Goal: Transaction & Acquisition: Purchase product/service

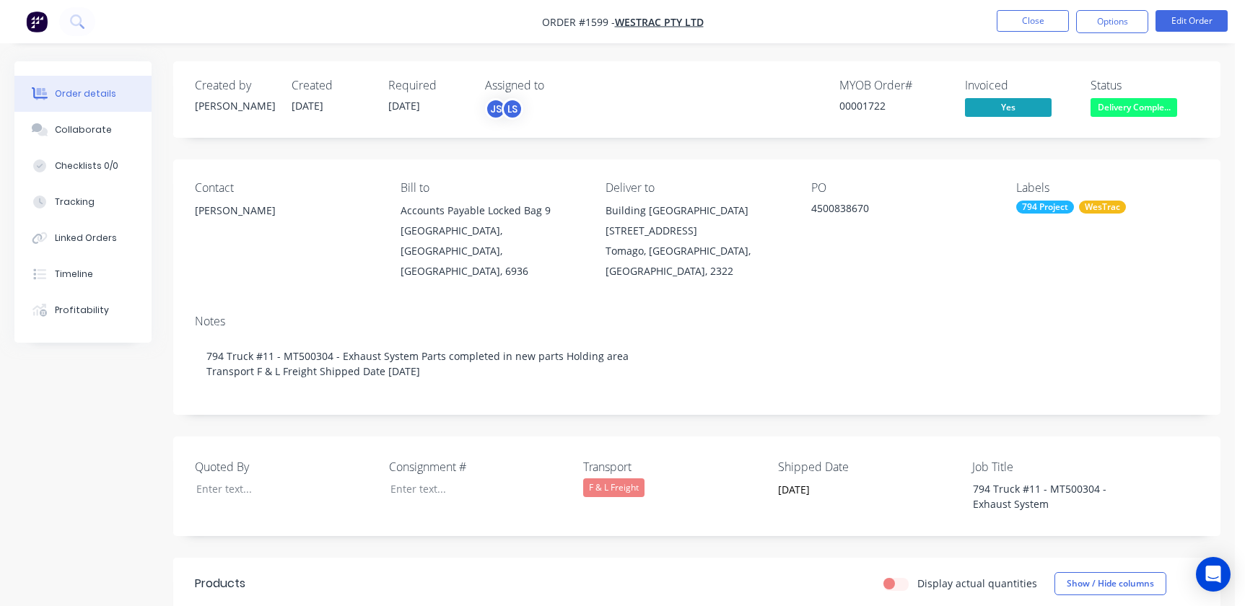
scroll to position [459, 0]
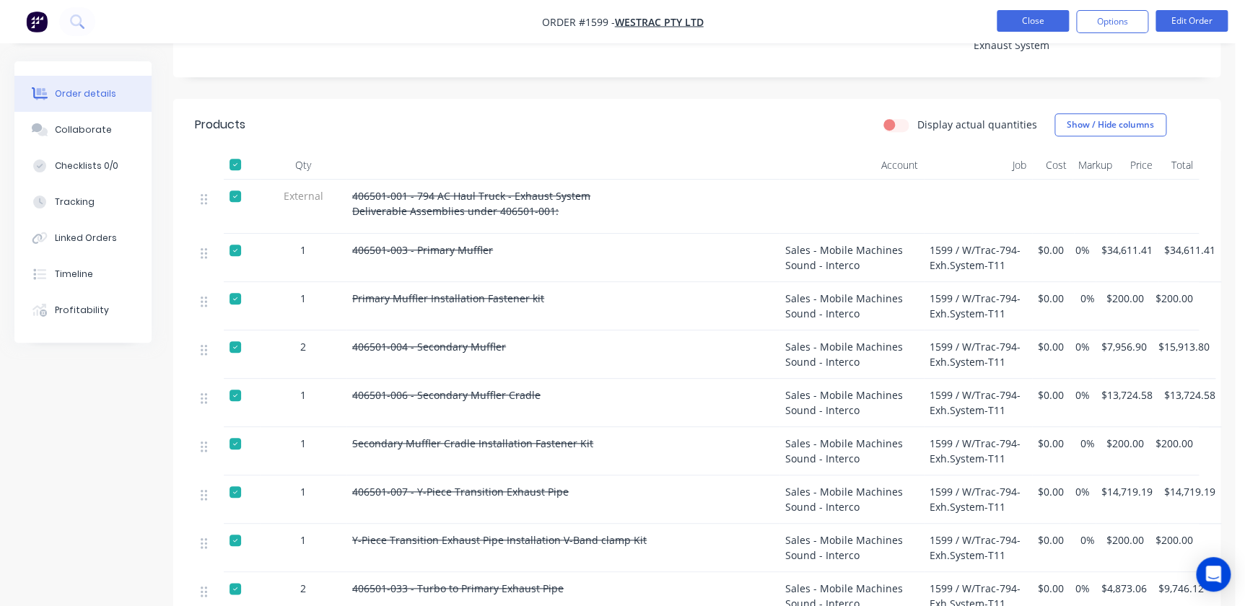
click at [1026, 21] on button "Close" at bounding box center [1033, 21] width 72 height 22
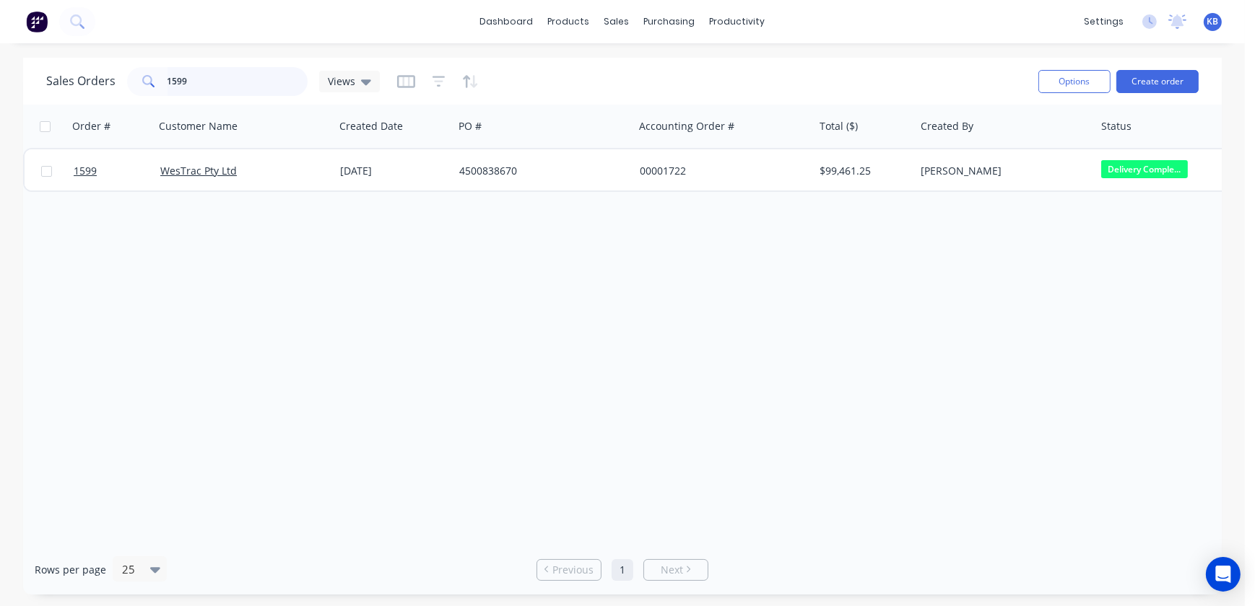
click at [233, 79] on input "1599" at bounding box center [237, 81] width 141 height 29
drag, startPoint x: 214, startPoint y: 83, endPoint x: 100, endPoint y: 94, distance: 115.3
click at [100, 94] on div "Sales Orders 1599 Views" at bounding box center [212, 81] width 333 height 29
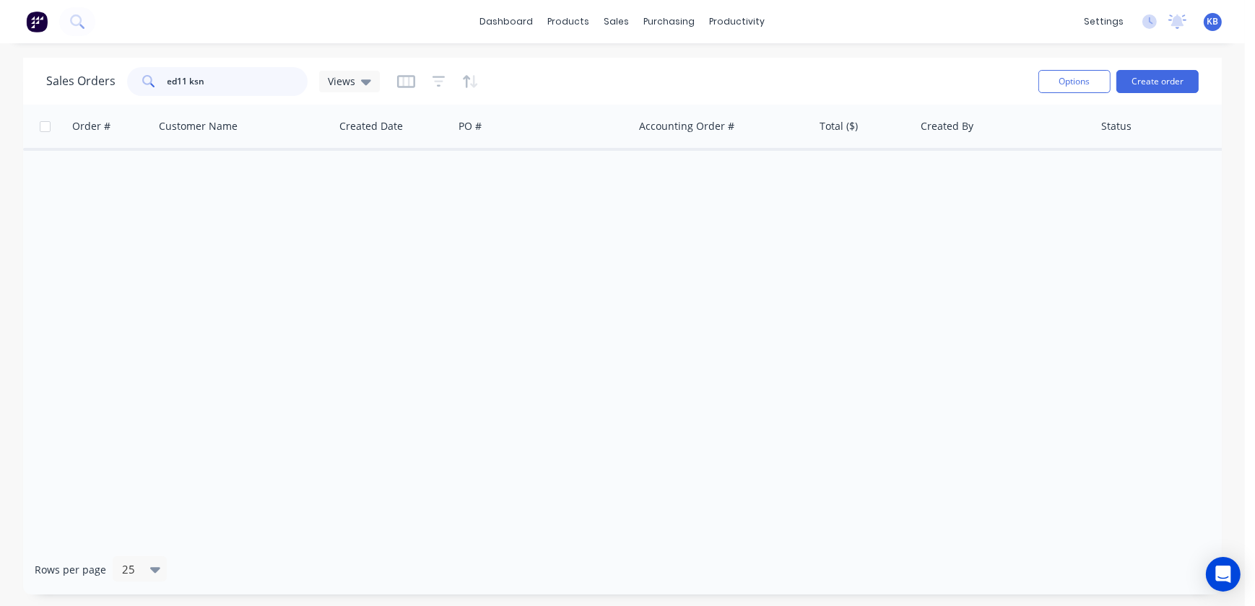
click at [171, 74] on input "ed11 ksn" at bounding box center [237, 81] width 141 height 29
type input "d11 ksn"
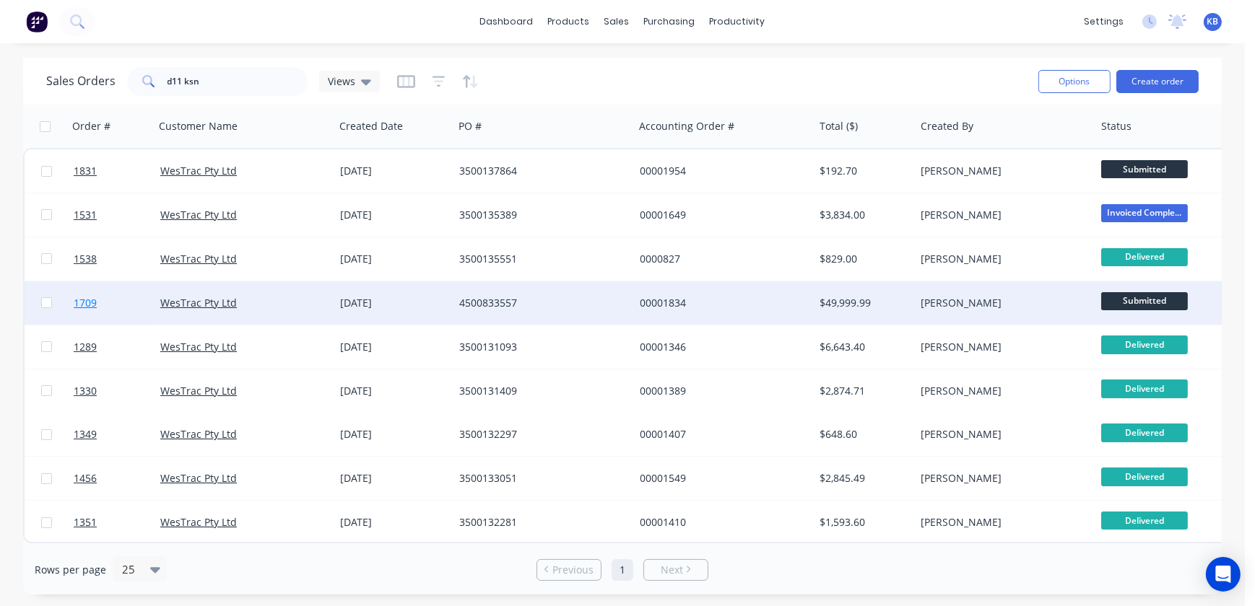
click at [85, 300] on span "1709" at bounding box center [85, 303] width 23 height 14
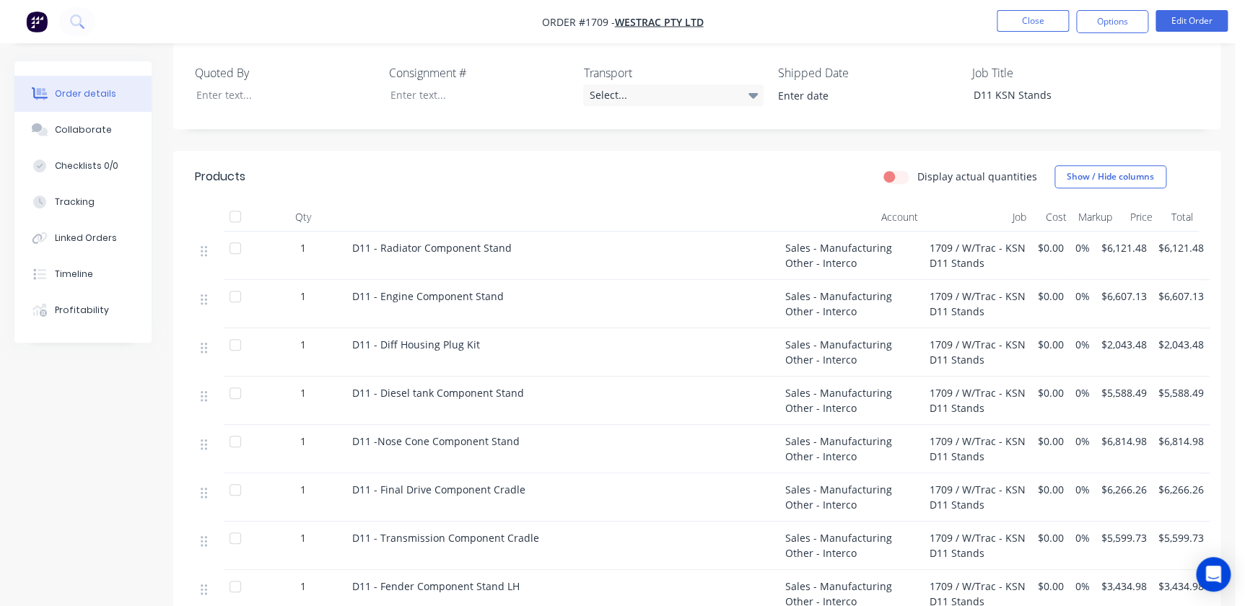
scroll to position [328, 0]
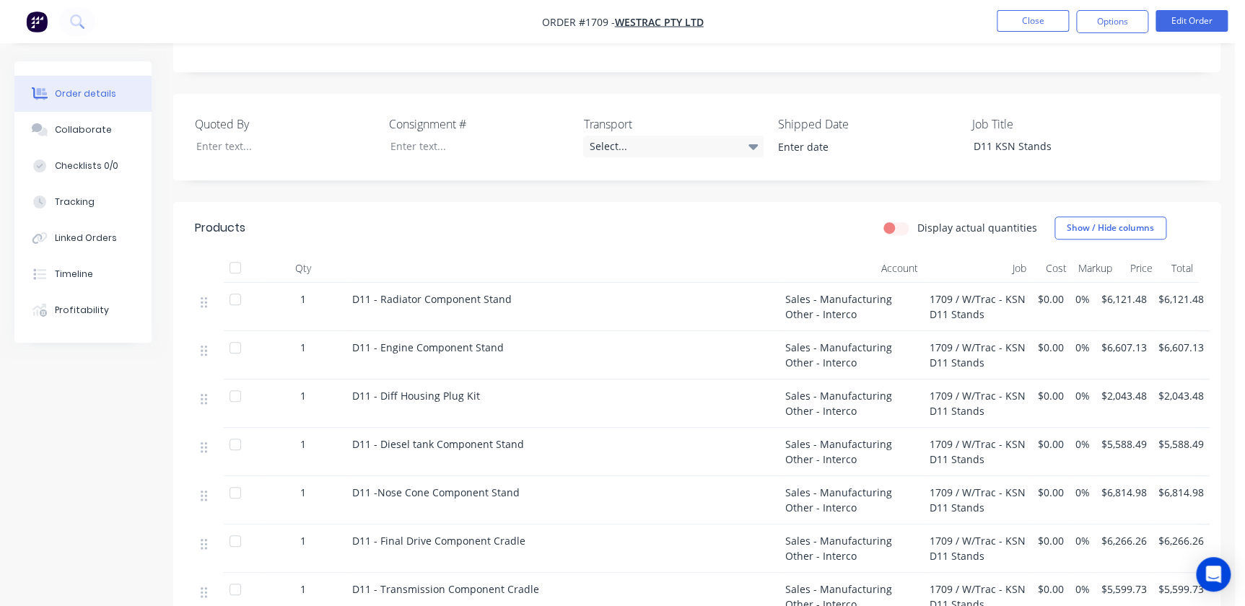
click at [498, 289] on div "D11 - Radiator Component Stand" at bounding box center [562, 307] width 433 height 48
drag, startPoint x: 518, startPoint y: 278, endPoint x: 349, endPoint y: 274, distance: 168.2
click at [349, 283] on div "D11 - Radiator Component Stand" at bounding box center [562, 307] width 433 height 48
copy span "D11 - Radiator Component Stand"
drag, startPoint x: 527, startPoint y: 331, endPoint x: 303, endPoint y: 331, distance: 223.8
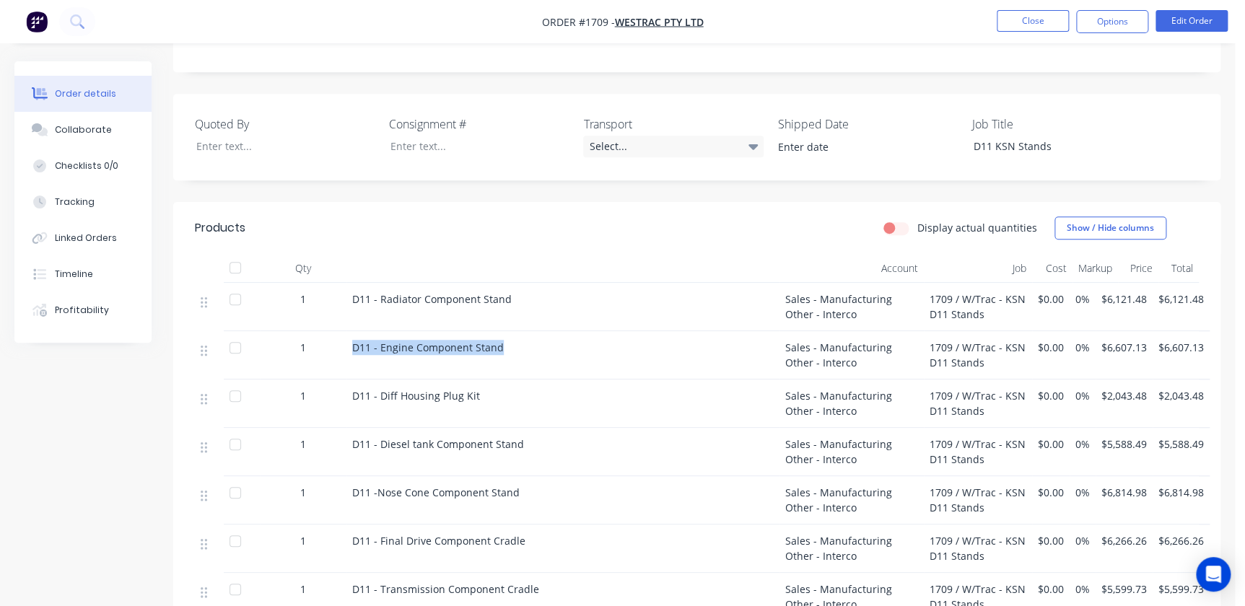
click at [303, 331] on div "1 D11 - Engine Component Stand Sales - Manufacturing Other - Interco 1709 / W/T…" at bounding box center [697, 355] width 1004 height 48
copy div "D11 - Engine Component Stand"
drag, startPoint x: 499, startPoint y: 376, endPoint x: 341, endPoint y: 368, distance: 158.3
click at [341, 380] on div "1 D11 - Diff Housing Plug Kit Sales - Manufacturing Other - Interco 1709 / W/Tr…" at bounding box center [697, 404] width 1004 height 48
copy div "D11 - Diff Housing Plug Kit"
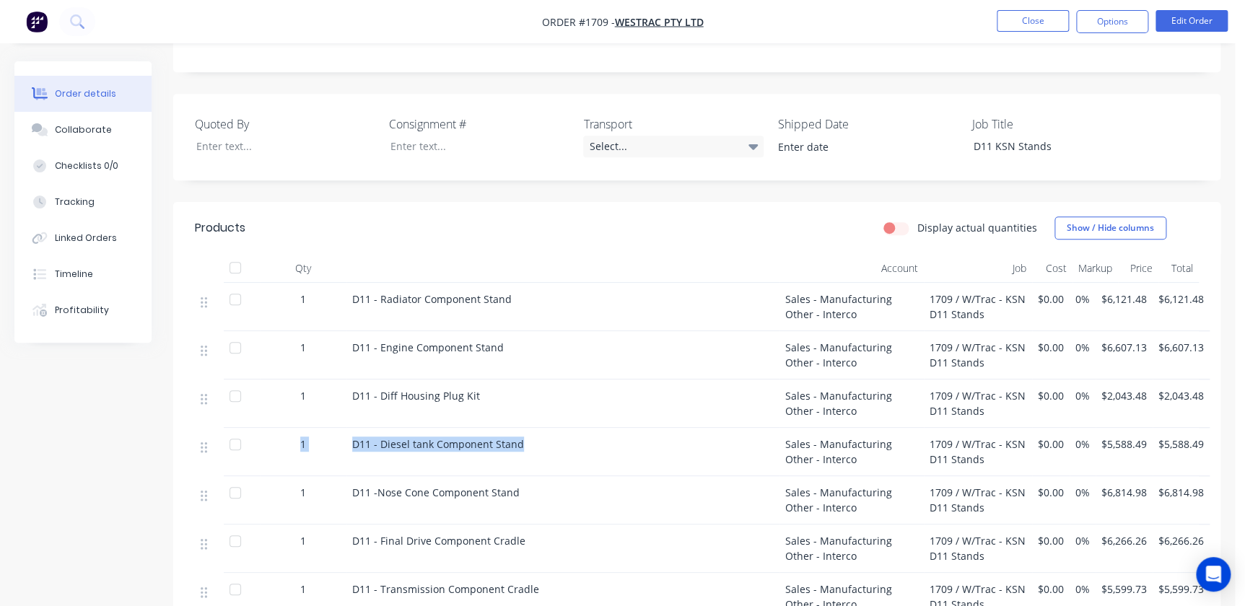
drag, startPoint x: 520, startPoint y: 424, endPoint x: 295, endPoint y: 411, distance: 224.8
click at [295, 428] on div "1 D11 - Diesel tank Component Stand Sales - Manufacturing Other - Interco 1709 …" at bounding box center [697, 452] width 1004 height 48
click at [549, 437] on div "D11 - Diesel tank Component Stand" at bounding box center [563, 444] width 422 height 15
drag, startPoint x: 485, startPoint y: 427, endPoint x: 354, endPoint y: 430, distance: 130.7
click at [354, 437] on div "D11 - Diesel tank Component Stand" at bounding box center [563, 444] width 422 height 15
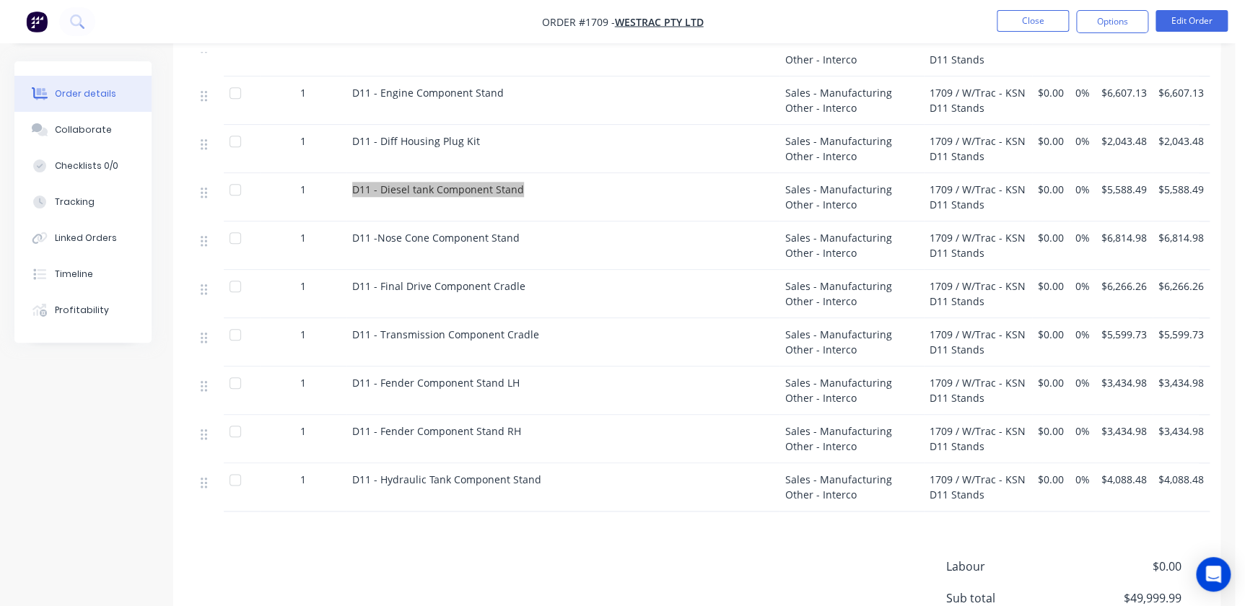
scroll to position [590, 0]
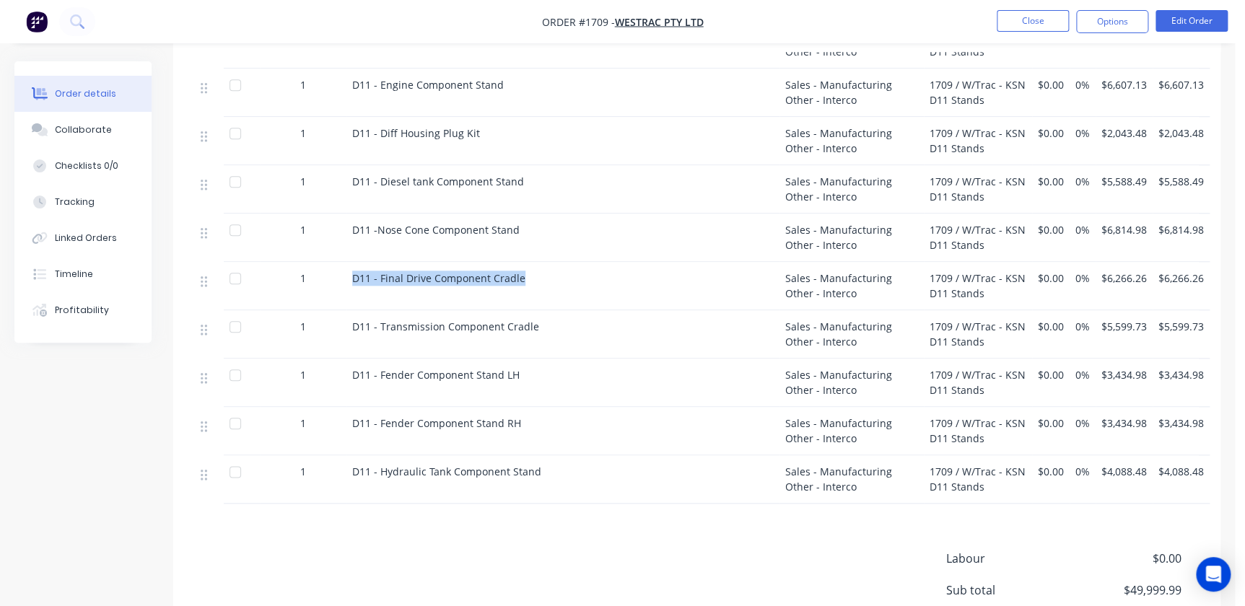
drag, startPoint x: 496, startPoint y: 255, endPoint x: 342, endPoint y: 244, distance: 154.1
click at [342, 262] on div "1 D11 - Final Drive Component Cradle Sales - Manufacturing Other - Interco 1709…" at bounding box center [697, 286] width 1004 height 48
drag, startPoint x: 568, startPoint y: 205, endPoint x: 352, endPoint y: 224, distance: 217.4
click at [352, 224] on div "D11 -Nose Cone Component Stand" at bounding box center [562, 238] width 433 height 48
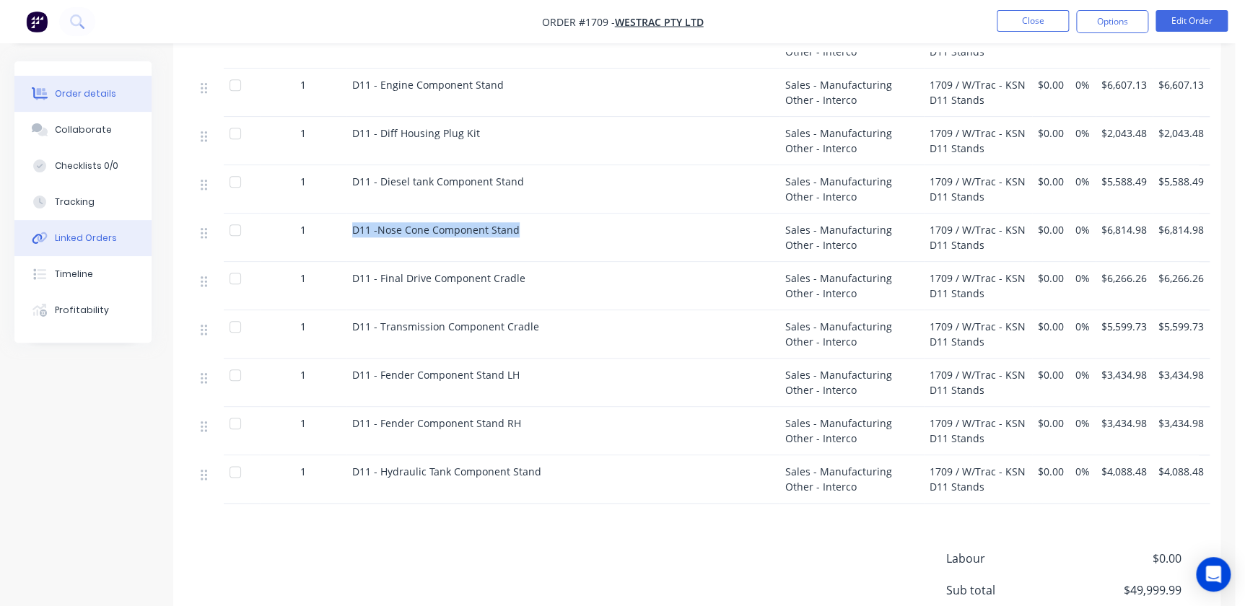
copy span "D11 -Nose Cone Component Stand"
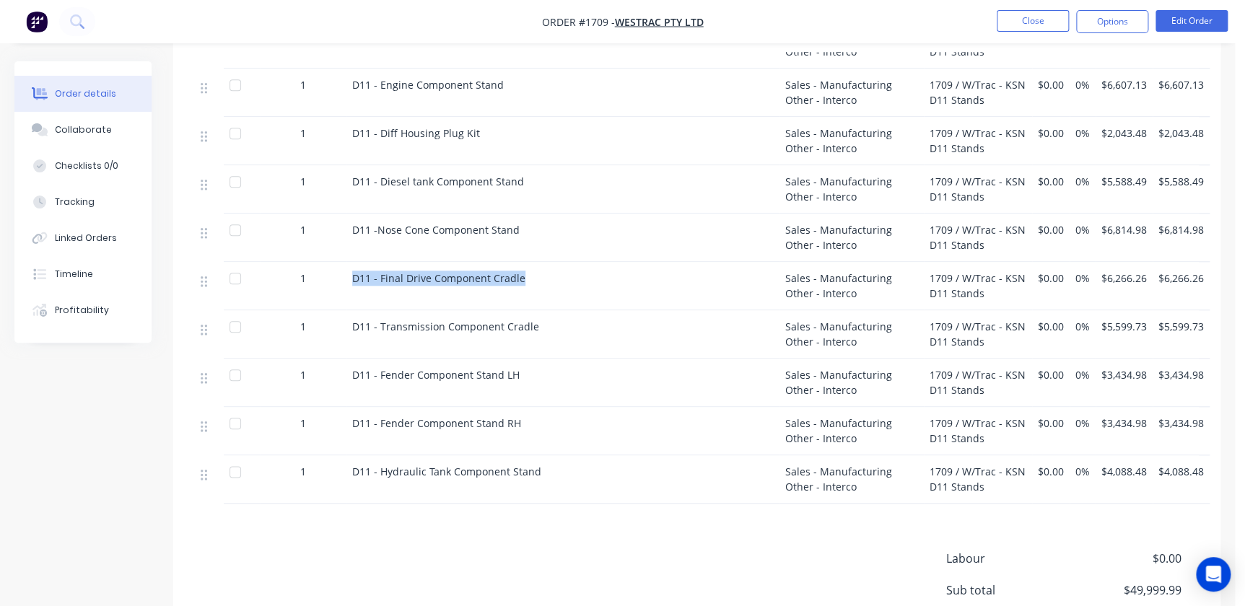
drag, startPoint x: 534, startPoint y: 253, endPoint x: 321, endPoint y: 250, distance: 213.7
click at [321, 262] on div "1 D11 - Final Drive Component Cradle Sales - Manufacturing Other - Interco 1709…" at bounding box center [697, 286] width 1004 height 48
copy div "D11 - Final Drive Component Cradle"
drag, startPoint x: 538, startPoint y: 305, endPoint x: 289, endPoint y: 300, distance: 249.8
click at [289, 310] on div "1 D11 - Transmission Component Cradle Sales - Manufacturing Other - Interco 170…" at bounding box center [697, 334] width 1004 height 48
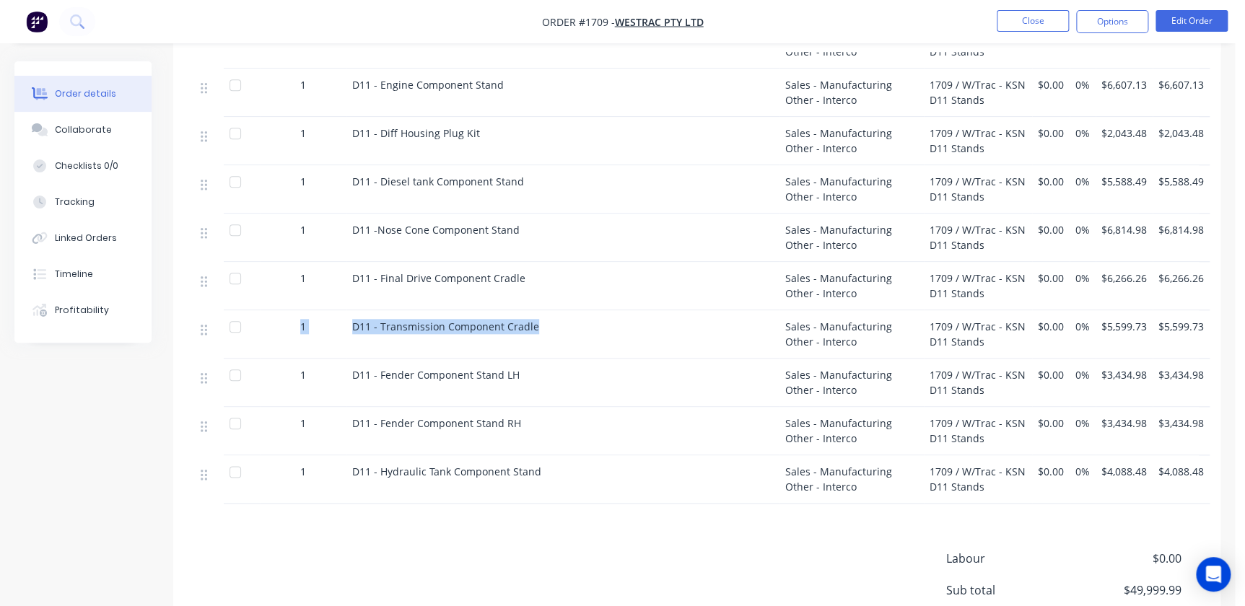
click at [494, 333] on div "D11 - Transmission Component Cradle" at bounding box center [562, 334] width 433 height 48
drag, startPoint x: 545, startPoint y: 313, endPoint x: 353, endPoint y: 315, distance: 192.0
click at [353, 315] on div "D11 - Transmission Component Cradle" at bounding box center [562, 334] width 433 height 48
copy span "D11 - Transmission Component Cradle"
drag, startPoint x: 541, startPoint y: 342, endPoint x: 346, endPoint y: 352, distance: 195.9
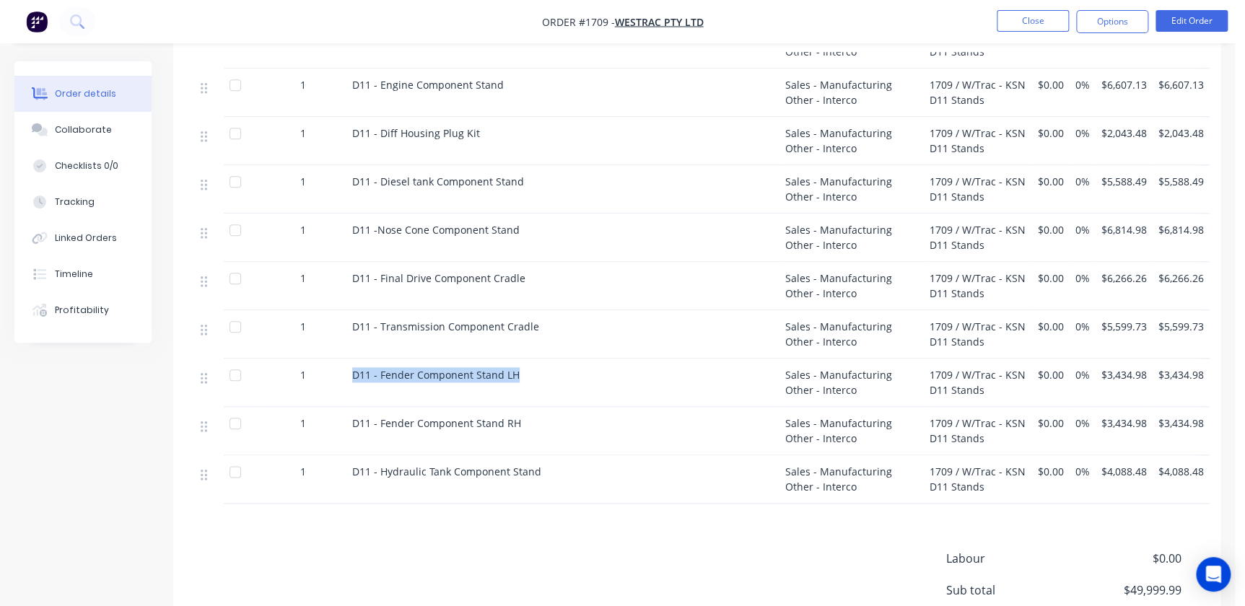
click at [346, 359] on div "D11 - Fender Component Stand LH" at bounding box center [562, 383] width 433 height 48
copy span "D11 - Fender Component Stand LH"
click at [531, 416] on div "D11 - Fender Component Stand RH" at bounding box center [563, 423] width 422 height 15
drag, startPoint x: 526, startPoint y: 404, endPoint x: 310, endPoint y: 406, distance: 215.8
click at [310, 407] on div "1 D11 - Fender Component Stand RH Sales - Manufacturing Other - Interco 1709 / …" at bounding box center [697, 431] width 1004 height 48
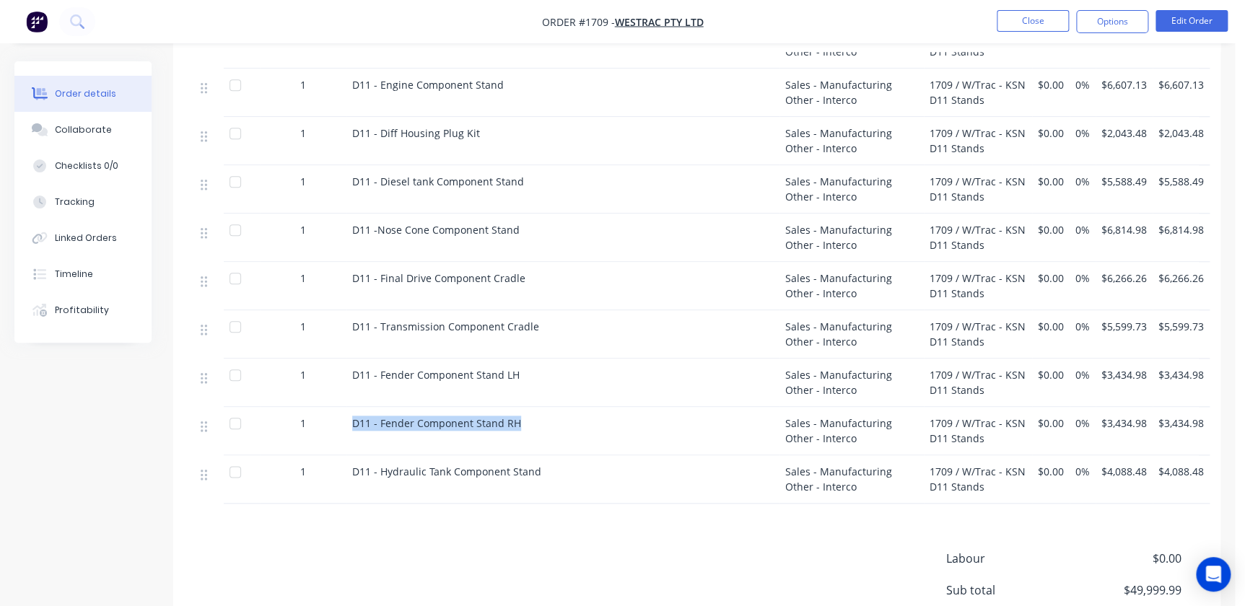
copy div "D11 - Fender Component Stand RH"
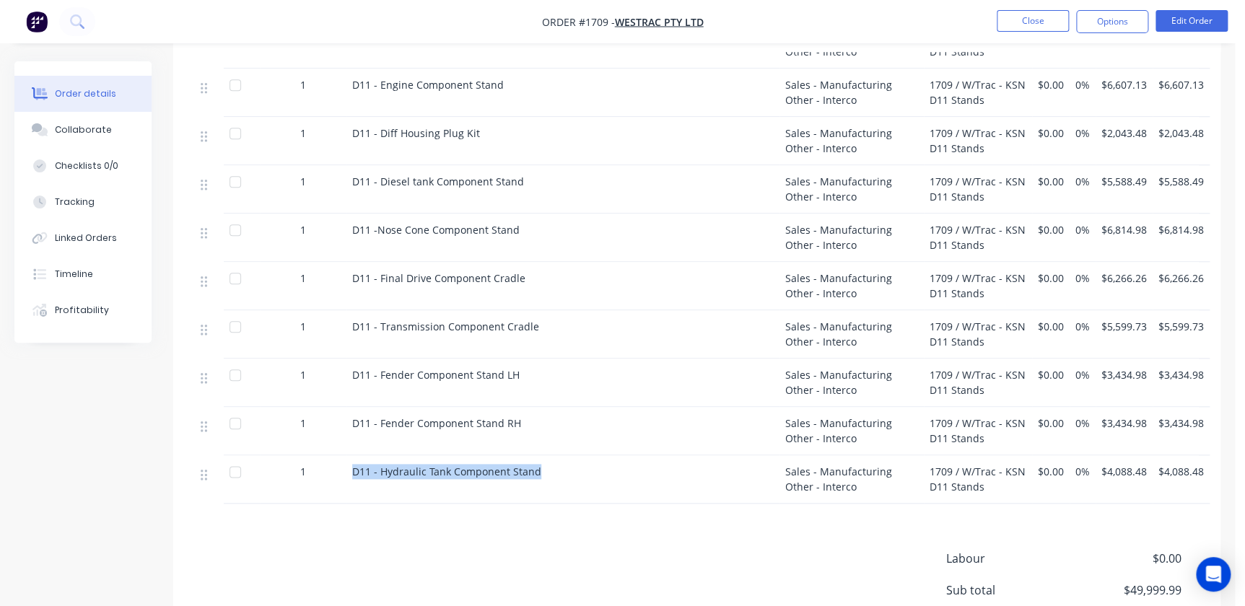
drag, startPoint x: 513, startPoint y: 451, endPoint x: 334, endPoint y: 447, distance: 178.3
click at [334, 455] on div "1 D11 - Hydraulic Tank Component Stand Sales - Manufacturing Other - Interco 17…" at bounding box center [697, 479] width 1004 height 48
copy div "D11 - Hydraulic Tank Component Stand"
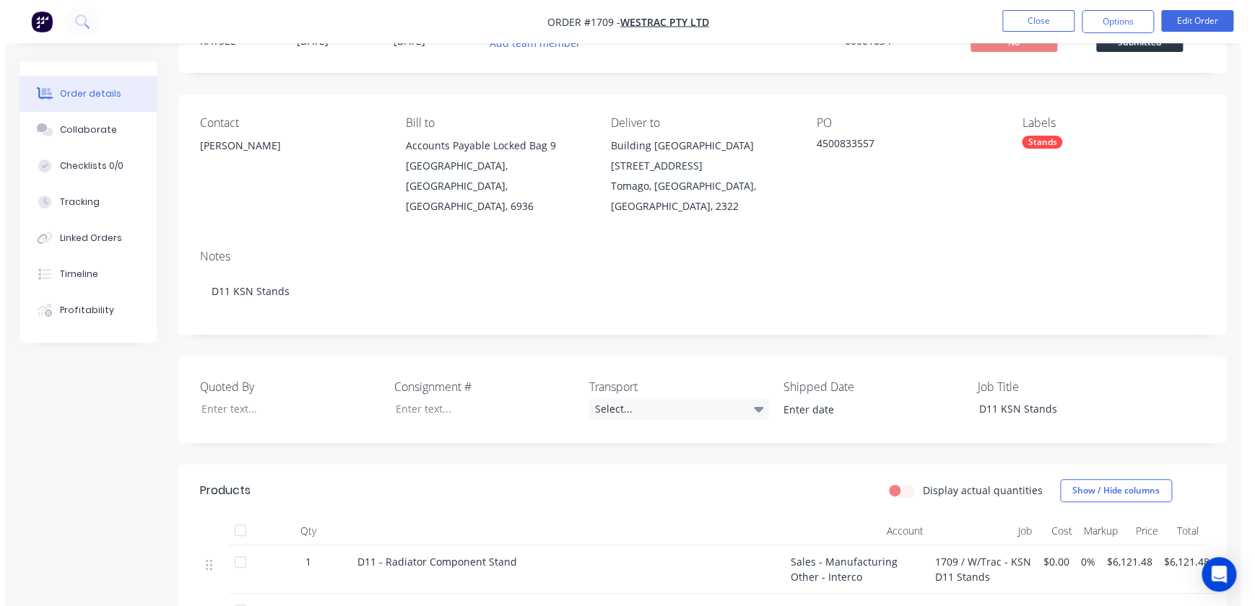
scroll to position [0, 0]
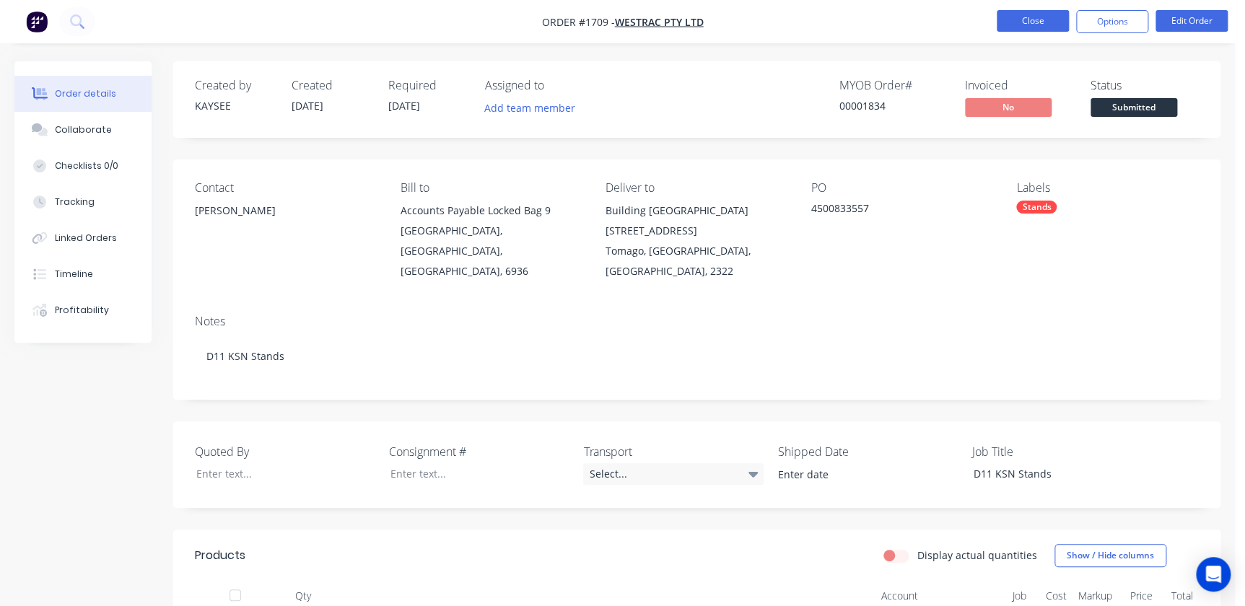
click at [1032, 25] on button "Close" at bounding box center [1033, 21] width 72 height 22
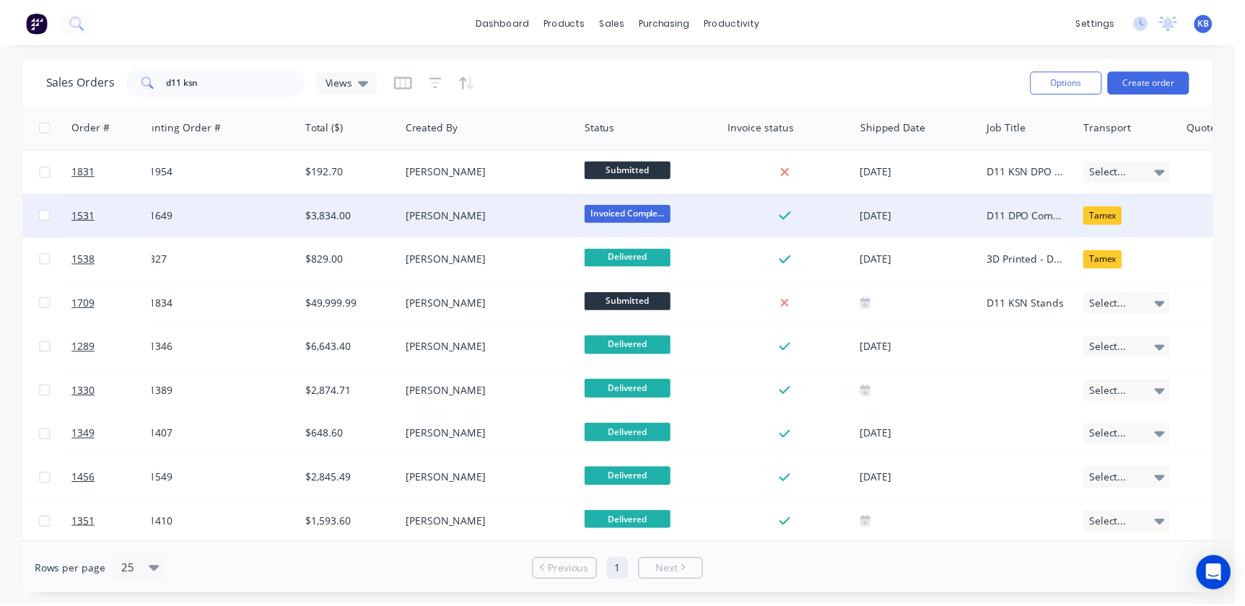
scroll to position [0, 512]
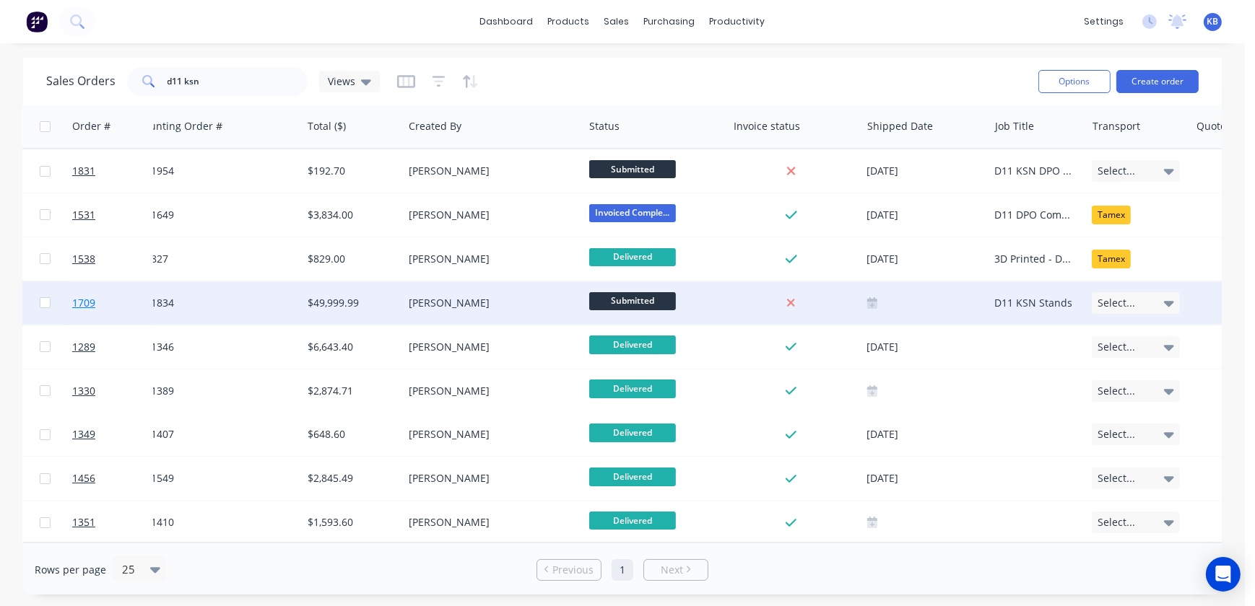
click at [73, 292] on link "1709" at bounding box center [115, 303] width 87 height 43
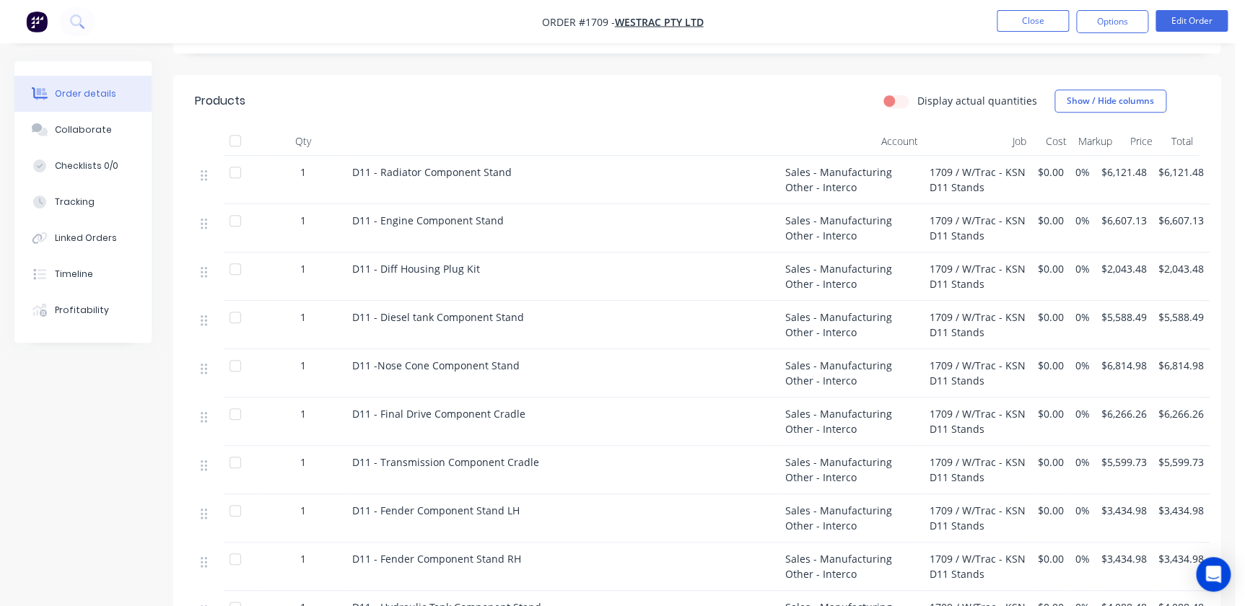
scroll to position [262, 0]
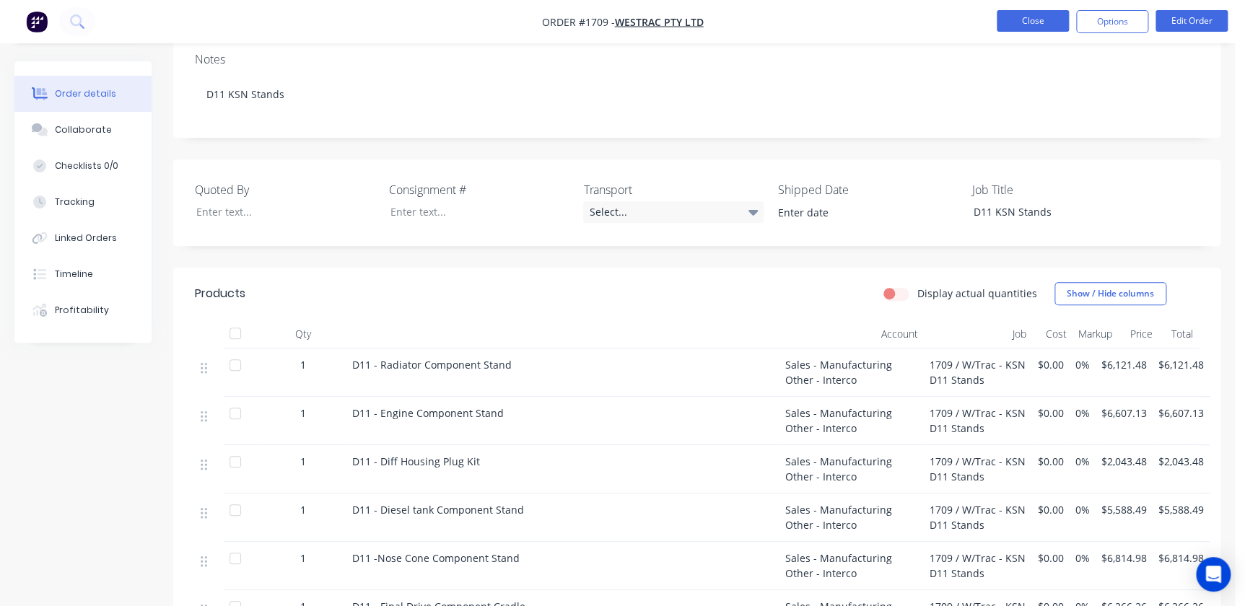
click at [1047, 26] on button "Close" at bounding box center [1033, 21] width 72 height 22
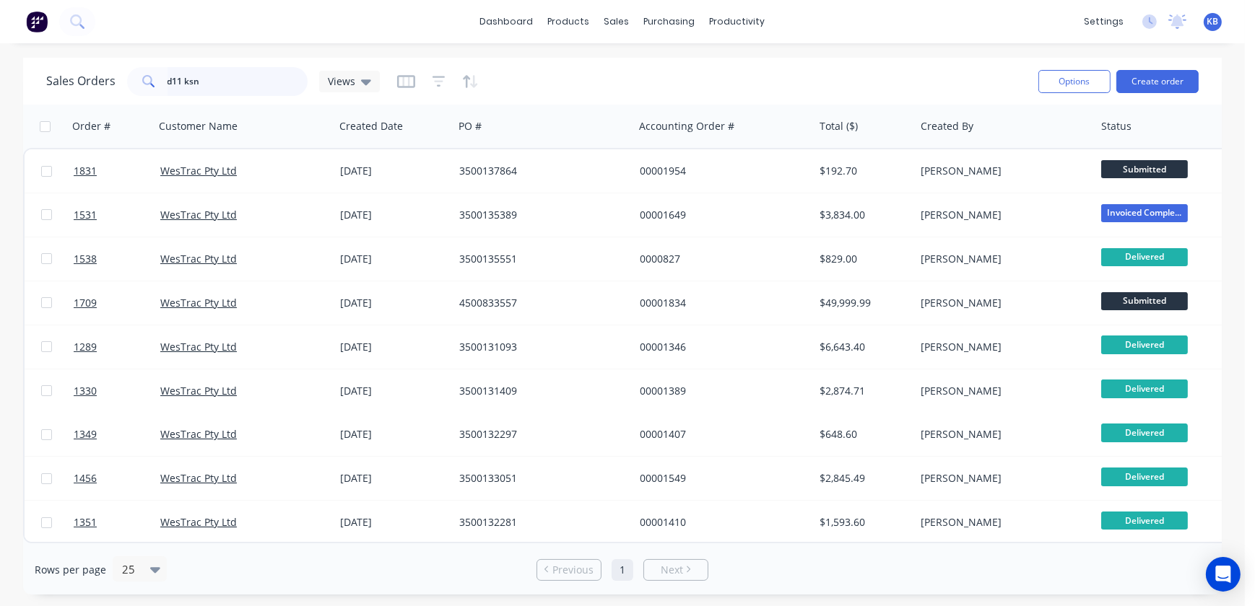
drag, startPoint x: 263, startPoint y: 79, endPoint x: 8, endPoint y: 78, distance: 254.8
click at [8, 78] on div "Sales Orders d11 ksn Views Options Create order Order # Customer Name Created D…" at bounding box center [622, 326] width 1244 height 537
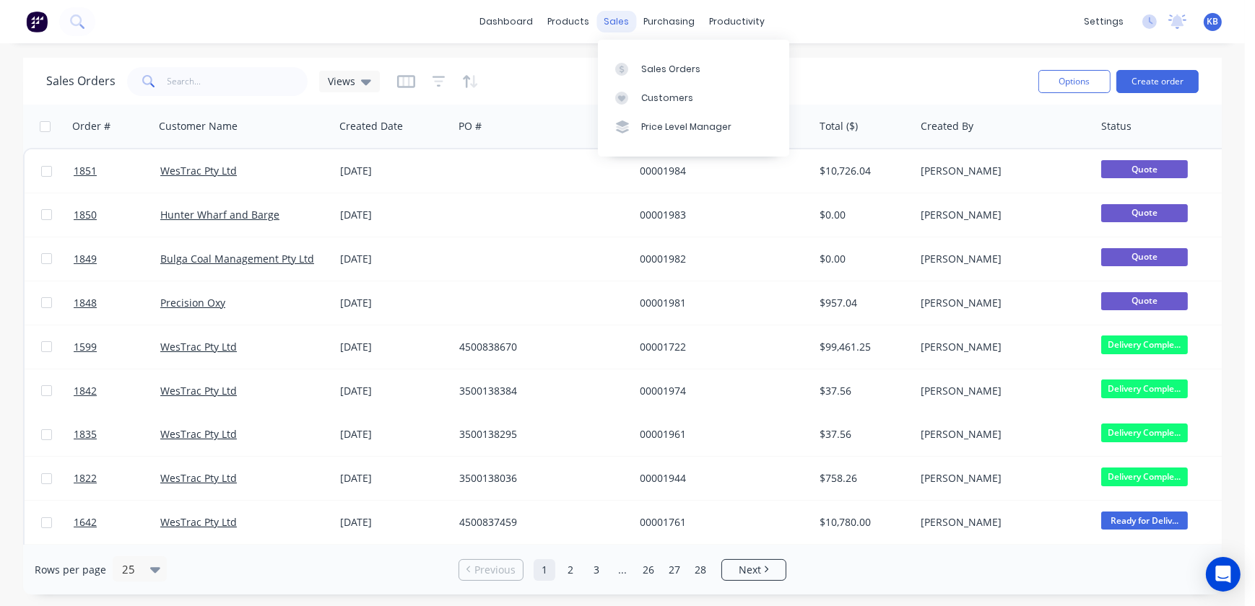
click at [629, 23] on div "sales" at bounding box center [617, 22] width 40 height 22
click at [627, 51] on div "Sales Orders Customers Price Level Manager" at bounding box center [693, 98] width 191 height 116
click at [632, 63] on div at bounding box center [626, 69] width 22 height 13
click at [653, 69] on div "Sales Orders" at bounding box center [670, 69] width 59 height 13
click at [709, 69] on link "Sales Orders" at bounding box center [693, 68] width 191 height 29
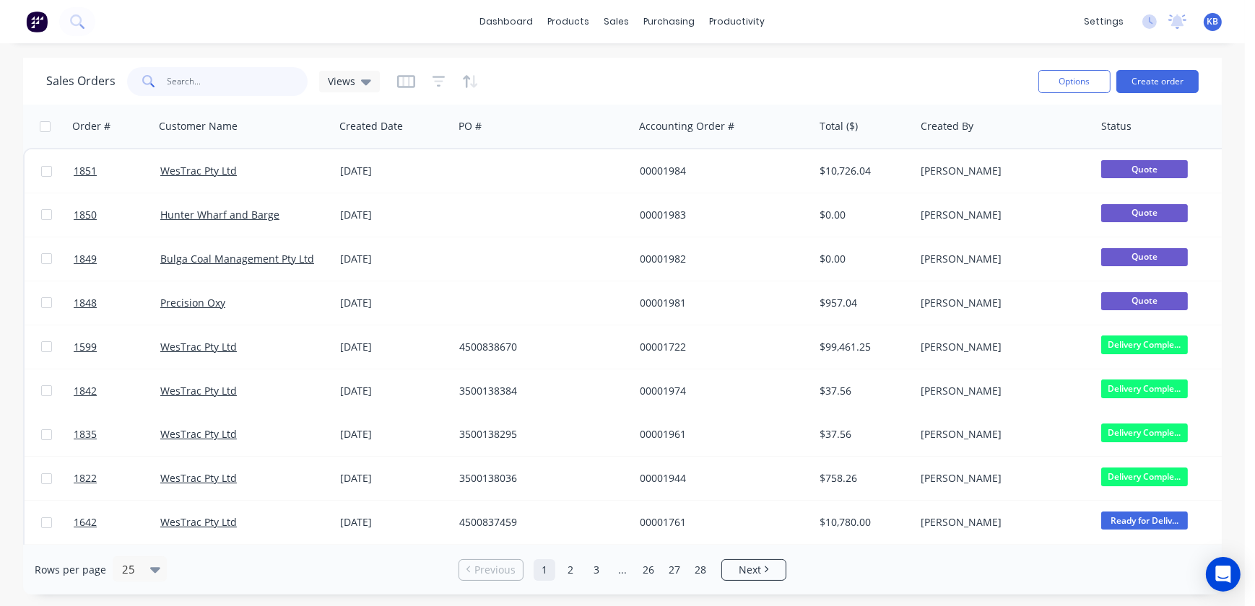
click at [227, 71] on input "text" at bounding box center [237, 81] width 141 height 29
type input "4"
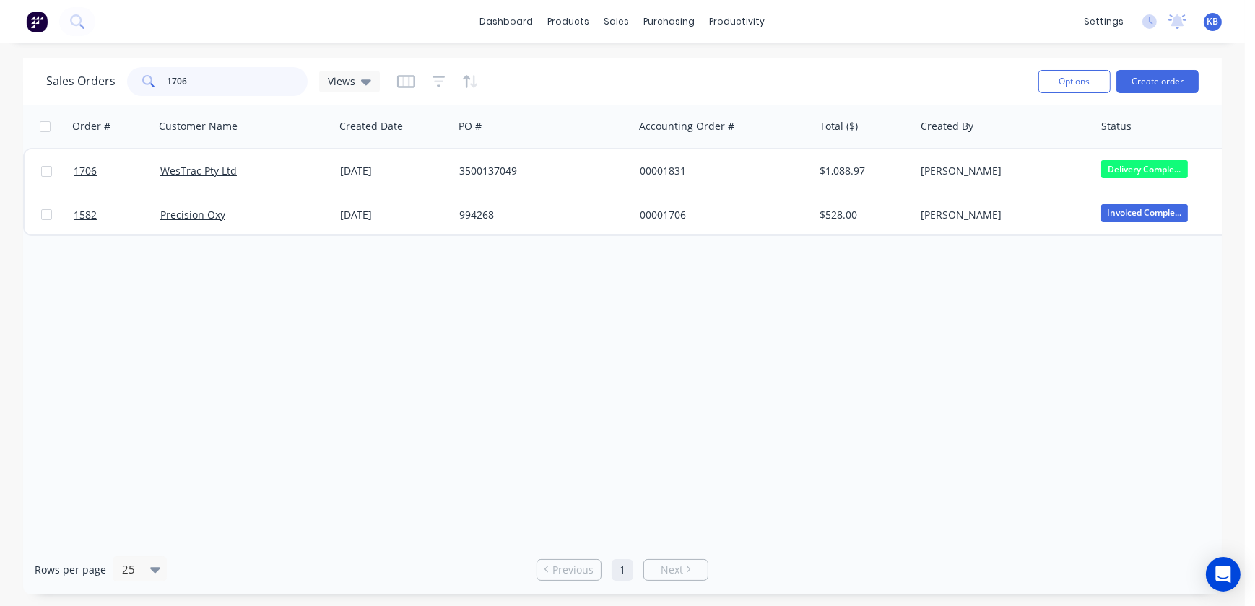
type input "1706"
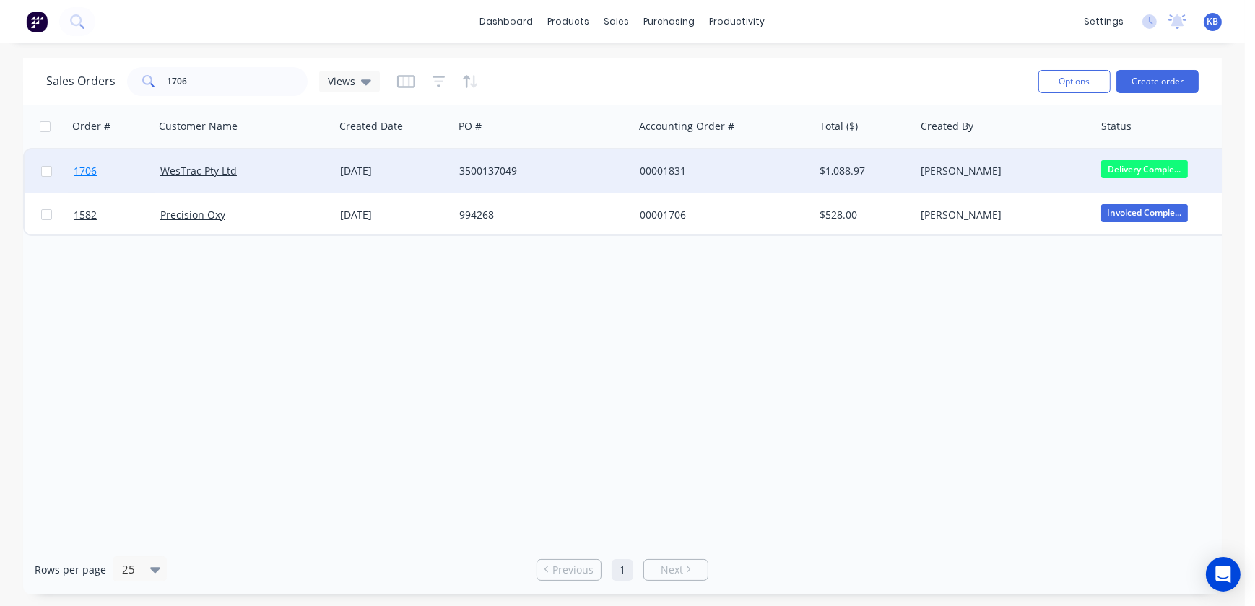
click at [98, 178] on link "1706" at bounding box center [117, 170] width 87 height 43
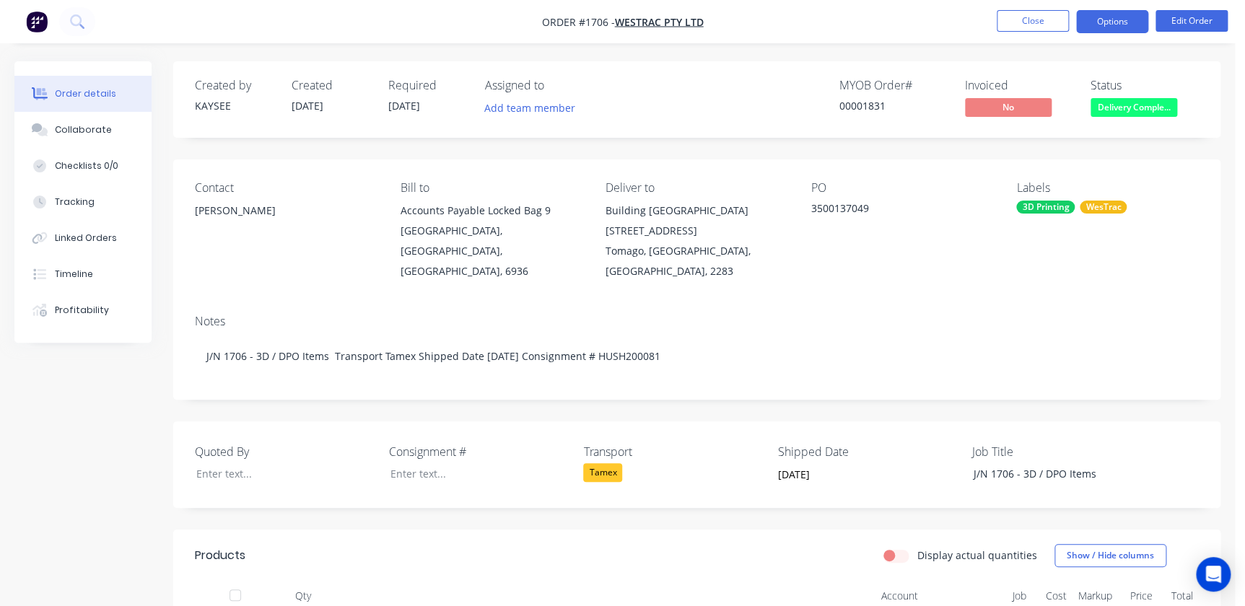
click at [1122, 29] on button "Options" at bounding box center [1112, 21] width 72 height 23
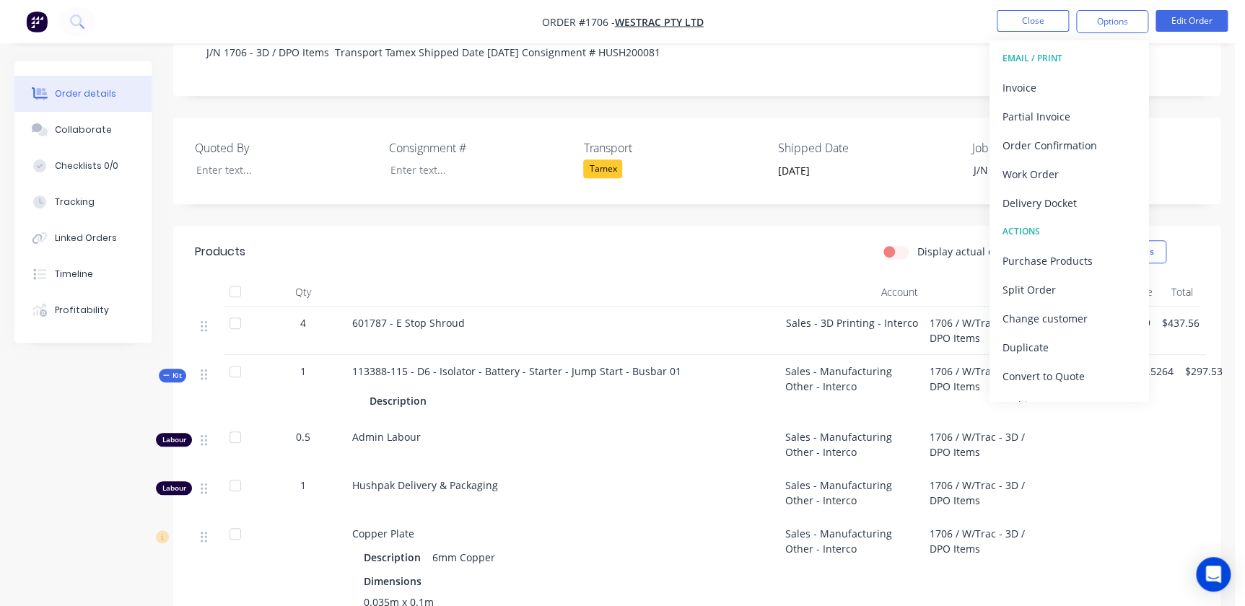
scroll to position [328, 0]
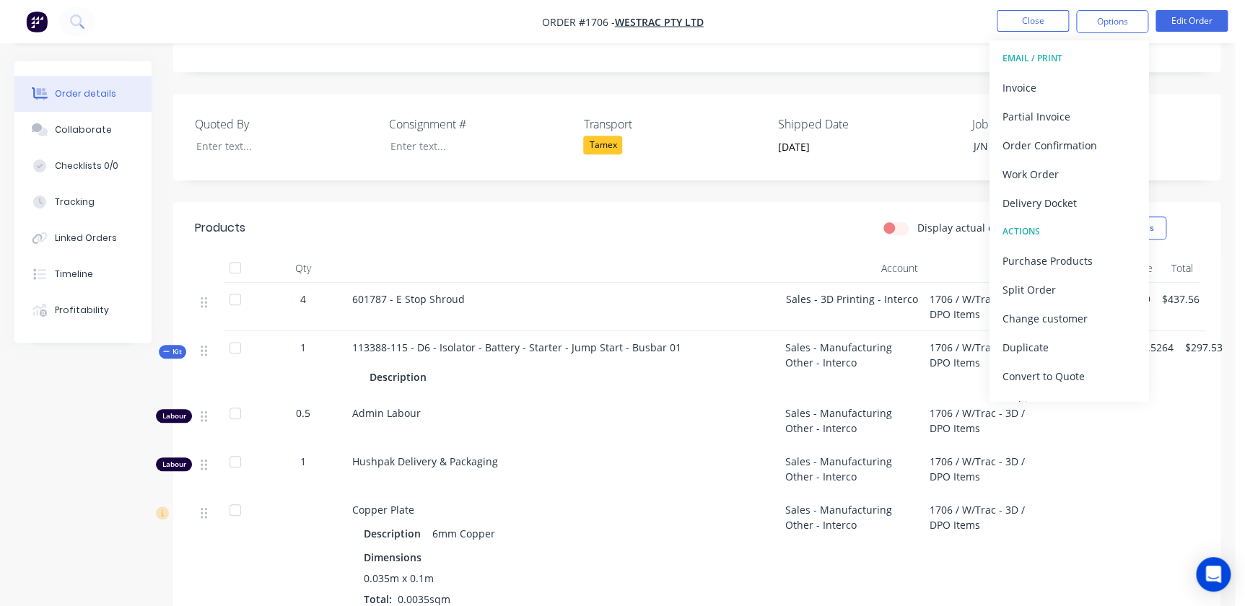
click at [701, 169] on div "Created by KAYSEE Created 05/08/25 Required 08/08/25 Assigned to Add team membe…" at bounding box center [696, 495] width 1047 height 1523
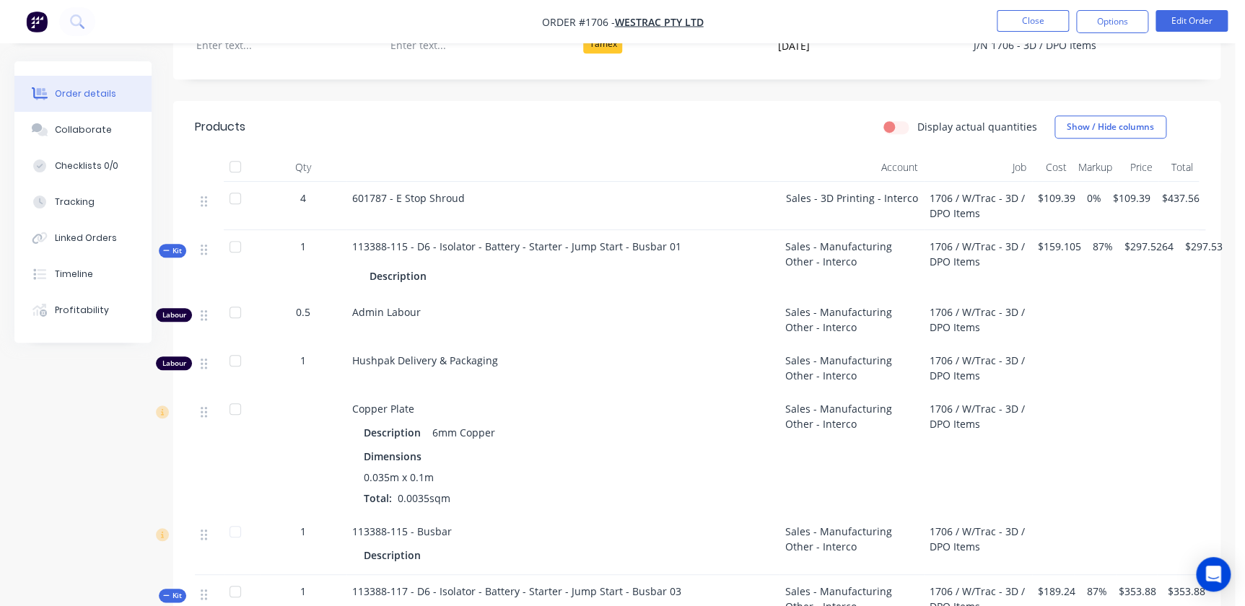
scroll to position [323, 0]
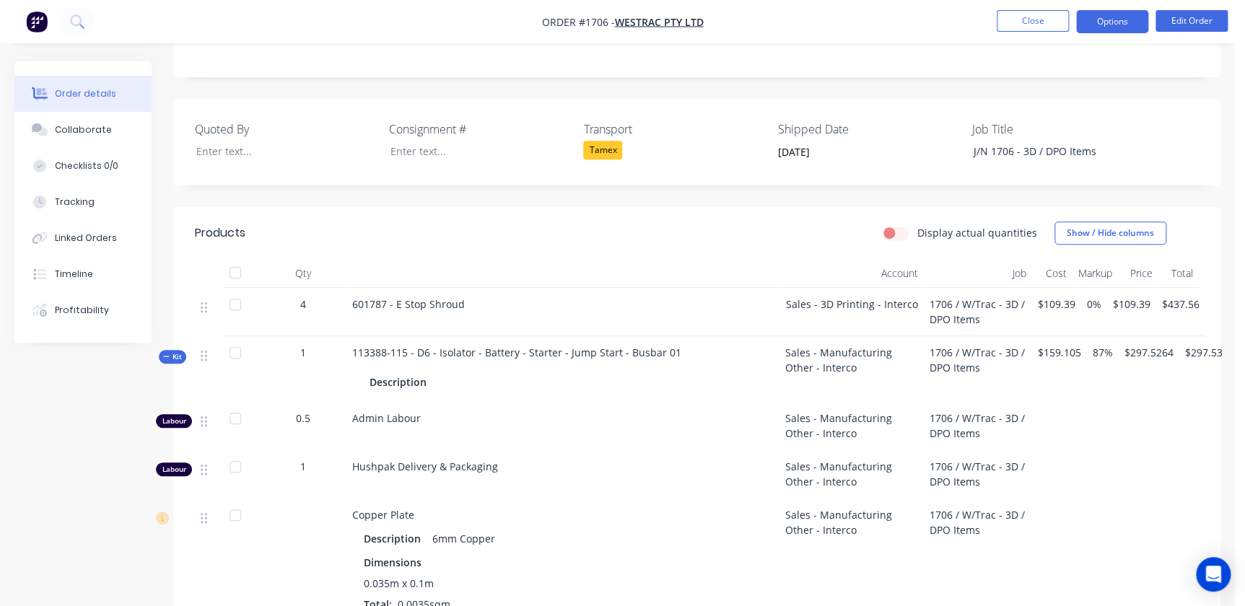
click at [1118, 27] on button "Options" at bounding box center [1112, 21] width 72 height 23
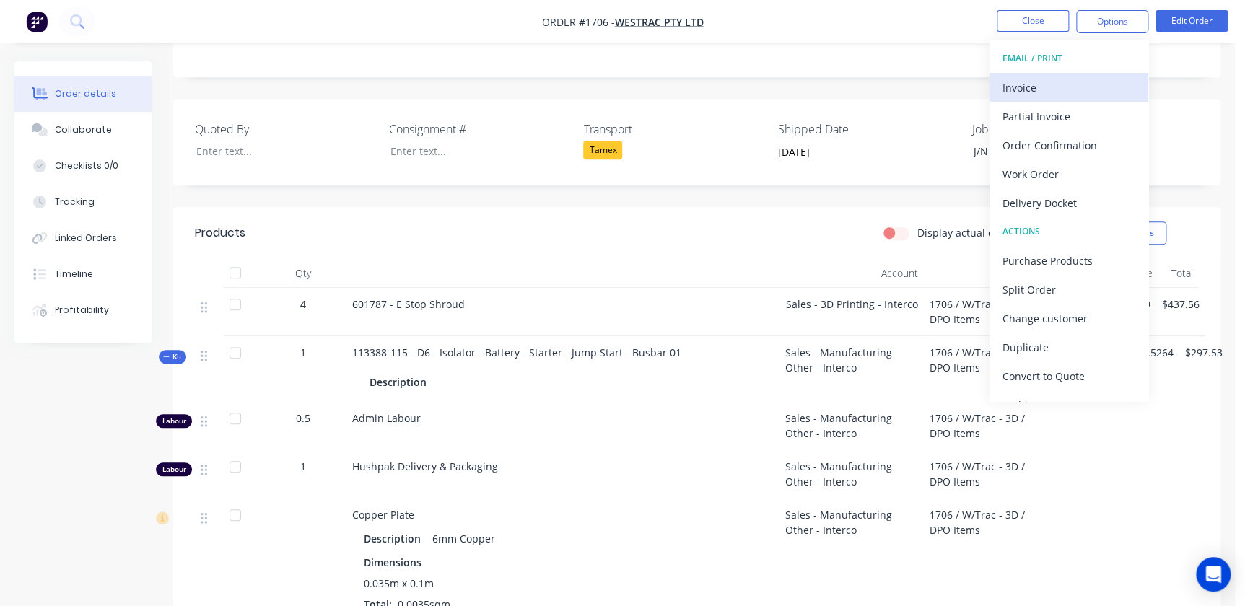
click at [1032, 95] on div "Invoice" at bounding box center [1069, 87] width 133 height 21
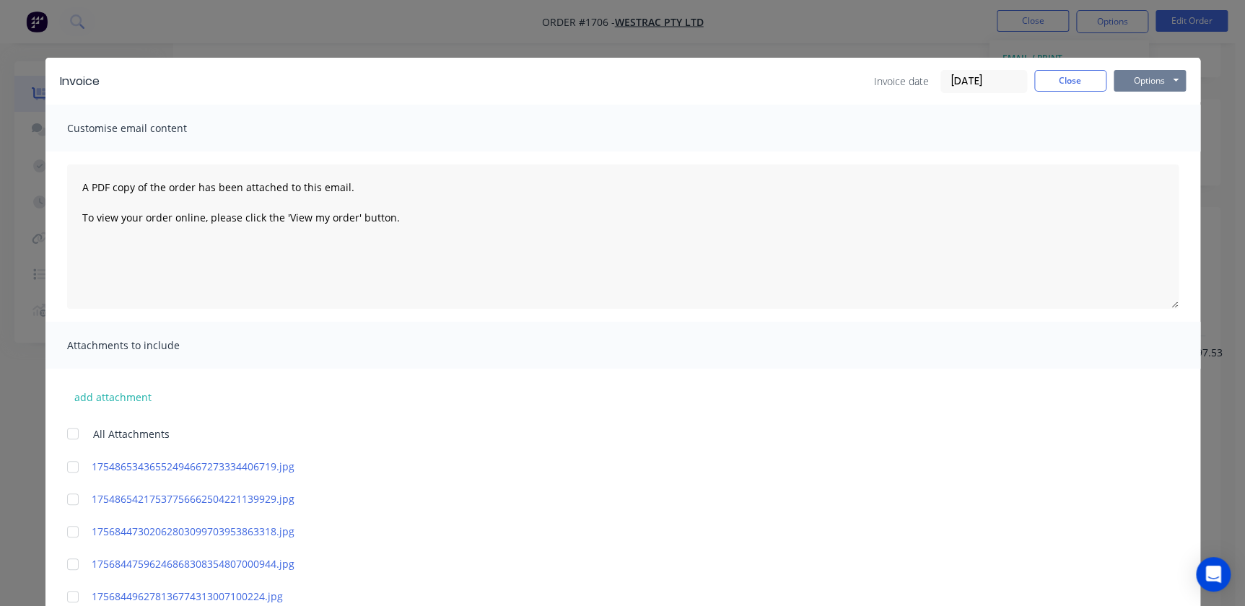
click at [1139, 84] on button "Options" at bounding box center [1150, 81] width 72 height 22
click at [1143, 137] on button "Print" at bounding box center [1160, 130] width 92 height 24
click at [1039, 84] on button "Close" at bounding box center [1070, 81] width 72 height 22
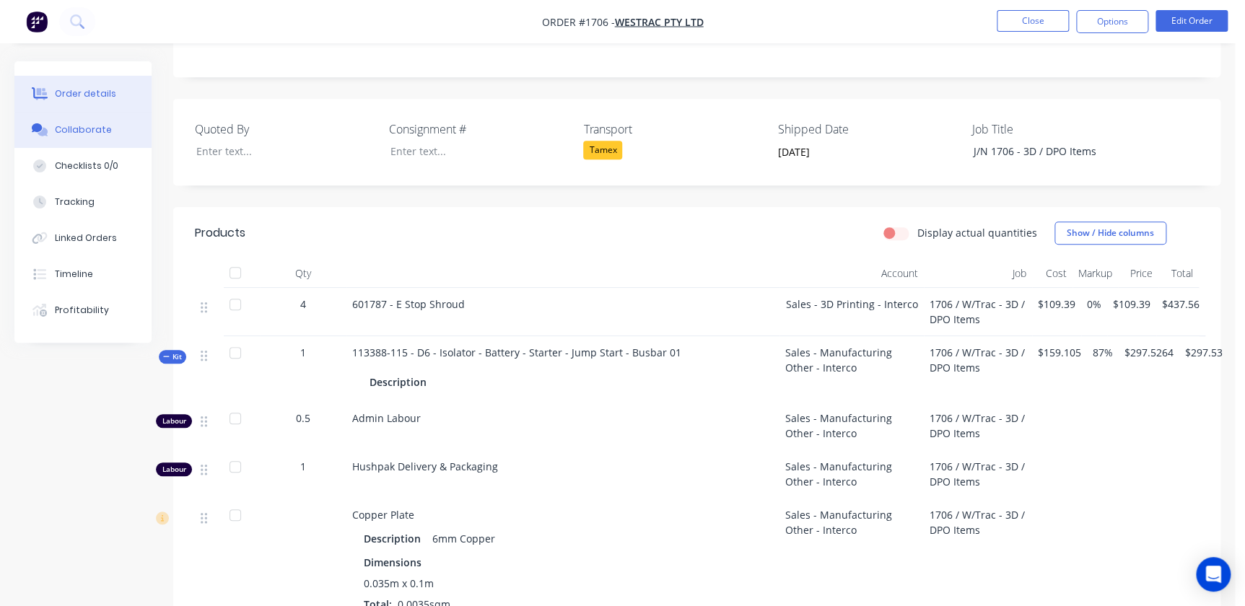
click at [93, 134] on div "Collaborate" at bounding box center [83, 129] width 57 height 13
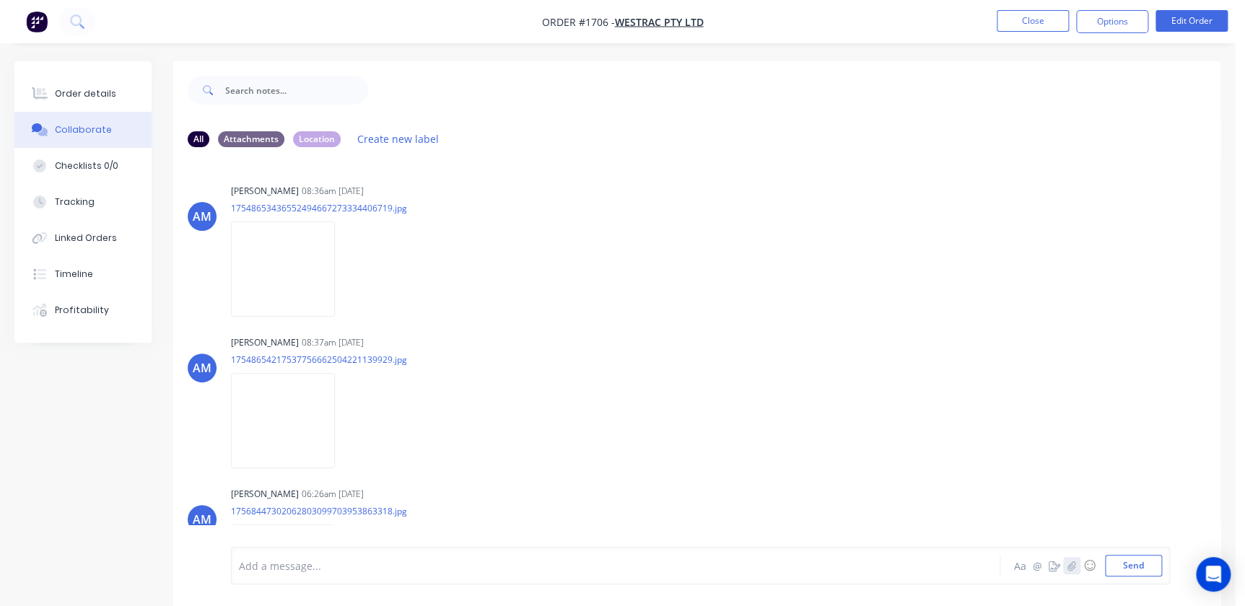
click at [1073, 569] on icon "button" at bounding box center [1072, 565] width 8 height 9
click at [1124, 564] on button "Send" at bounding box center [1133, 566] width 57 height 22
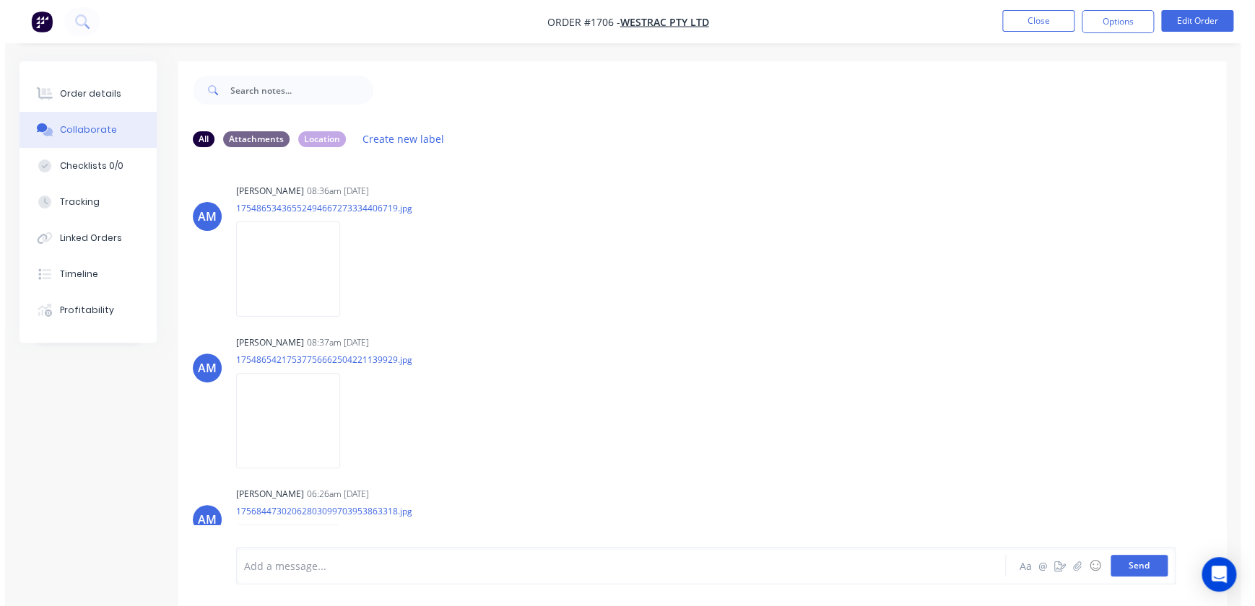
scroll to position [686, 0]
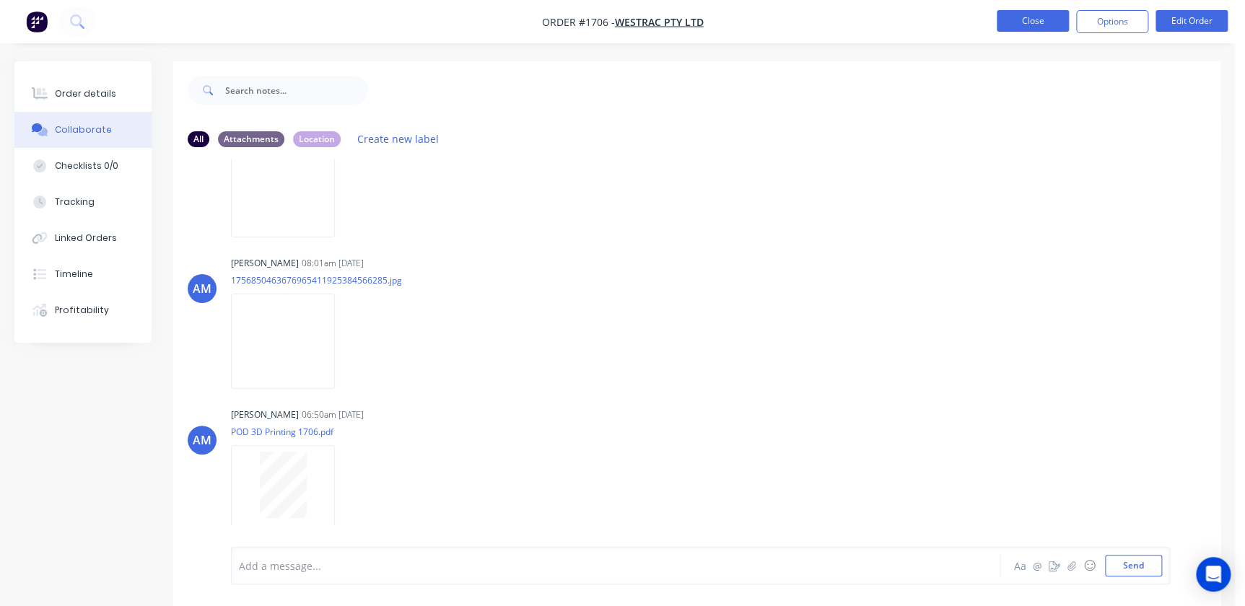
click at [1032, 20] on button "Close" at bounding box center [1033, 21] width 72 height 22
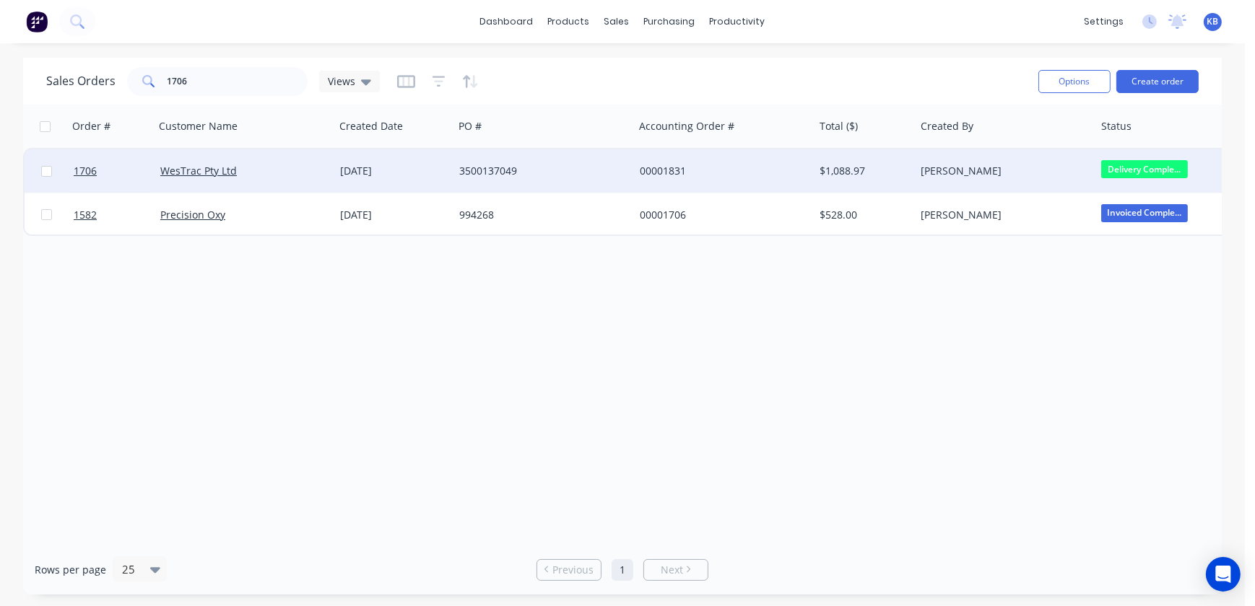
click at [1123, 175] on span "Delivery Comple..." at bounding box center [1144, 169] width 87 height 18
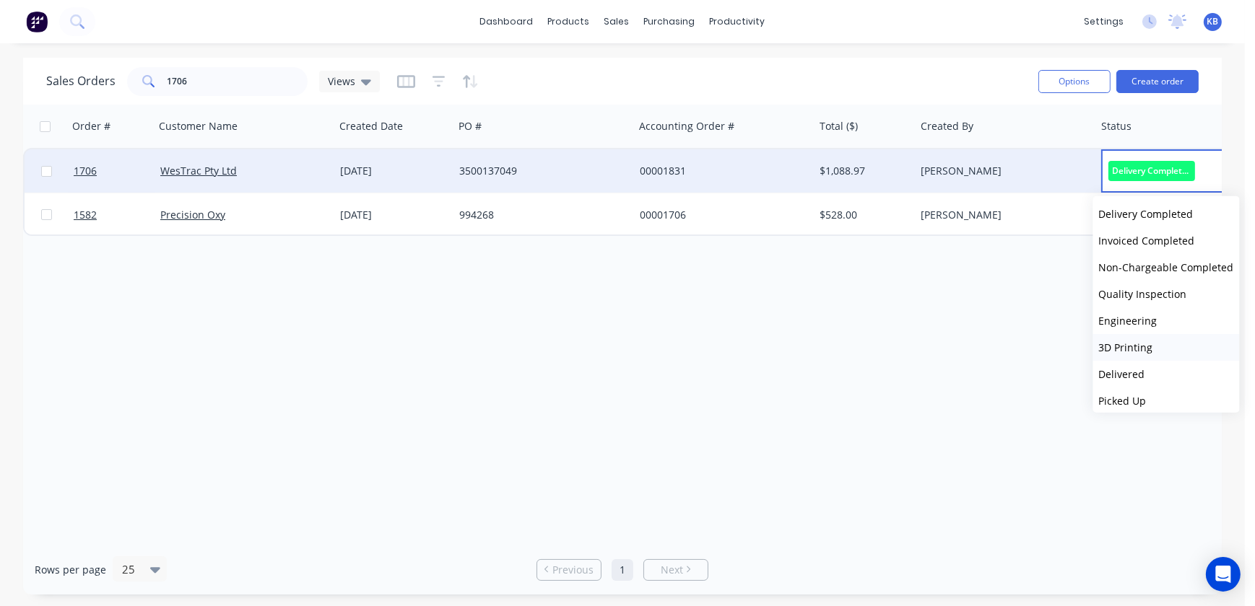
scroll to position [383, 0]
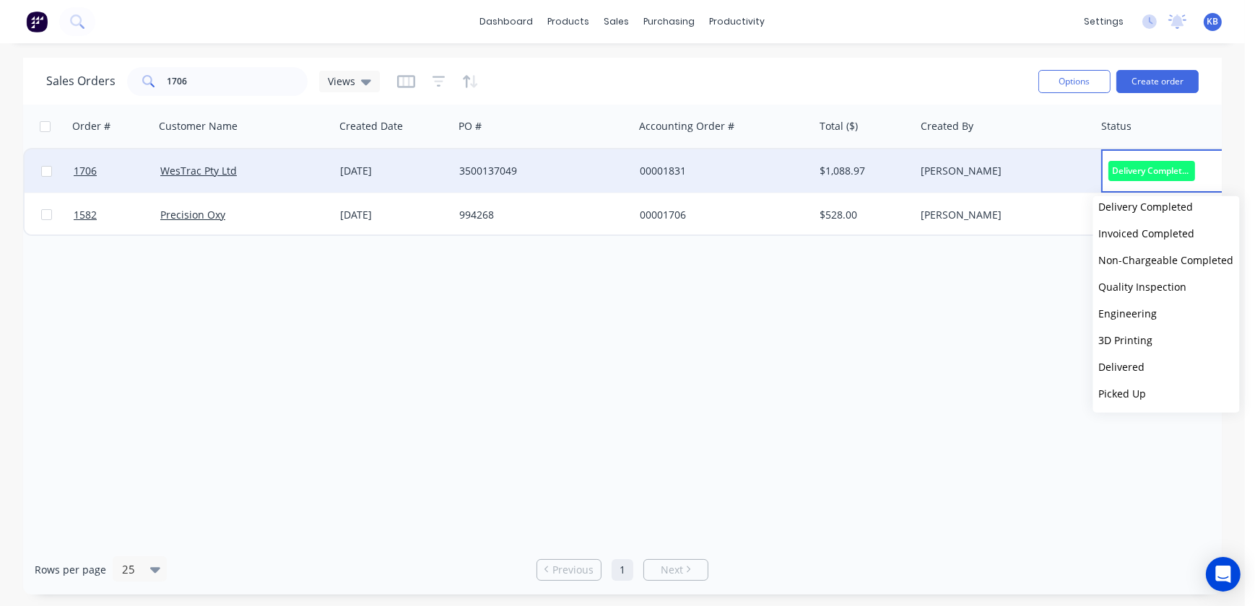
click at [870, 352] on div "Order # Customer Name Created Date PO # Accounting Order # Total ($) Created By…" at bounding box center [622, 325] width 1198 height 440
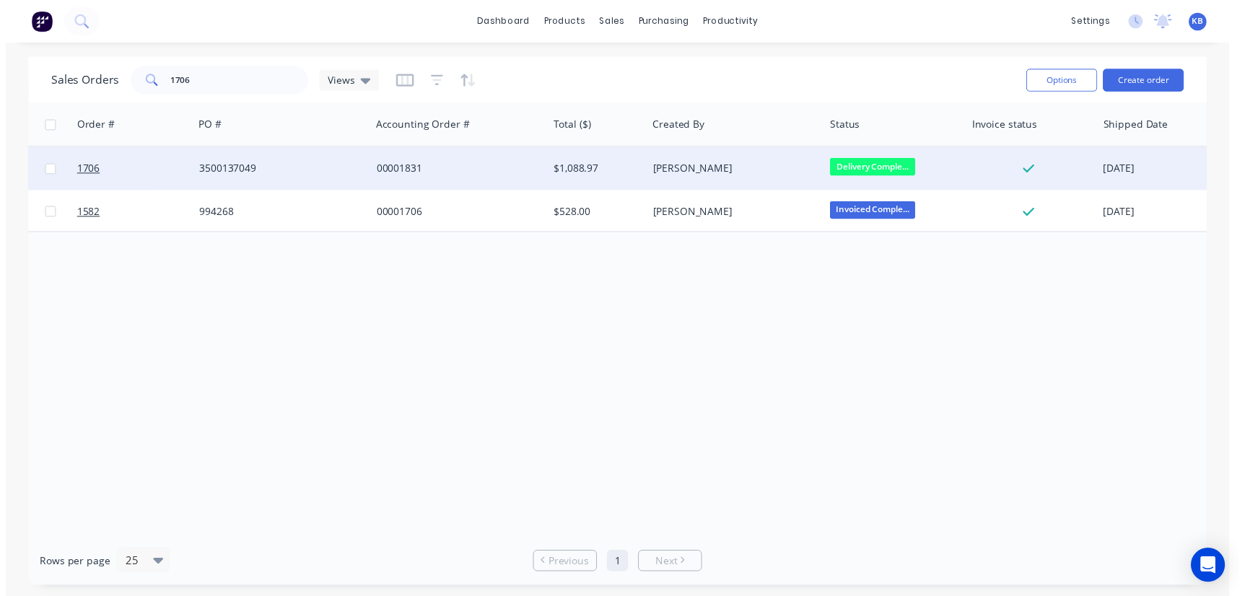
scroll to position [0, 261]
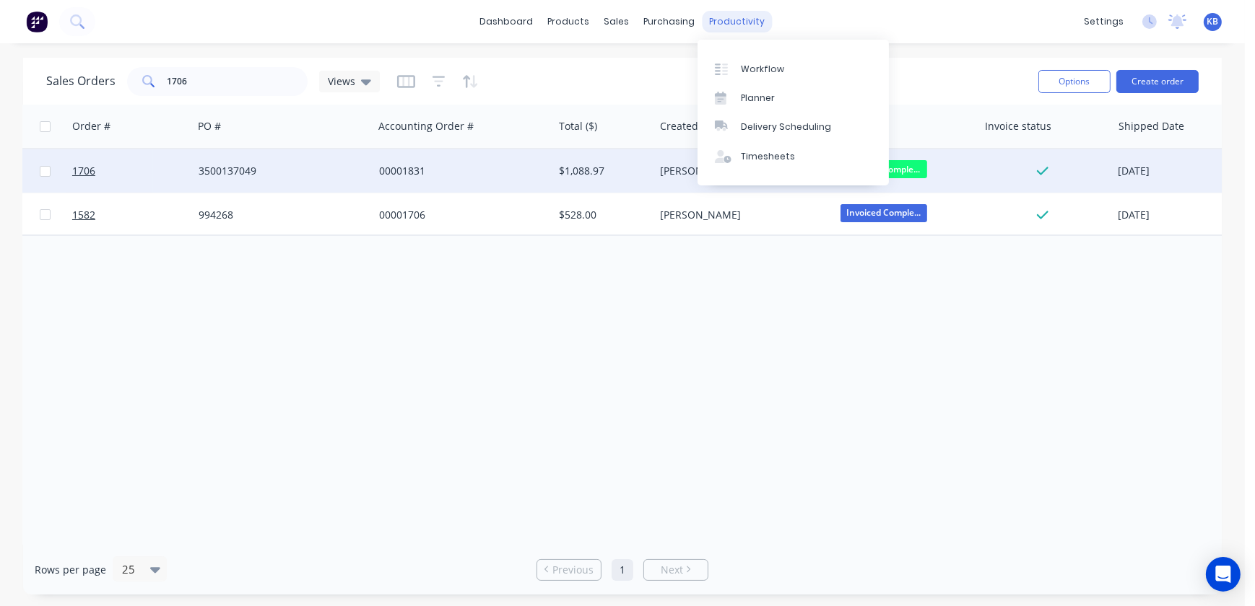
click at [737, 19] on div "productivity" at bounding box center [737, 22] width 70 height 22
click at [783, 72] on link "Workflow" at bounding box center [792, 68] width 191 height 29
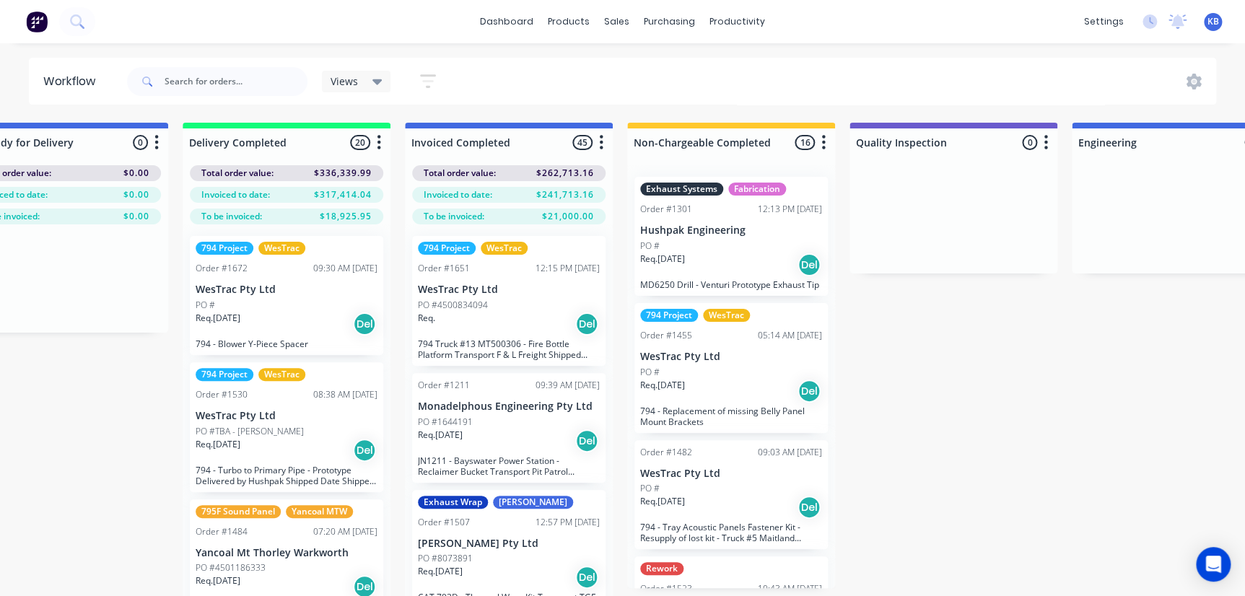
scroll to position [0, 87]
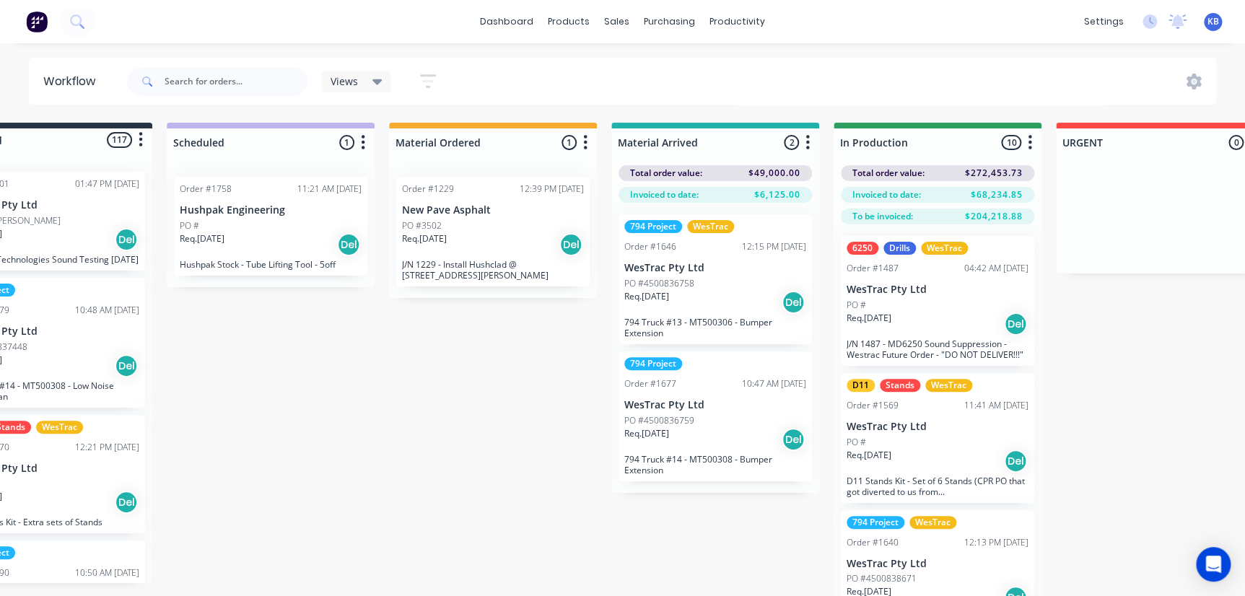
click at [383, 82] on div "Views" at bounding box center [356, 82] width 69 height 22
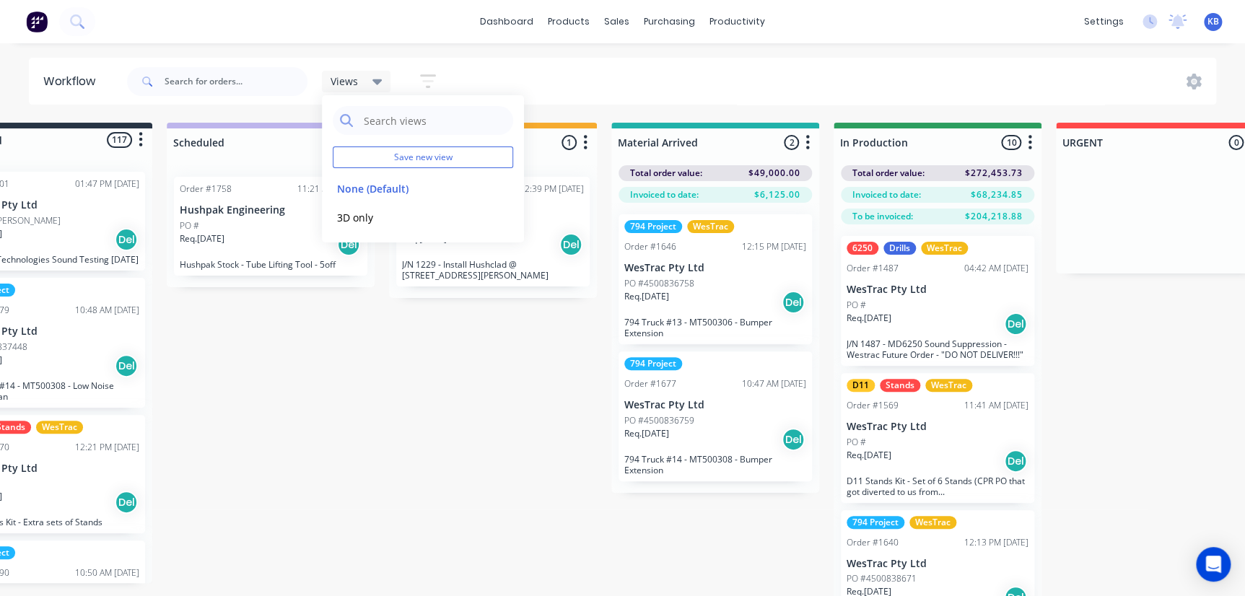
click at [432, 81] on icon "button" at bounding box center [428, 81] width 12 height 2
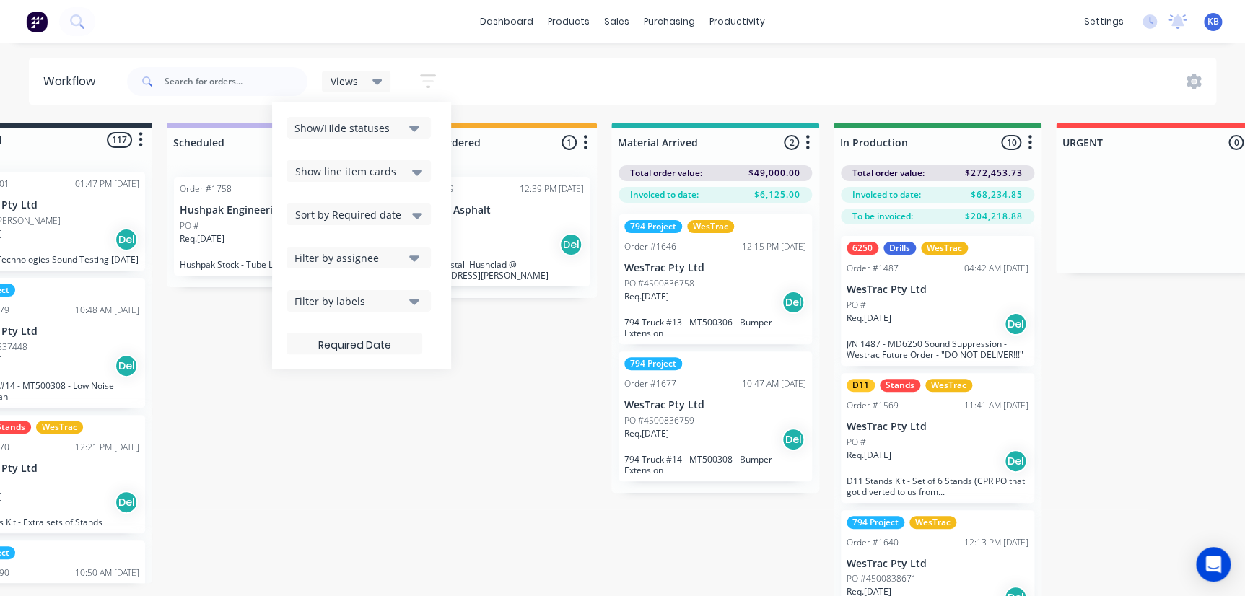
click at [404, 126] on button "Show/Hide statuses" at bounding box center [359, 128] width 144 height 22
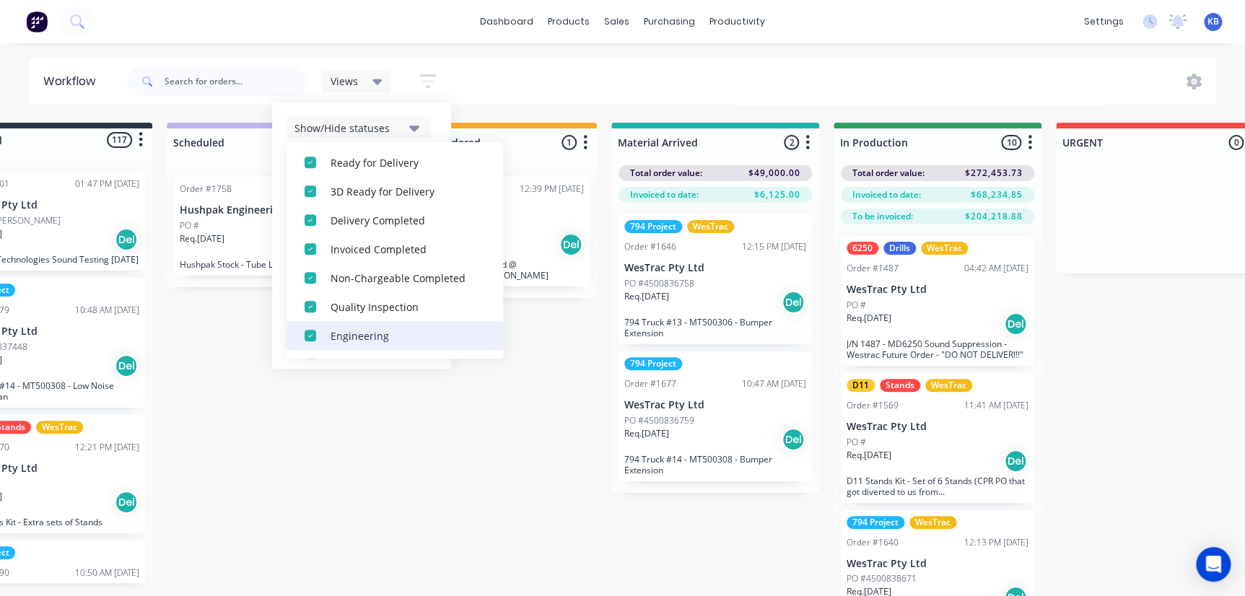
scroll to position [448, 0]
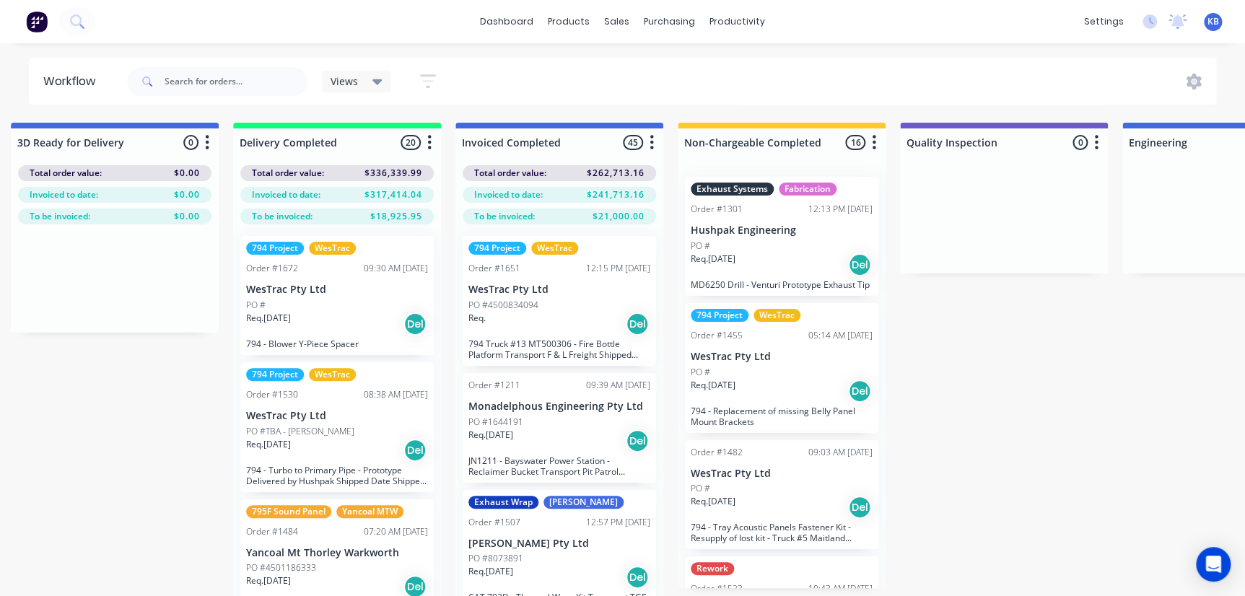
scroll to position [0, 2908]
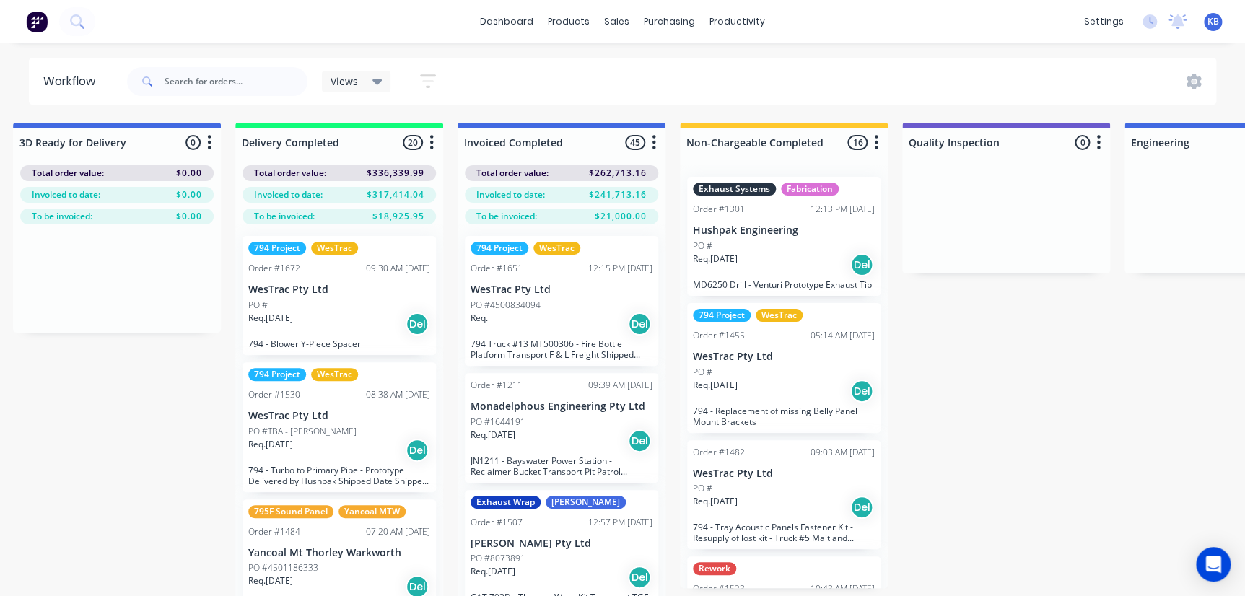
click at [374, 90] on div "Views" at bounding box center [356, 82] width 69 height 22
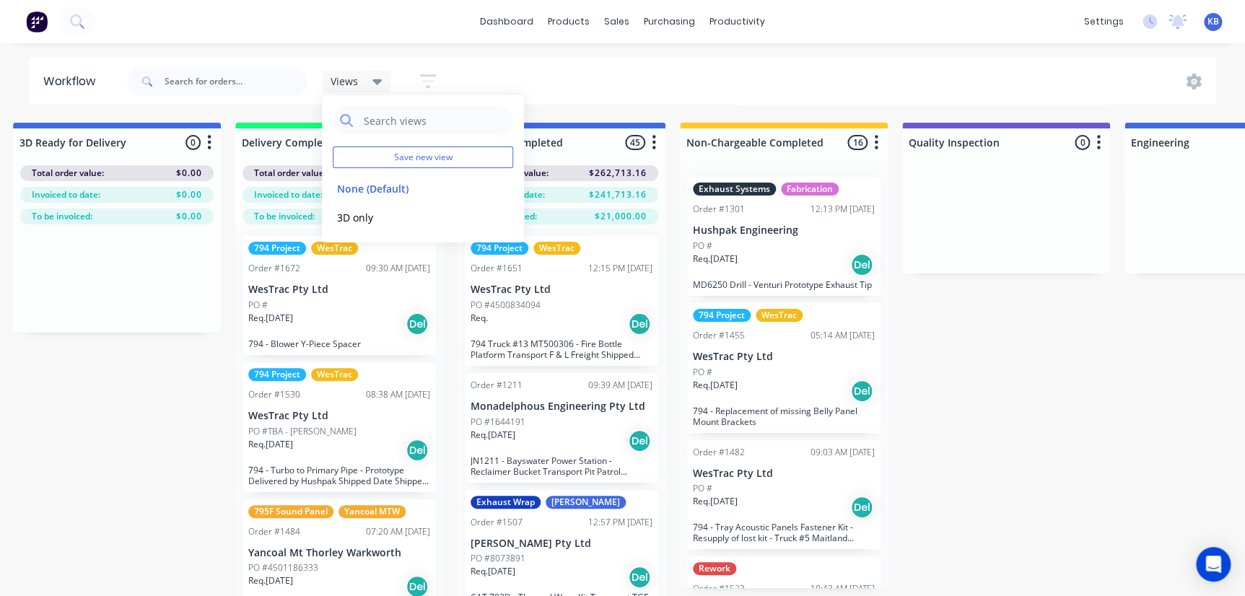
click at [430, 82] on icon "button" at bounding box center [428, 81] width 16 height 18
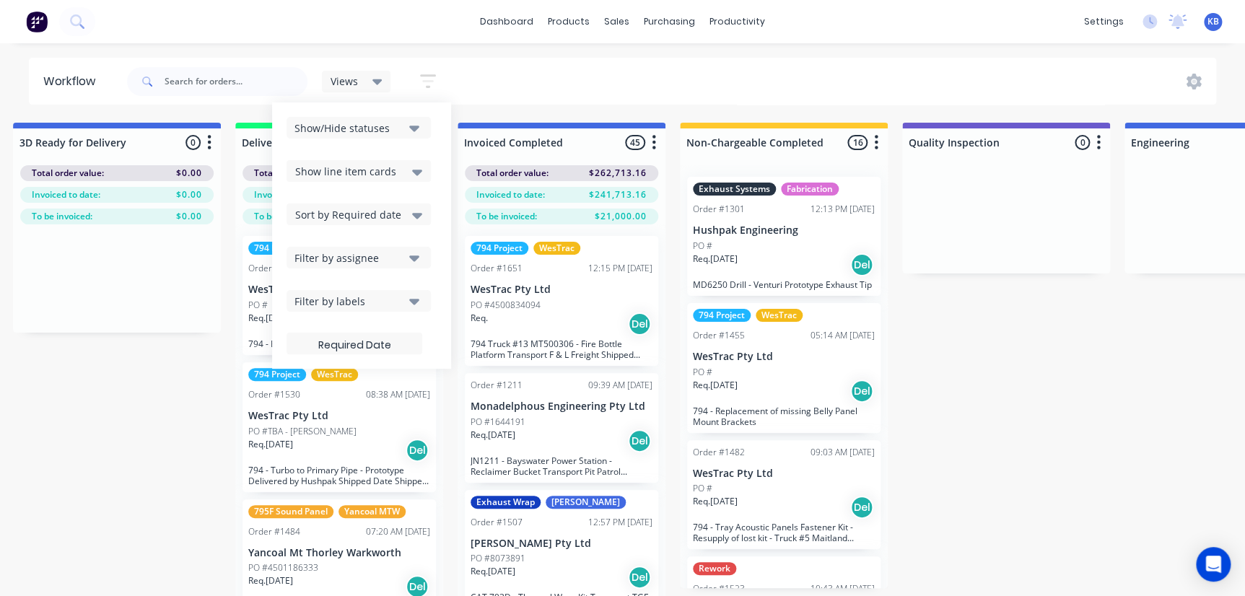
click at [409, 126] on button "Show/Hide statuses" at bounding box center [359, 128] width 144 height 22
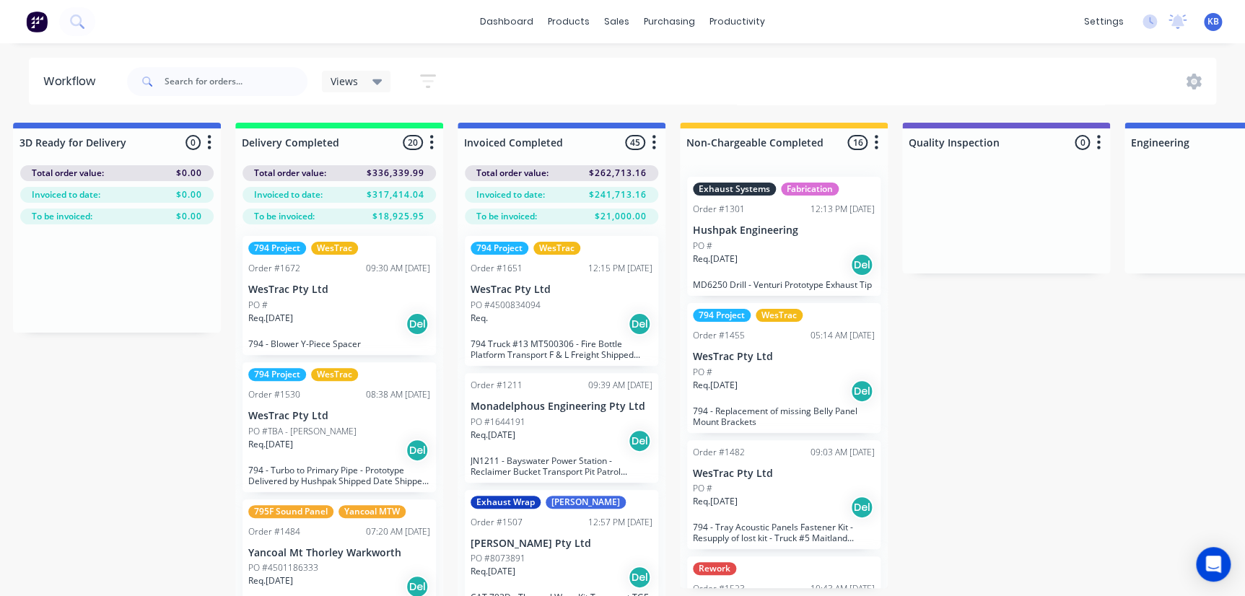
click at [653, 146] on icon "button" at bounding box center [655, 142] width 4 height 14
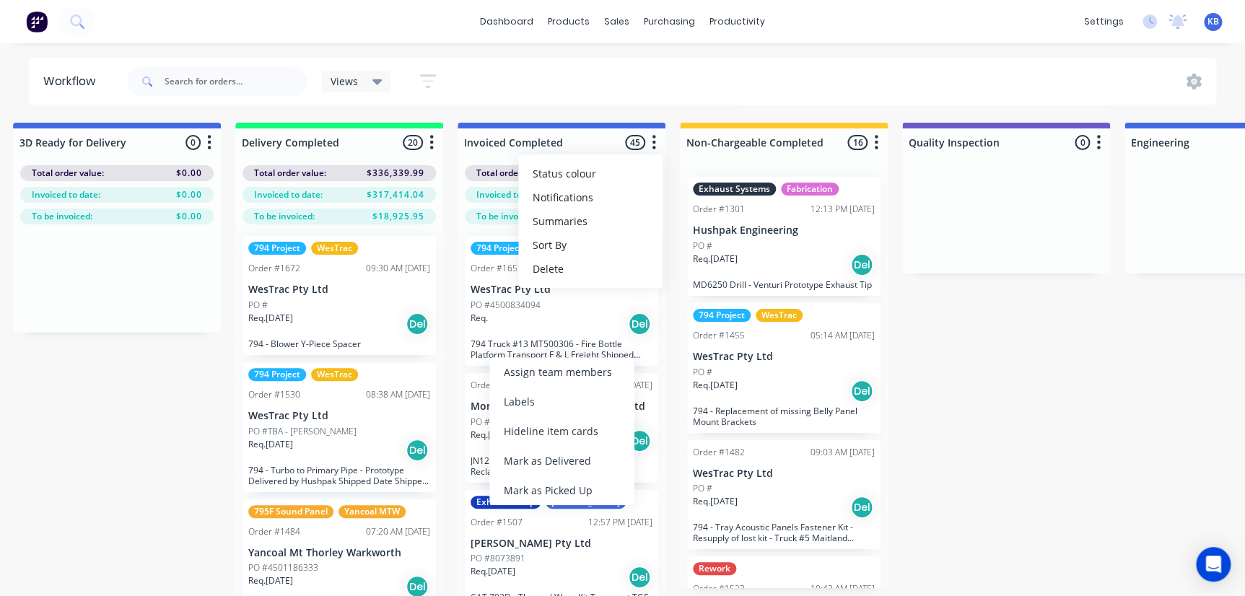
click at [497, 332] on div "Req. Del" at bounding box center [562, 324] width 182 height 25
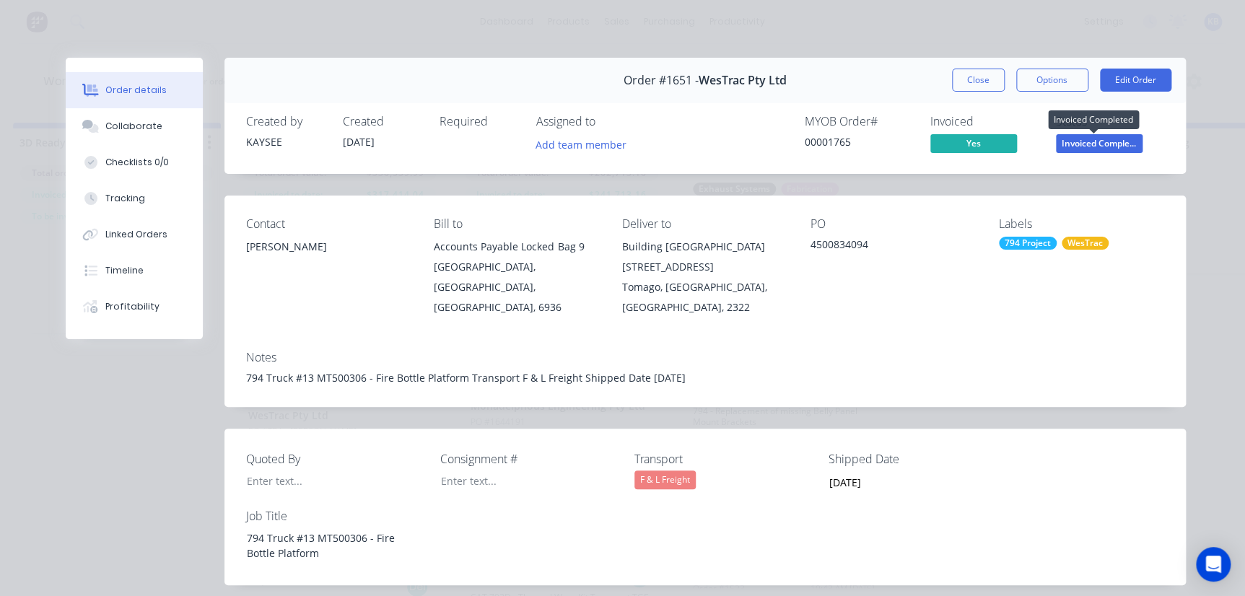
click at [1119, 142] on span "Invoiced Comple..." at bounding box center [1099, 143] width 87 height 18
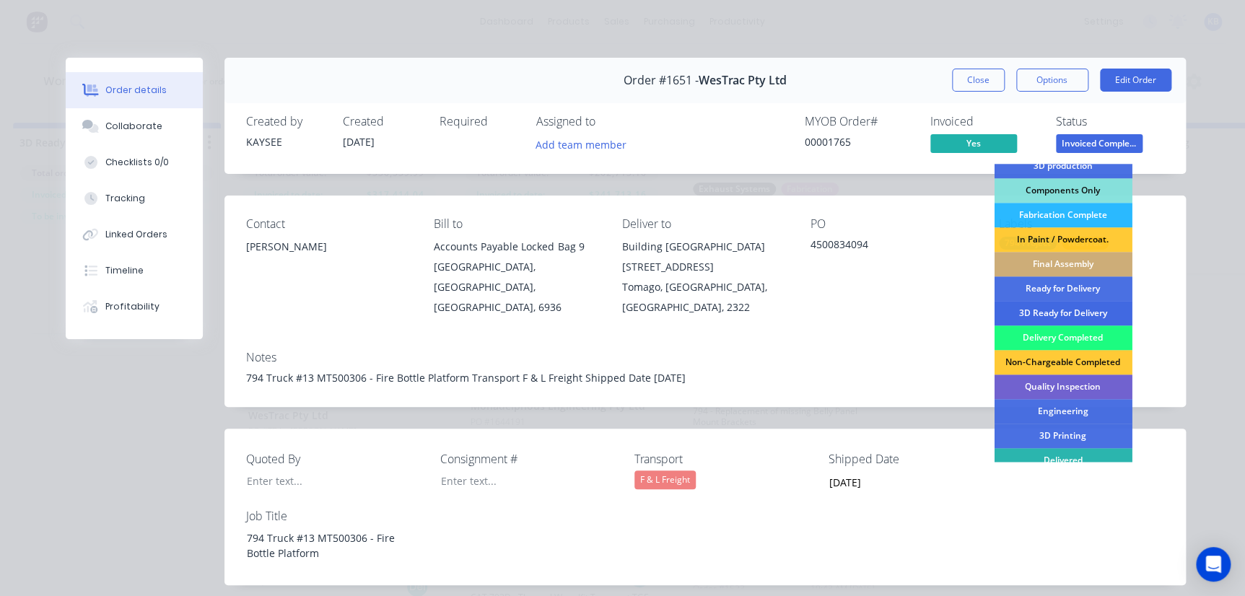
scroll to position [196, 0]
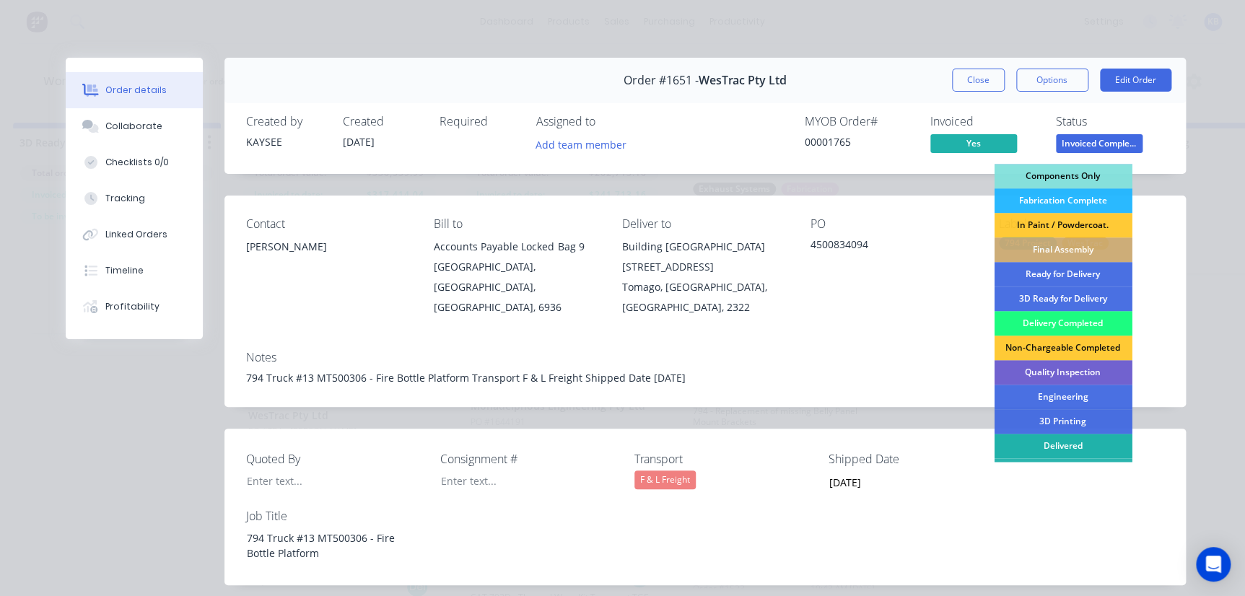
click at [1058, 442] on div "Delivered" at bounding box center [1063, 446] width 138 height 25
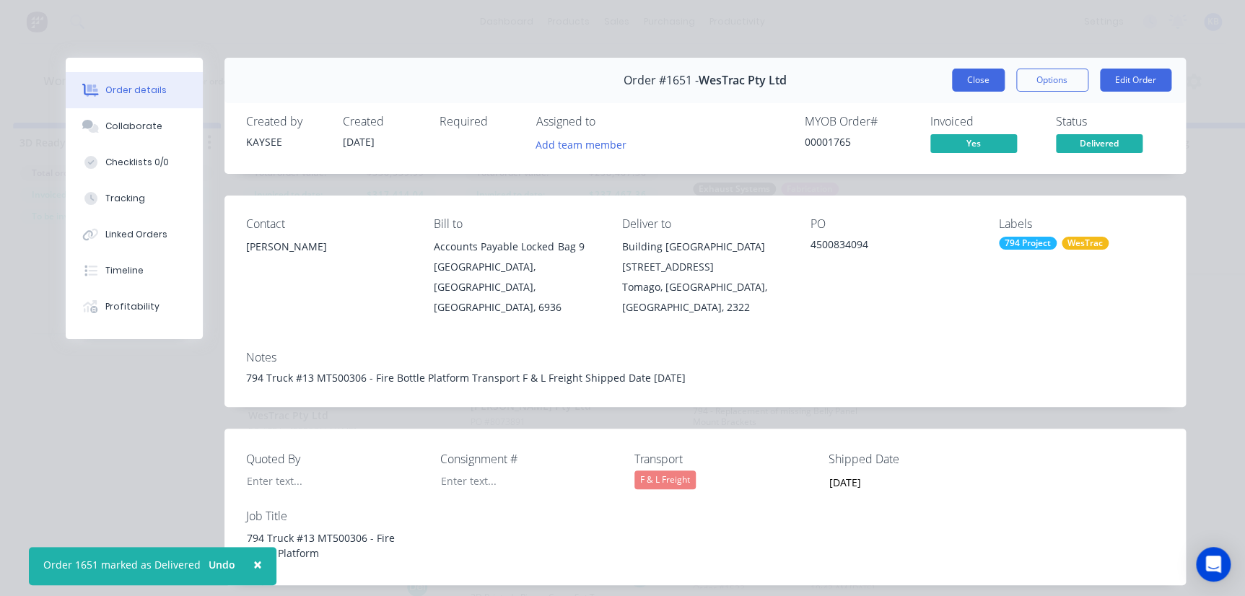
click at [970, 79] on button "Close" at bounding box center [978, 80] width 53 height 23
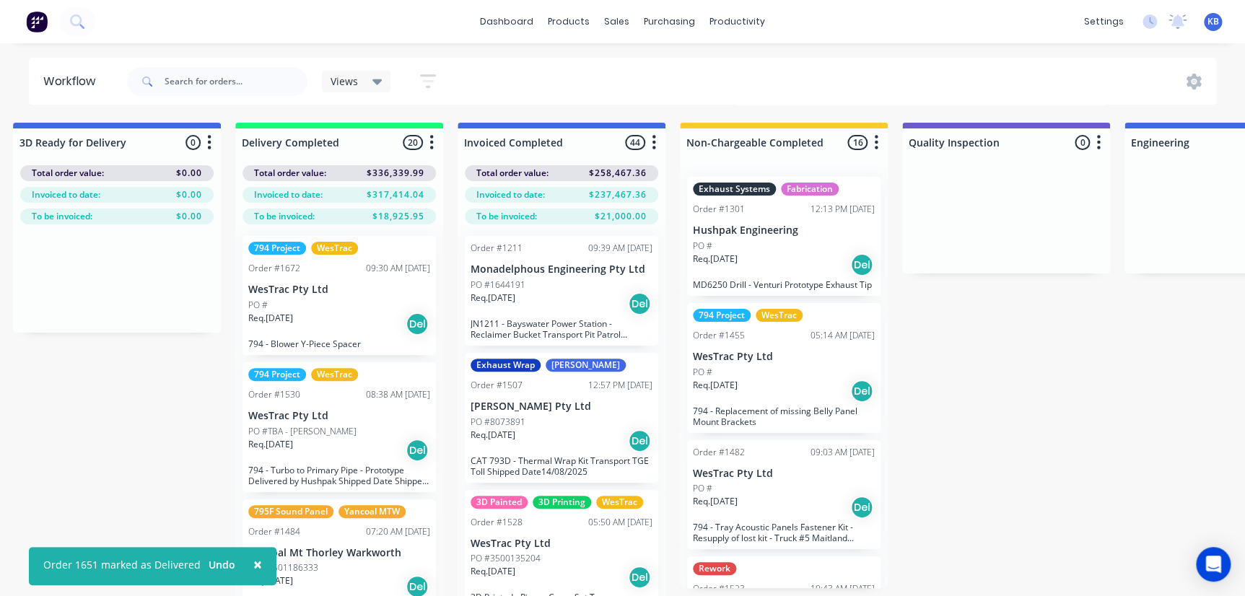
click at [549, 257] on div "Order #1211 09:39 AM 23/04/25 Monadelphous Engineering Pty Ltd PO #1644191 Req.…" at bounding box center [561, 291] width 193 height 110
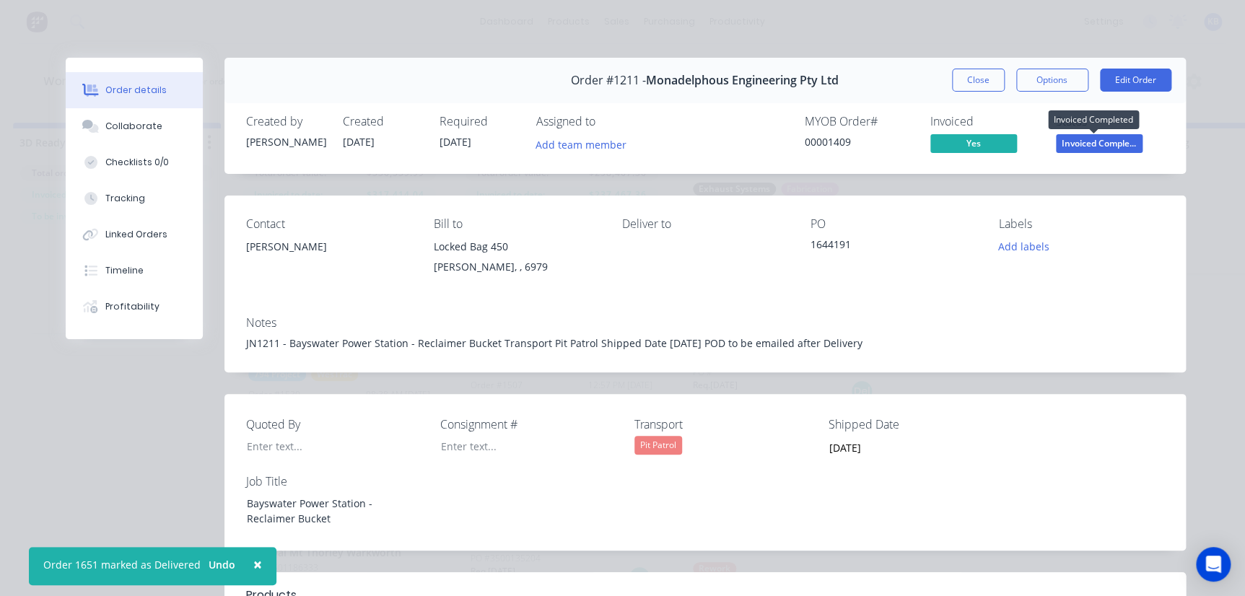
click at [1112, 145] on span "Invoiced Comple..." at bounding box center [1099, 143] width 87 height 18
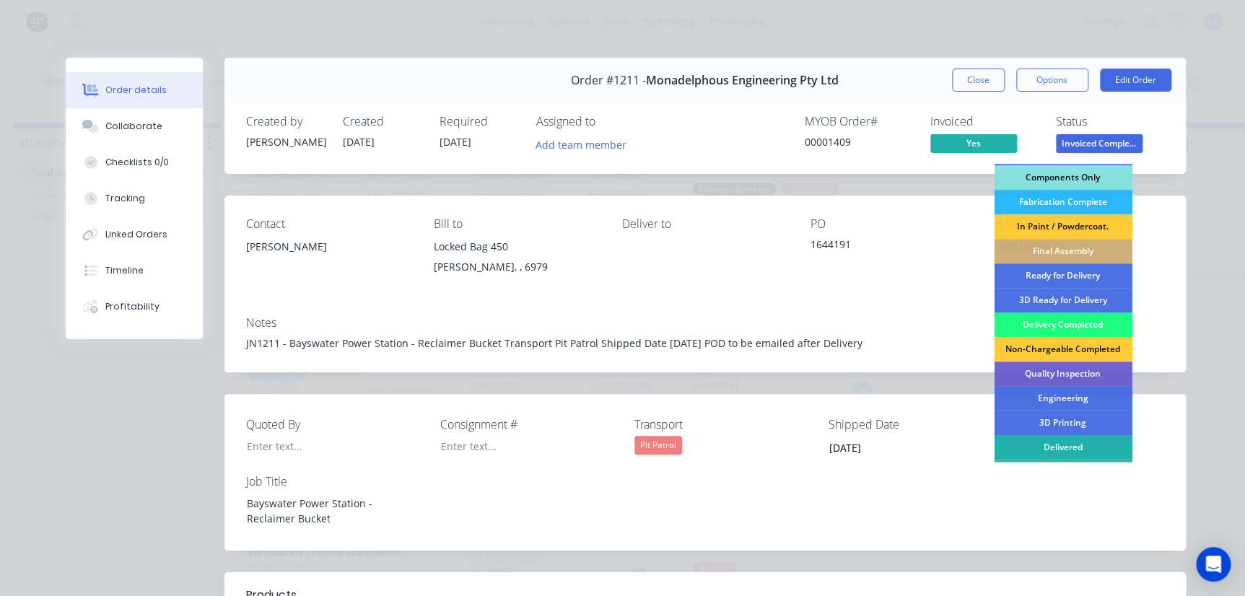
scroll to position [212, 0]
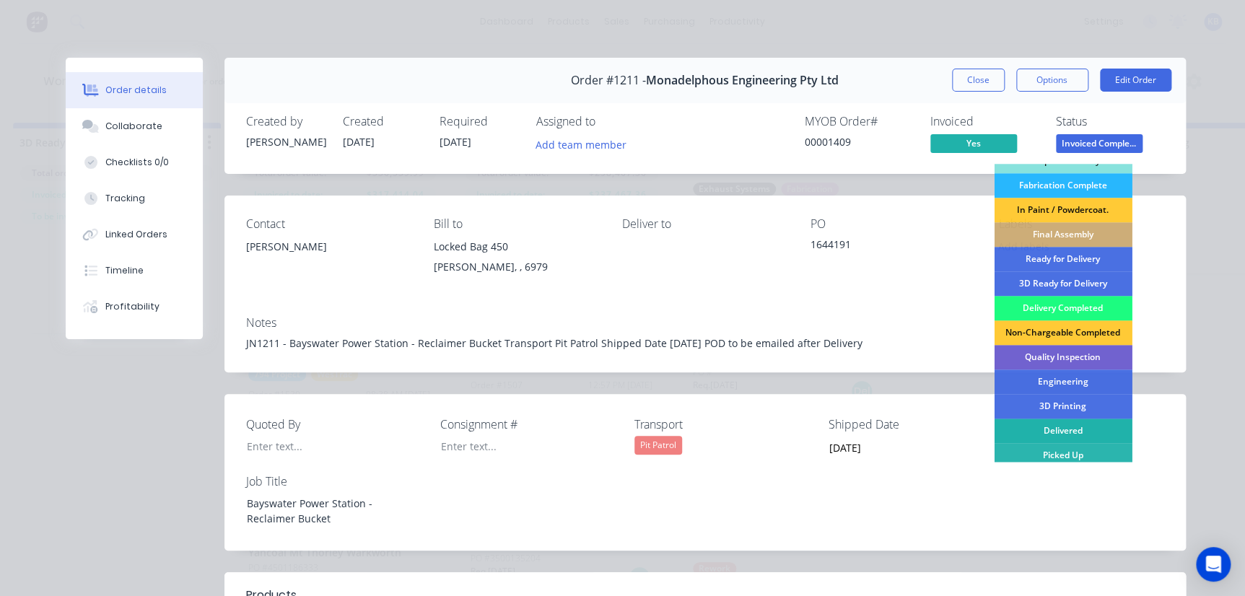
click at [1076, 437] on div "Delivered" at bounding box center [1063, 431] width 138 height 25
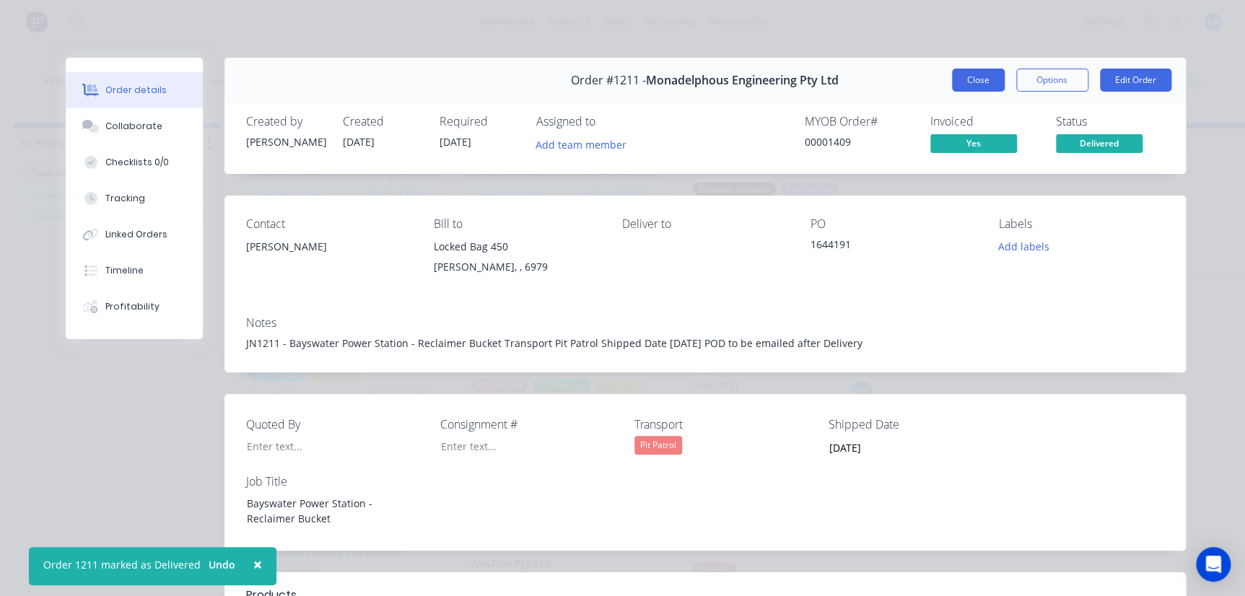
click at [992, 83] on button "Close" at bounding box center [978, 80] width 53 height 23
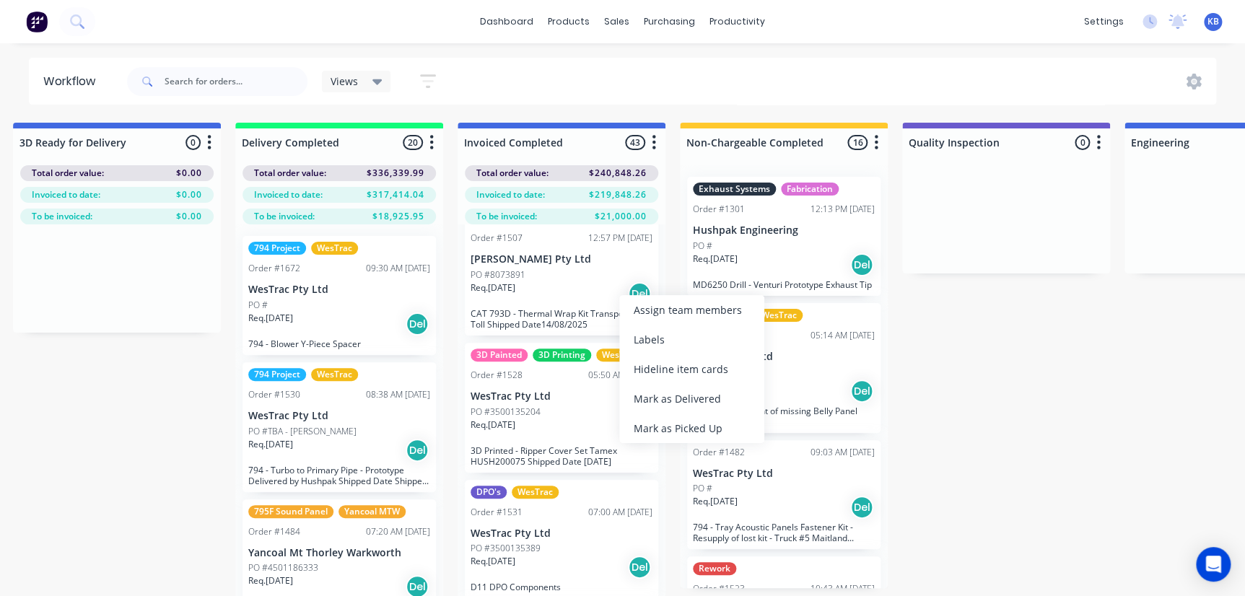
scroll to position [0, 0]
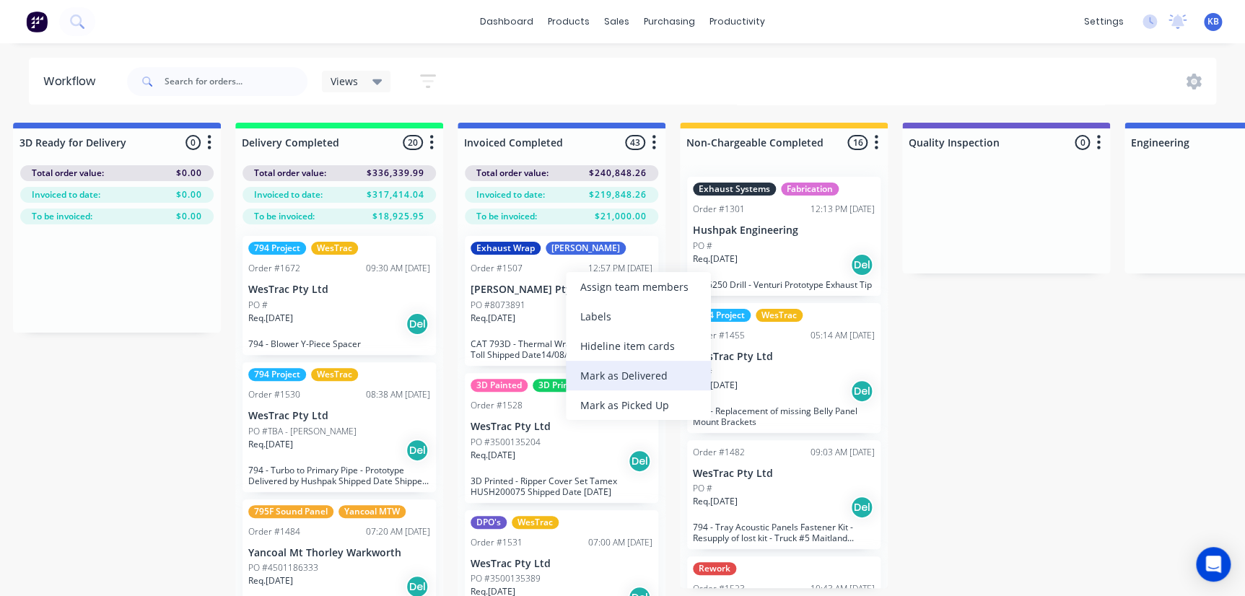
click at [621, 378] on div "Mark as Delivered" at bounding box center [638, 376] width 145 height 30
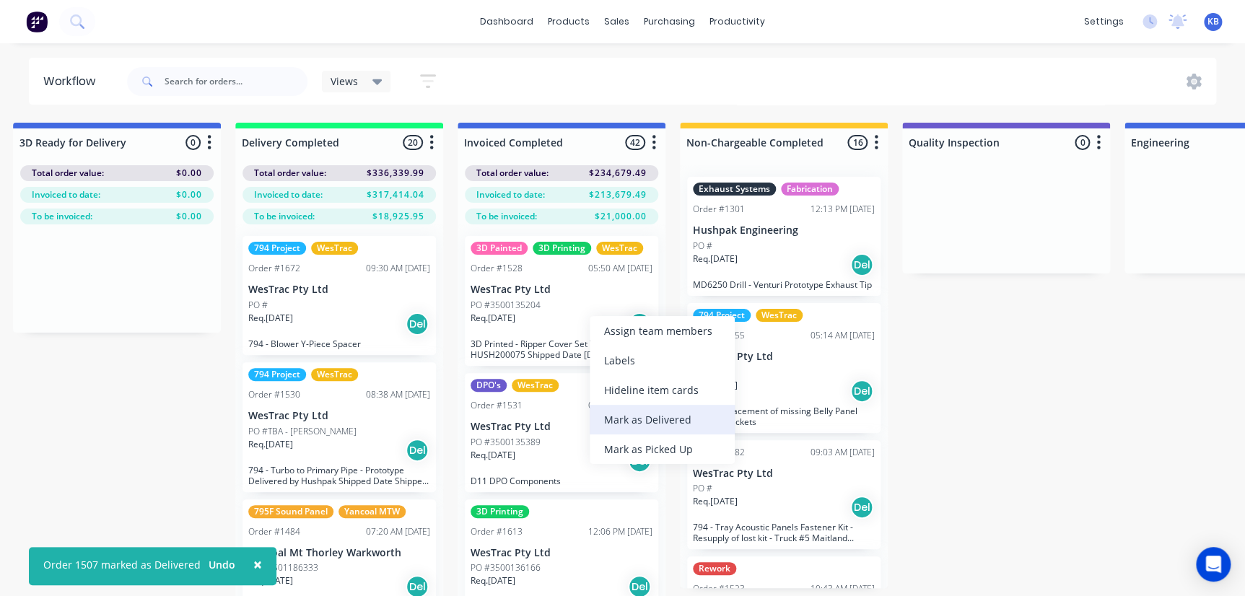
click at [626, 414] on div "Mark as Delivered" at bounding box center [662, 420] width 145 height 30
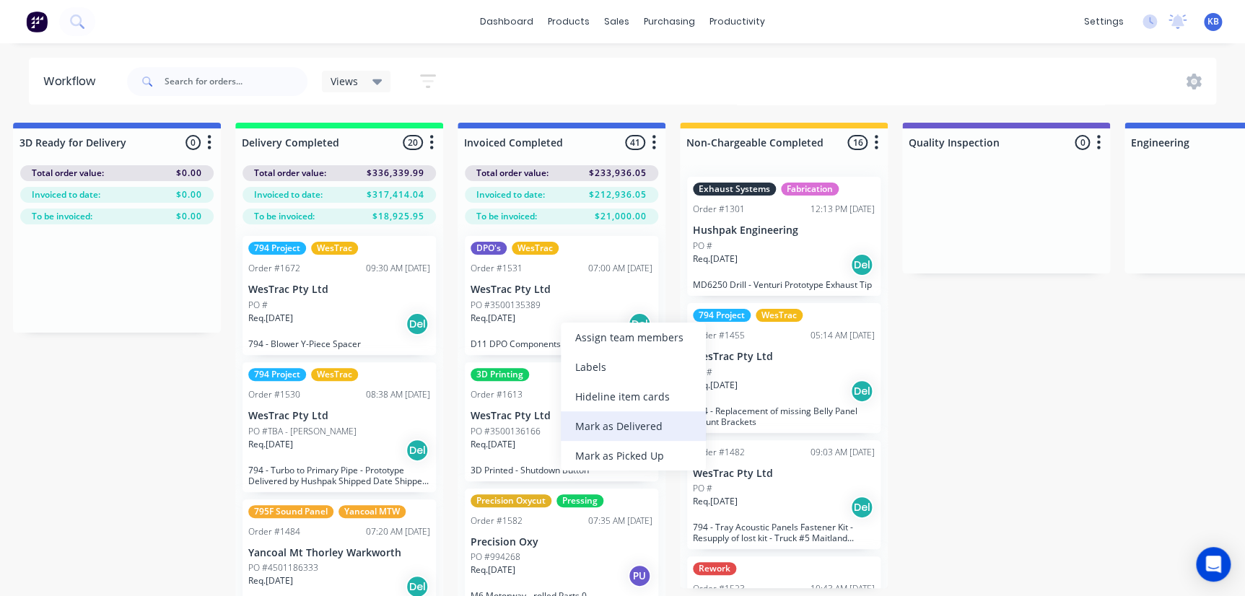
click at [590, 419] on div "Mark as Delivered" at bounding box center [633, 426] width 145 height 30
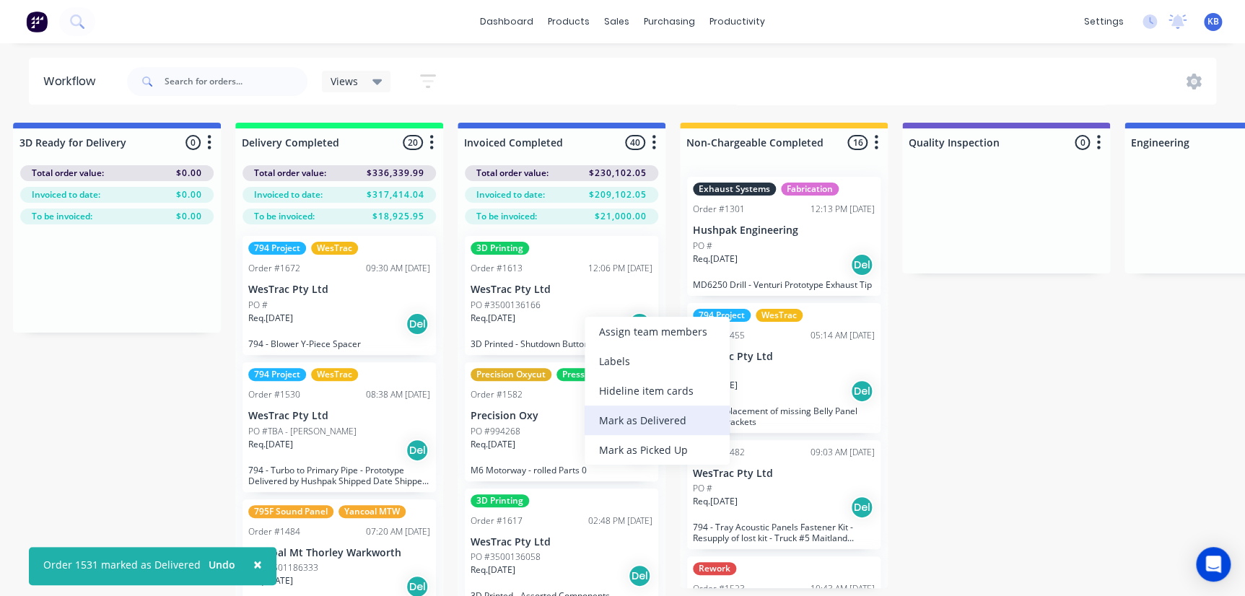
click at [641, 427] on div "Mark as Delivered" at bounding box center [657, 421] width 145 height 30
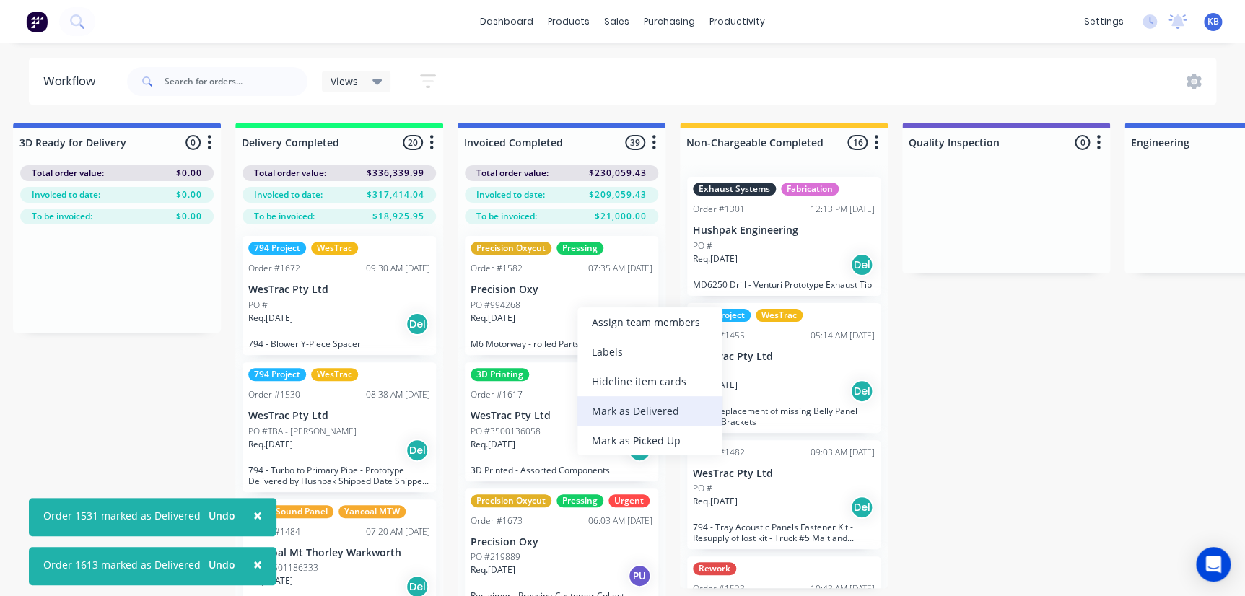
click at [642, 406] on div "Mark as Delivered" at bounding box center [649, 411] width 145 height 30
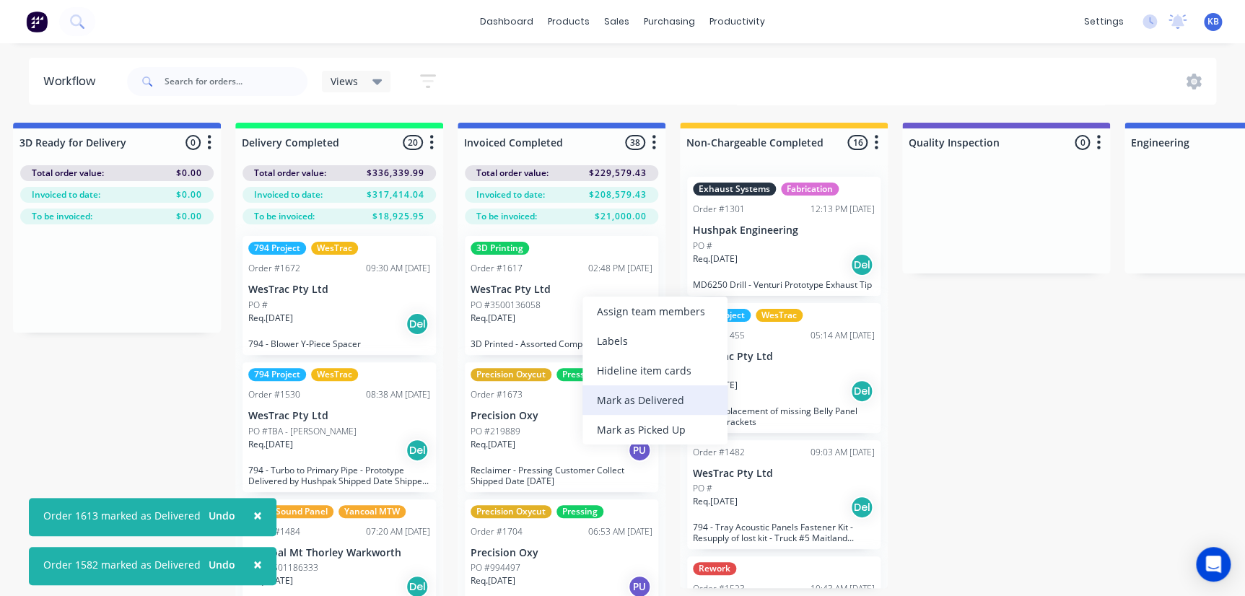
click at [624, 391] on div "Mark as Delivered" at bounding box center [655, 400] width 145 height 30
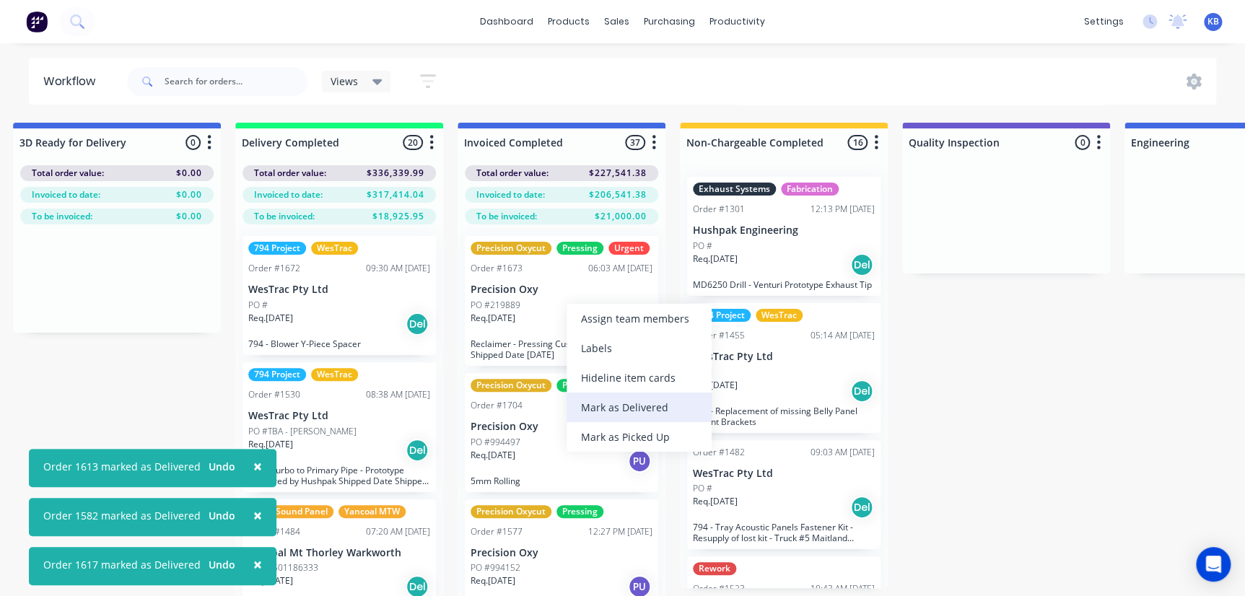
click at [634, 406] on div "Mark as Delivered" at bounding box center [639, 408] width 145 height 30
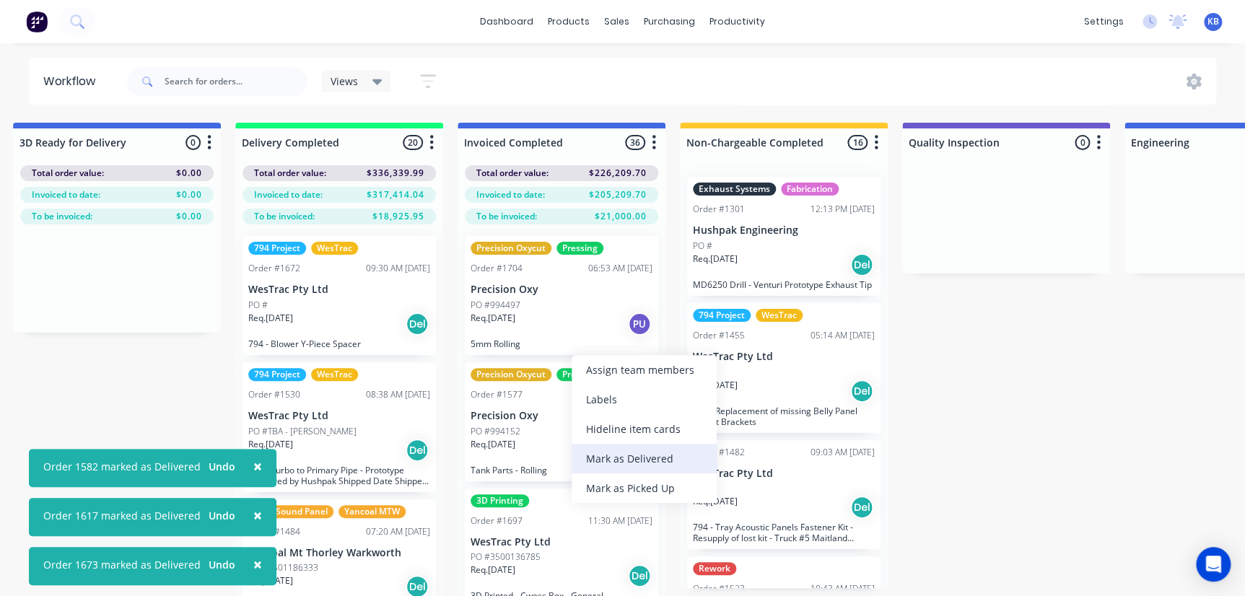
click at [624, 450] on div "Mark as Delivered" at bounding box center [644, 459] width 145 height 30
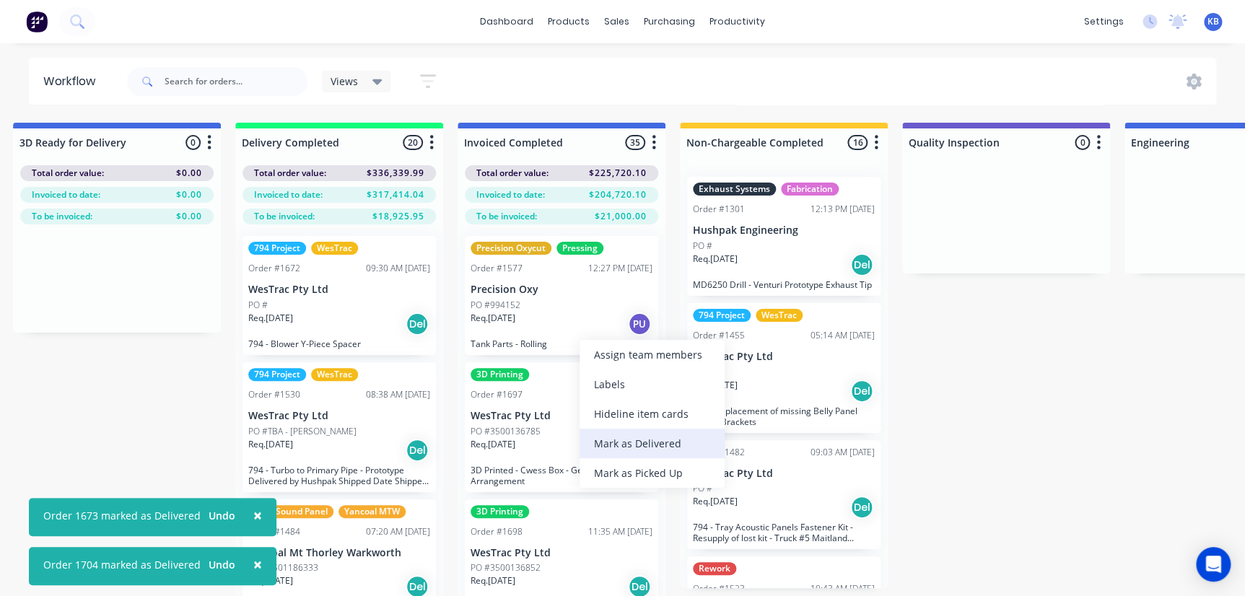
click at [649, 440] on div "Mark as Delivered" at bounding box center [652, 444] width 145 height 30
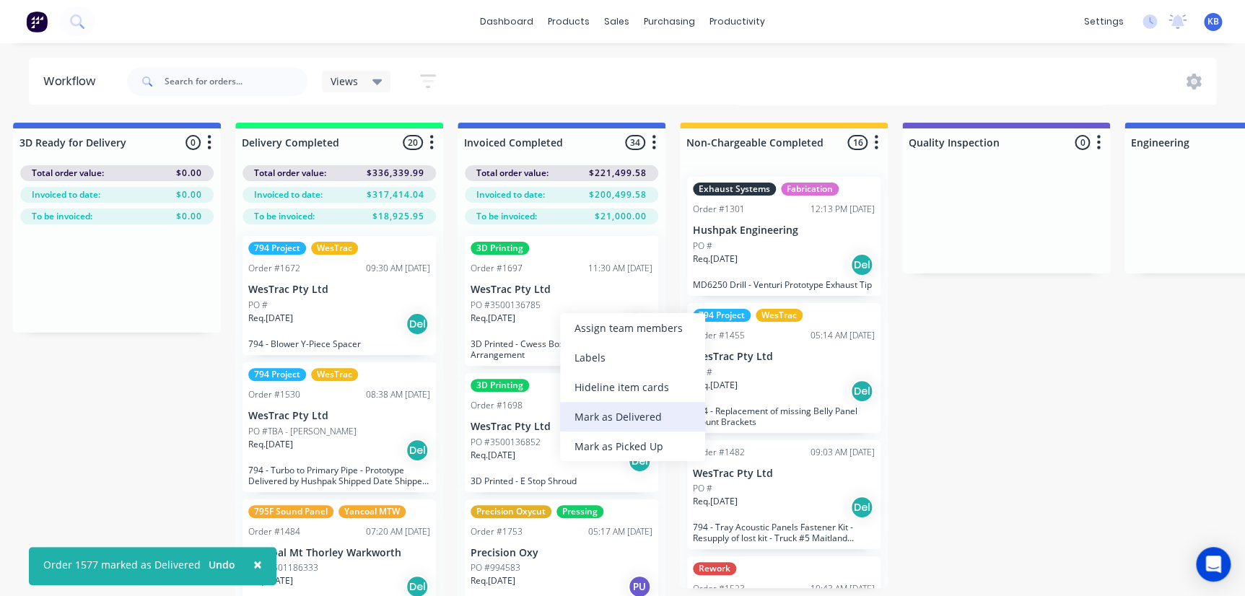
click at [632, 417] on div "Mark as Delivered" at bounding box center [632, 417] width 145 height 30
click at [632, 547] on p "Precision Oxy" at bounding box center [562, 553] width 182 height 12
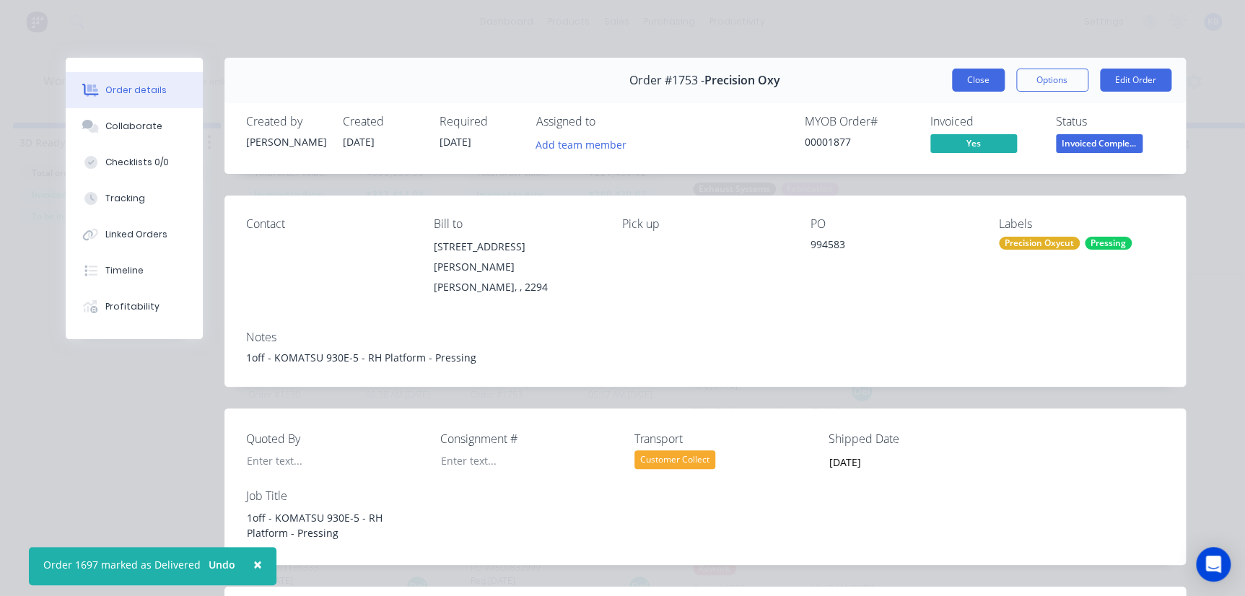
click at [982, 77] on button "Close" at bounding box center [978, 80] width 53 height 23
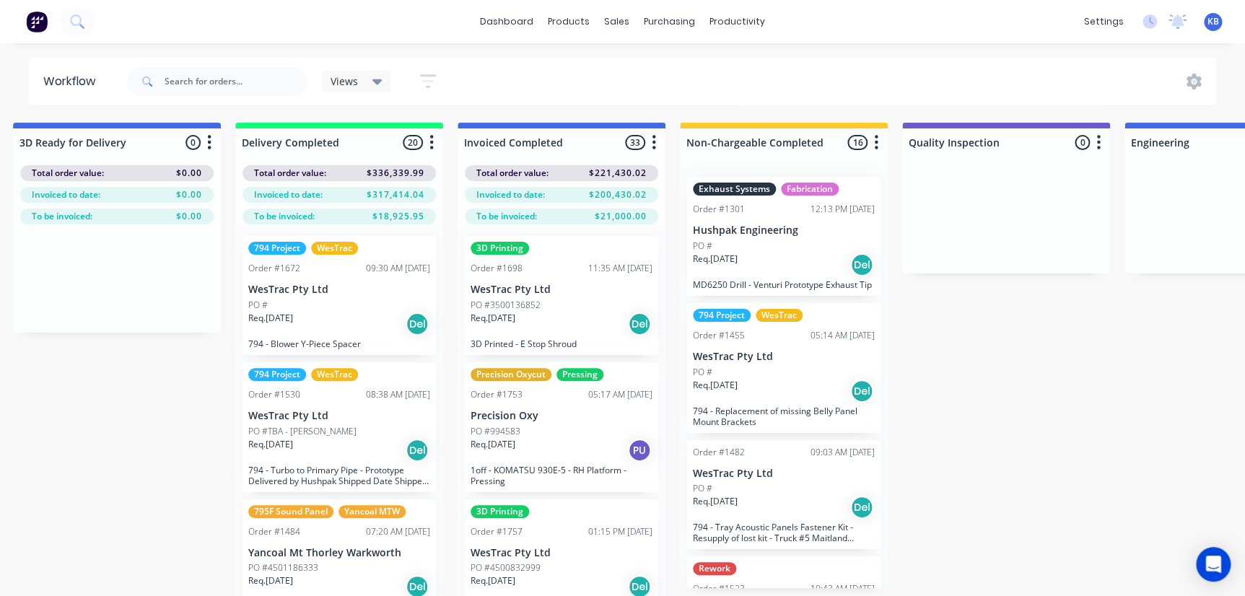
click at [541, 300] on div "PO #3500136852" at bounding box center [562, 305] width 182 height 13
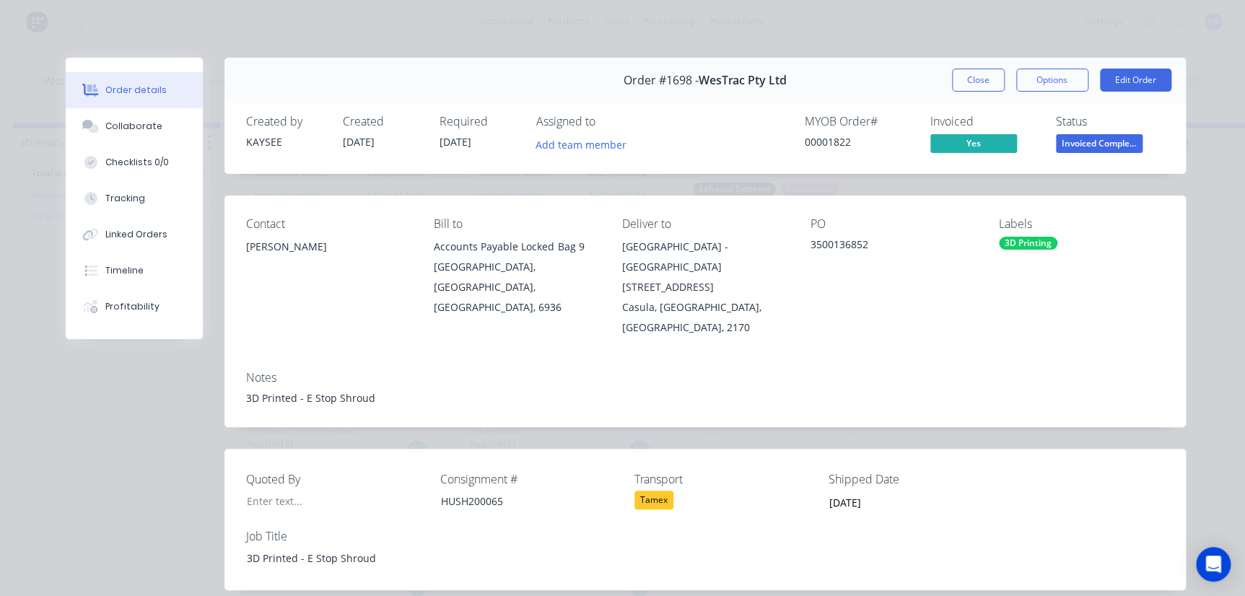
click at [1108, 139] on span "Invoiced Comple..." at bounding box center [1099, 143] width 87 height 18
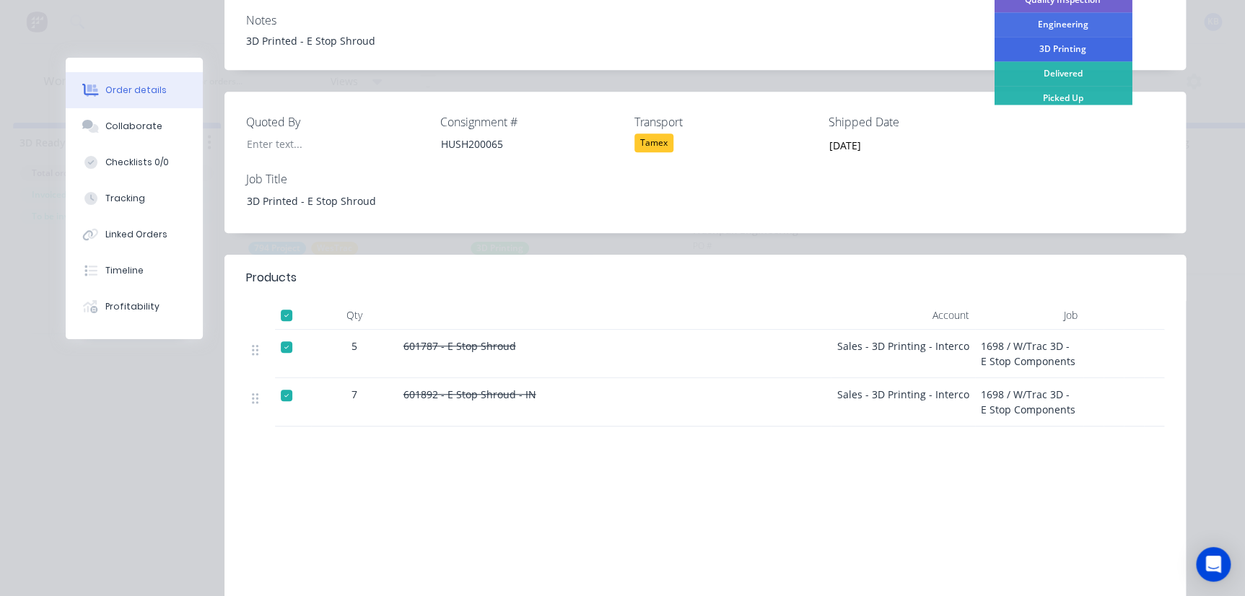
scroll to position [187, 0]
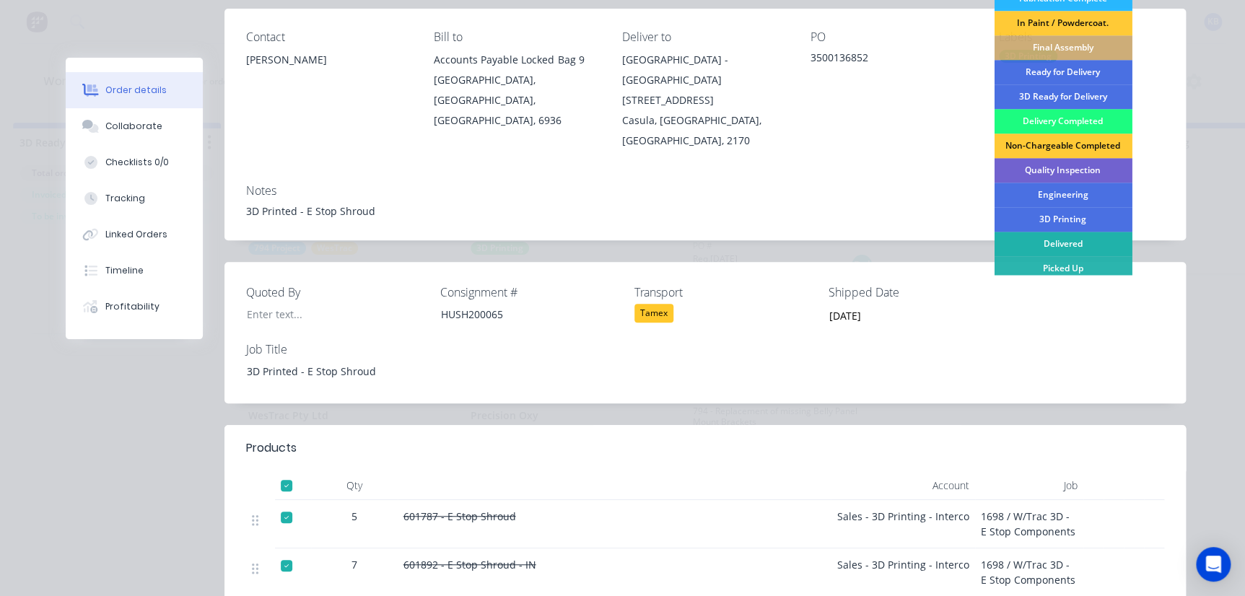
click at [1071, 253] on div "Delivered" at bounding box center [1063, 244] width 138 height 25
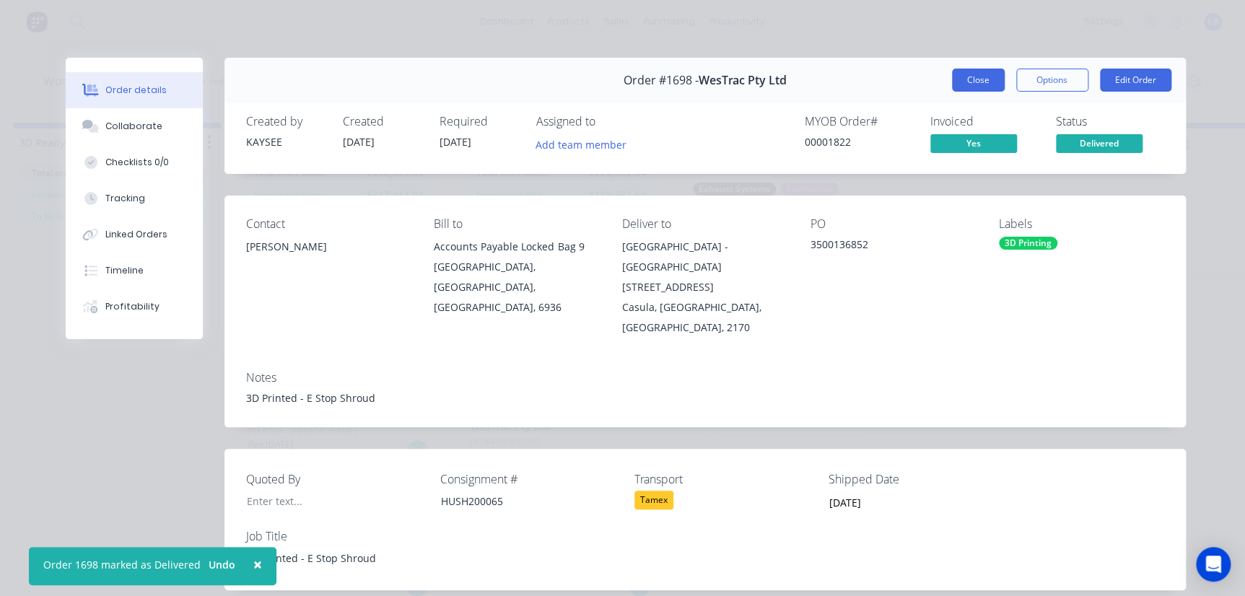
click at [961, 84] on button "Close" at bounding box center [978, 80] width 53 height 23
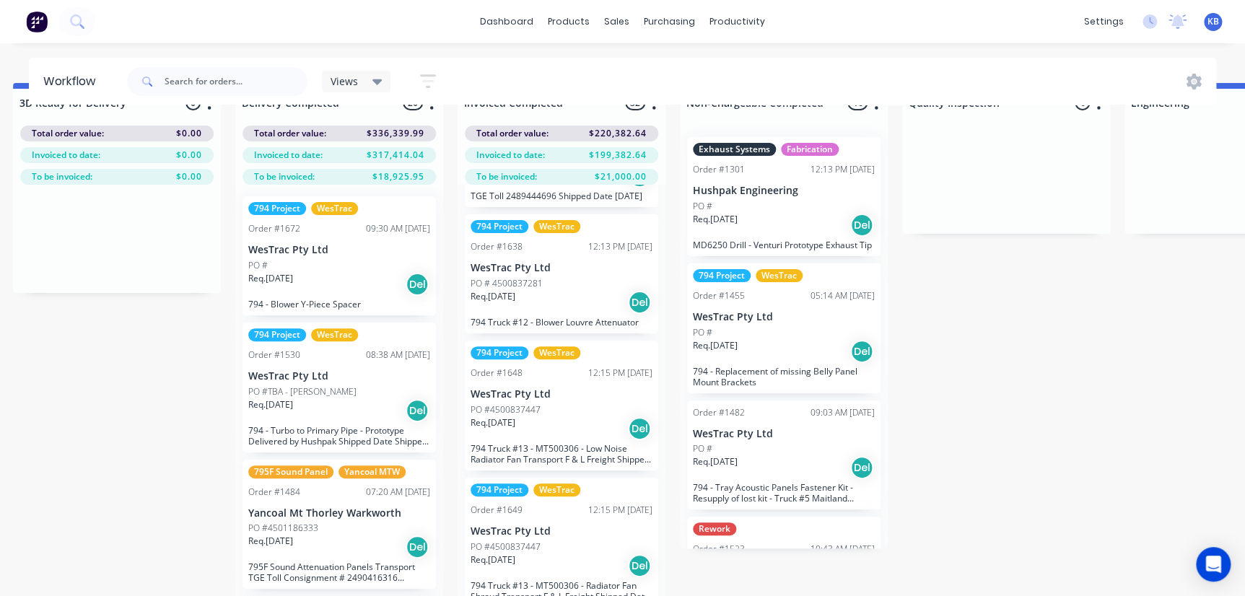
scroll to position [60, 2908]
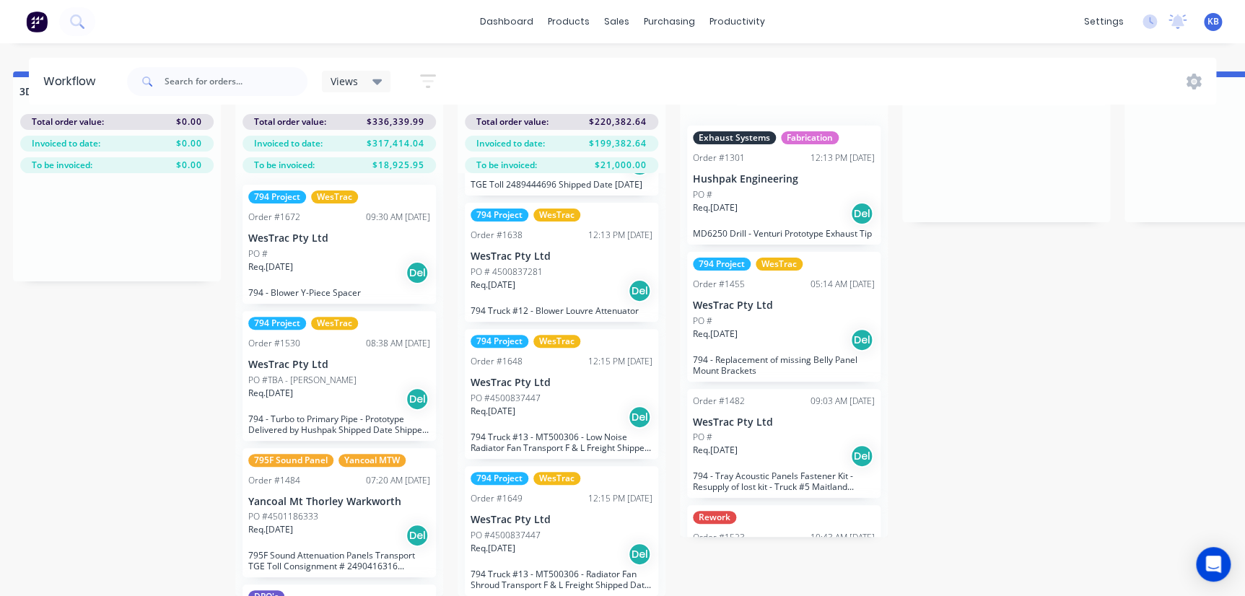
click at [545, 542] on div "Req. 01/10/25 Del" at bounding box center [562, 554] width 182 height 25
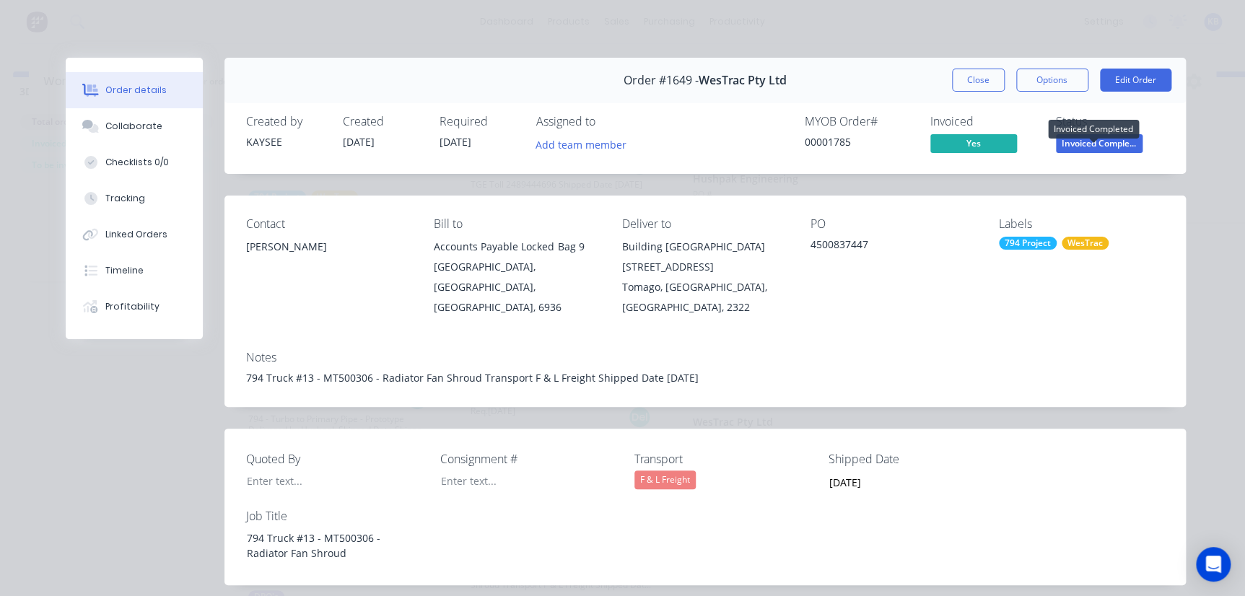
click at [1092, 147] on span "Invoiced Comple..." at bounding box center [1099, 143] width 87 height 18
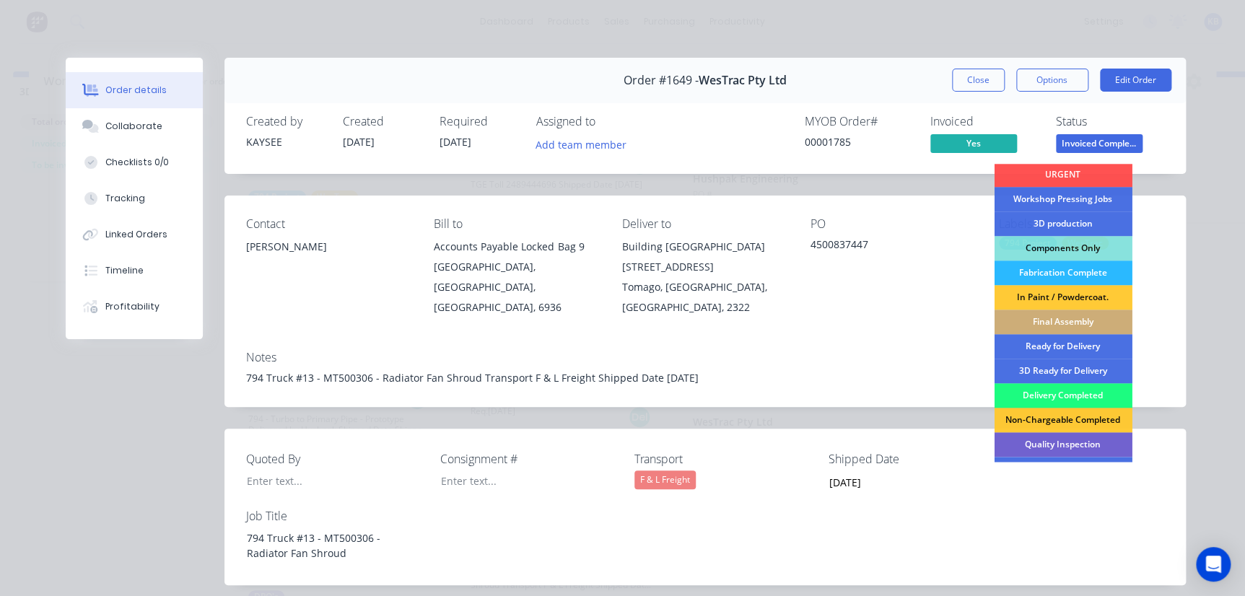
scroll to position [212, 0]
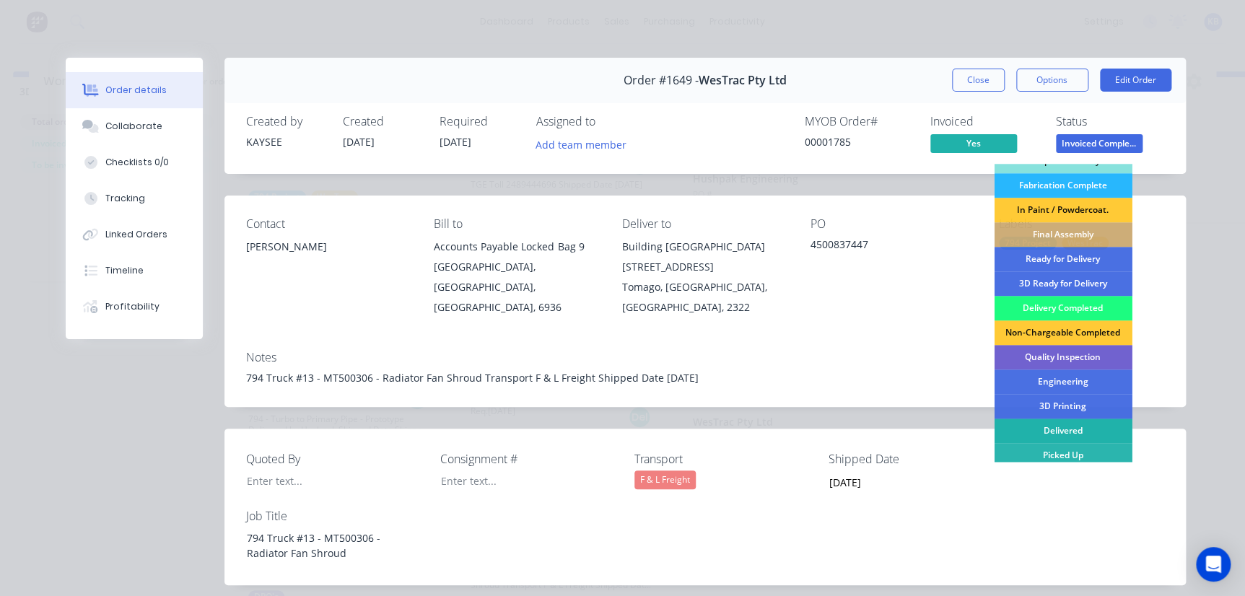
click at [1056, 433] on div "Delivered" at bounding box center [1063, 431] width 138 height 25
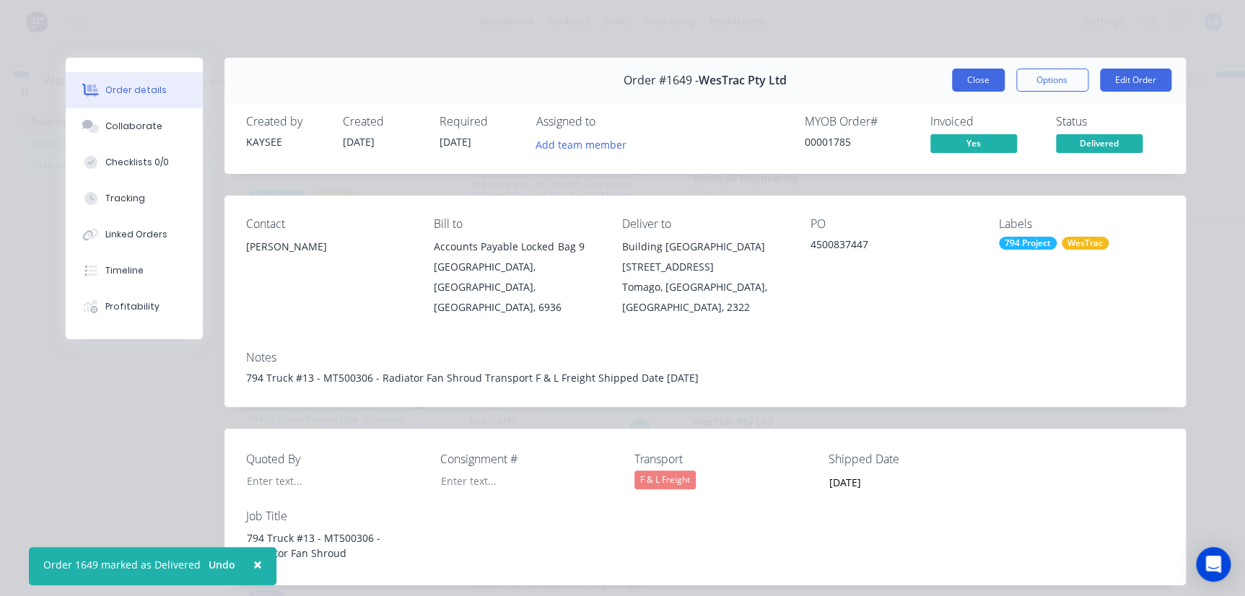
click at [971, 77] on button "Close" at bounding box center [978, 80] width 53 height 23
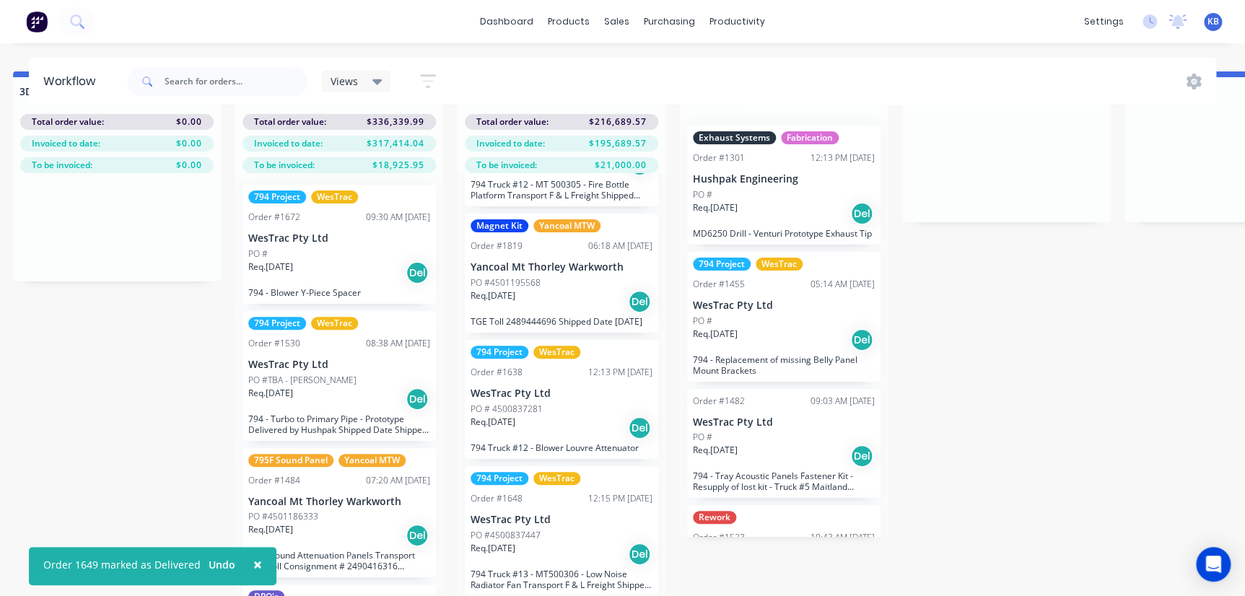
click at [607, 492] on div "12:15 PM 24/07/25" at bounding box center [620, 498] width 64 height 13
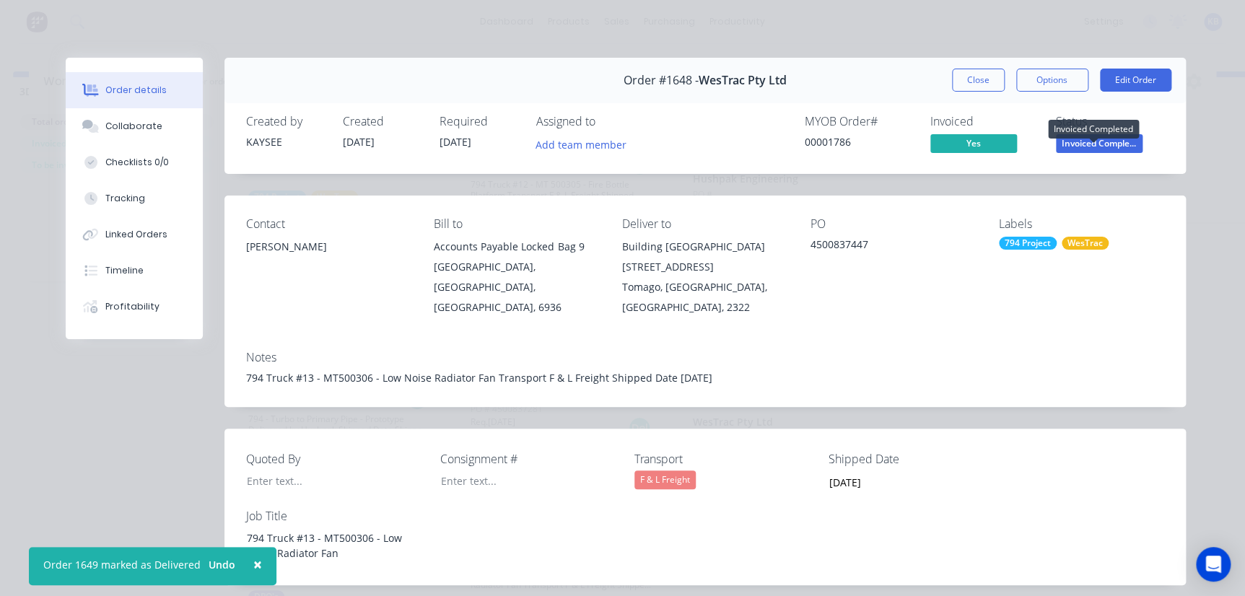
click at [1083, 139] on span "Invoiced Comple..." at bounding box center [1099, 143] width 87 height 18
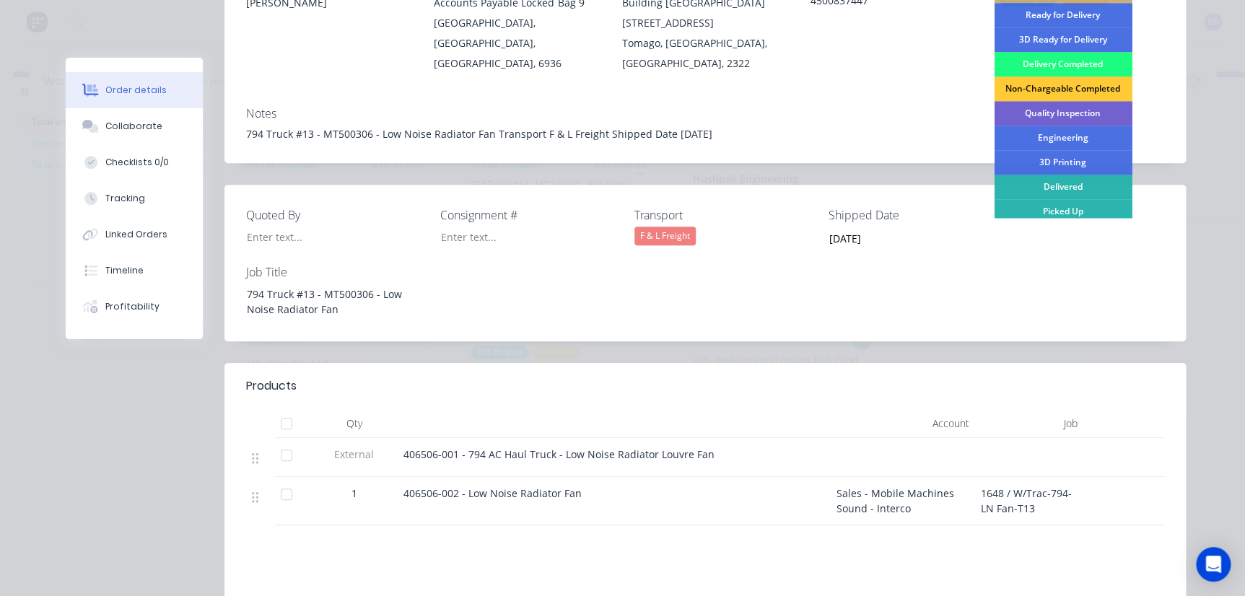
scroll to position [262, 0]
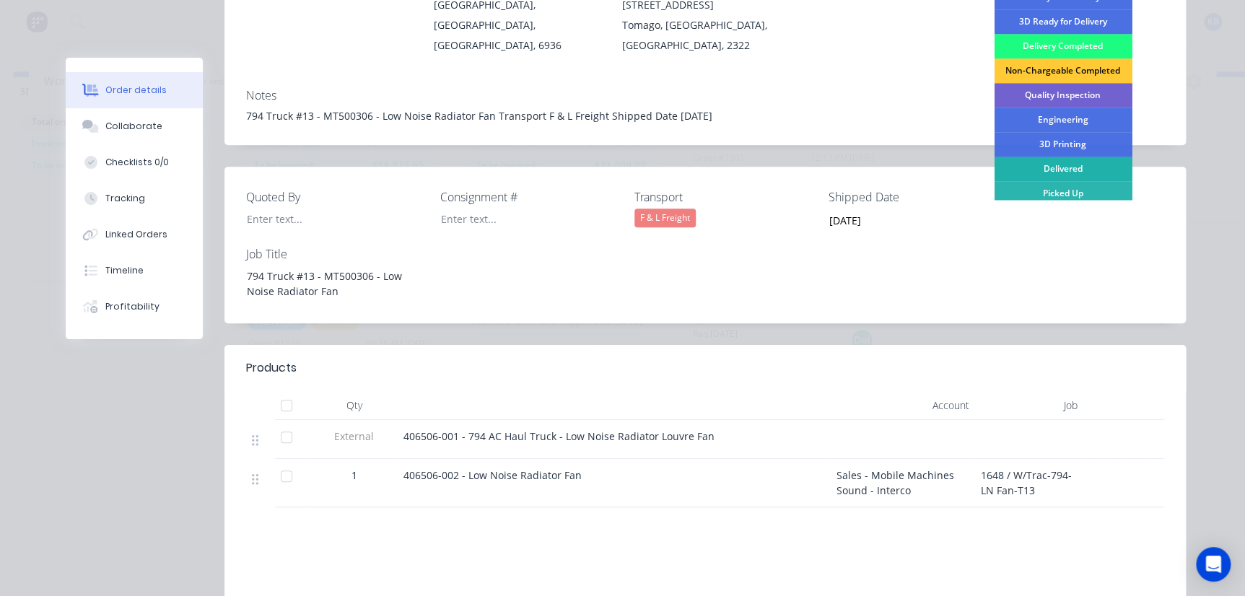
click at [1027, 164] on div "Delivered" at bounding box center [1063, 169] width 138 height 25
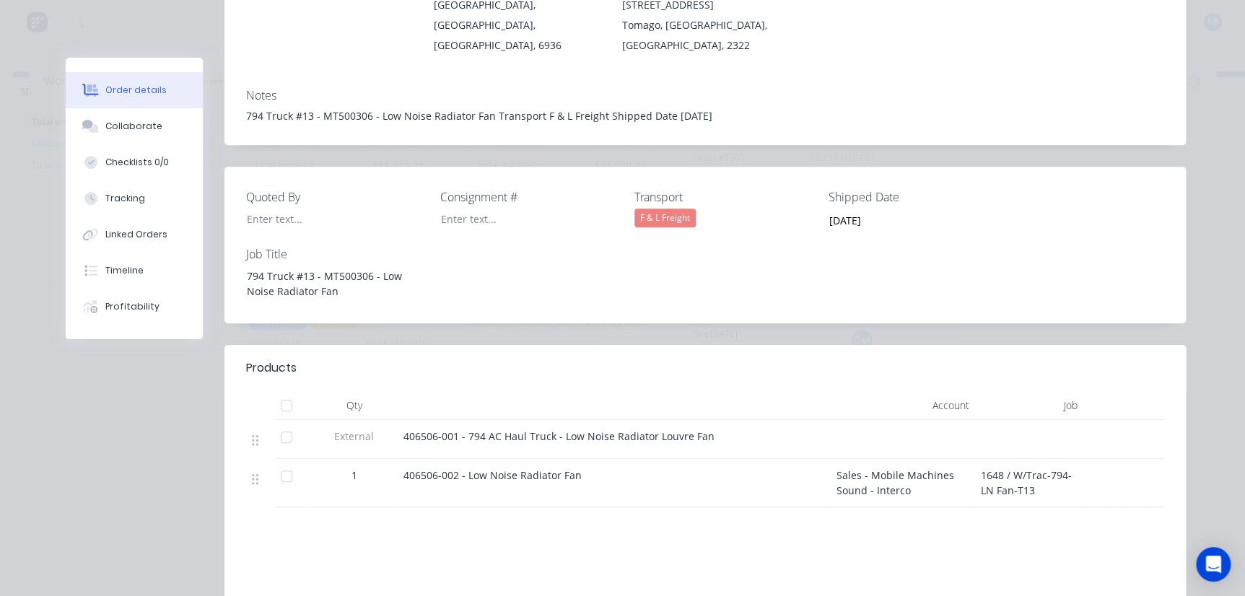
scroll to position [3599, 0]
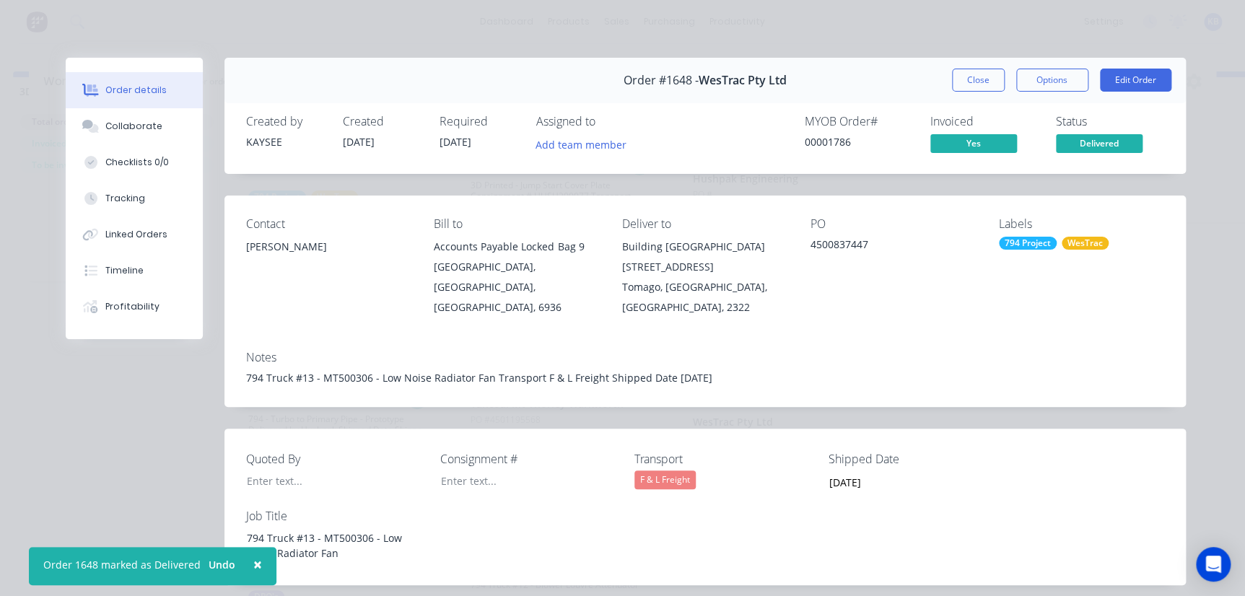
click at [985, 65] on div "Order #1648 - WesTrac Pty Ltd Close Options Edit Order" at bounding box center [705, 80] width 962 height 45
click at [953, 82] on button "Close" at bounding box center [978, 80] width 53 height 23
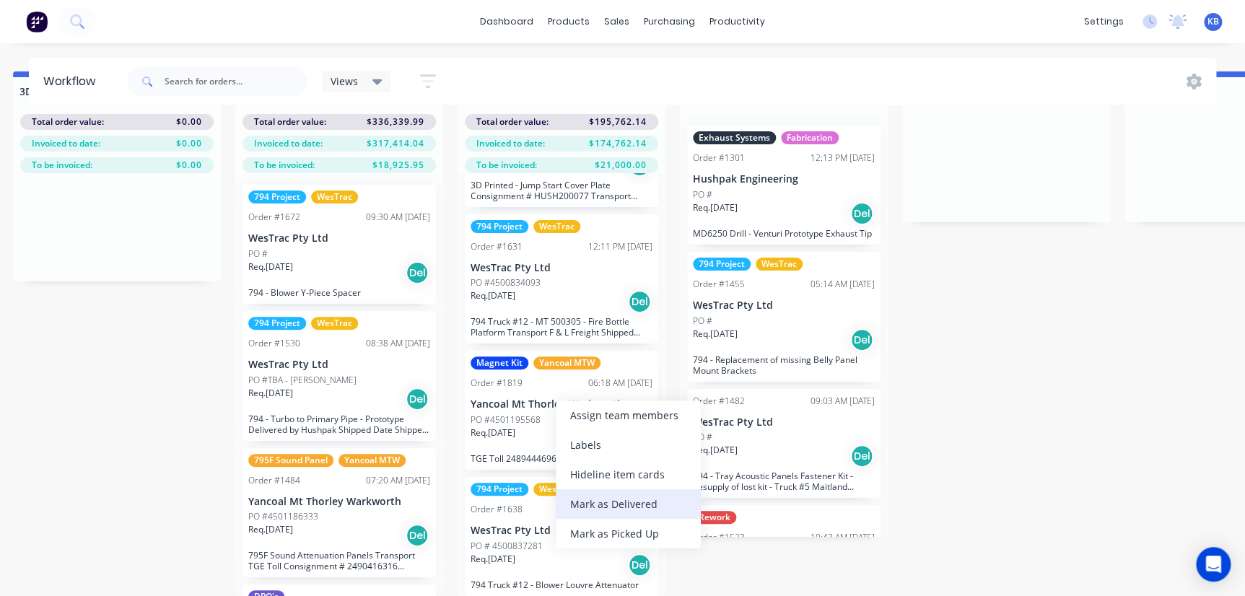
click at [608, 509] on div "Mark as Delivered" at bounding box center [628, 504] width 145 height 30
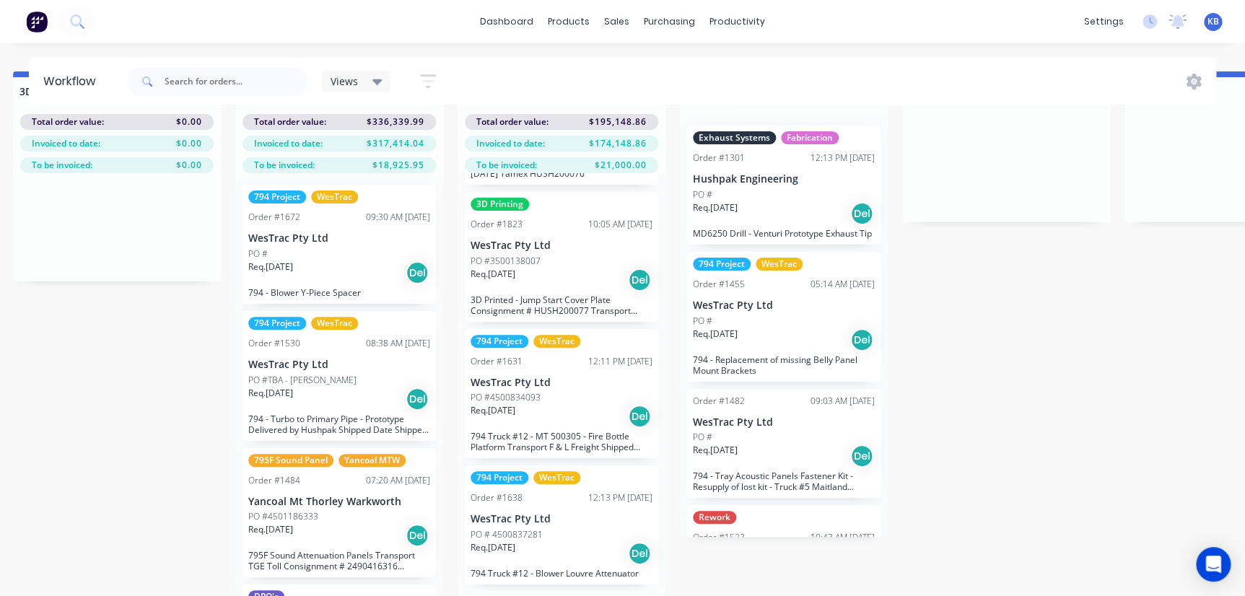
scroll to position [3463, 0]
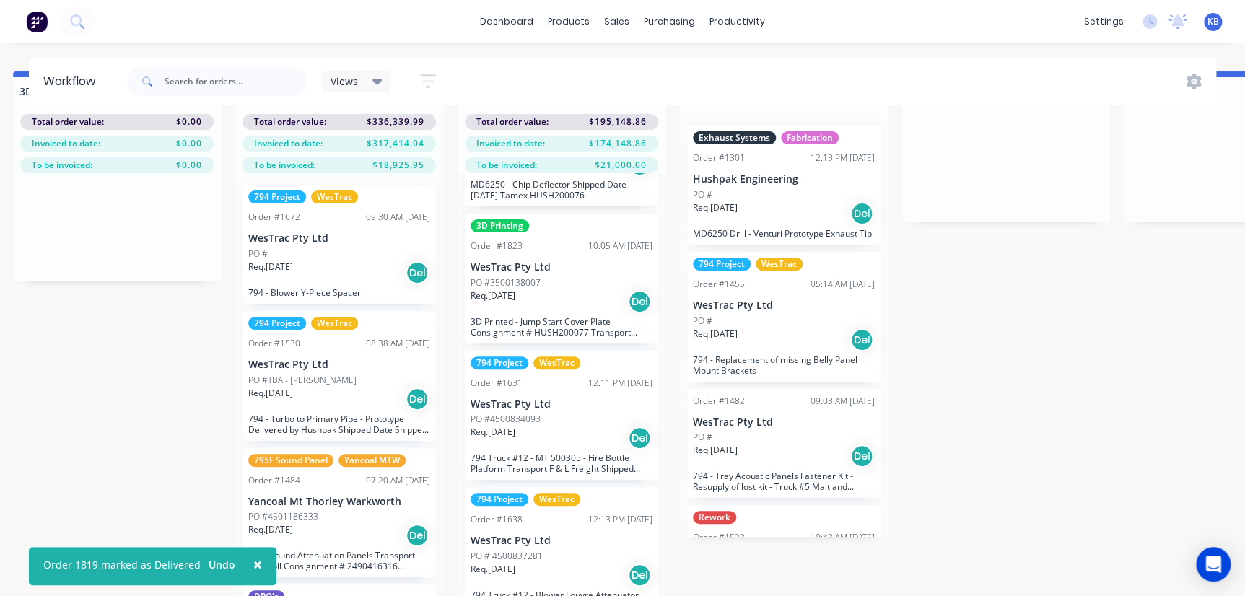
click at [557, 426] on div "Req. 02/09/25 Del" at bounding box center [562, 438] width 182 height 25
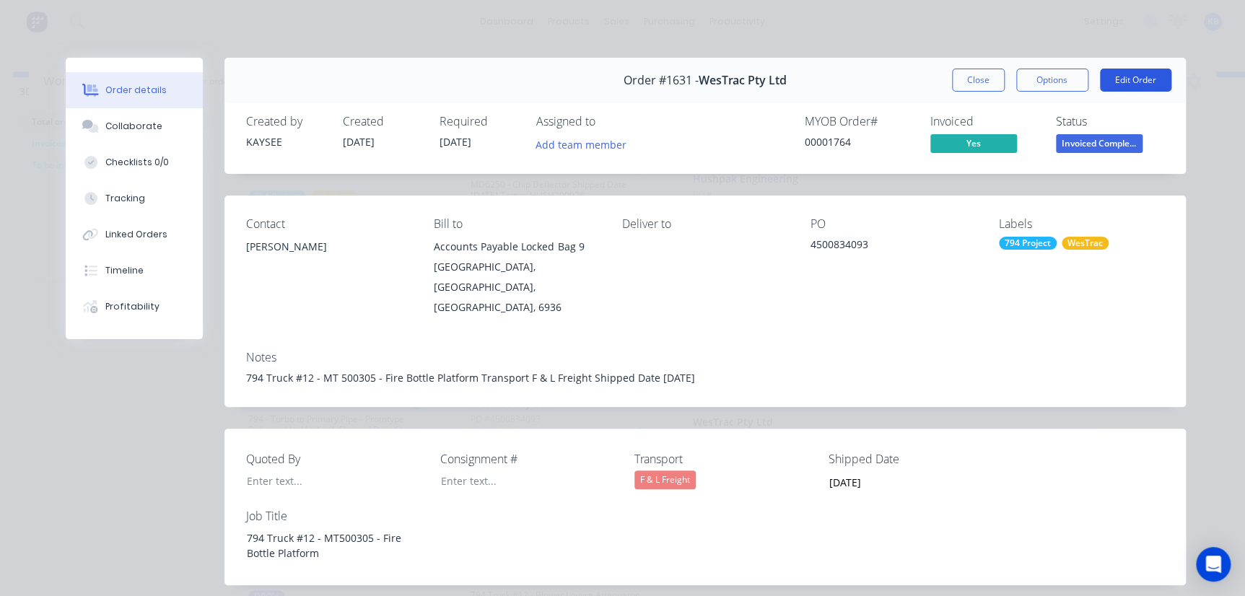
click at [1127, 74] on button "Edit Order" at bounding box center [1135, 80] width 71 height 23
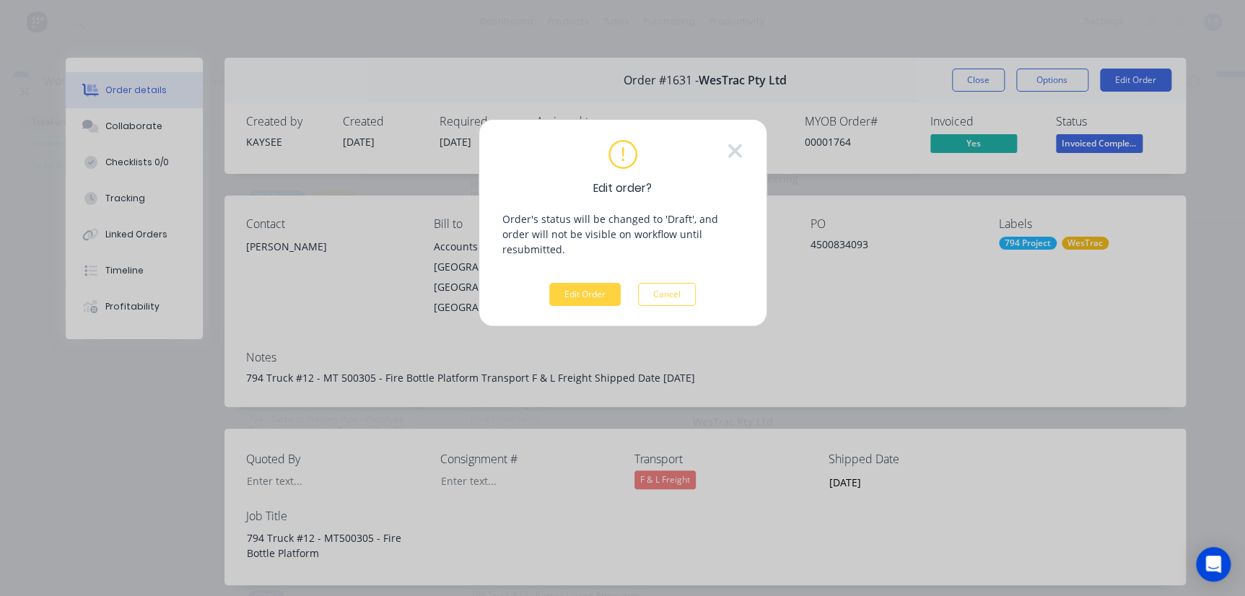
scroll to position [51, 2908]
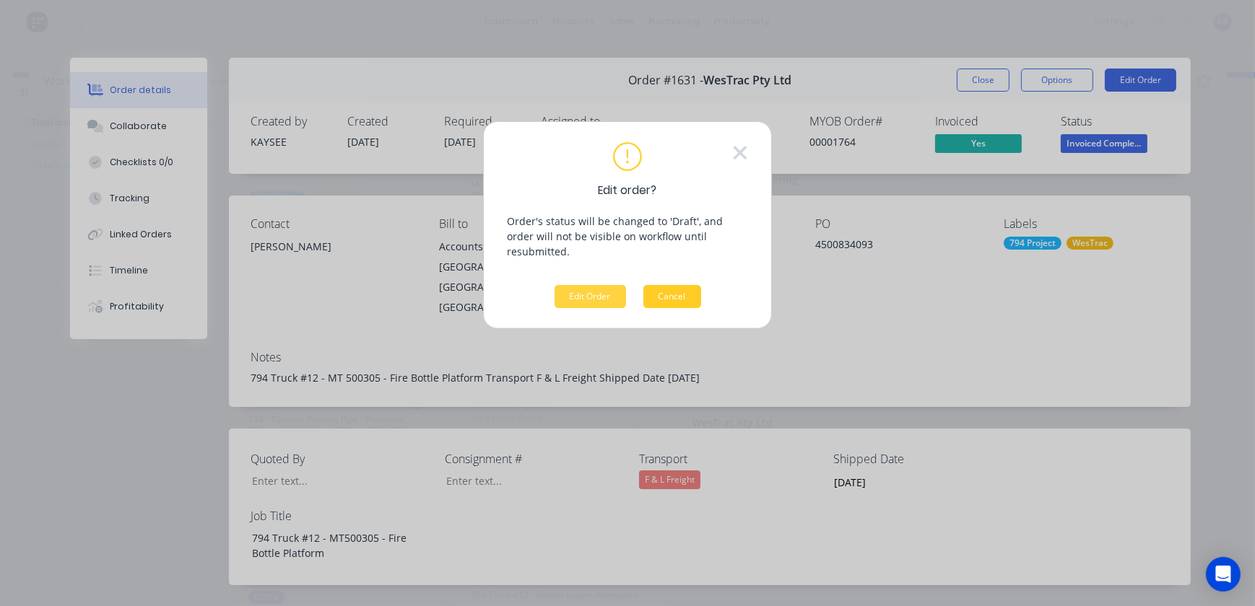
click at [685, 285] on button "Cancel" at bounding box center [672, 296] width 58 height 23
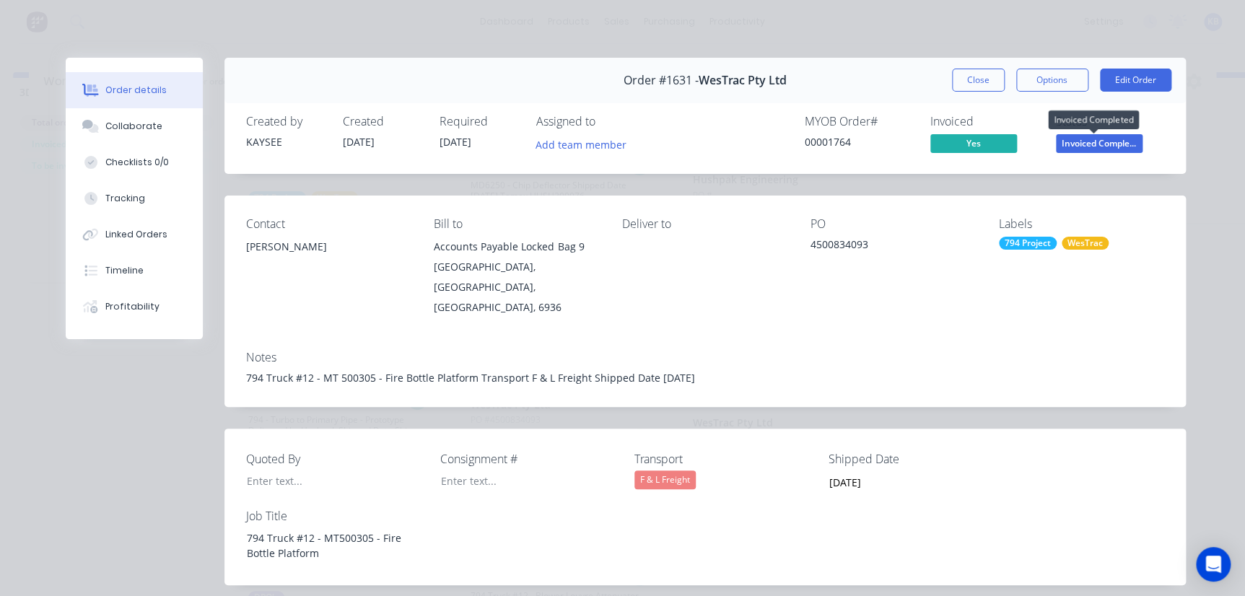
click at [1078, 144] on span "Invoiced Comple..." at bounding box center [1099, 143] width 87 height 18
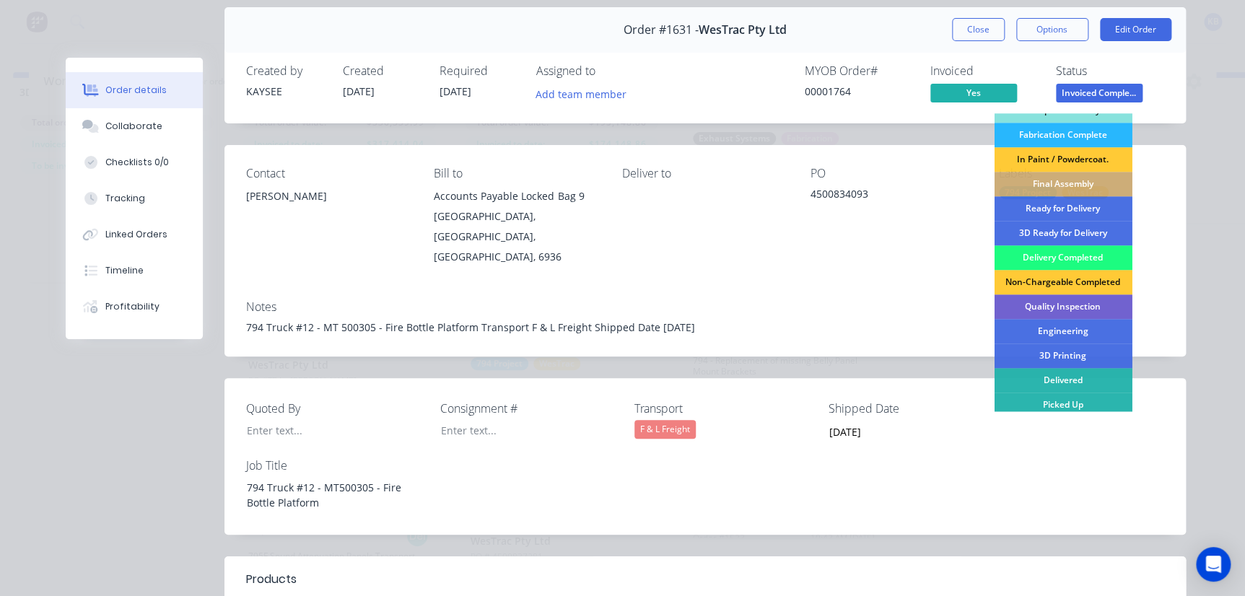
scroll to position [65, 0]
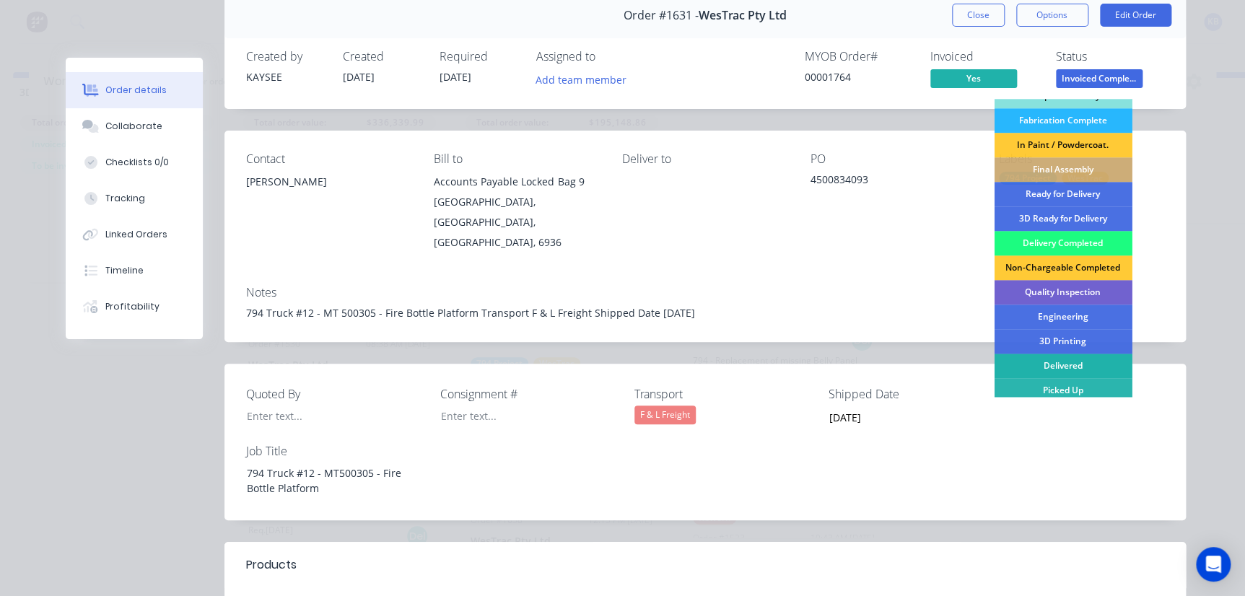
click at [1058, 360] on div "Delivered" at bounding box center [1063, 366] width 138 height 25
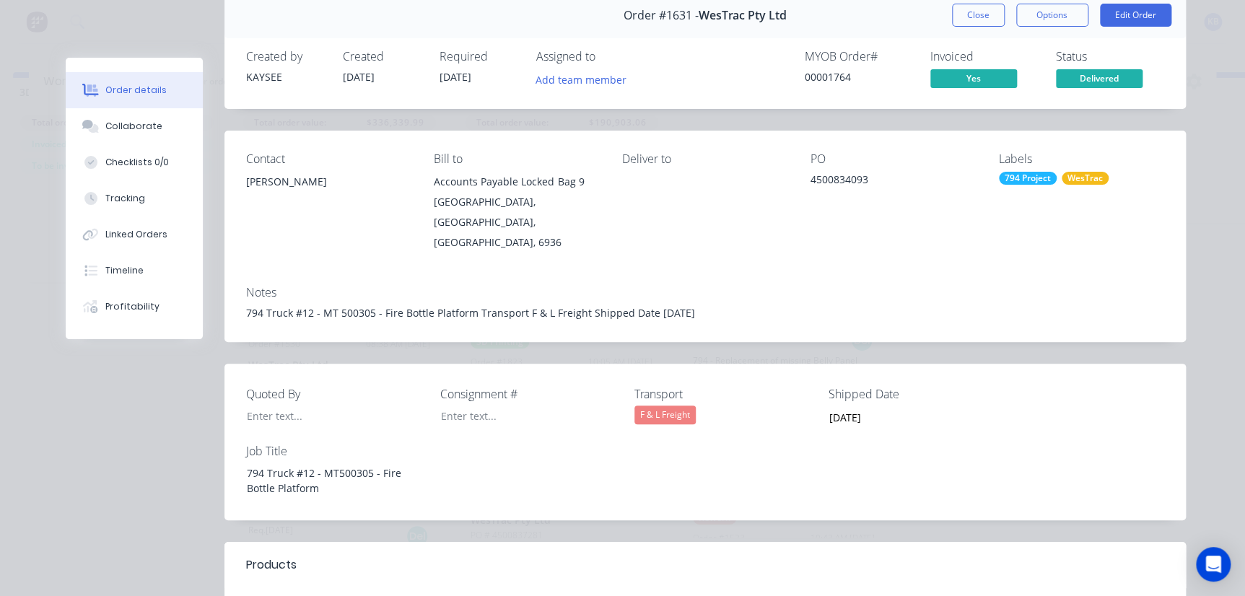
scroll to position [3326, 0]
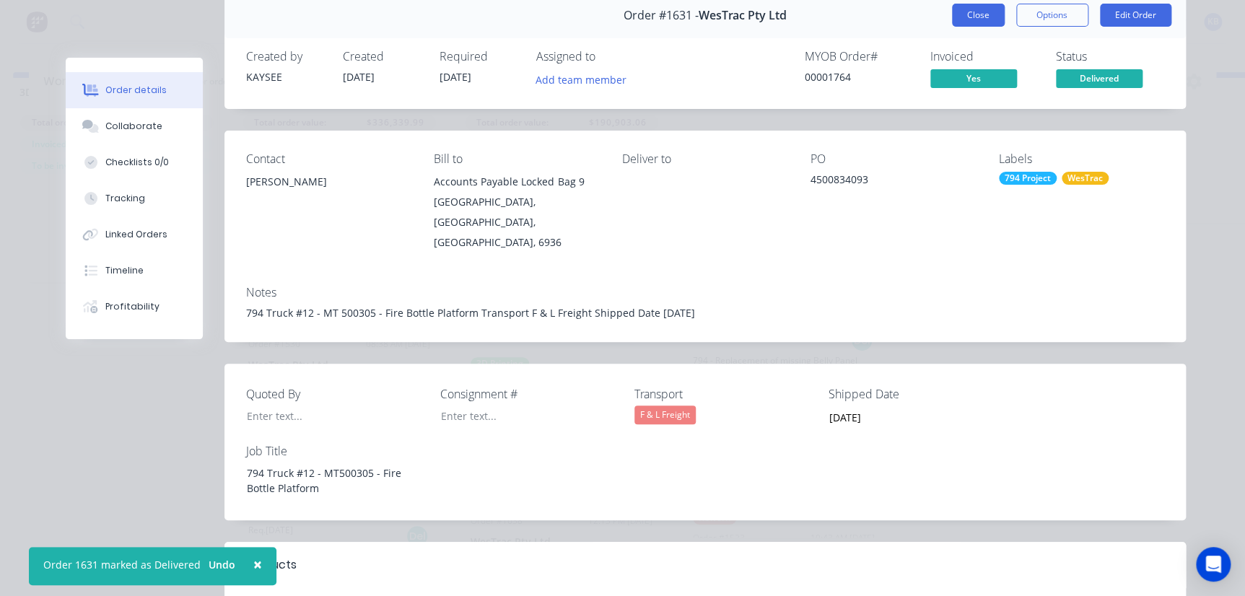
click at [972, 21] on button "Close" at bounding box center [978, 15] width 53 height 23
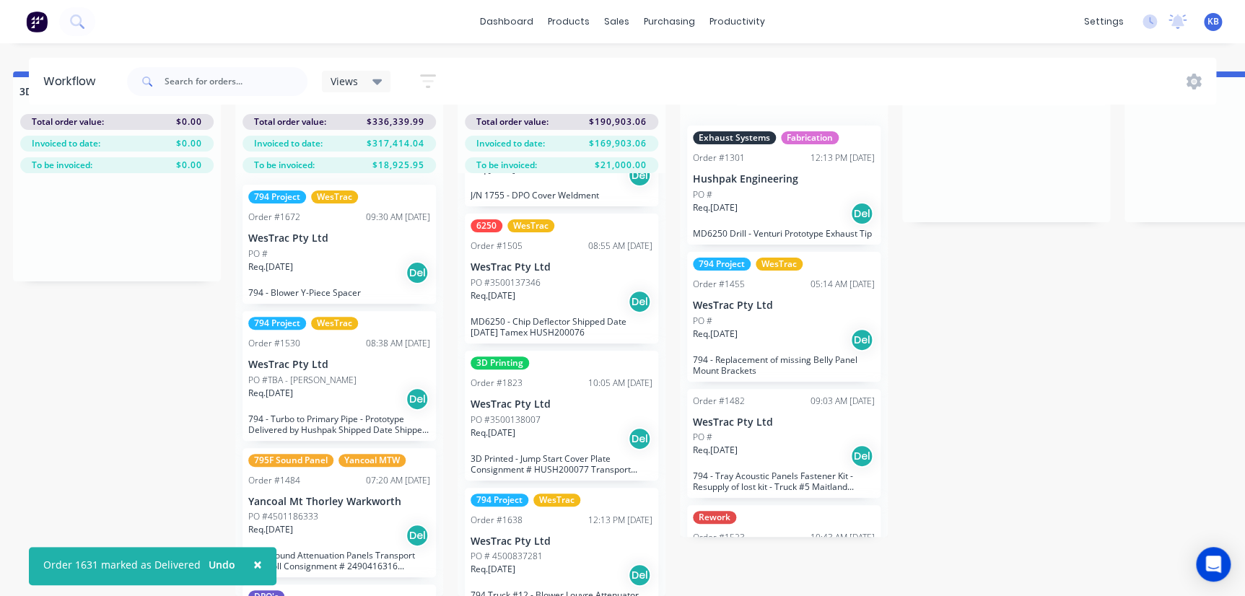
scroll to position [60, 2908]
click at [562, 526] on div "794 Project WesTrac Order #1638 12:13 PM 24/07/25 WesTrac Pty Ltd PO # 45008372…" at bounding box center [561, 547] width 193 height 119
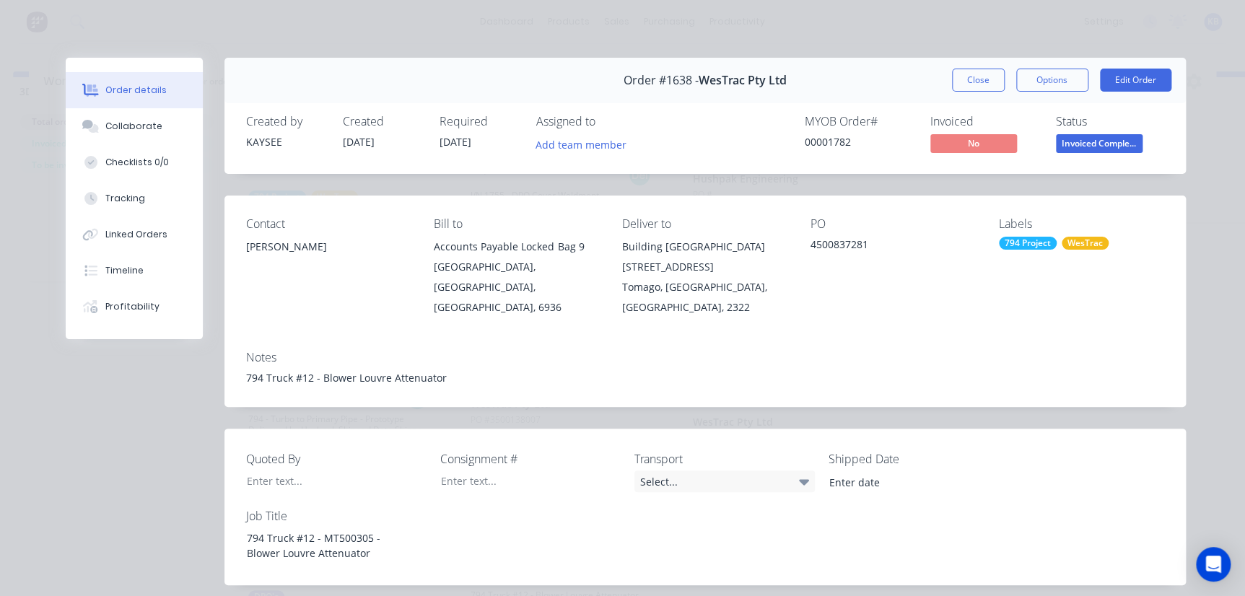
click at [1074, 145] on span "Invoiced Comple..." at bounding box center [1099, 143] width 87 height 18
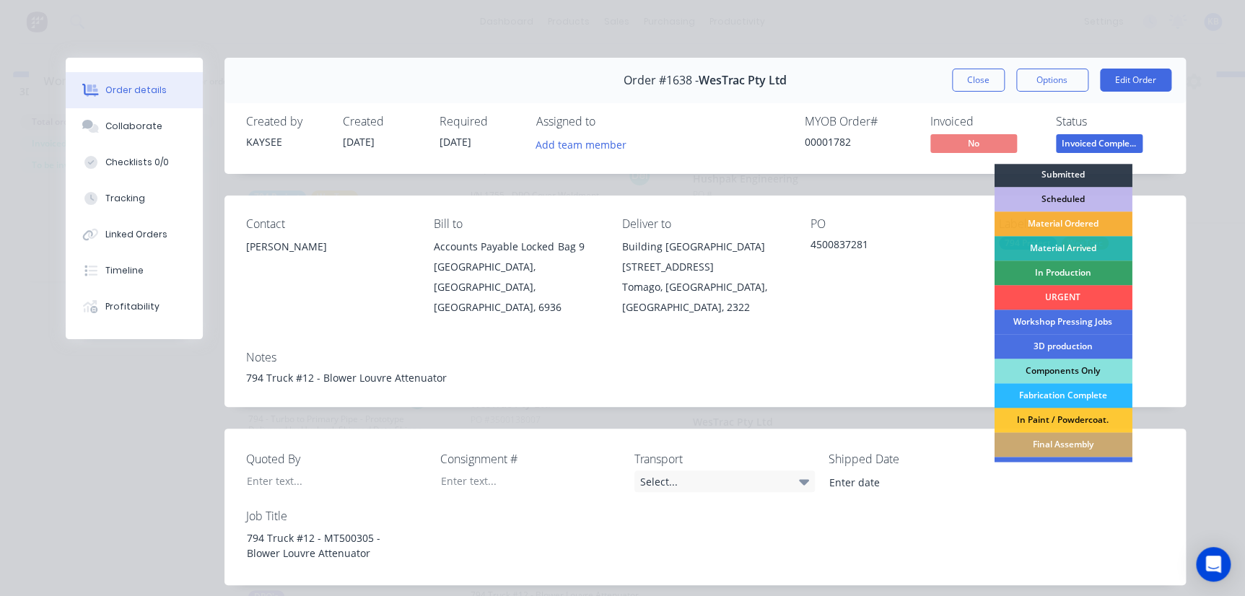
scroll to position [0, 0]
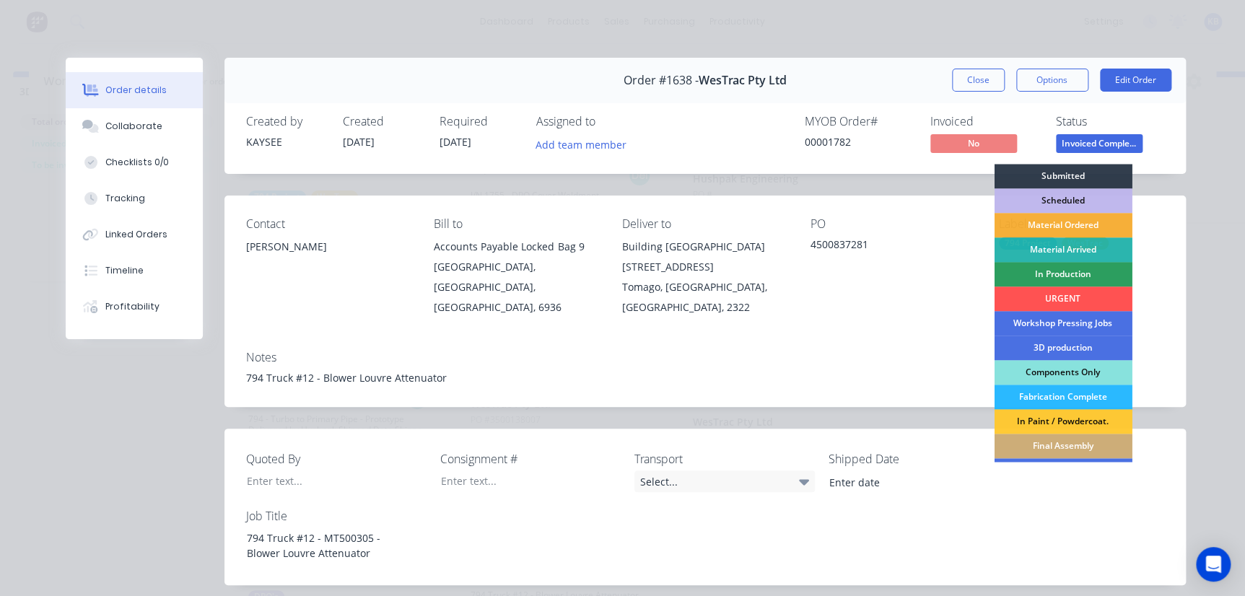
click at [1046, 276] on div "In Production" at bounding box center [1063, 274] width 138 height 25
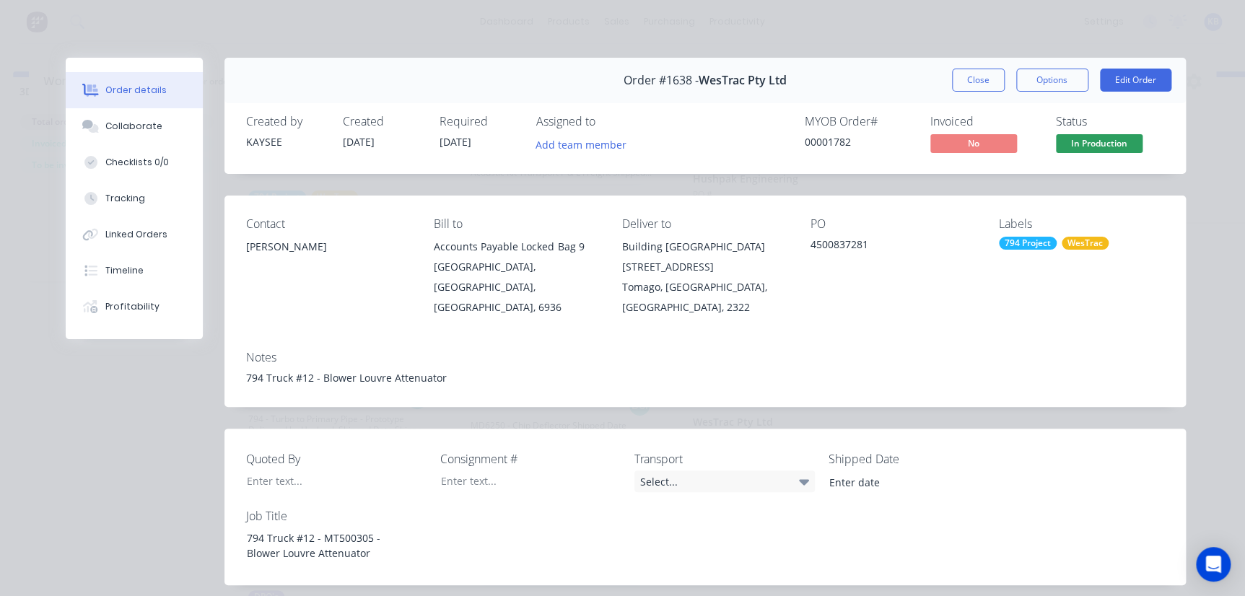
scroll to position [3199, 0]
click at [985, 81] on button "Close" at bounding box center [978, 80] width 53 height 23
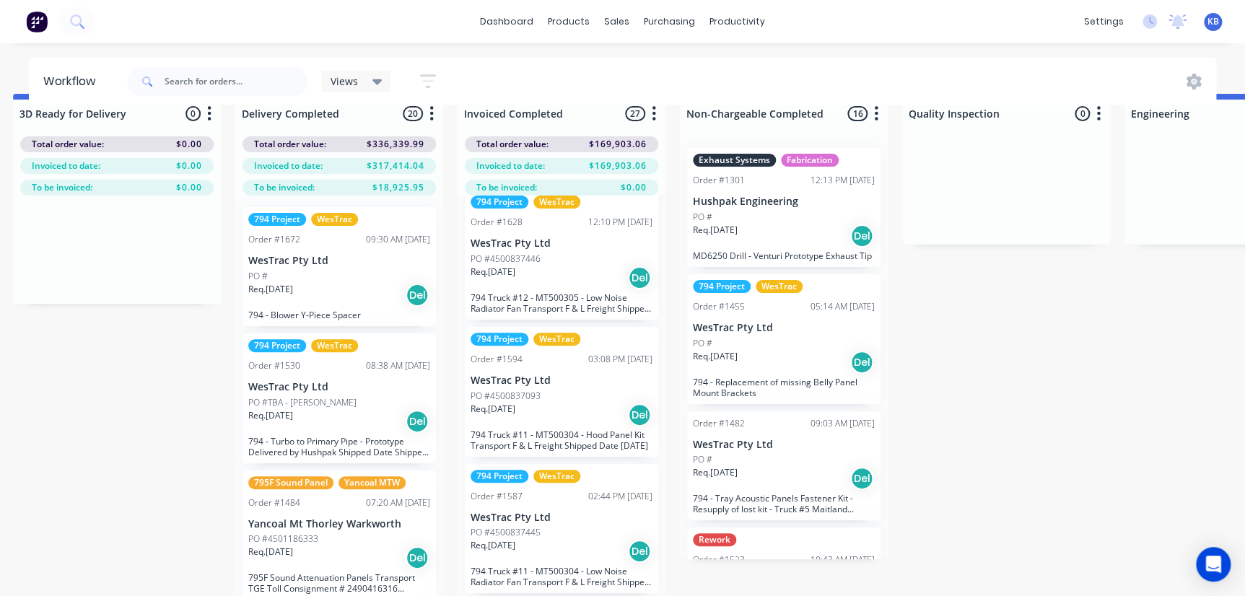
scroll to position [0, 2908]
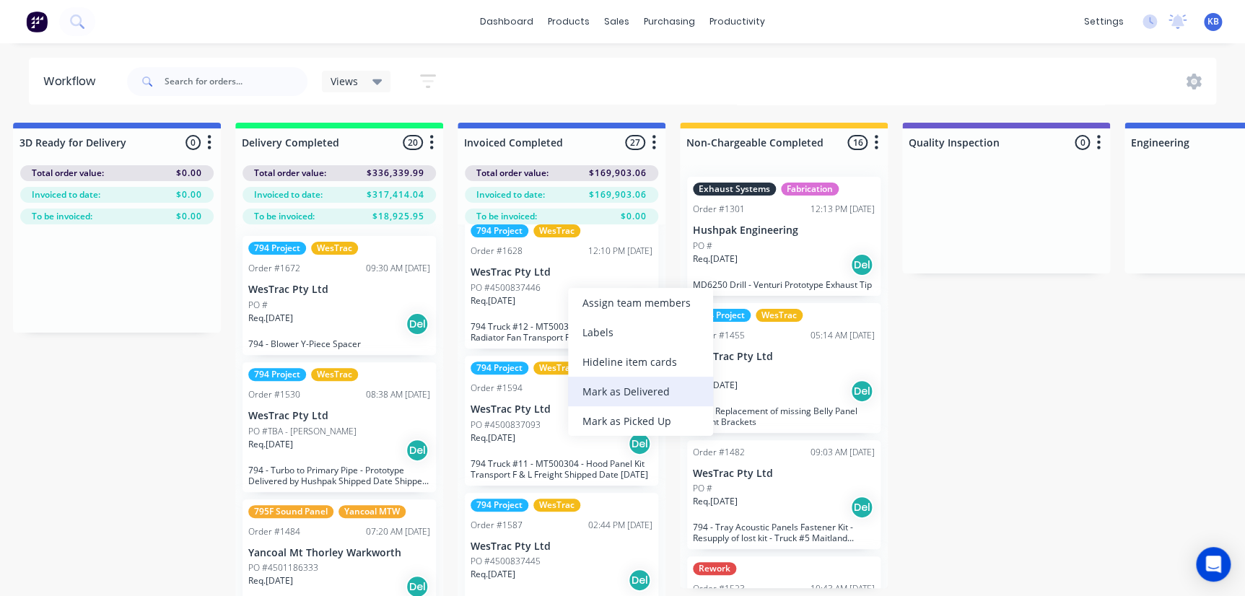
click at [635, 390] on div "Mark as Delivered" at bounding box center [640, 392] width 145 height 30
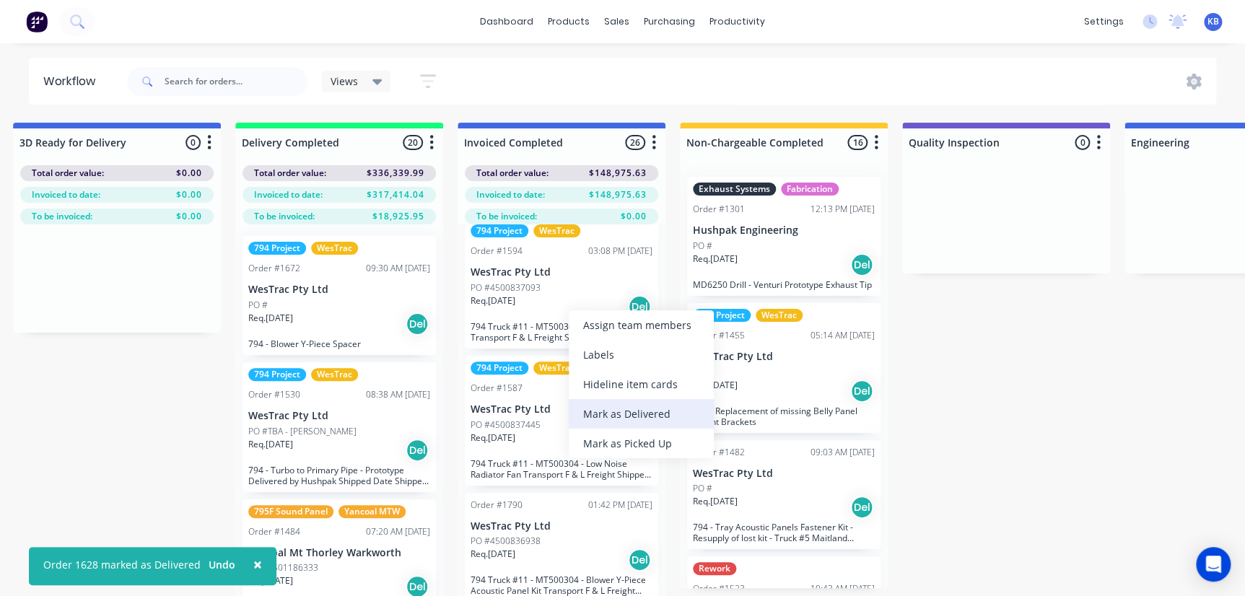
click at [645, 415] on div "Mark as Delivered" at bounding box center [641, 414] width 145 height 30
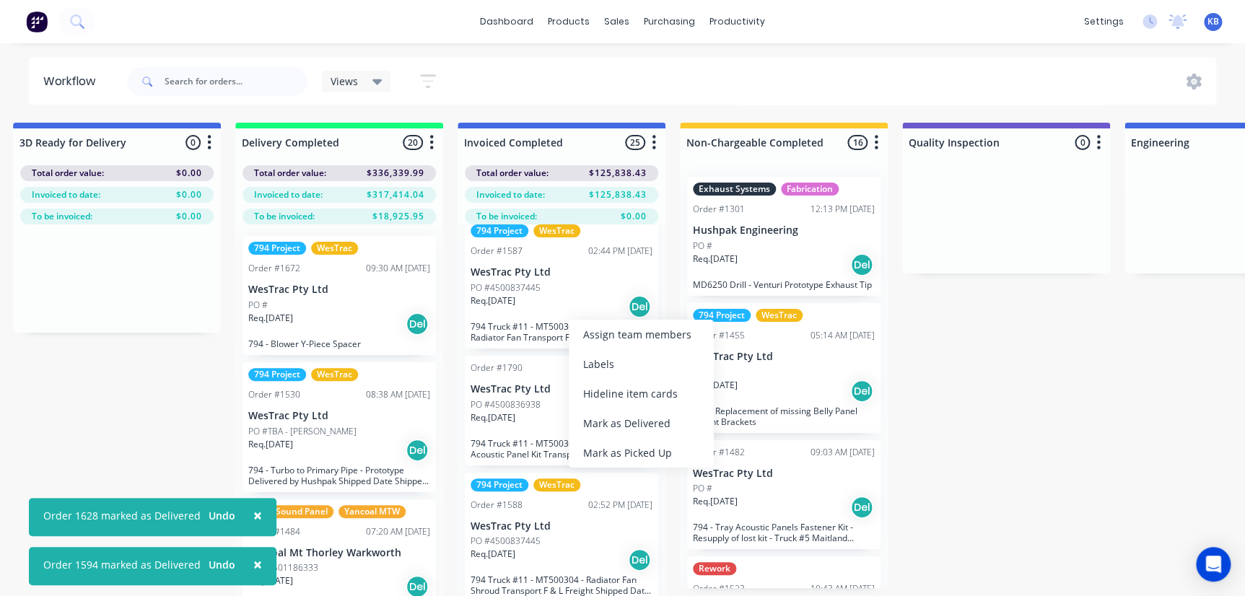
click at [633, 411] on div "Assign team members Labels Hide line item cards Mark as Delivered Mark as Picke…" at bounding box center [641, 394] width 145 height 148
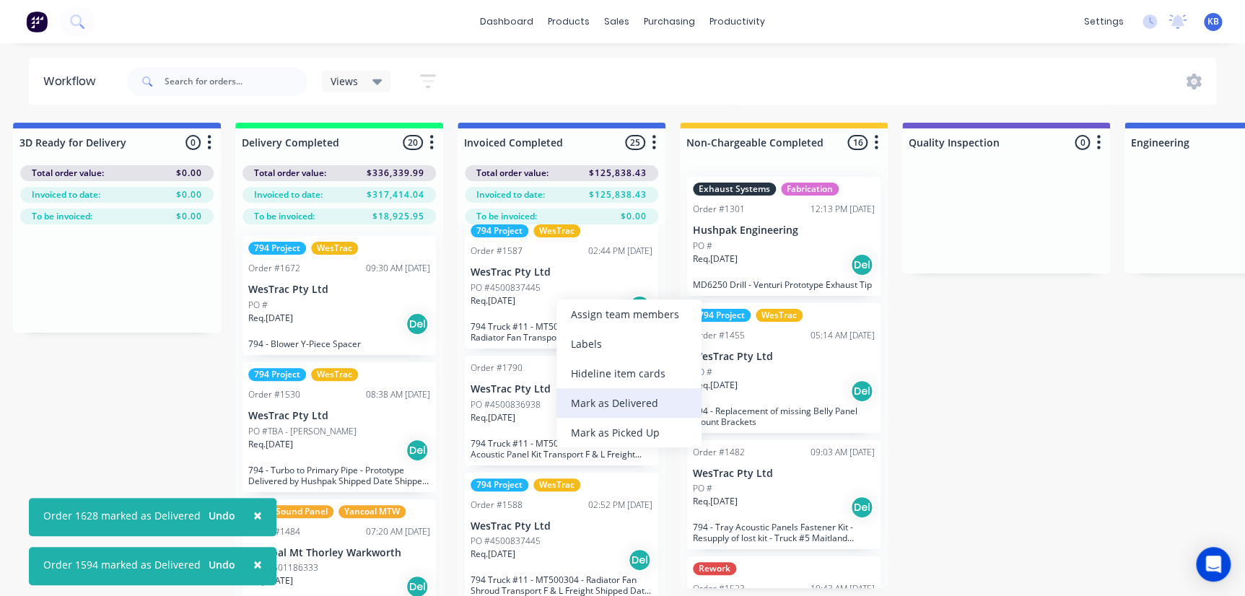
click at [609, 402] on div "Mark as Delivered" at bounding box center [629, 403] width 145 height 30
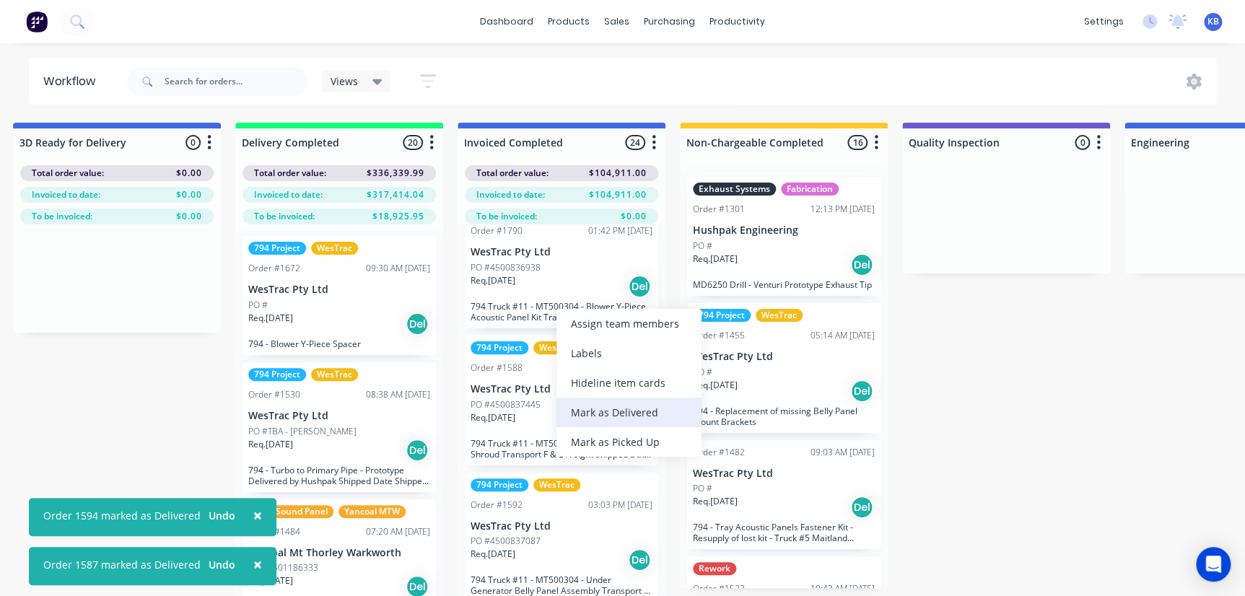
click at [616, 413] on div "Mark as Delivered" at bounding box center [629, 413] width 145 height 30
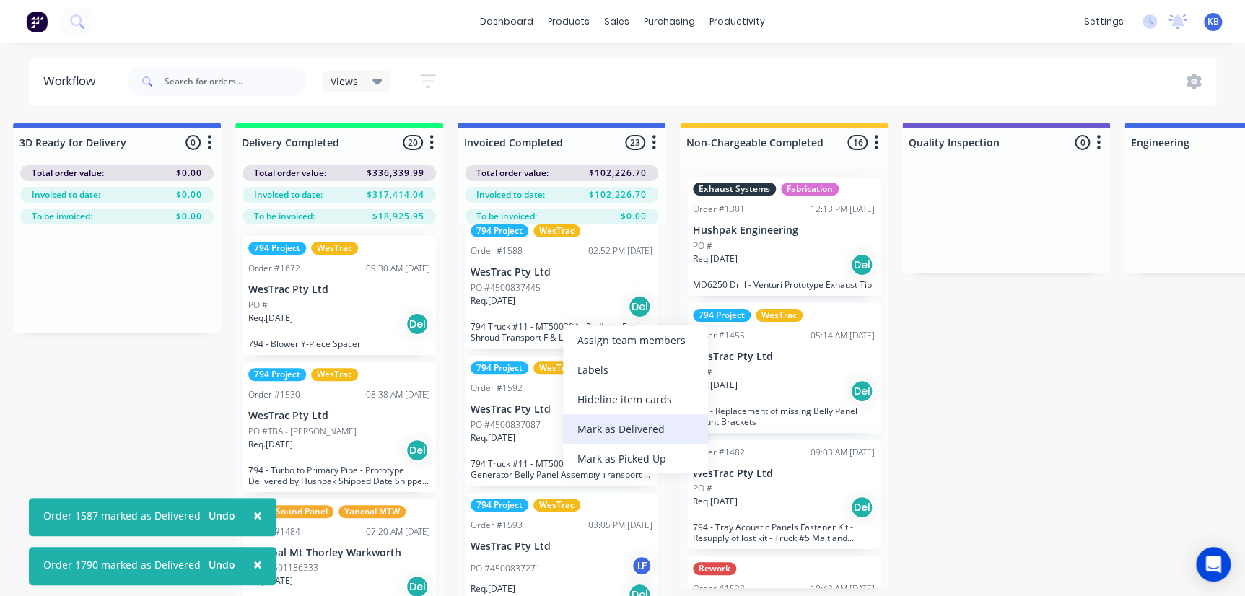
click at [618, 419] on div "Mark as Delivered" at bounding box center [635, 429] width 145 height 30
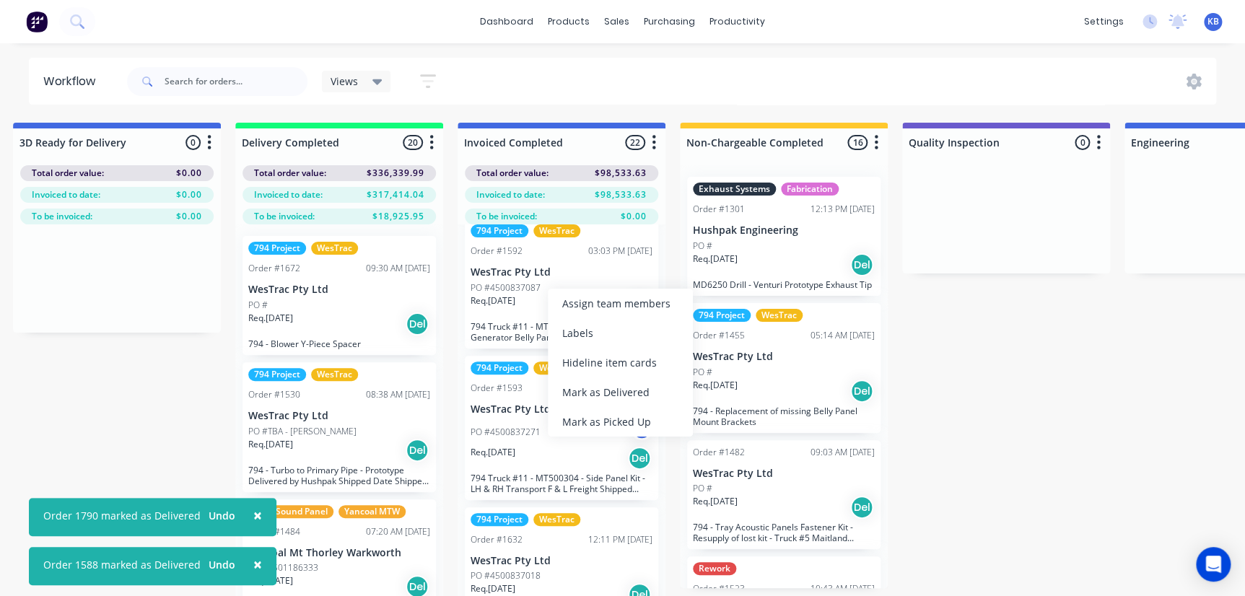
click at [606, 391] on div "Mark as Delivered" at bounding box center [620, 393] width 145 height 30
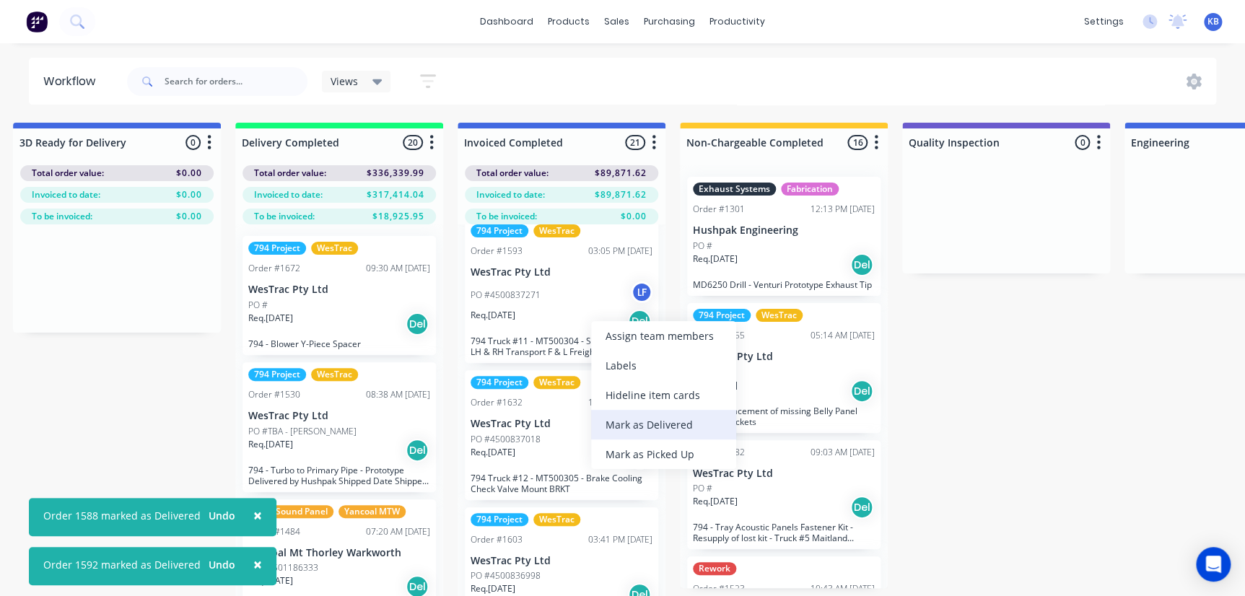
click at [642, 432] on div "Mark as Delivered" at bounding box center [663, 425] width 145 height 30
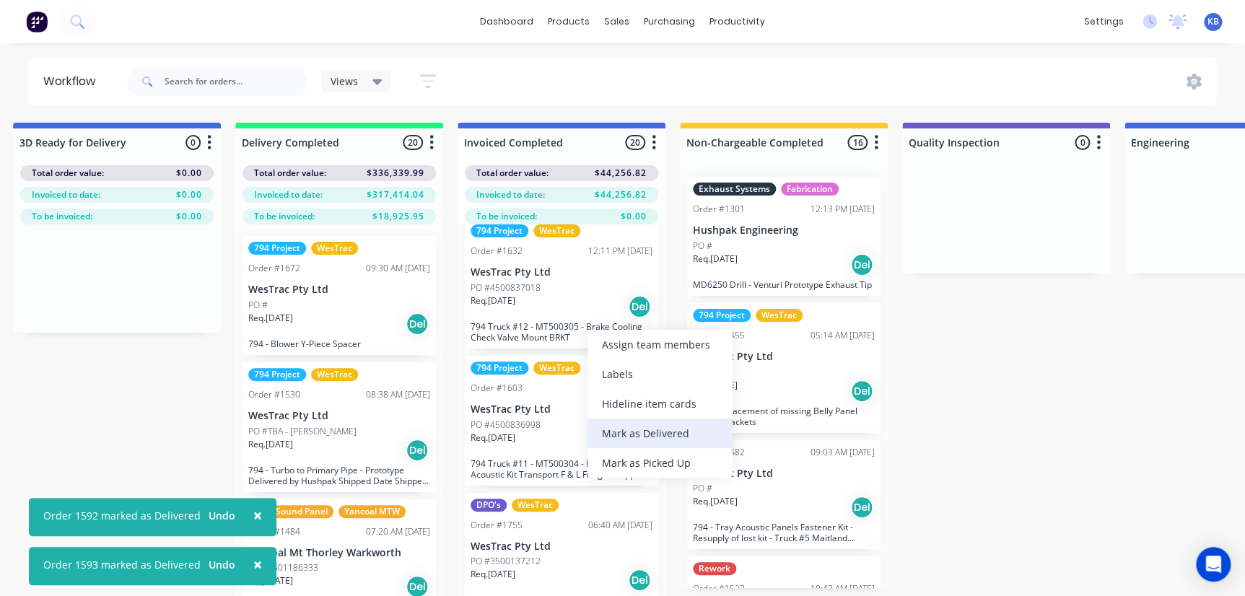
click at [637, 435] on div "Mark as Delivered" at bounding box center [660, 434] width 145 height 30
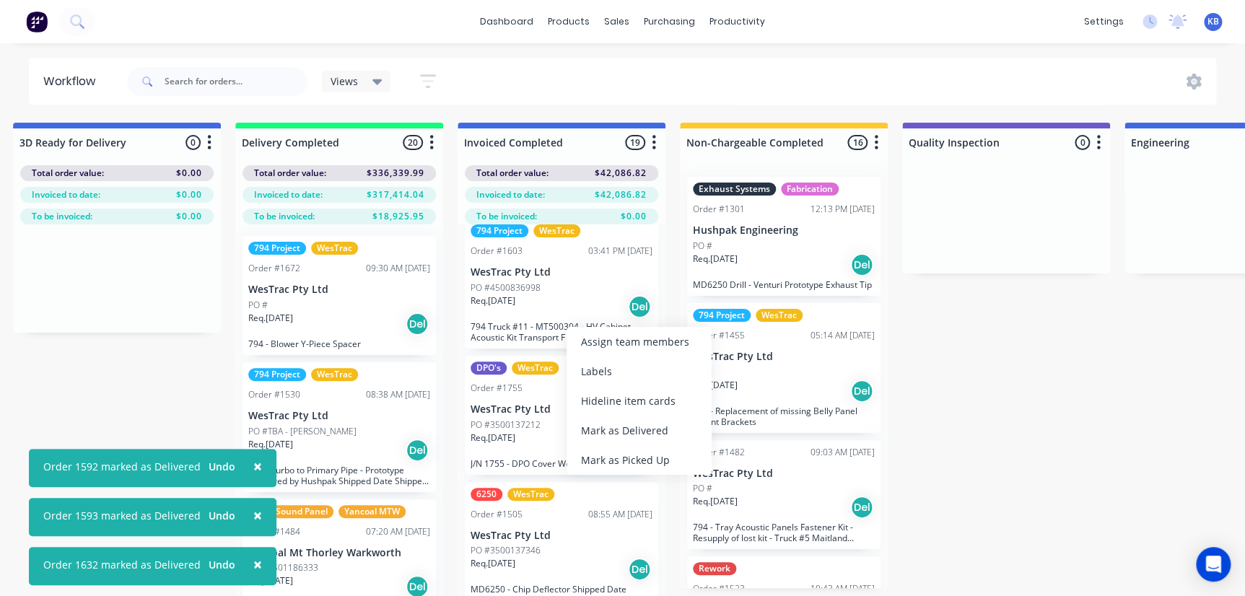
click at [606, 424] on div "Mark as Delivered" at bounding box center [639, 431] width 145 height 30
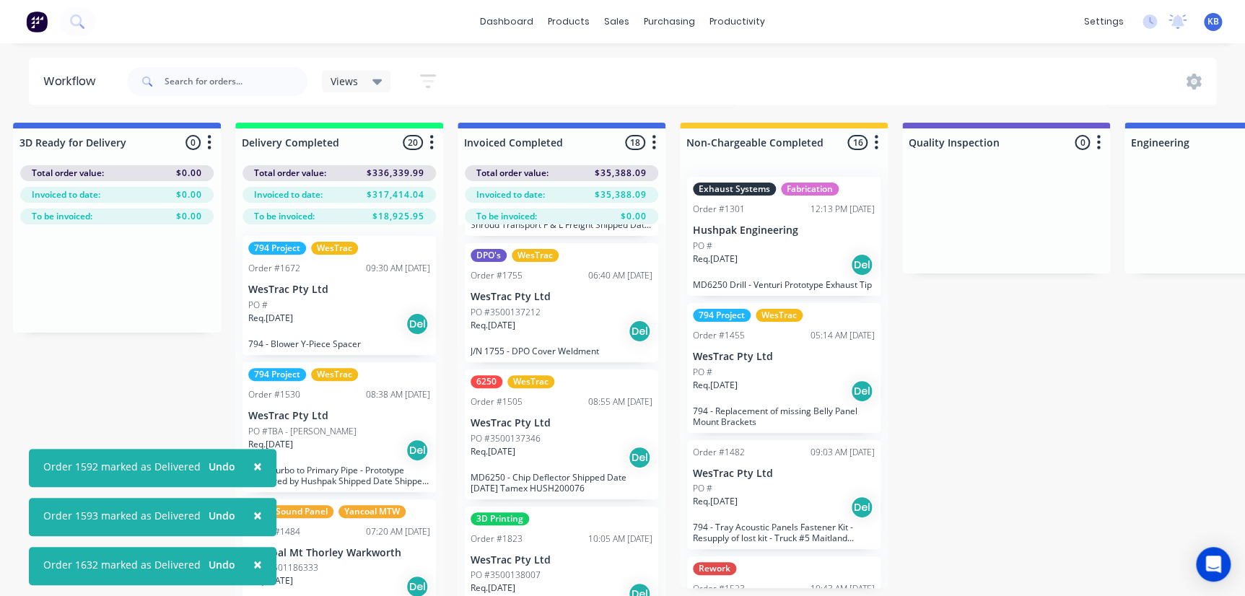
scroll to position [1972, 0]
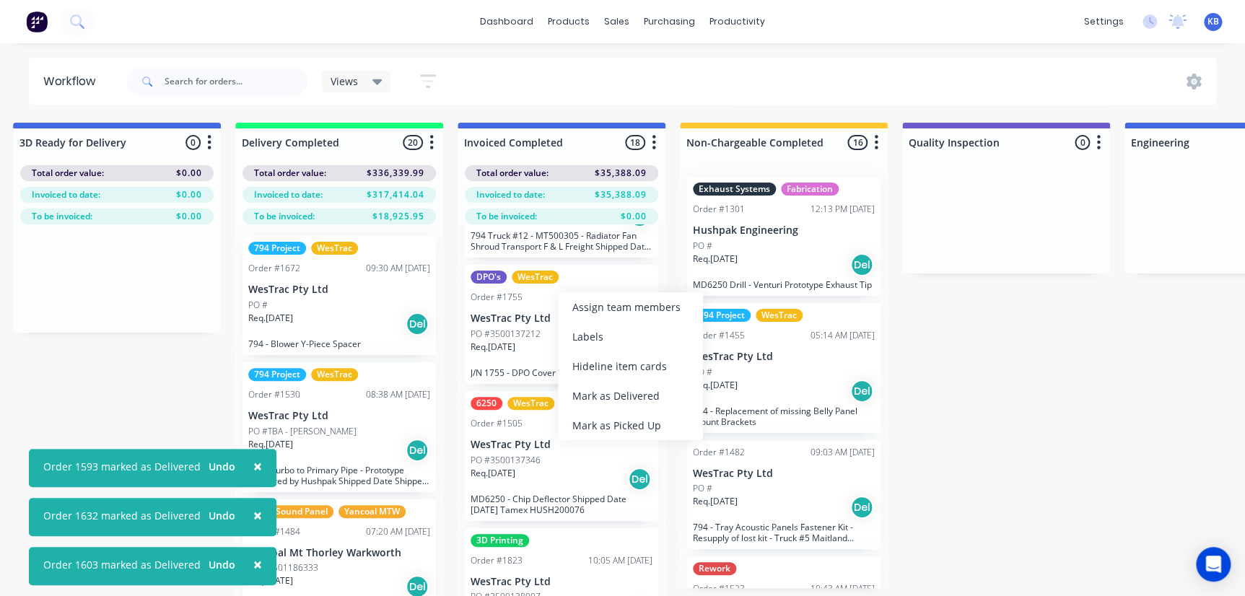
drag, startPoint x: 604, startPoint y: 408, endPoint x: 603, endPoint y: 401, distance: 7.3
click at [606, 407] on div "Mark as Delivered" at bounding box center [630, 396] width 145 height 30
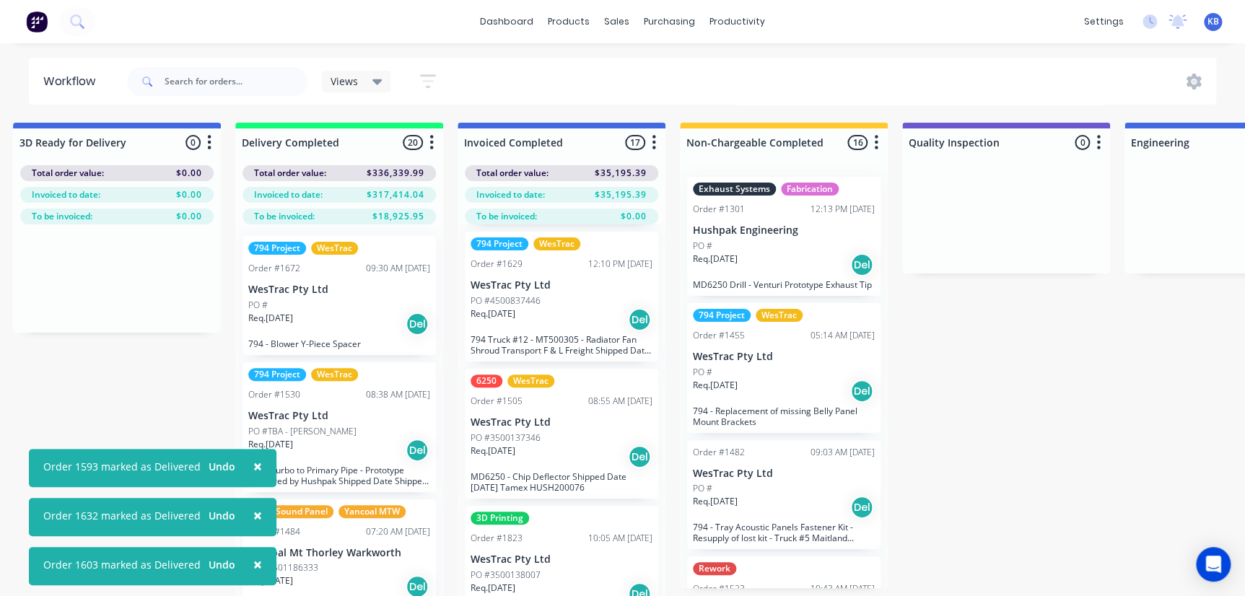
scroll to position [1846, 0]
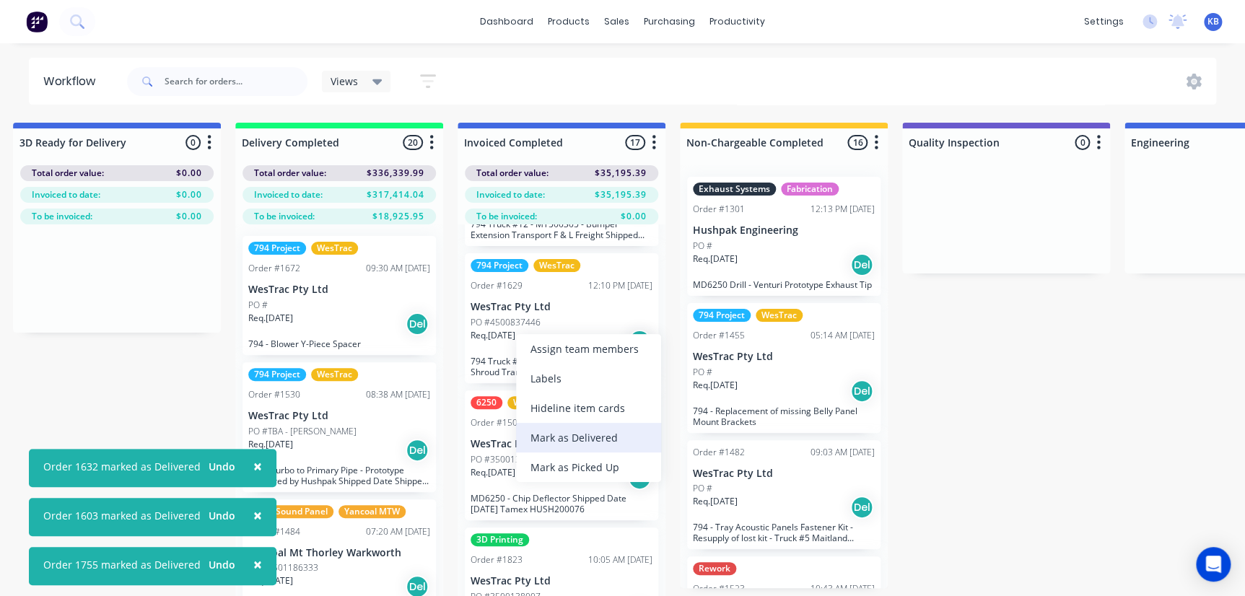
click at [570, 432] on div "Mark as Delivered" at bounding box center [588, 438] width 145 height 30
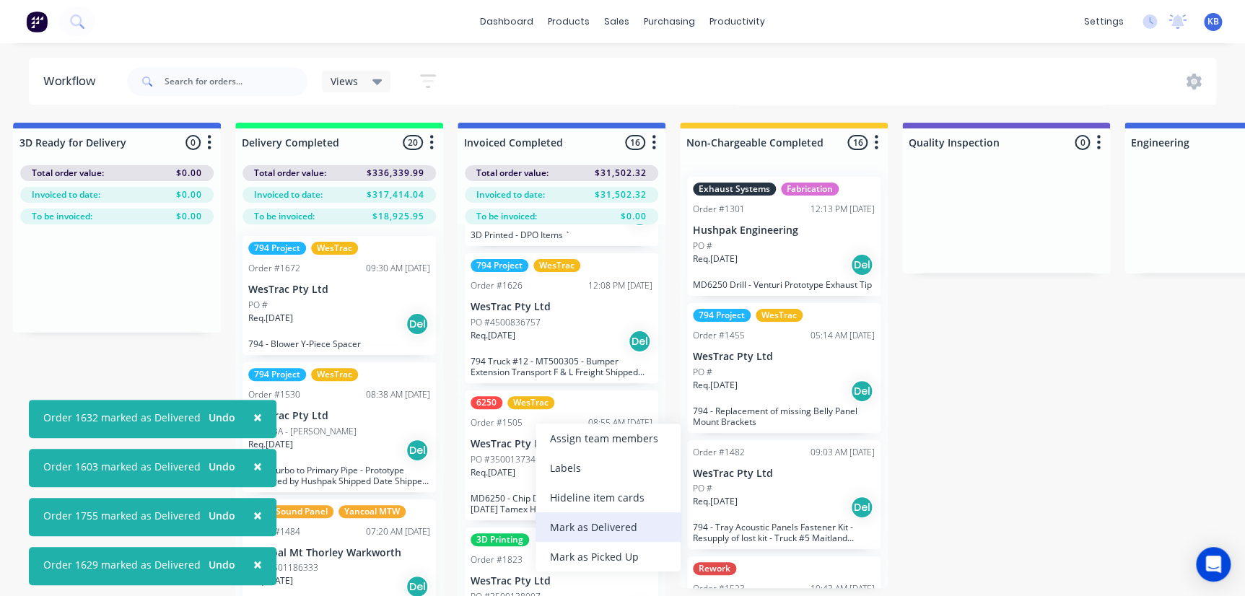
click at [606, 521] on div "Mark as Delivered" at bounding box center [608, 528] width 145 height 30
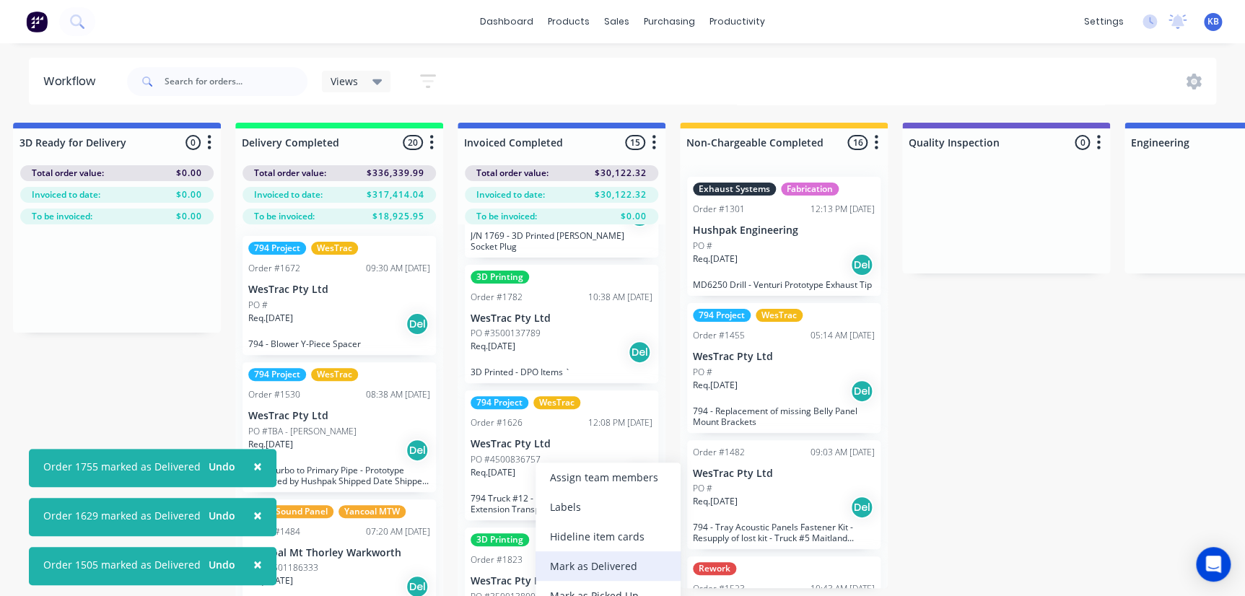
click at [580, 560] on div "Mark as Delivered" at bounding box center [608, 566] width 145 height 30
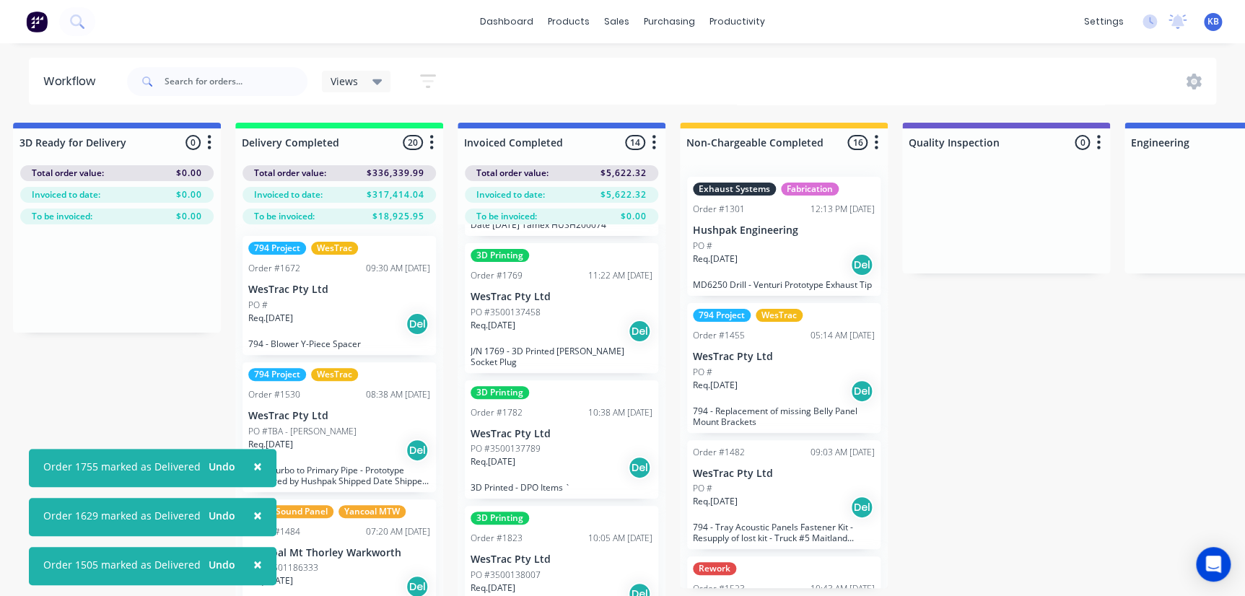
scroll to position [1435, 0]
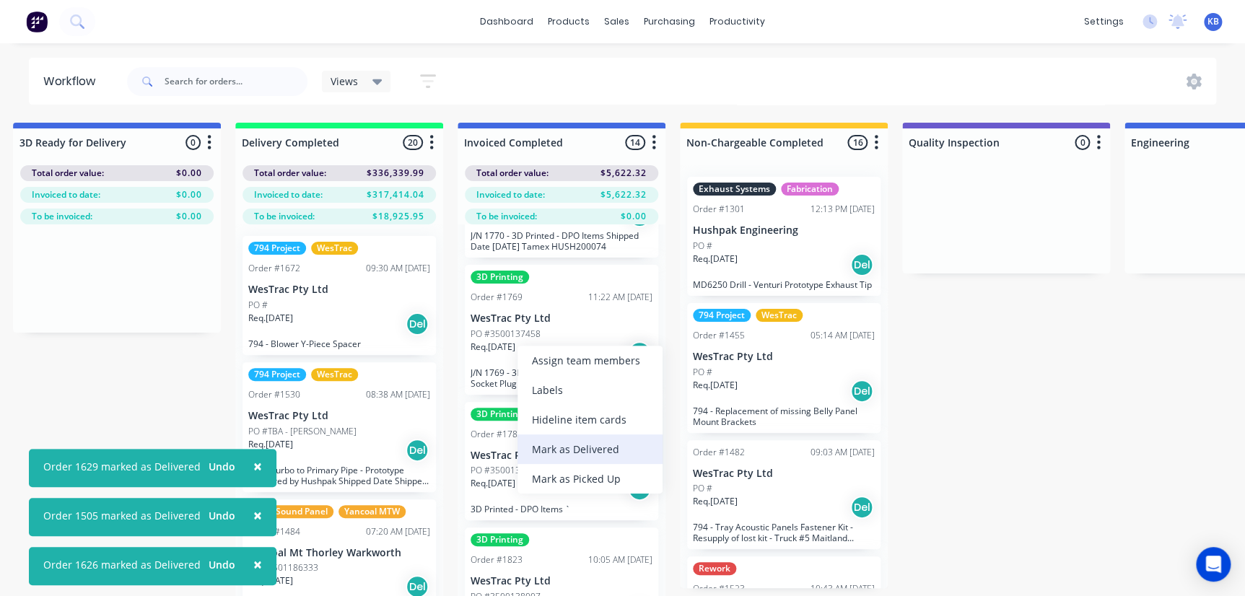
click at [586, 448] on div "Mark as Delivered" at bounding box center [590, 450] width 145 height 30
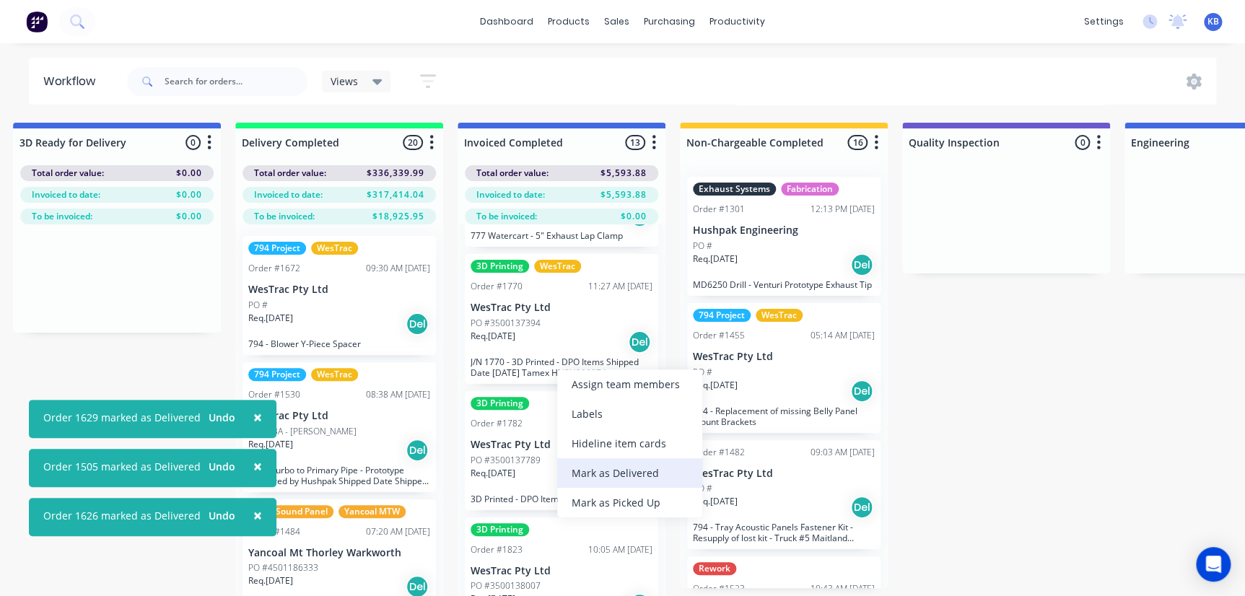
click at [592, 477] on div "Mark as Delivered" at bounding box center [629, 473] width 145 height 30
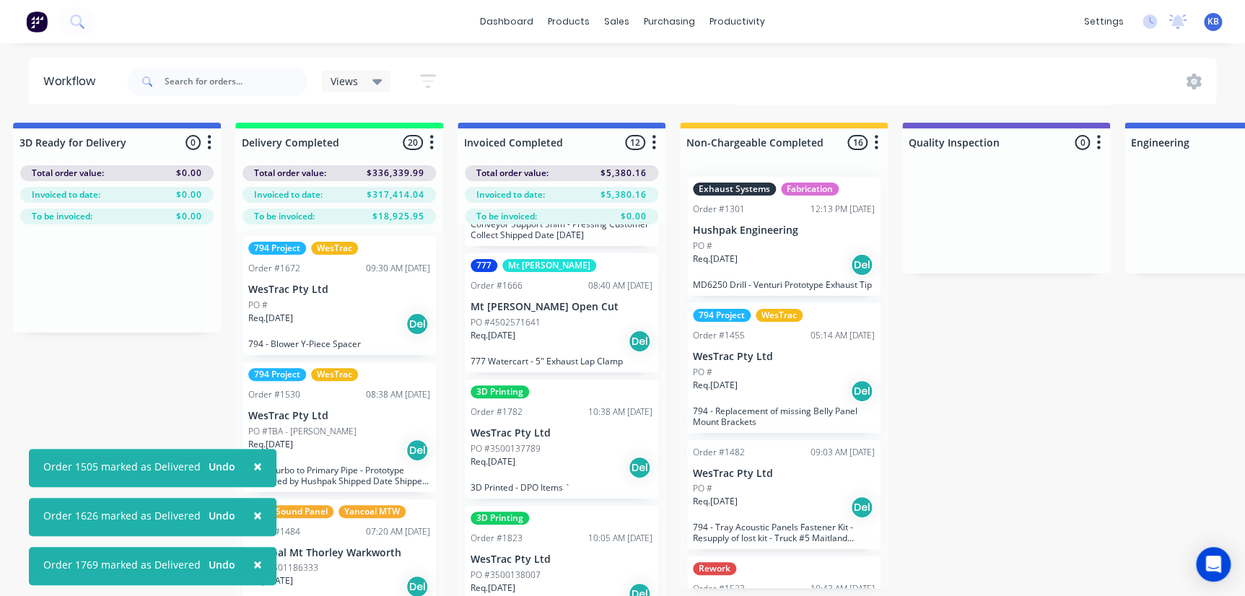
scroll to position [1172, 0]
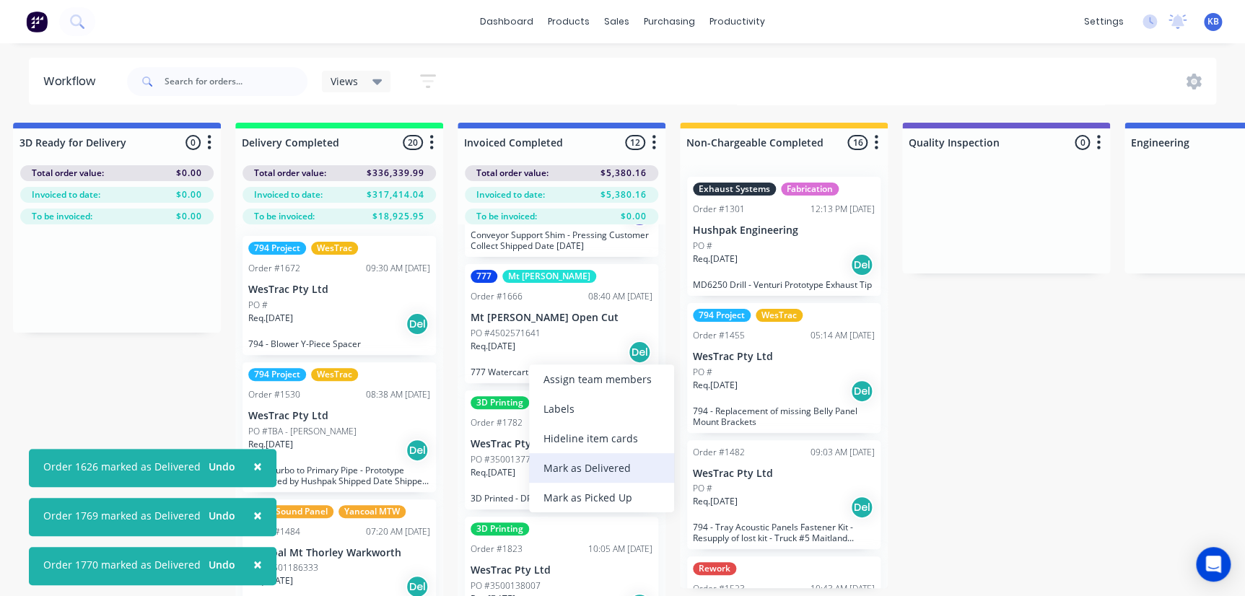
click at [570, 470] on div "Mark as Delivered" at bounding box center [601, 468] width 145 height 30
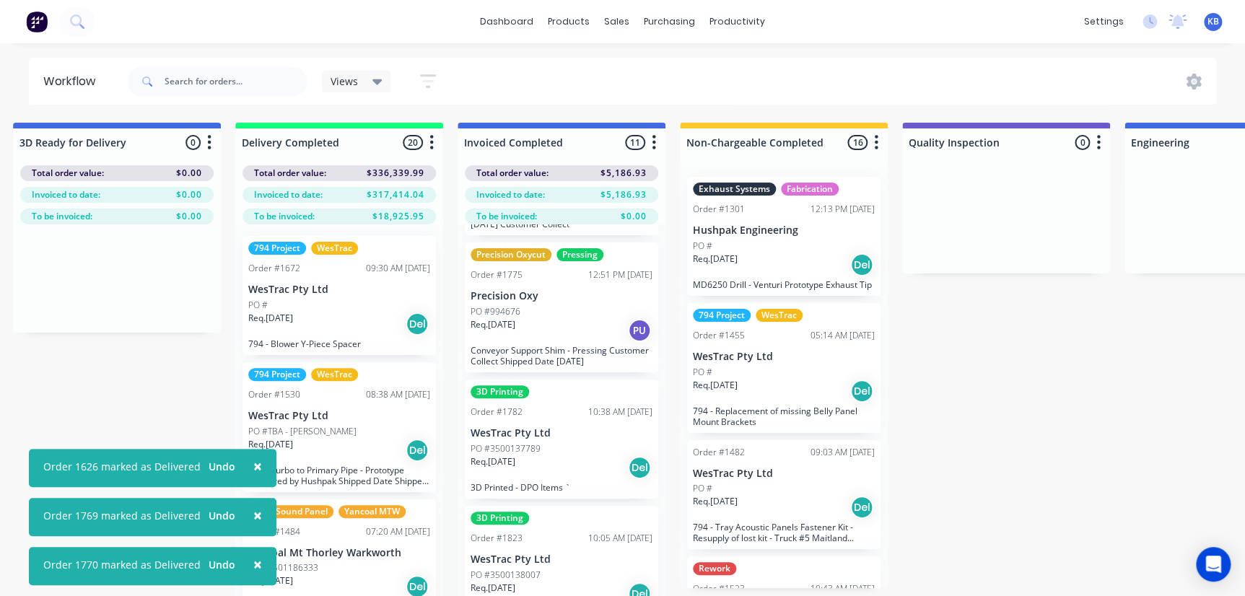
scroll to position [1046, 0]
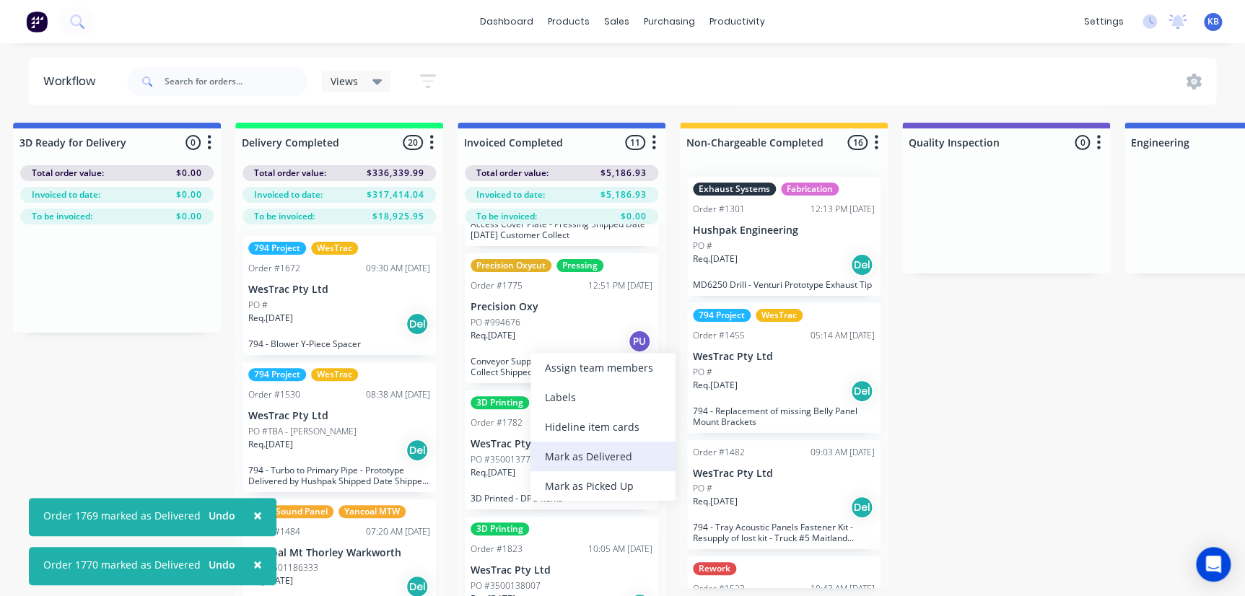
click at [607, 456] on div "Mark as Delivered" at bounding box center [603, 457] width 145 height 30
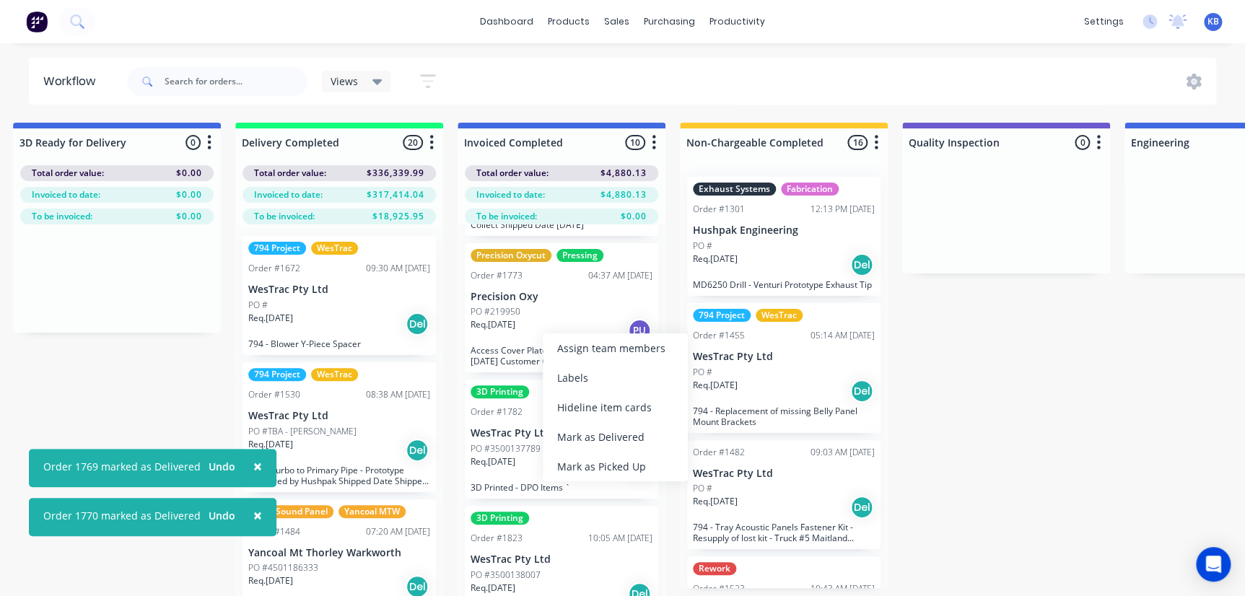
click at [599, 469] on div "Mark as Picked Up" at bounding box center [615, 467] width 145 height 30
click at [615, 456] on div "Mark as Picked Up" at bounding box center [623, 465] width 145 height 30
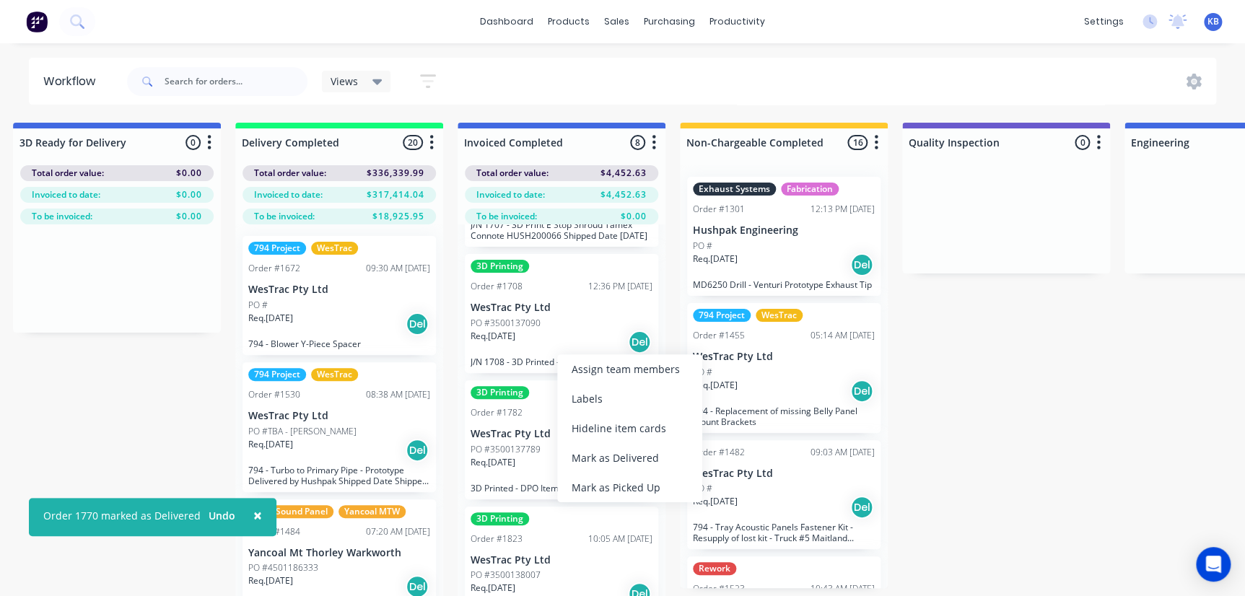
click at [606, 448] on div "Mark as Delivered" at bounding box center [629, 458] width 145 height 30
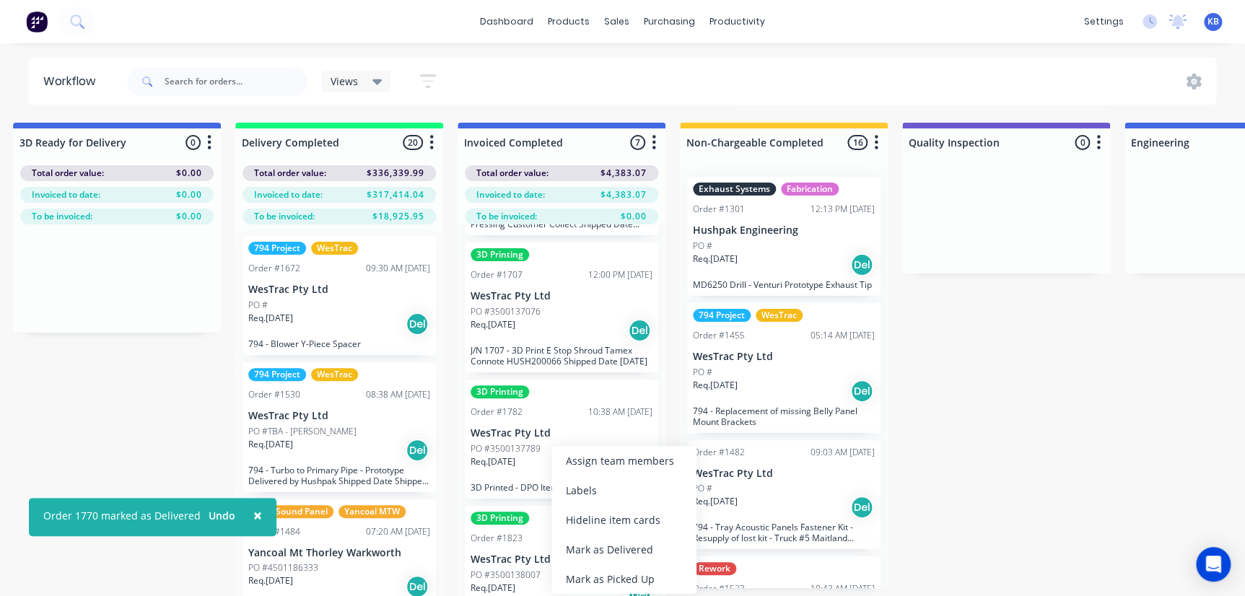
click at [595, 541] on div "Mark as Delivered" at bounding box center [623, 550] width 145 height 30
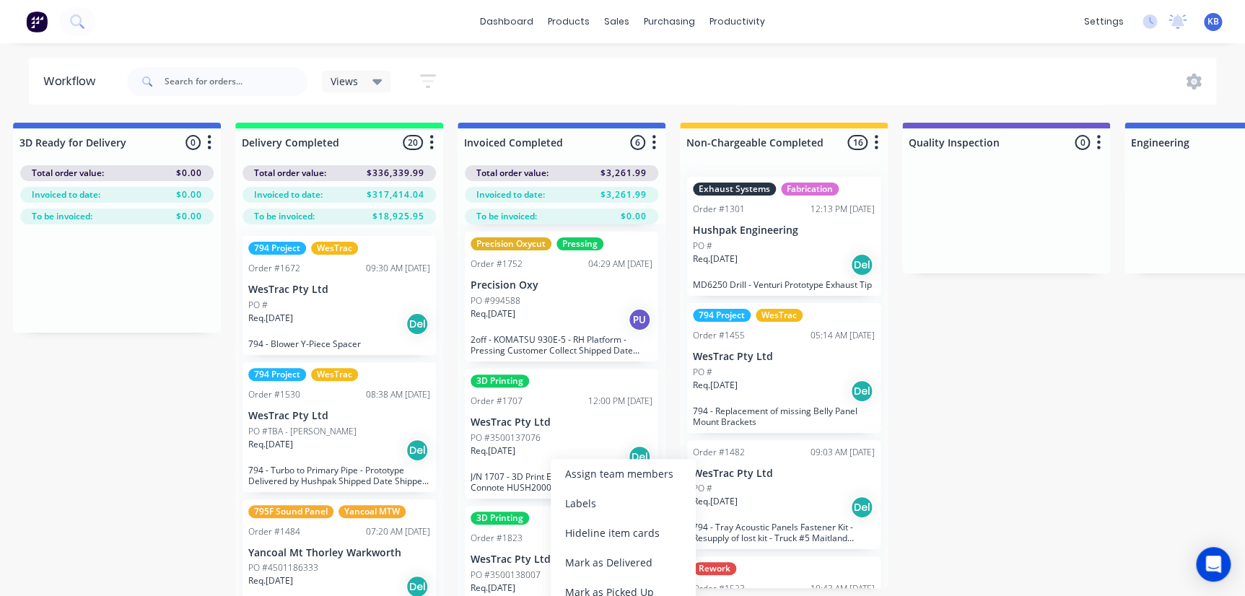
click at [575, 562] on div "Mark as Delivered" at bounding box center [623, 563] width 145 height 30
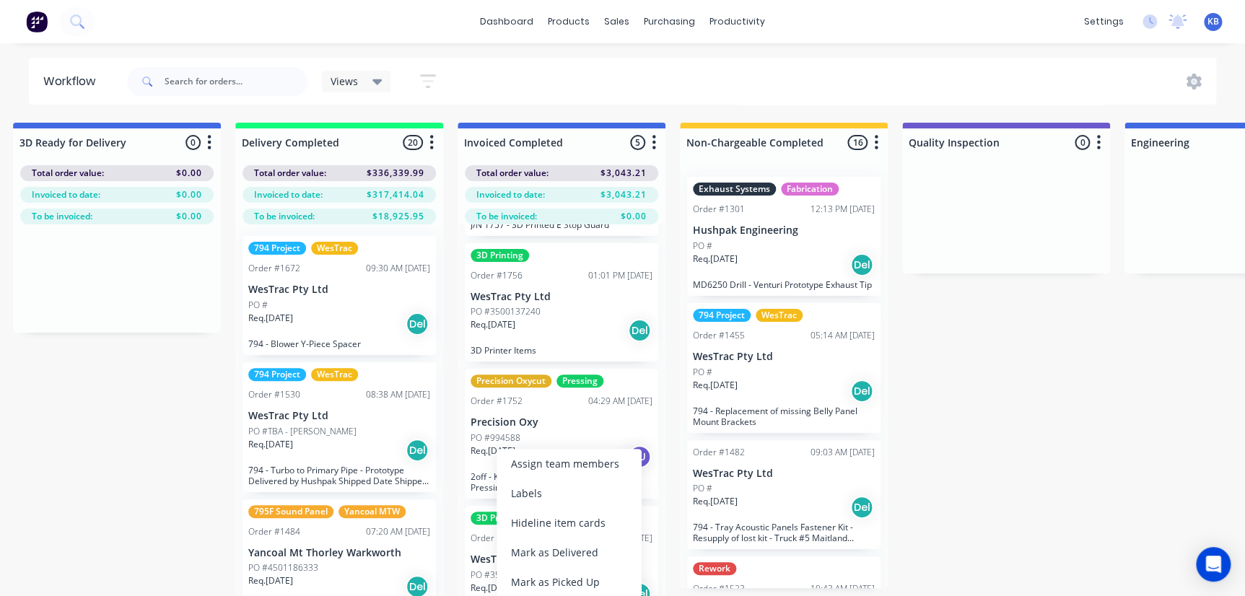
click at [559, 575] on div "Mark as Picked Up" at bounding box center [569, 582] width 145 height 30
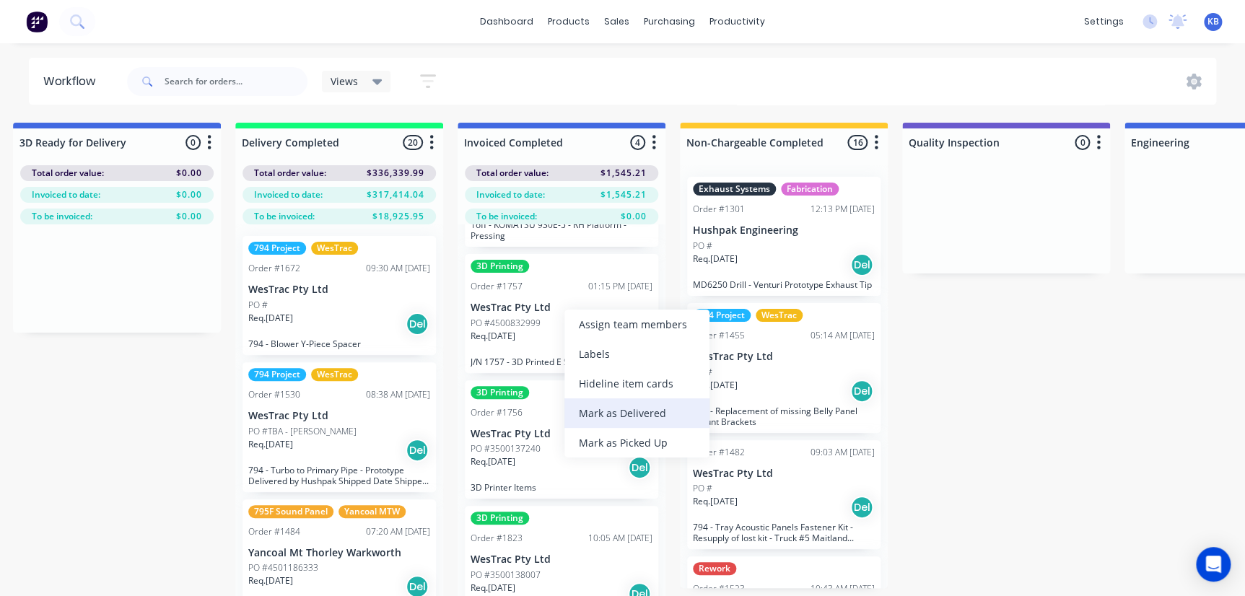
click at [611, 408] on div "Mark as Delivered" at bounding box center [636, 413] width 145 height 30
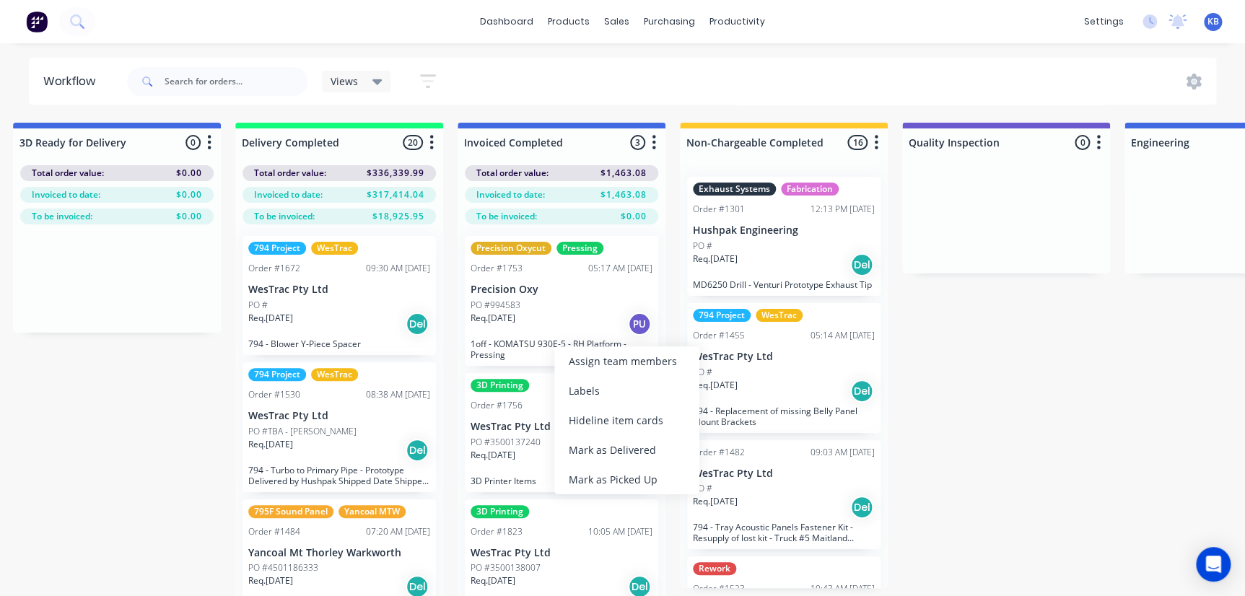
click at [624, 481] on div "Mark as Picked Up" at bounding box center [626, 480] width 145 height 30
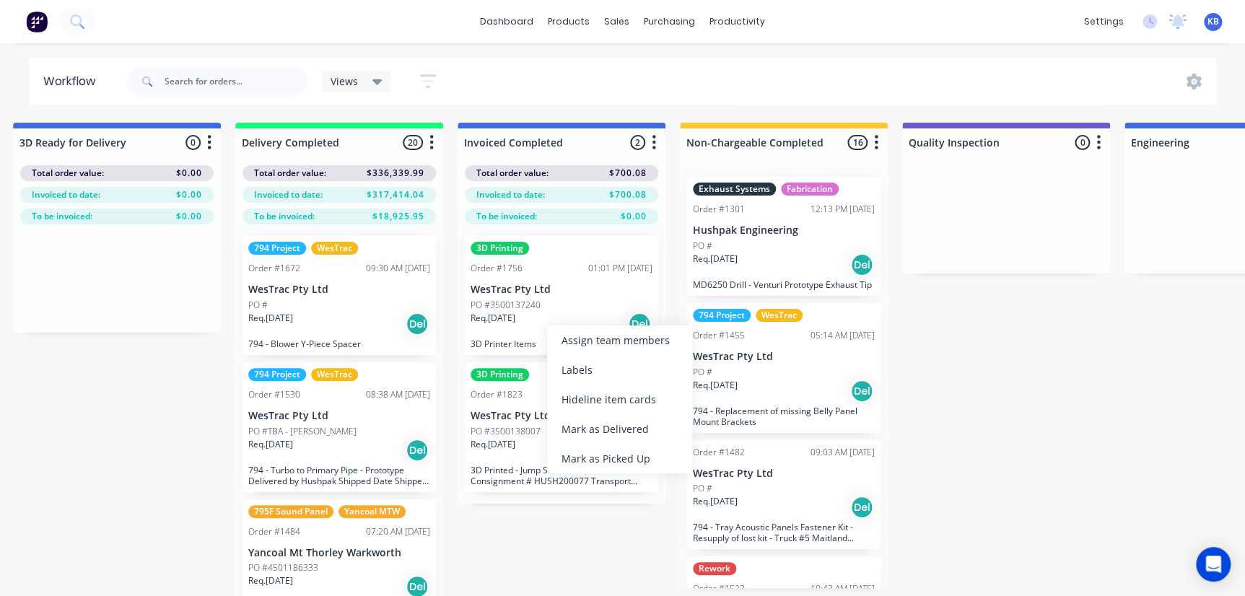
drag, startPoint x: 611, startPoint y: 433, endPoint x: 554, endPoint y: 362, distance: 90.9
click at [611, 433] on div "Mark as Delivered" at bounding box center [619, 429] width 145 height 30
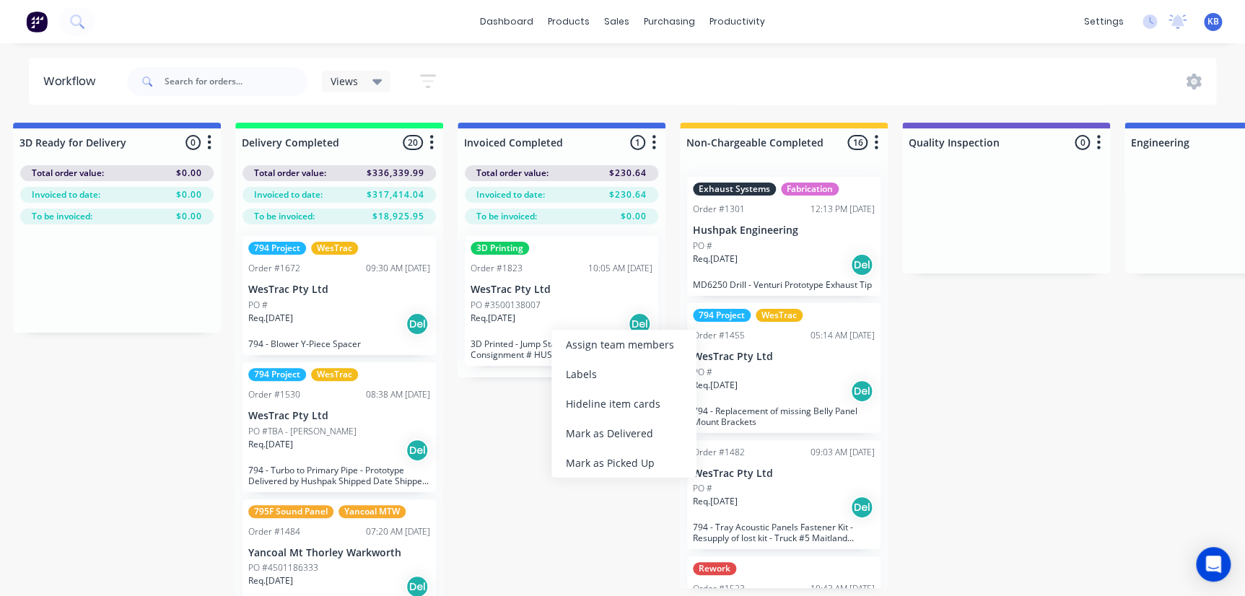
click at [620, 426] on div "Mark as Delivered" at bounding box center [623, 434] width 145 height 30
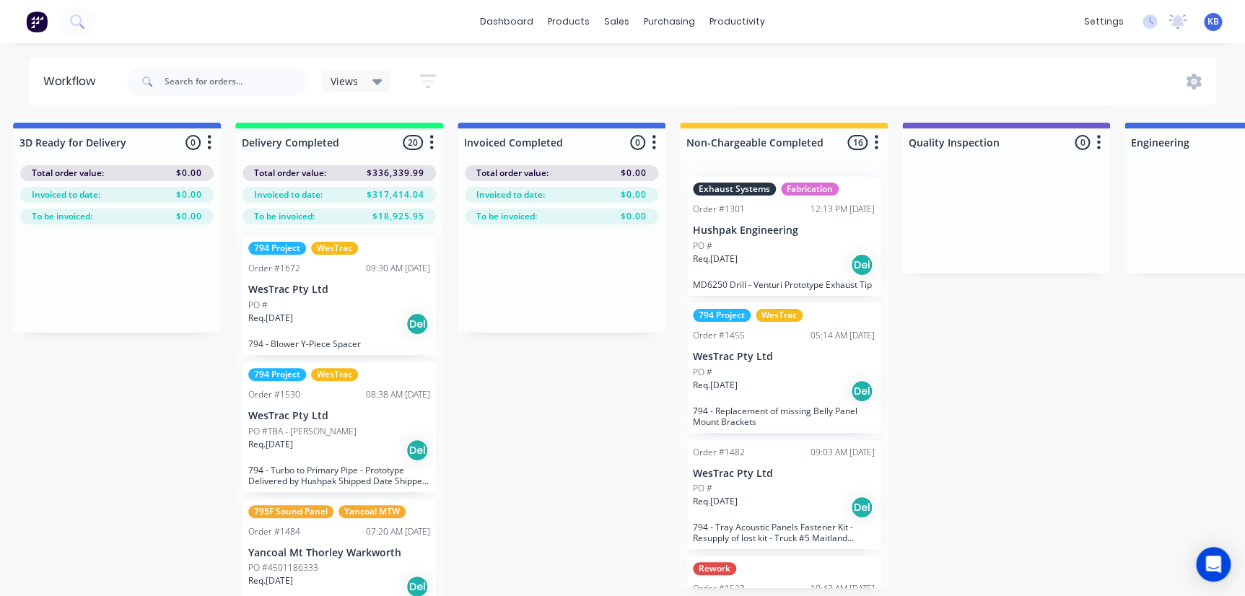
scroll to position [0, 0]
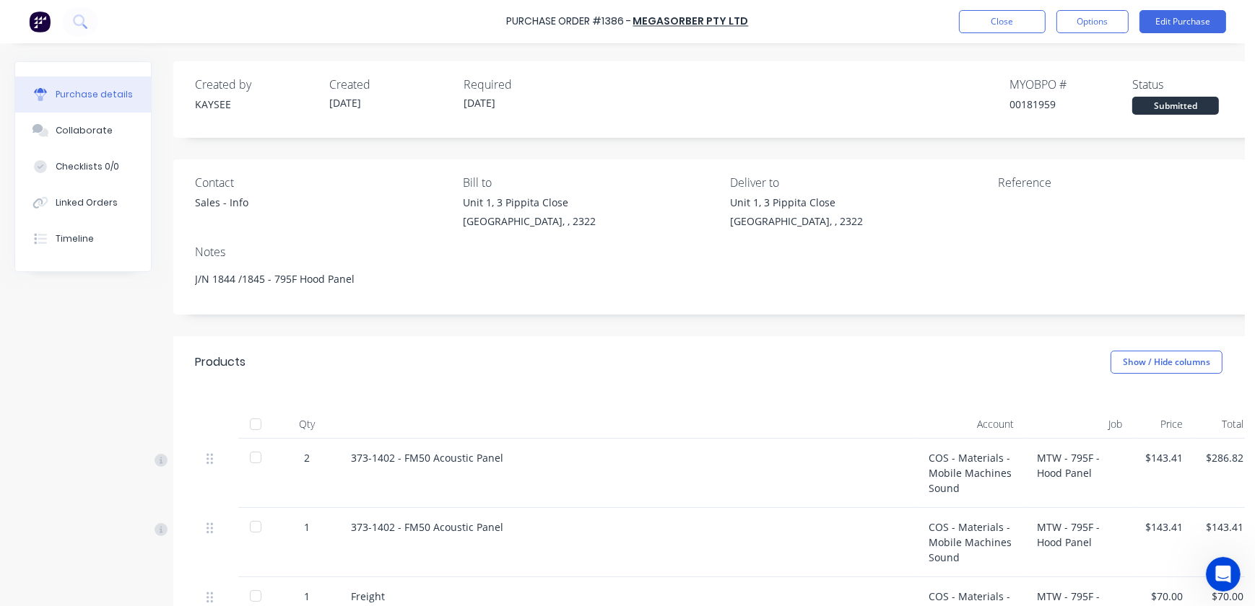
type textarea "x"
click at [972, 28] on button "Close" at bounding box center [1002, 21] width 87 height 23
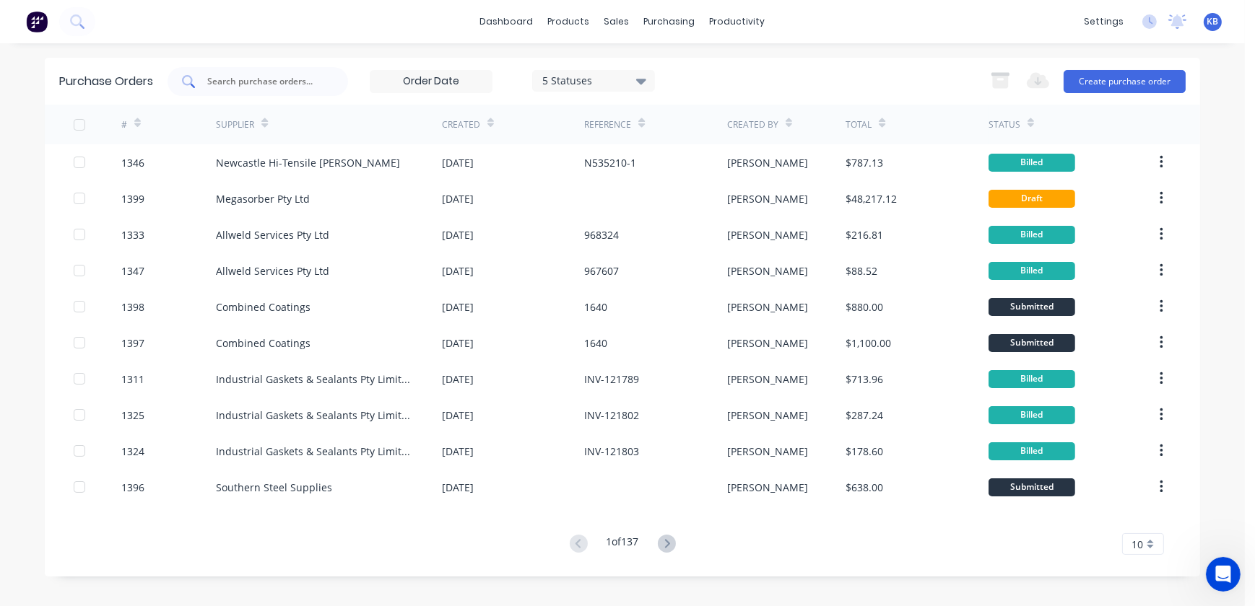
click at [230, 69] on div at bounding box center [257, 81] width 180 height 29
type input "1706"
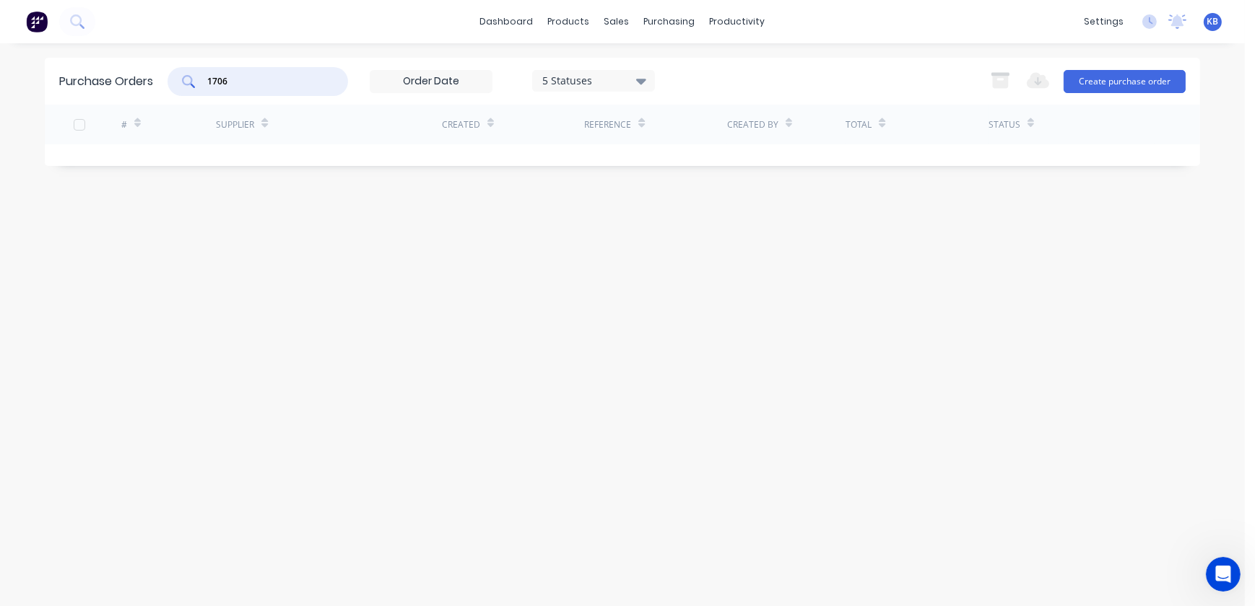
click at [575, 84] on div "5 Statuses" at bounding box center [593, 80] width 103 height 15
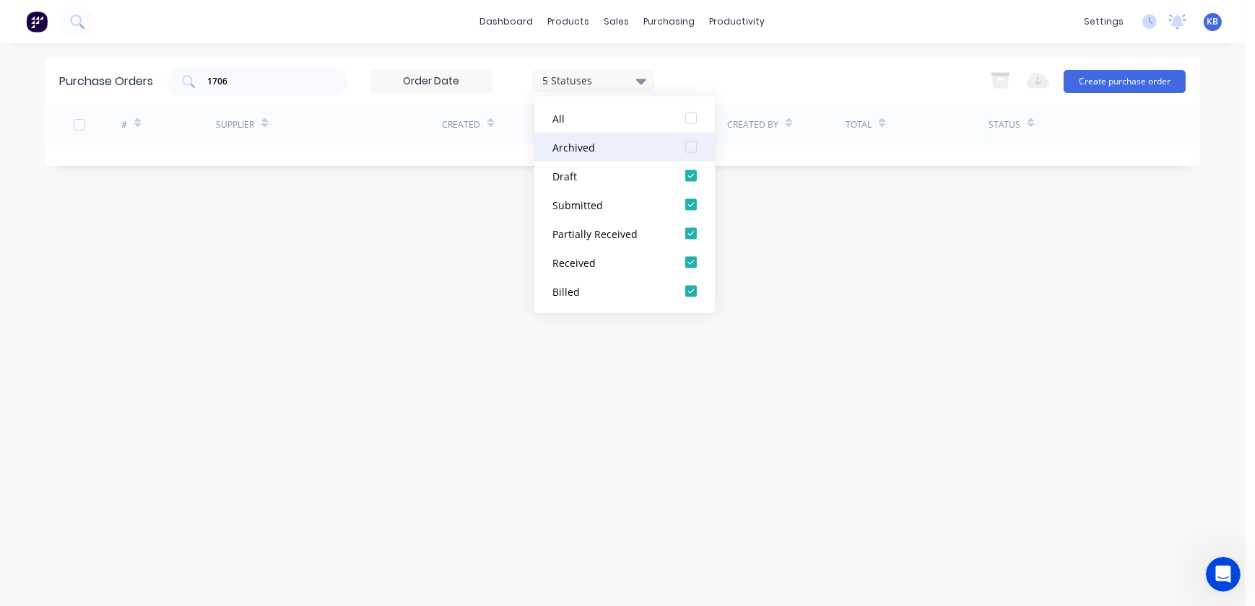
click at [684, 142] on div at bounding box center [690, 147] width 29 height 29
click at [245, 82] on input "1706" at bounding box center [266, 81] width 120 height 14
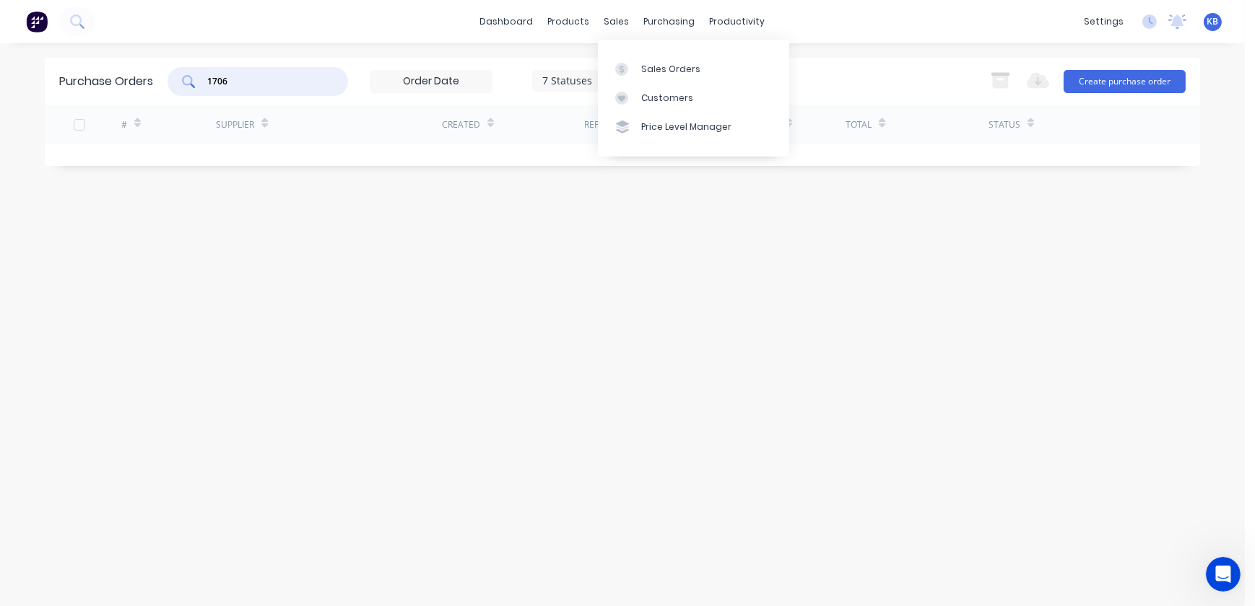
drag, startPoint x: 619, startPoint y: 24, endPoint x: 644, endPoint y: 52, distance: 37.8
click at [619, 24] on div "sales" at bounding box center [617, 22] width 40 height 22
click at [649, 65] on div "Sales Orders" at bounding box center [670, 69] width 59 height 13
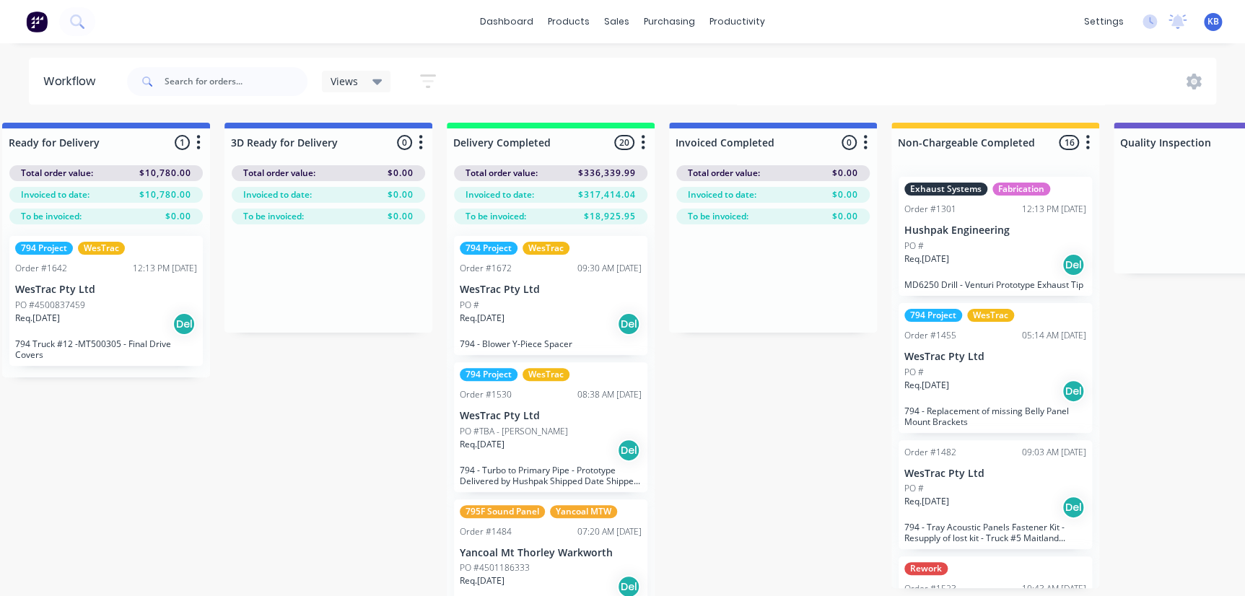
scroll to position [0, 2735]
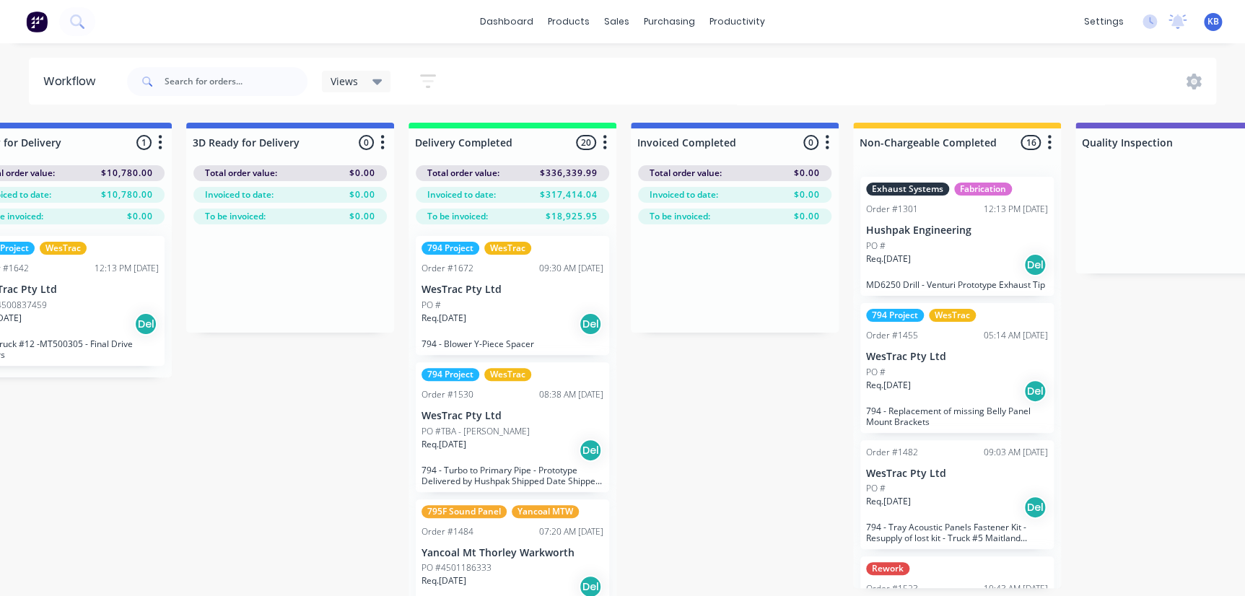
click at [507, 318] on div "Req. 28/07/25 Del" at bounding box center [513, 324] width 182 height 25
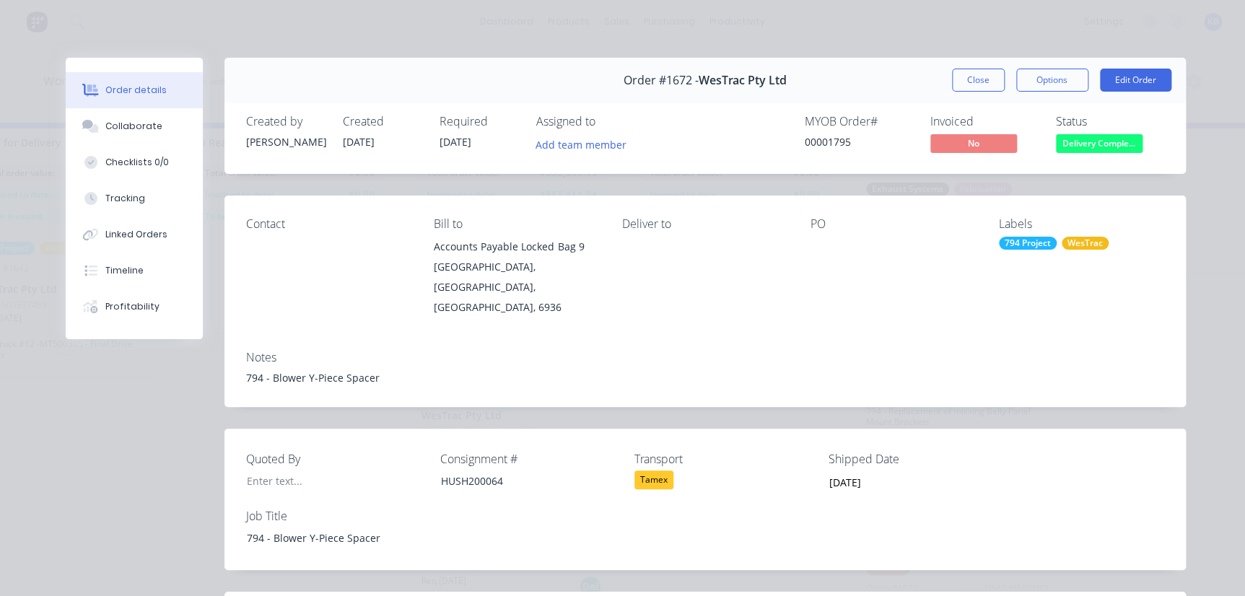
click at [999, 91] on div "Close Options Edit Order" at bounding box center [1061, 80] width 219 height 23
click at [990, 84] on button "Close" at bounding box center [978, 80] width 53 height 23
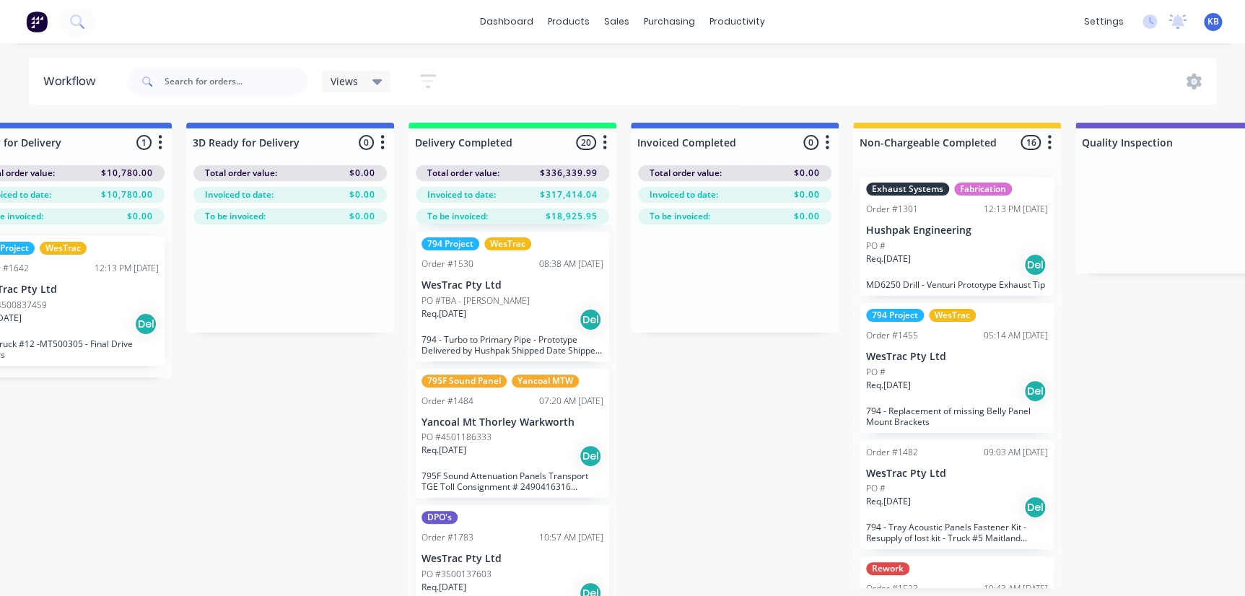
scroll to position [196, 0]
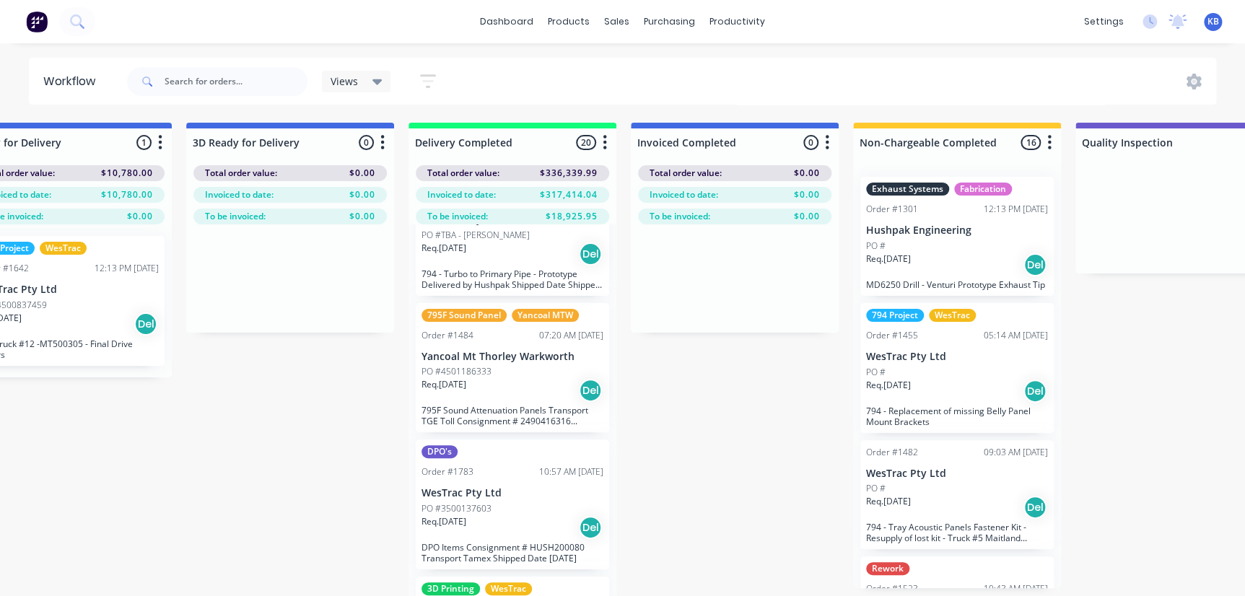
click at [478, 386] on div "Req. 01/08/25 Del" at bounding box center [513, 390] width 182 height 25
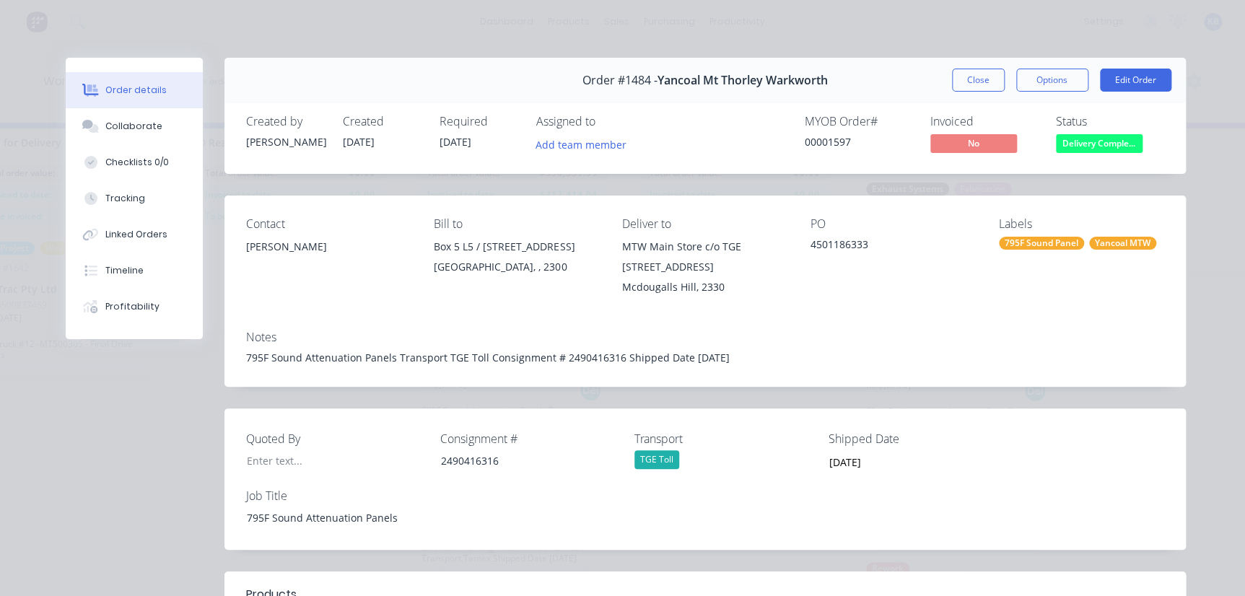
click at [1080, 141] on span "Delivery Comple..." at bounding box center [1099, 143] width 87 height 18
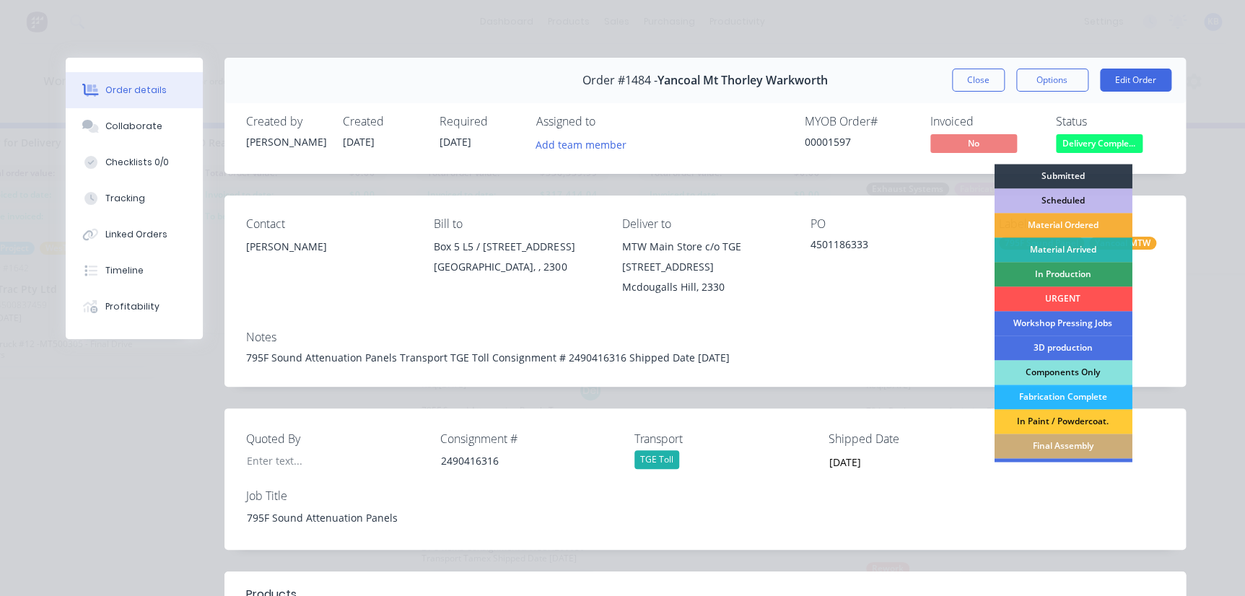
click at [962, 228] on div "PO" at bounding box center [893, 224] width 165 height 14
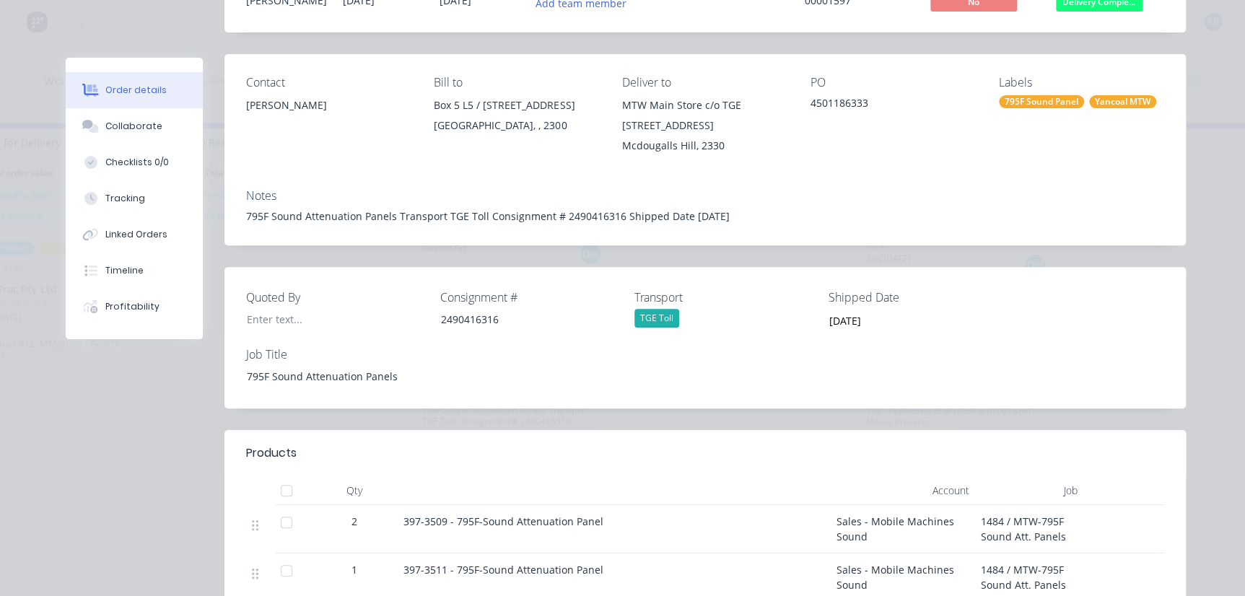
scroll to position [0, 0]
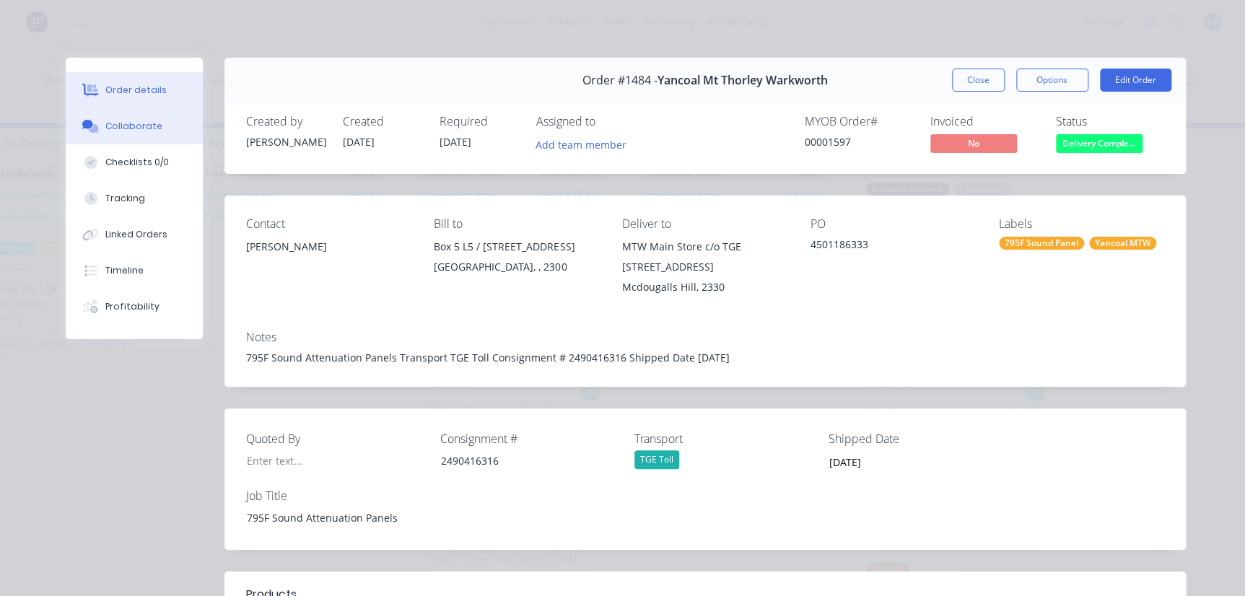
click at [123, 129] on div "Collaborate" at bounding box center [133, 126] width 57 height 13
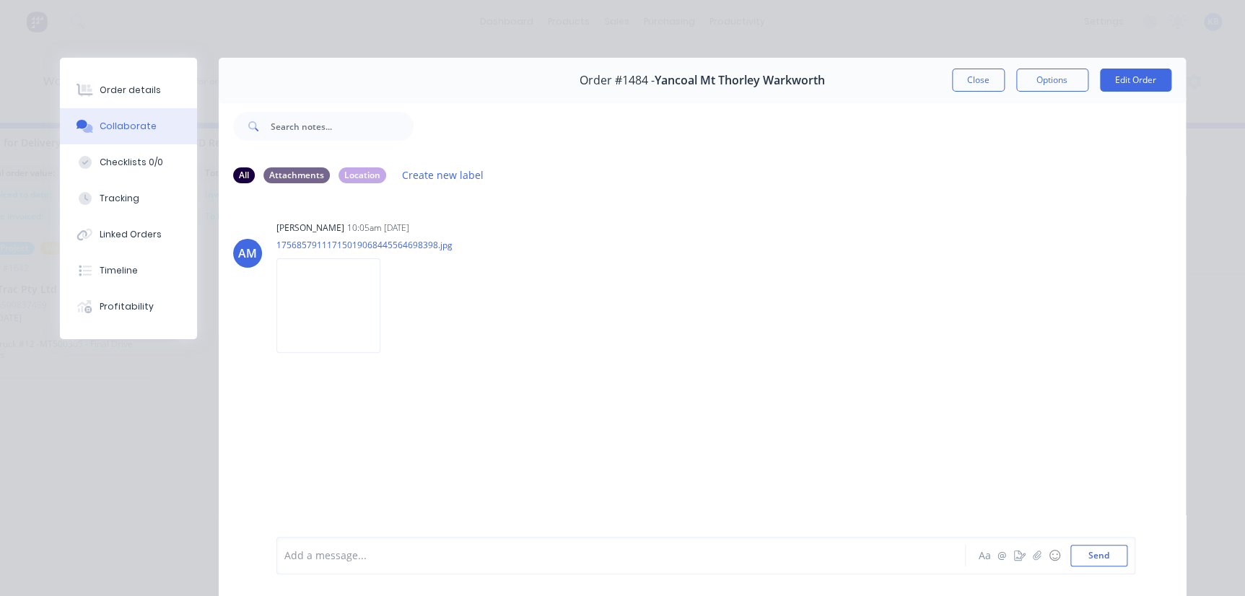
click at [112, 129] on div "Collaborate" at bounding box center [128, 126] width 57 height 13
click at [114, 165] on div "Checklists 0/0" at bounding box center [132, 162] width 64 height 13
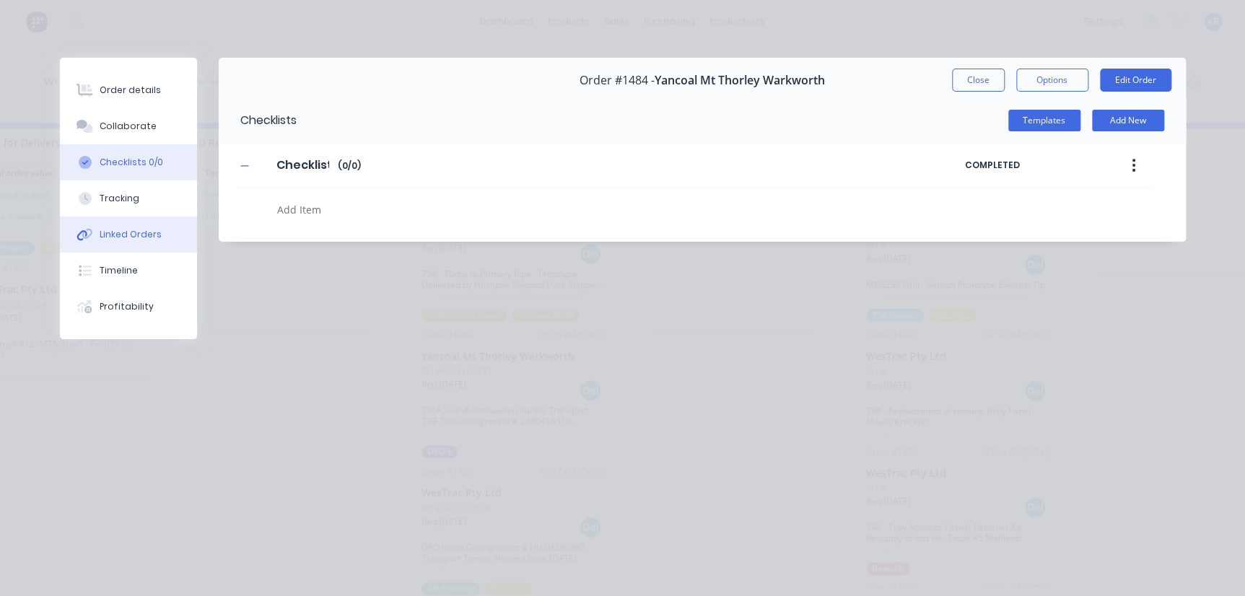
click at [160, 235] on button "Linked Orders" at bounding box center [128, 235] width 137 height 36
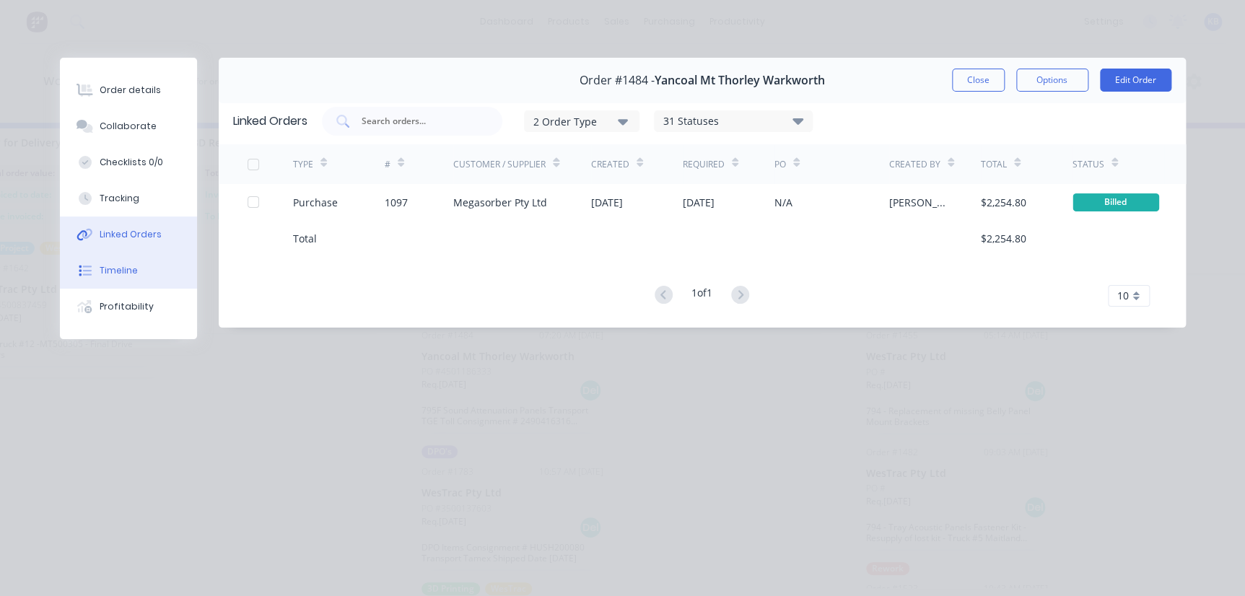
click at [87, 269] on icon at bounding box center [85, 270] width 13 height 13
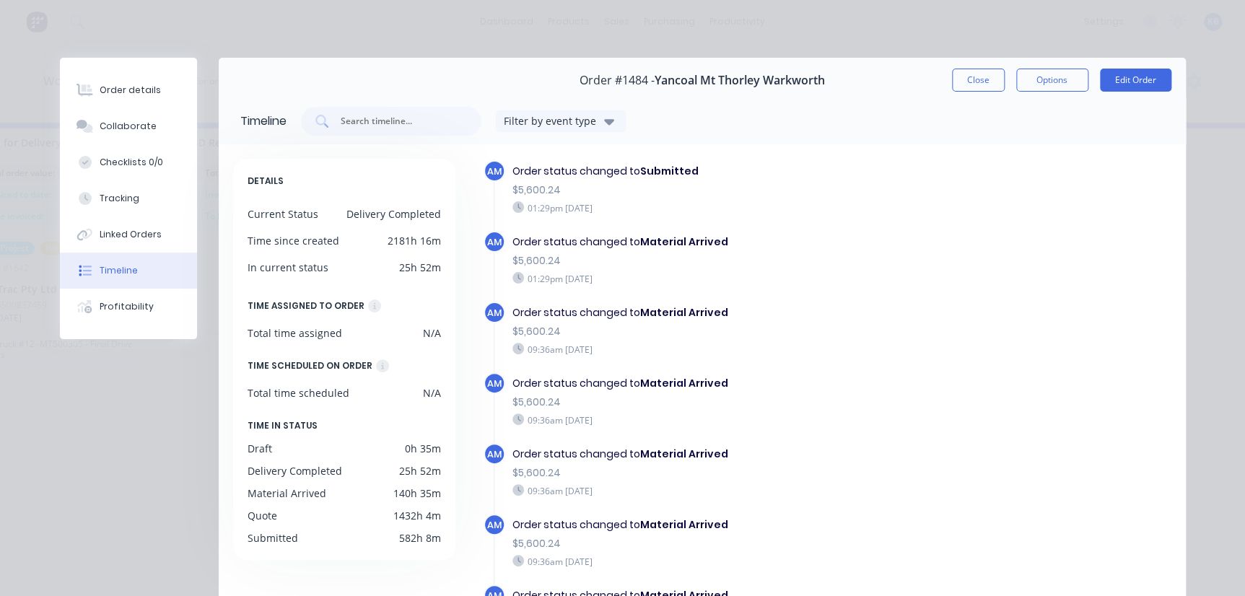
scroll to position [1639, 0]
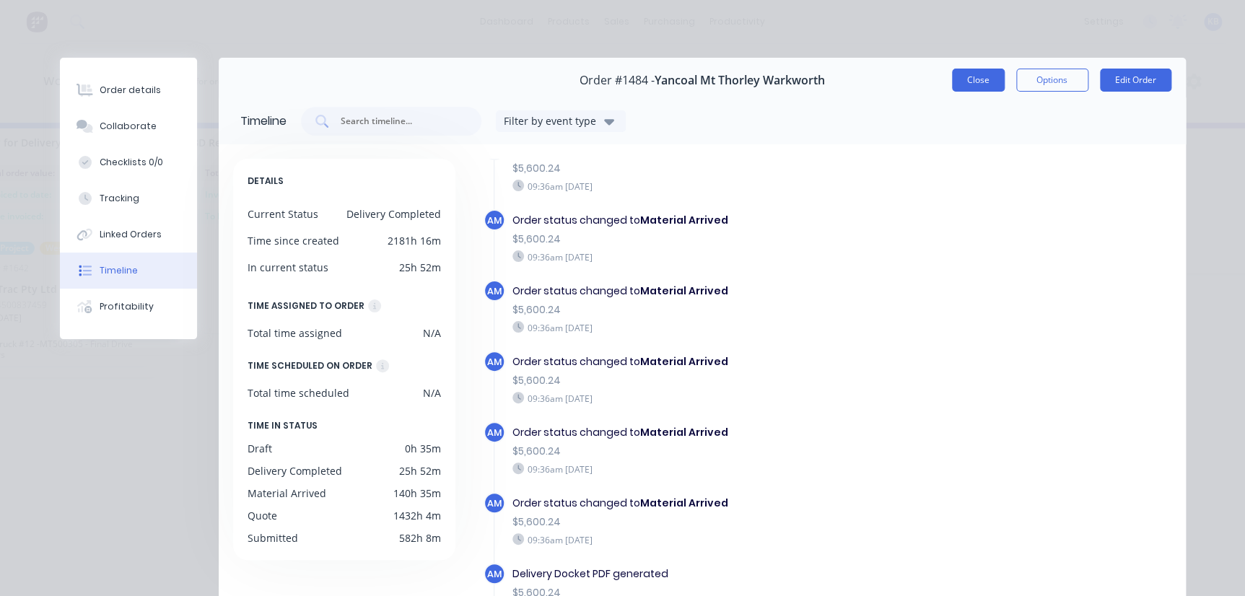
click at [965, 84] on button "Close" at bounding box center [978, 80] width 53 height 23
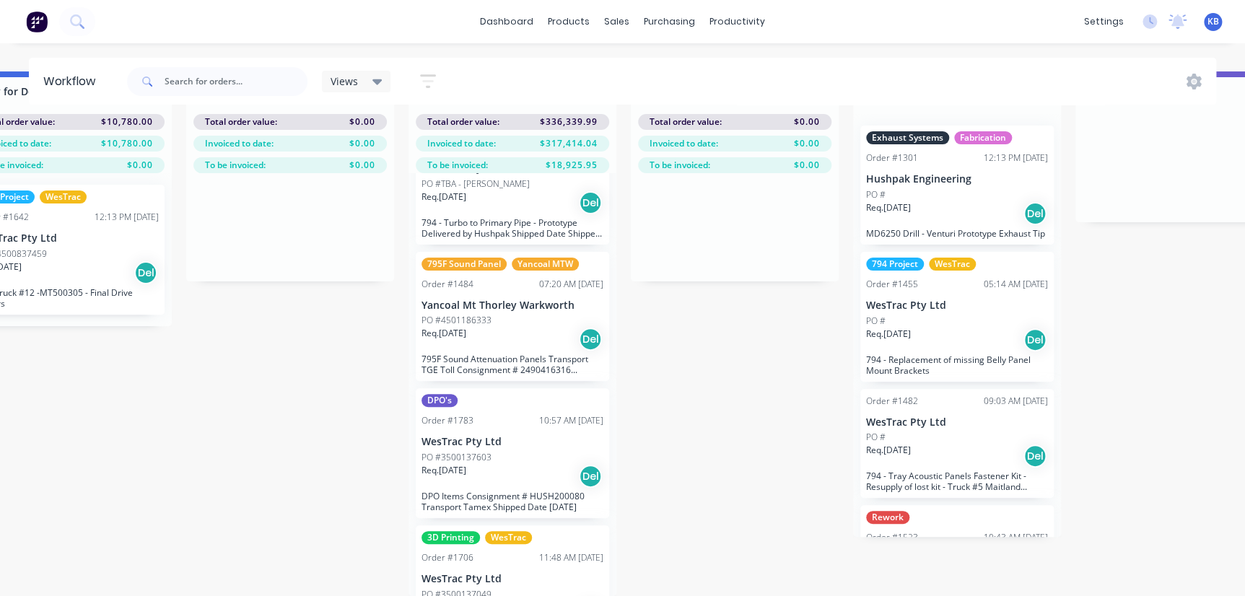
scroll to position [131, 0]
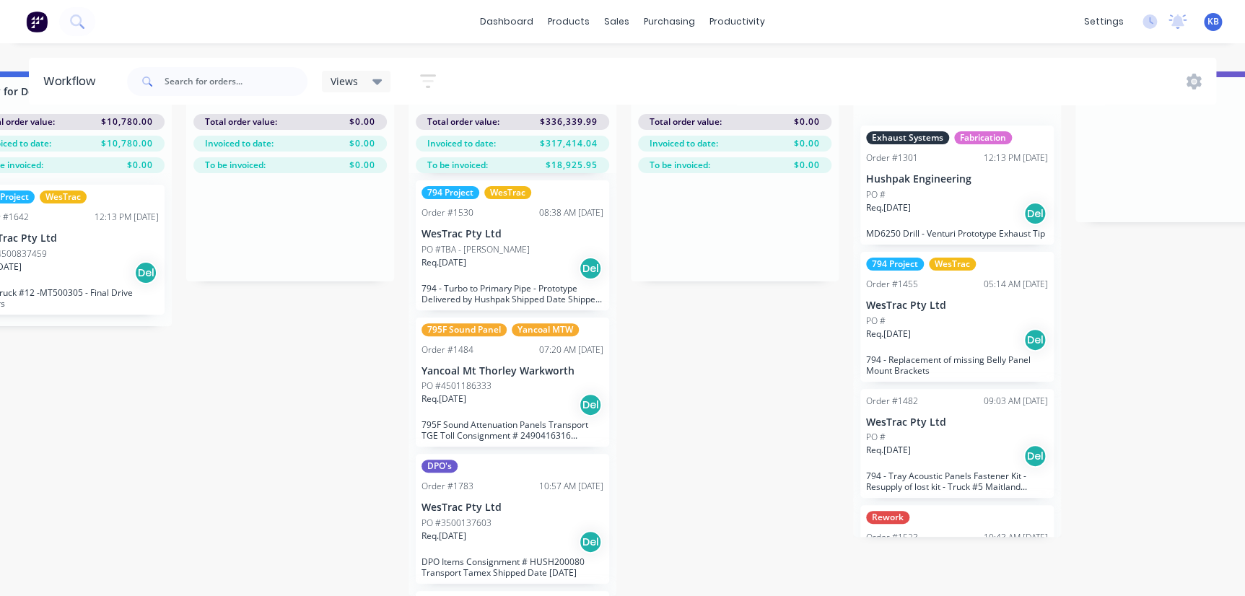
click at [489, 517] on p "PO #3500137603" at bounding box center [457, 523] width 70 height 13
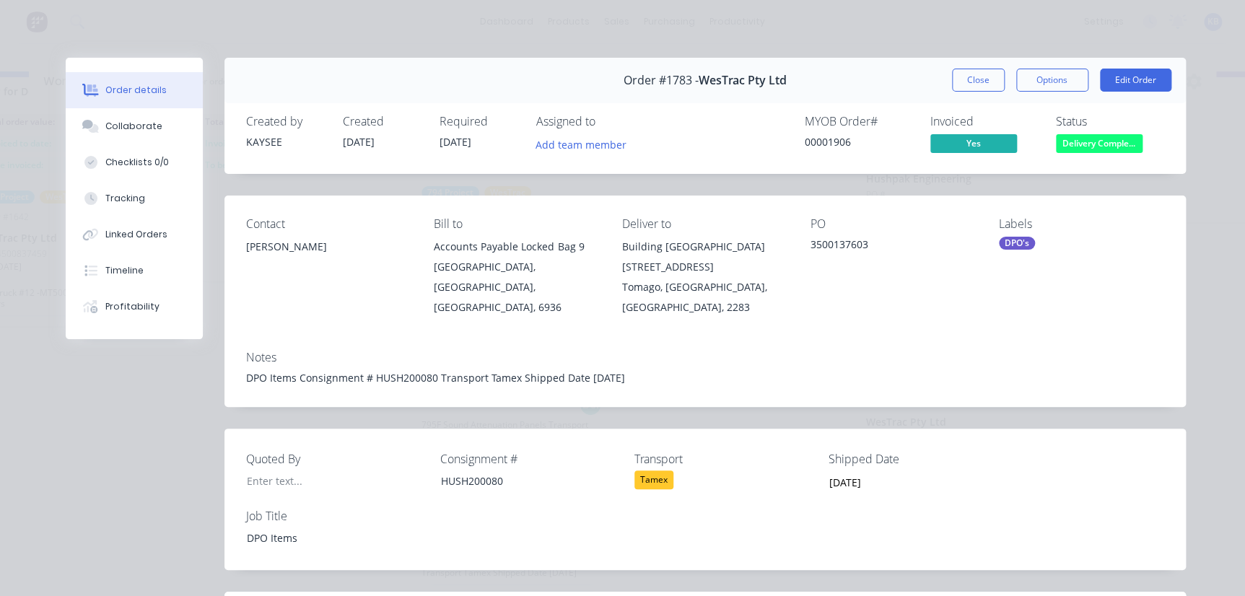
click at [1076, 152] on button "Delivery Comple..." at bounding box center [1099, 145] width 87 height 22
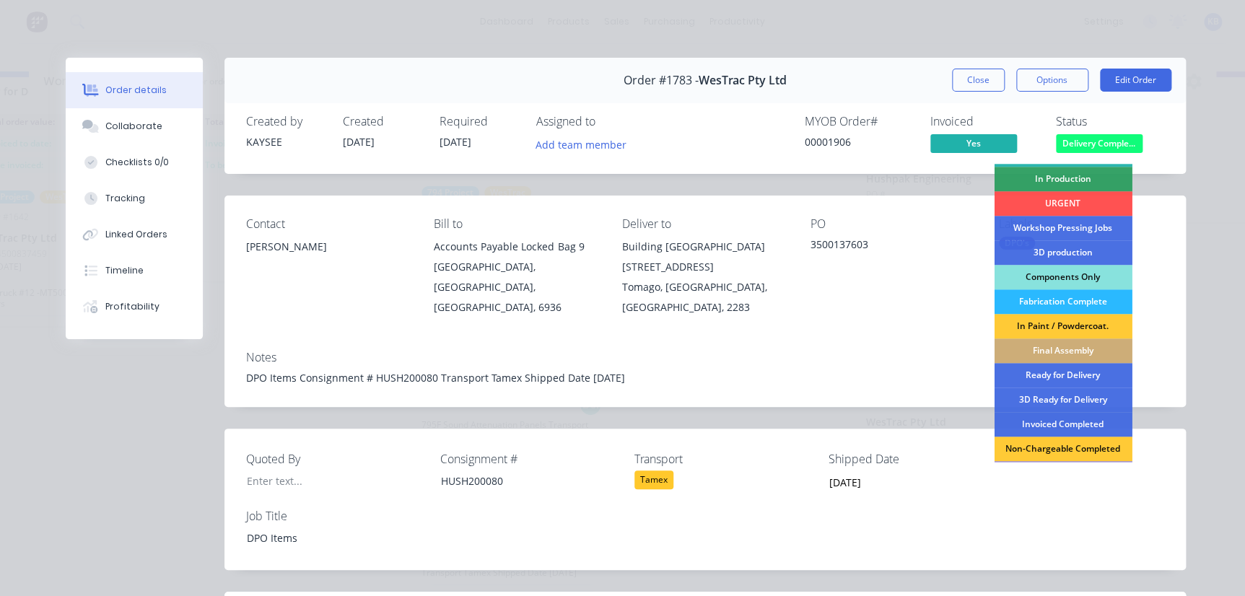
scroll to position [196, 0]
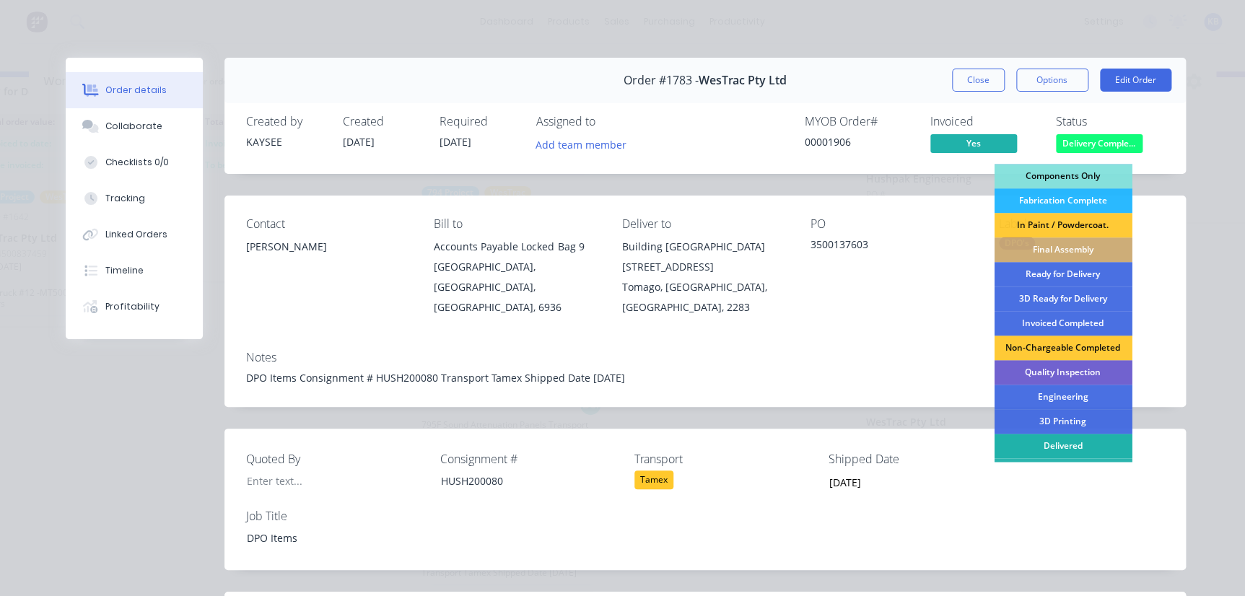
click at [1059, 450] on div "Delivered" at bounding box center [1063, 446] width 138 height 25
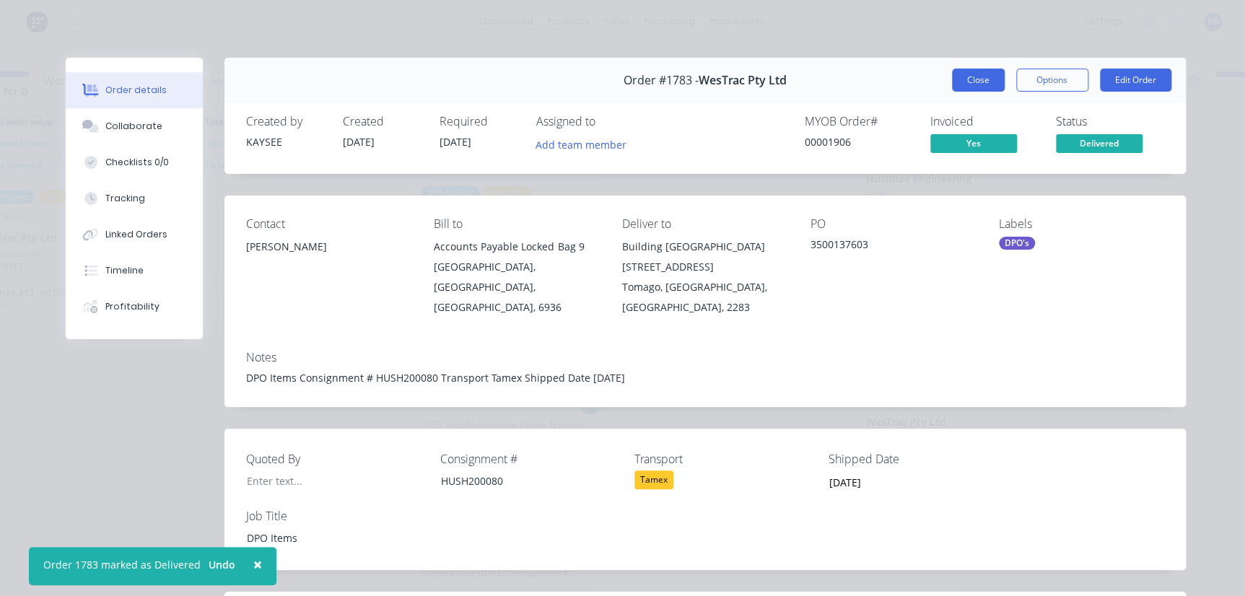
click at [979, 84] on button "Close" at bounding box center [978, 80] width 53 height 23
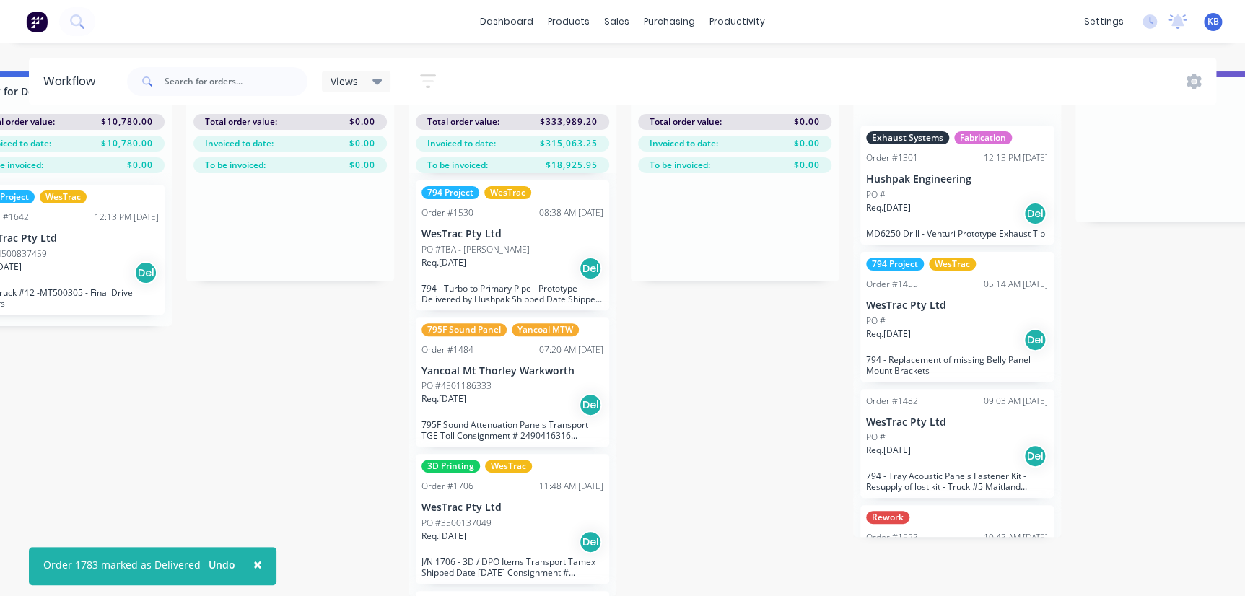
click at [481, 502] on p "WesTrac Pty Ltd" at bounding box center [513, 508] width 182 height 12
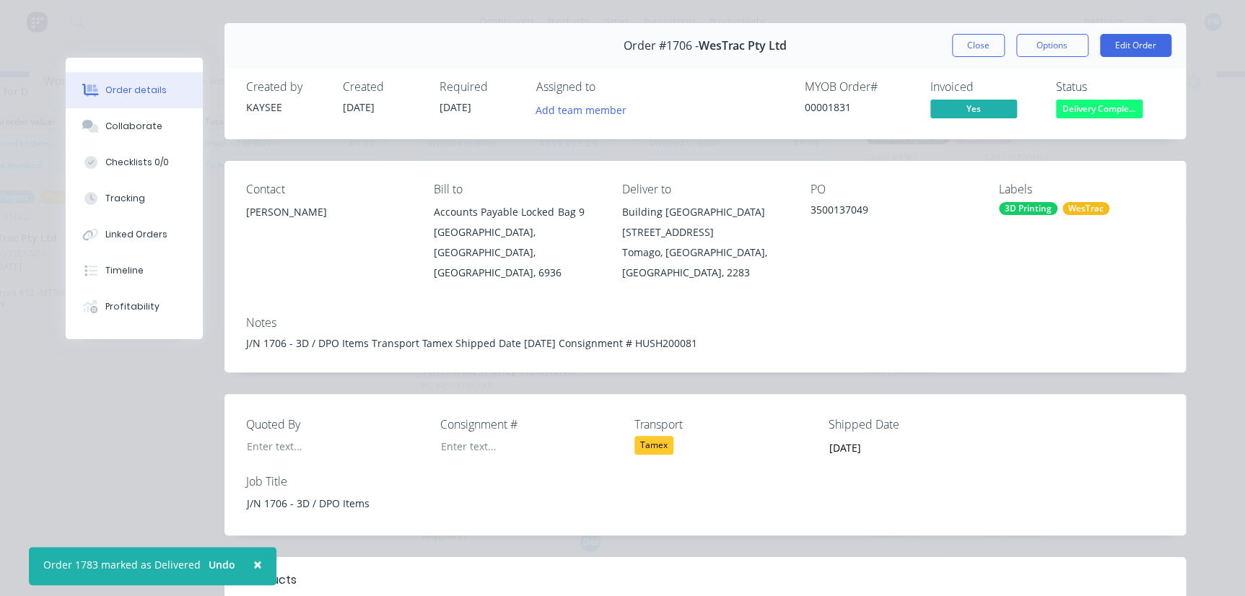
scroll to position [65, 0]
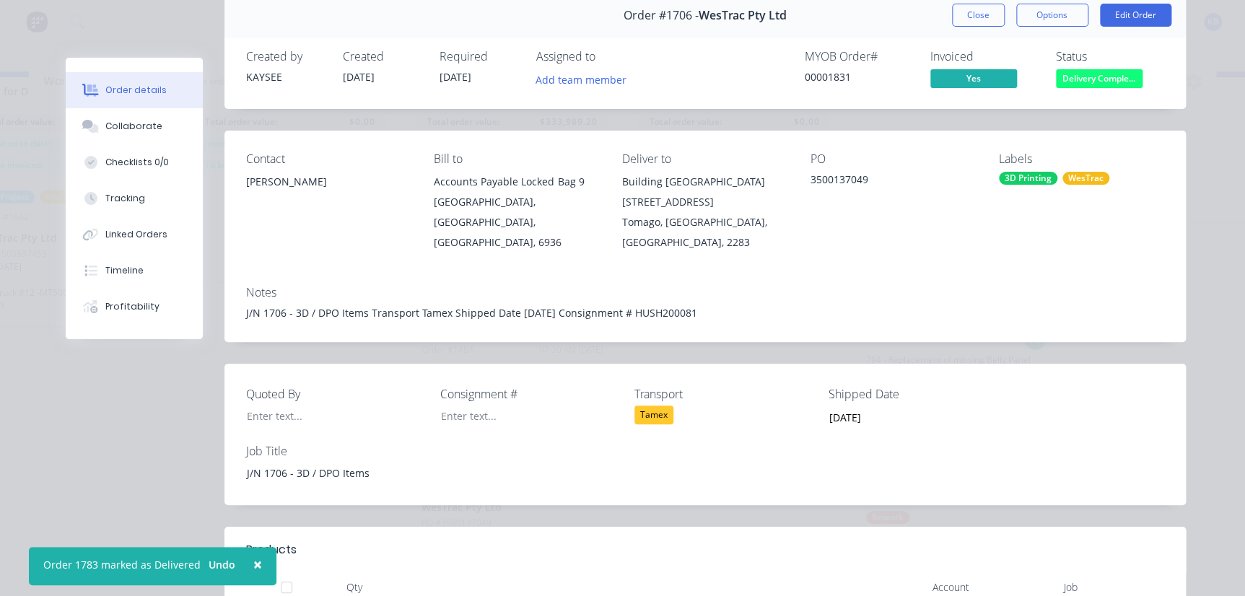
click at [1089, 88] on button "Delivery Comple..." at bounding box center [1099, 80] width 87 height 22
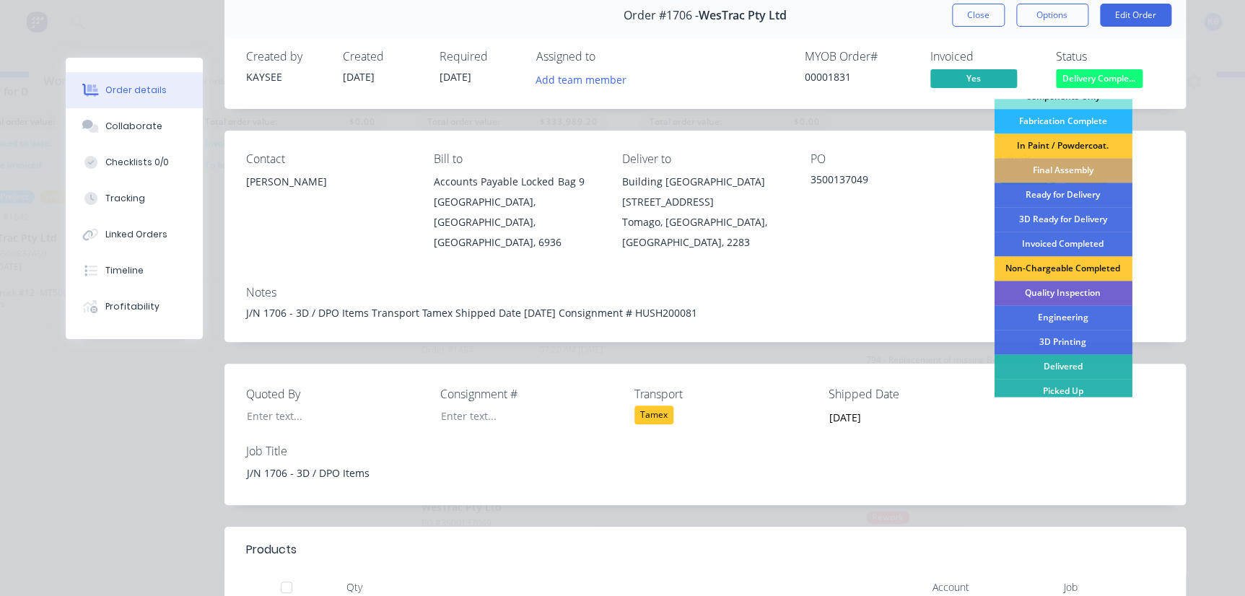
scroll to position [212, 0]
click at [1047, 364] on div "Delivered" at bounding box center [1063, 366] width 138 height 25
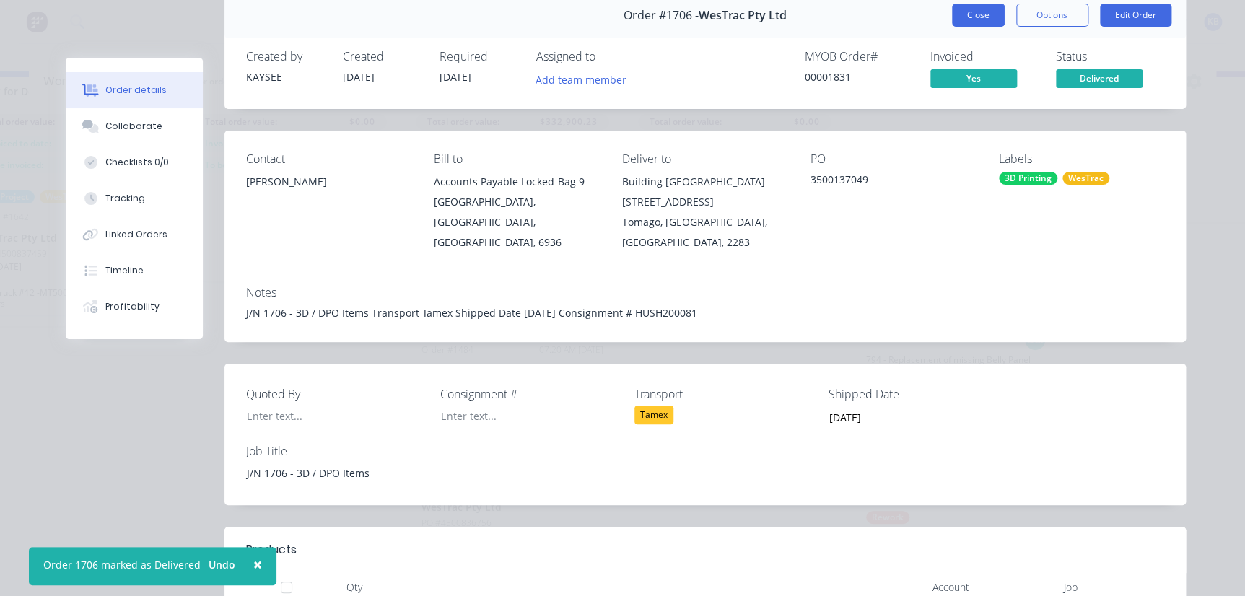
click at [983, 7] on button "Close" at bounding box center [978, 15] width 53 height 23
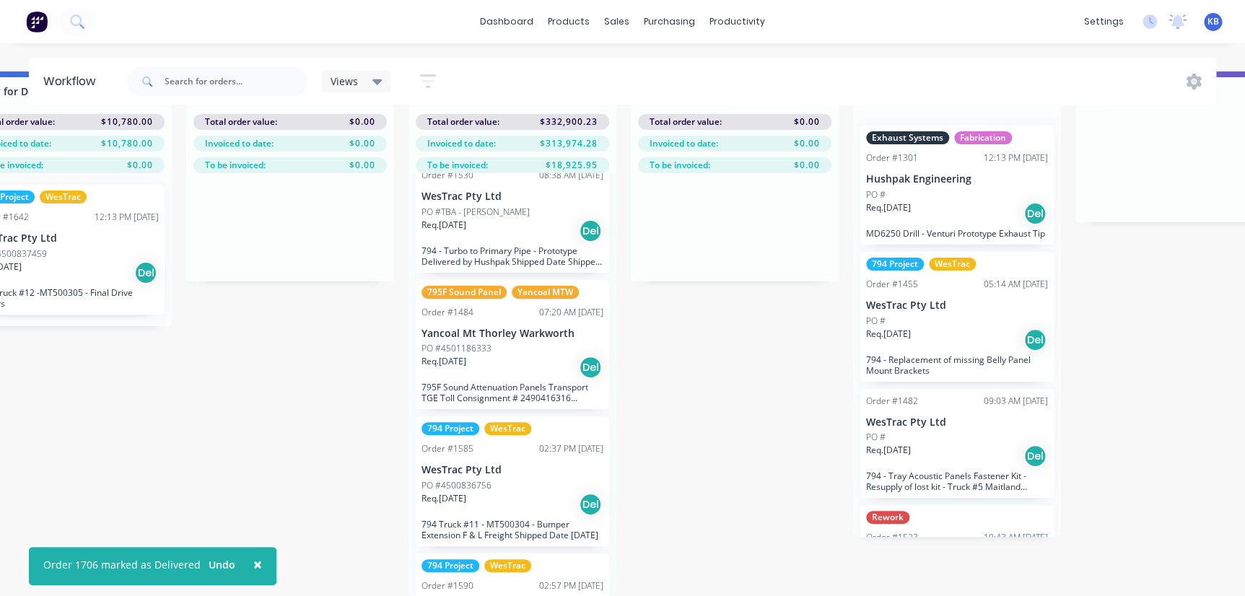
scroll to position [196, 0]
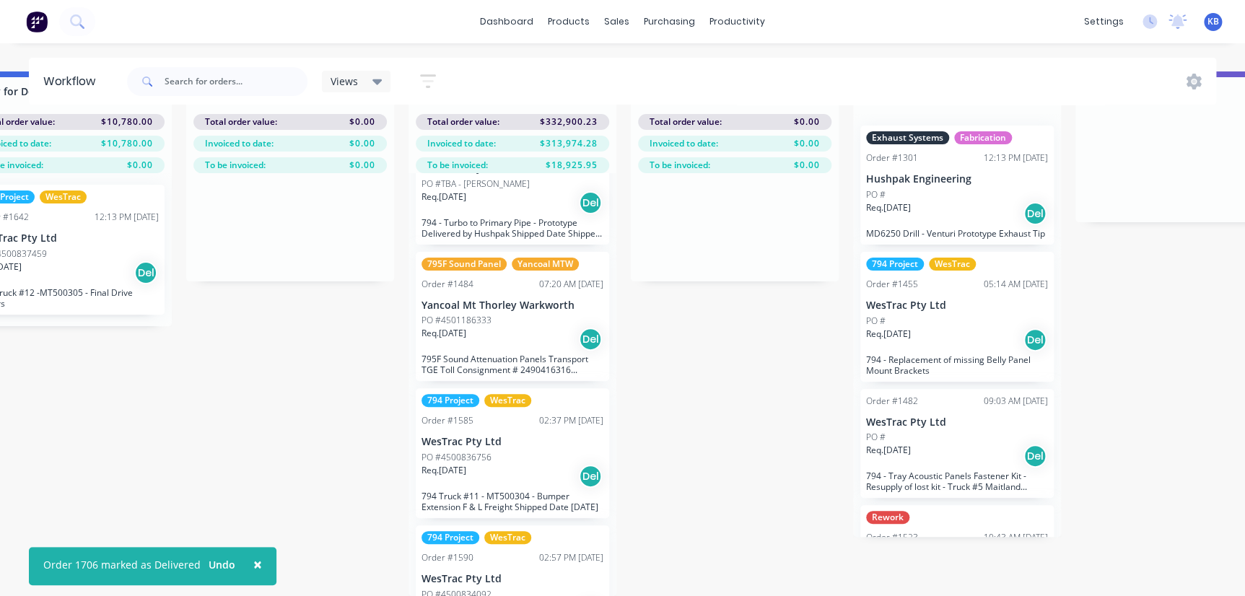
click at [523, 464] on div "Req. 12/08/25 Del" at bounding box center [513, 476] width 182 height 25
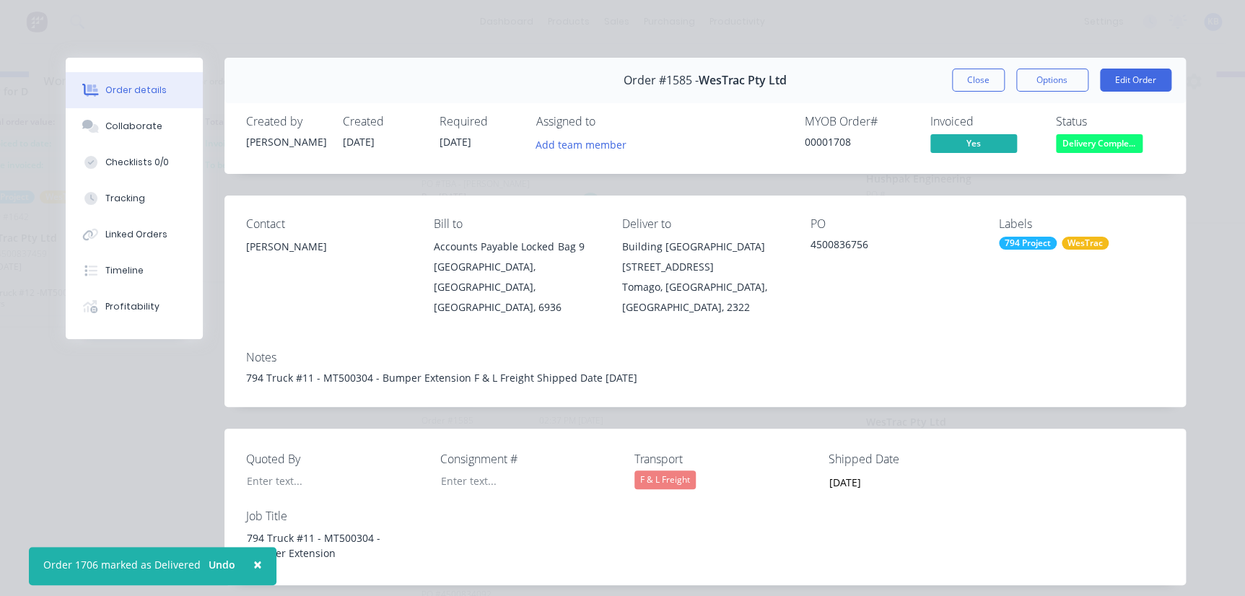
click at [1091, 154] on button "Delivery Comple..." at bounding box center [1099, 145] width 87 height 22
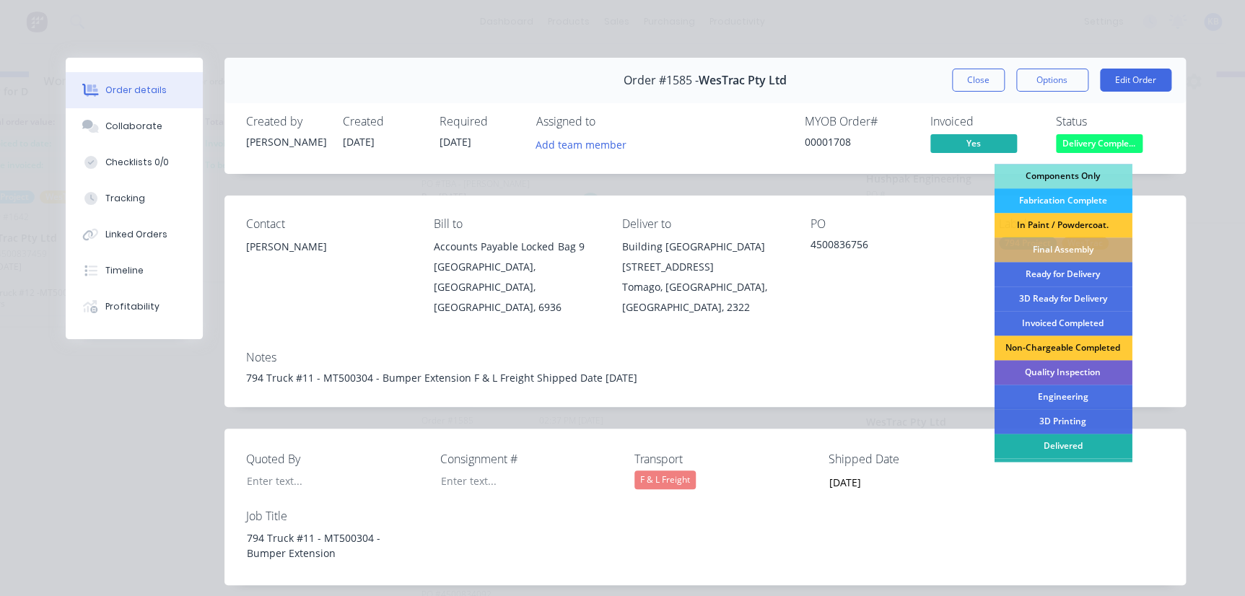
click at [1045, 440] on div "Delivered" at bounding box center [1063, 446] width 138 height 25
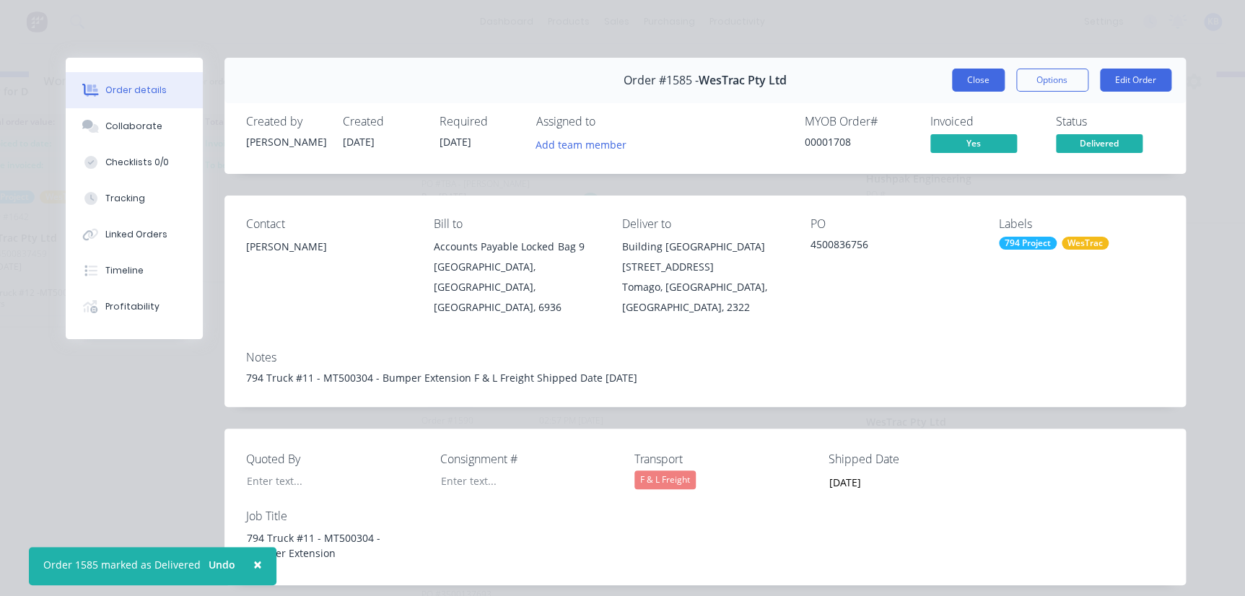
click at [982, 79] on button "Close" at bounding box center [978, 80] width 53 height 23
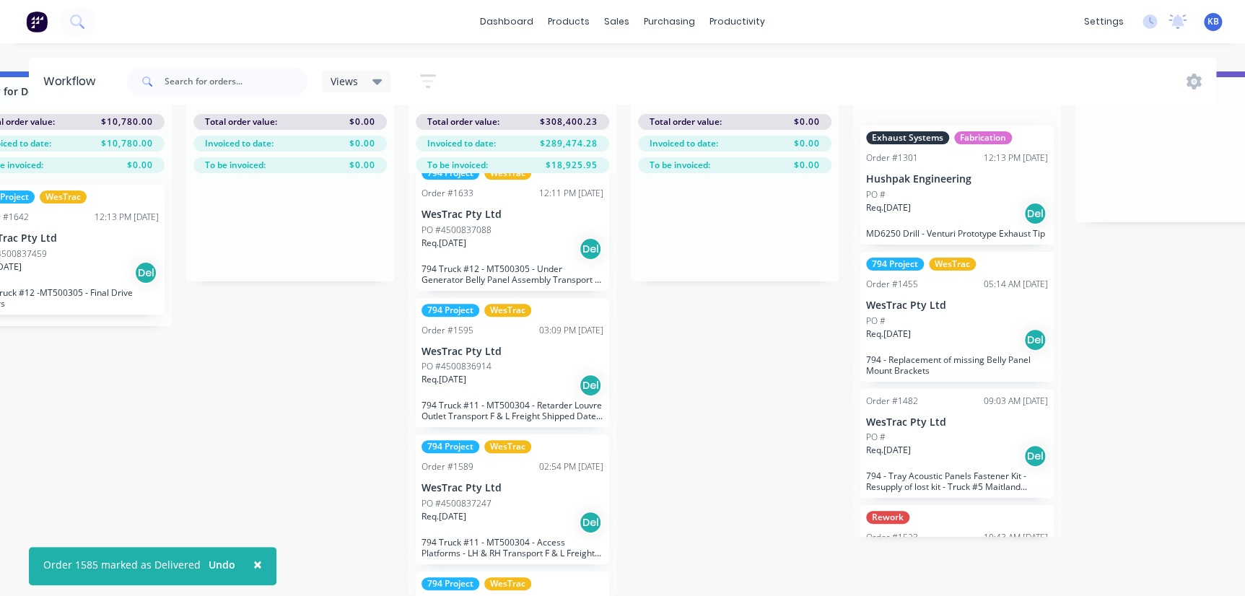
scroll to position [853, 0]
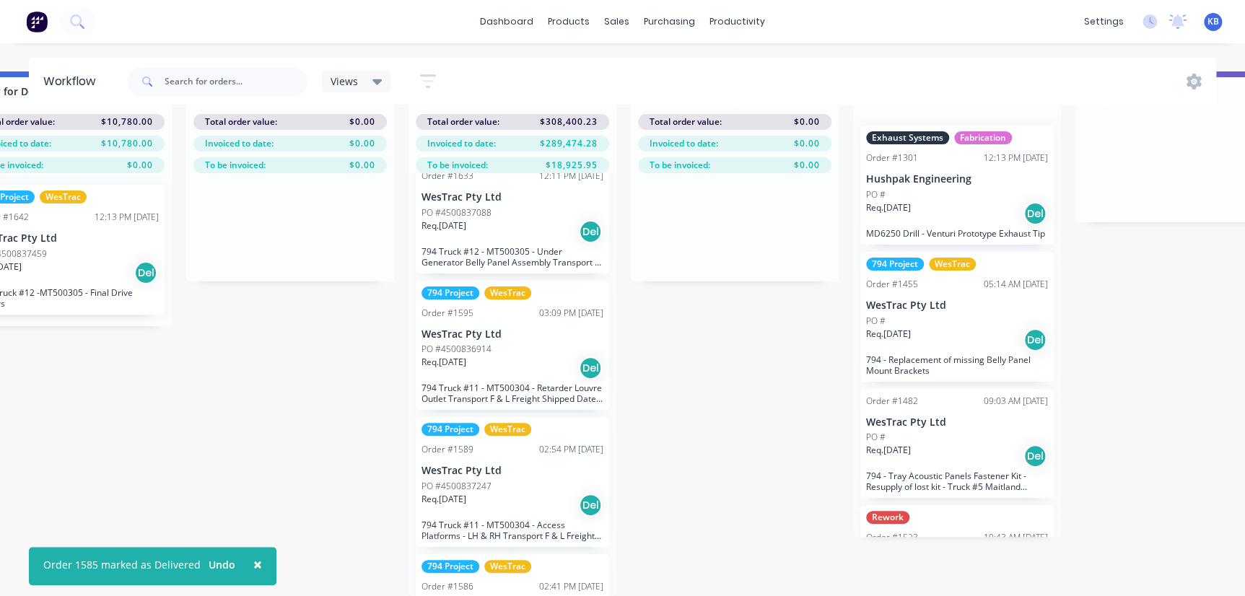
click at [500, 480] on div "PO #4500837247" at bounding box center [513, 486] width 182 height 13
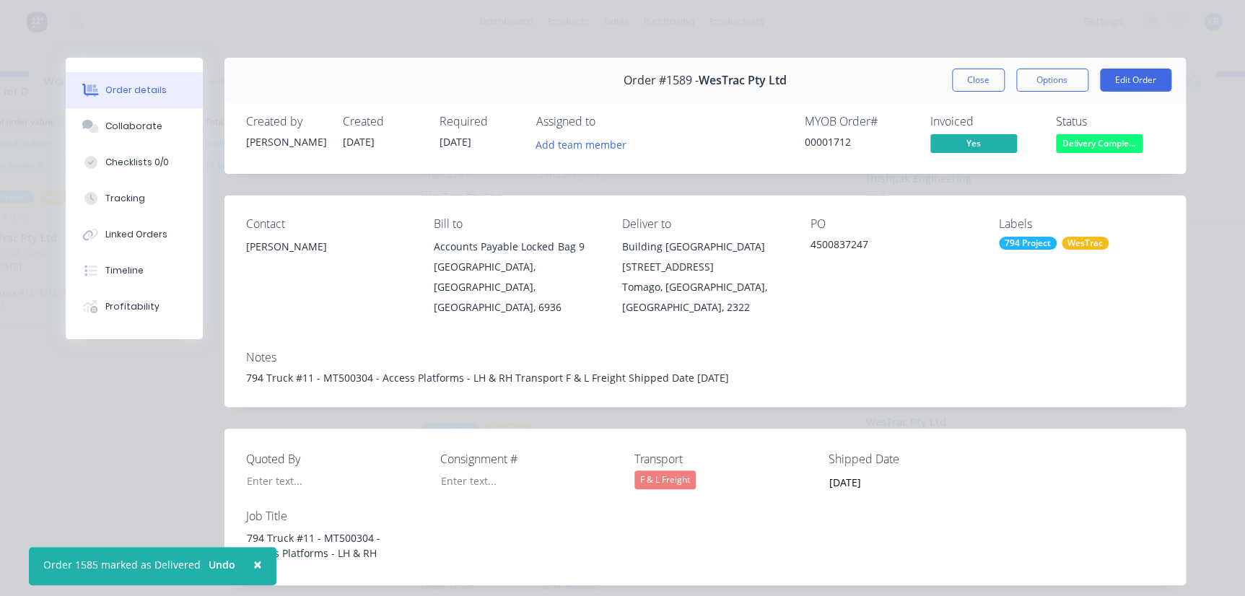
click at [1060, 126] on div "Status" at bounding box center [1110, 122] width 108 height 14
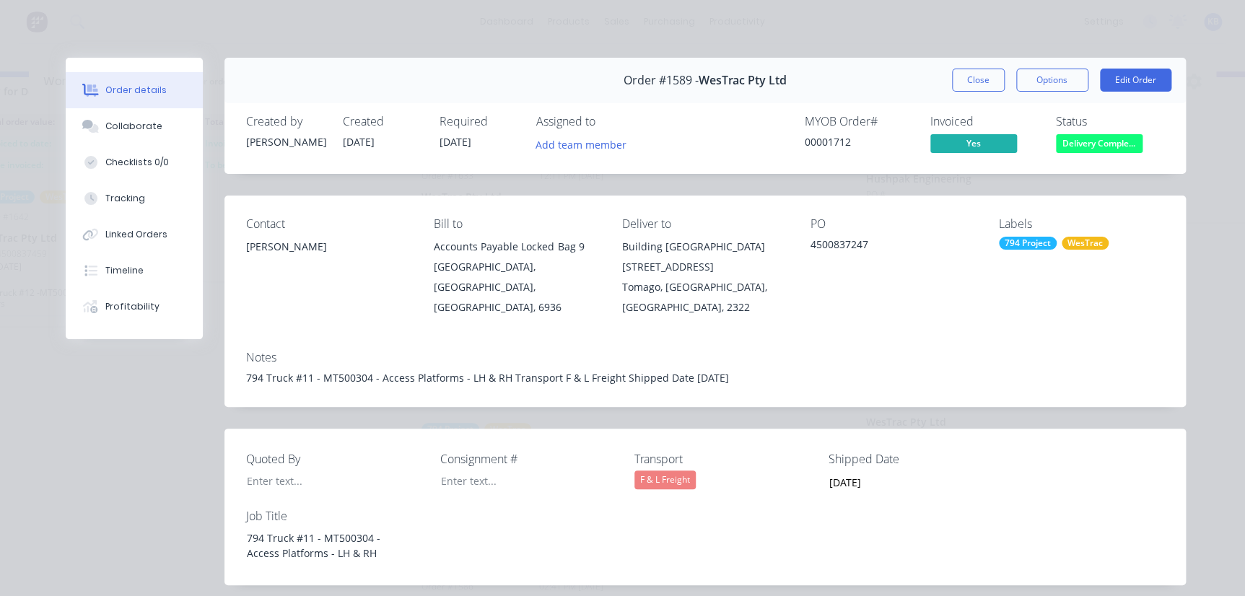
click at [1071, 144] on span "Delivery Comple..." at bounding box center [1099, 143] width 87 height 18
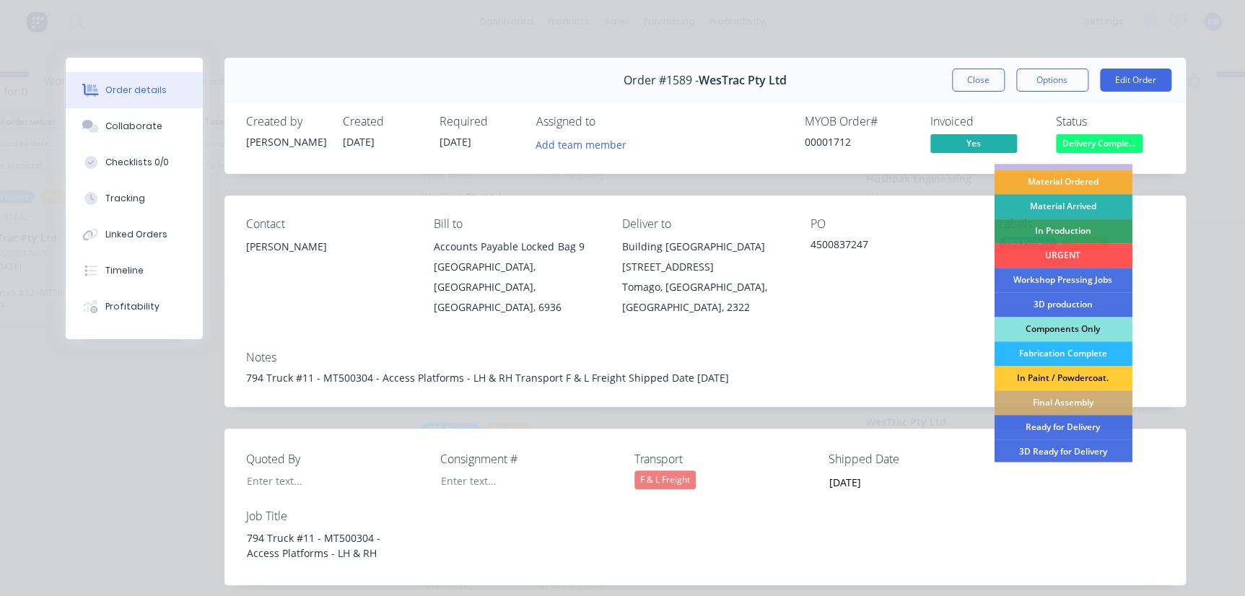
scroll to position [196, 0]
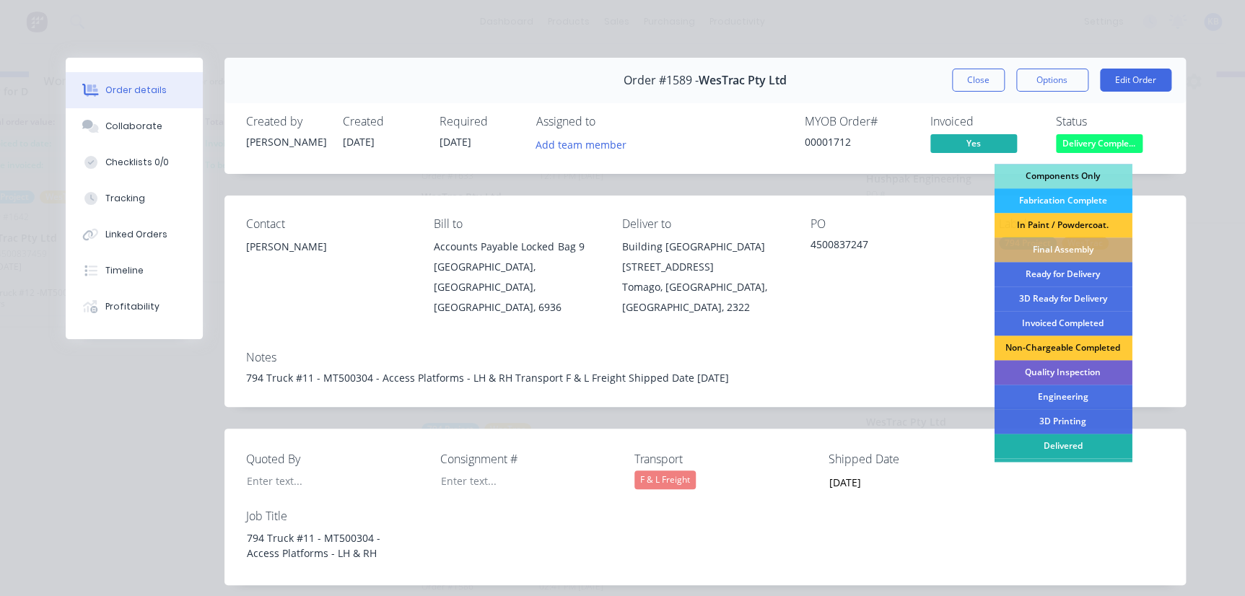
click at [1044, 446] on div "Delivered" at bounding box center [1063, 446] width 138 height 25
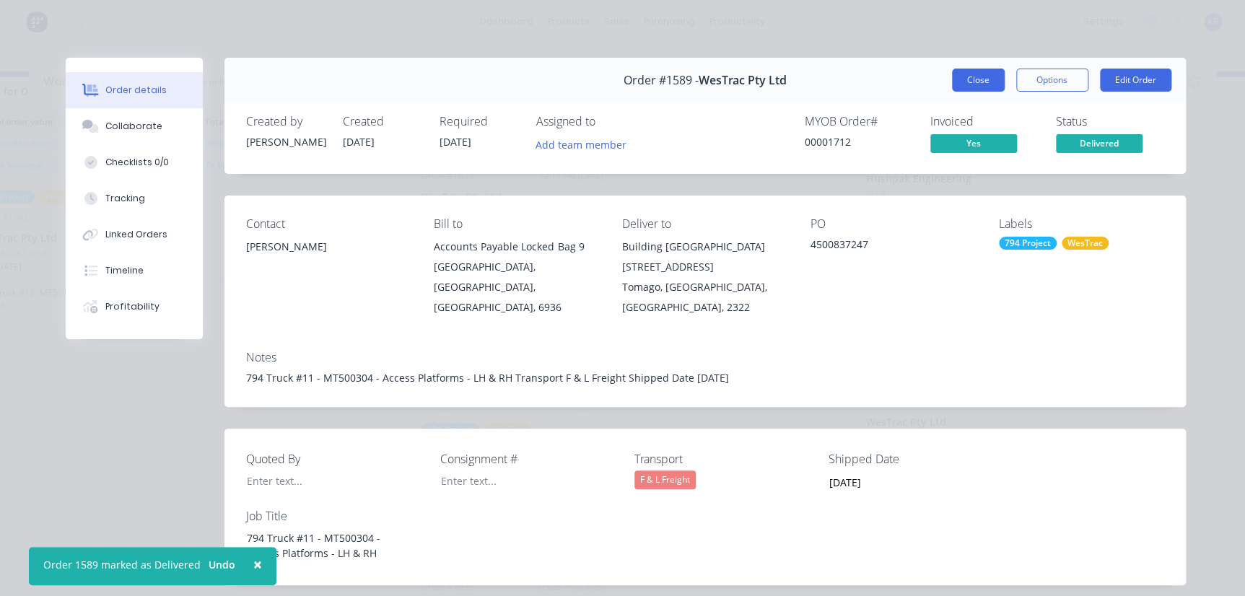
click at [987, 73] on button "Close" at bounding box center [978, 80] width 53 height 23
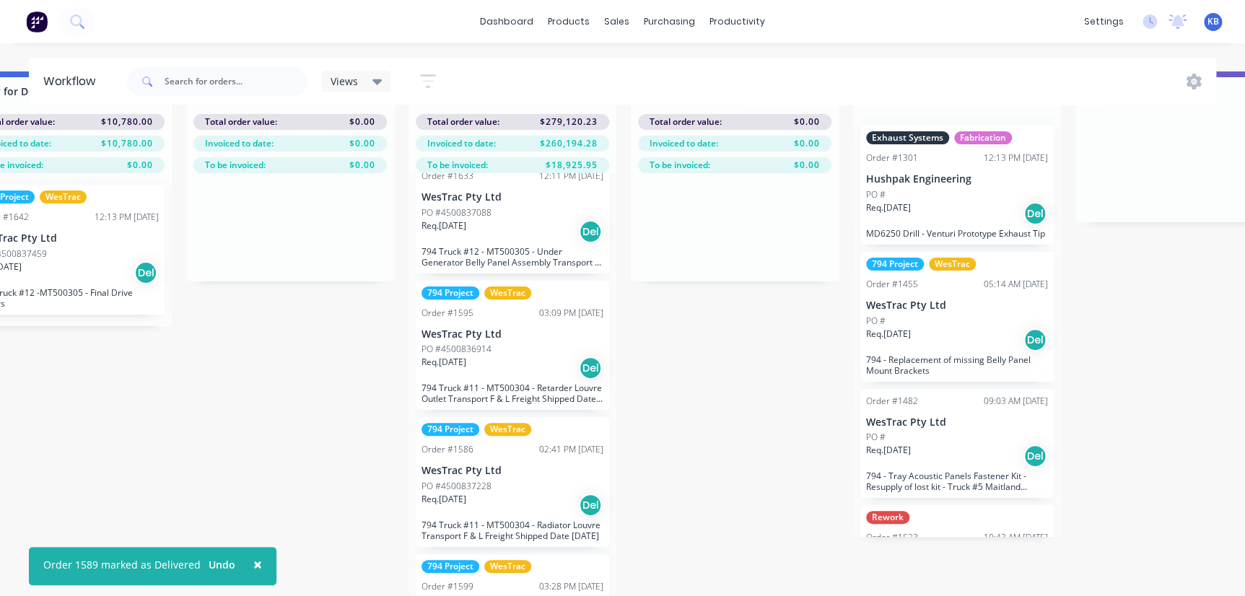
click at [554, 499] on div "Req. 27/08/25 Del" at bounding box center [513, 505] width 182 height 25
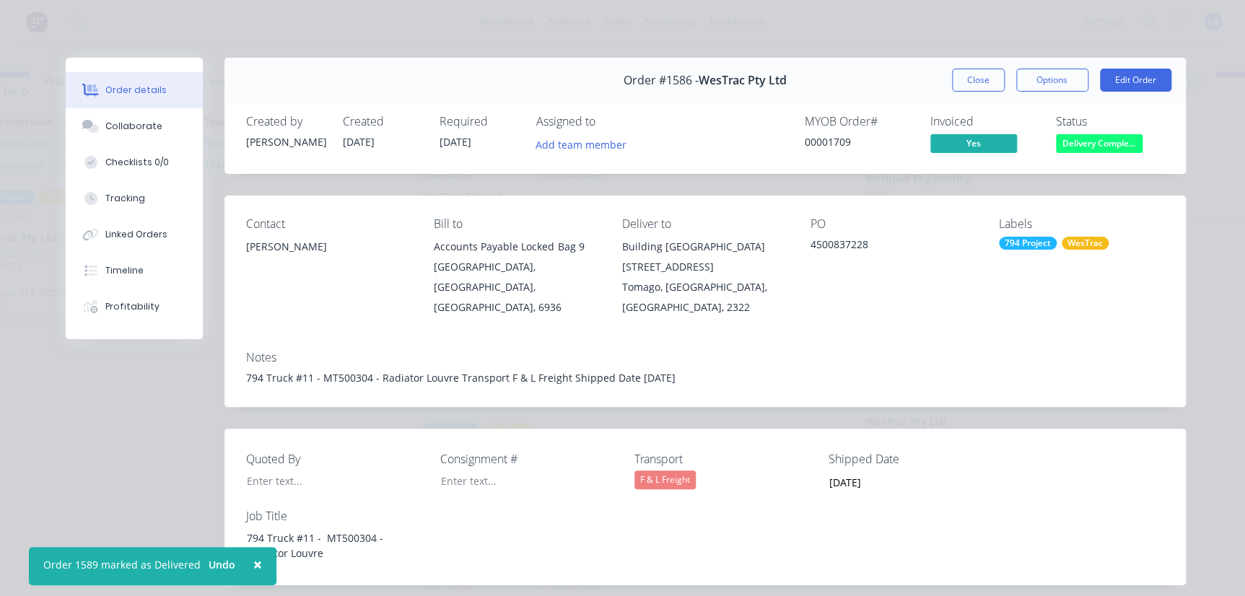
click at [1107, 151] on span "Delivery Comple..." at bounding box center [1099, 143] width 87 height 18
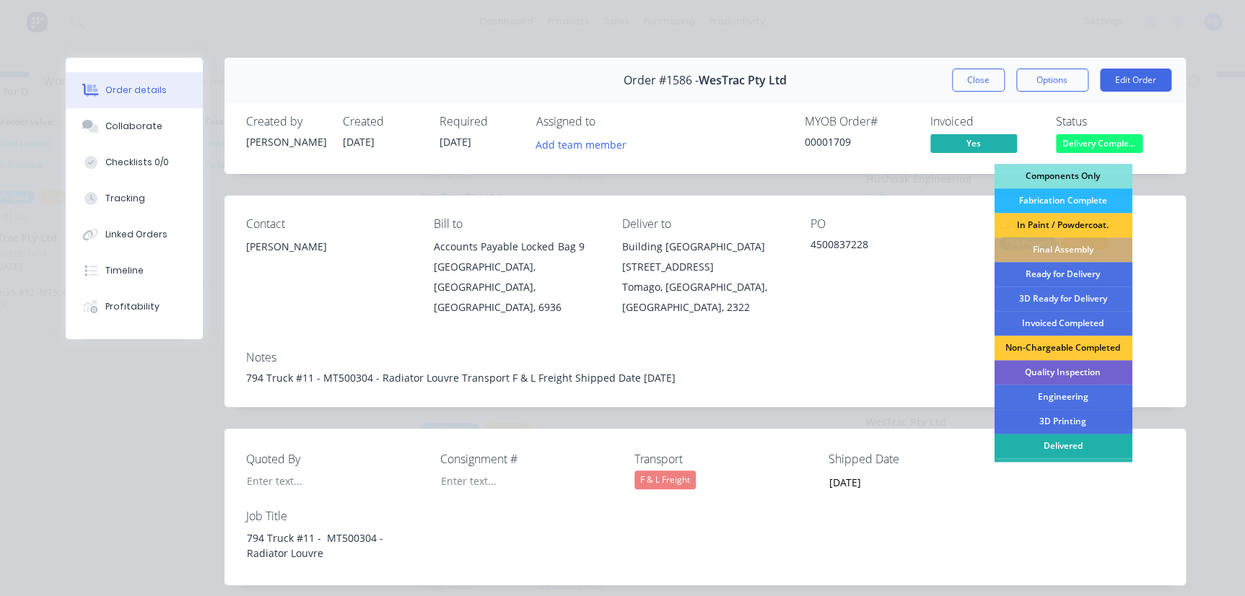
click at [1042, 446] on div "Delivered" at bounding box center [1063, 446] width 138 height 25
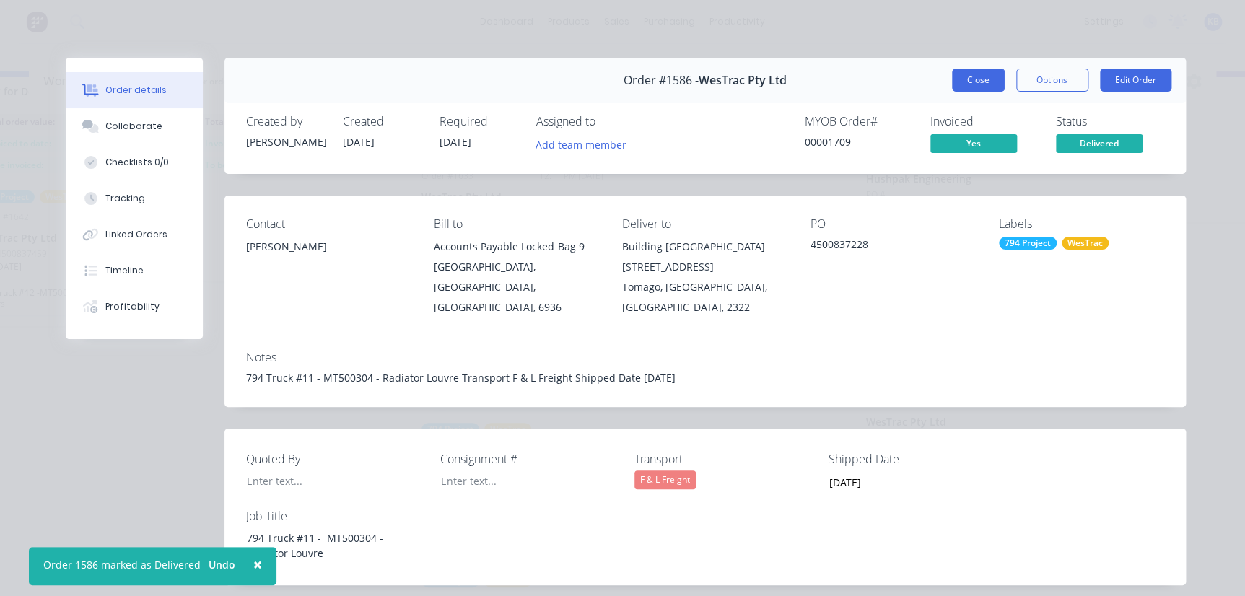
click at [972, 89] on button "Close" at bounding box center [978, 80] width 53 height 23
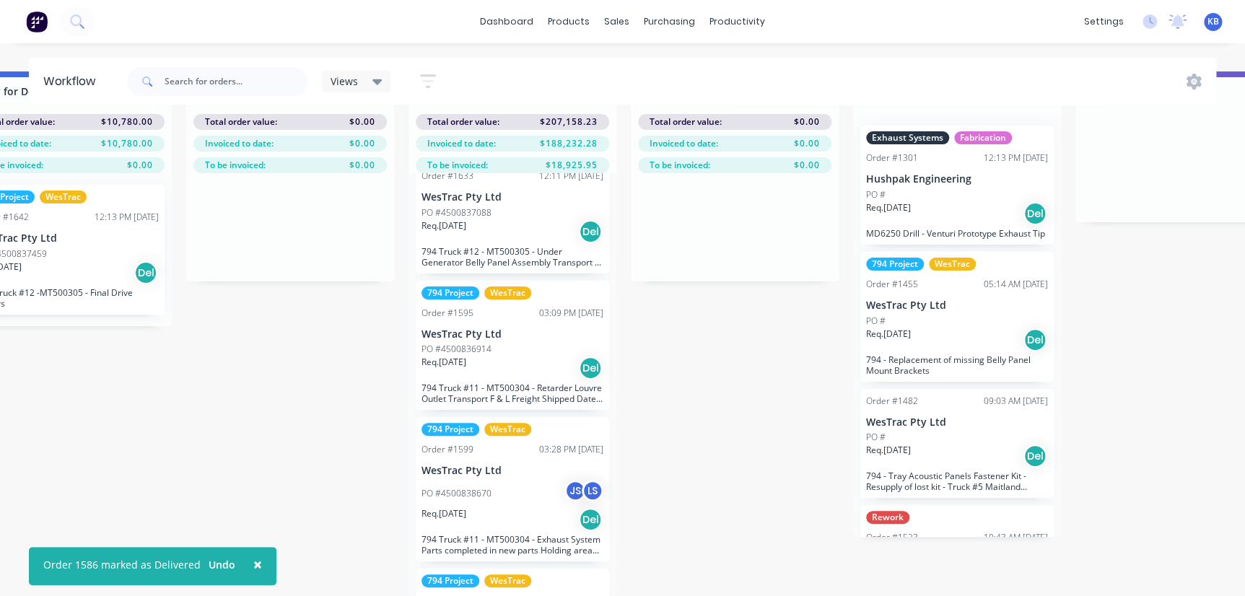
click at [476, 595] on div "Order #1601 03:32 PM 16/07/25" at bounding box center [513, 601] width 182 height 13
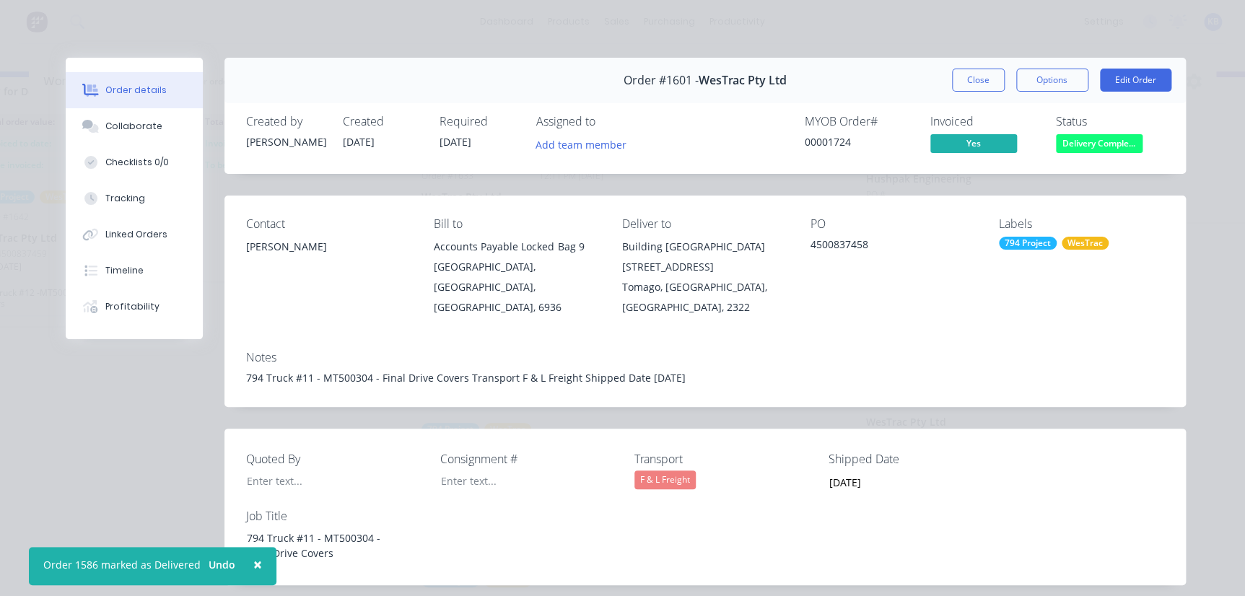
click at [1086, 141] on span "Delivery Comple..." at bounding box center [1099, 143] width 87 height 18
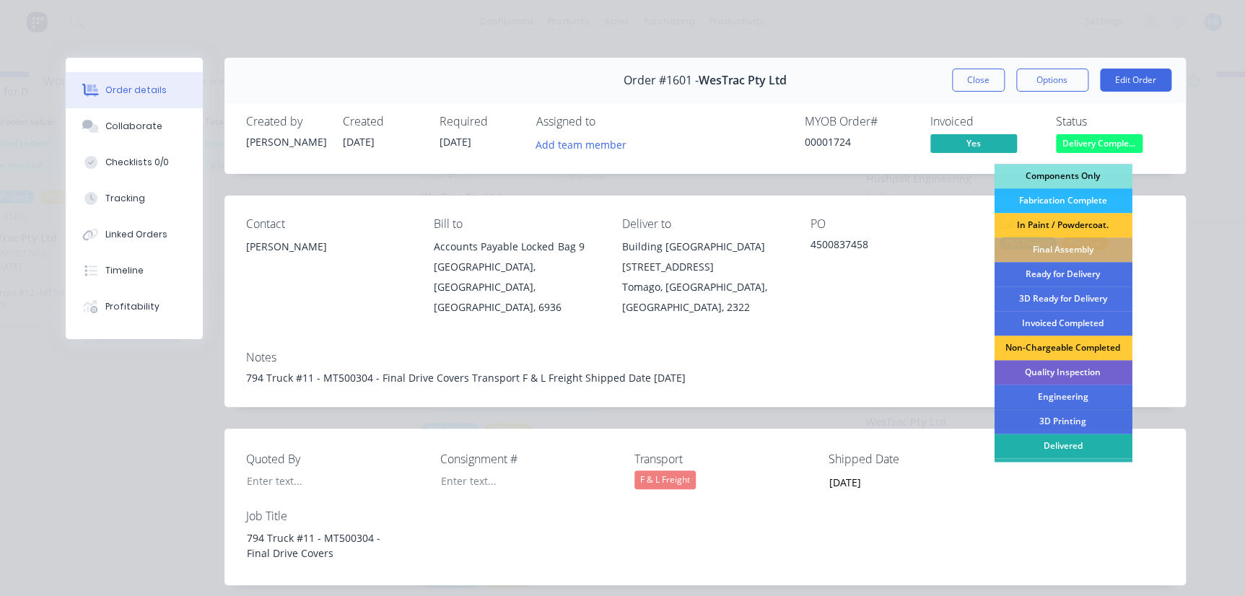
click at [1055, 436] on div "Delivered" at bounding box center [1063, 446] width 138 height 25
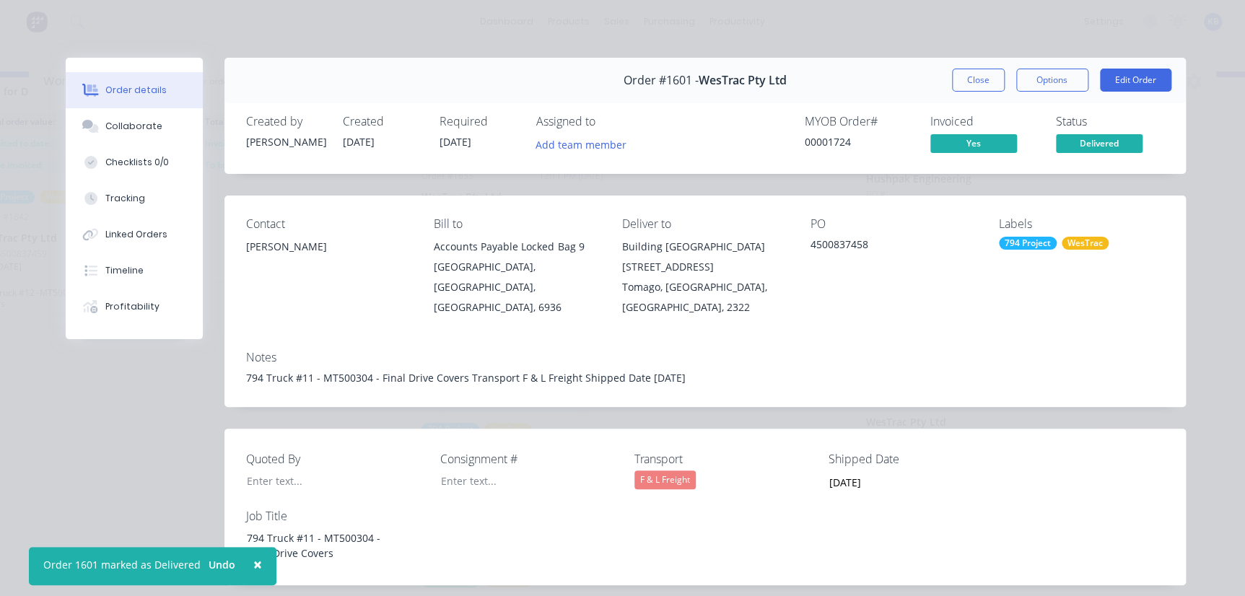
click at [984, 66] on div "Order #1601 - WesTrac Pty Ltd Close Options Edit Order" at bounding box center [705, 80] width 962 height 45
click at [980, 77] on button "Close" at bounding box center [978, 80] width 53 height 23
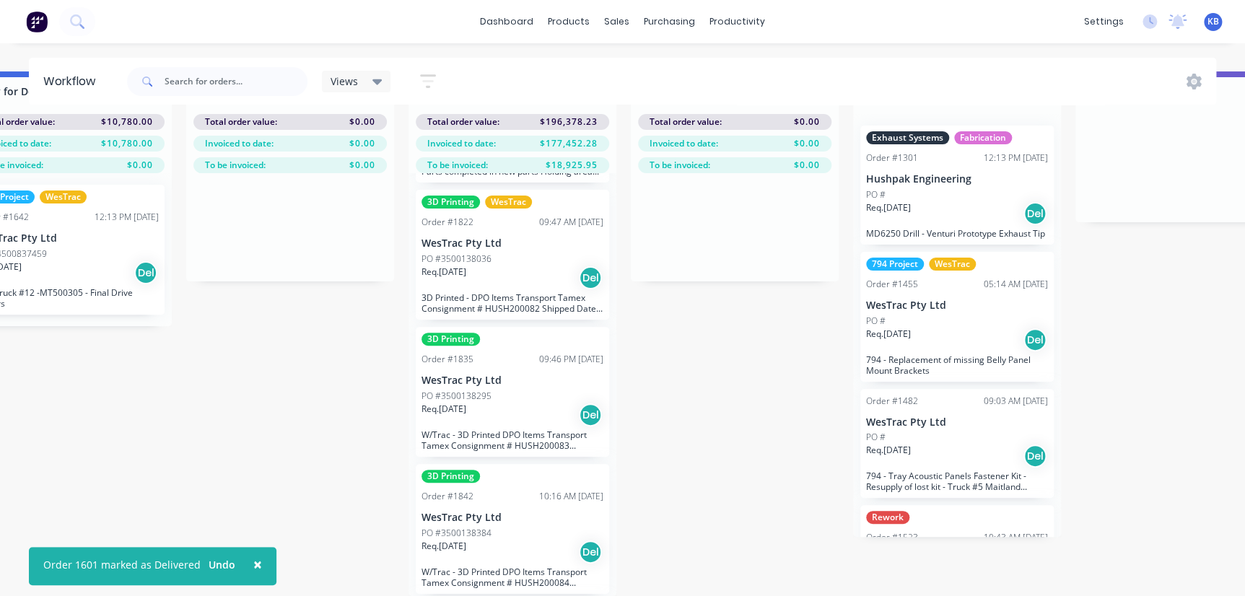
scroll to position [1247, 0]
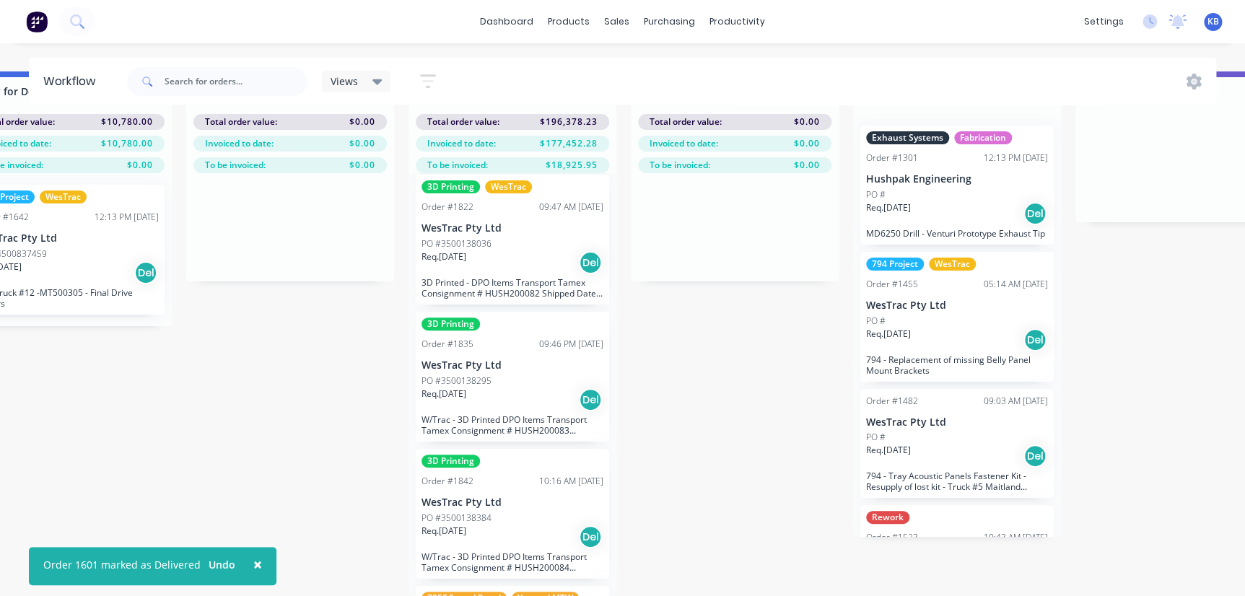
click at [513, 475] on div "Order #1842 10:16 AM 02/09/25" at bounding box center [513, 481] width 182 height 13
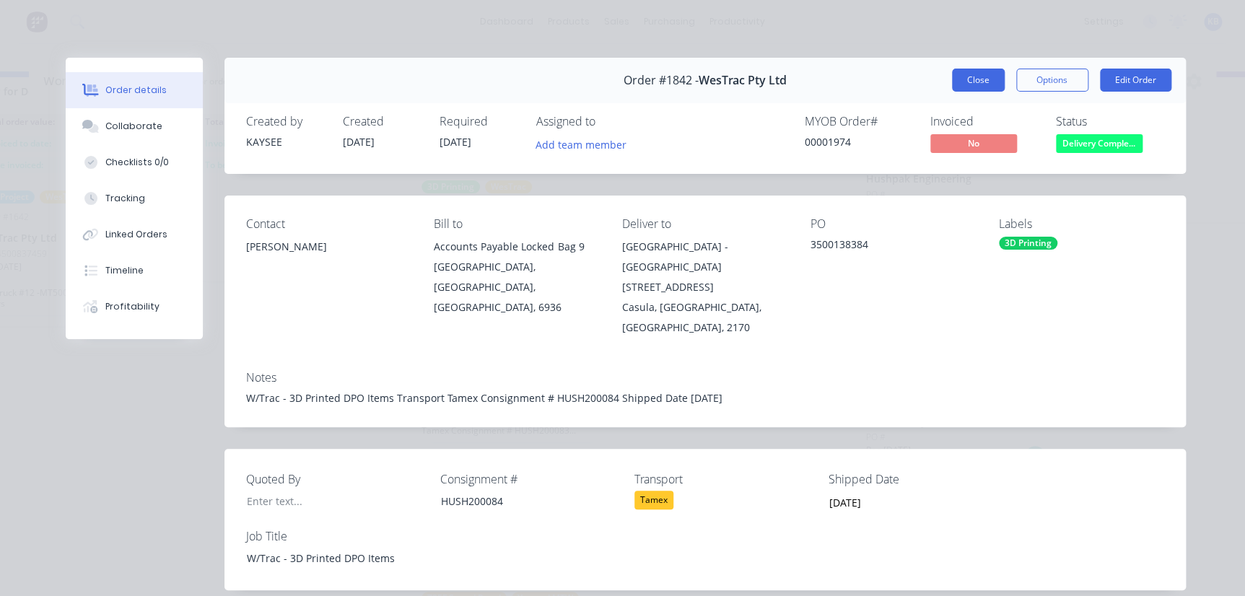
click at [962, 76] on button "Close" at bounding box center [978, 80] width 53 height 23
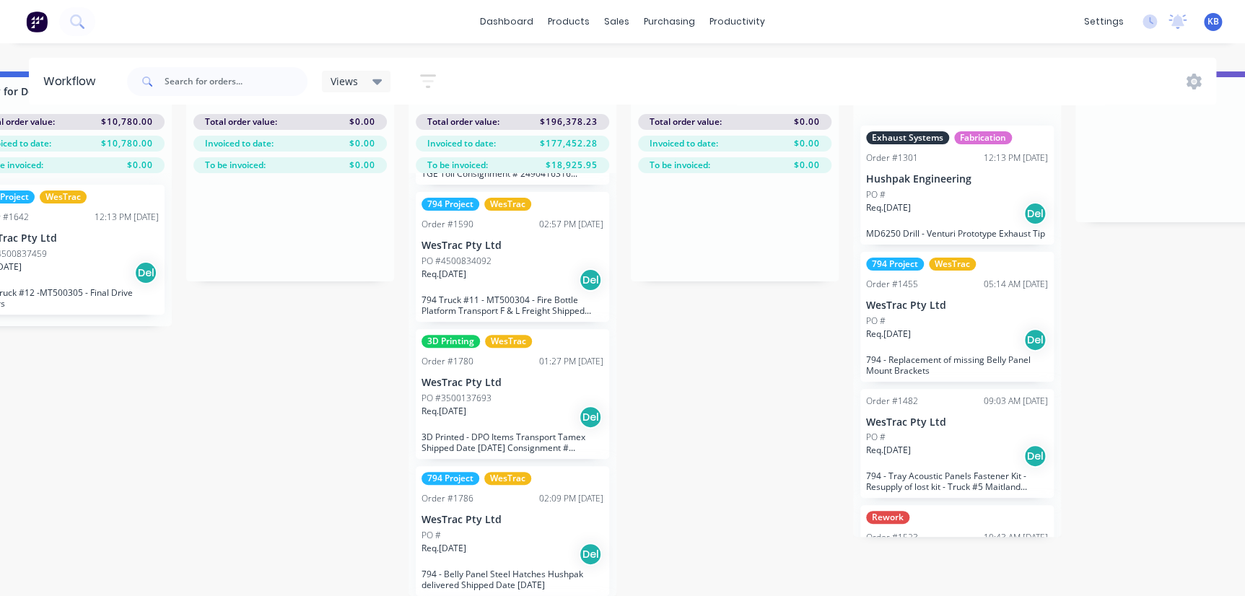
scroll to position [393, 0]
click at [509, 359] on div "3D Printing WesTrac Order #1780 01:27 PM 18/08/25 WesTrac Pty Ltd PO #350013769…" at bounding box center [512, 393] width 193 height 130
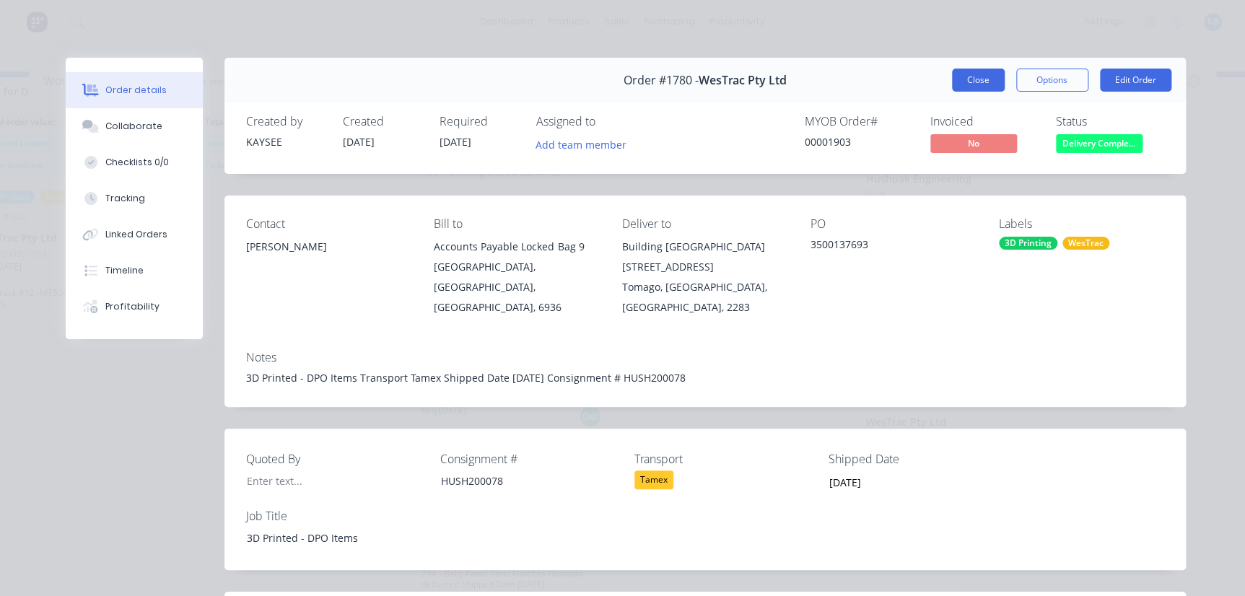
click at [982, 78] on button "Close" at bounding box center [978, 80] width 53 height 23
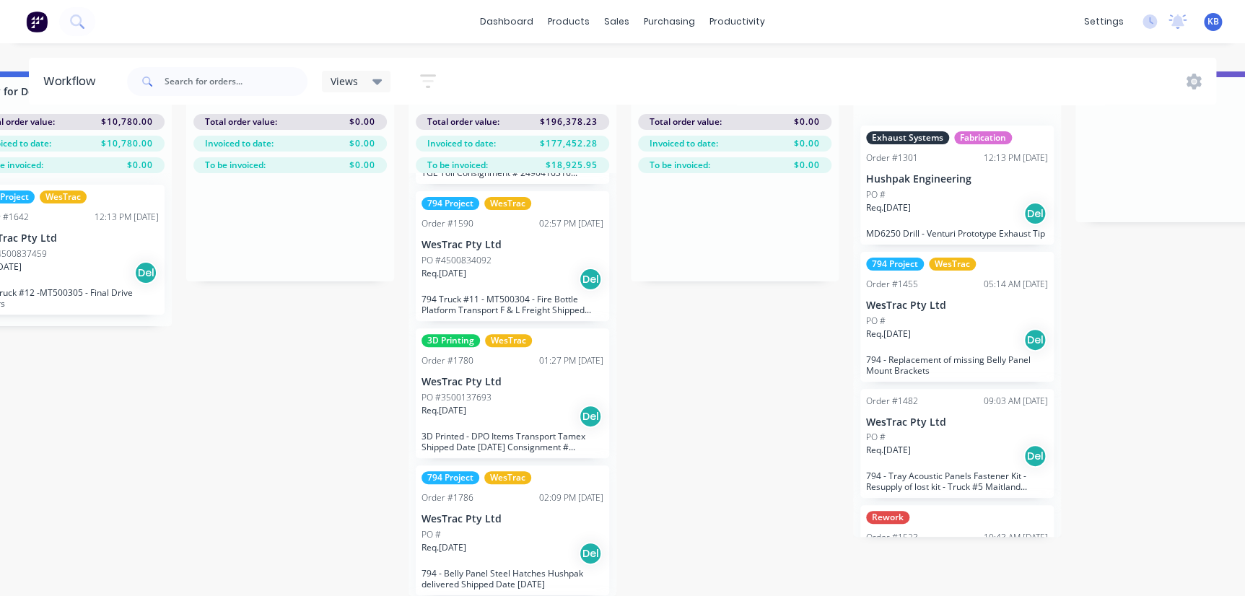
click at [455, 548] on div "Req. 20/08/25 Del" at bounding box center [513, 553] width 182 height 25
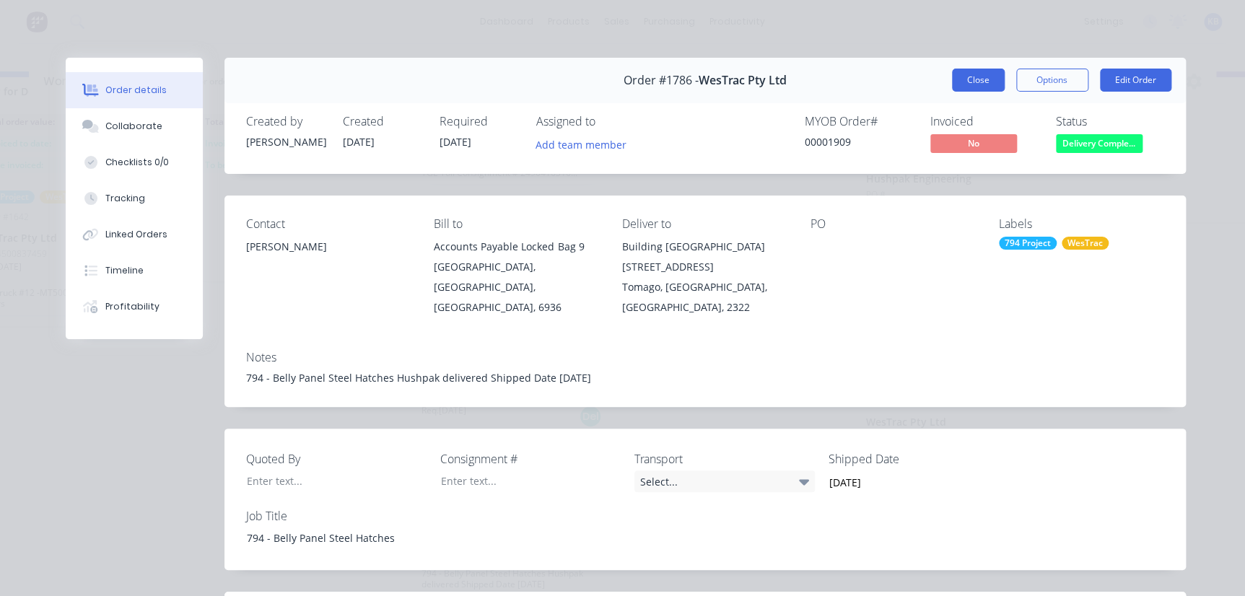
click at [962, 77] on button "Close" at bounding box center [978, 80] width 53 height 23
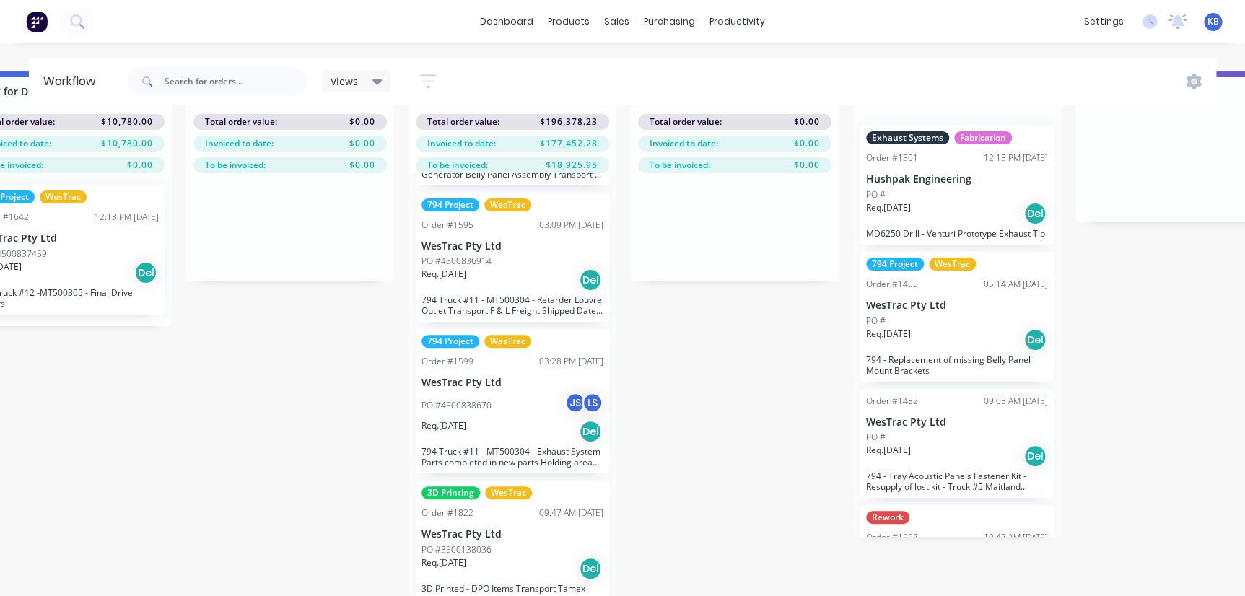
scroll to position [1115, 0]
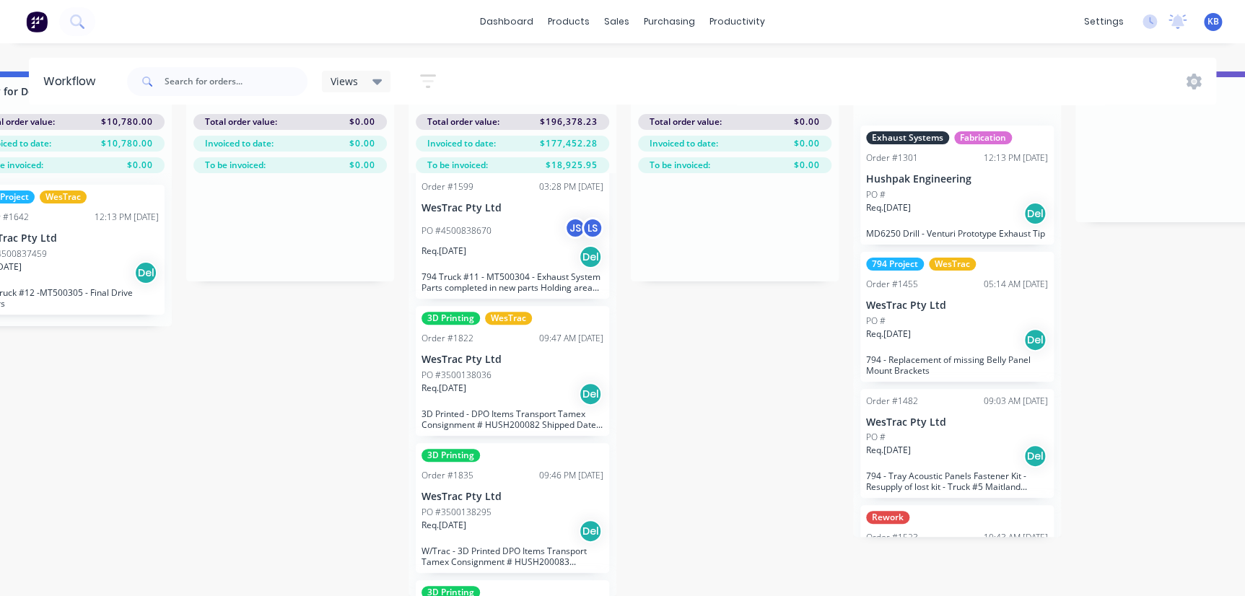
click at [533, 409] on p "3D Printed - DPO Items Transport Tamex Consignment # HUSH200082 Shipped Date 03…" at bounding box center [513, 420] width 182 height 22
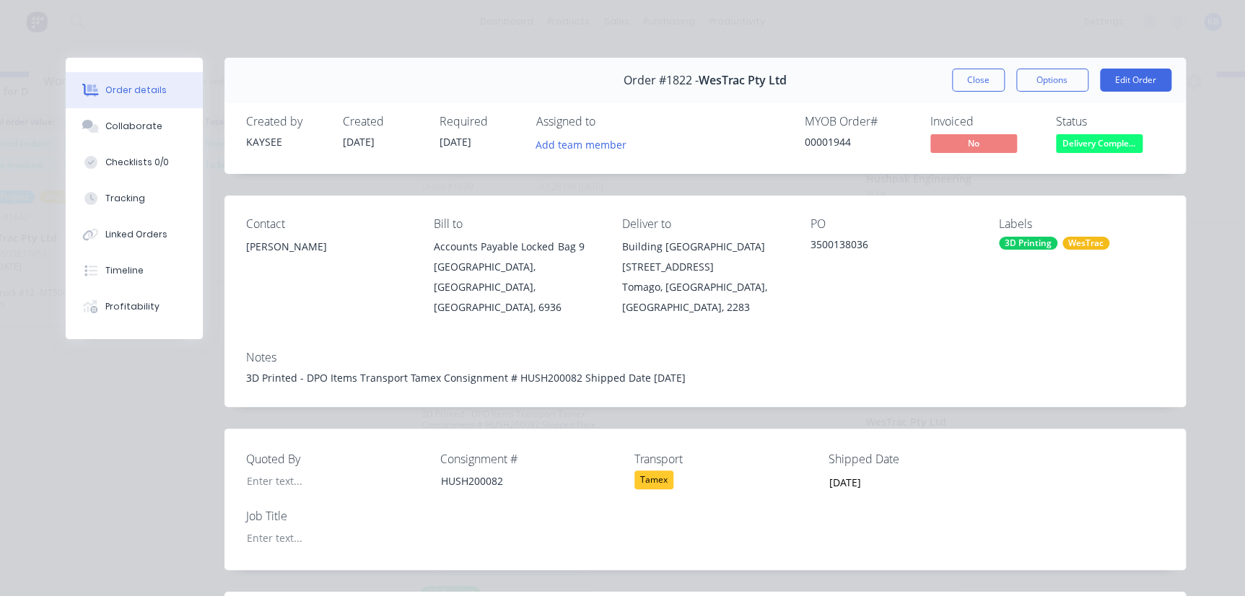
click at [980, 92] on div "Order #1822 - WesTrac Pty Ltd Close Options Edit Order" at bounding box center [705, 80] width 962 height 45
click at [977, 86] on button "Close" at bounding box center [978, 80] width 53 height 23
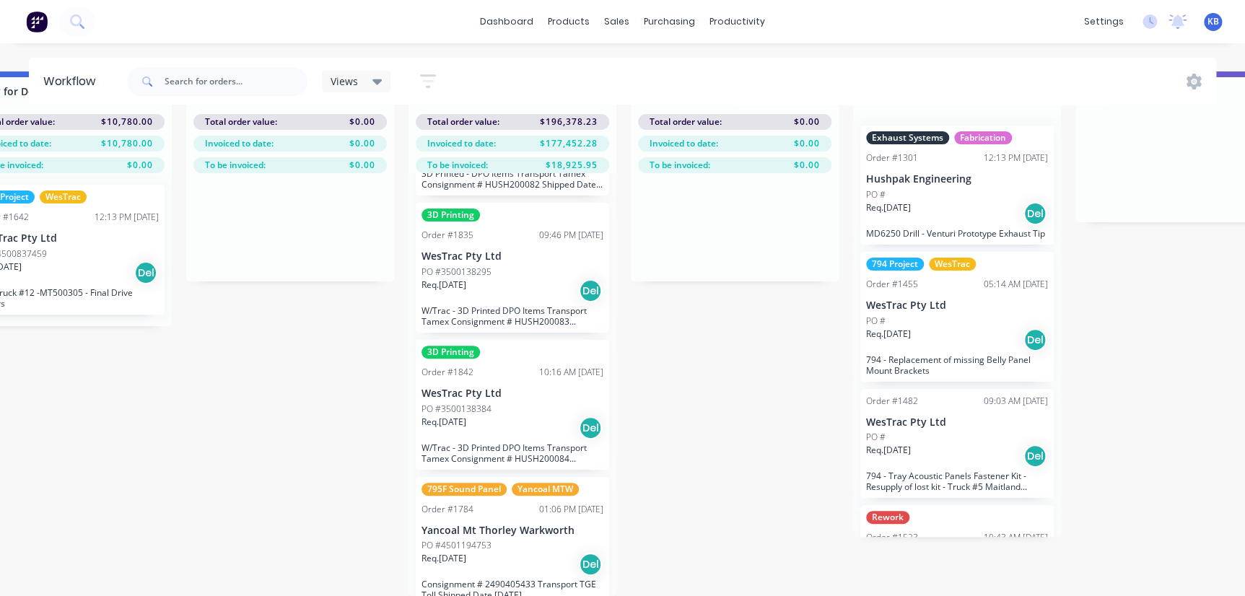
scroll to position [1378, 0]
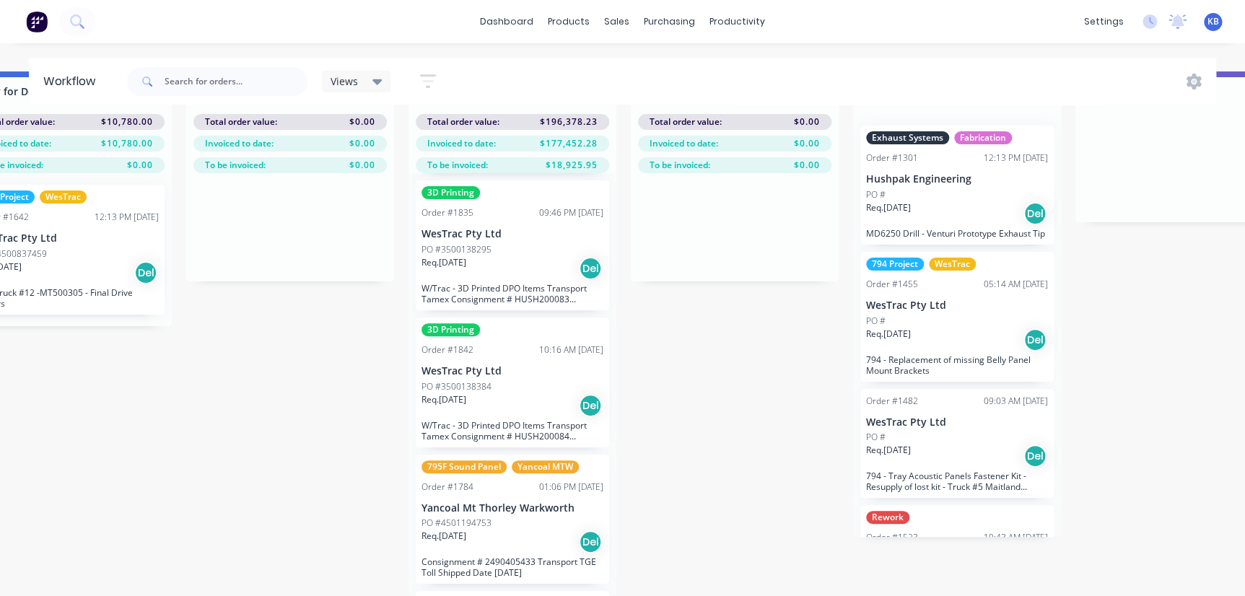
click at [479, 502] on p "Yancoal Mt Thorley Warkworth" at bounding box center [513, 508] width 182 height 12
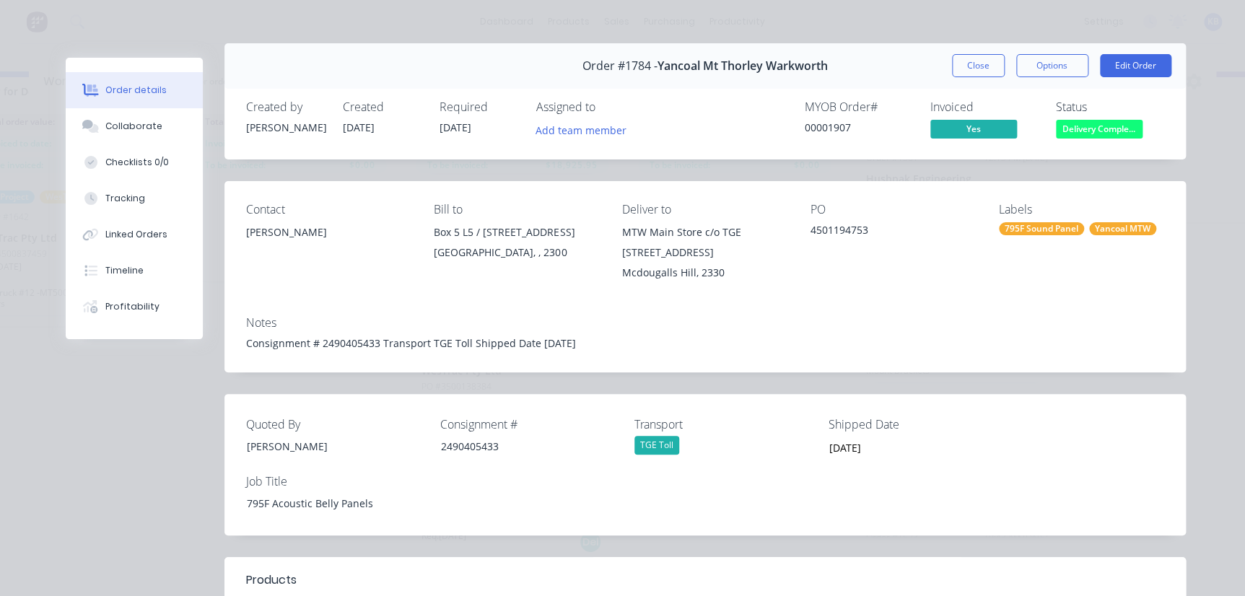
scroll to position [0, 0]
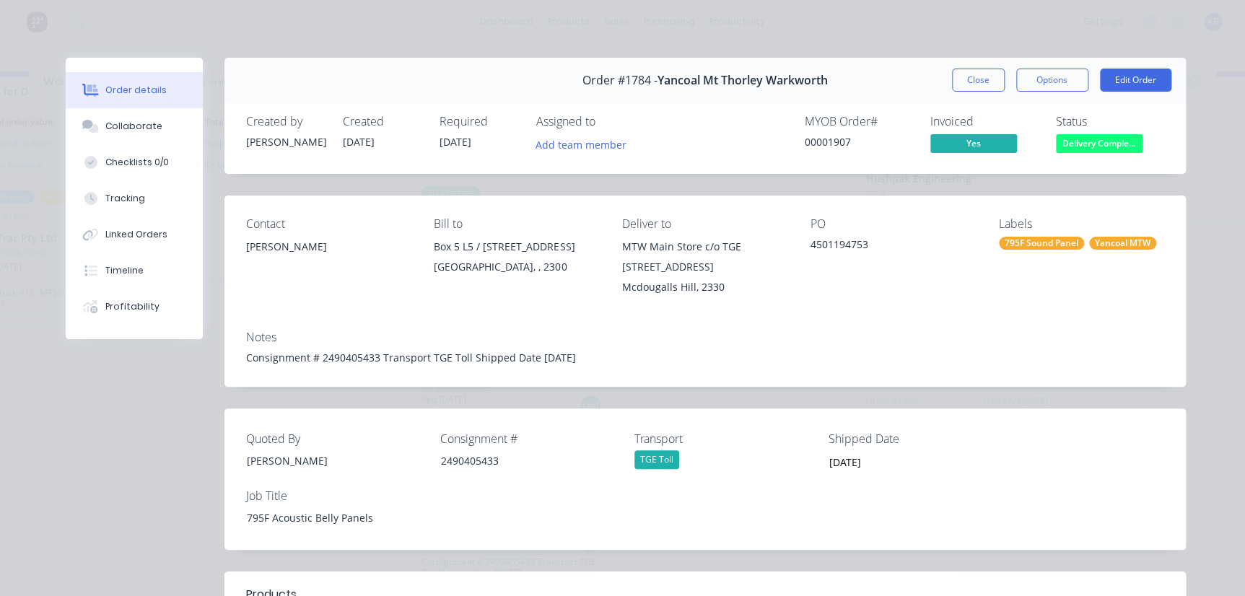
click at [1094, 132] on div "Status Delivery Comple..." at bounding box center [1110, 136] width 108 height 42
click at [1094, 135] on span "Delivery Comple..." at bounding box center [1099, 143] width 87 height 18
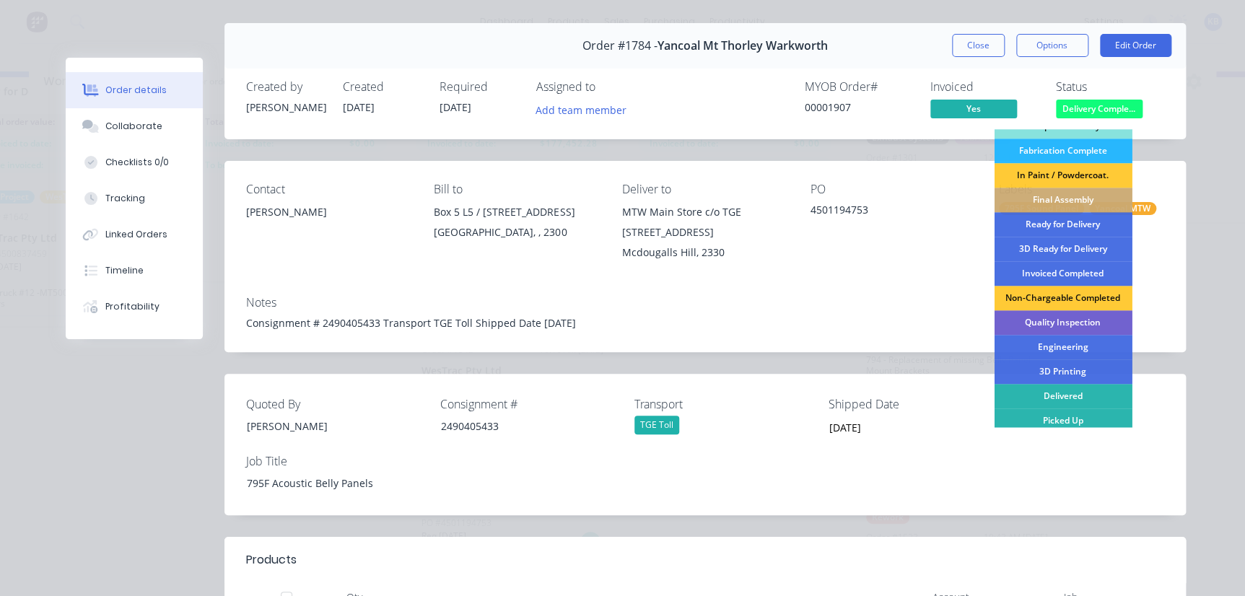
scroll to position [65, 0]
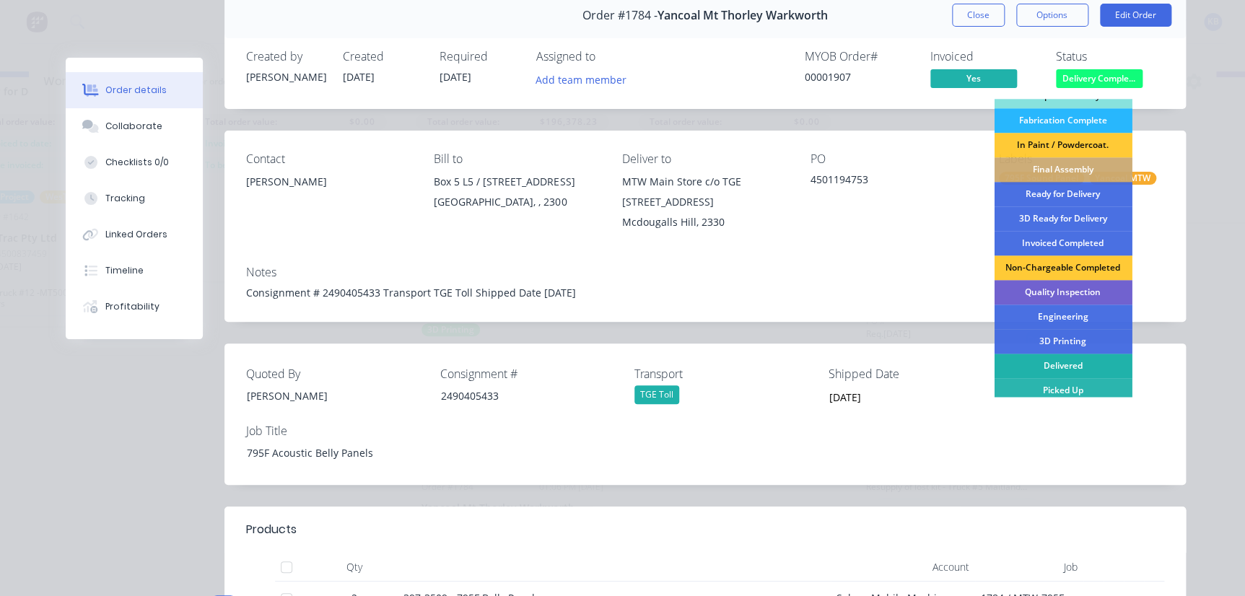
click at [1068, 367] on div "Delivered" at bounding box center [1063, 366] width 138 height 25
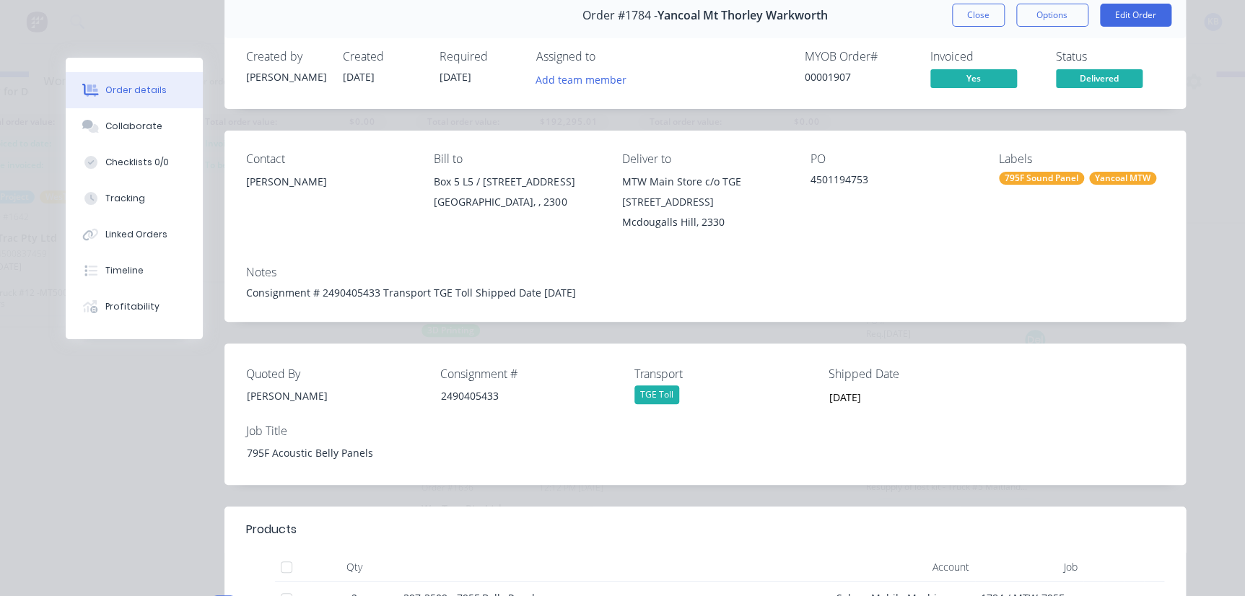
scroll to position [1366, 0]
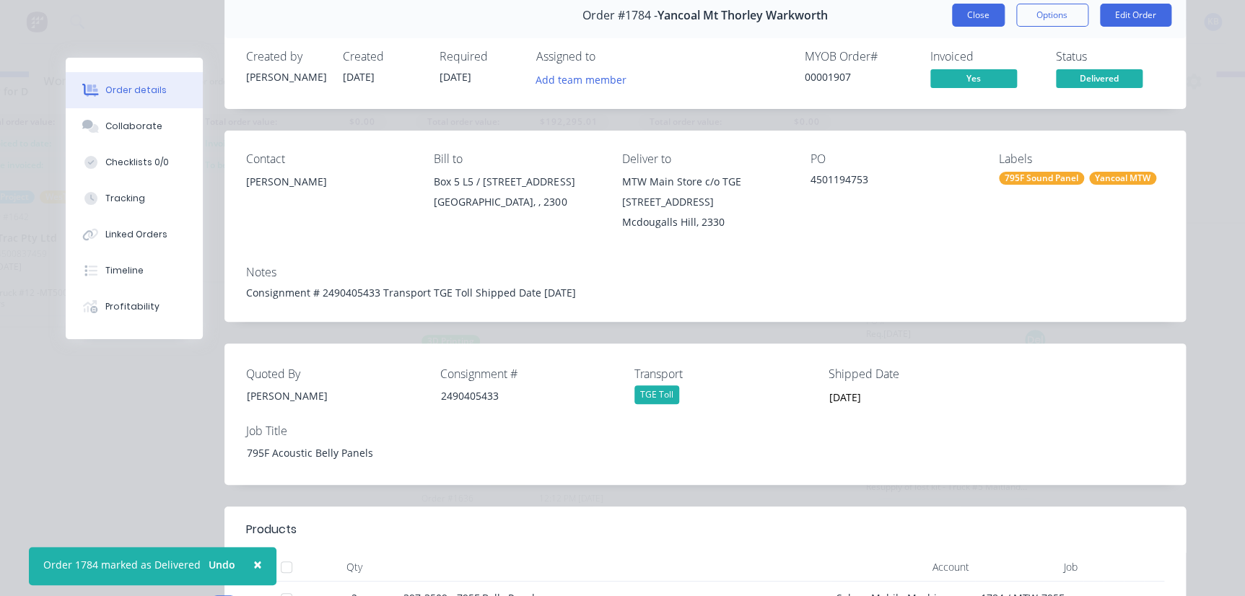
click at [995, 9] on button "Close" at bounding box center [978, 15] width 53 height 23
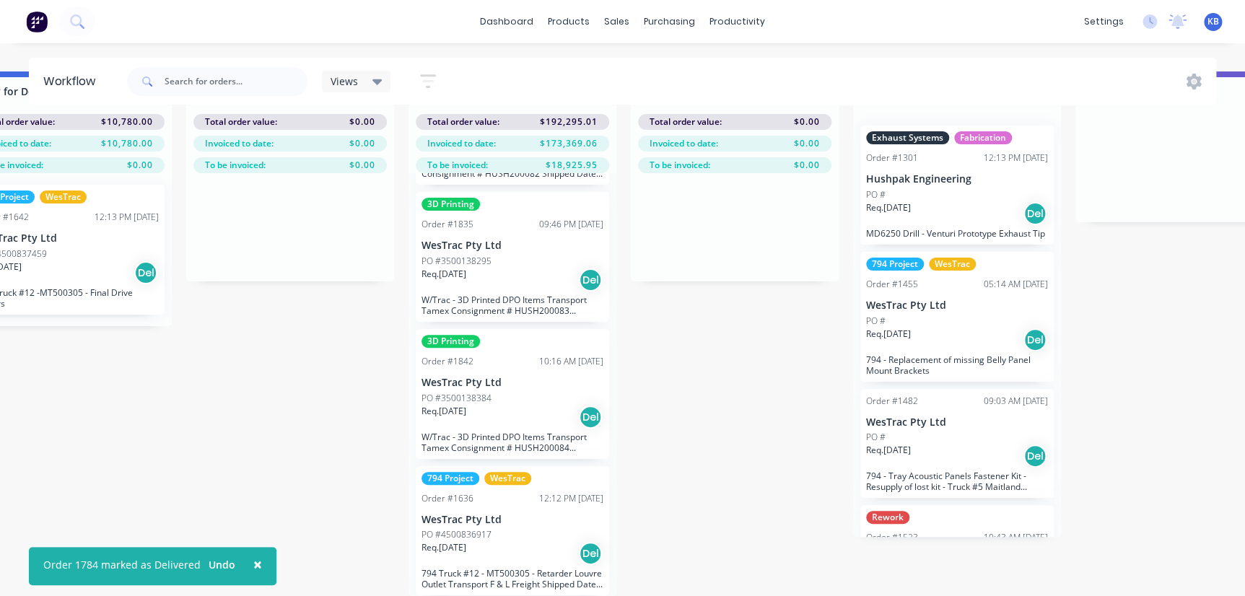
click at [510, 528] on div "PO #4500836917" at bounding box center [513, 534] width 182 height 13
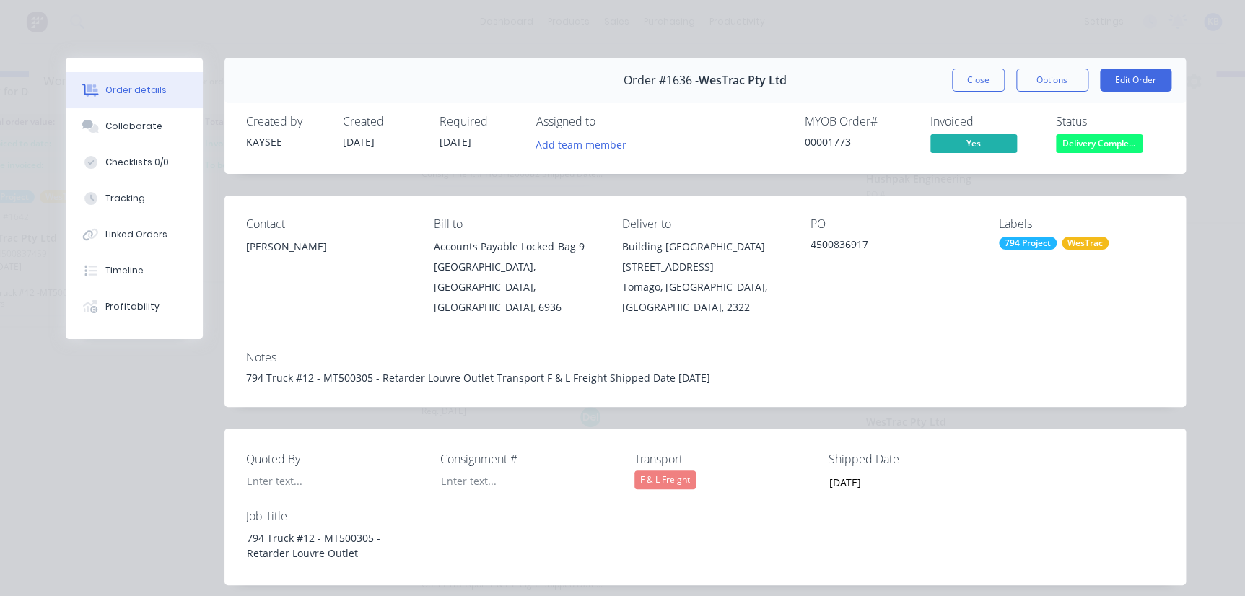
click at [1114, 145] on span "Delivery Comple..." at bounding box center [1099, 143] width 87 height 18
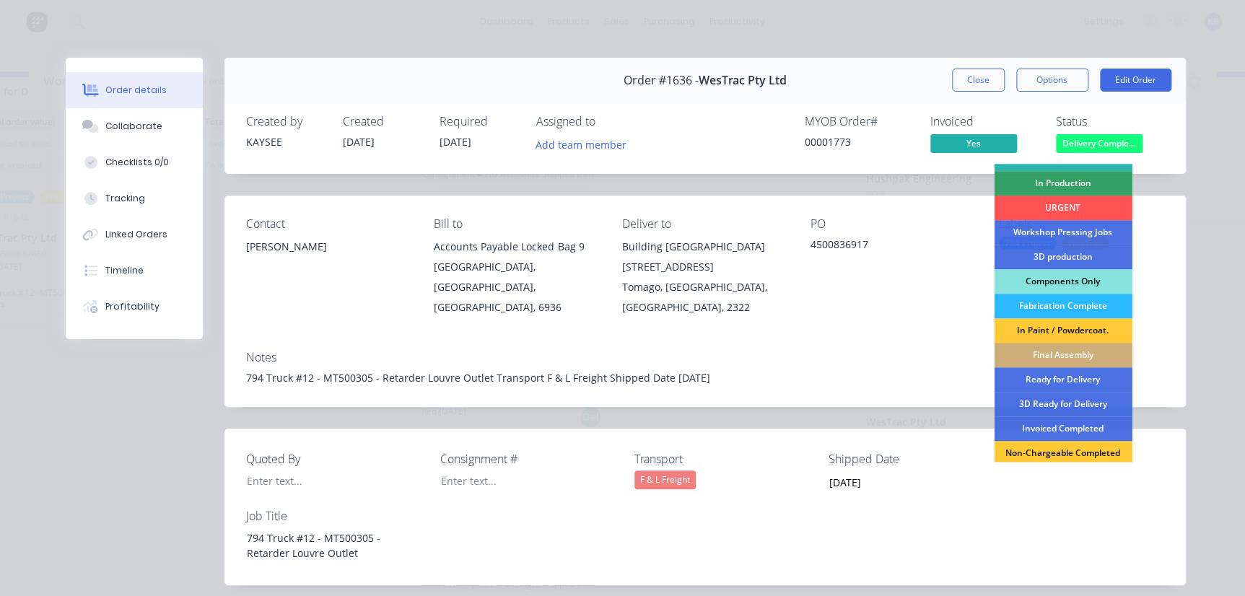
scroll to position [196, 0]
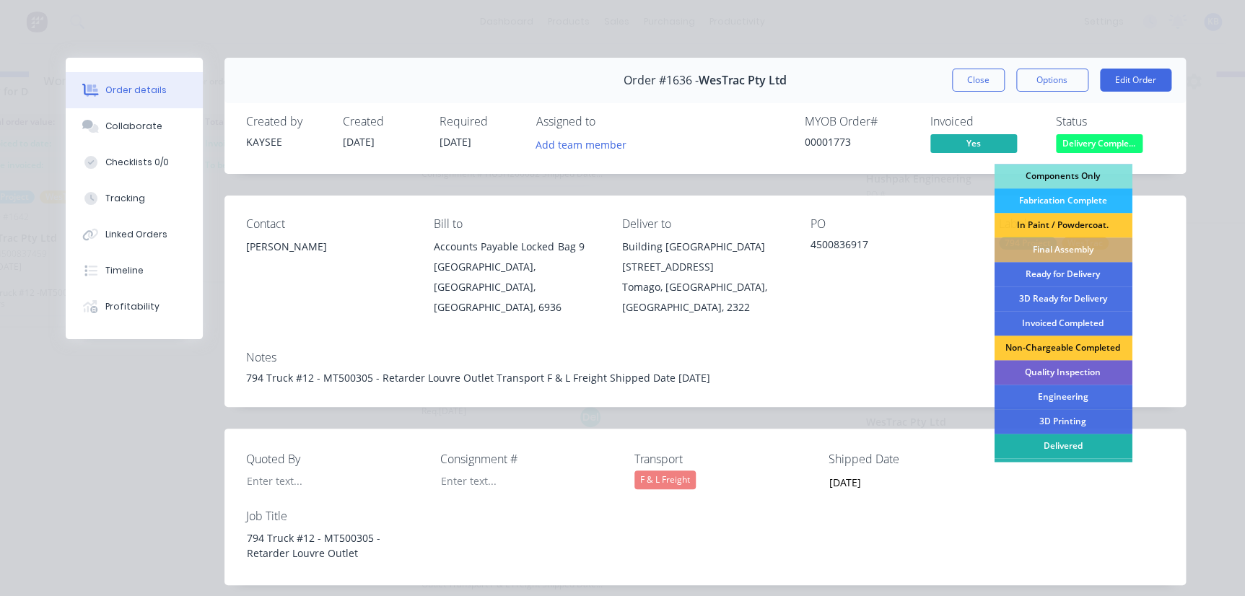
click at [1053, 434] on div "Delivered" at bounding box center [1063, 446] width 138 height 25
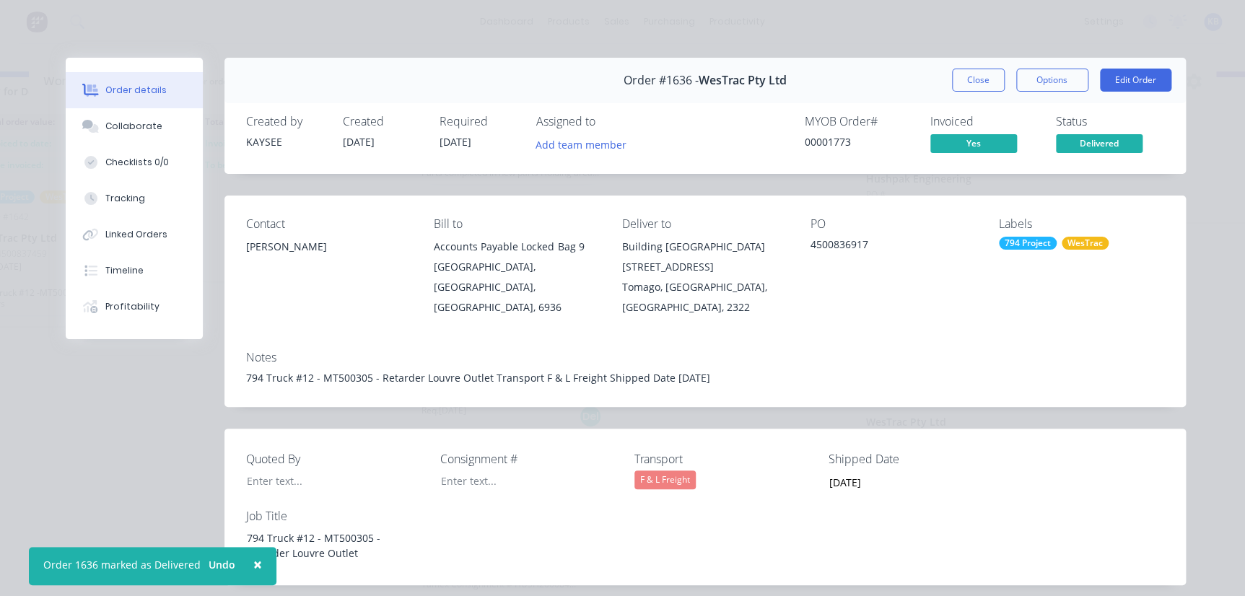
click at [982, 80] on button "Close" at bounding box center [978, 80] width 53 height 23
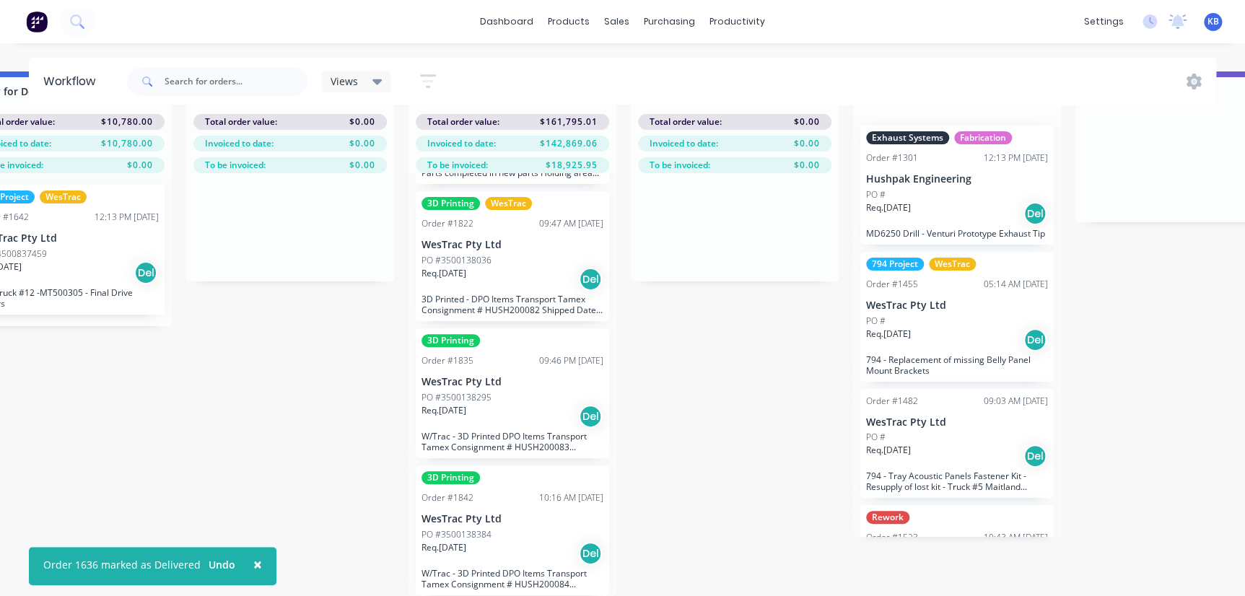
scroll to position [1229, 0]
click at [493, 529] on div "PO #3500138384" at bounding box center [513, 535] width 182 height 13
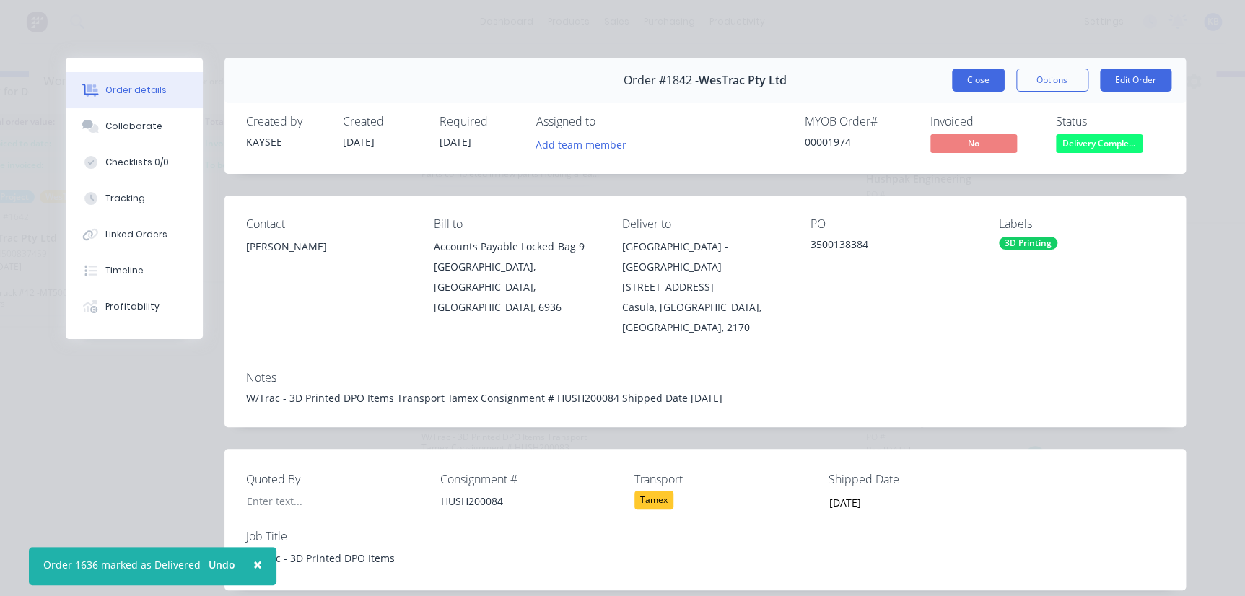
click at [960, 77] on button "Close" at bounding box center [978, 80] width 53 height 23
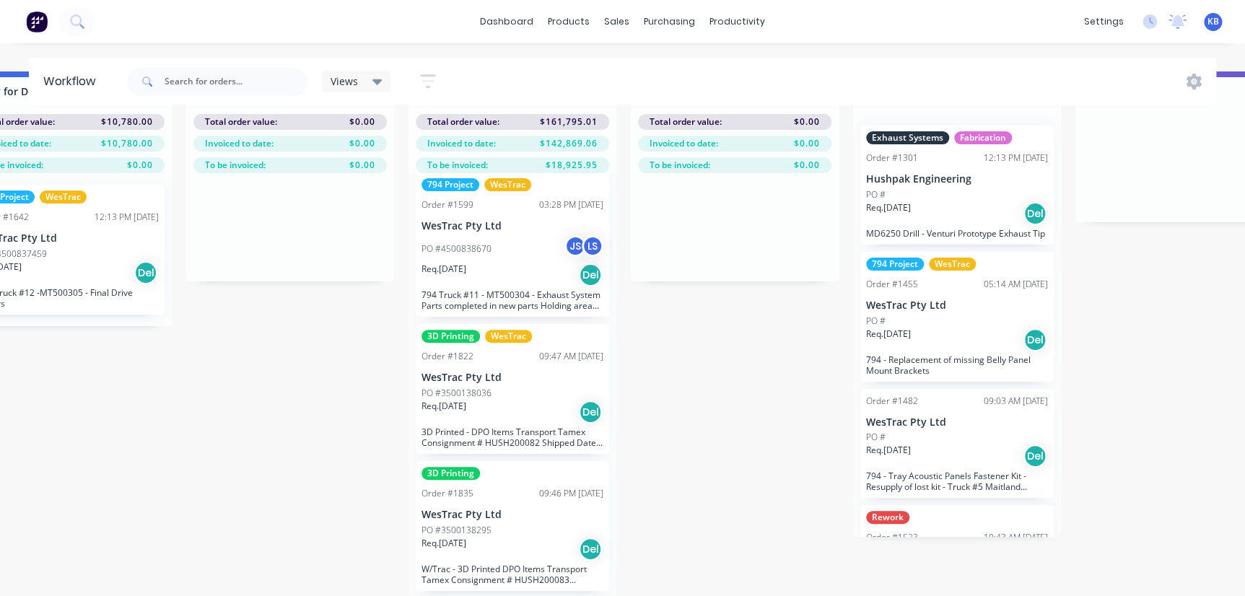
scroll to position [1098, 0]
click at [508, 523] on div "PO #3500138295" at bounding box center [513, 529] width 182 height 13
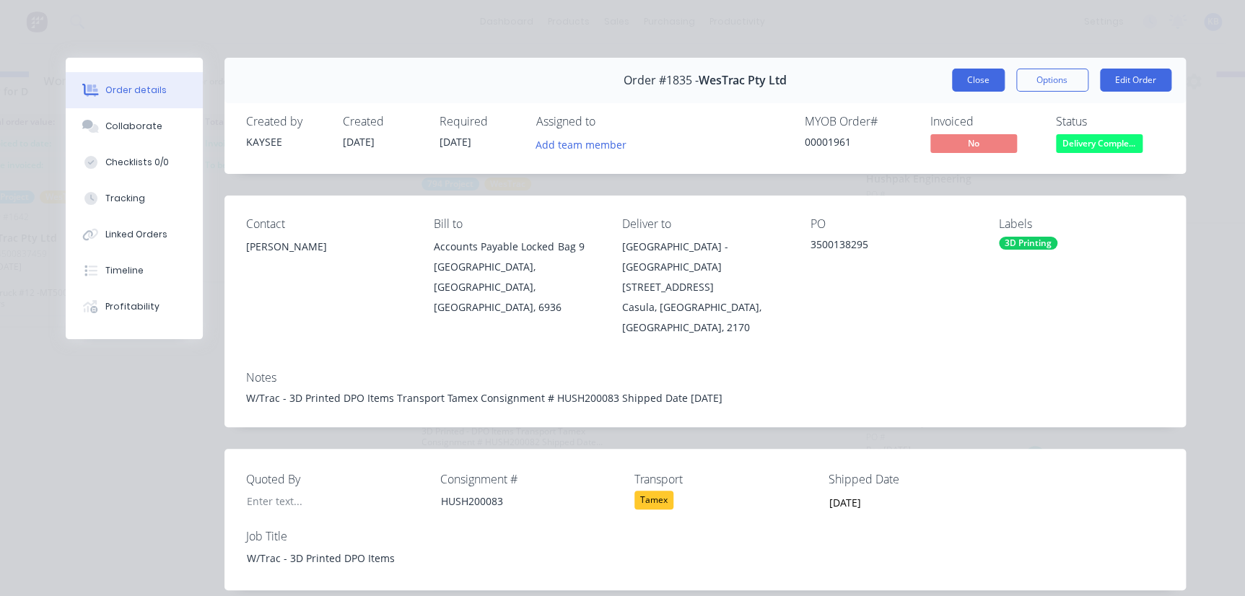
click at [968, 72] on button "Close" at bounding box center [978, 80] width 53 height 23
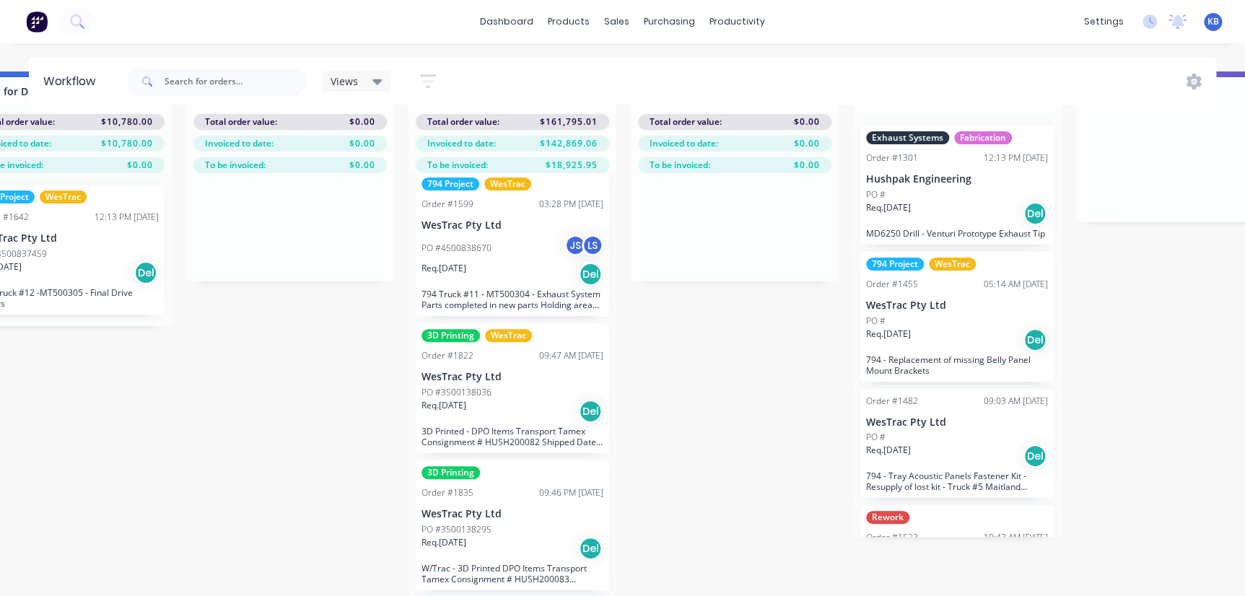
click at [505, 407] on div "Req. 01/09/25 Del" at bounding box center [513, 411] width 182 height 25
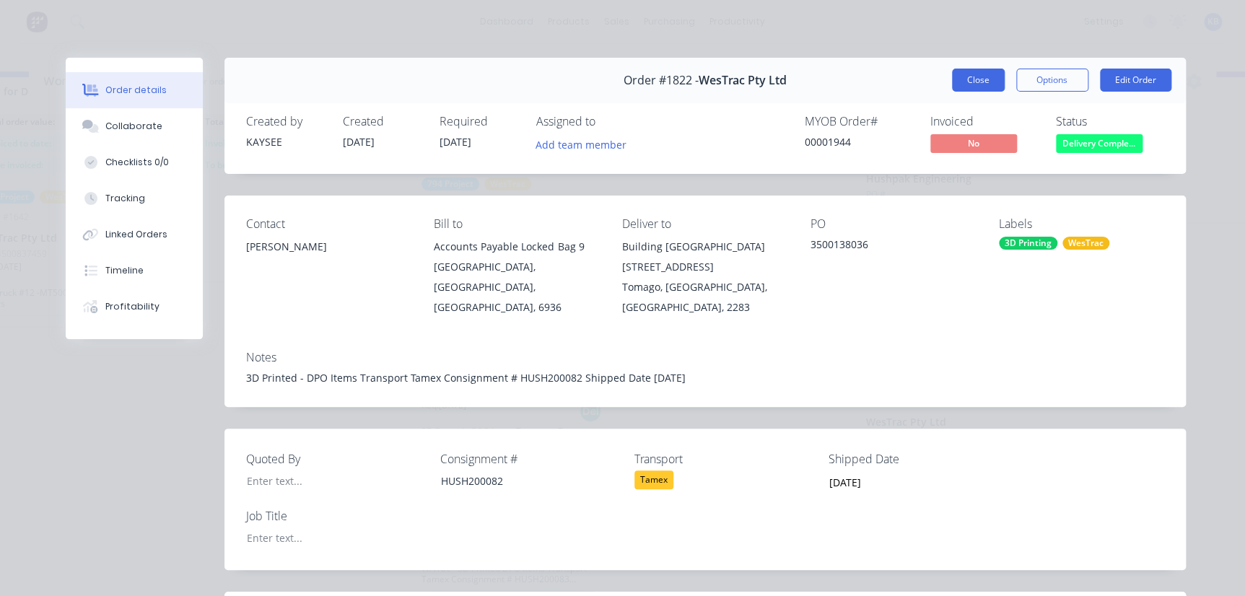
click at [967, 75] on button "Close" at bounding box center [978, 80] width 53 height 23
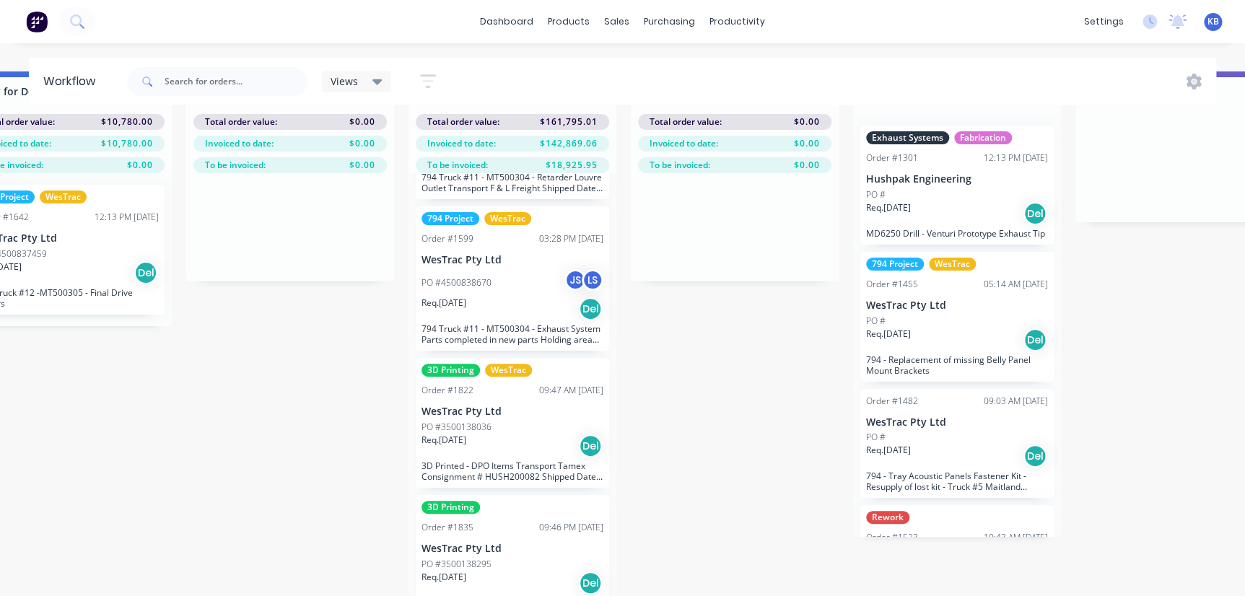
scroll to position [1032, 0]
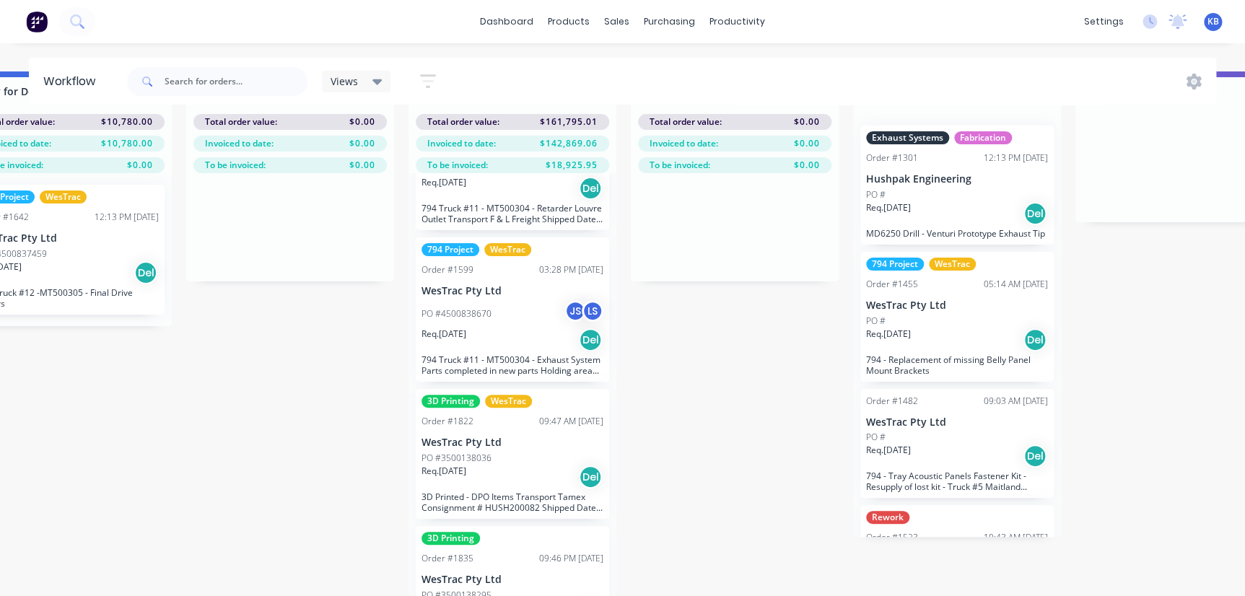
click at [486, 376] on div "794 Project WesTrac Order #1672 09:30 AM 28/07/25 WesTrac Pty Ltd PO # Req. 28/…" at bounding box center [513, 384] width 208 height 423
click at [488, 354] on p "794 Truck #11 - MT500304 - Exhaust System Parts completed in new parts Holding …" at bounding box center [513, 365] width 182 height 22
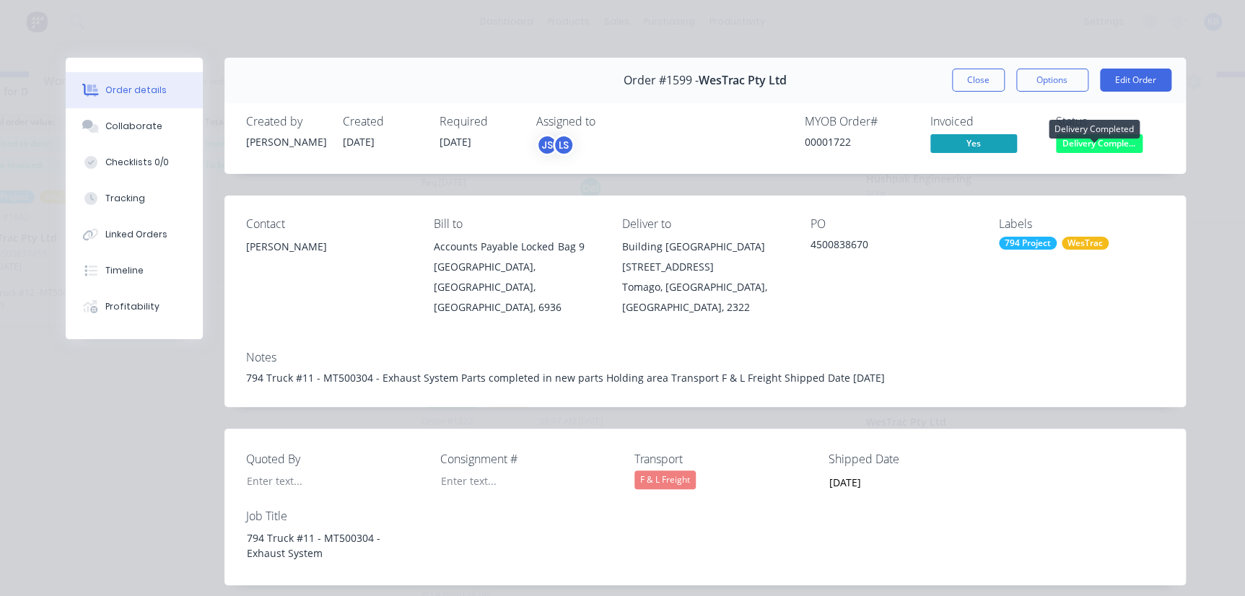
click at [1090, 139] on span "Delivery Comple..." at bounding box center [1099, 143] width 87 height 18
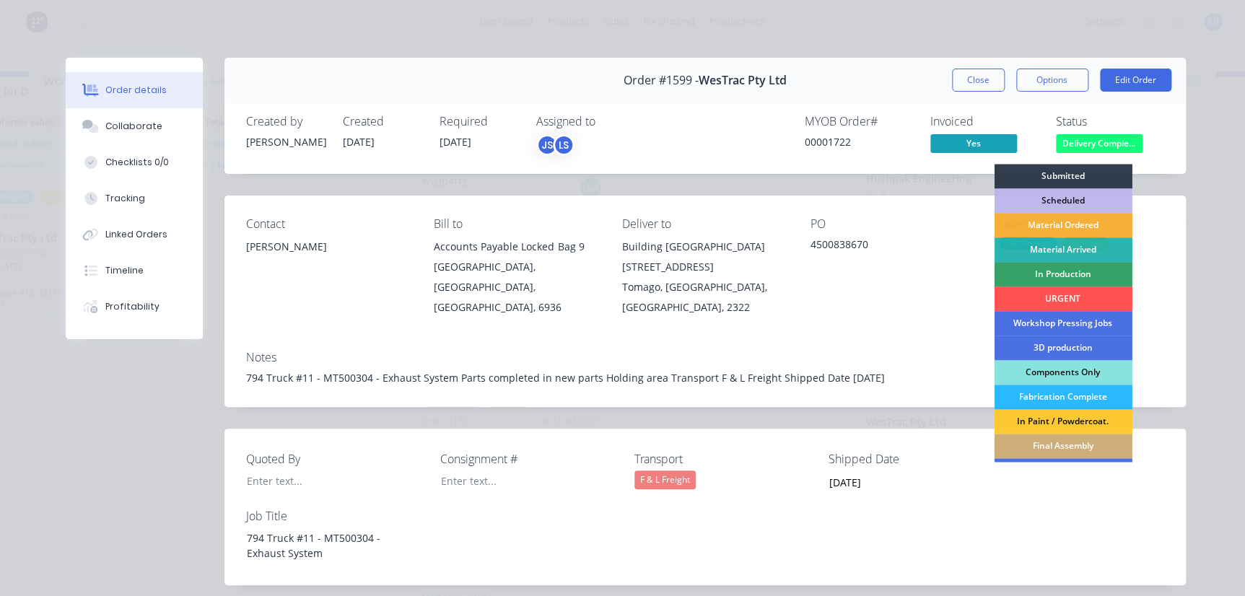
scroll to position [212, 0]
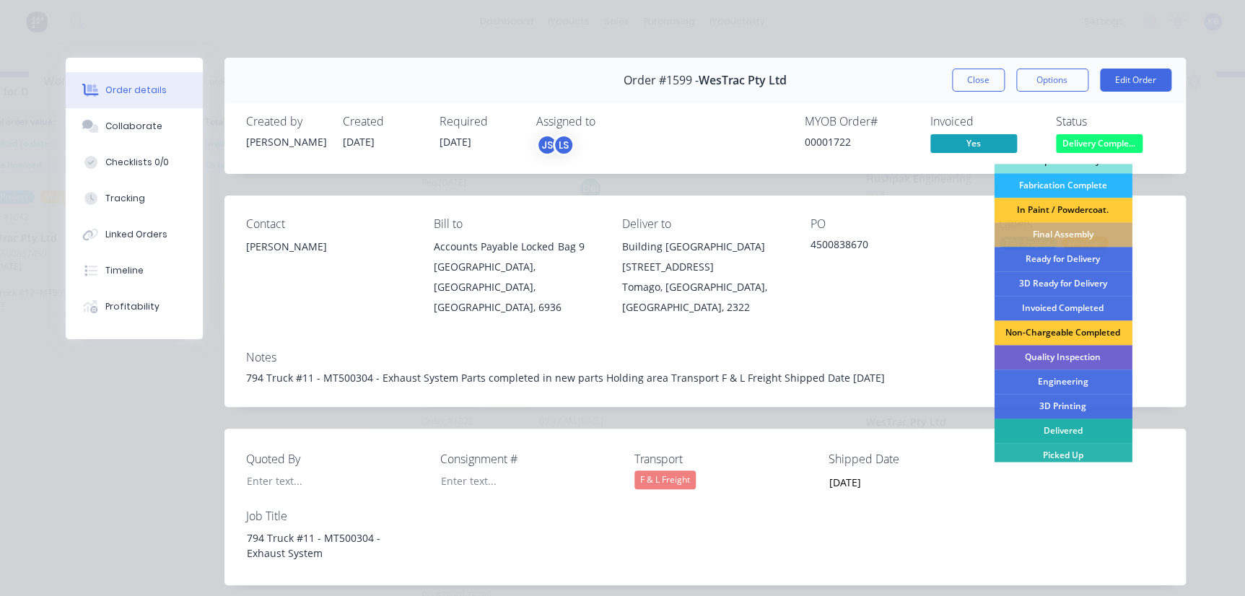
click at [1057, 433] on div "Delivered" at bounding box center [1063, 431] width 138 height 25
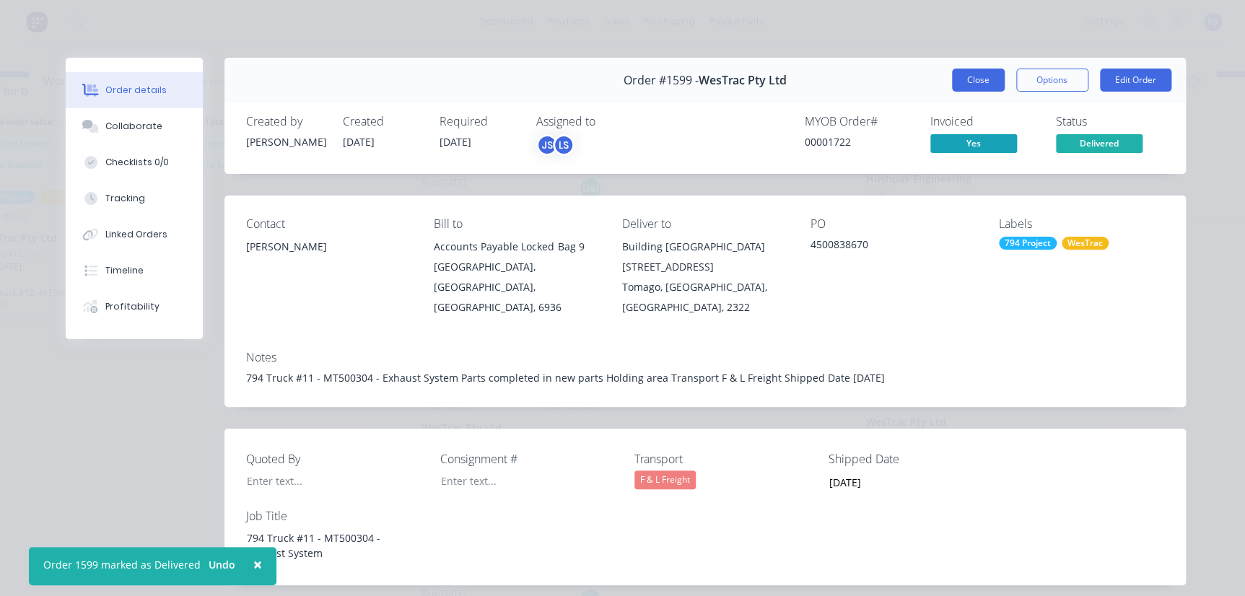
click at [996, 84] on button "Close" at bounding box center [978, 80] width 53 height 23
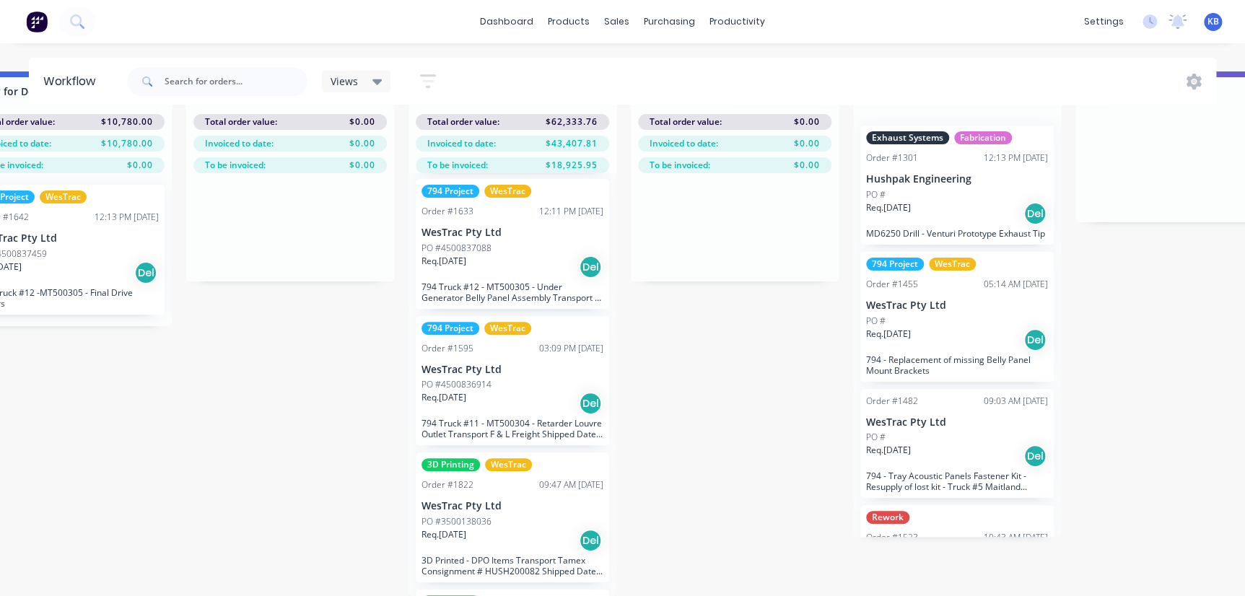
scroll to position [816, 0]
click at [530, 393] on div "Req. 27/08/25 Del" at bounding box center [513, 405] width 182 height 25
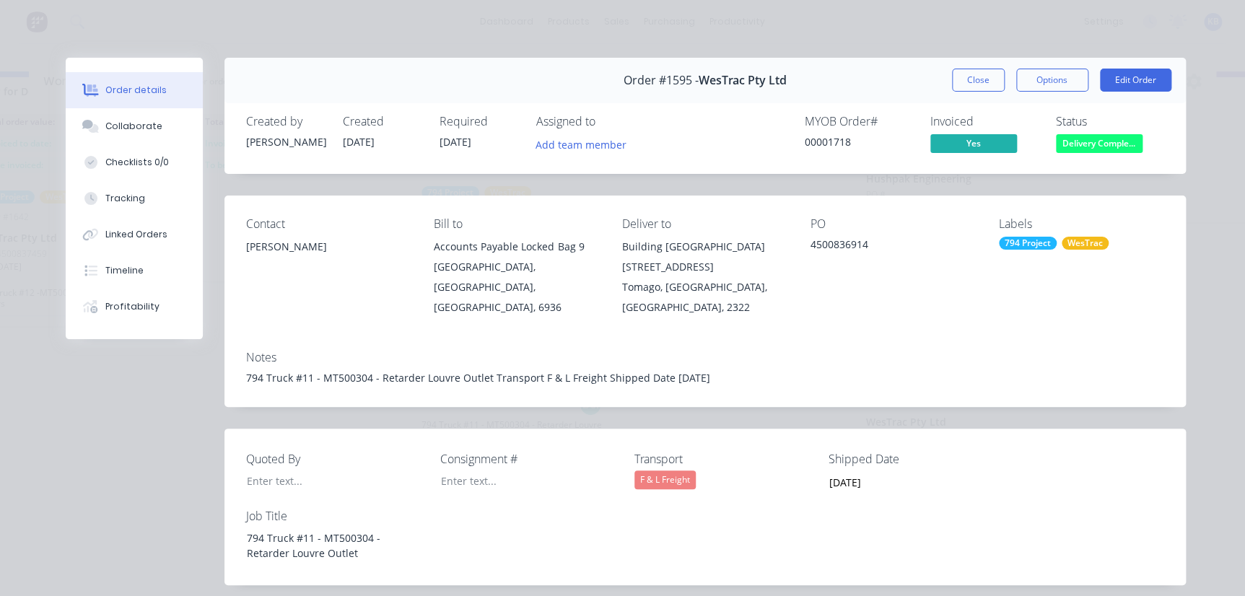
click at [1125, 144] on span "Delivery Comple..." at bounding box center [1099, 143] width 87 height 18
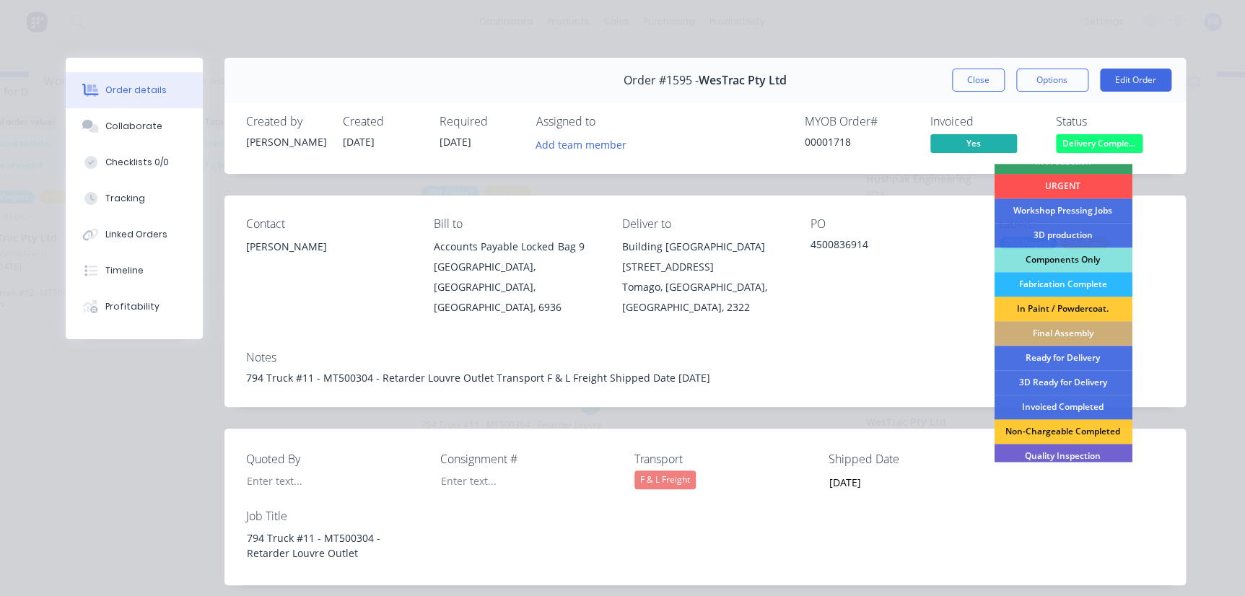
scroll to position [212, 0]
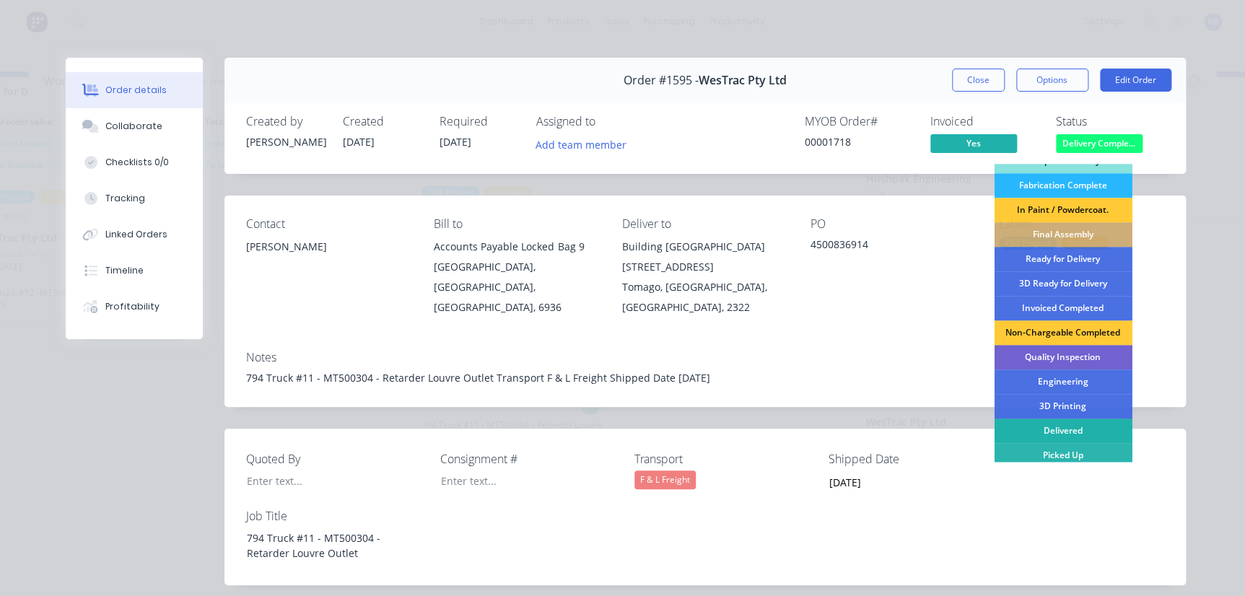
drag, startPoint x: 1030, startPoint y: 440, endPoint x: 1038, endPoint y: 427, distance: 15.8
click at [1038, 427] on div "Delivered" at bounding box center [1063, 431] width 138 height 25
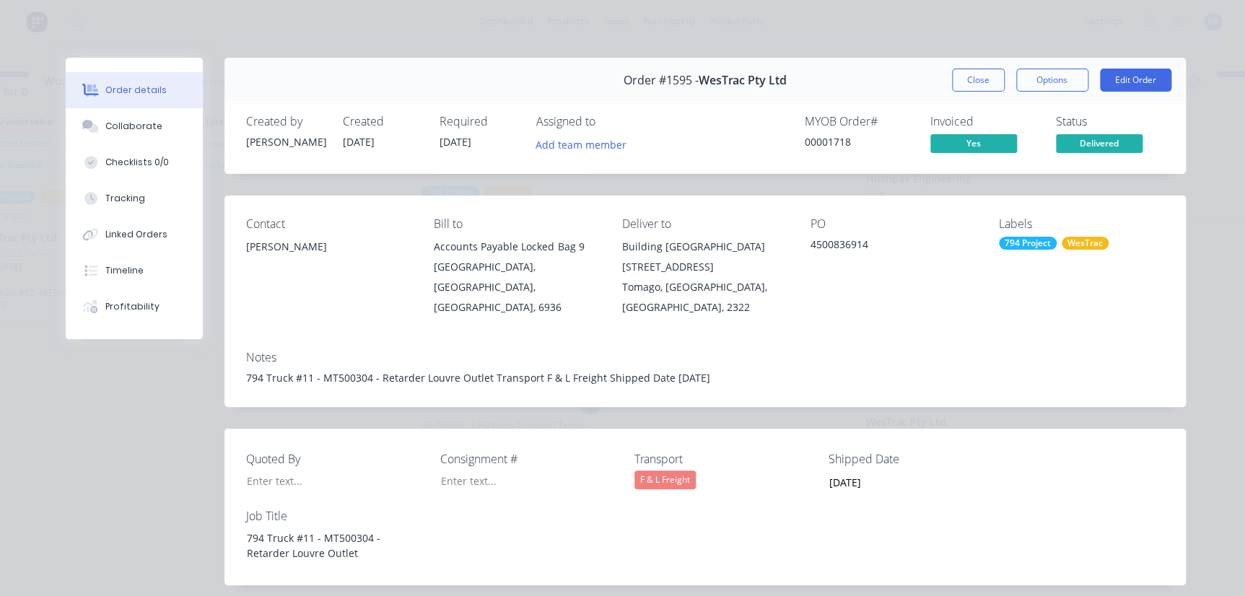
click at [1038, 429] on div "Quoted By Consignment # Transport F & L Freight Shipped Date 09/01/2025 Job Tit…" at bounding box center [705, 507] width 962 height 157
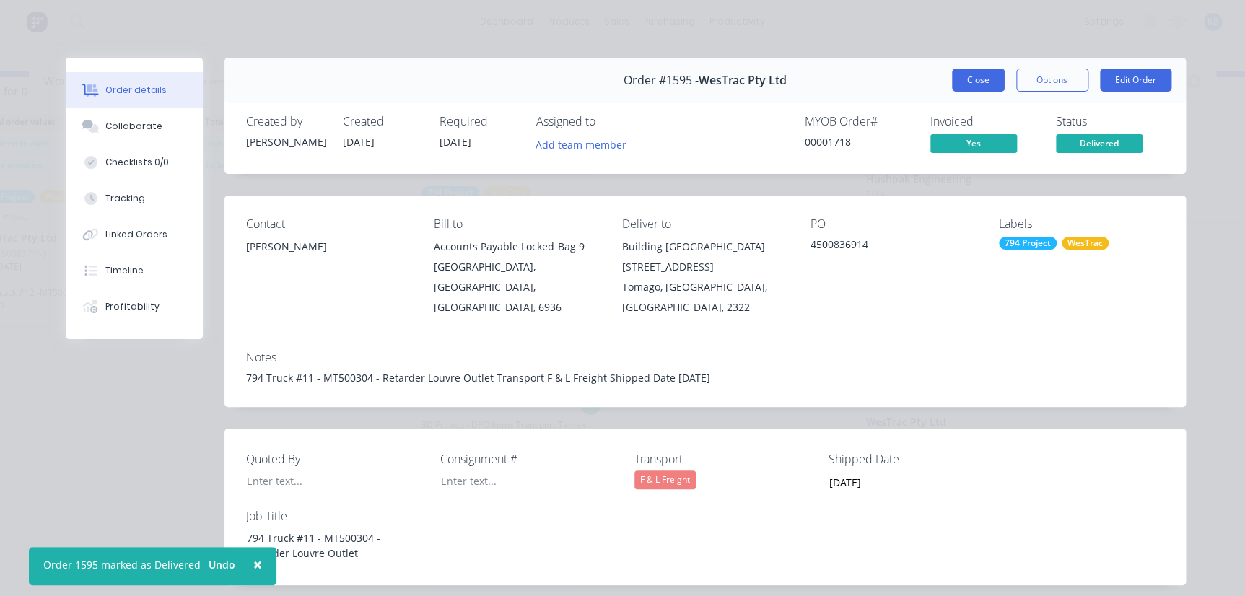
click at [964, 73] on button "Close" at bounding box center [978, 80] width 53 height 23
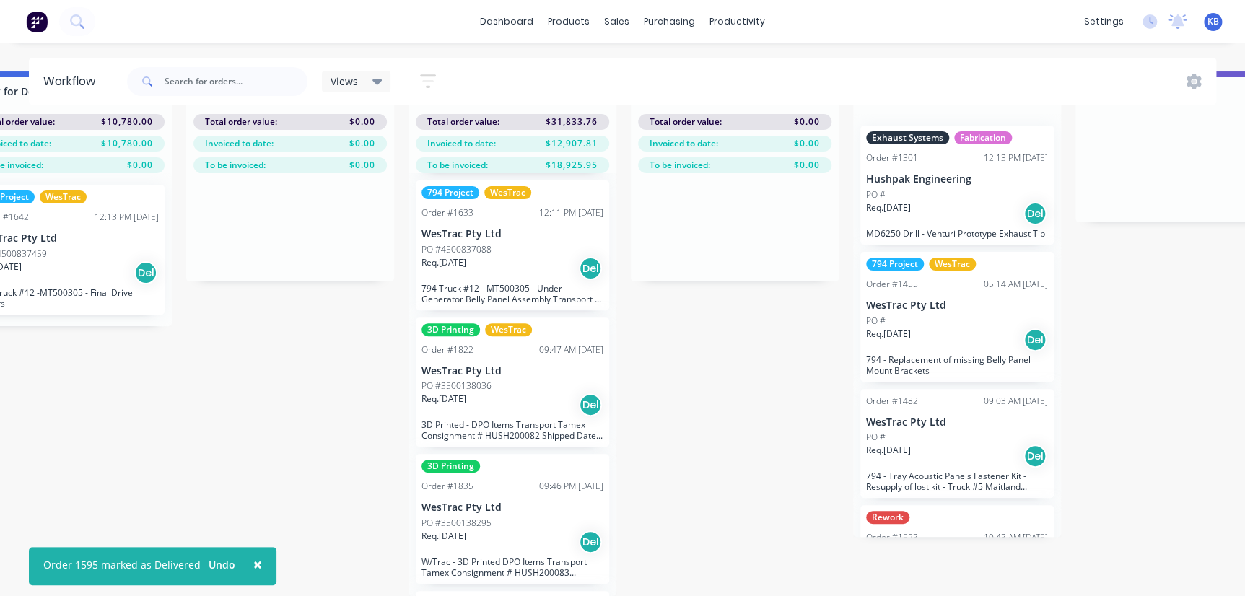
click at [494, 380] on div "PO #3500138036" at bounding box center [513, 386] width 182 height 13
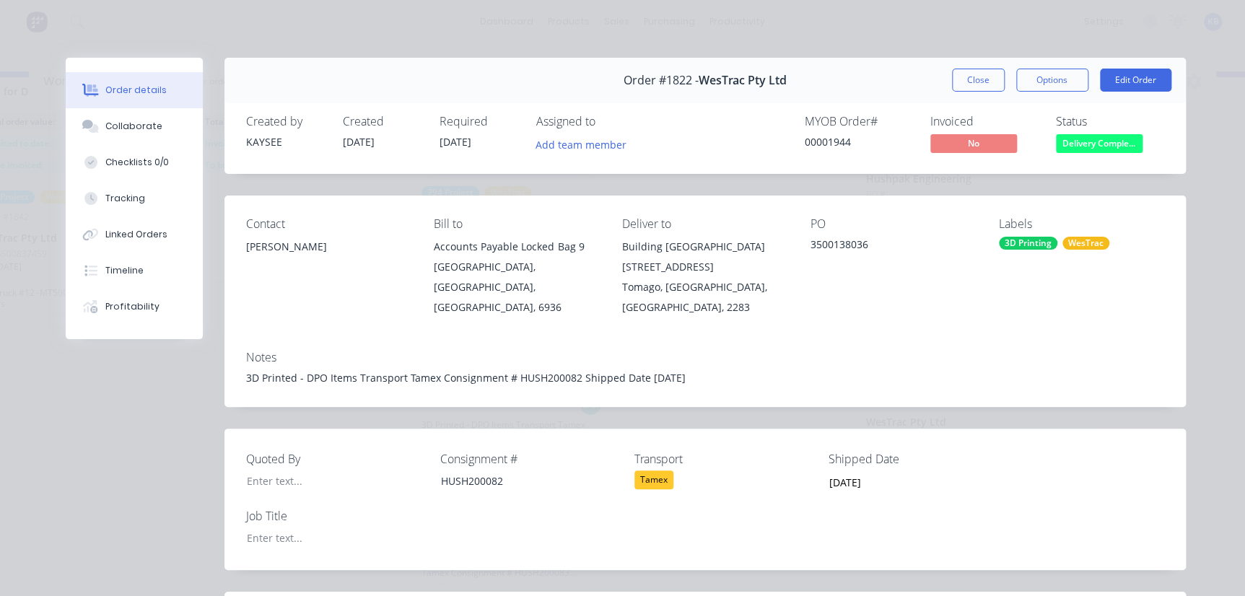
click at [956, 94] on div "Order #1822 - WesTrac Pty Ltd Close Options Edit Order" at bounding box center [705, 80] width 962 height 45
click at [960, 84] on button "Close" at bounding box center [978, 80] width 53 height 23
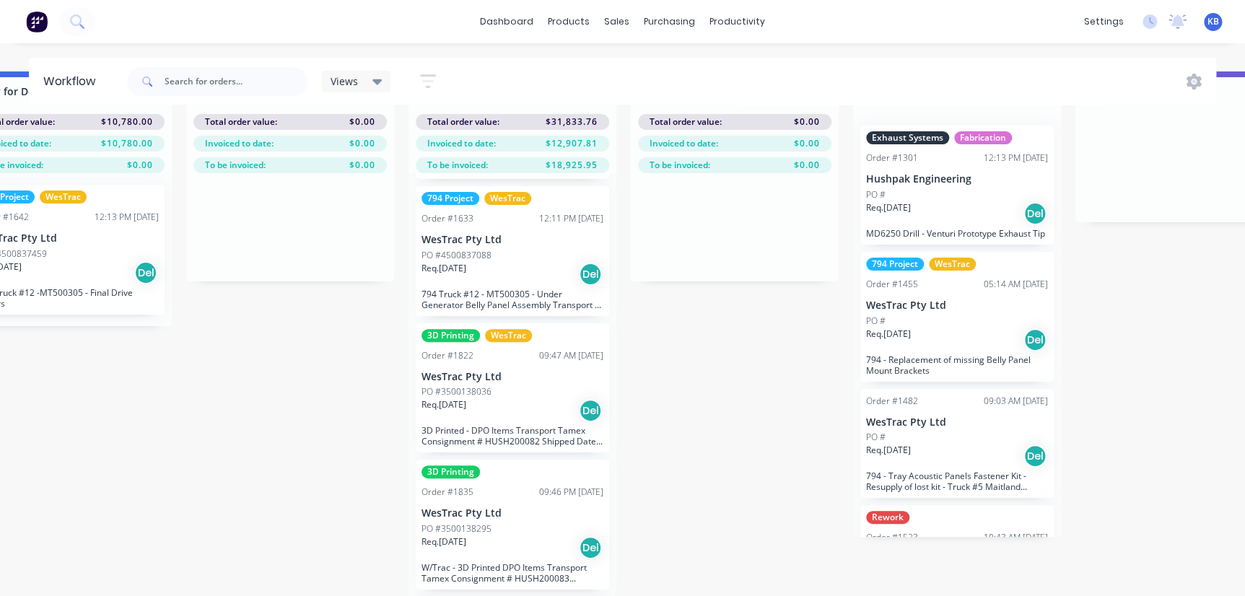
scroll to position [744, 0]
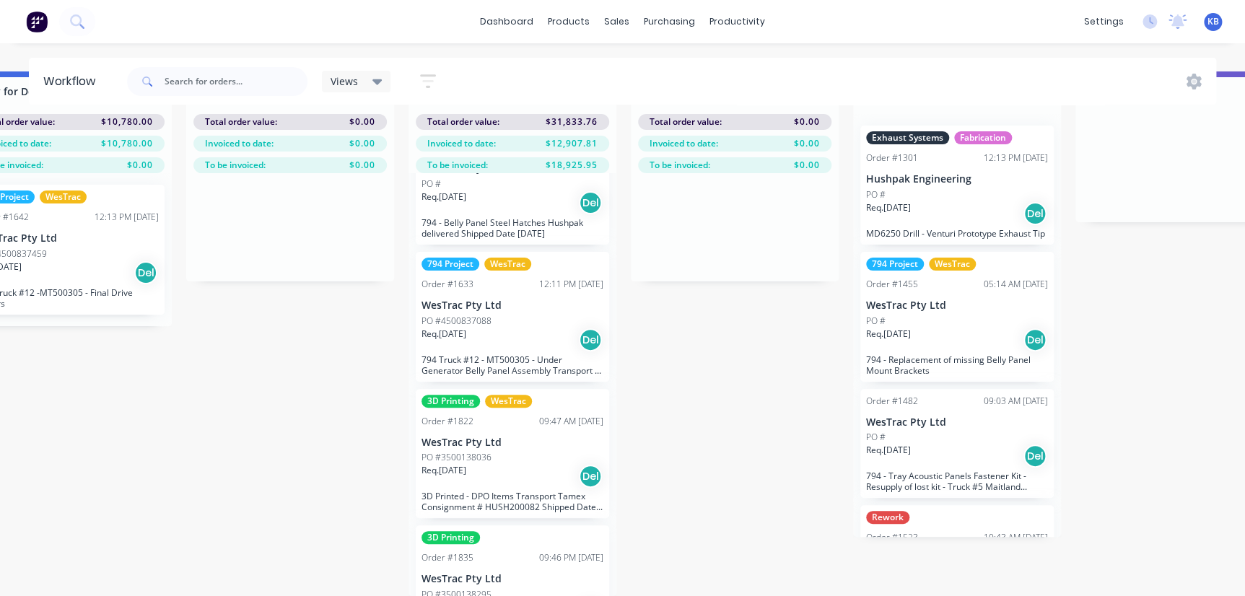
click at [512, 328] on div "Req. 27/08/25 Del" at bounding box center [513, 340] width 182 height 25
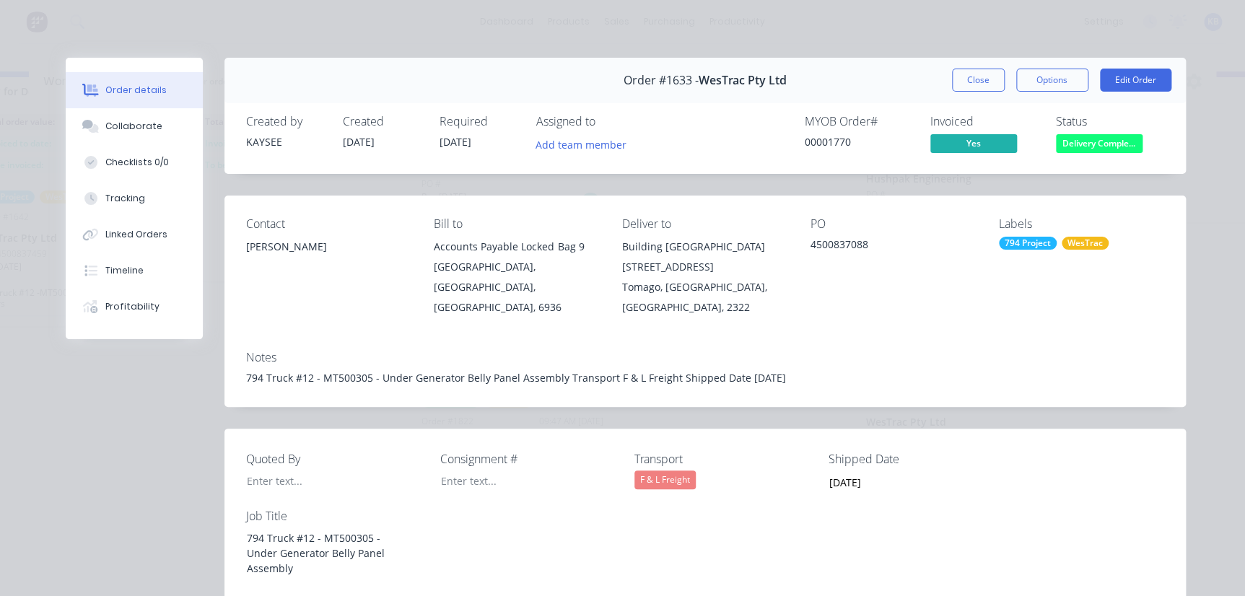
click at [1091, 143] on span "Delivery Comple..." at bounding box center [1099, 143] width 87 height 18
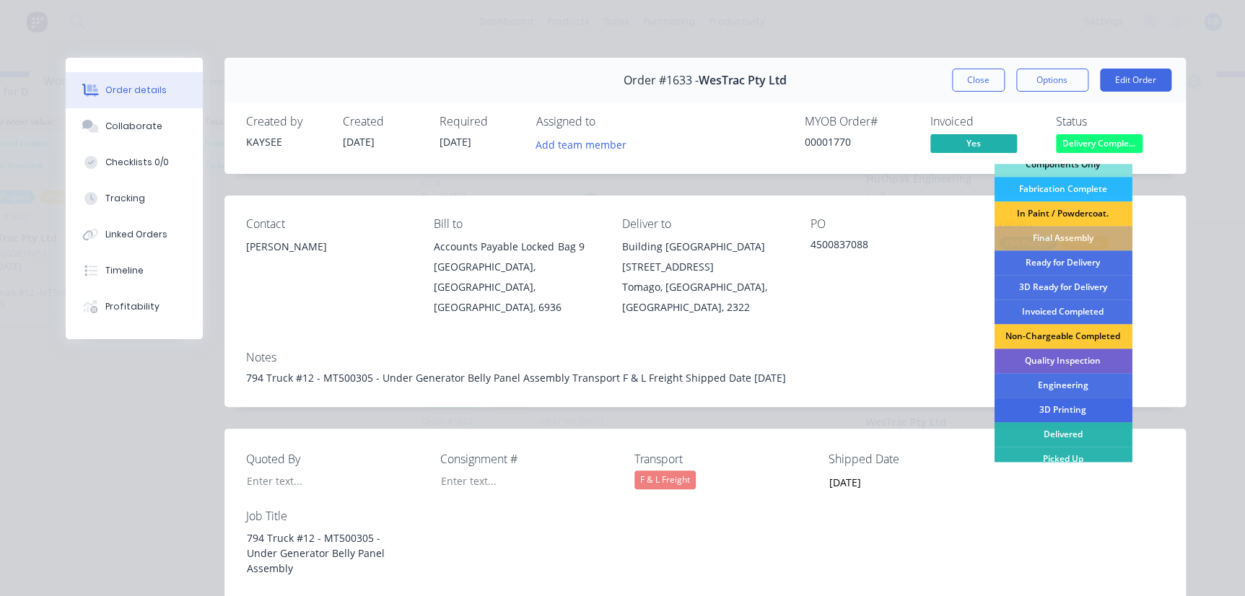
scroll to position [212, 0]
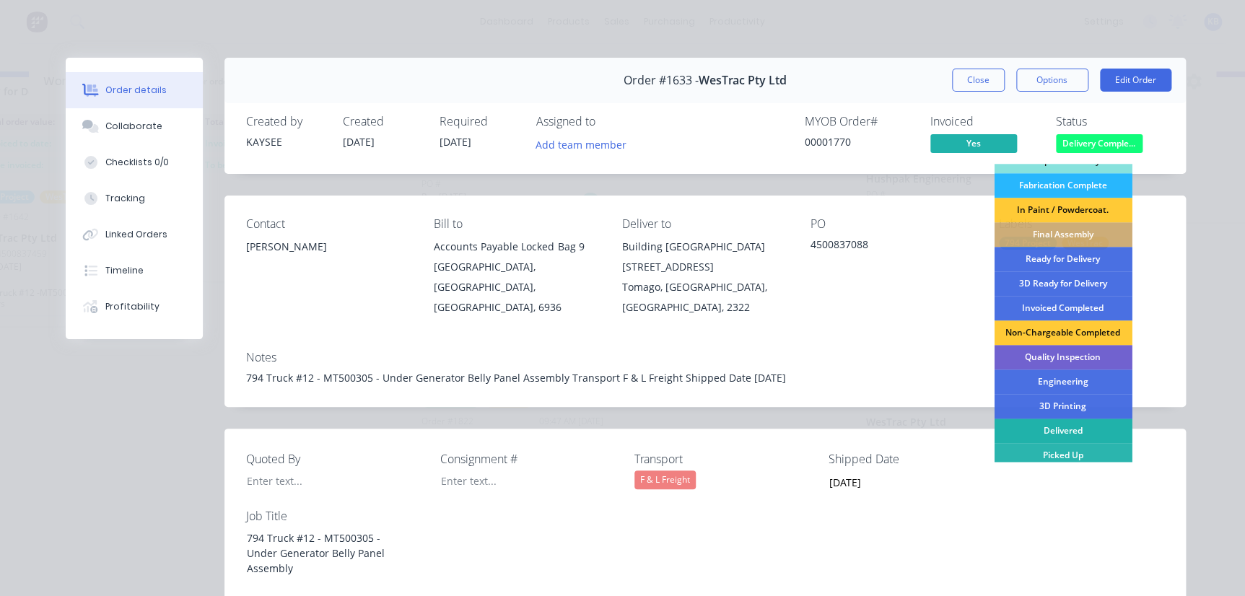
click at [1047, 431] on div "Delivered" at bounding box center [1063, 431] width 138 height 25
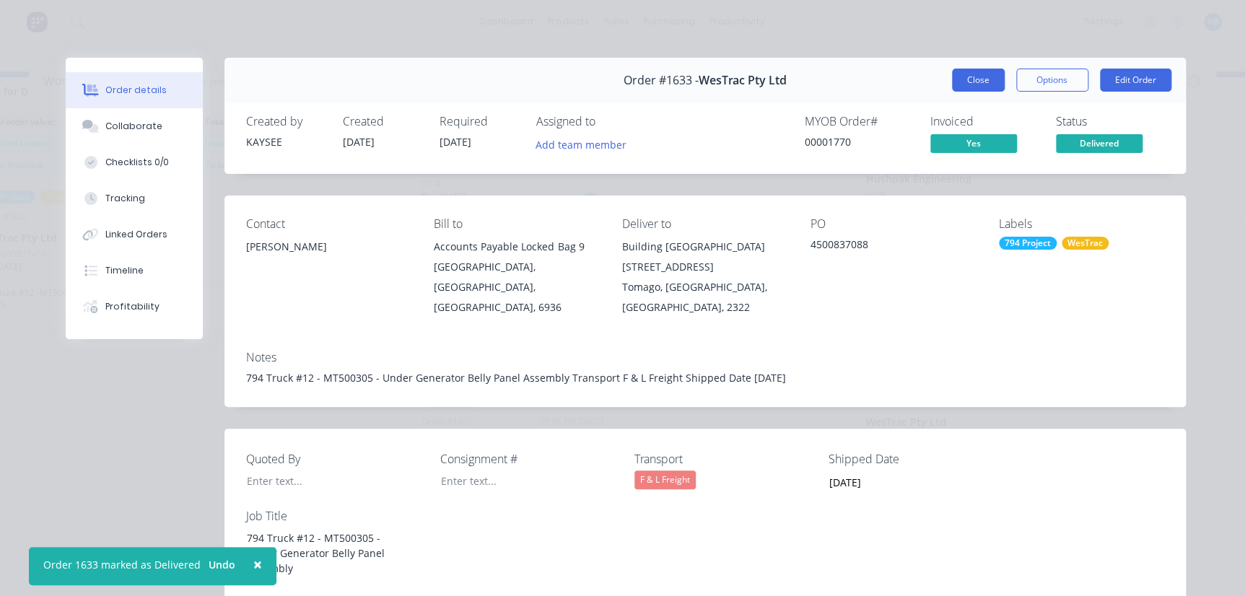
click at [978, 69] on button "Close" at bounding box center [978, 80] width 53 height 23
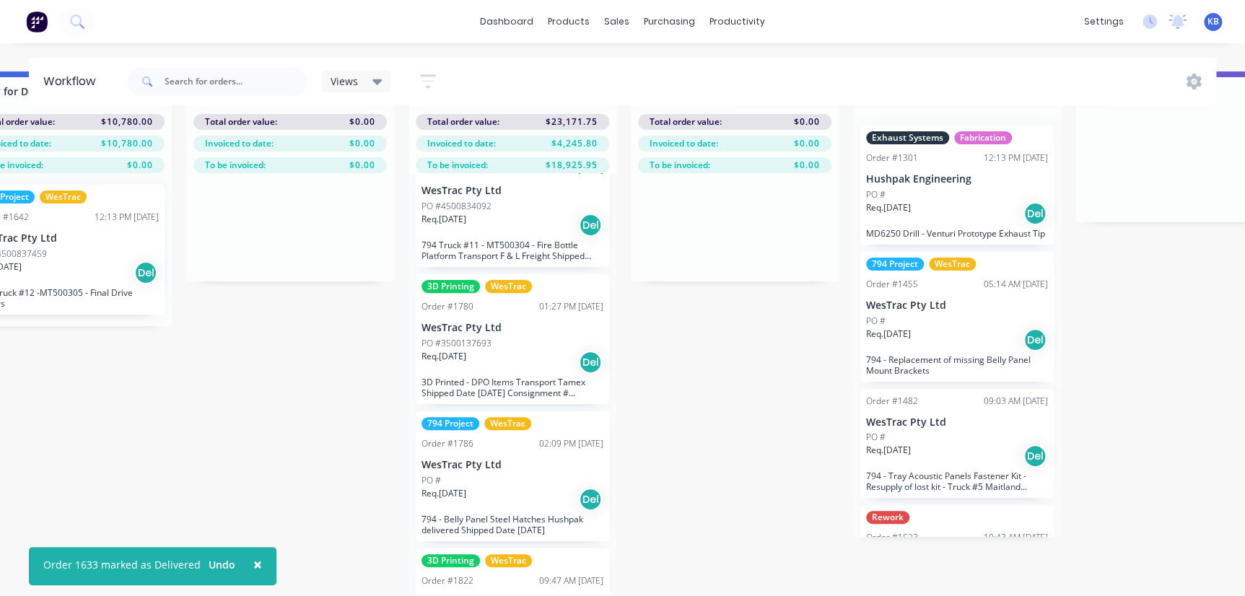
scroll to position [417, 0]
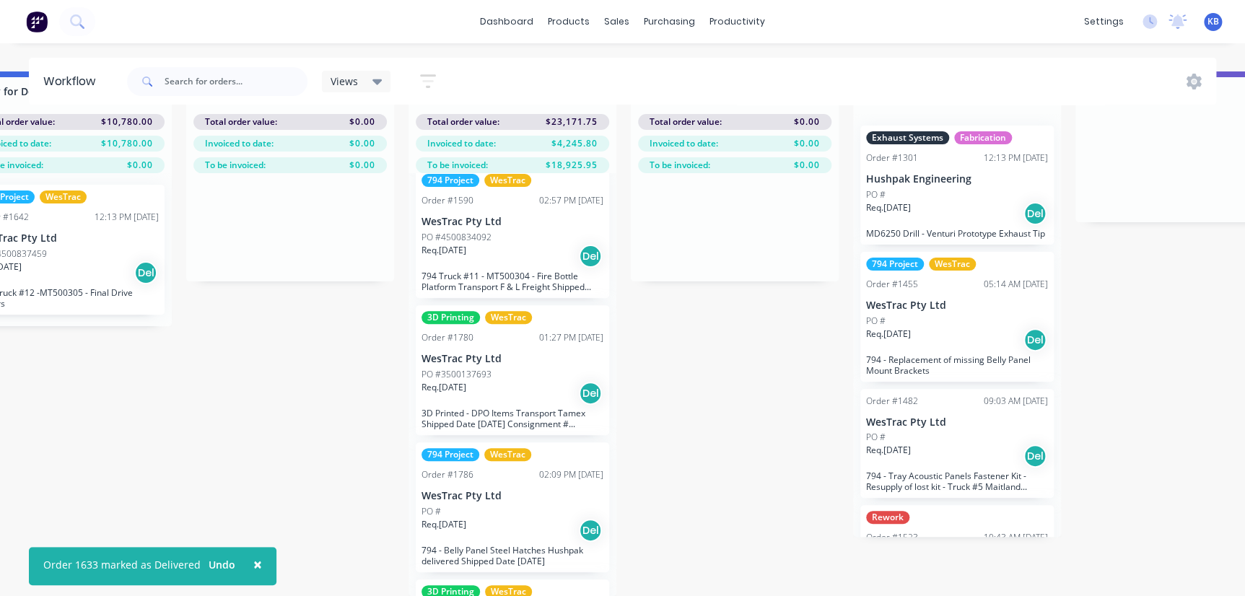
click at [492, 492] on div "794 Project WesTrac Order #1786 02:09 PM 20/08/25 WesTrac Pty Ltd PO # Req. 20/…" at bounding box center [512, 507] width 193 height 130
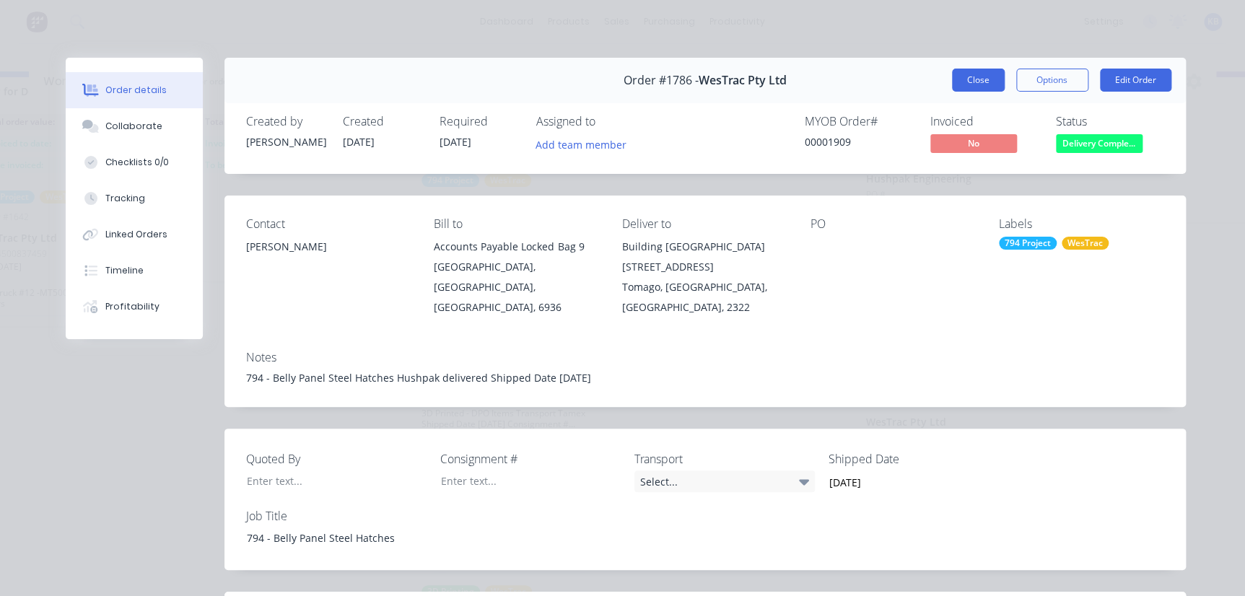
click at [977, 73] on button "Close" at bounding box center [978, 80] width 53 height 23
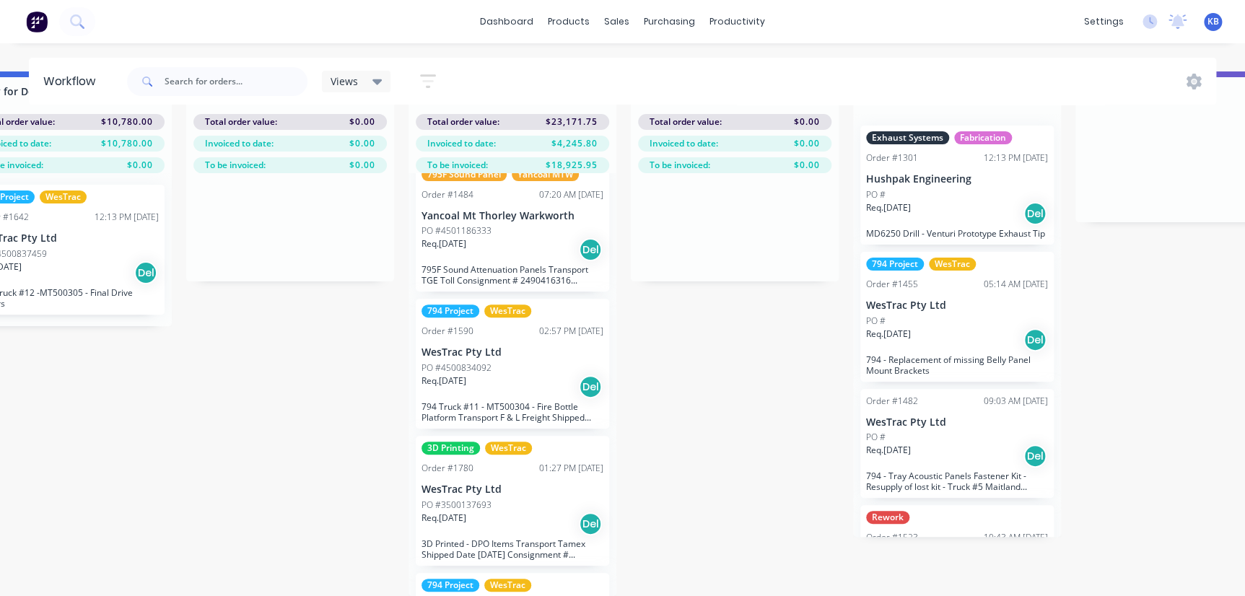
scroll to position [285, 0]
click at [505, 513] on div "Req. 18/08/25 Del" at bounding box center [513, 525] width 182 height 25
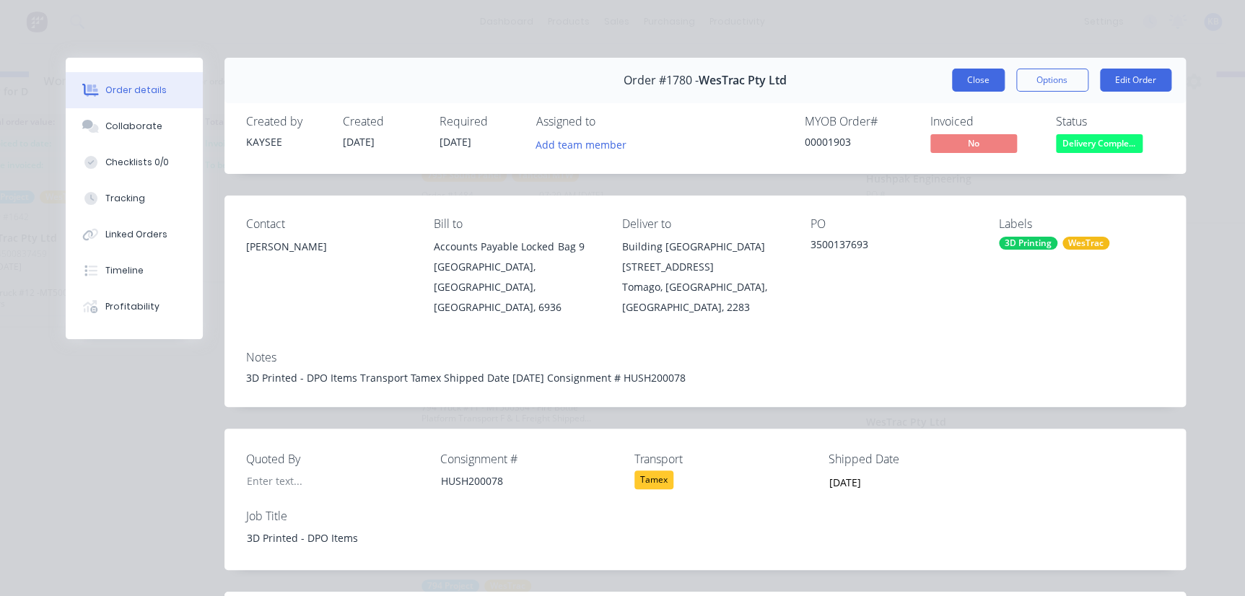
click at [975, 79] on button "Close" at bounding box center [978, 80] width 53 height 23
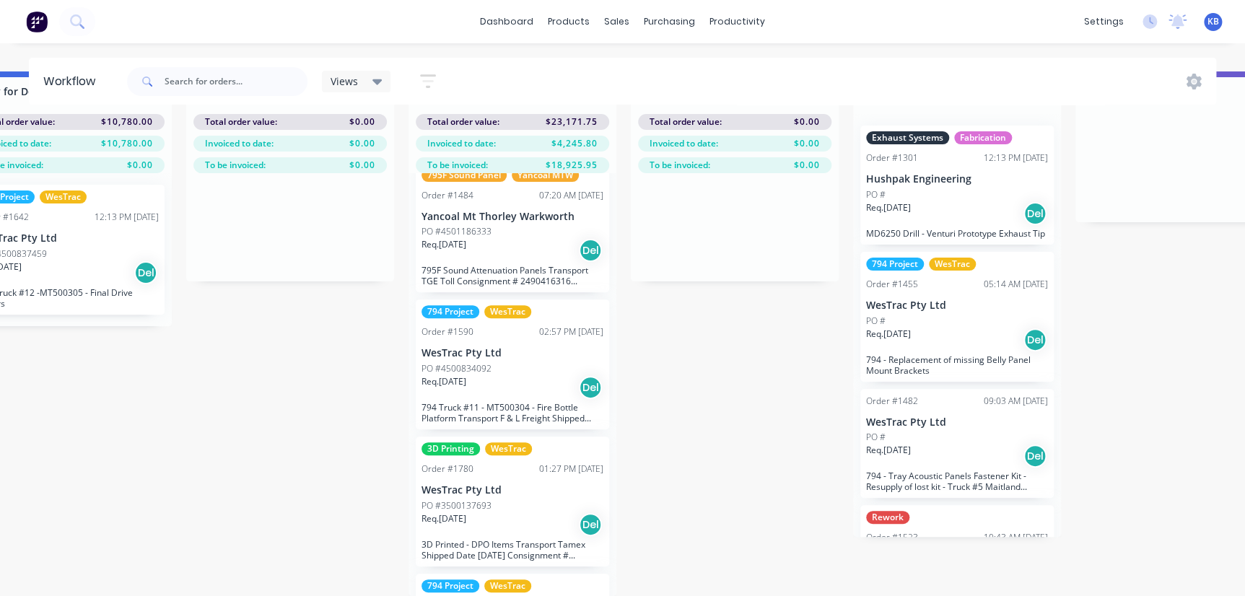
click at [485, 362] on p "PO #4500834092" at bounding box center [457, 368] width 70 height 13
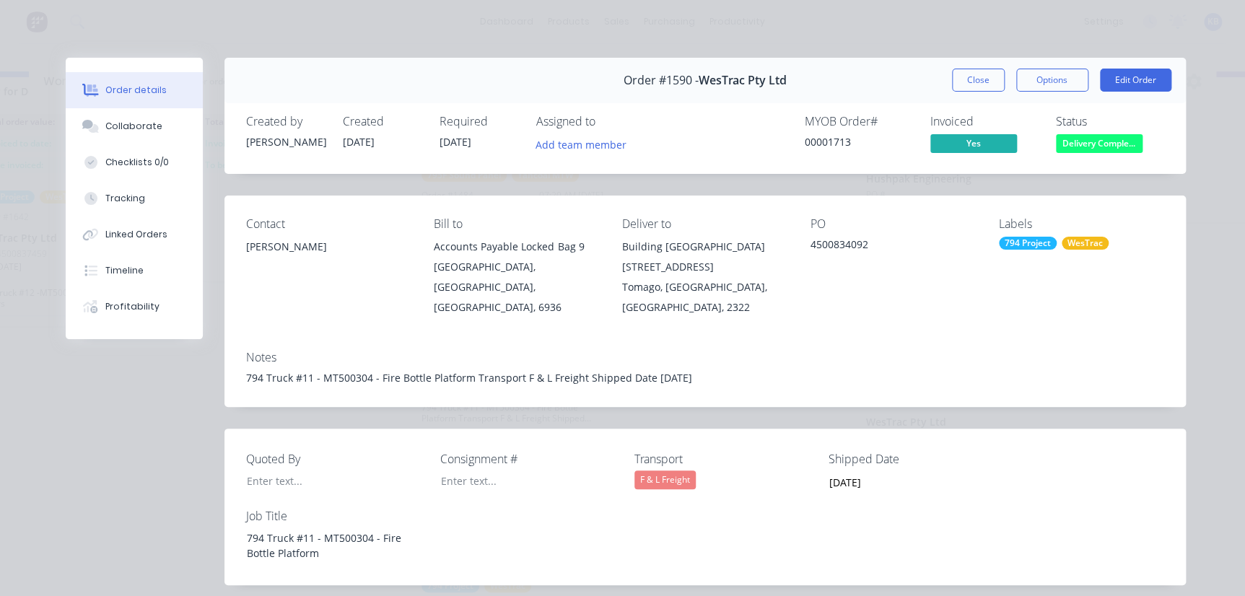
click at [1087, 152] on span "Delivery Comple..." at bounding box center [1099, 143] width 87 height 18
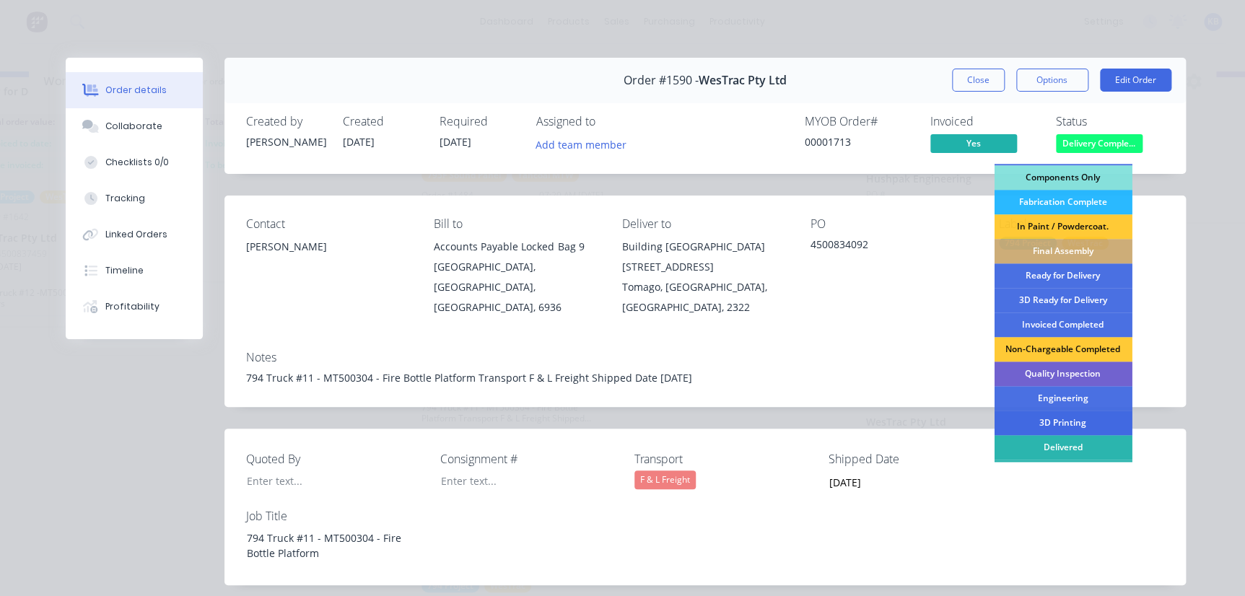
scroll to position [196, 0]
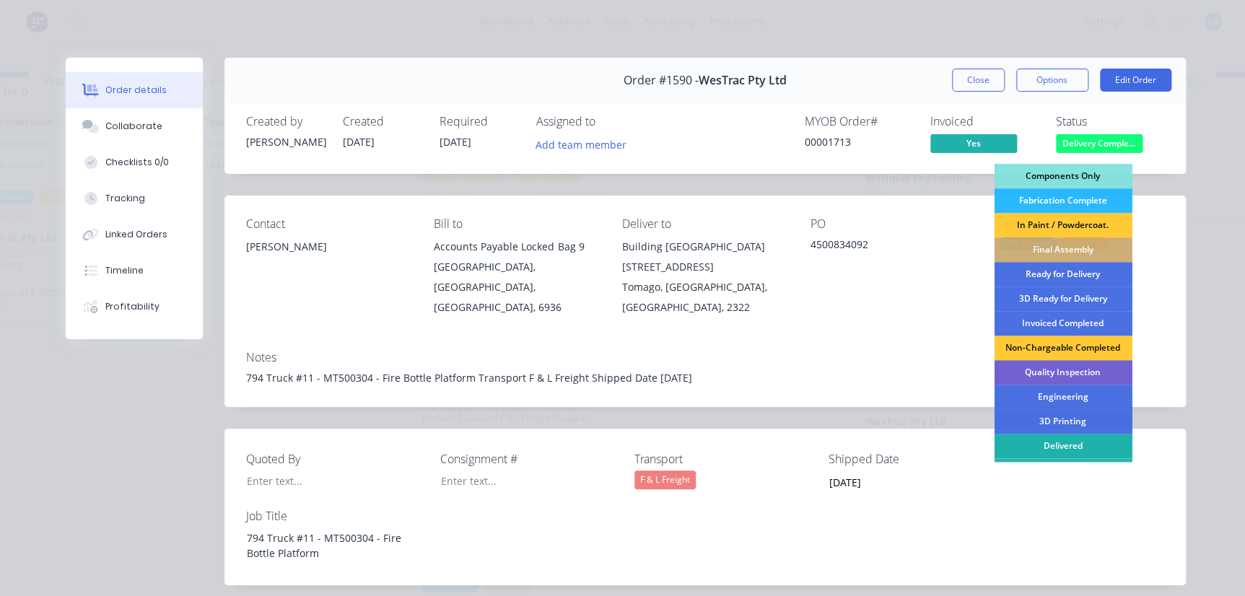
click at [1068, 439] on div "Delivered" at bounding box center [1063, 446] width 138 height 25
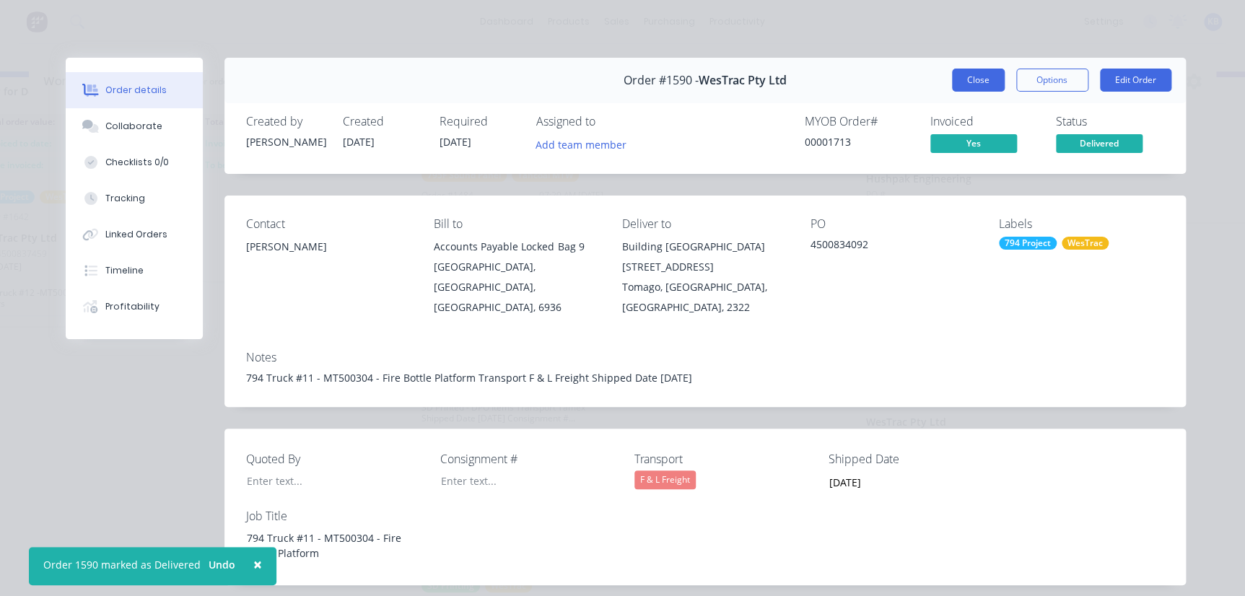
click at [982, 81] on button "Close" at bounding box center [978, 80] width 53 height 23
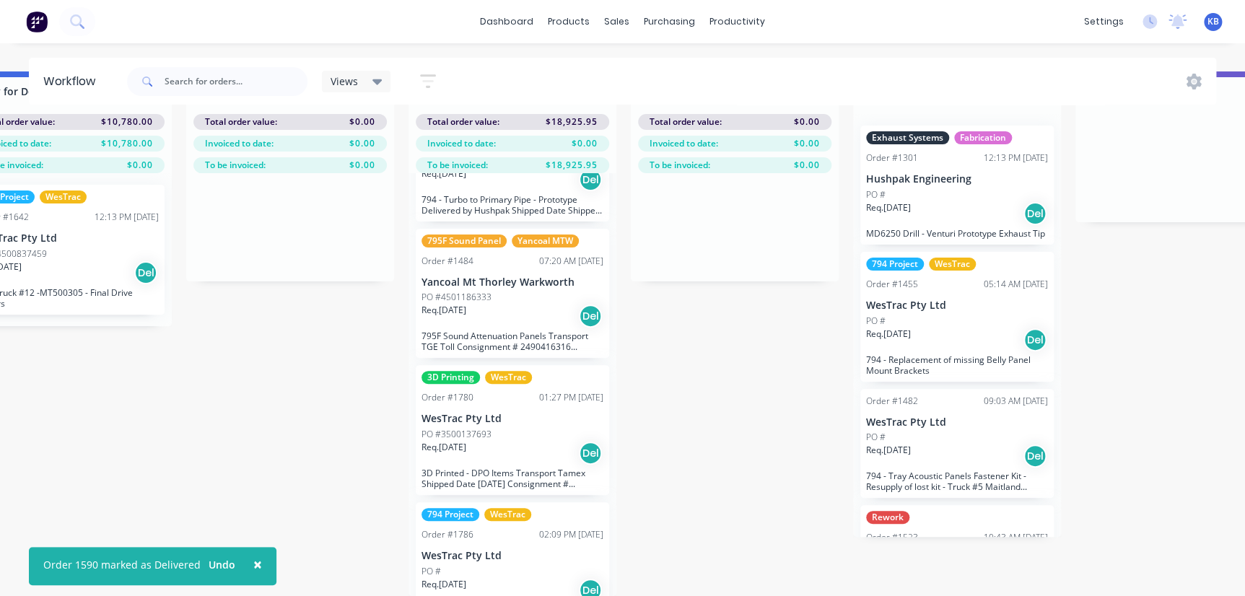
scroll to position [154, 0]
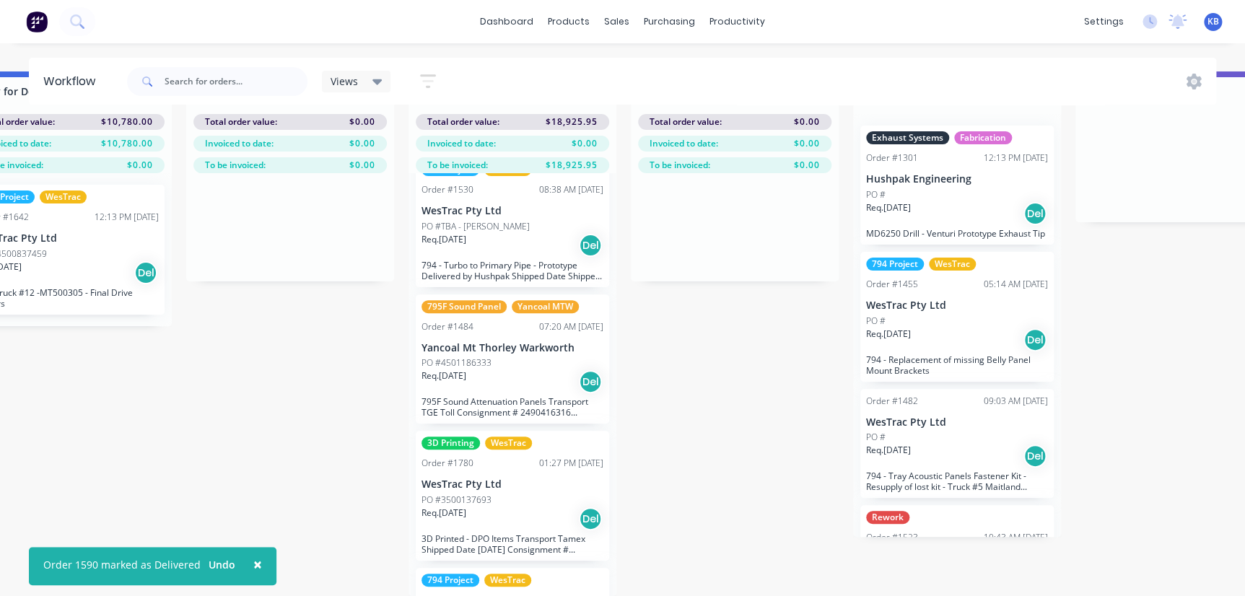
click at [544, 479] on p "WesTrac Pty Ltd" at bounding box center [513, 485] width 182 height 12
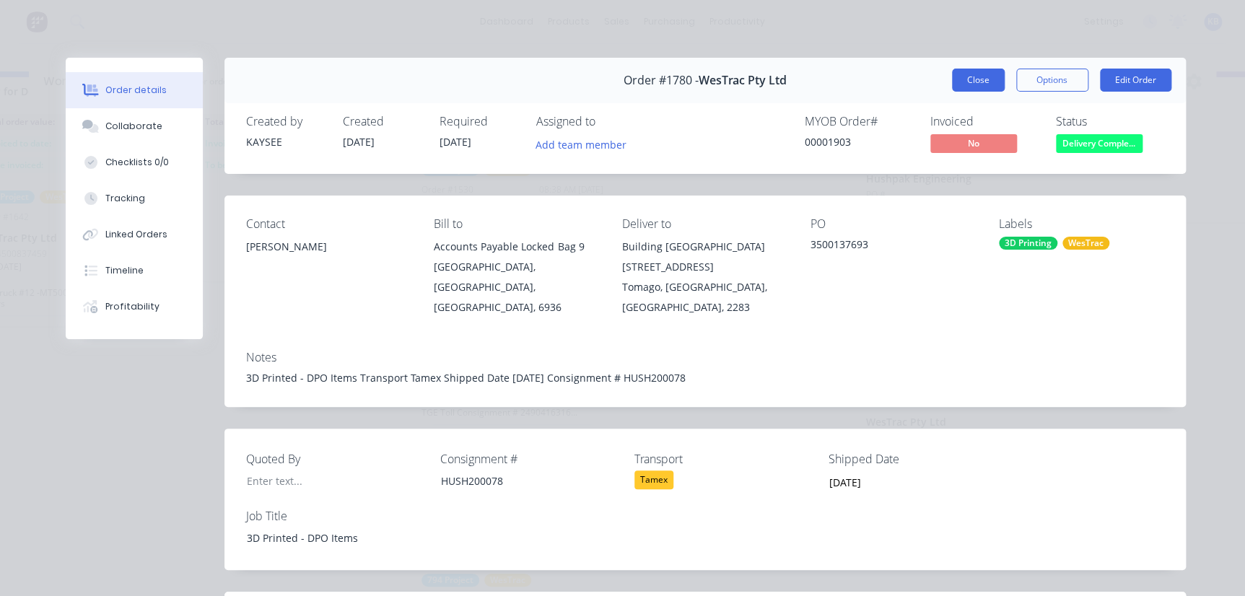
click at [983, 79] on button "Close" at bounding box center [978, 80] width 53 height 23
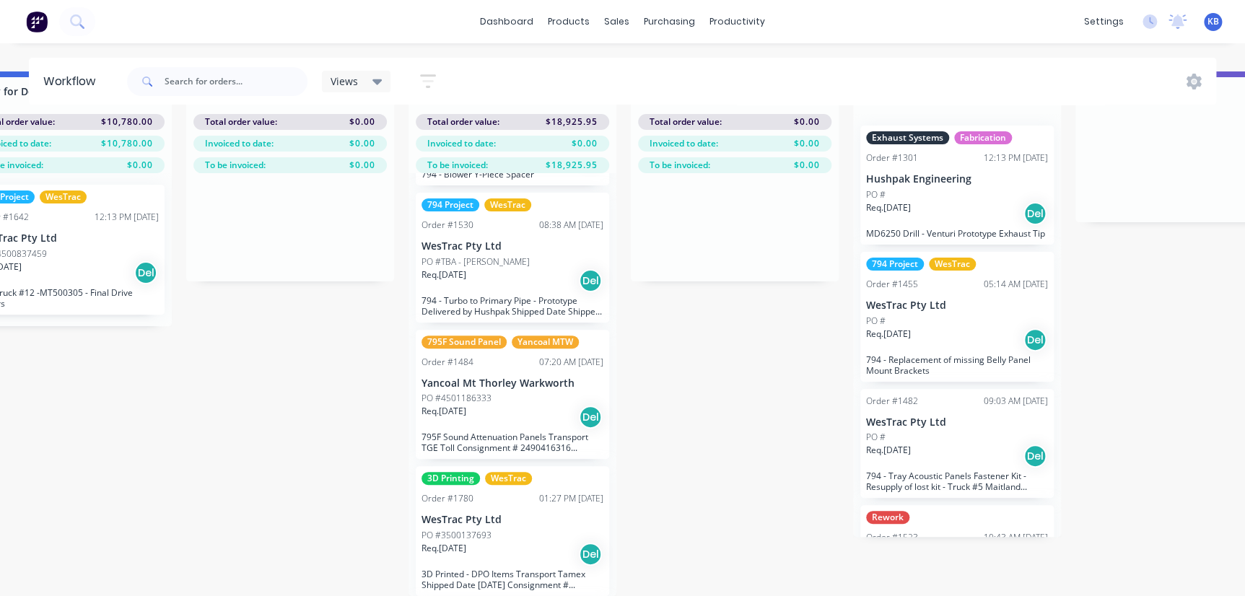
scroll to position [88, 0]
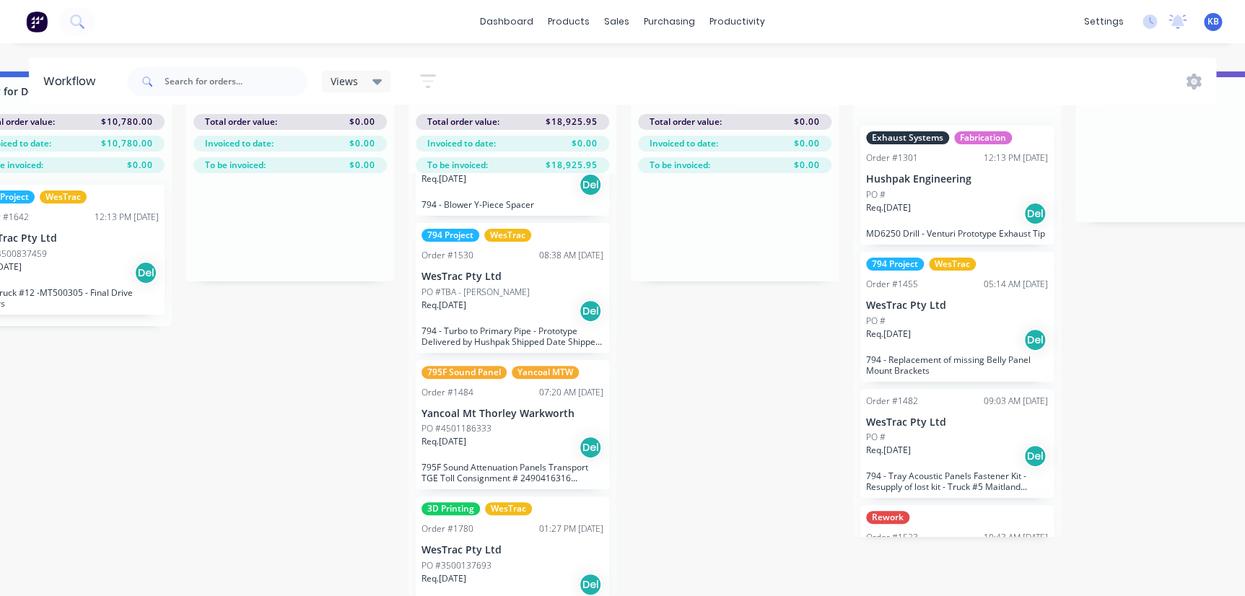
click at [472, 423] on p "PO #4501186333" at bounding box center [457, 428] width 70 height 13
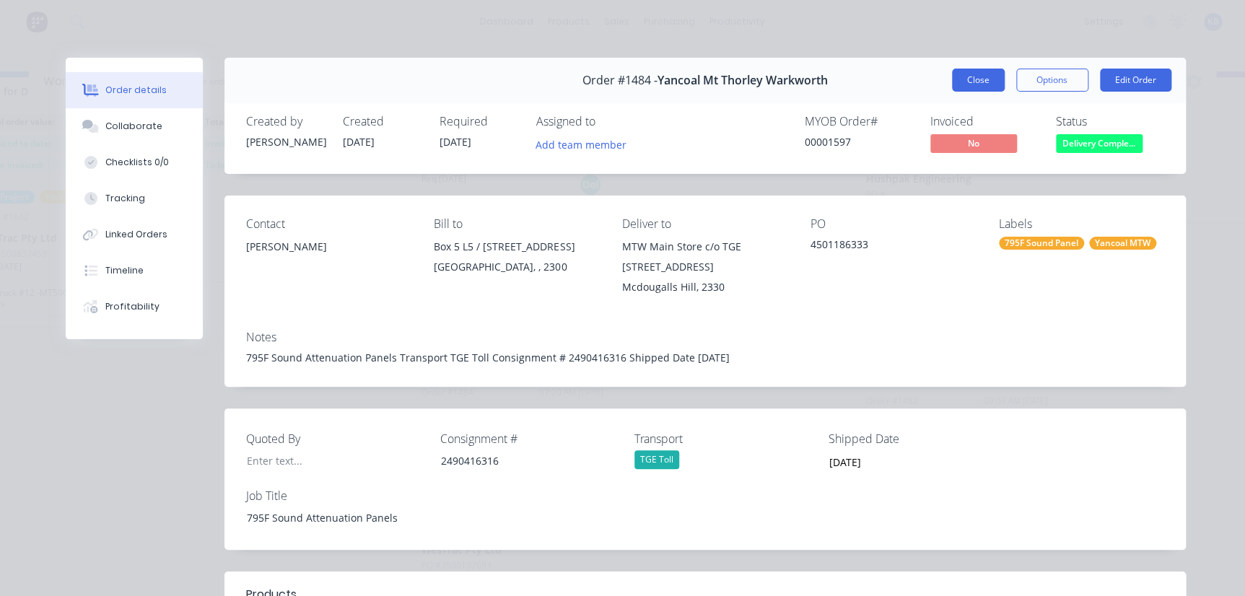
click at [969, 80] on button "Close" at bounding box center [978, 80] width 53 height 23
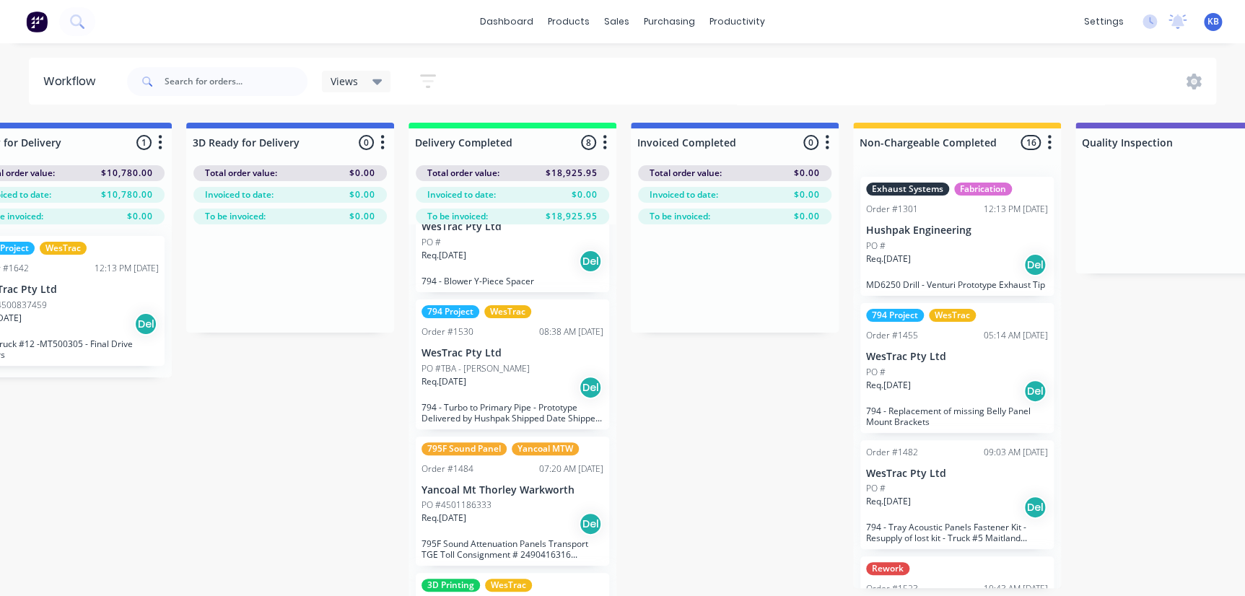
scroll to position [0, 0]
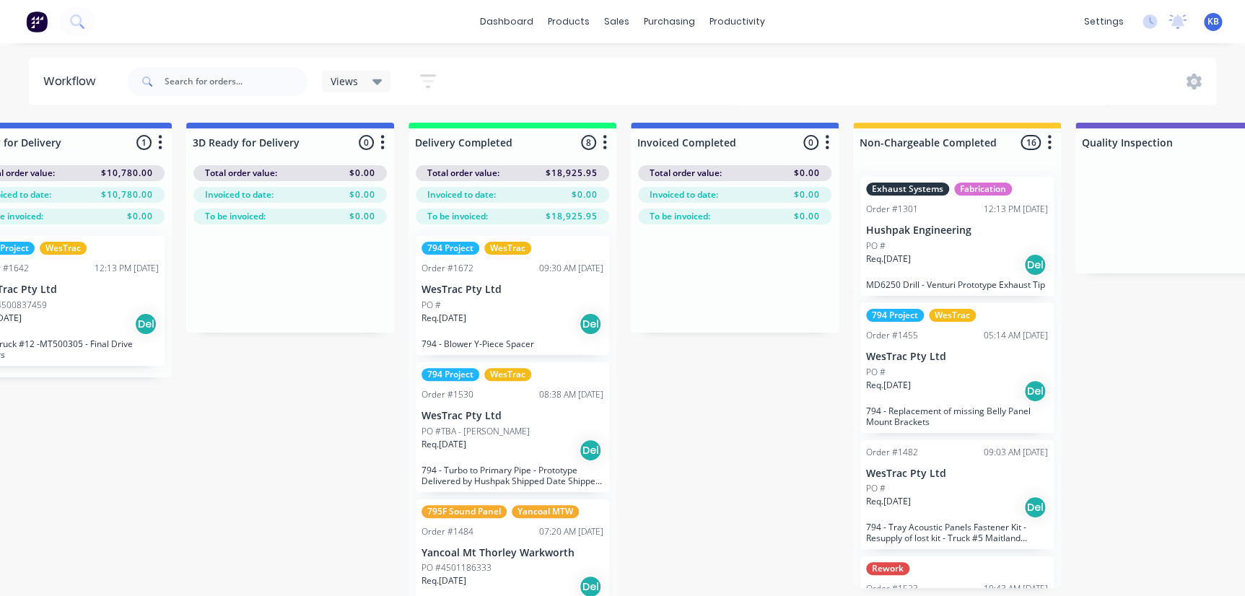
click at [164, 79] on span at bounding box center [146, 81] width 38 height 29
click at [195, 81] on input "text" at bounding box center [236, 81] width 143 height 29
type input "1706"
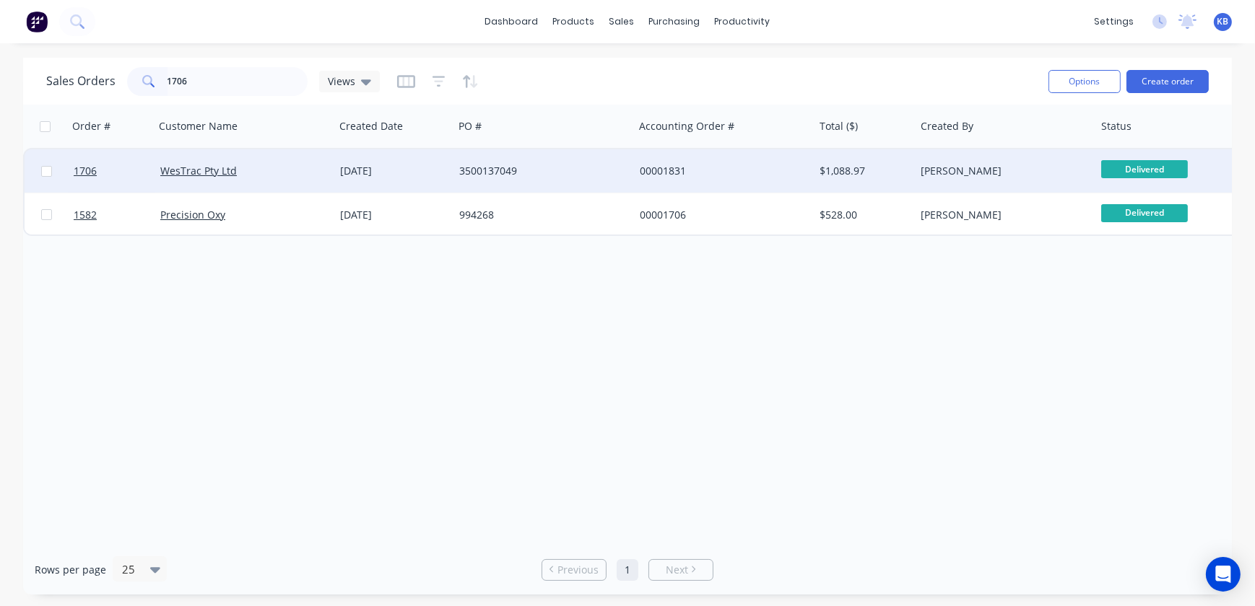
type input "1706"
click at [1107, 167] on span "Delivered" at bounding box center [1144, 169] width 87 height 18
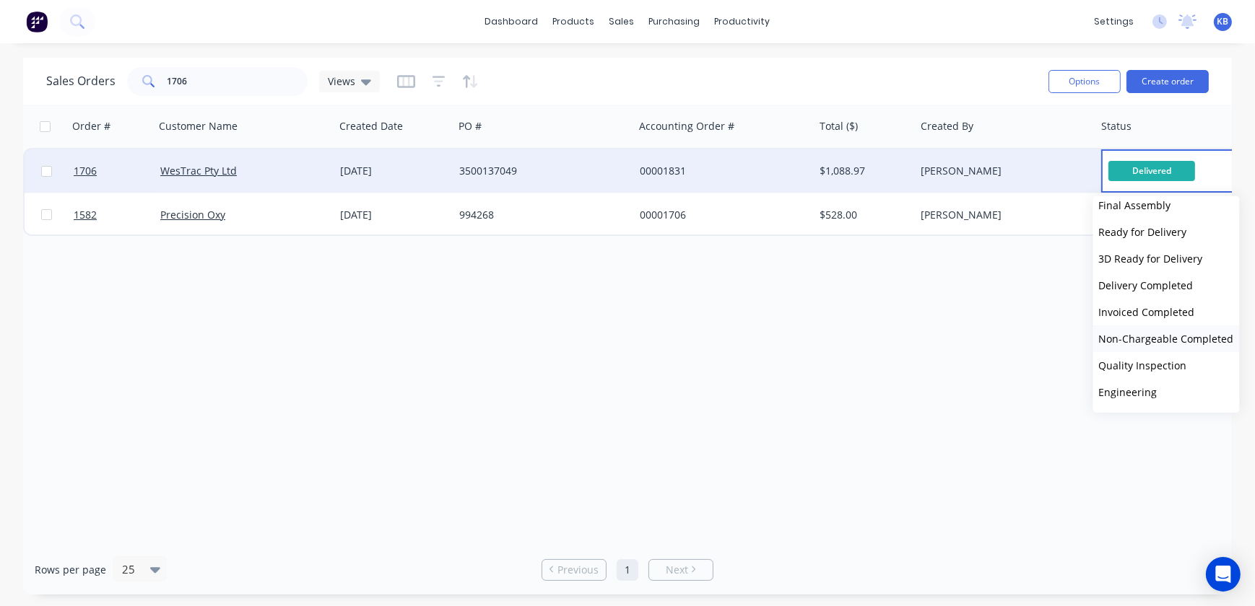
scroll to position [328, 0]
click at [1140, 282] on span "Invoiced Completed" at bounding box center [1147, 289] width 96 height 14
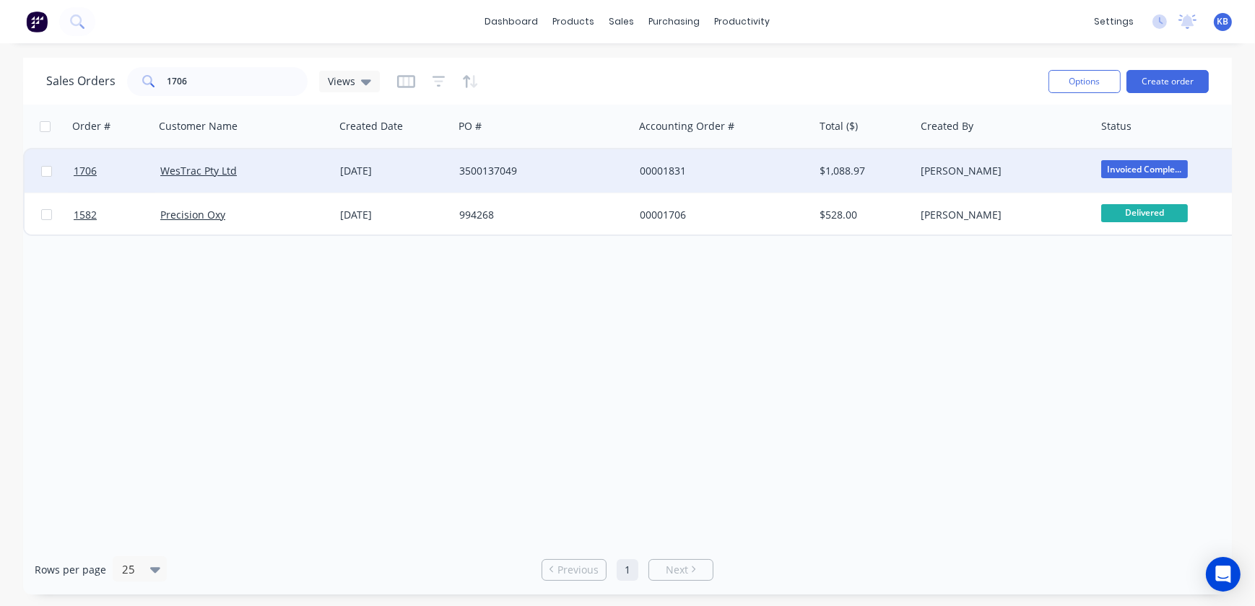
click at [967, 454] on div "Order # Customer Name Created Date PO # Accounting Order # Total ($) Created By…" at bounding box center [627, 325] width 1208 height 440
click at [257, 87] on input "1706" at bounding box center [237, 81] width 141 height 29
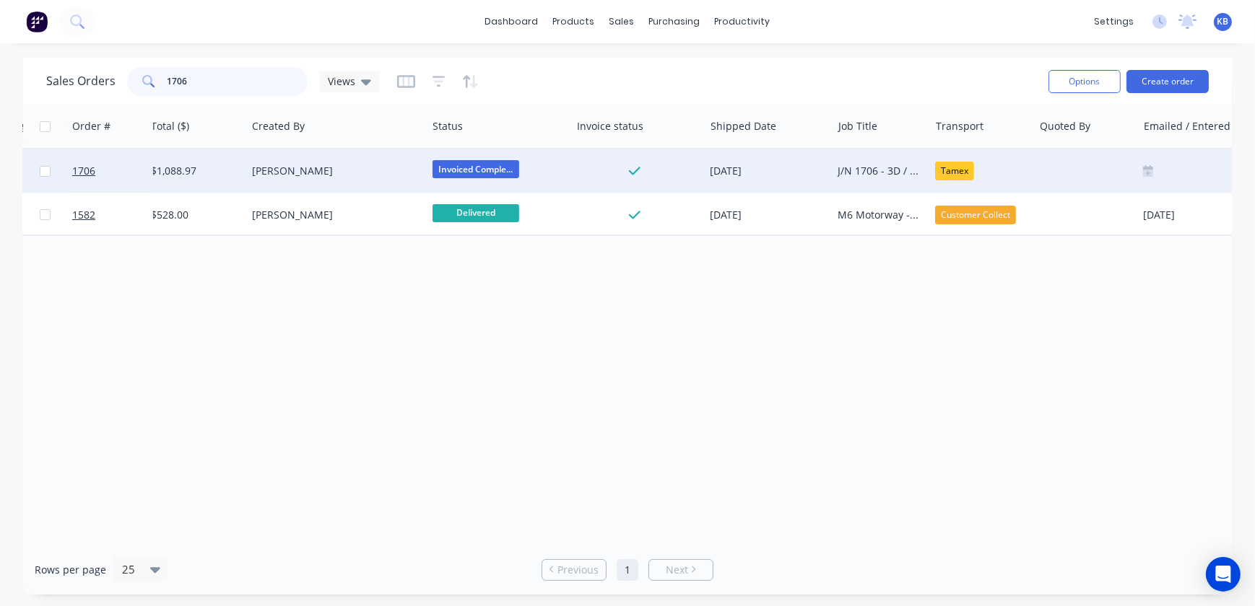
scroll to position [0, 0]
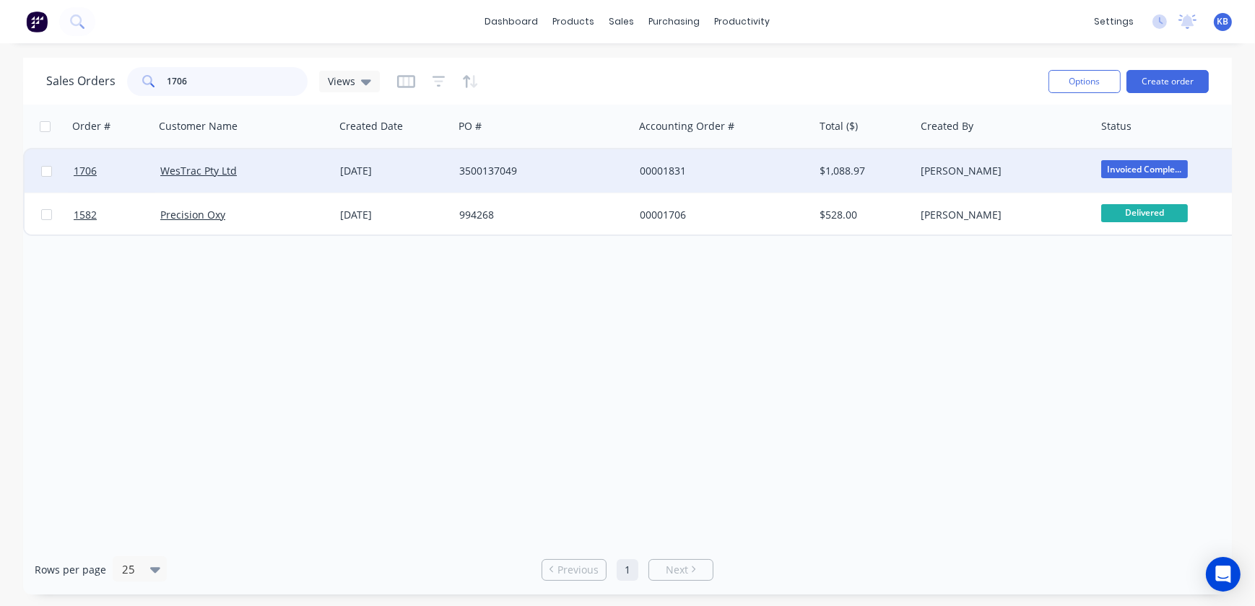
drag, startPoint x: 205, startPoint y: 78, endPoint x: 0, endPoint y: 56, distance: 206.1
click at [7, 58] on div "Sales Orders 1706 Views Options Create order Order # Customer Name Created Date…" at bounding box center [627, 326] width 1255 height 537
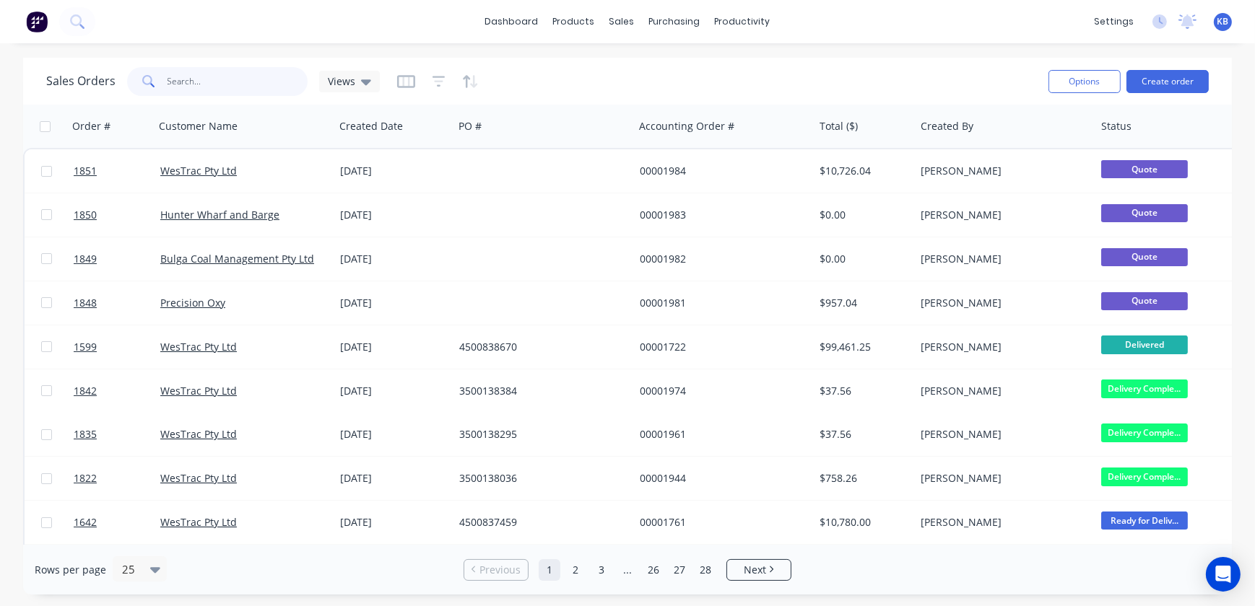
click at [204, 90] on input "text" at bounding box center [237, 81] width 141 height 29
type input "1842"
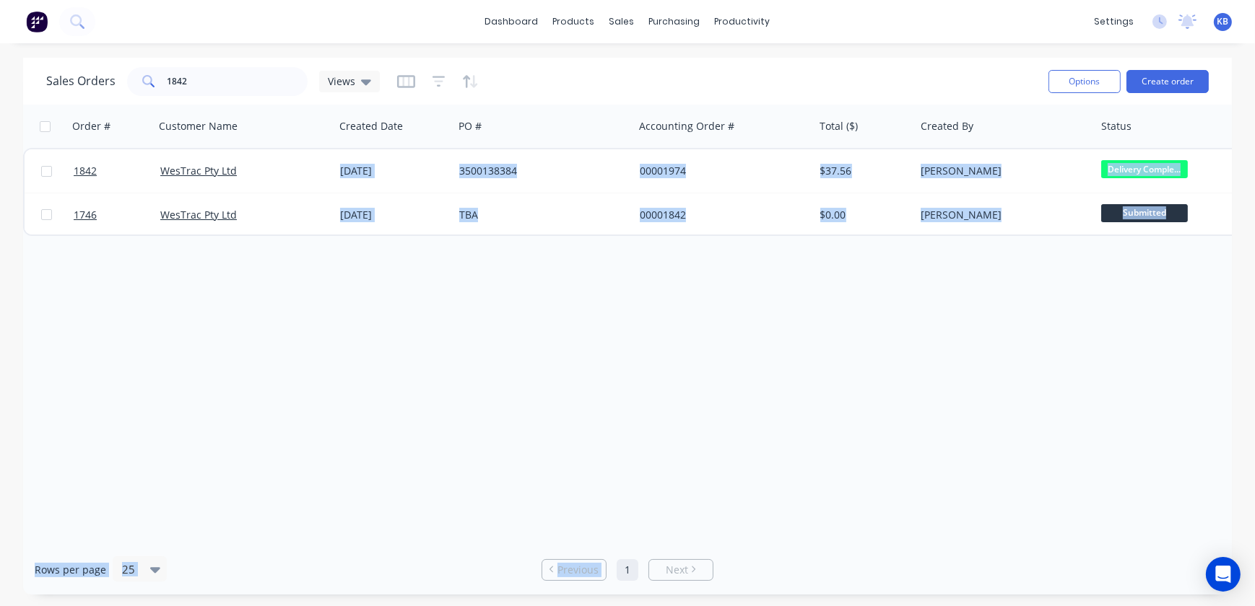
drag, startPoint x: 404, startPoint y: 536, endPoint x: 611, endPoint y: 545, distance: 208.1
click at [611, 545] on div "Sales Orders 1842 Views Options Create order Order # Customer Name Created Date…" at bounding box center [627, 326] width 1208 height 537
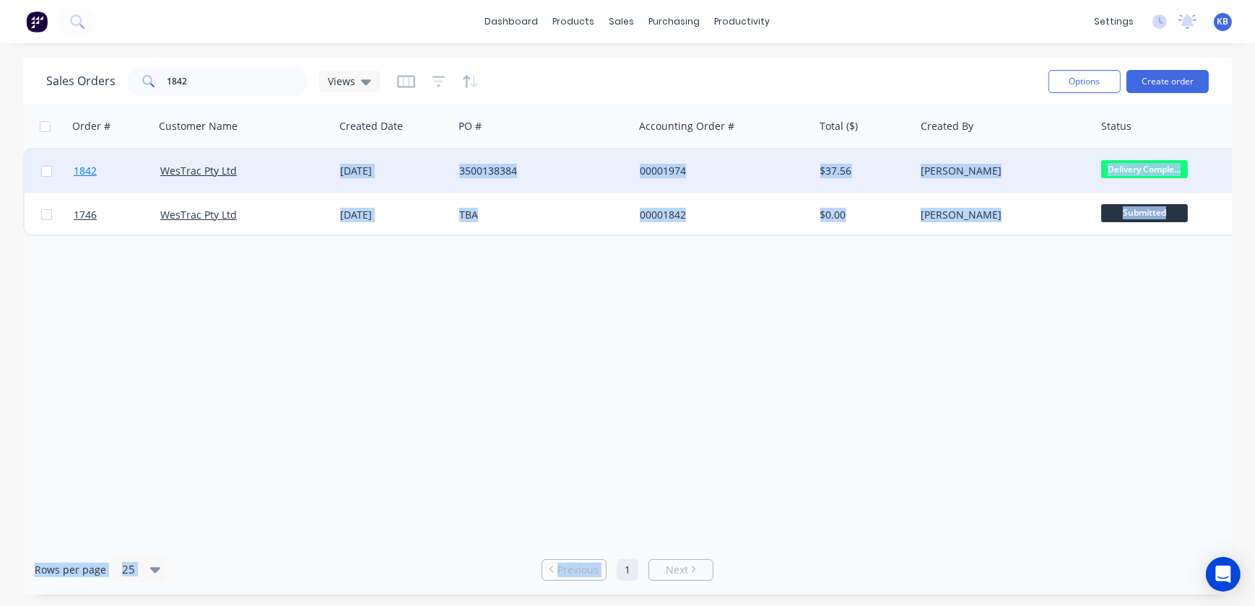
click at [108, 178] on link "1842" at bounding box center [117, 170] width 87 height 43
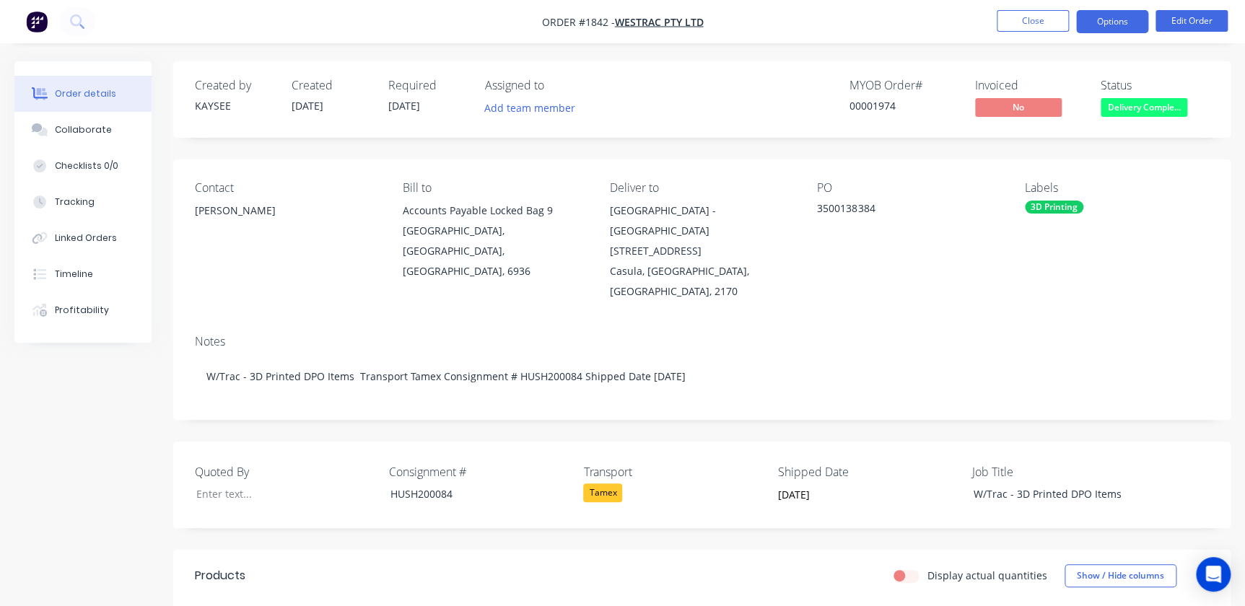
click at [1124, 17] on button "Options" at bounding box center [1112, 21] width 72 height 23
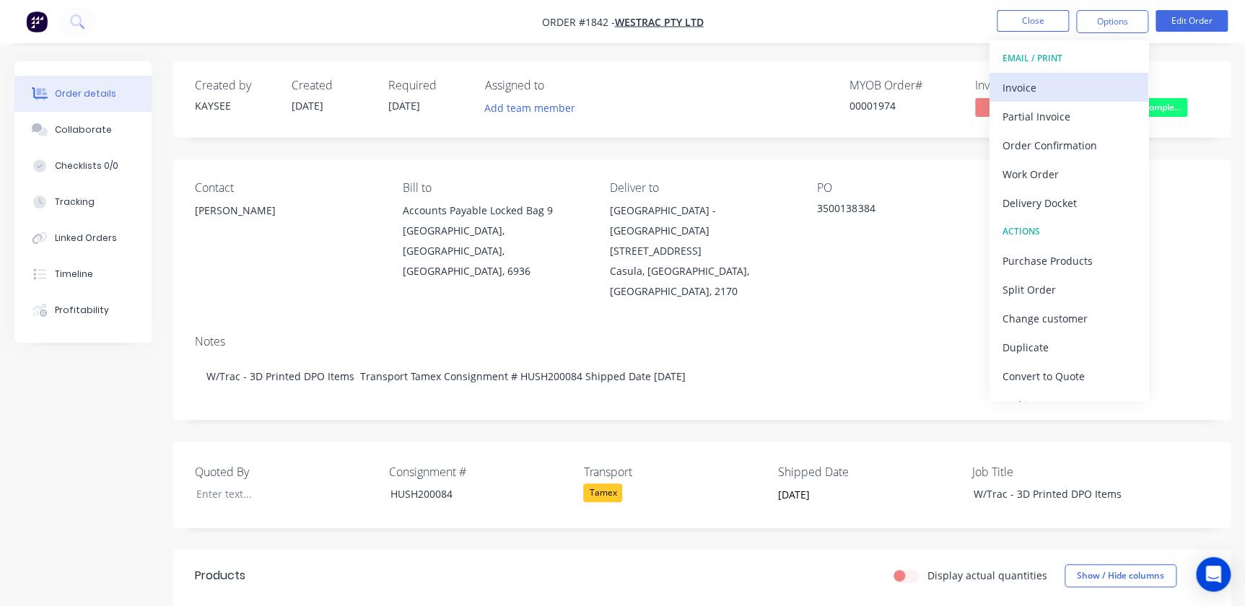
click at [1044, 87] on div "Invoice" at bounding box center [1069, 87] width 133 height 21
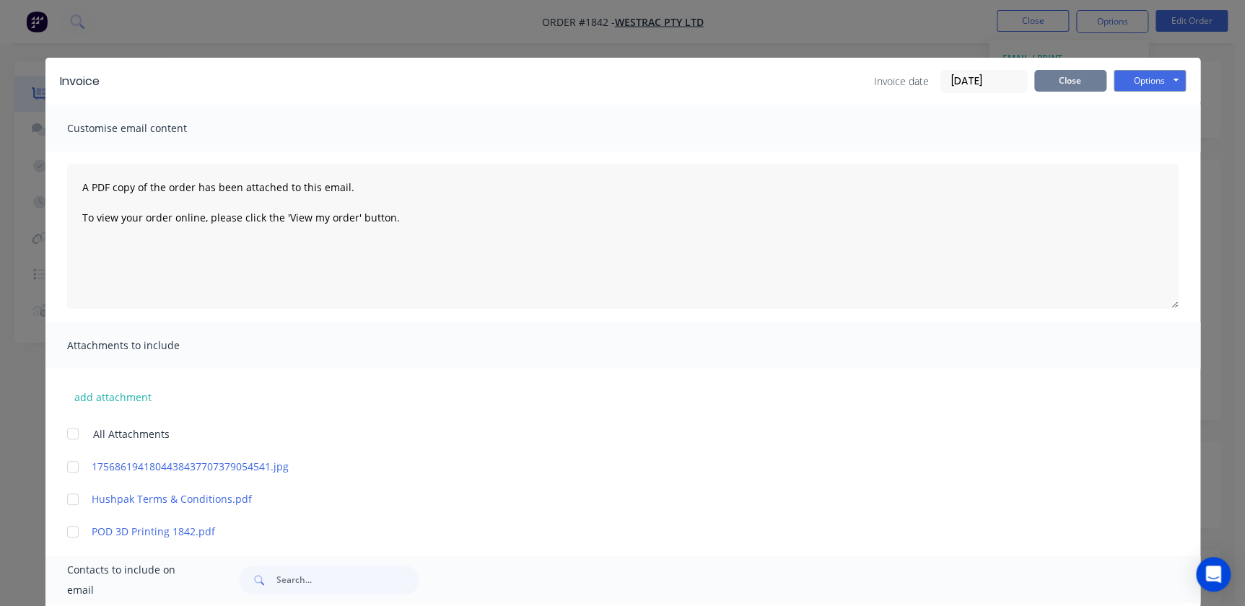
click at [1058, 72] on button "Close" at bounding box center [1070, 81] width 72 height 22
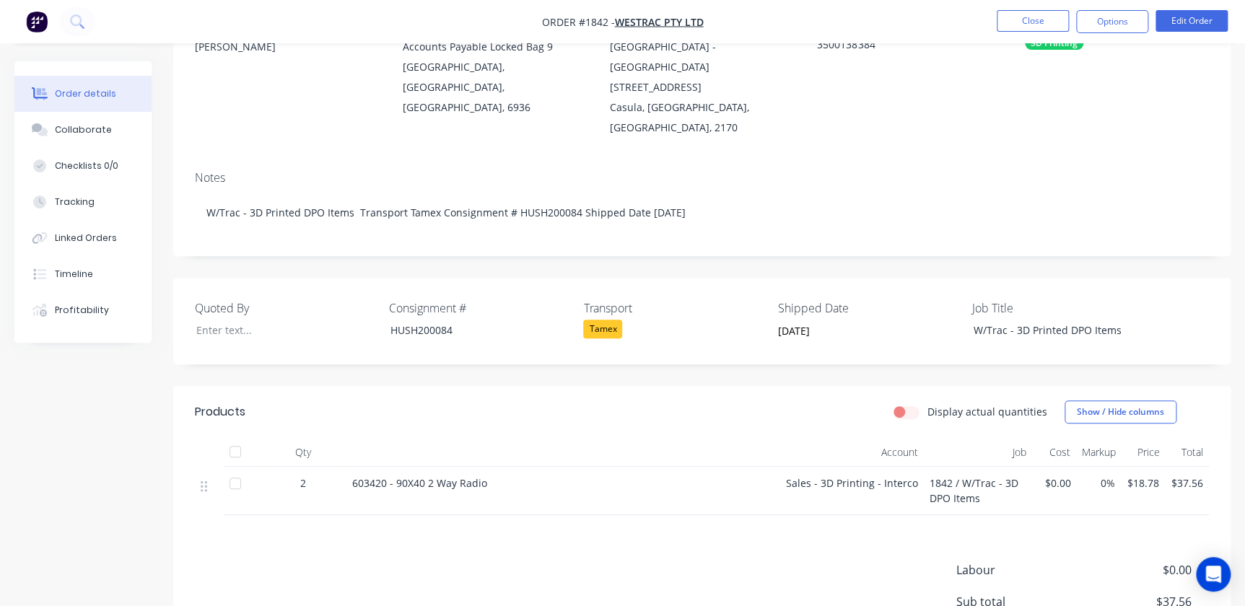
scroll to position [196, 0]
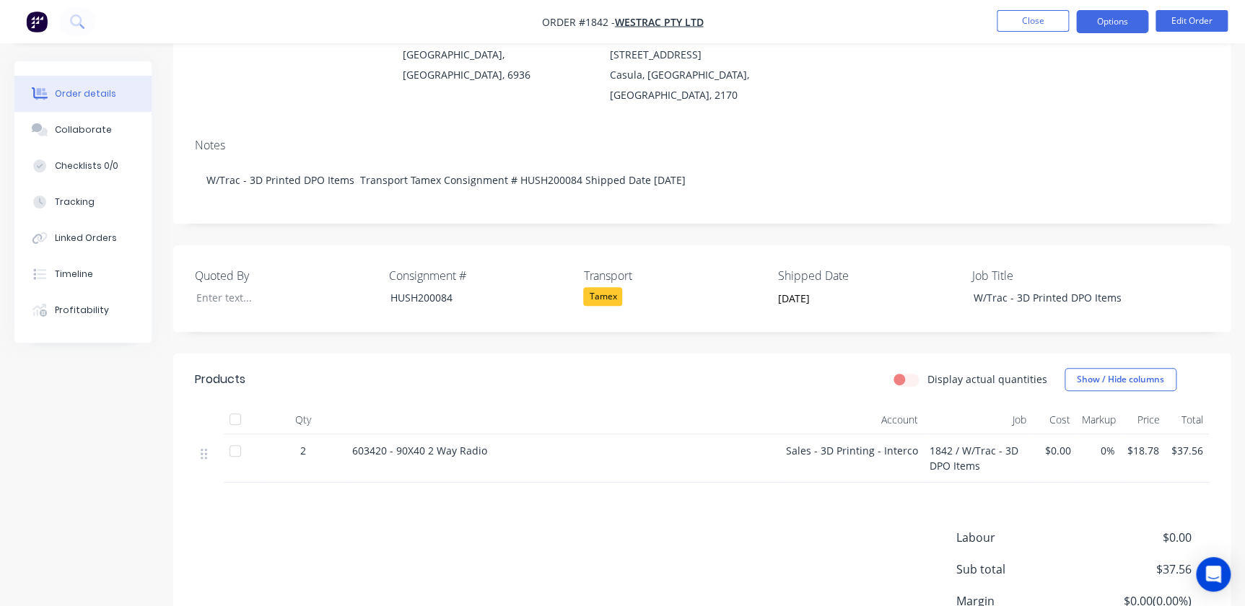
click at [1127, 27] on button "Options" at bounding box center [1112, 21] width 72 height 23
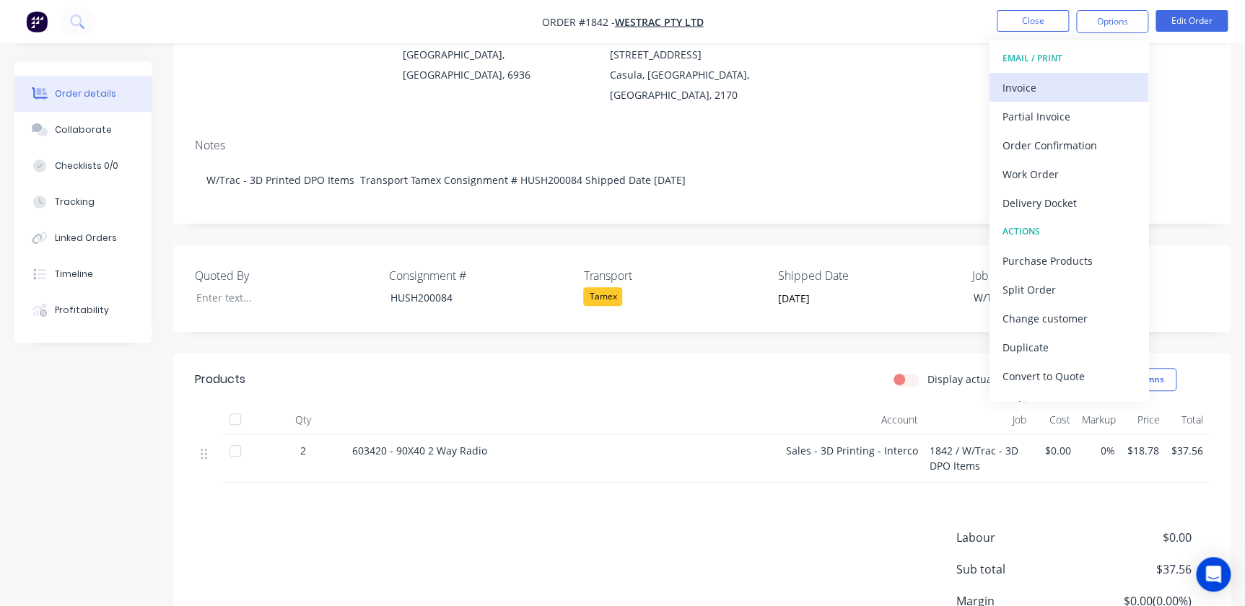
click at [1055, 94] on div "Invoice" at bounding box center [1069, 87] width 133 height 21
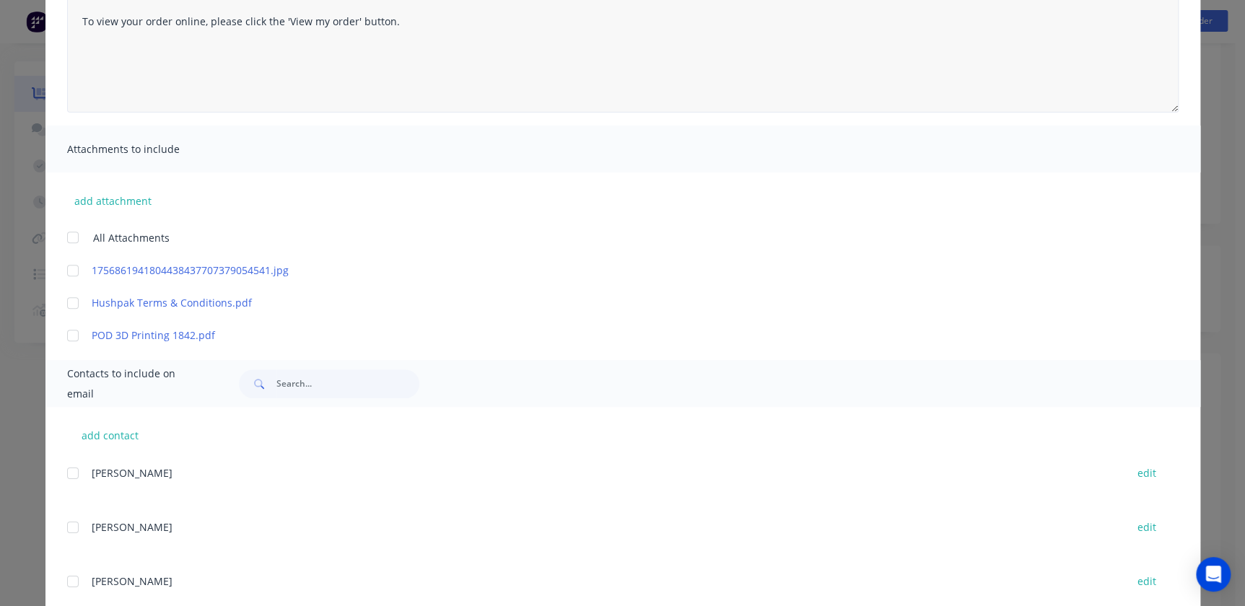
scroll to position [0, 0]
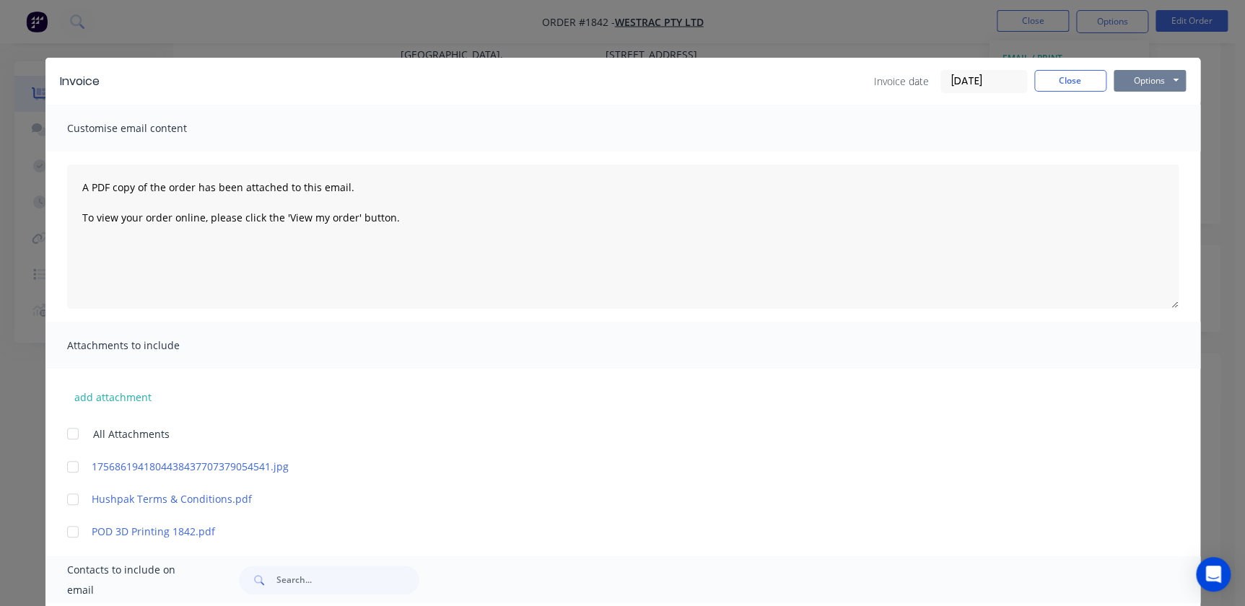
click at [1158, 81] on button "Options" at bounding box center [1150, 81] width 72 height 22
click at [1161, 129] on button "Print" at bounding box center [1160, 130] width 92 height 24
click at [1034, 84] on button "Close" at bounding box center [1070, 81] width 72 height 22
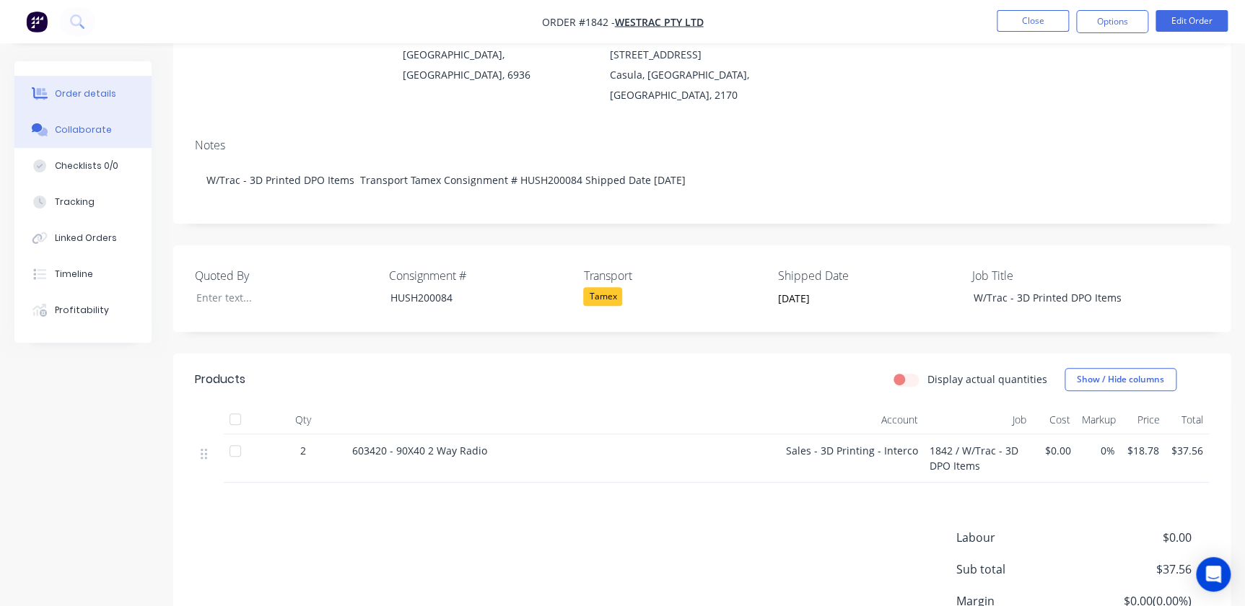
click at [84, 126] on div "Collaborate" at bounding box center [83, 129] width 57 height 13
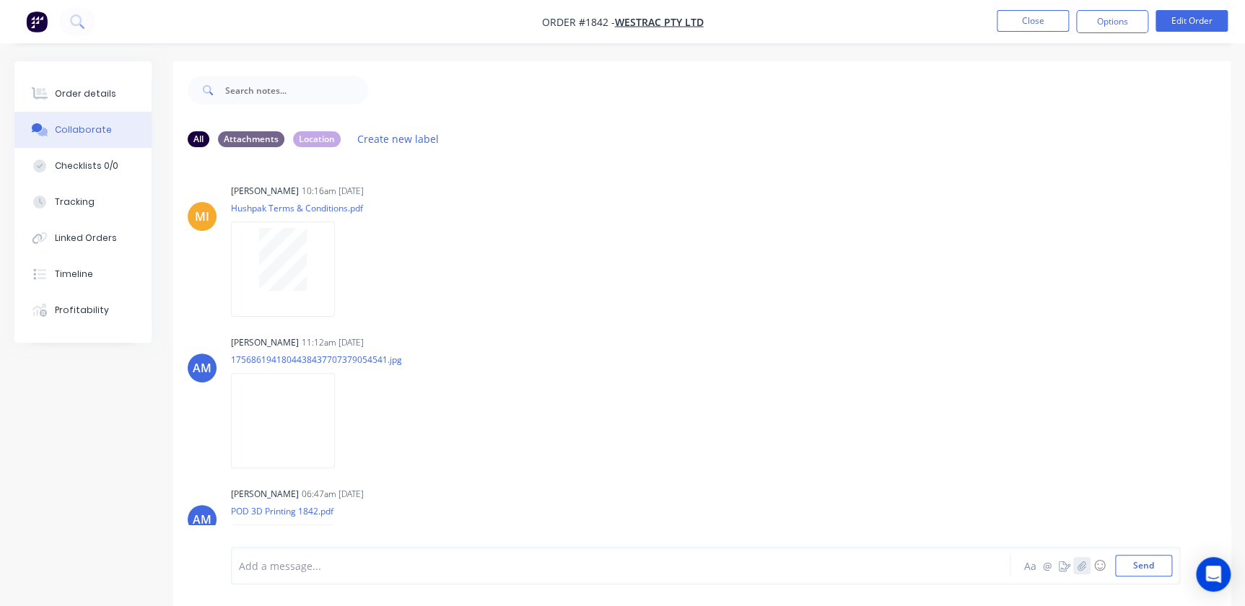
click at [1087, 570] on button "button" at bounding box center [1081, 565] width 17 height 17
click at [1135, 572] on button "Send" at bounding box center [1143, 566] width 57 height 22
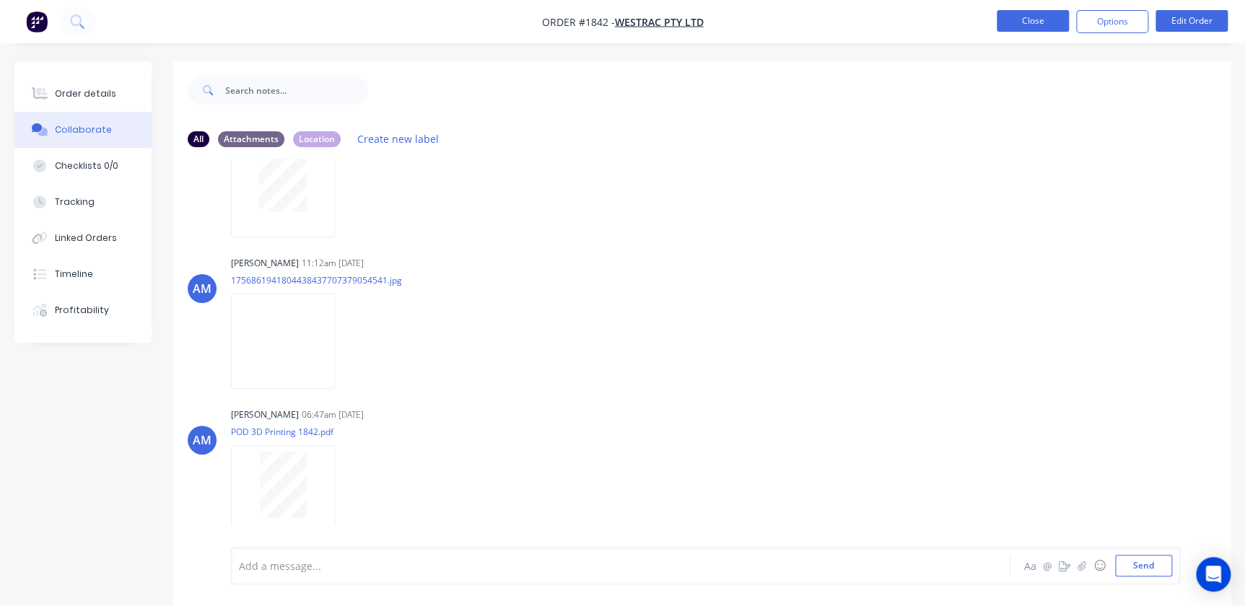
click at [1036, 29] on button "Close" at bounding box center [1033, 21] width 72 height 22
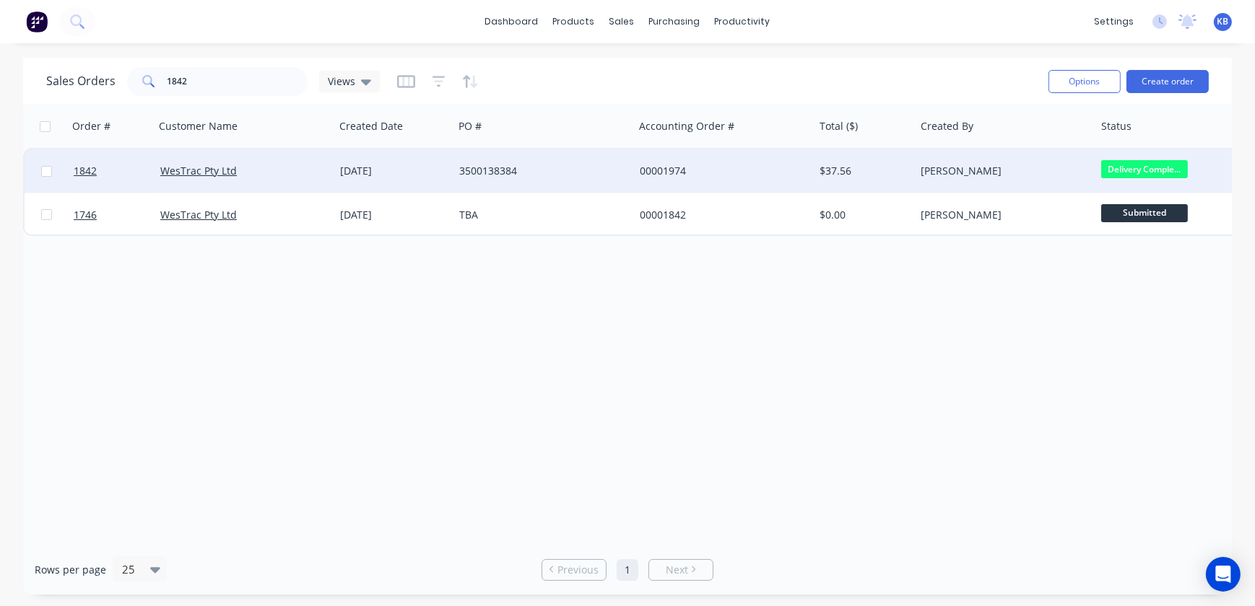
click at [313, 183] on div "WesTrac Pty Ltd" at bounding box center [244, 170] width 180 height 43
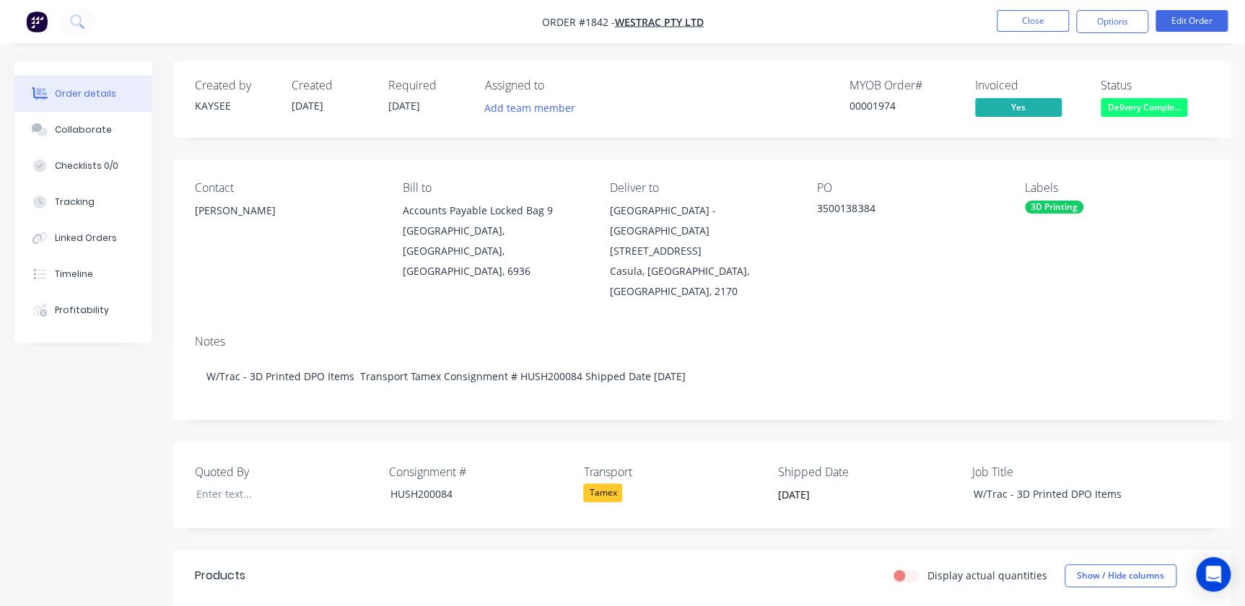
click at [1112, 111] on span "Delivery Comple..." at bounding box center [1144, 107] width 87 height 18
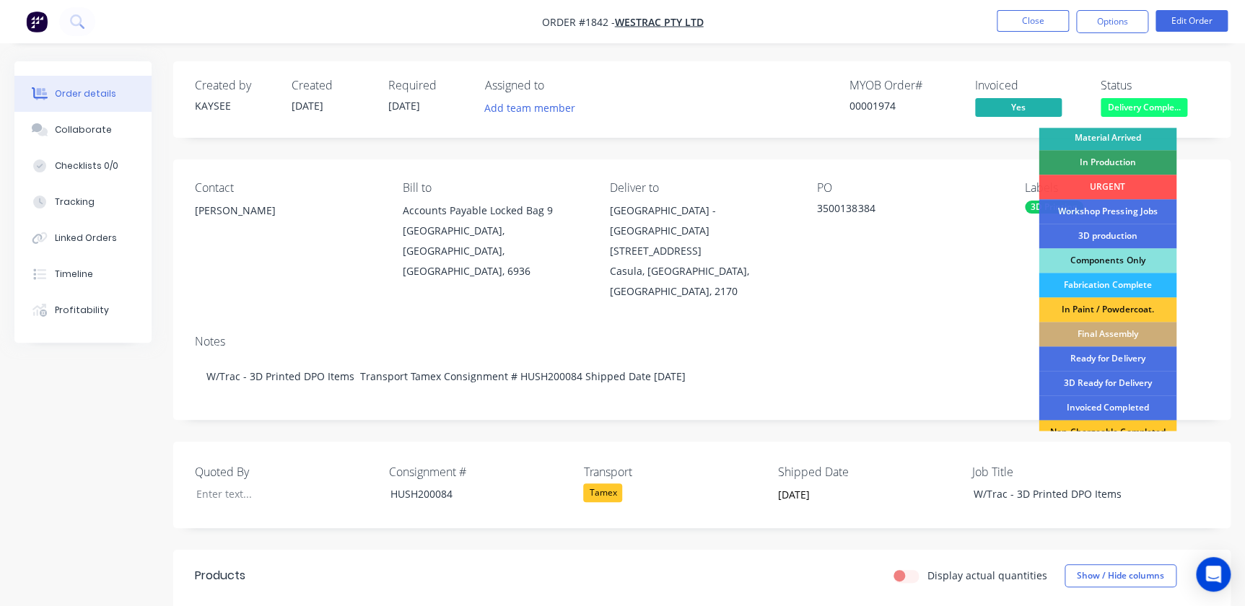
scroll to position [131, 0]
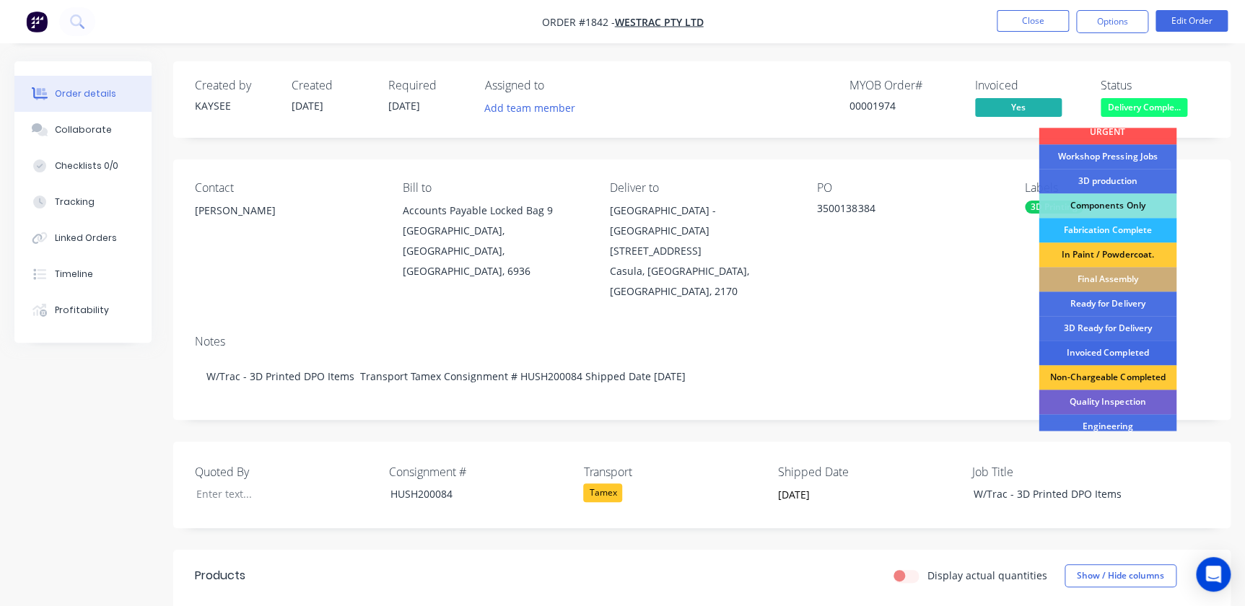
click at [1087, 346] on div "Invoiced Completed" at bounding box center [1108, 353] width 138 height 25
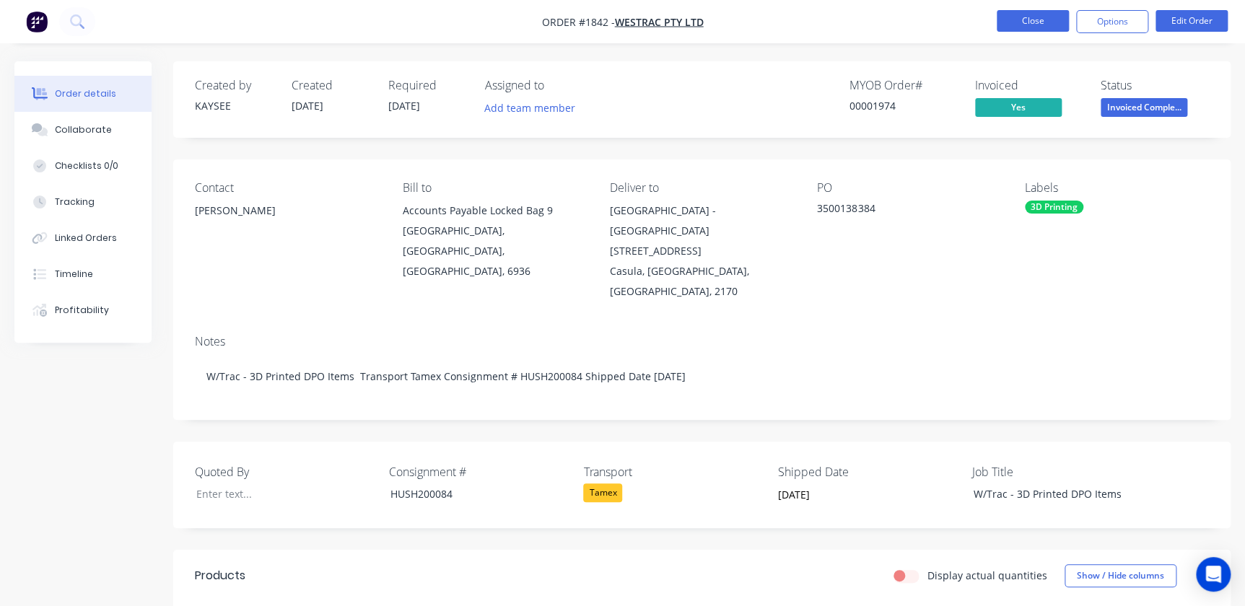
click at [1047, 27] on button "Close" at bounding box center [1033, 21] width 72 height 22
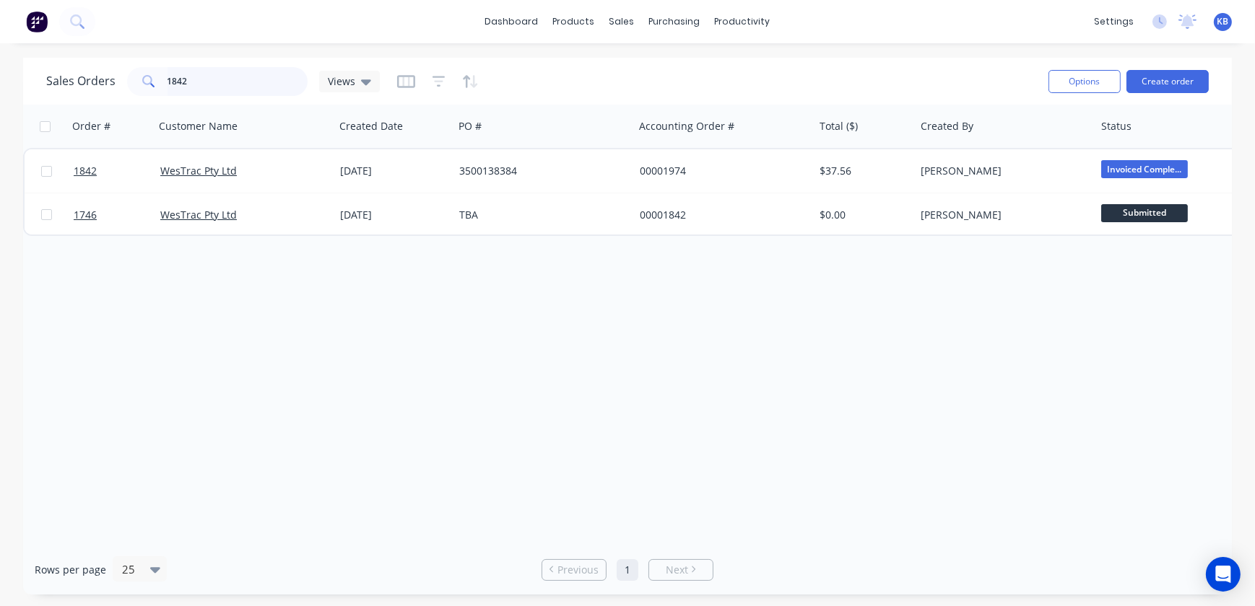
click at [231, 84] on input "1842" at bounding box center [237, 81] width 141 height 29
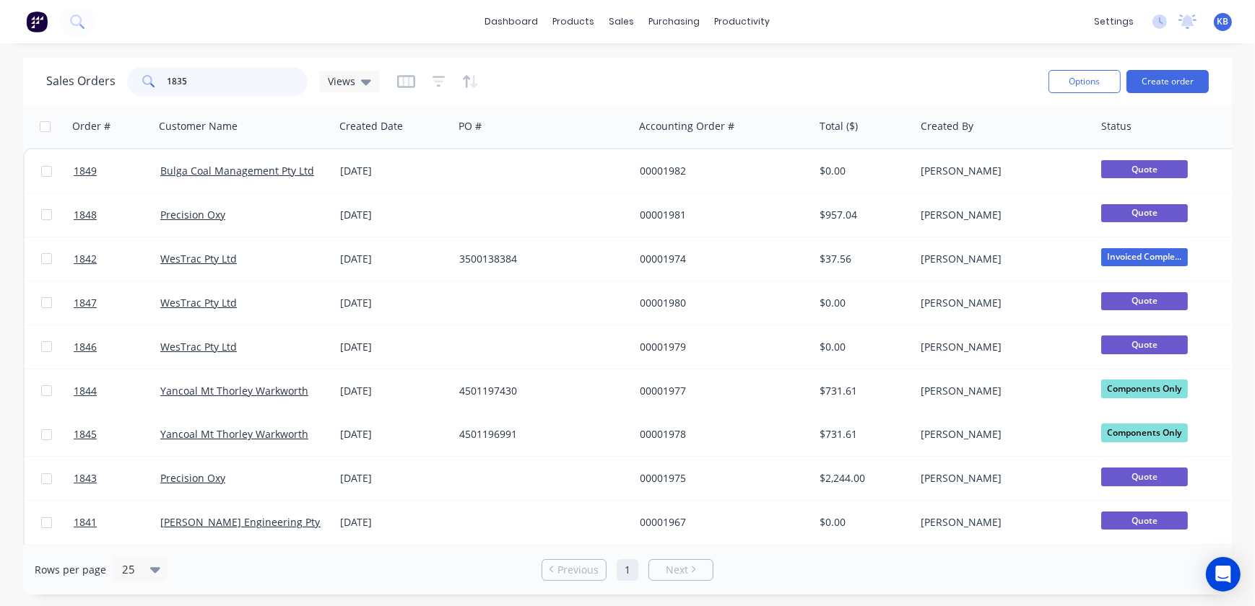
type input "1835"
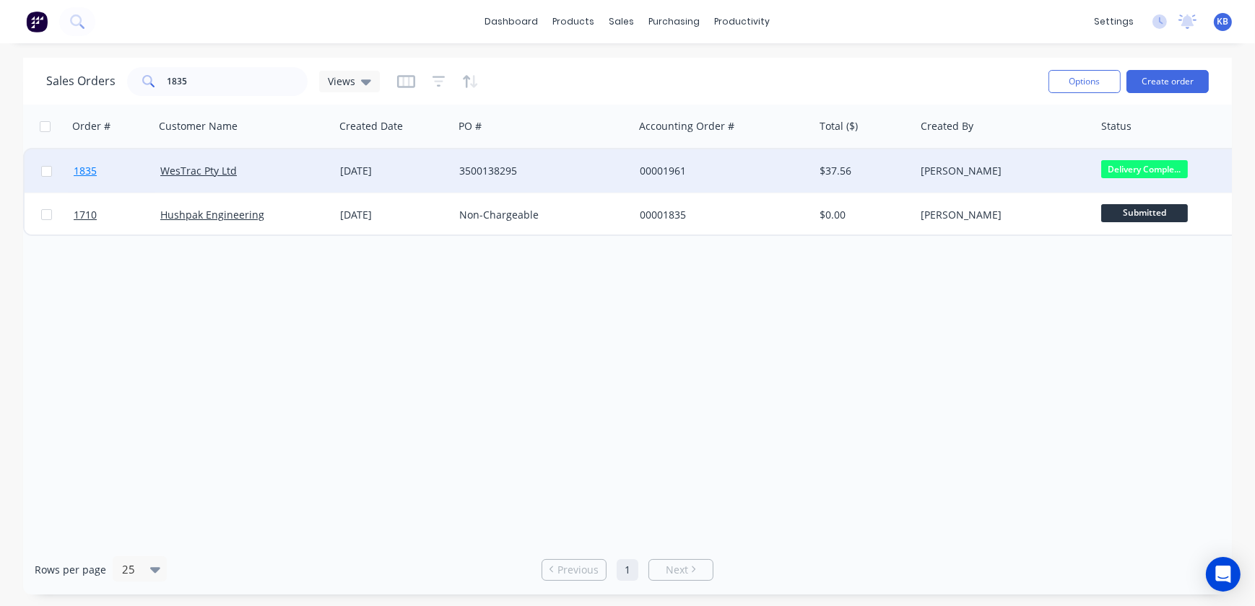
click at [101, 173] on link "1835" at bounding box center [117, 170] width 87 height 43
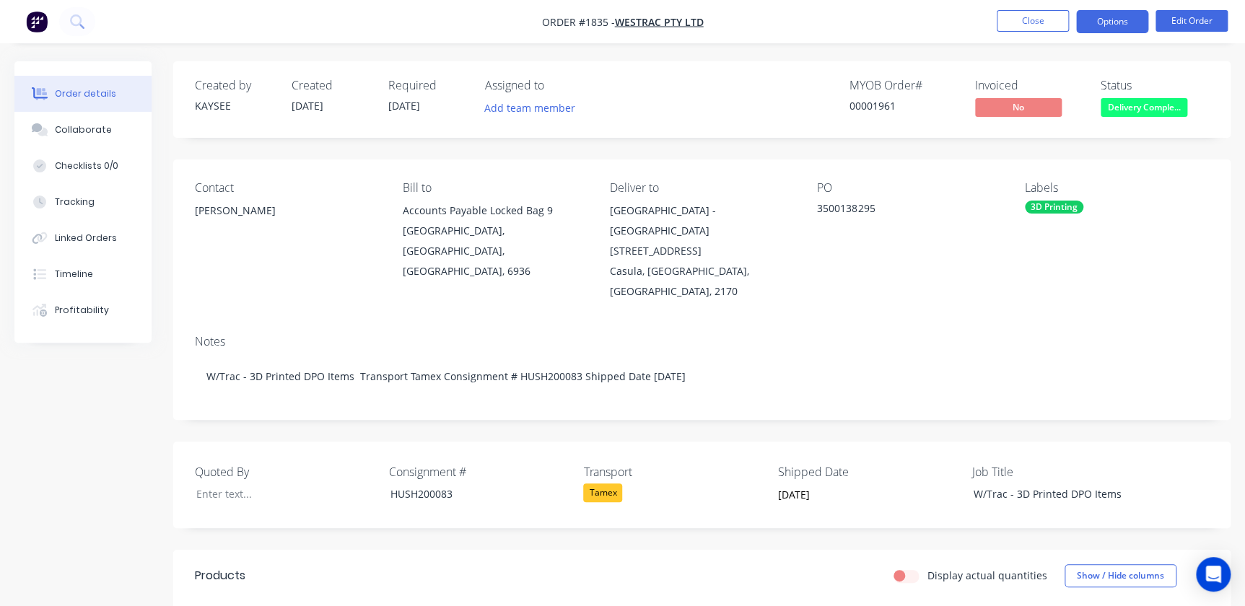
click at [1112, 28] on button "Options" at bounding box center [1112, 21] width 72 height 23
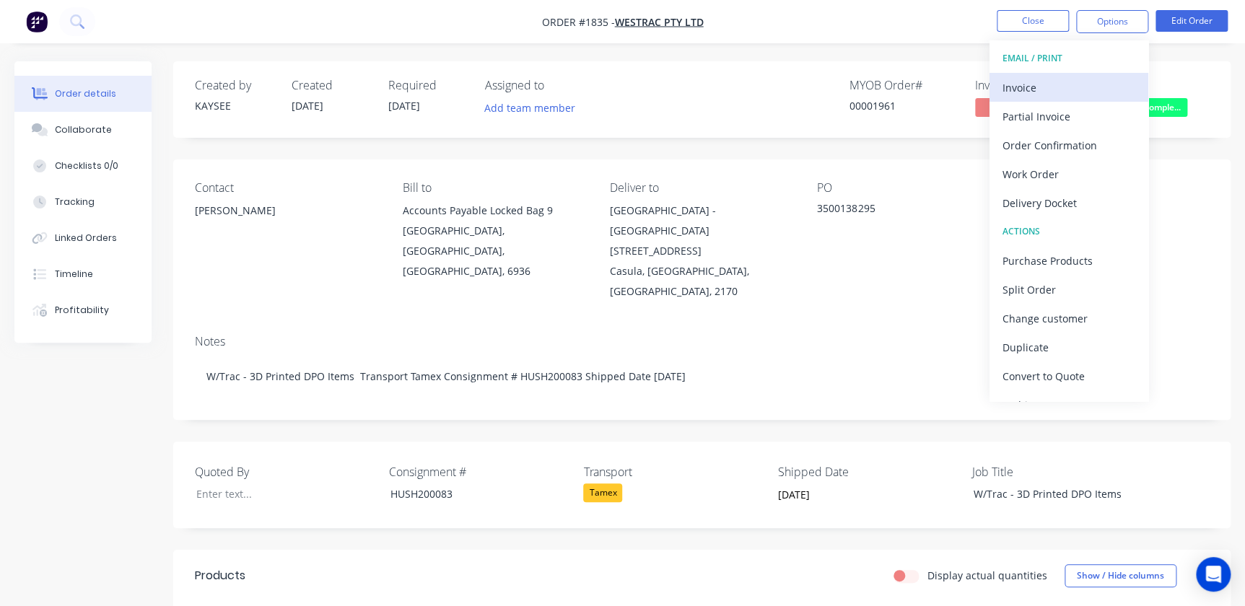
click at [1069, 85] on div "Invoice" at bounding box center [1069, 87] width 133 height 21
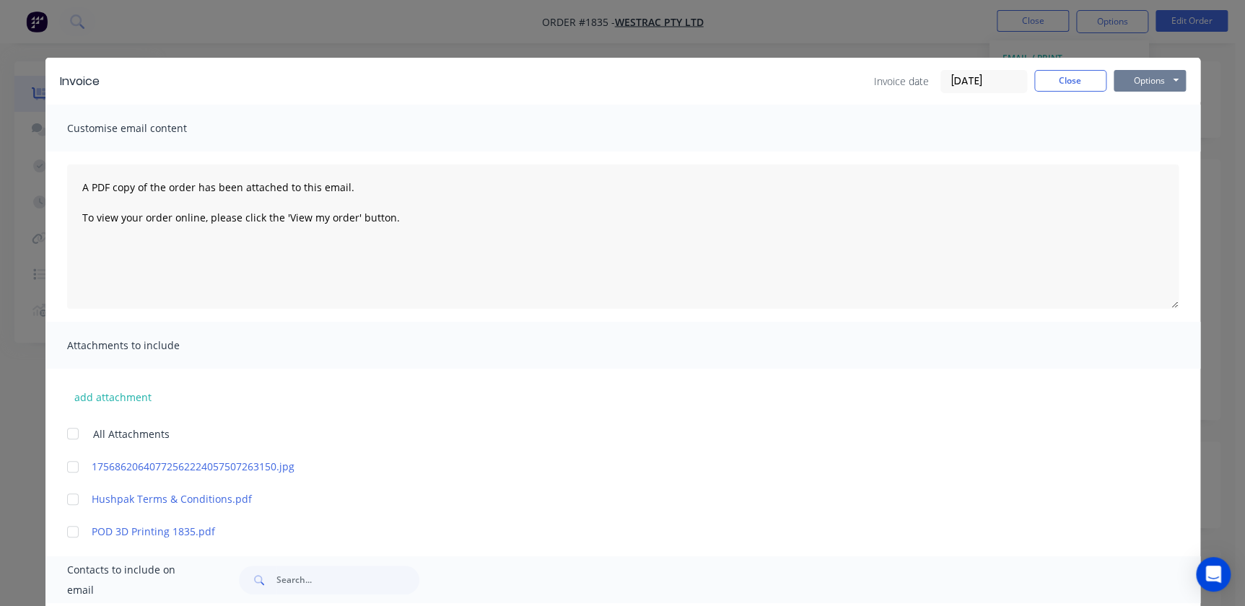
click at [1140, 82] on button "Options" at bounding box center [1150, 81] width 72 height 22
click at [1155, 126] on button "Print" at bounding box center [1160, 130] width 92 height 24
click at [1064, 73] on button "Close" at bounding box center [1070, 81] width 72 height 22
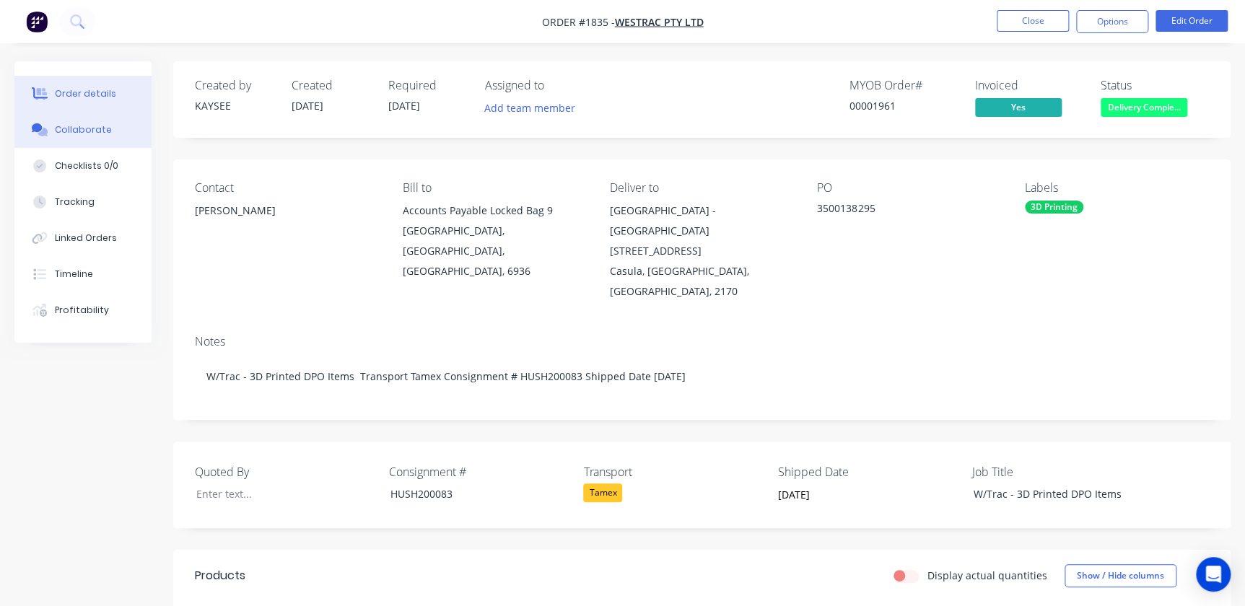
drag, startPoint x: 100, startPoint y: 128, endPoint x: 121, endPoint y: 131, distance: 21.2
click at [100, 128] on div "Collaborate" at bounding box center [83, 129] width 57 height 13
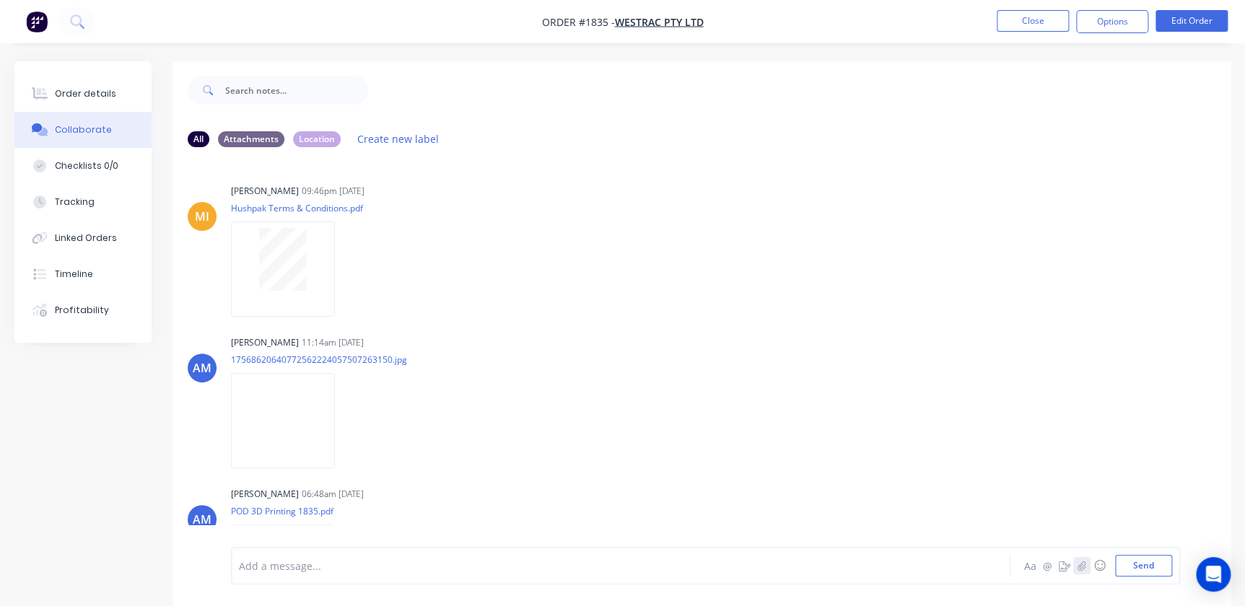
click at [1079, 569] on icon "button" at bounding box center [1082, 566] width 9 height 10
click at [1029, 11] on button "Close" at bounding box center [1033, 21] width 72 height 22
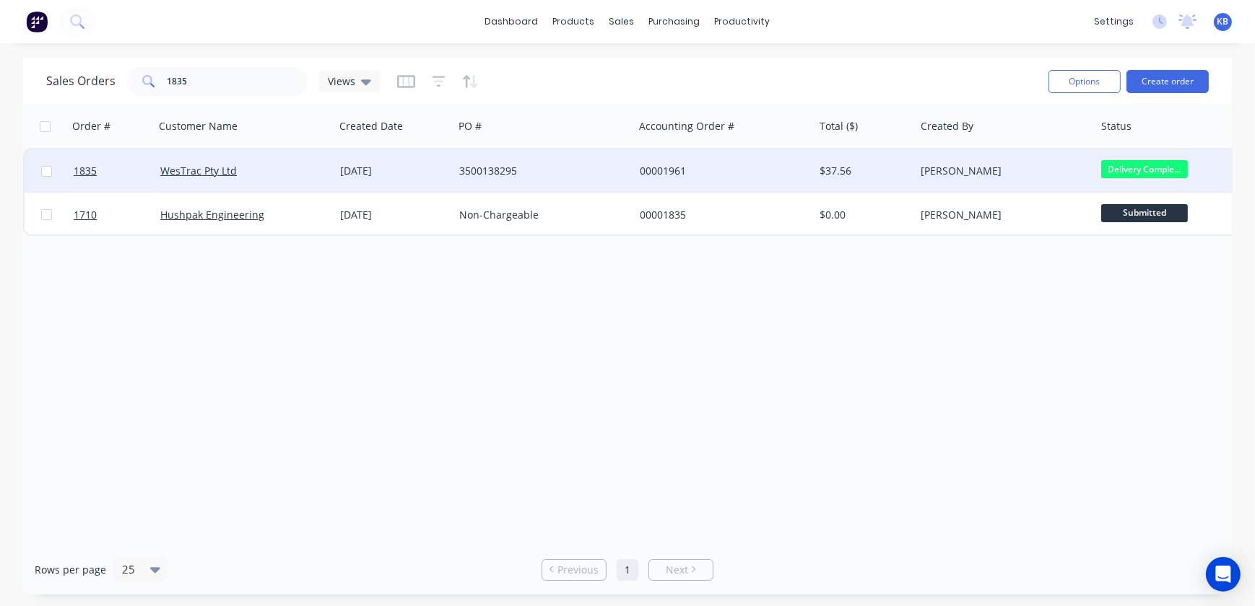
click at [1130, 165] on span "Delivery Comple..." at bounding box center [1144, 169] width 87 height 18
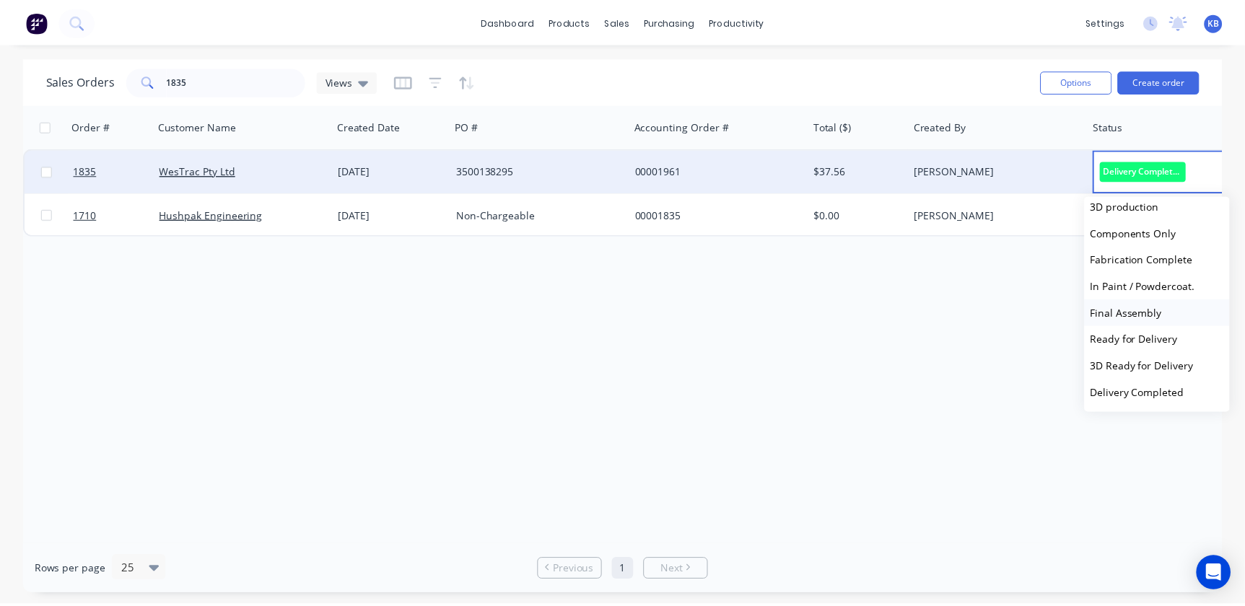
scroll to position [262, 0]
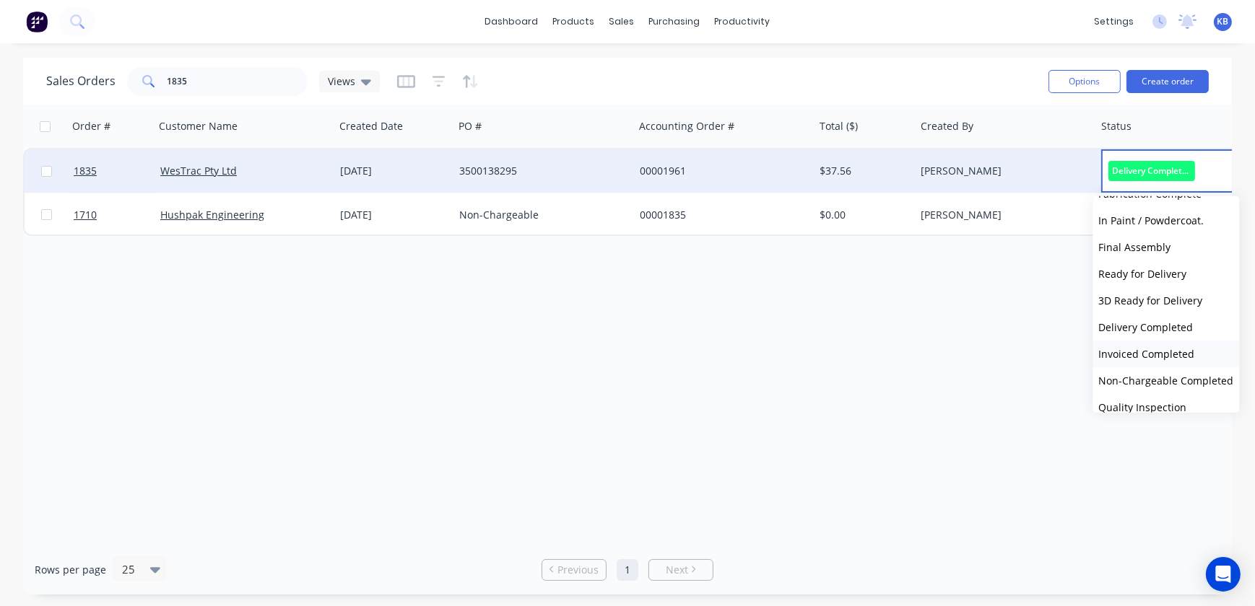
click at [1128, 352] on span "Invoiced Completed" at bounding box center [1147, 354] width 96 height 14
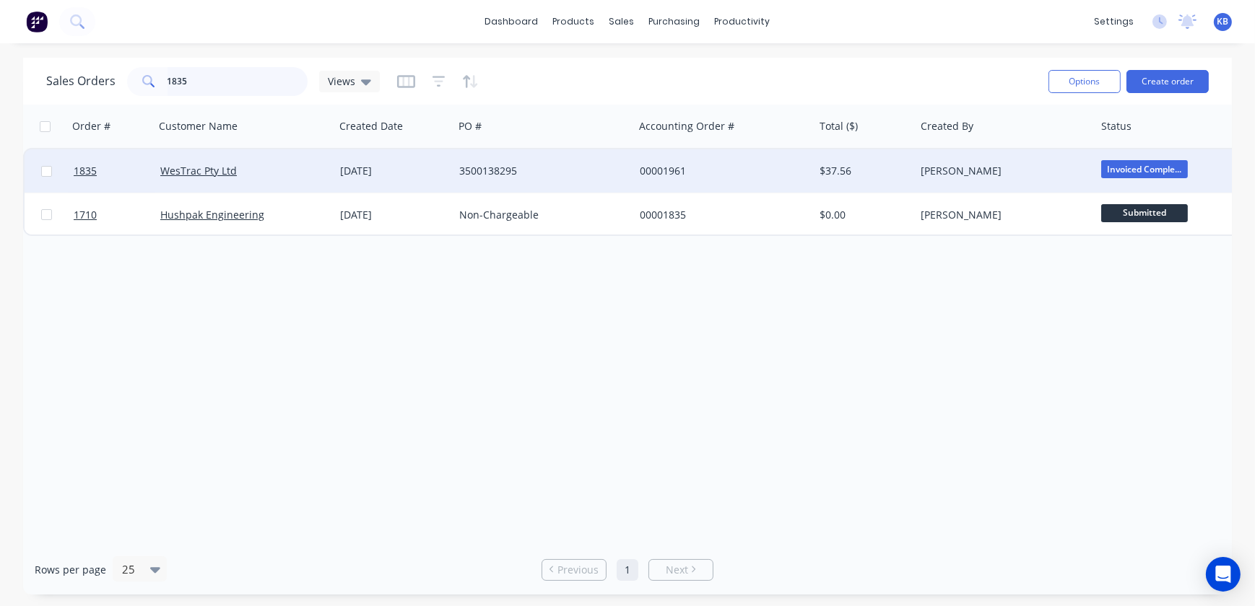
drag, startPoint x: 221, startPoint y: 83, endPoint x: 108, endPoint y: 88, distance: 112.7
click at [113, 85] on div "Sales Orders 1835 Views" at bounding box center [212, 81] width 333 height 29
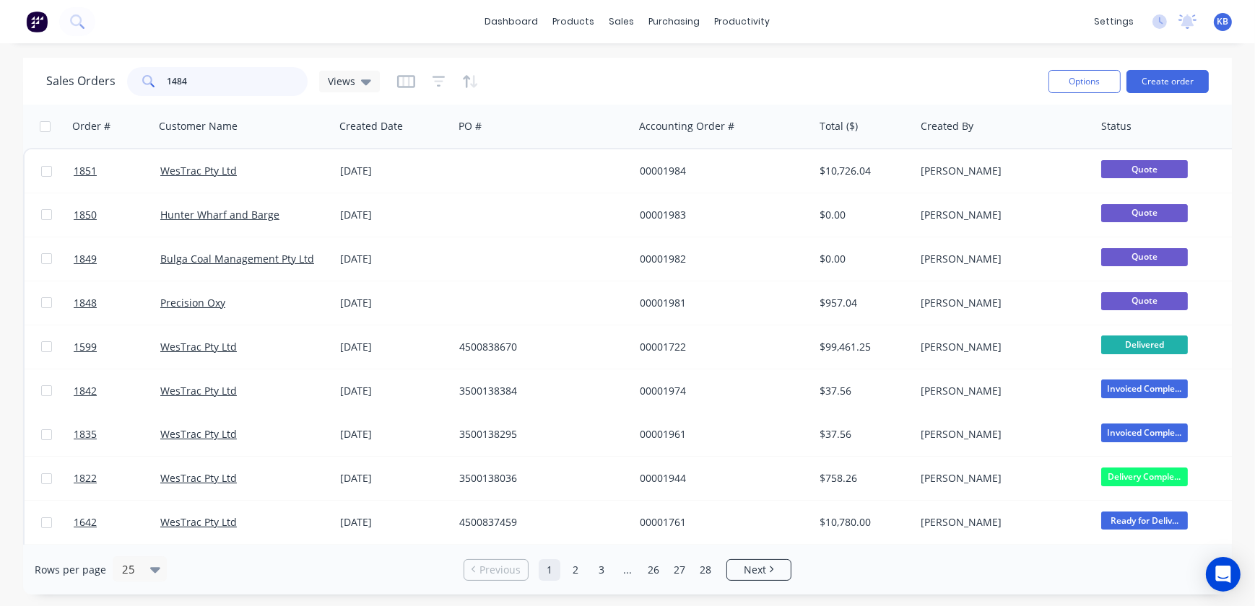
type input "1484"
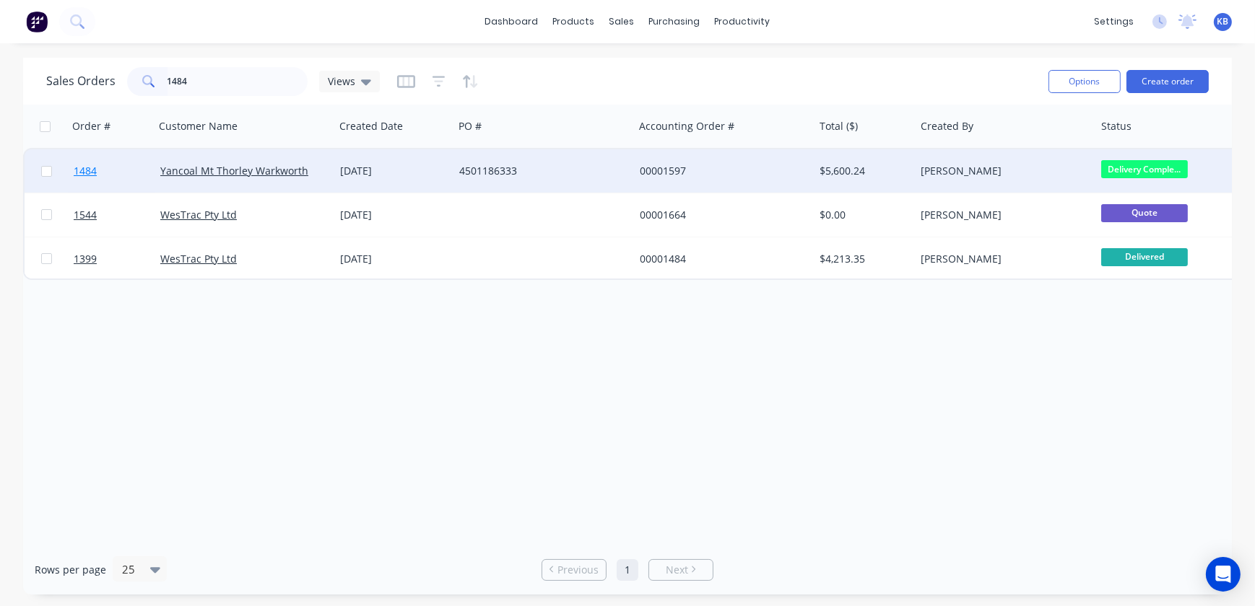
click at [87, 173] on span "1484" at bounding box center [85, 171] width 23 height 14
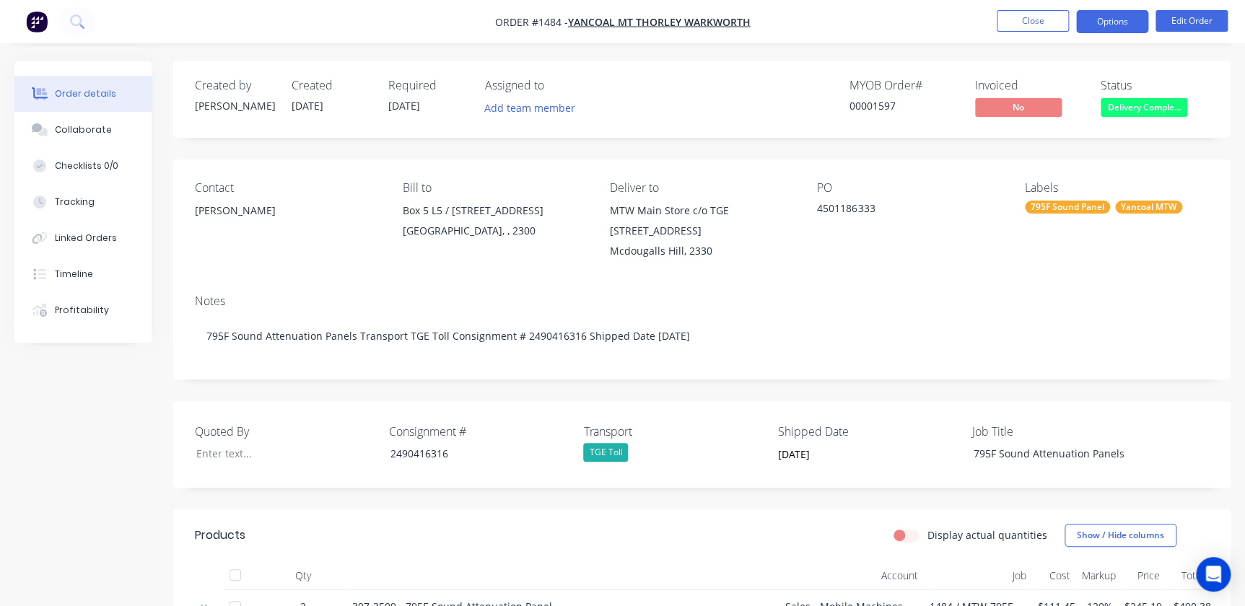
click at [1110, 19] on button "Options" at bounding box center [1112, 21] width 72 height 23
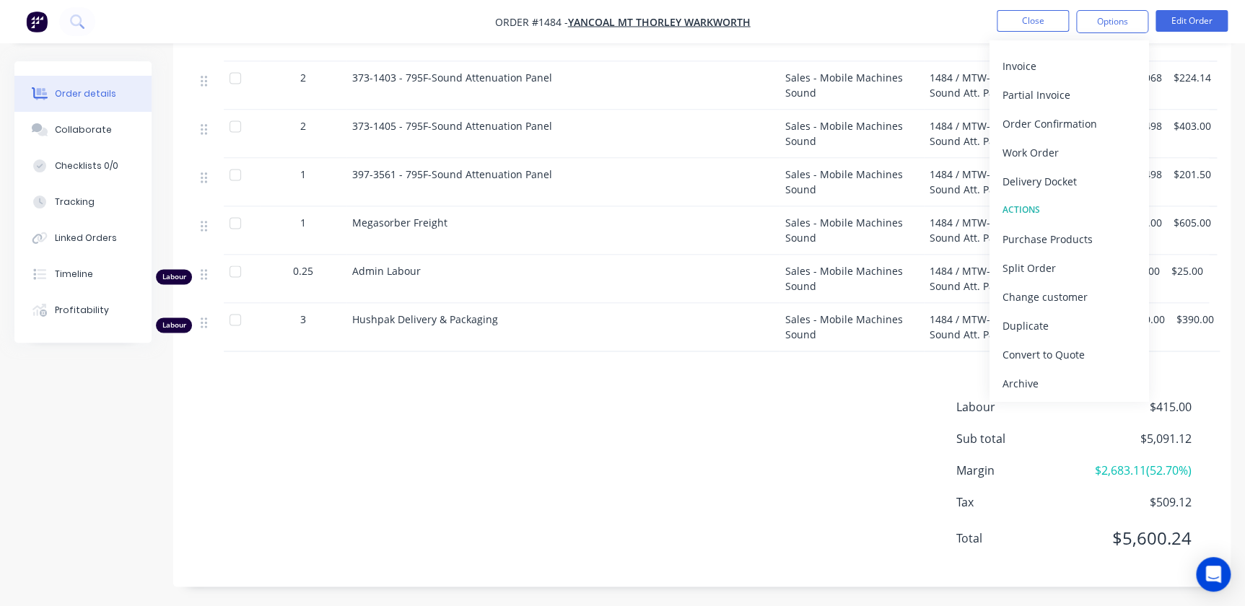
scroll to position [1013, 0]
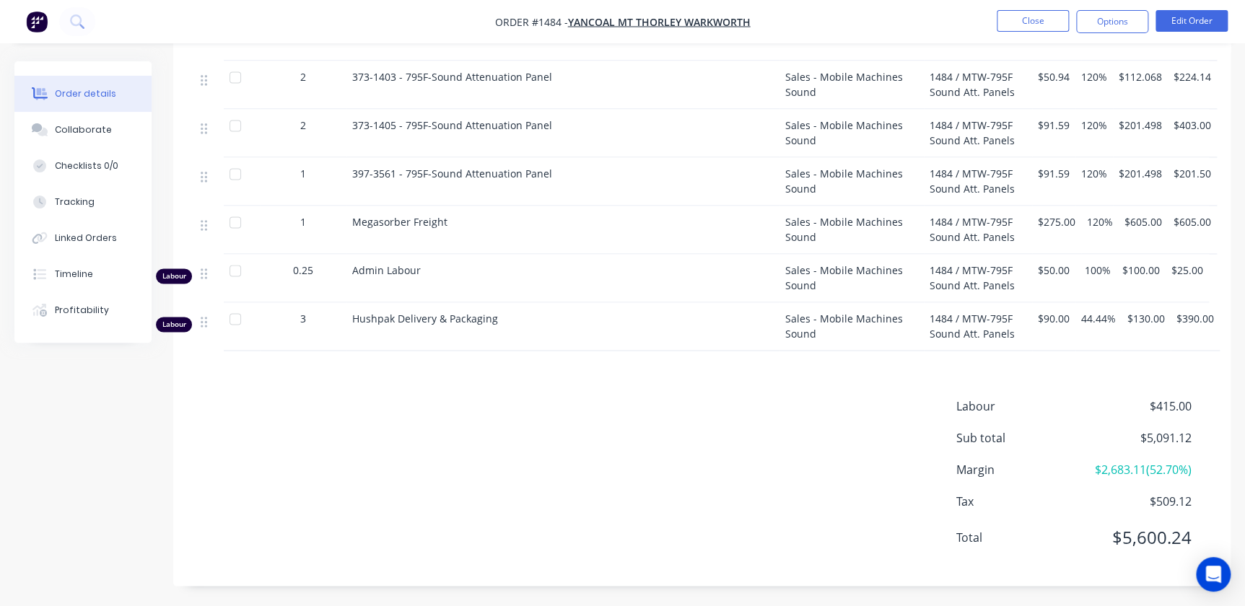
click at [750, 445] on div "Labour $415.00 Sub total $5,091.12 Margin $2,683.11 ( 52.70 %) Tax $509.12 Tota…" at bounding box center [702, 480] width 1014 height 167
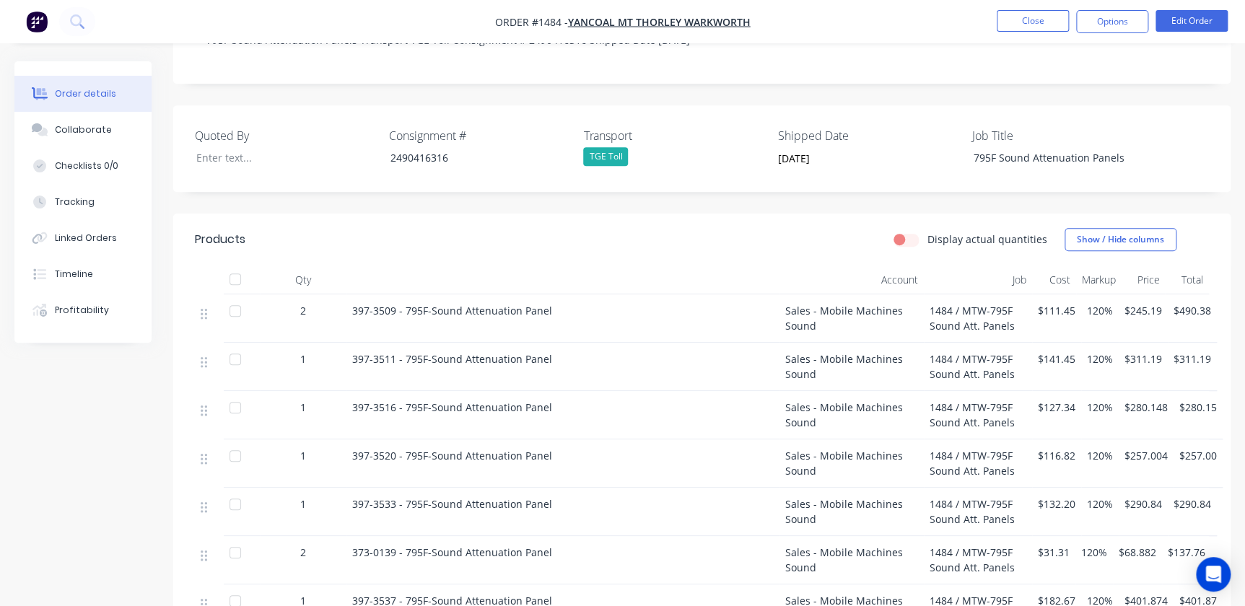
scroll to position [292, 0]
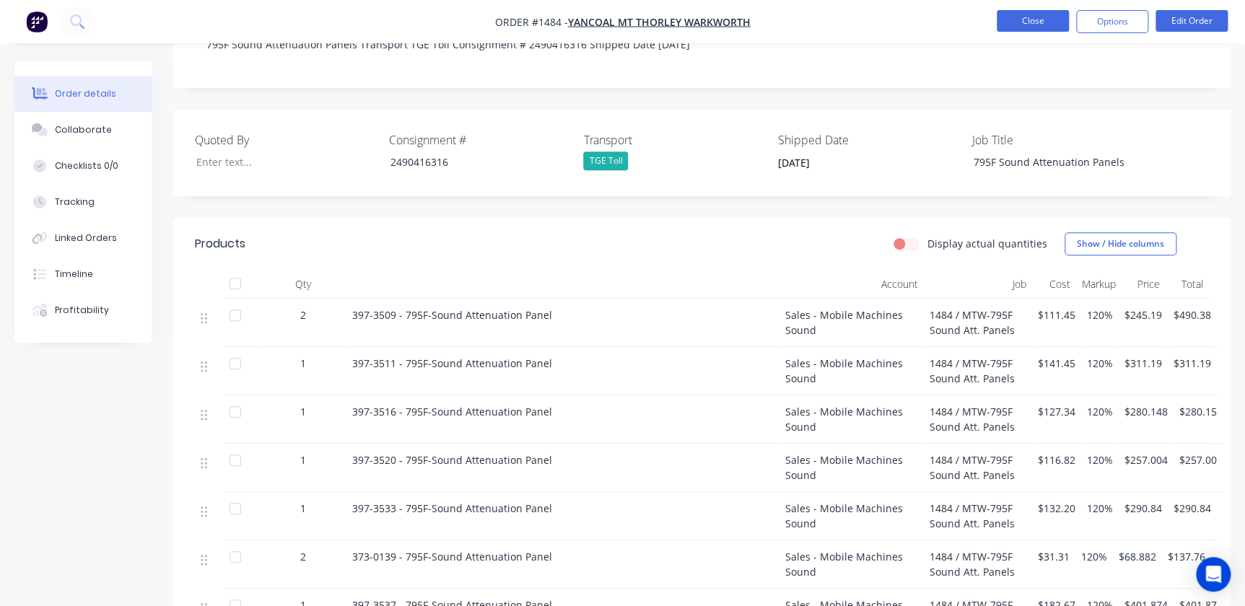
click at [1006, 20] on button "Close" at bounding box center [1033, 21] width 72 height 22
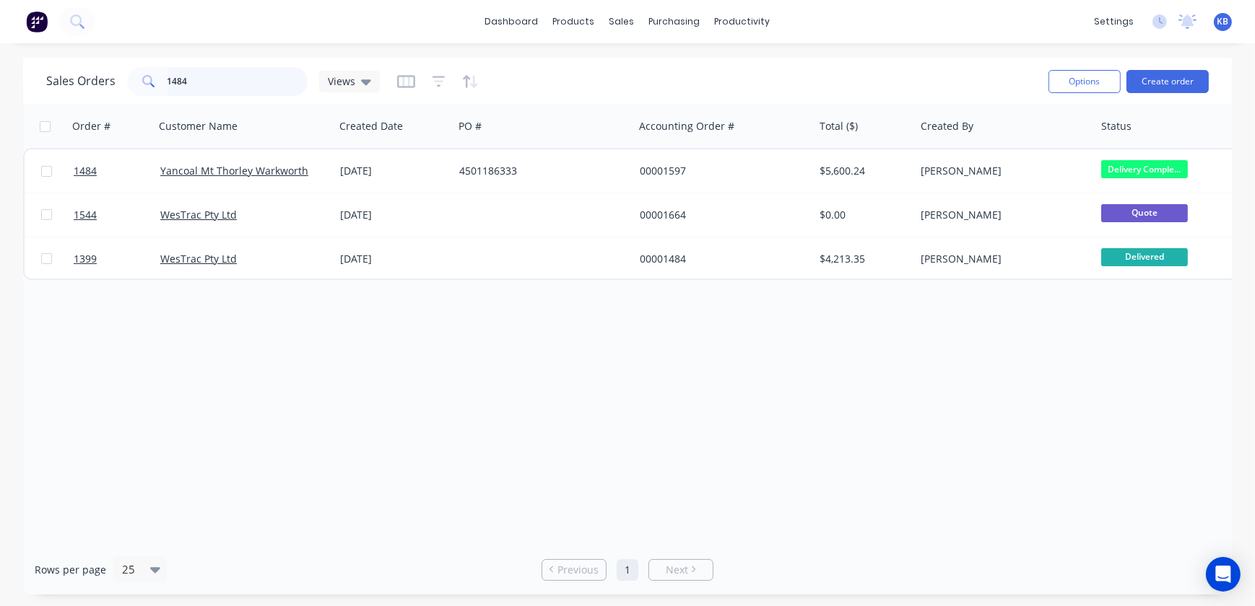
click at [91, 87] on div "Sales Orders 1484 Views" at bounding box center [212, 81] width 333 height 29
type input "1822"
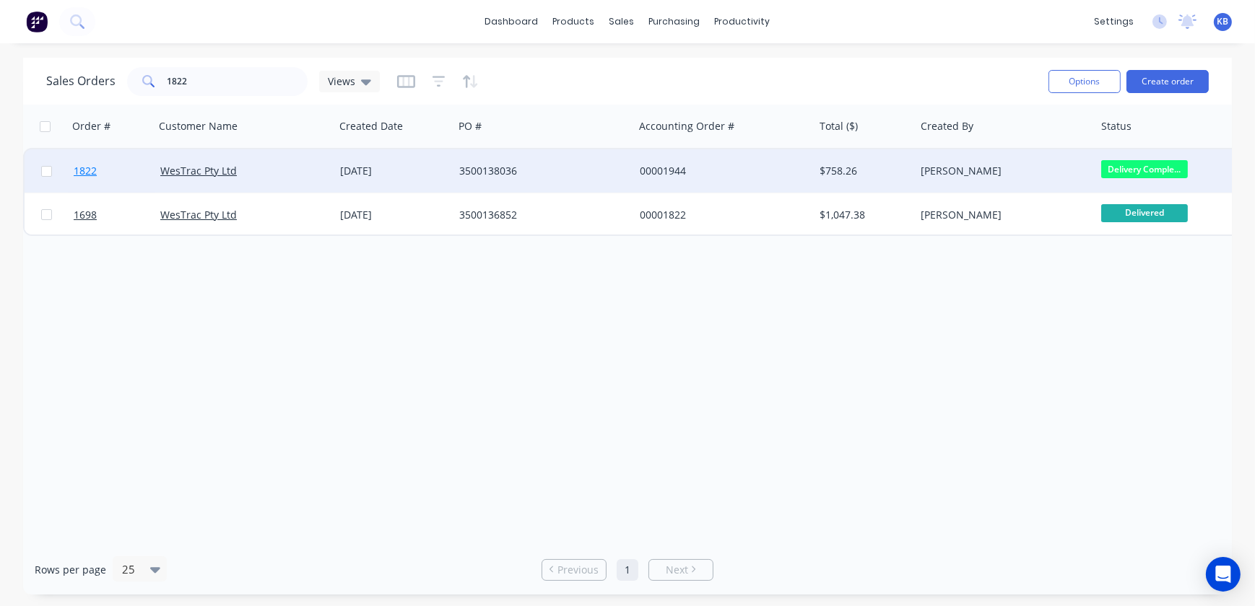
click at [80, 168] on span "1822" at bounding box center [85, 171] width 23 height 14
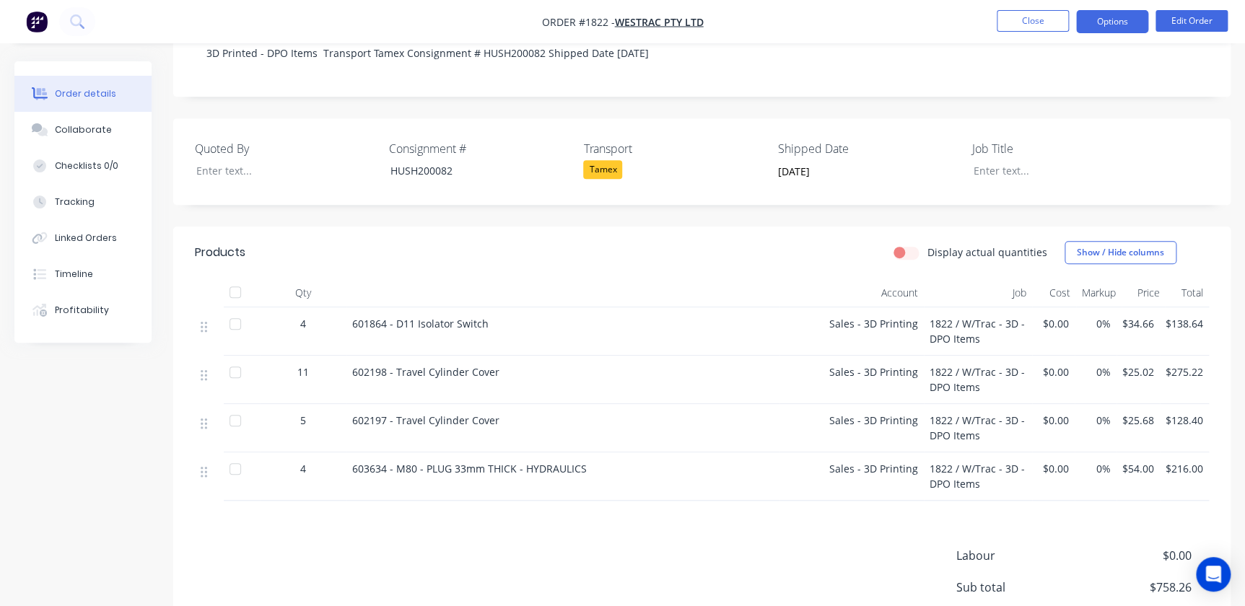
scroll to position [196, 0]
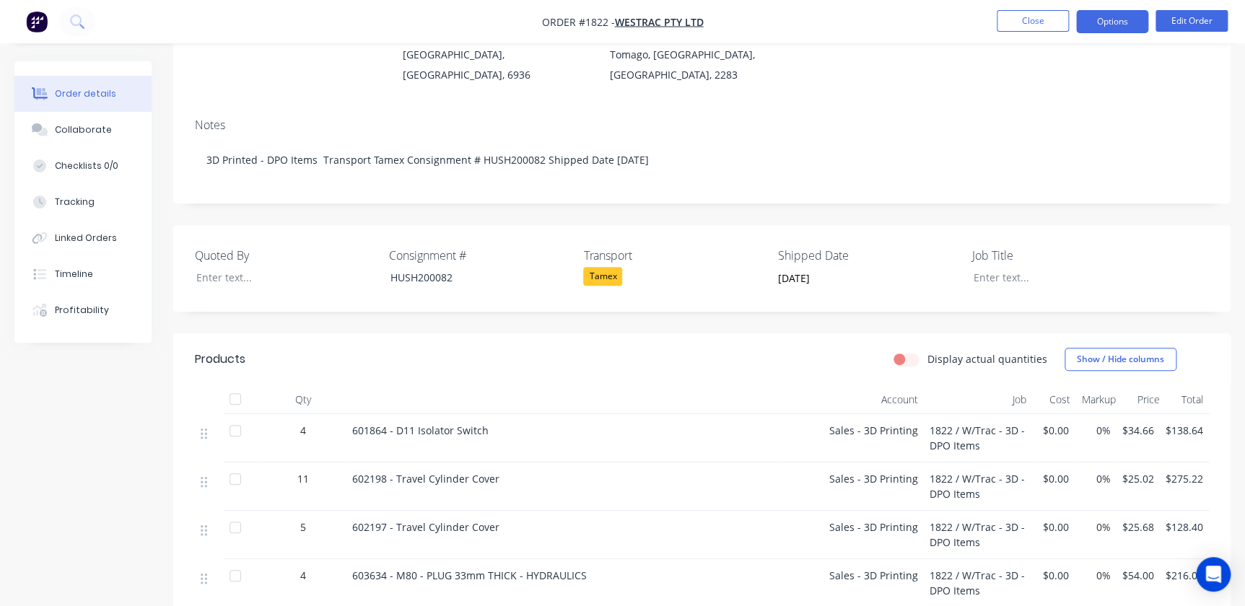
click at [1114, 17] on button "Options" at bounding box center [1112, 21] width 72 height 23
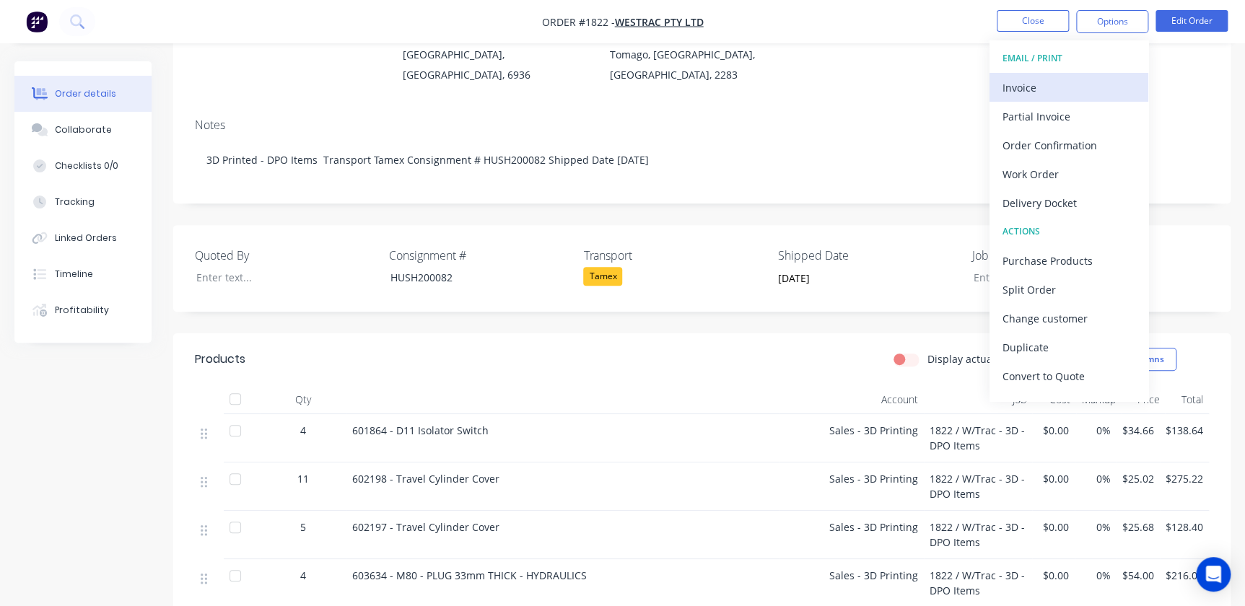
click at [1029, 89] on div "Invoice" at bounding box center [1069, 87] width 133 height 21
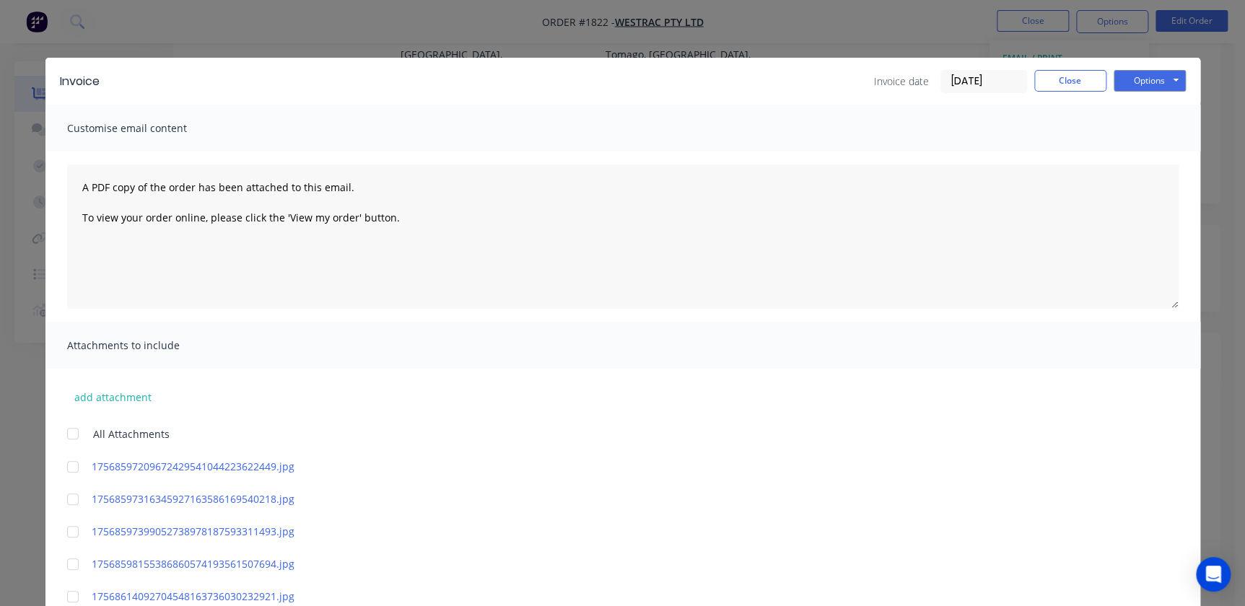
scroll to position [131, 0]
click at [1154, 74] on button "Options" at bounding box center [1150, 81] width 72 height 22
click at [1039, 79] on button "Close" at bounding box center [1070, 81] width 72 height 22
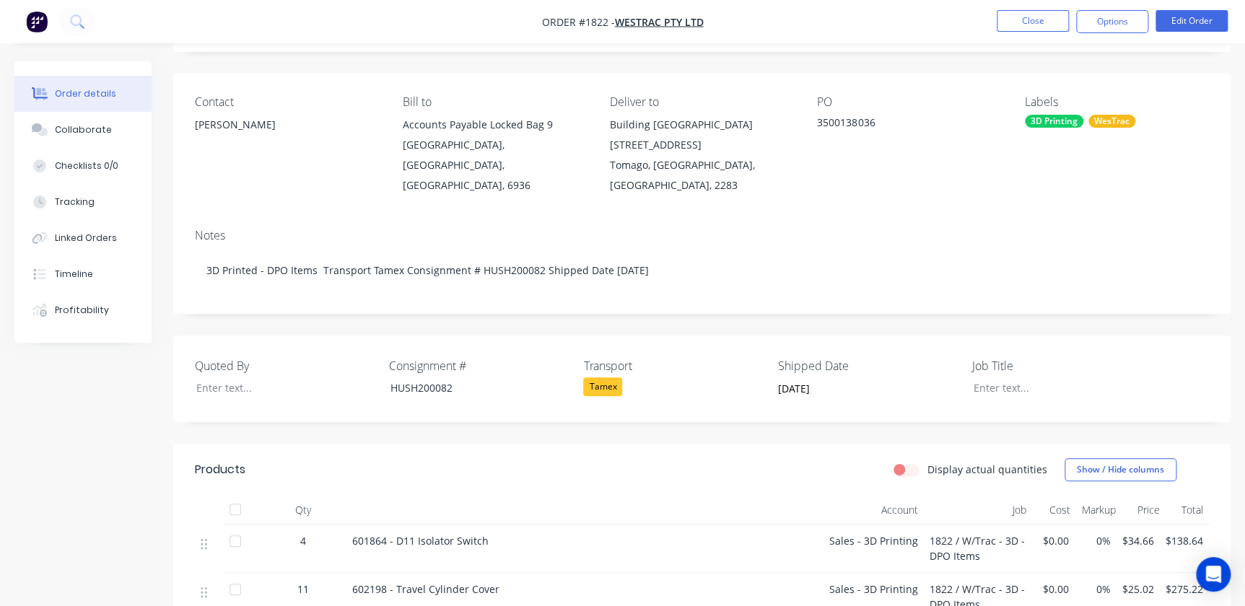
scroll to position [0, 0]
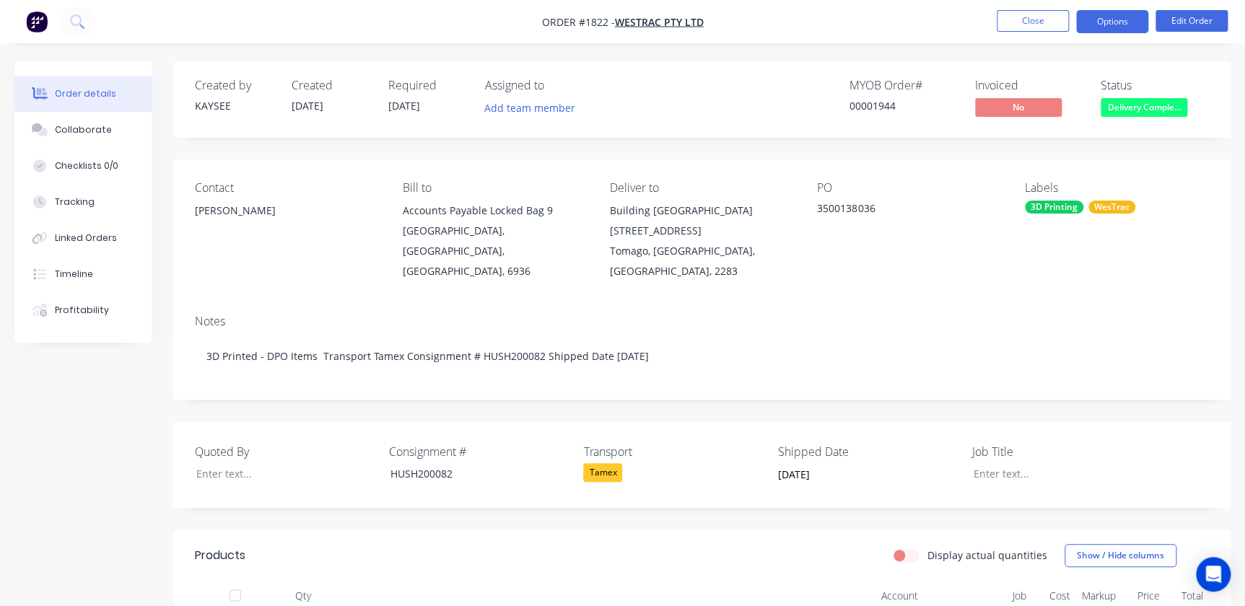
click at [1145, 30] on button "Options" at bounding box center [1112, 21] width 72 height 23
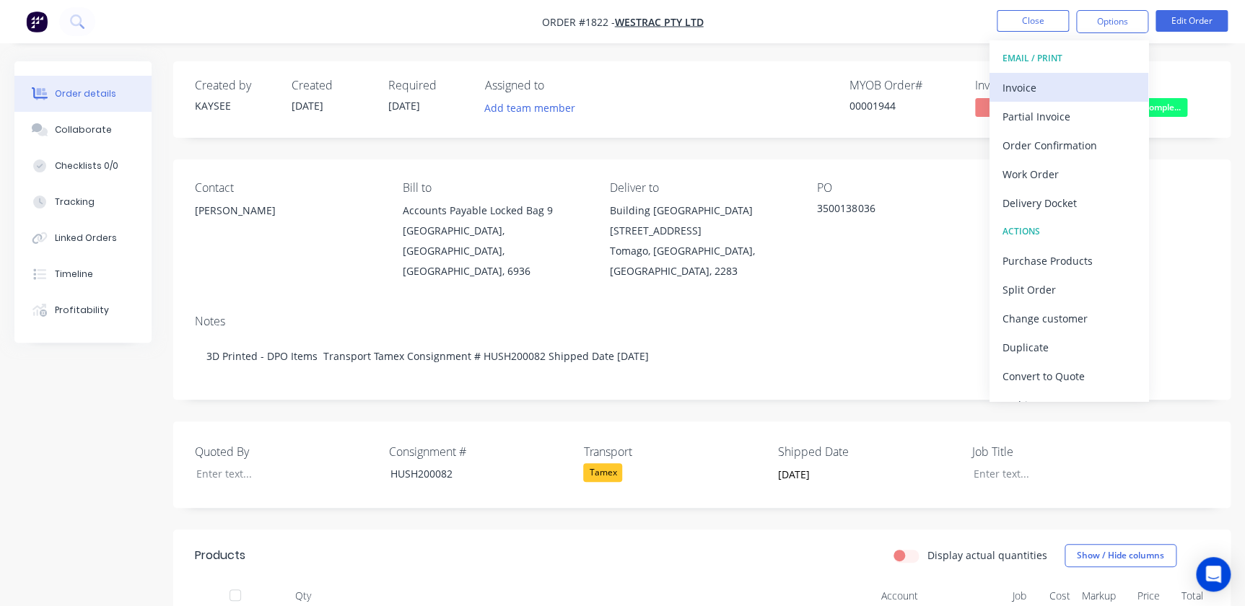
click at [1063, 96] on div "Invoice" at bounding box center [1069, 87] width 133 height 21
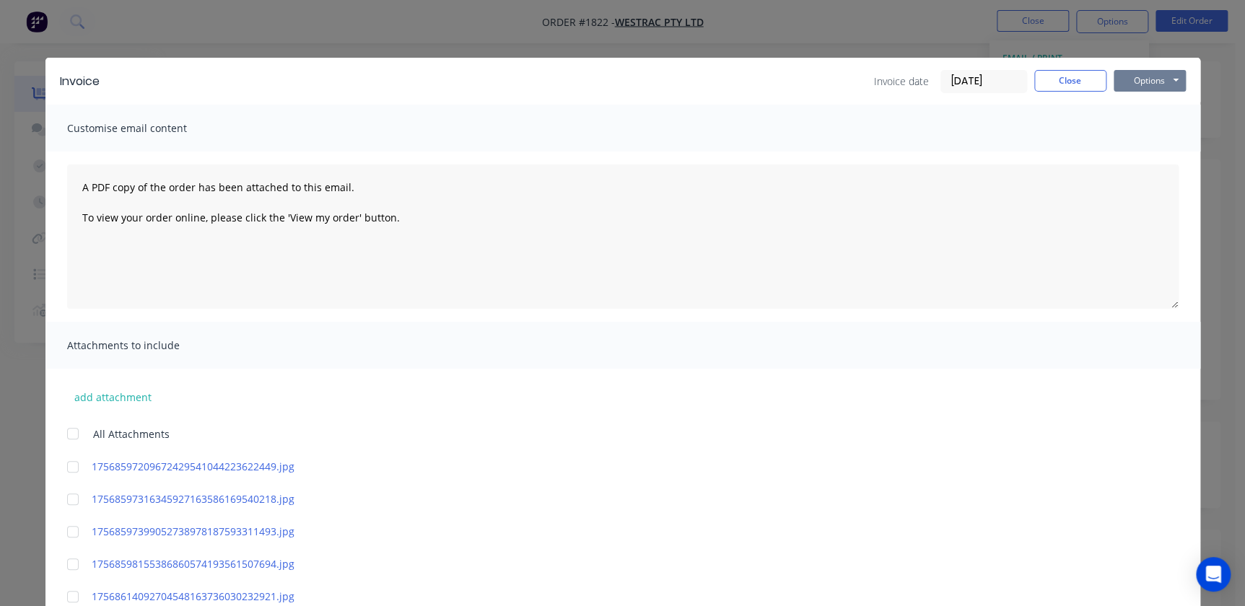
click at [1124, 76] on button "Options" at bounding box center [1150, 81] width 72 height 22
click at [1126, 128] on button "Print" at bounding box center [1160, 130] width 92 height 24
click at [1068, 84] on button "Close" at bounding box center [1070, 81] width 72 height 22
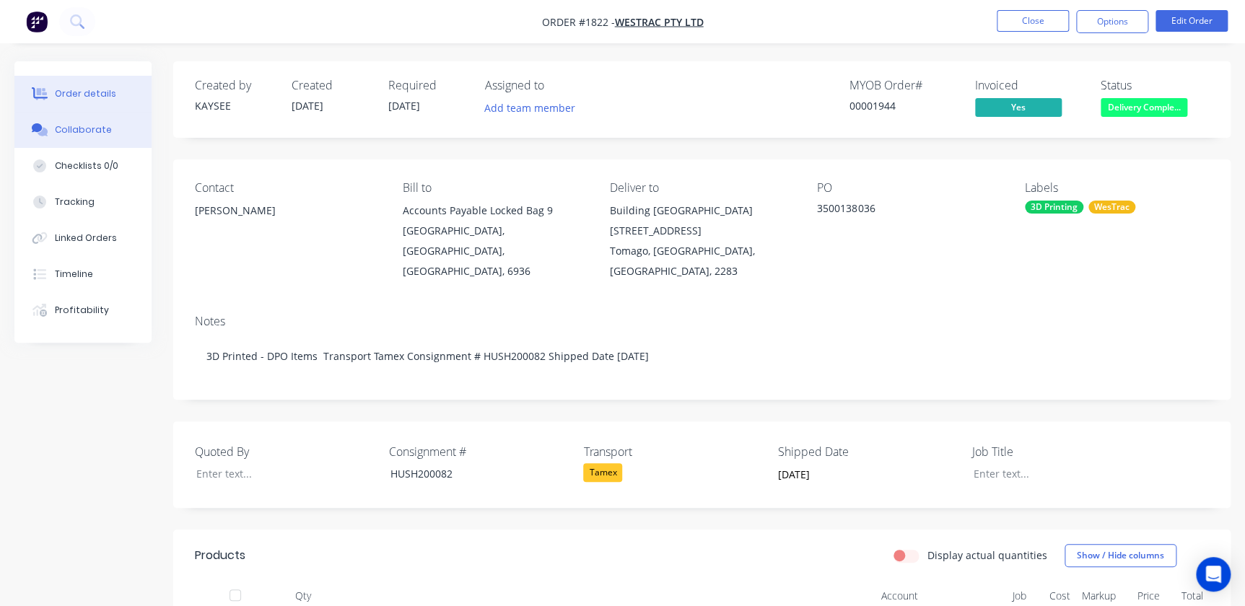
click at [71, 144] on button "Collaborate" at bounding box center [82, 130] width 137 height 36
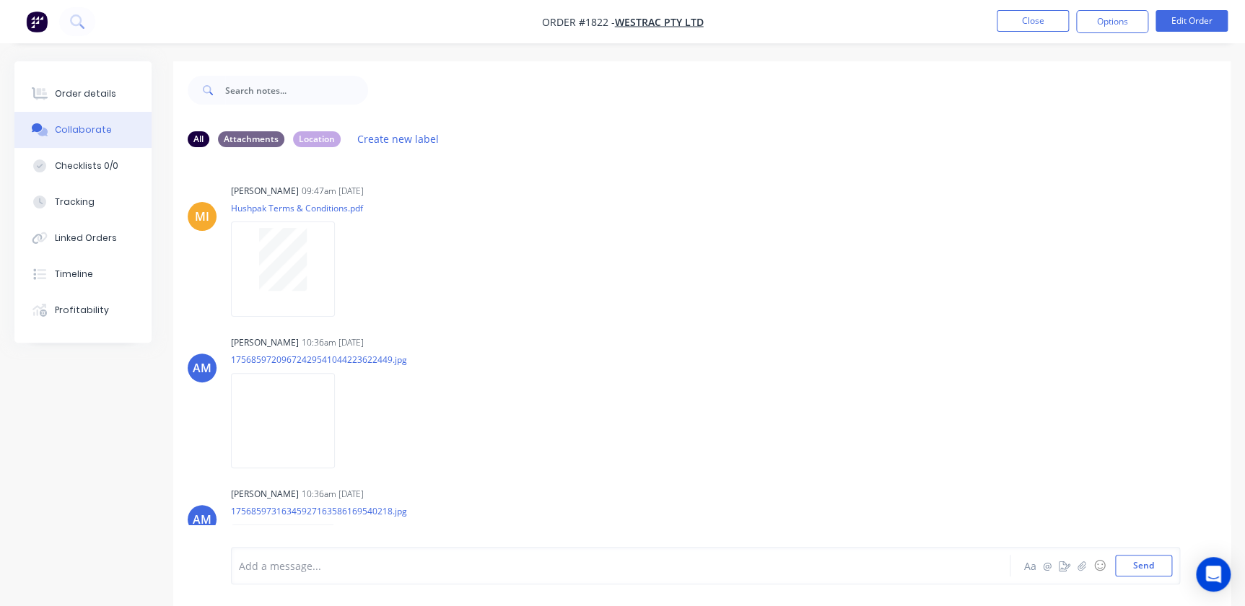
click at [1077, 575] on div "Aa @ ☺ Send" at bounding box center [1096, 566] width 151 height 22
click at [1081, 568] on icon "button" at bounding box center [1082, 566] width 9 height 10
click at [1148, 566] on button "Send" at bounding box center [1143, 566] width 57 height 22
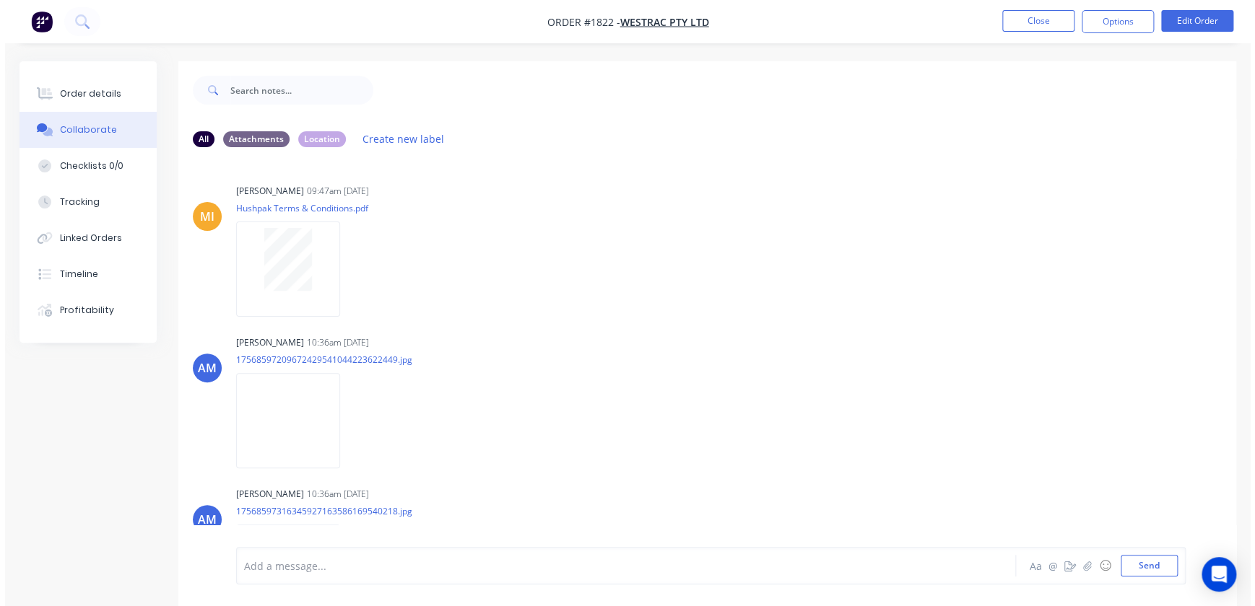
scroll to position [686, 0]
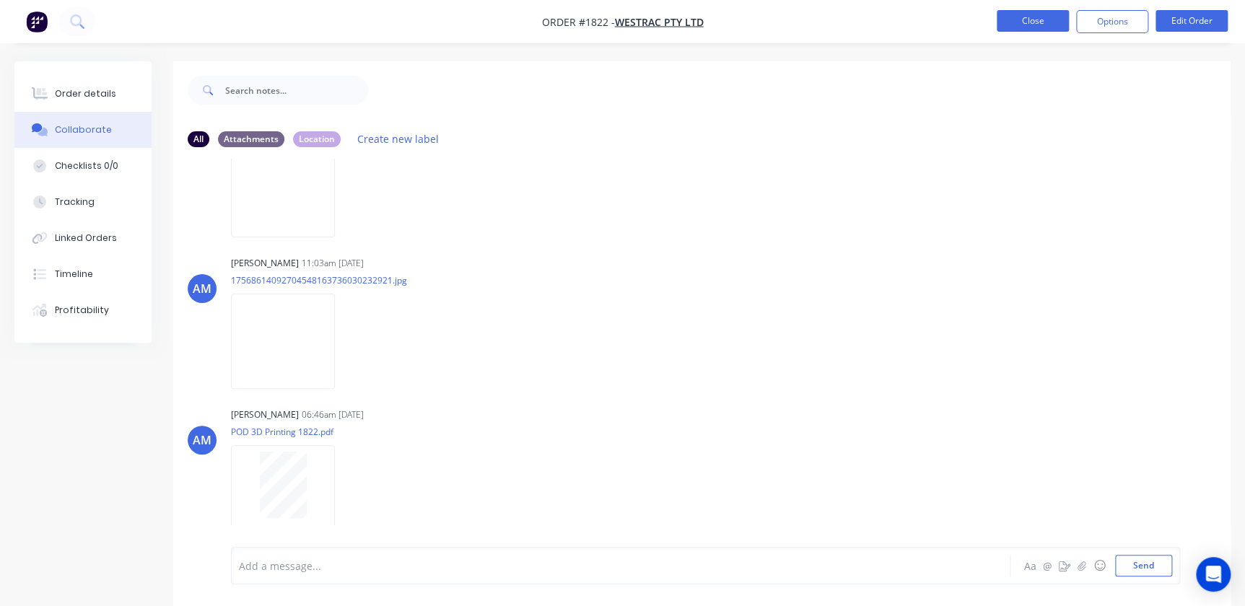
click at [1021, 25] on button "Close" at bounding box center [1033, 21] width 72 height 22
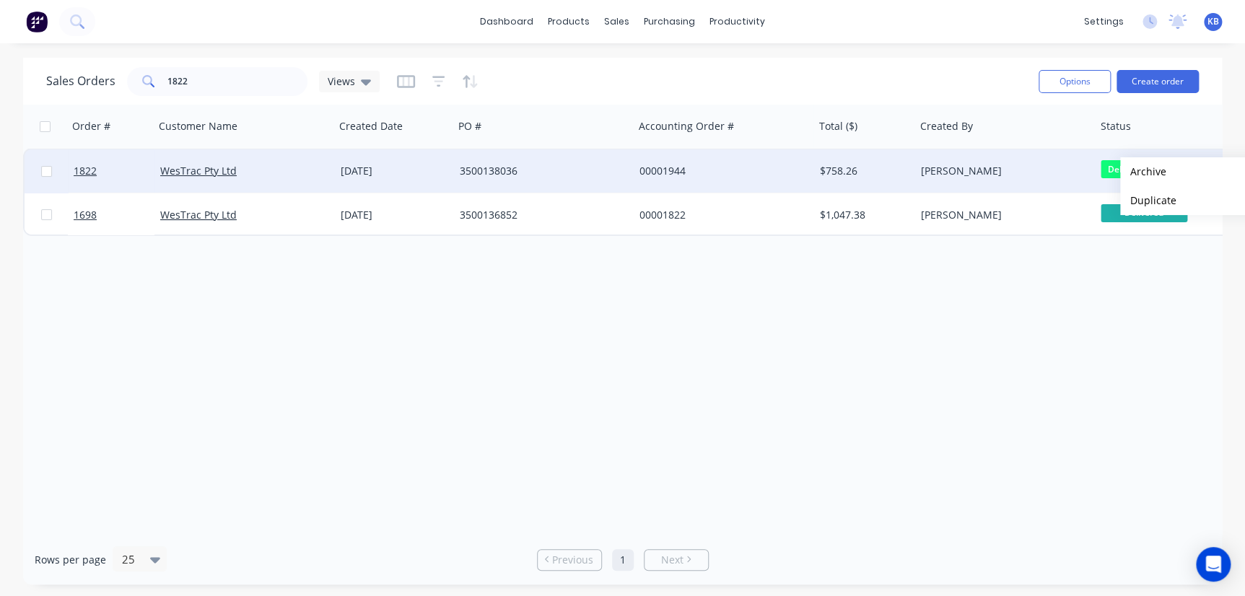
click at [1101, 170] on span "Delivery Comple..." at bounding box center [1144, 169] width 87 height 18
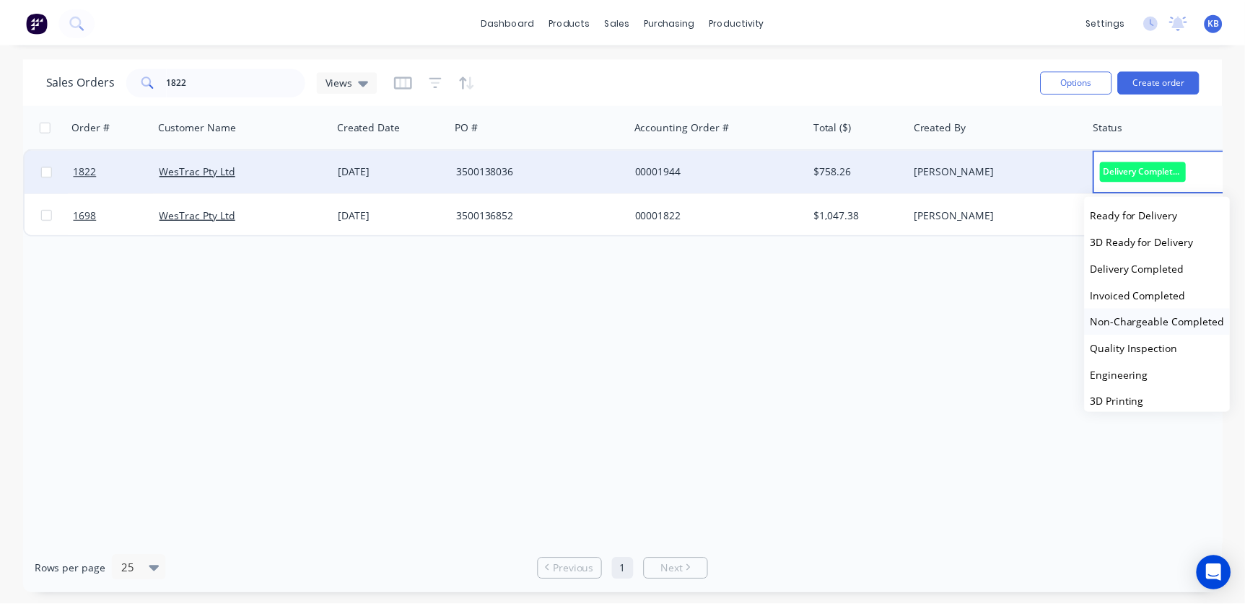
scroll to position [328, 0]
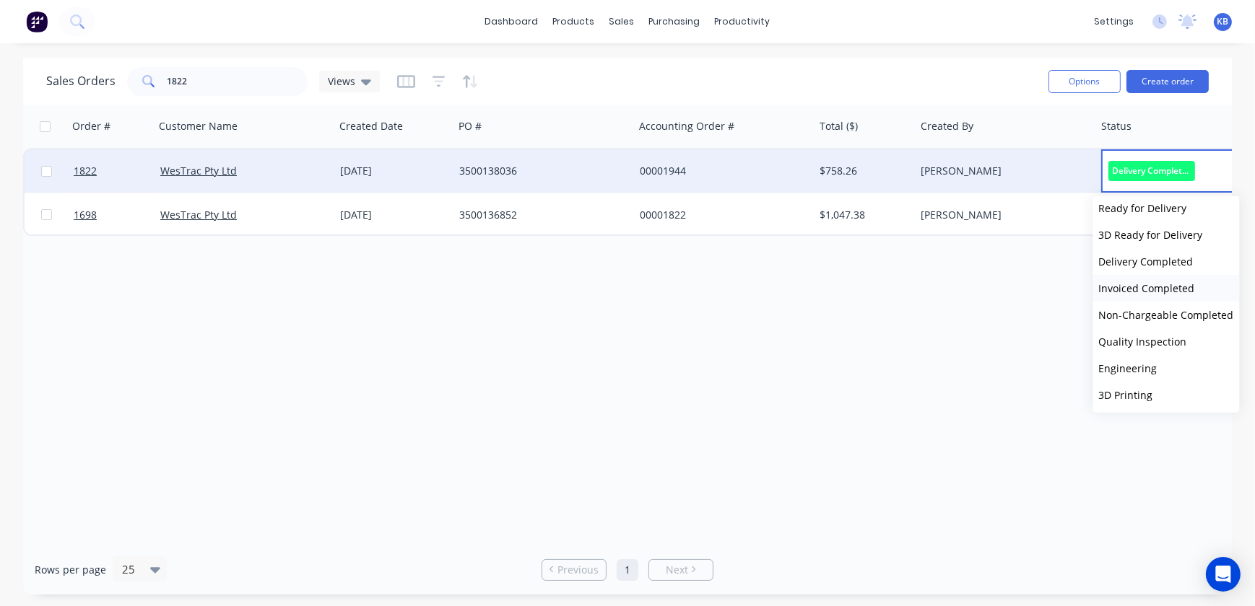
click at [1147, 282] on span "Invoiced Completed" at bounding box center [1147, 289] width 96 height 14
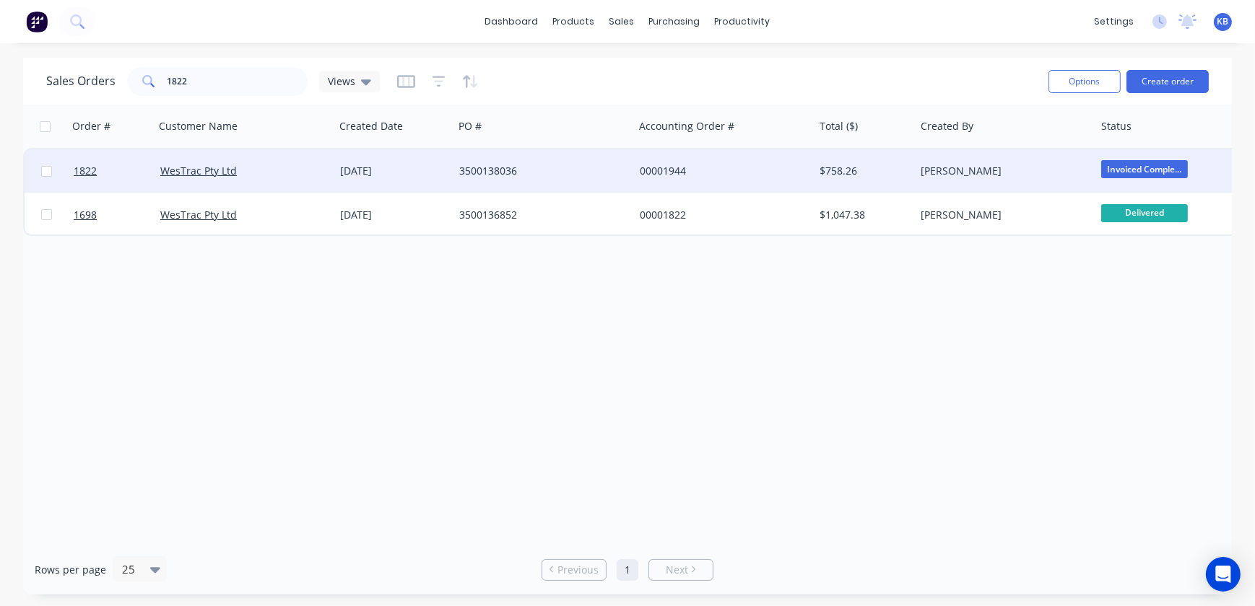
click at [1091, 328] on div "Order # Customer Name Created Date PO # Accounting Order # Total ($) Created By…" at bounding box center [627, 325] width 1208 height 440
drag, startPoint x: 228, startPoint y: 74, endPoint x: 220, endPoint y: 77, distance: 8.4
click at [220, 77] on input "1822" at bounding box center [237, 81] width 141 height 29
drag, startPoint x: 214, startPoint y: 79, endPoint x: 0, endPoint y: 44, distance: 216.5
click at [111, 65] on div "Sales Orders 1822 Views" at bounding box center [541, 81] width 990 height 35
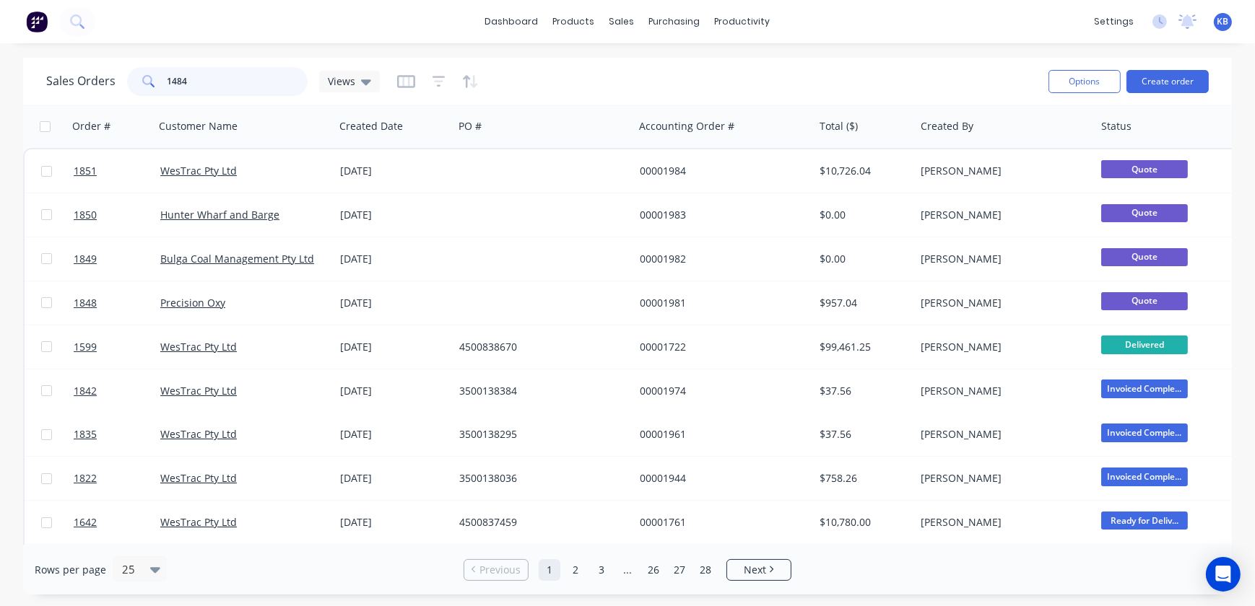
type input "1484"
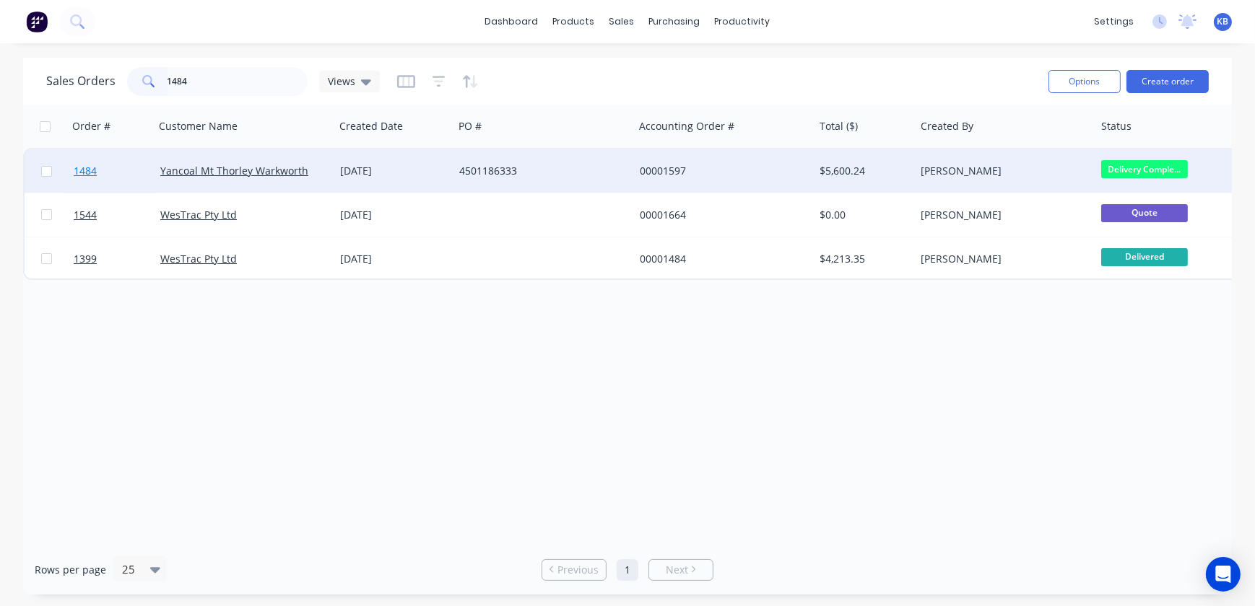
click at [105, 160] on link "1484" at bounding box center [117, 170] width 87 height 43
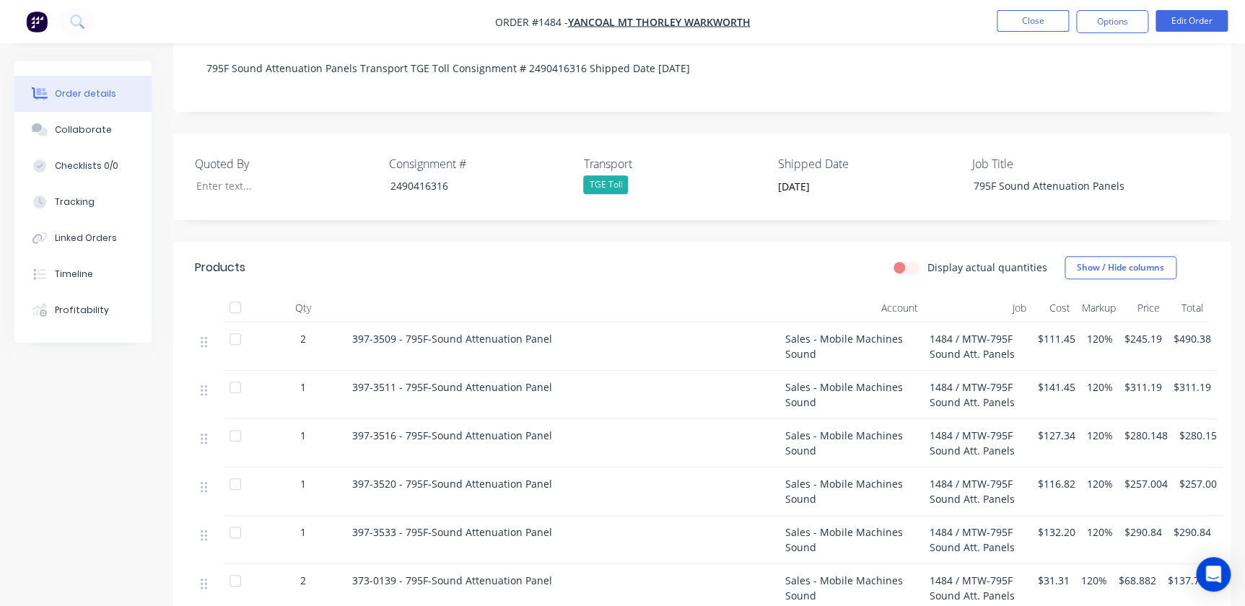
scroll to position [292, 0]
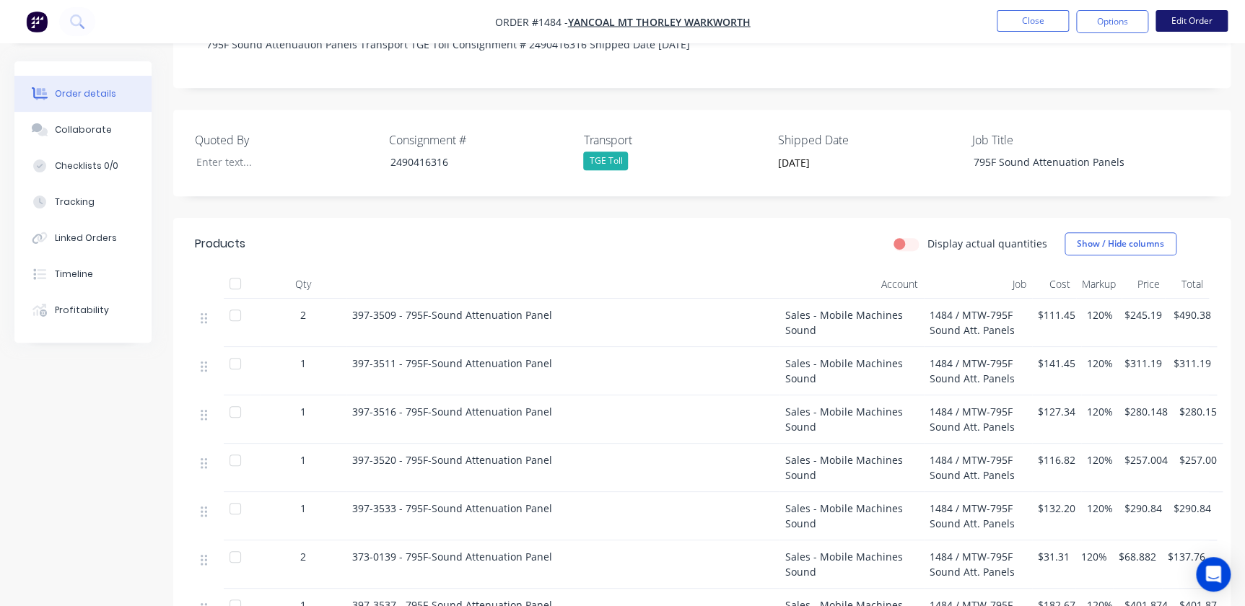
click at [1187, 16] on button "Edit Order" at bounding box center [1192, 21] width 72 height 22
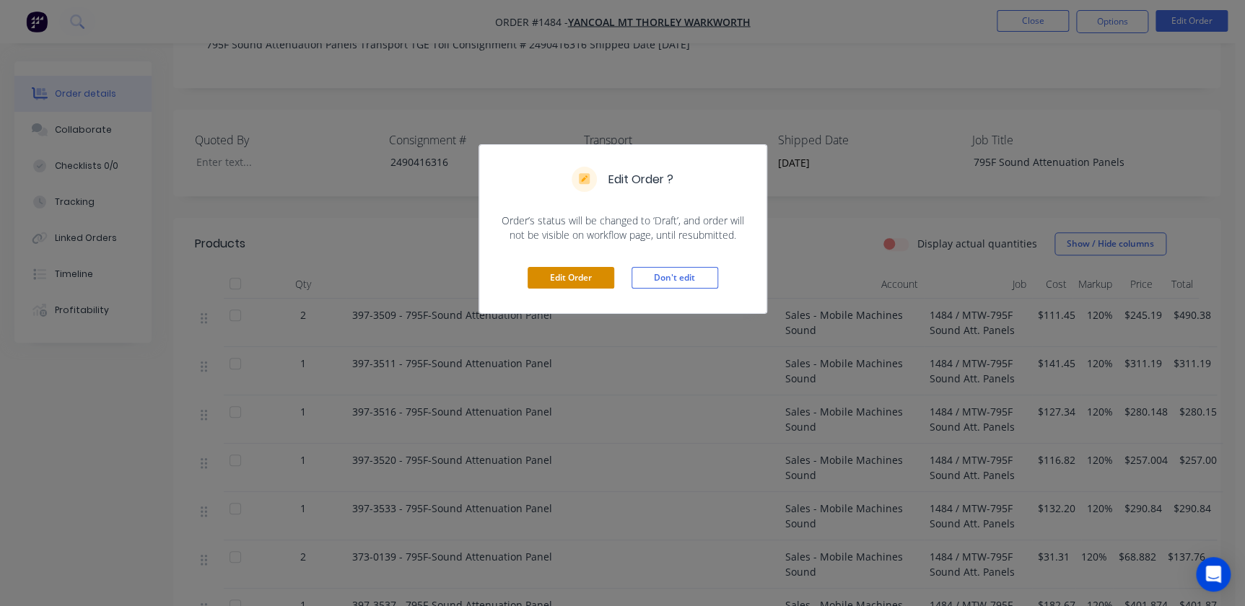
drag, startPoint x: 626, startPoint y: 271, endPoint x: 599, endPoint y: 284, distance: 29.7
click at [600, 285] on div "Edit Order Don't edit" at bounding box center [622, 278] width 287 height 71
click at [599, 284] on button "Edit Order" at bounding box center [571, 278] width 87 height 22
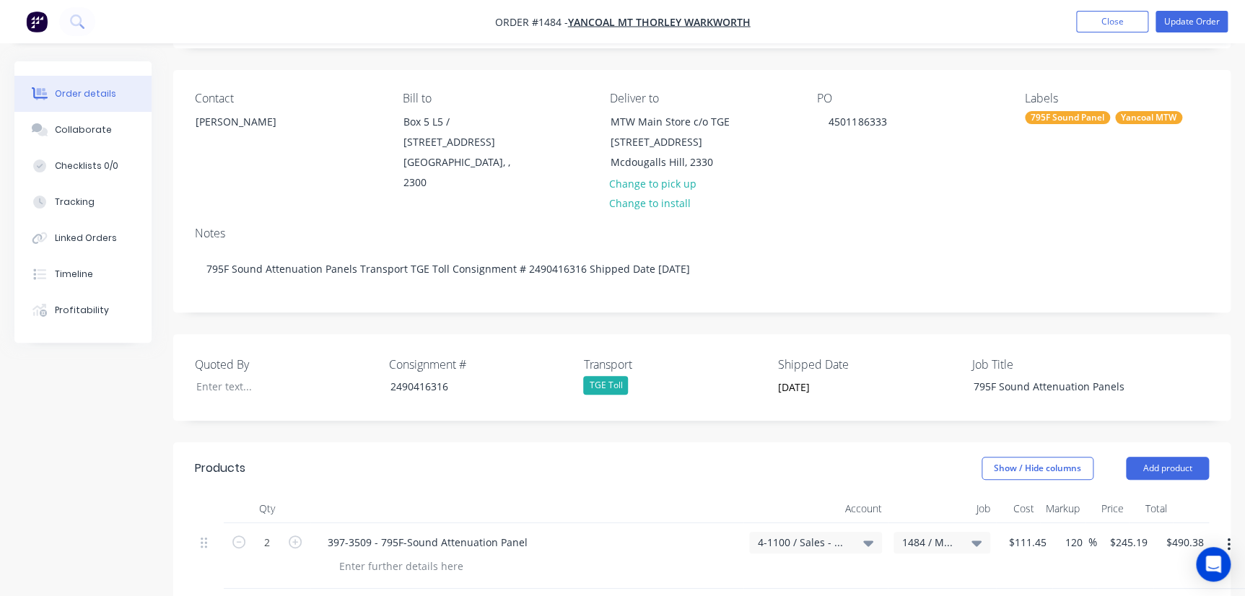
scroll to position [328, 0]
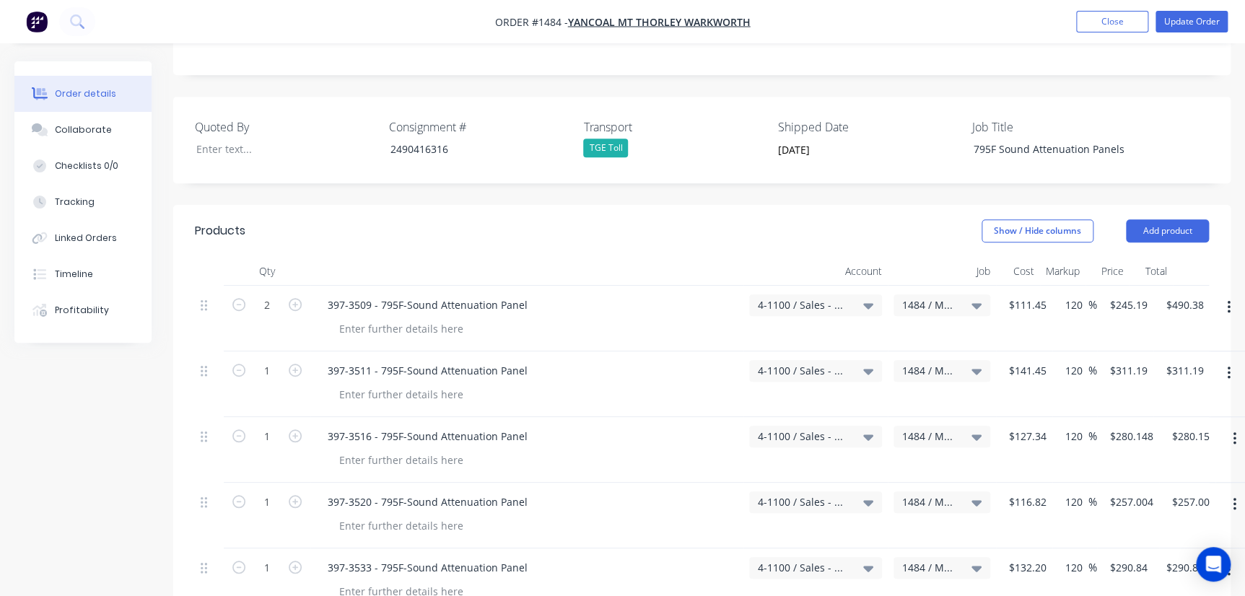
click at [1154, 286] on div "$490.38 $490.38" at bounding box center [1182, 319] width 56 height 66
drag, startPoint x: 1149, startPoint y: 283, endPoint x: 1070, endPoint y: 285, distance: 79.4
click at [1070, 286] on div "2 397-3509 - 795F-Sound Attenuation Panel 4-1100 / Sales - Mobile Machines Soun…" at bounding box center [702, 319] width 1014 height 66
drag, startPoint x: 1116, startPoint y: 283, endPoint x: 1149, endPoint y: 282, distance: 33.2
click at [1149, 286] on div "2 397-3509 - 795F-Sound Attenuation Panel 4-1100 / Sales - Mobile Machines Soun…" at bounding box center [702, 319] width 1014 height 66
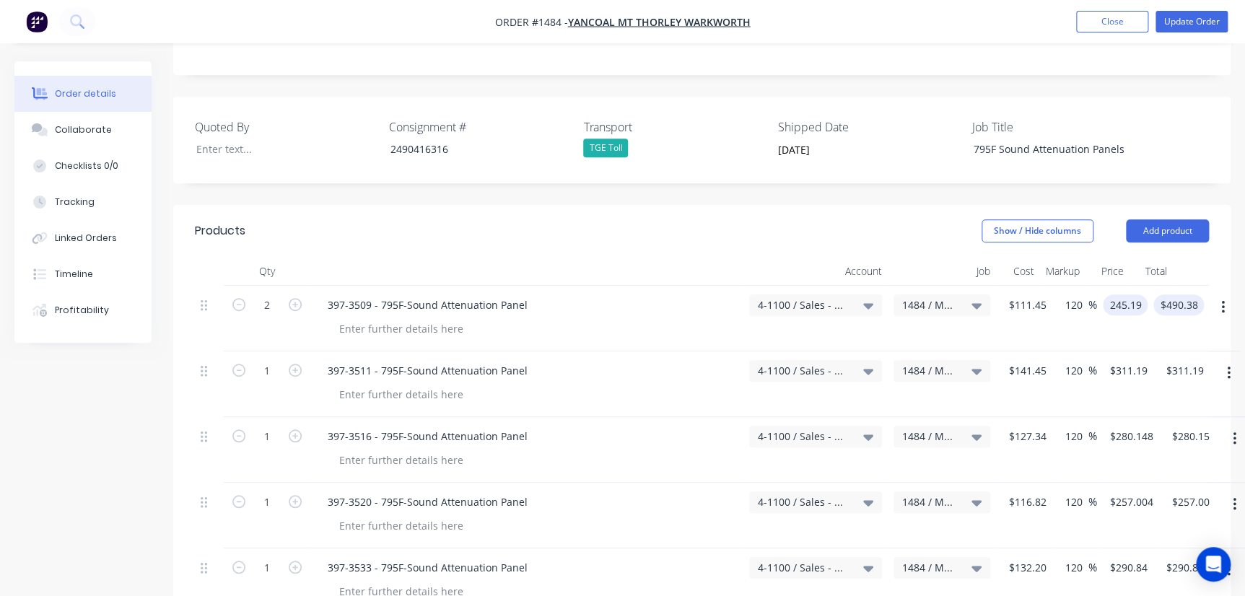
drag, startPoint x: 1110, startPoint y: 285, endPoint x: 1156, endPoint y: 279, distance: 46.7
click at [1154, 286] on div "2 397-3509 - 795F-Sound Attenuation Panel 4-1100 / Sales - Mobile Machines Soun…" at bounding box center [702, 319] width 1014 height 66
type input "284.42"
type input "155.2"
type input "$284.42"
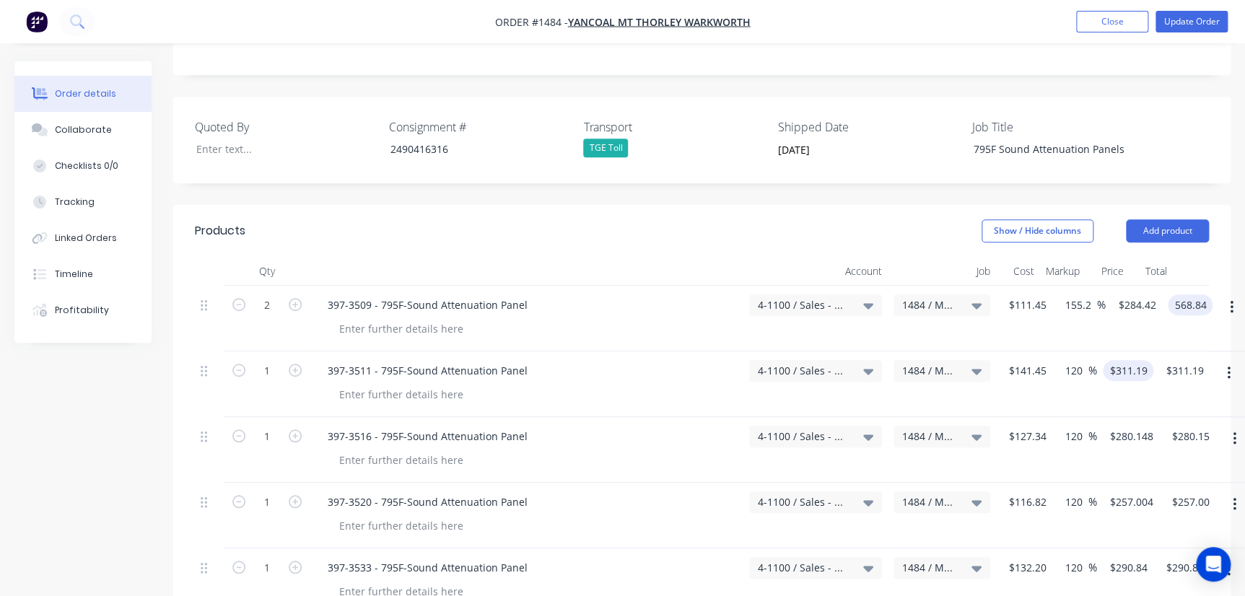
type input "$568.84"
click at [1133, 360] on input "311.19" at bounding box center [1131, 370] width 45 height 21
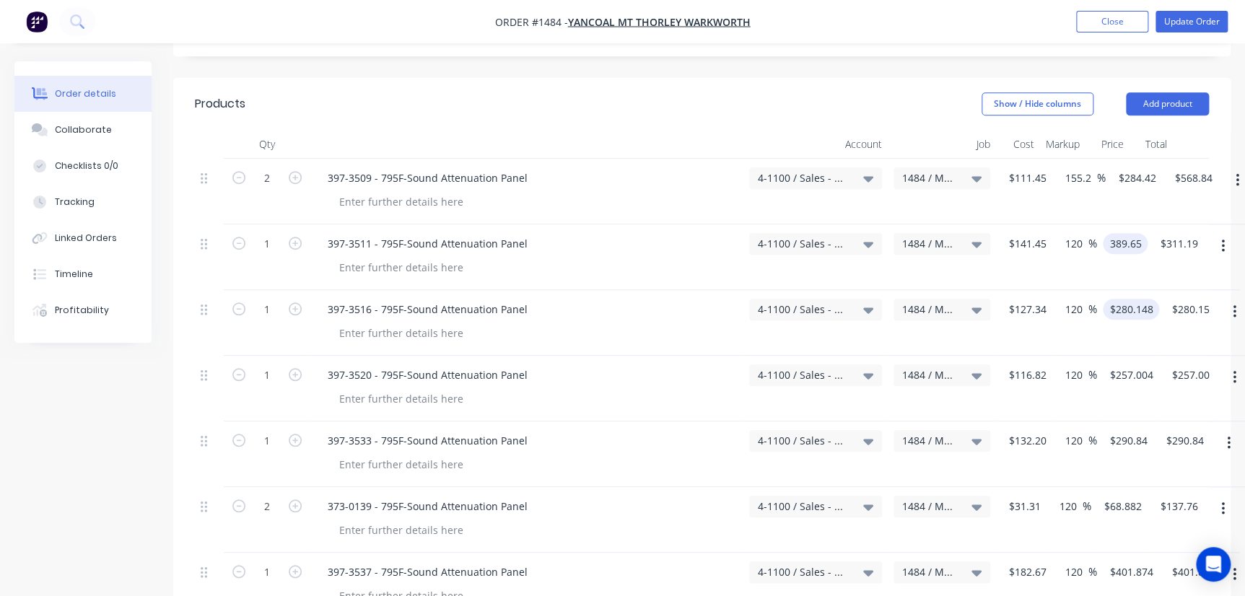
scroll to position [459, 0]
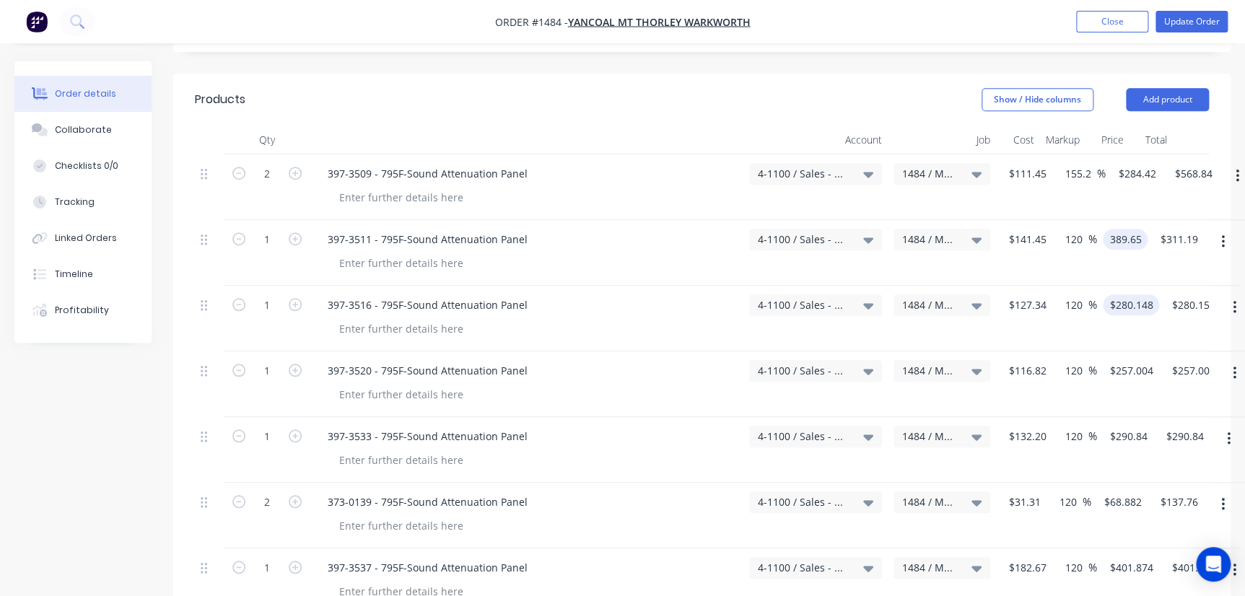
type input "389.65"
type input "175.47"
type input "$389.65"
click at [1133, 295] on input "280.148" at bounding box center [1134, 305] width 51 height 21
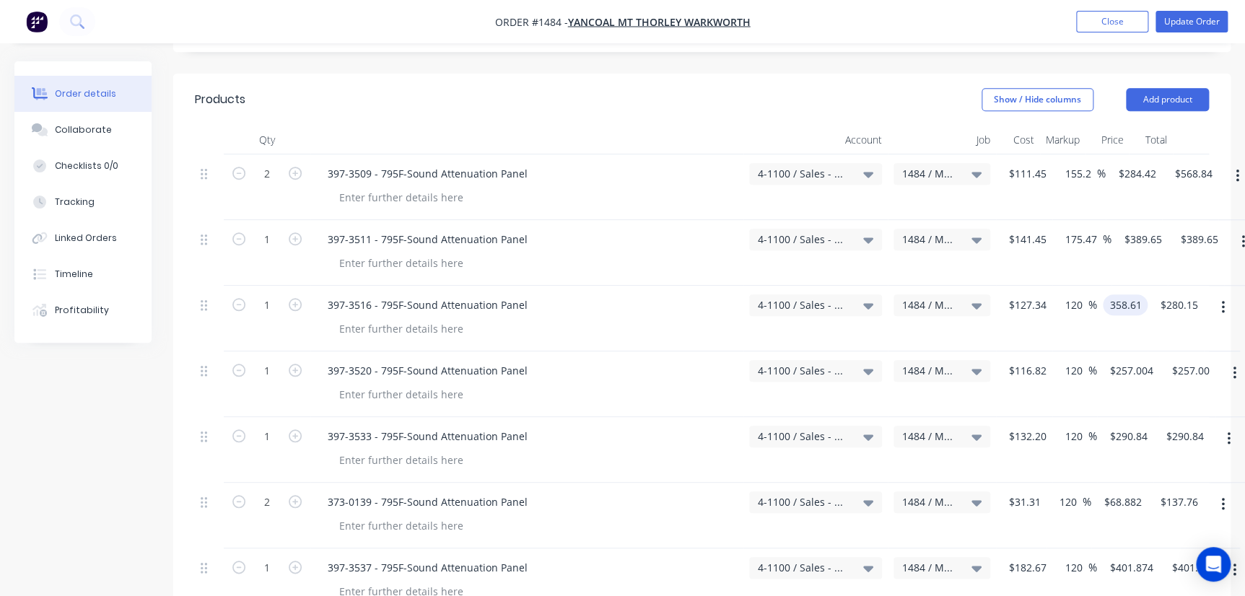
type input "358.61"
type input "181.62"
type input "$358.61"
click at [1147, 360] on div "$257.004 $257.004" at bounding box center [1128, 385] width 62 height 66
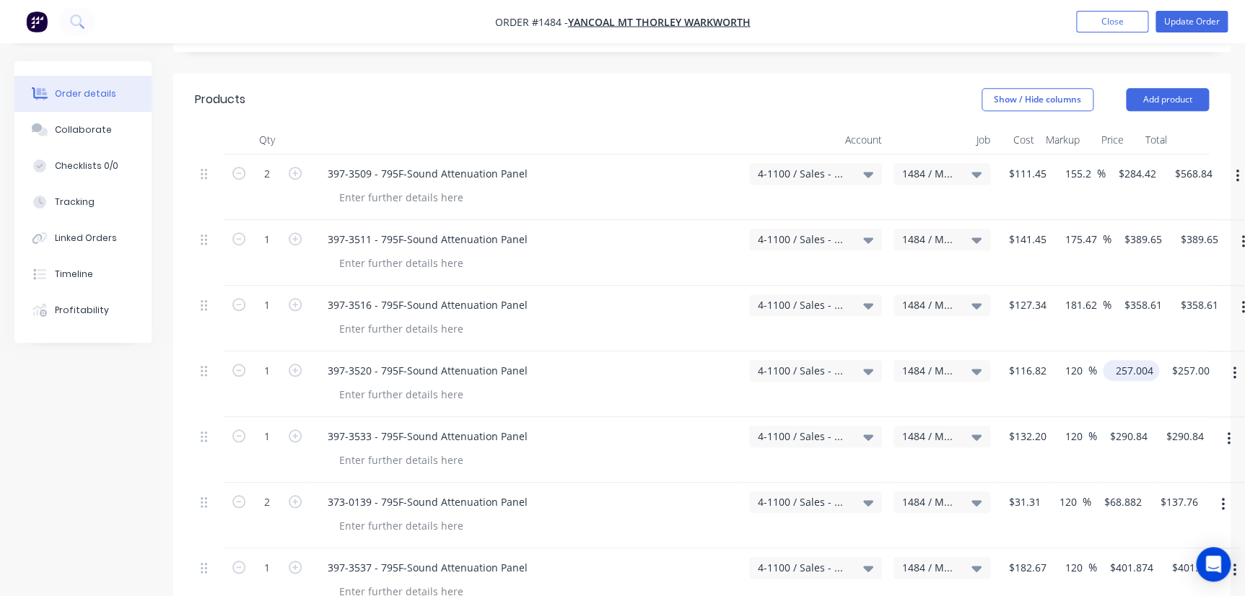
click at [1150, 360] on input "257.004" at bounding box center [1134, 370] width 51 height 21
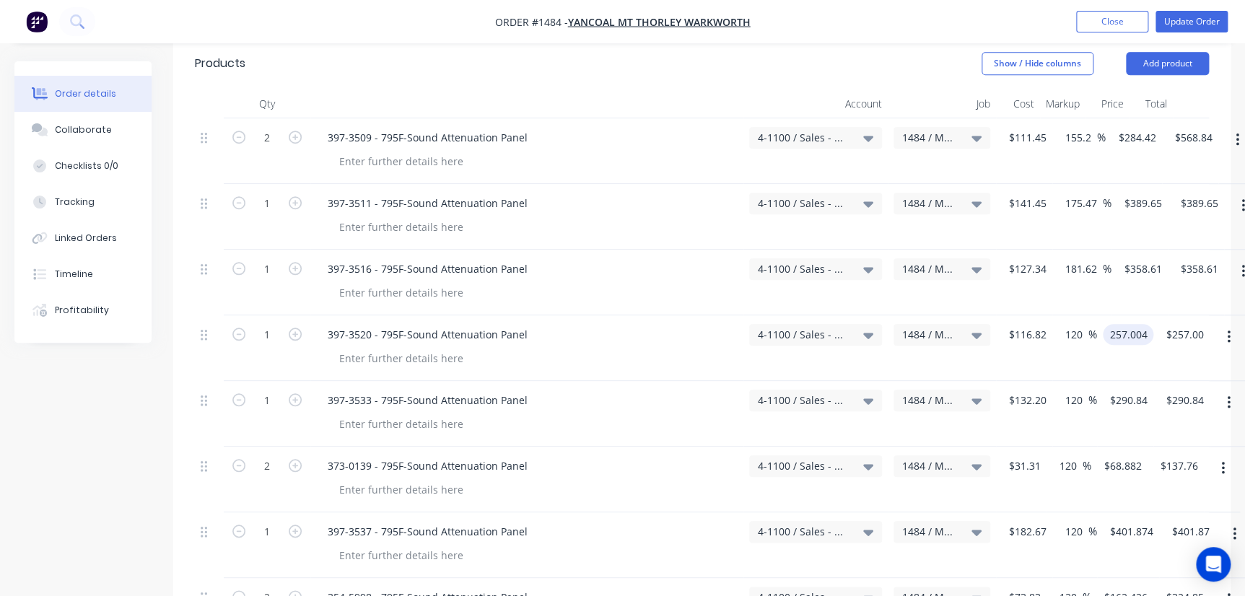
scroll to position [525, 0]
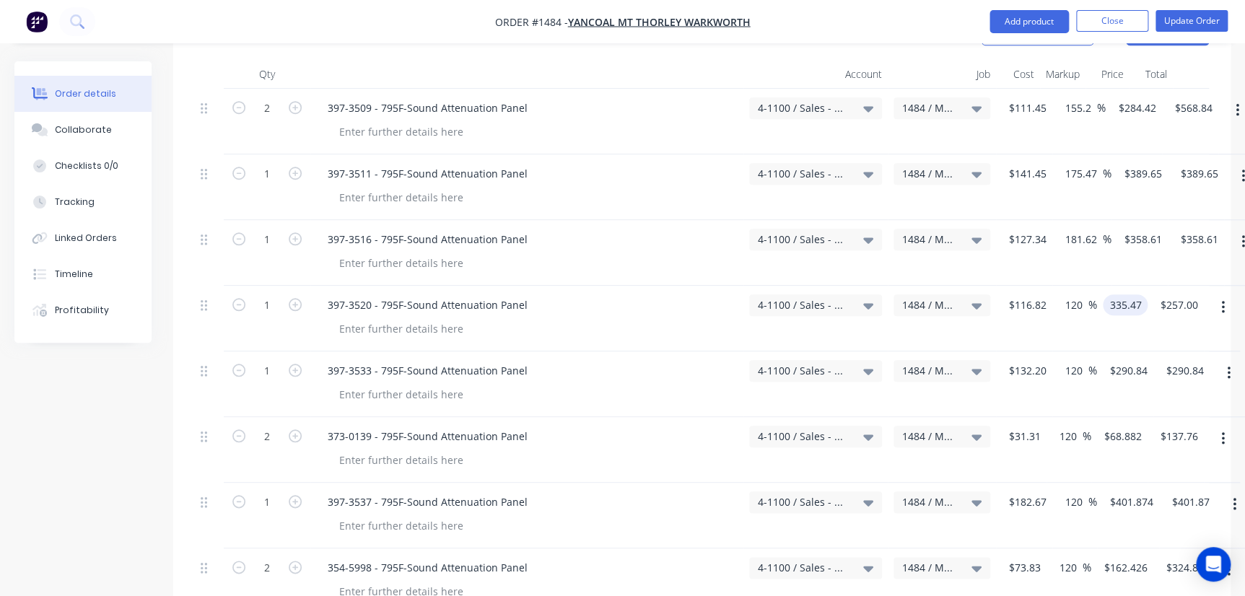
type input "335.47"
type input "187.17"
type input "$335.47"
click at [1130, 360] on input "290.84" at bounding box center [1131, 370] width 45 height 21
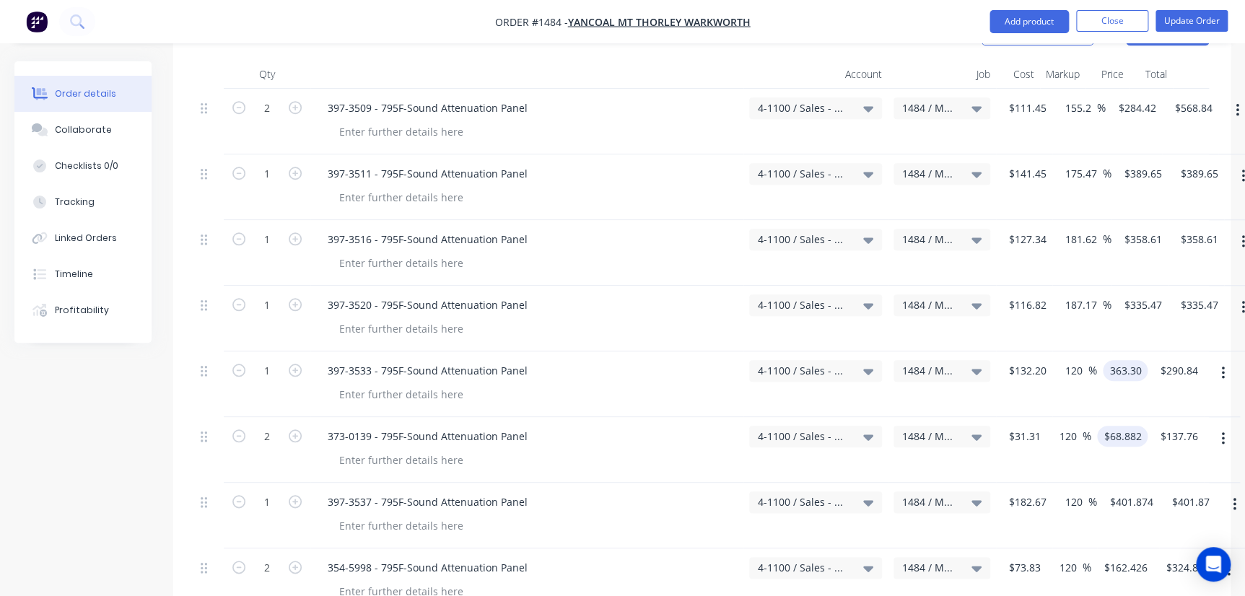
type input "363.30"
type input "174.81"
type input "$363.30"
click at [1136, 426] on input "68.882" at bounding box center [1125, 436] width 45 height 21
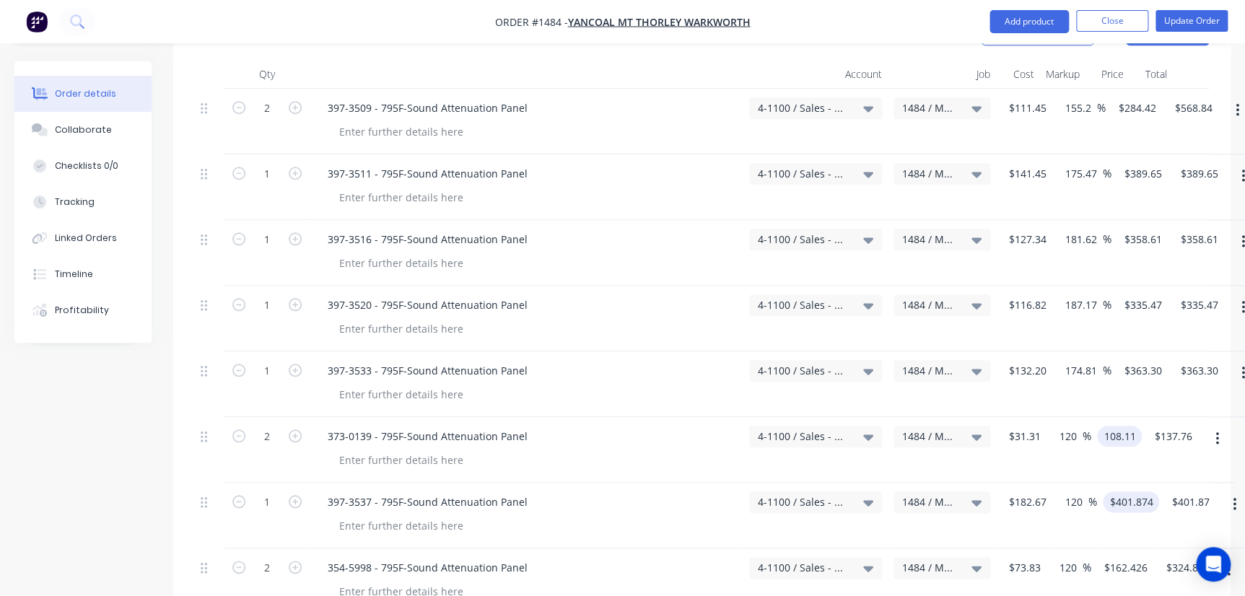
type input "108.11"
type input "245.29"
type input "$108.11"
type input "$216.22"
click at [1136, 492] on input "401.874" at bounding box center [1134, 502] width 51 height 21
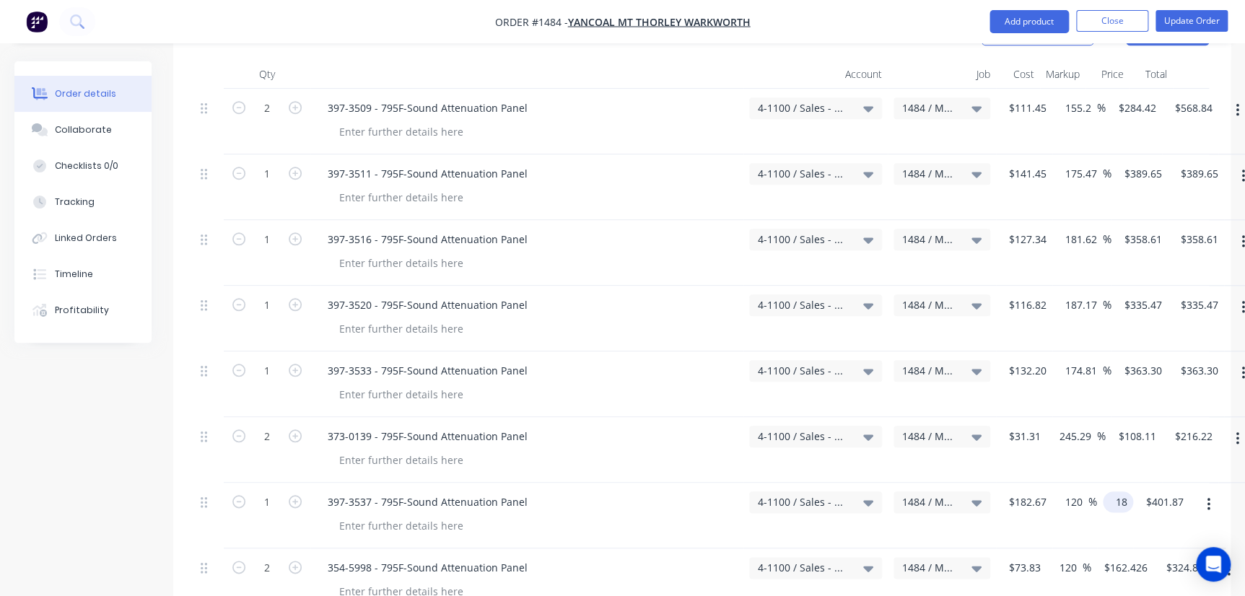
type input "1"
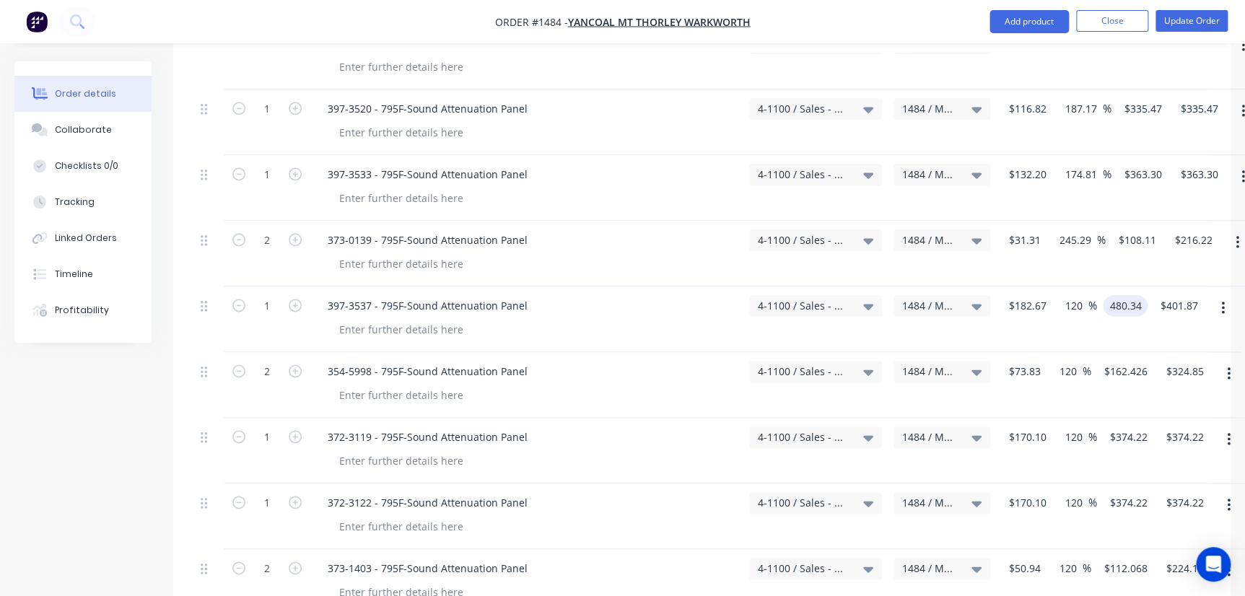
scroll to position [722, 0]
type input "480.34"
type input "162.96"
type input "$480.34"
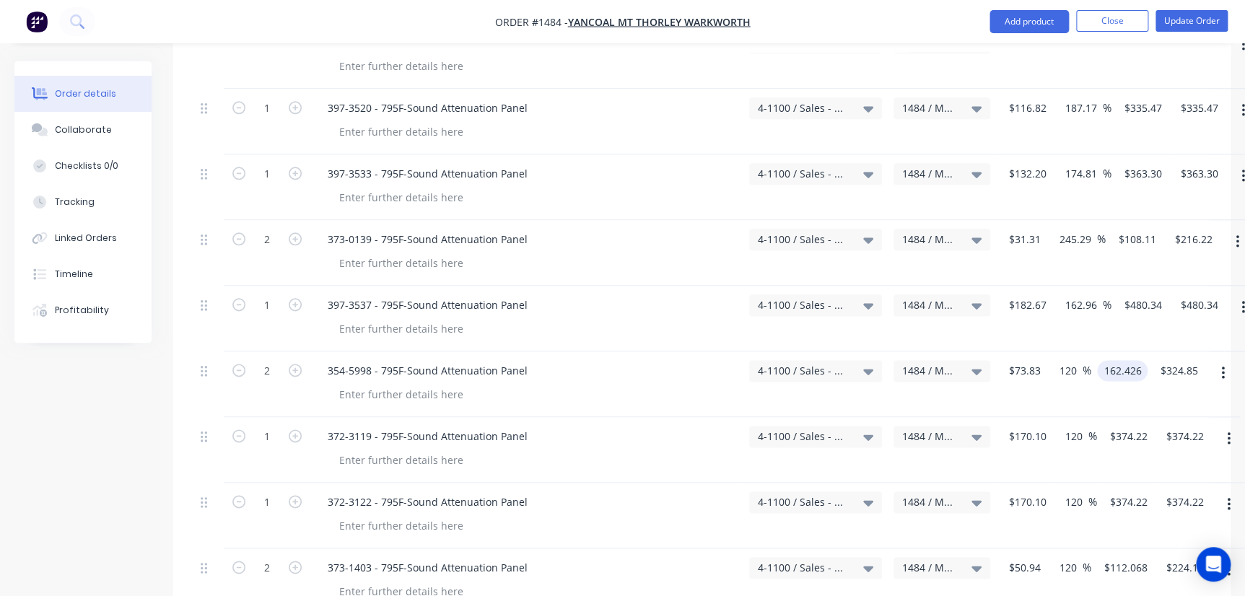
click at [1149, 352] on div "2 354-5998 - 795F-Sound Attenuation Panel 4-1100 / Sales - Mobile Machines Soun…" at bounding box center [702, 385] width 1014 height 66
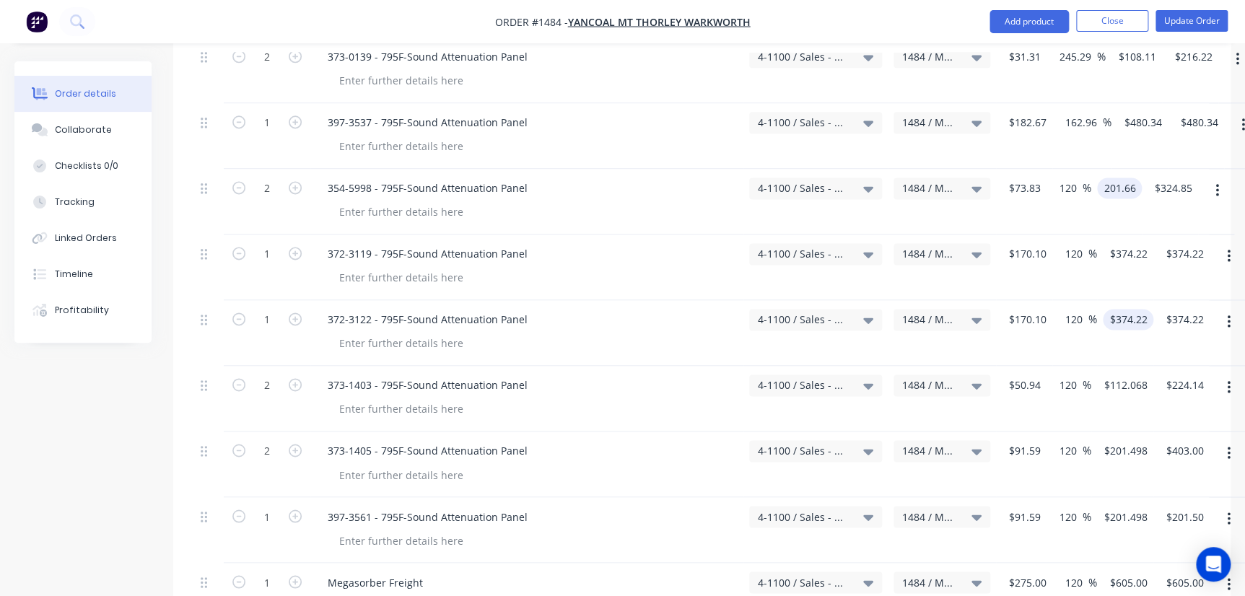
scroll to position [918, 0]
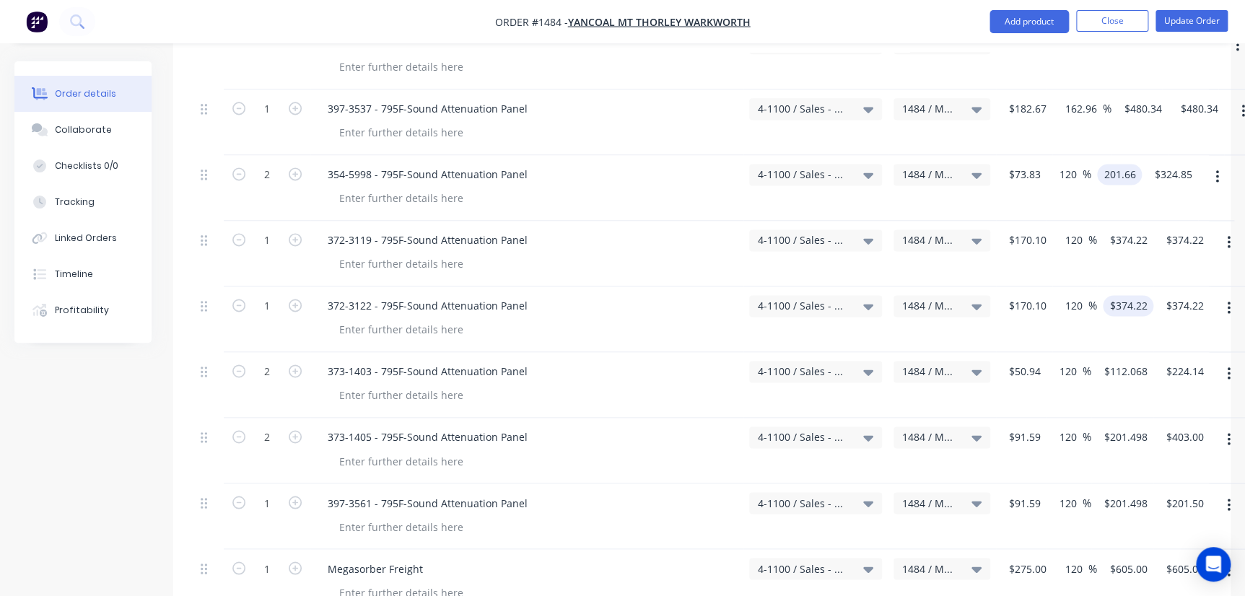
type input "201.66"
type input "173.14"
type input "$201.66"
type input "$403.32"
type input "374.22"
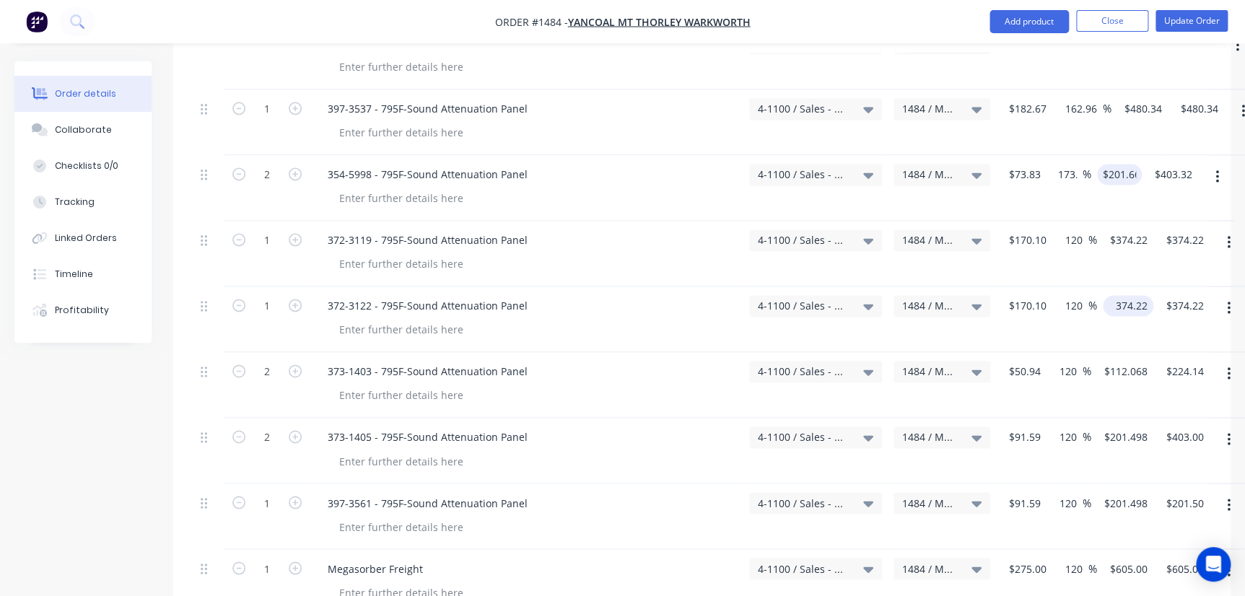
click at [1138, 295] on input "374.22" at bounding box center [1131, 305] width 45 height 21
type input "374.22"
type input "$374.22"
click at [1135, 230] on input "374.22" at bounding box center [1131, 240] width 45 height 21
type input "452.68"
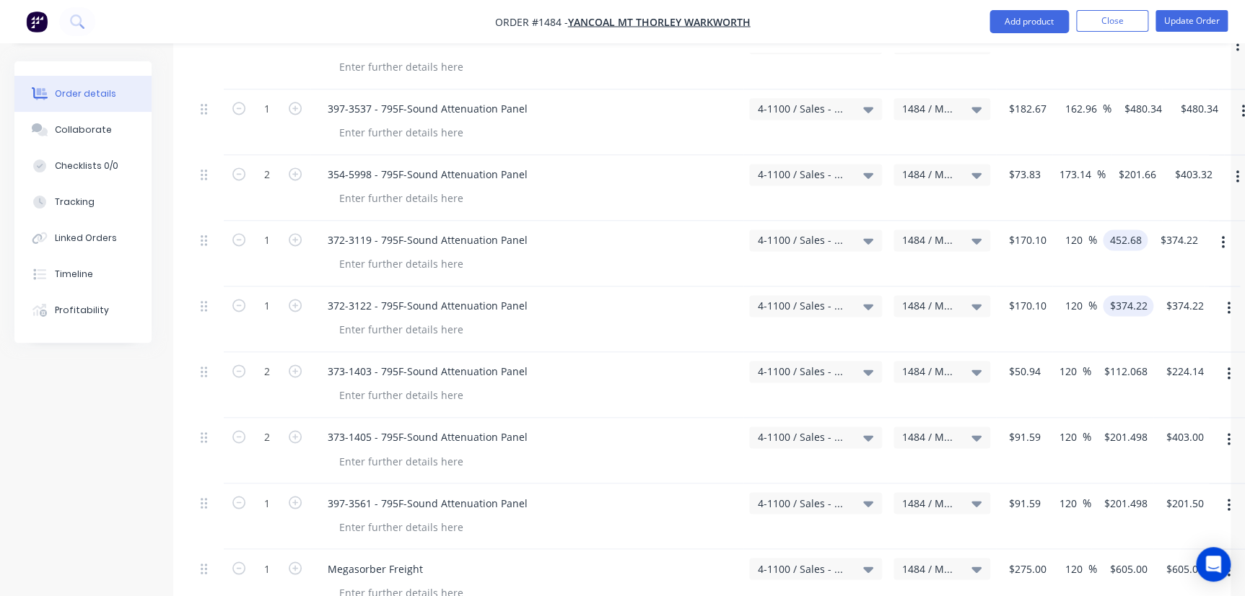
type input "166.13"
type input "$452.68"
click at [1136, 295] on input "374.22" at bounding box center [1131, 305] width 45 height 21
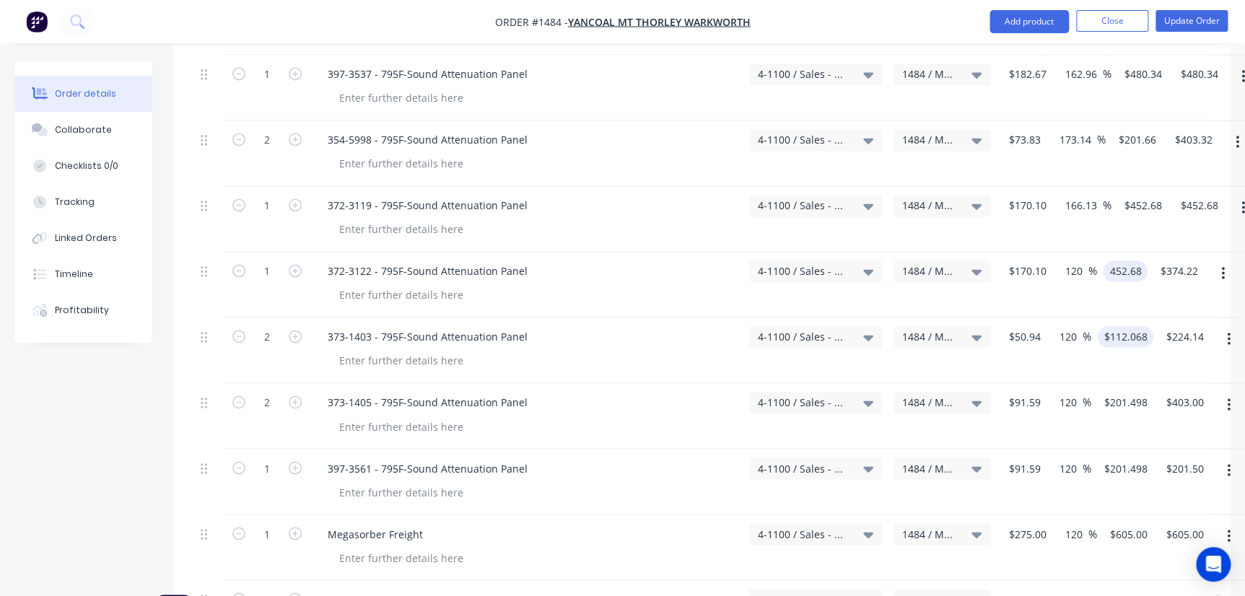
scroll to position [984, 0]
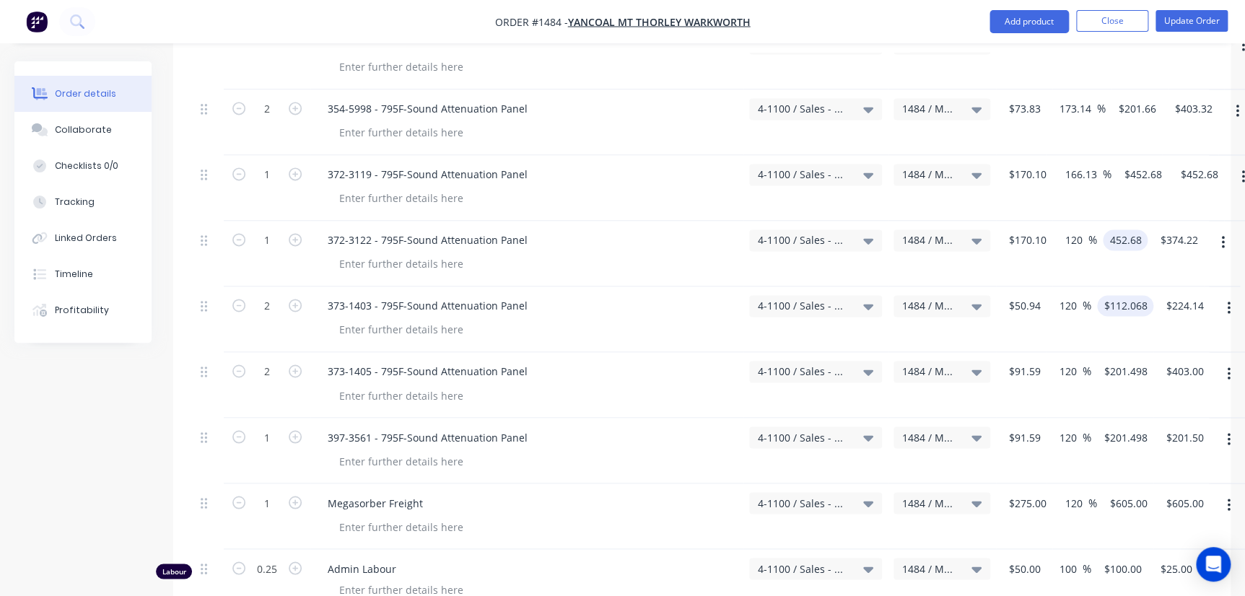
type input "452.68"
type input "166.13"
type input "$452.68"
click at [1121, 295] on input "112.068" at bounding box center [1128, 305] width 51 height 21
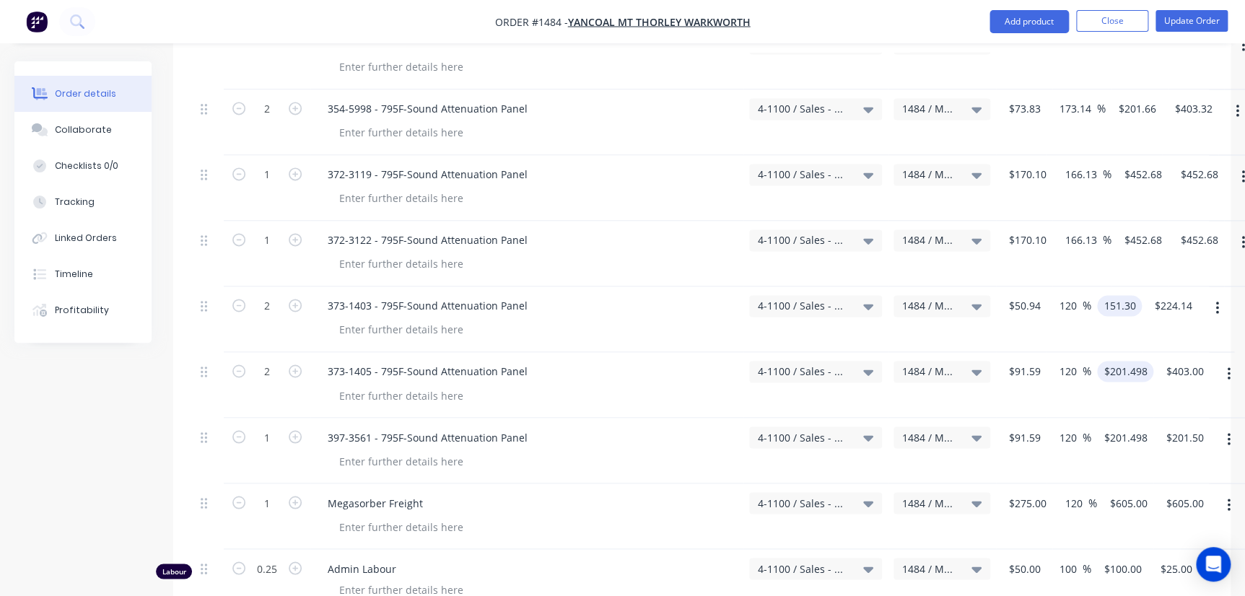
type input "151.30"
type input "197.02"
type input "$151.30"
type input "$302.60"
click at [1122, 361] on input "201.498" at bounding box center [1125, 371] width 45 height 21
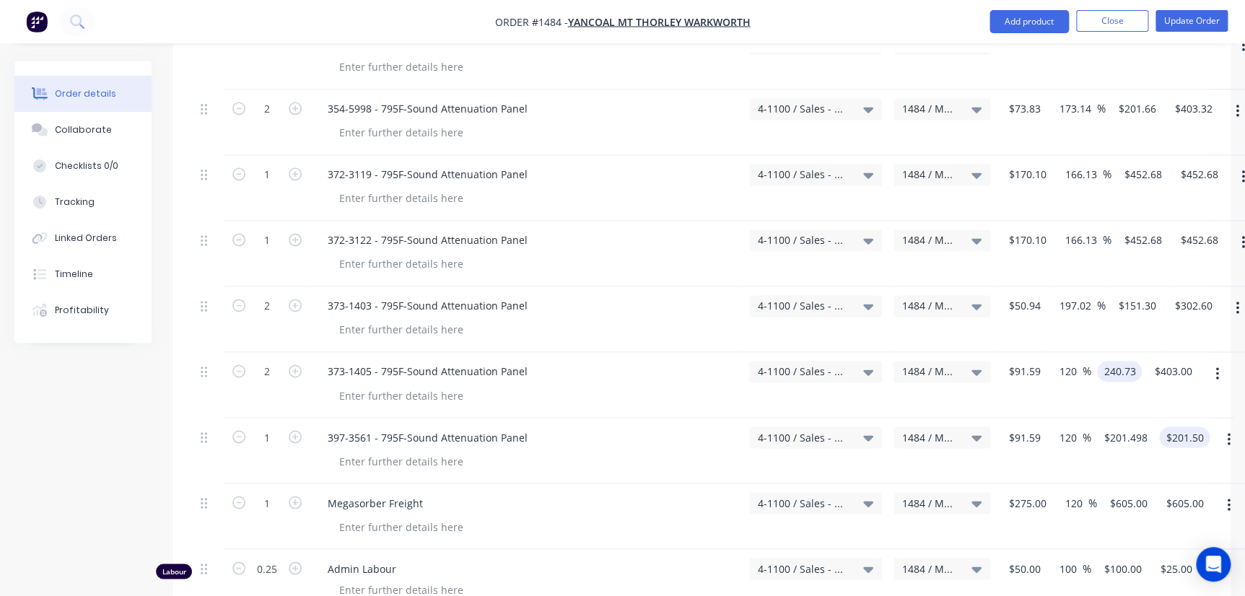
scroll to position [1050, 0]
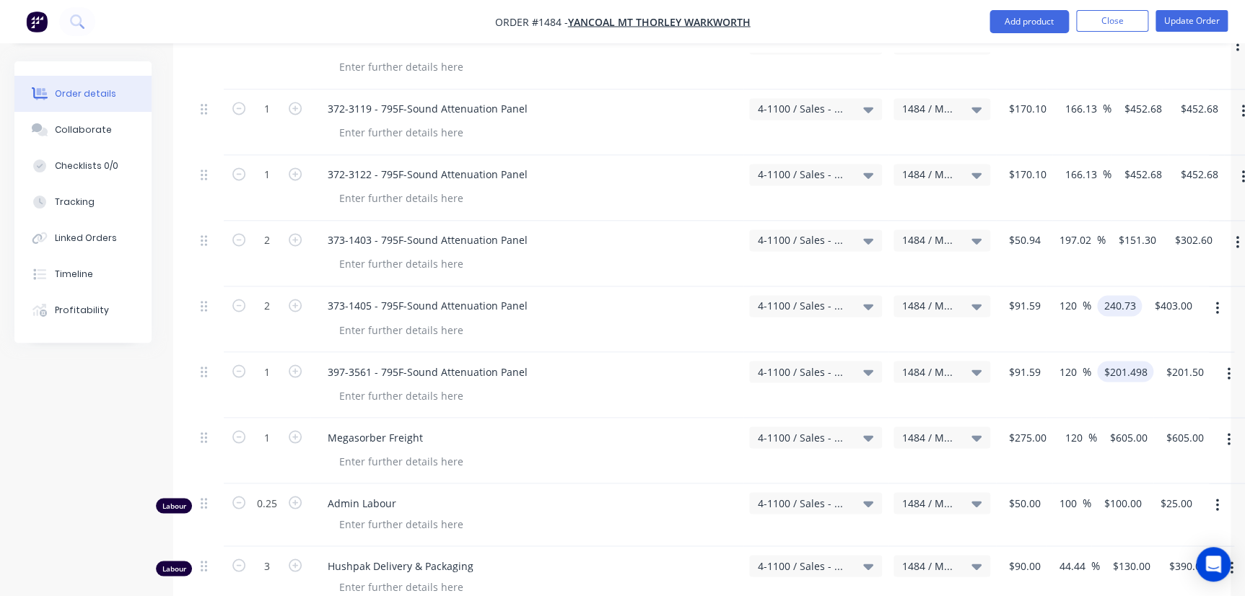
type input "240.73"
type input "162.83"
type input "$240.73"
type input "$481.46"
click at [1134, 361] on input "201.498" at bounding box center [1128, 371] width 51 height 21
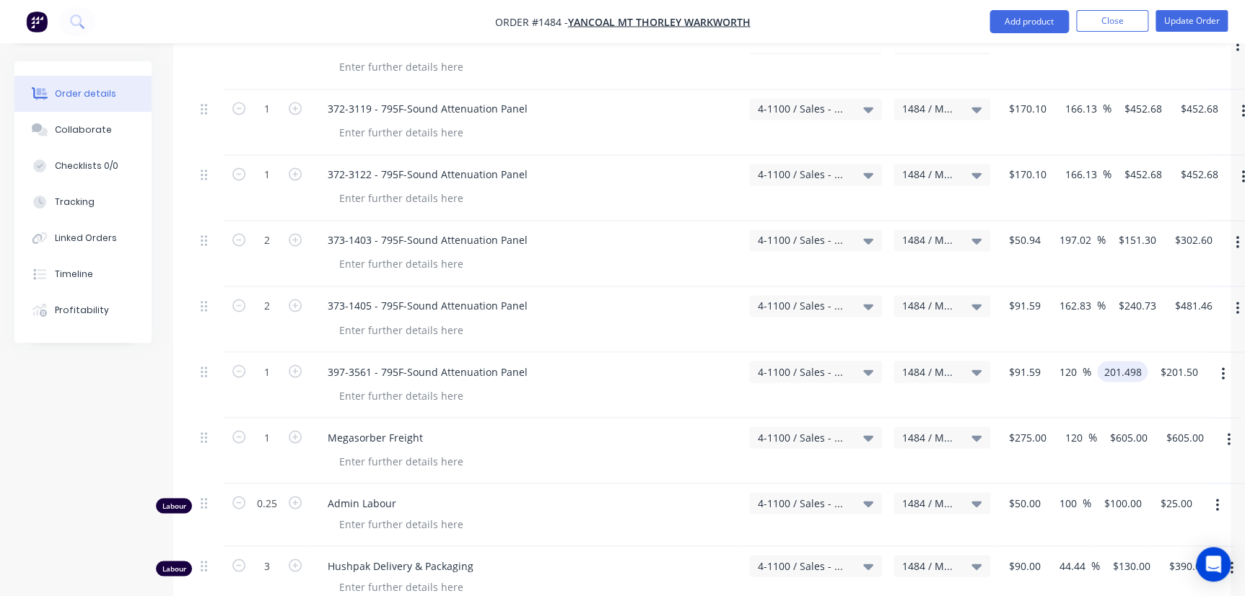
type input "4"
type input "240.73"
type input "162.83"
type input "$240.73"
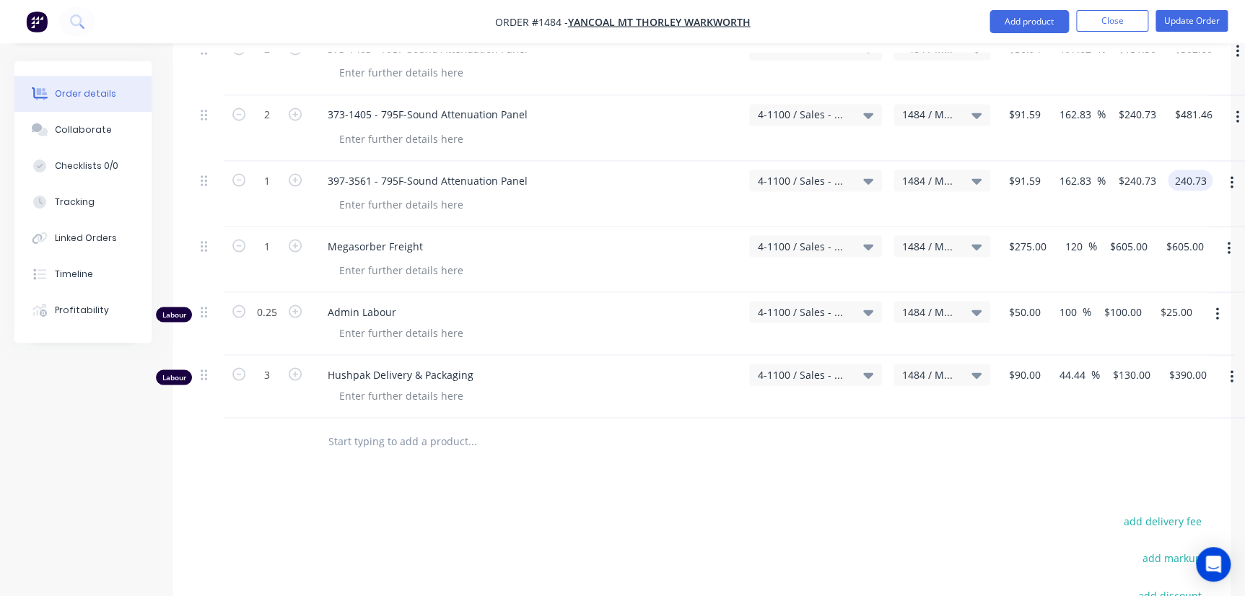
scroll to position [1247, 0]
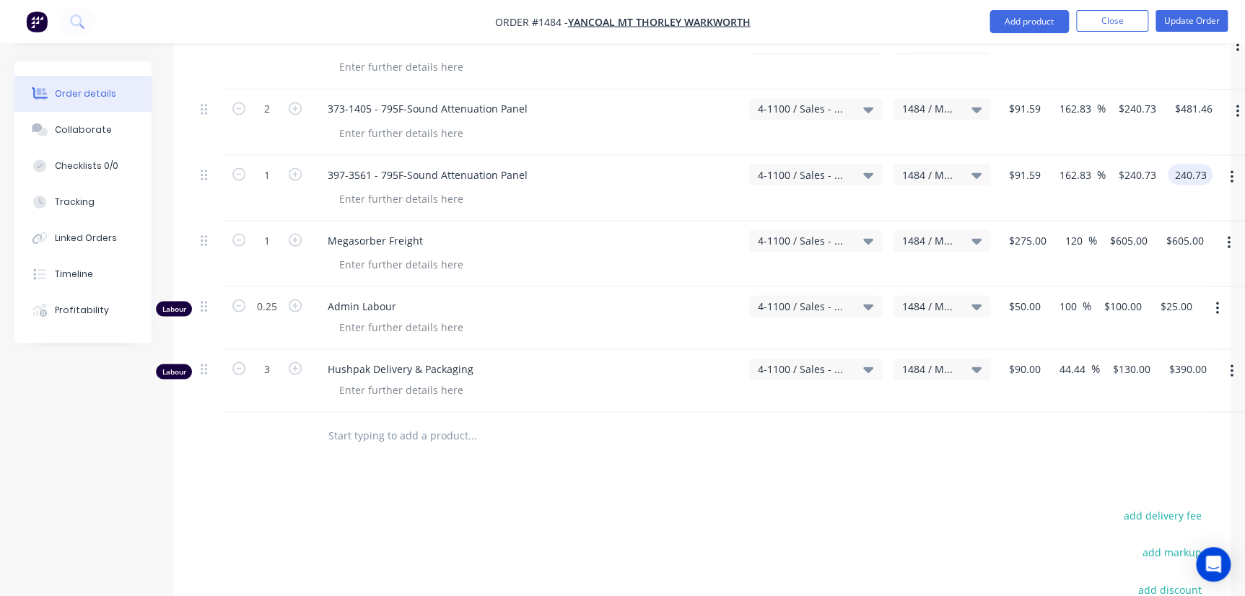
type input "$240.73"
click at [1227, 230] on button "button" at bounding box center [1229, 243] width 34 height 26
click at [1152, 357] on div "Delete" at bounding box center [1177, 367] width 111 height 21
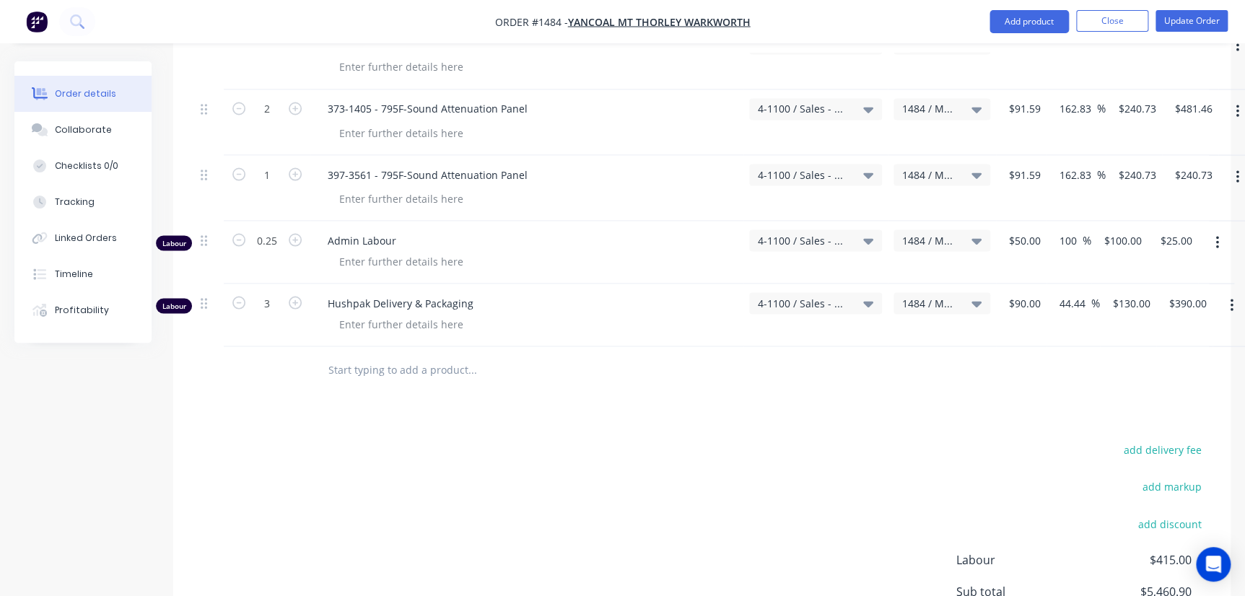
click at [1211, 235] on div at bounding box center [1216, 252] width 36 height 63
click at [1218, 230] on button "button" at bounding box center [1217, 243] width 34 height 26
click at [1154, 357] on div "Delete" at bounding box center [1165, 367] width 111 height 21
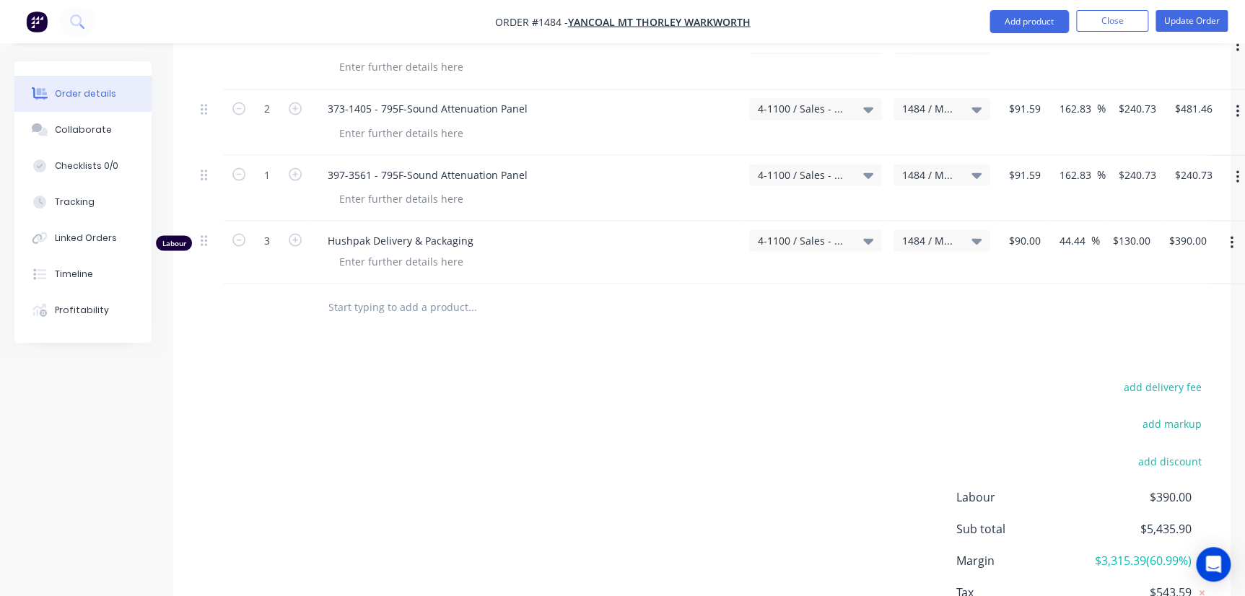
click at [1234, 230] on button "button" at bounding box center [1232, 243] width 34 height 26
click at [1161, 357] on div "Delete" at bounding box center [1180, 367] width 111 height 21
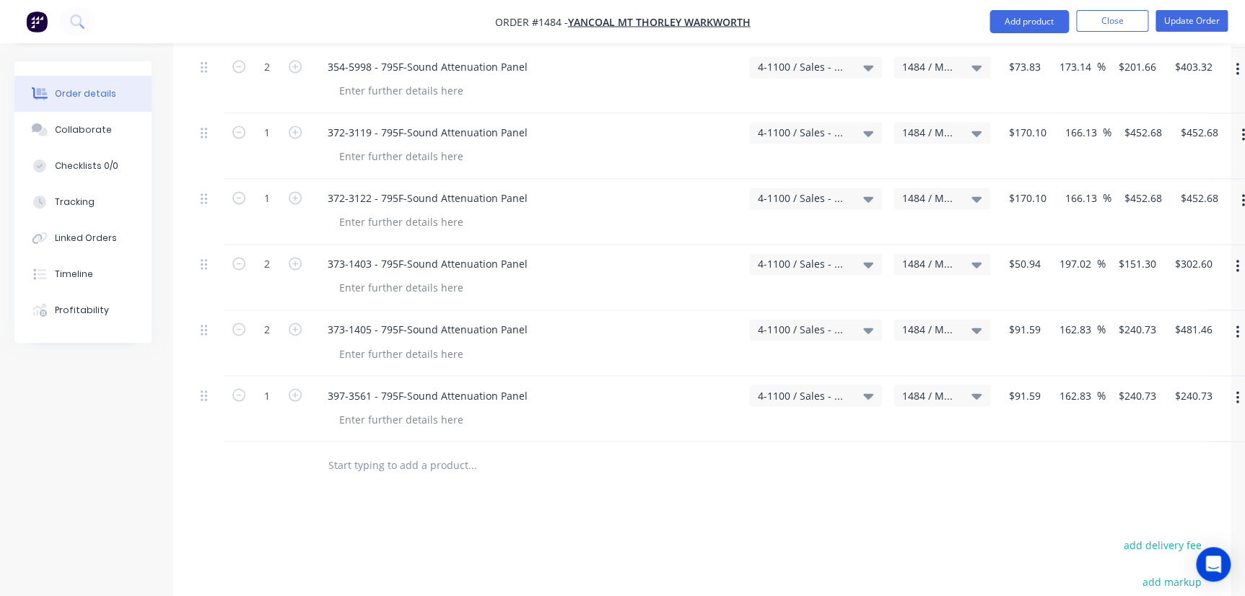
scroll to position [1001, 0]
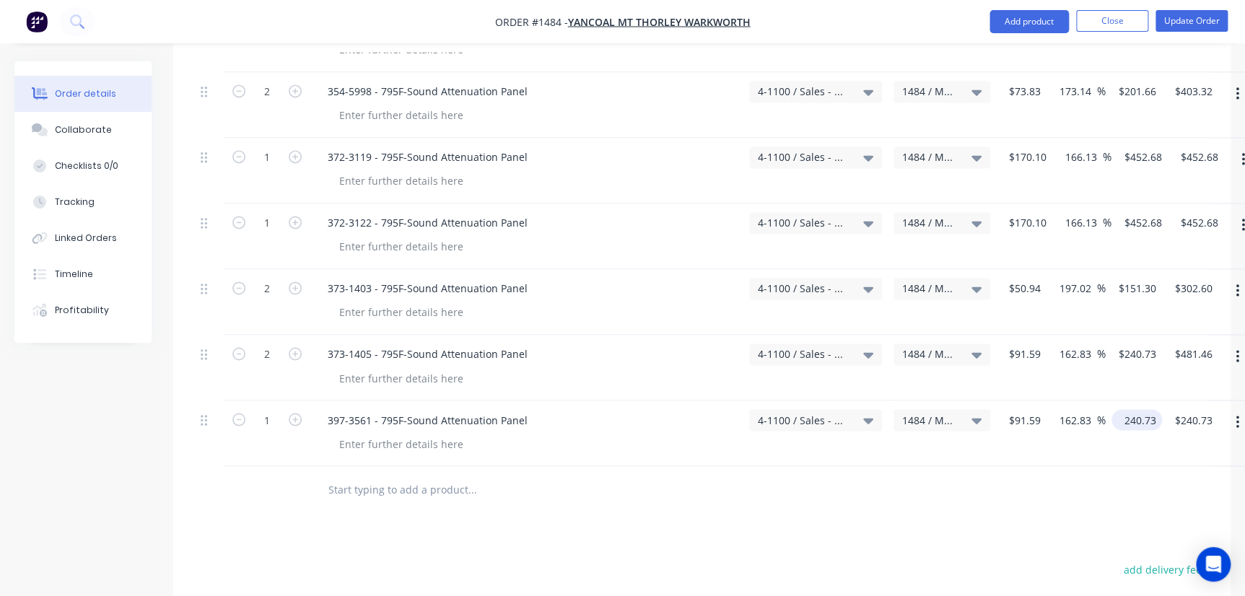
click at [1131, 409] on input "240.73" at bounding box center [1139, 419] width 45 height 21
type input "279.96"
type input "205.67"
type input "$279.96"
type input "279.96"
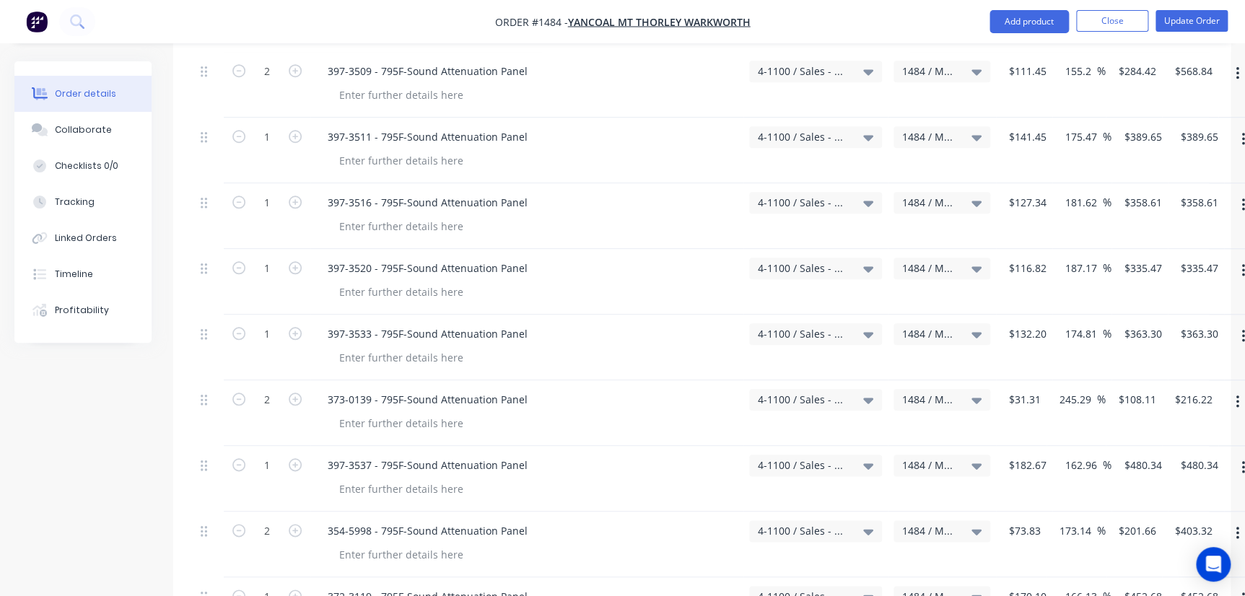
scroll to position [607, 0]
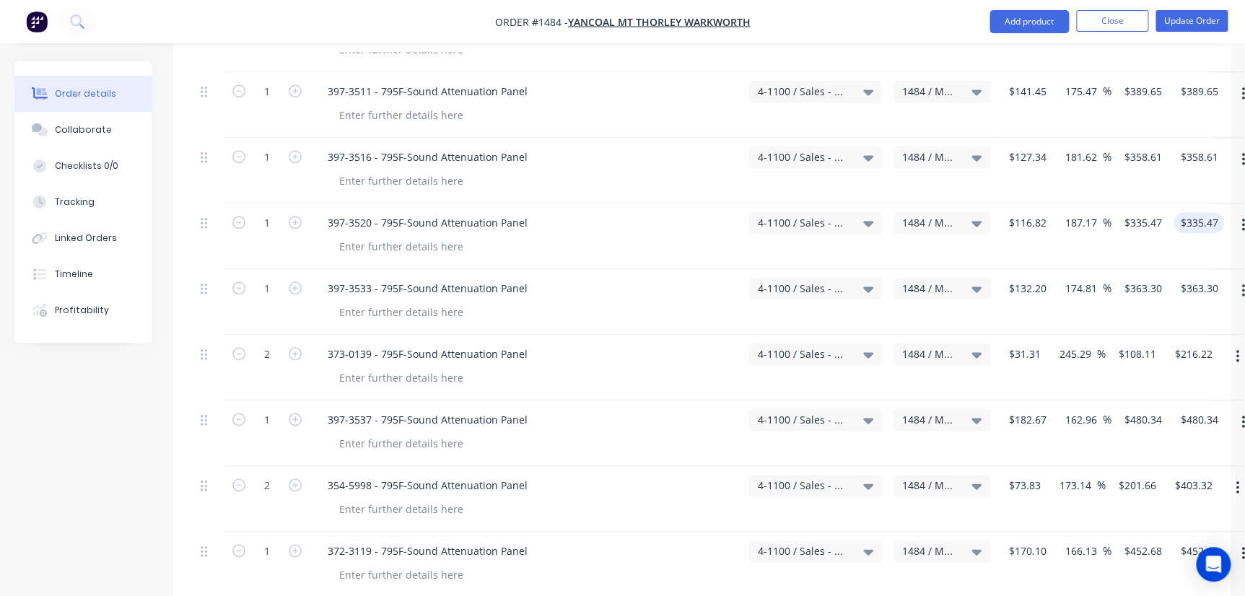
type input "335.47"
type input "$279.96"
click at [1211, 212] on input "335.47" at bounding box center [1198, 222] width 39 height 21
drag, startPoint x: 1198, startPoint y: 203, endPoint x: 1221, endPoint y: 262, distance: 63.5
click at [1198, 212] on input "335.47" at bounding box center [1198, 222] width 39 height 21
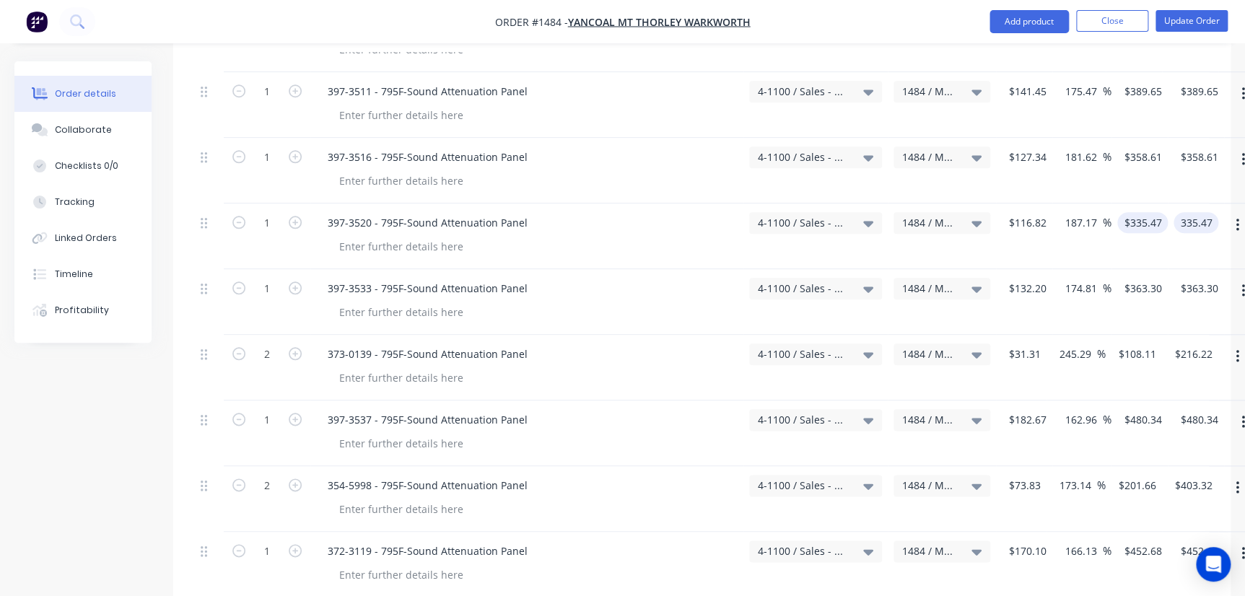
type input "335.47"
type input "$335.47"
click at [1132, 212] on input "335.47" at bounding box center [1145, 222] width 45 height 21
type input "$335.47"
click at [1191, 212] on input "335.47" at bounding box center [1196, 222] width 45 height 21
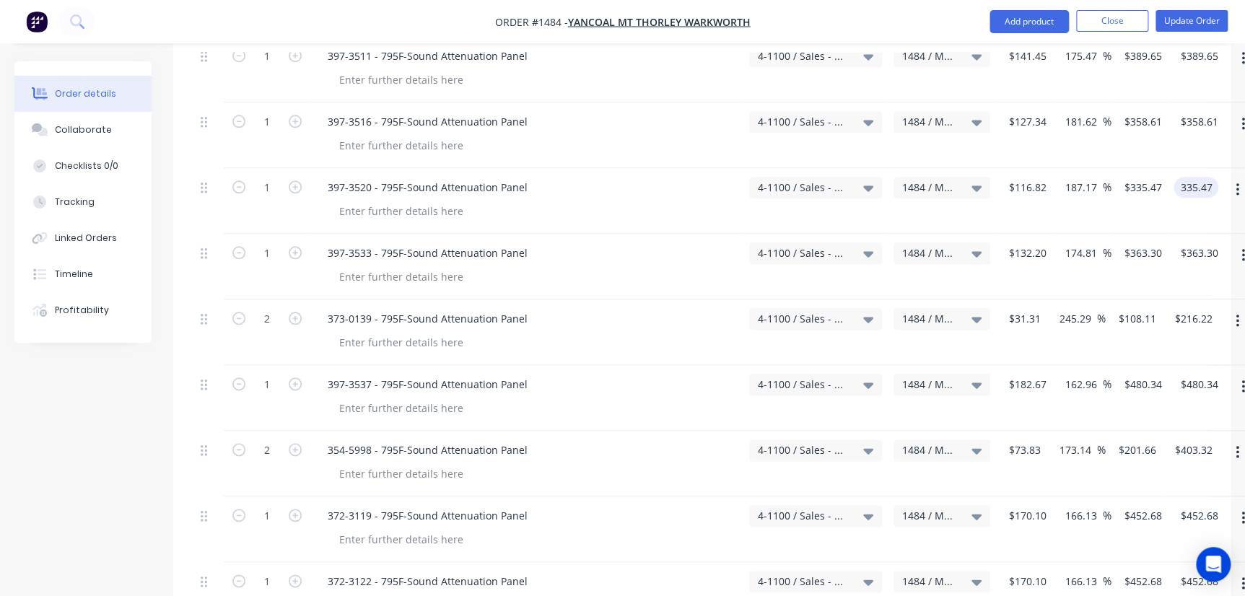
scroll to position [673, 0]
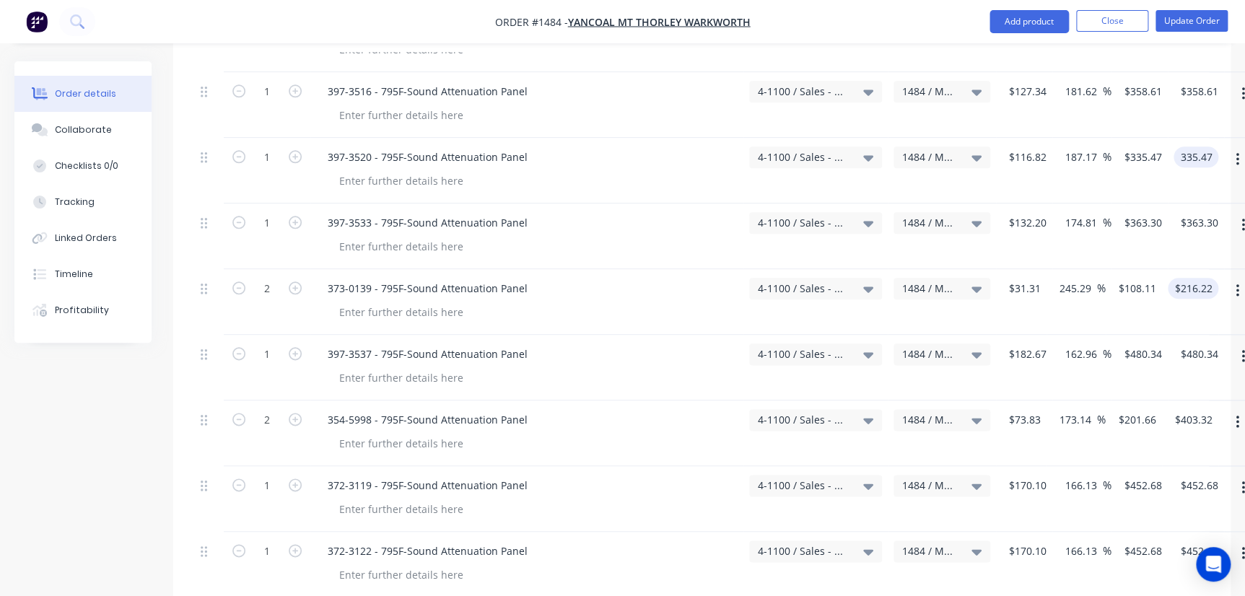
type input "$335.47"
click at [1199, 278] on input "216.22" at bounding box center [1193, 288] width 39 height 21
click at [1210, 278] on input "216.22" at bounding box center [1193, 288] width 39 height 21
click at [1209, 278] on input "216.22" at bounding box center [1193, 288] width 39 height 21
type input "216.23"
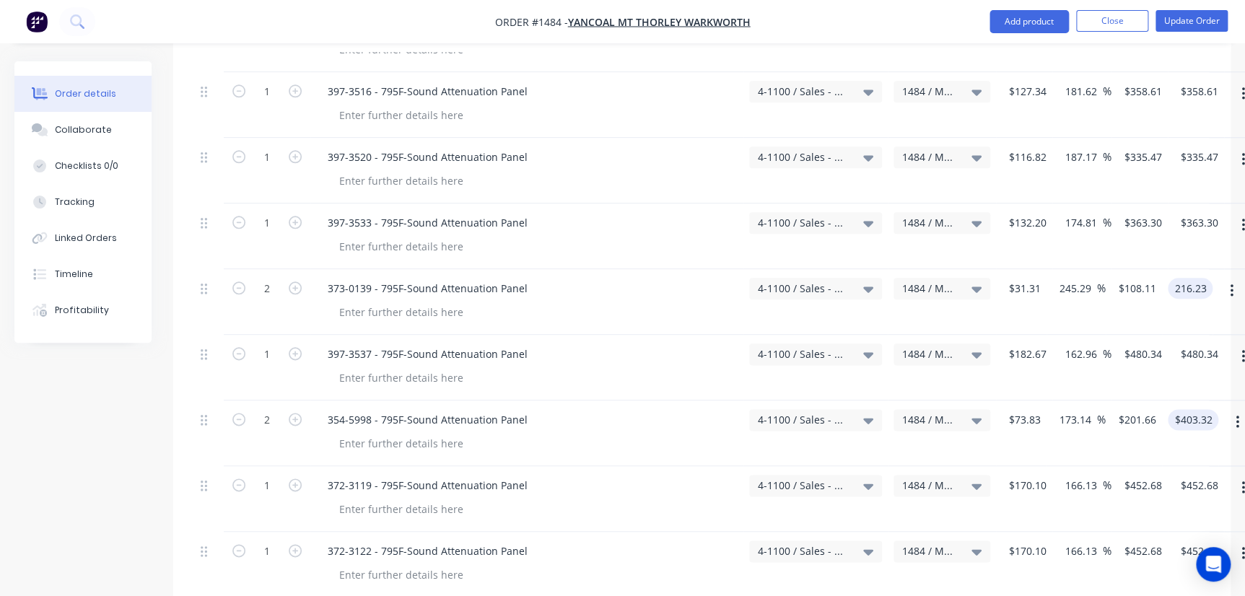
type input "245.31"
type input "$108.115"
type input "$216.23"
click at [1209, 401] on div "2 354-5998 - 795F-Sound Attenuation Panel 4-1100 / Sales - Mobile Machines Soun…" at bounding box center [702, 434] width 1014 height 66
click at [1199, 409] on input "403.32" at bounding box center [1193, 419] width 39 height 21
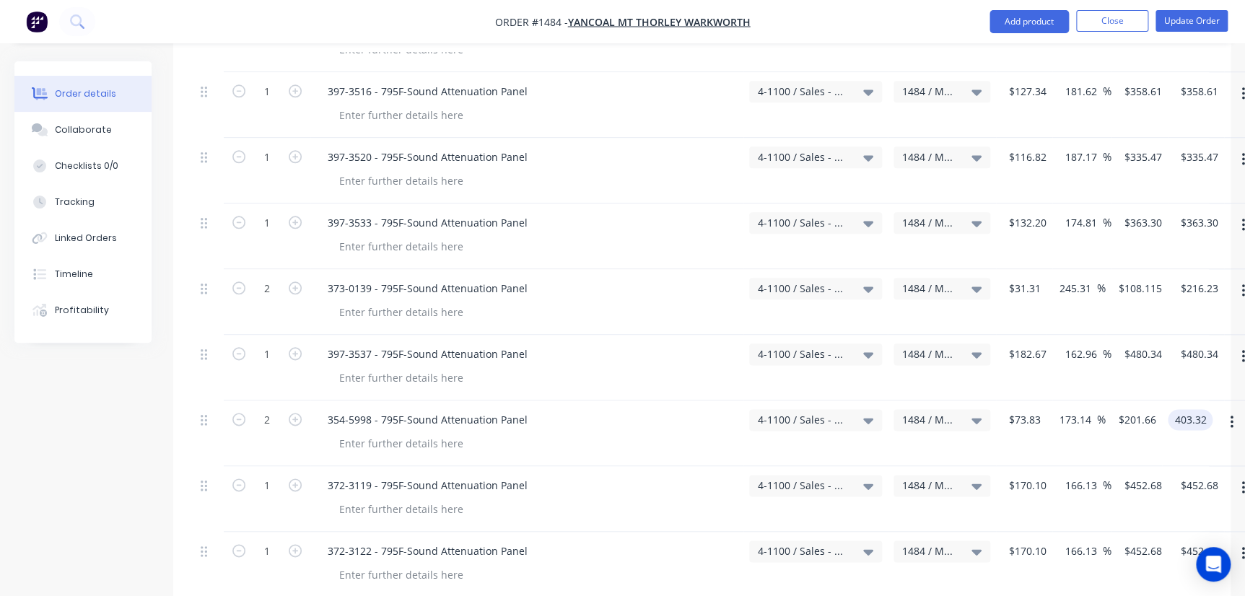
click at [1192, 409] on input "403.32" at bounding box center [1193, 419] width 39 height 21
click at [1206, 409] on input "403.32" at bounding box center [1193, 419] width 39 height 21
drag, startPoint x: 1211, startPoint y: 399, endPoint x: 1205, endPoint y: 407, distance: 9.4
click at [1211, 409] on input "403.32" at bounding box center [1193, 419] width 39 height 21
click at [1205, 411] on div "$403.32 403.32" at bounding box center [1187, 434] width 51 height 66
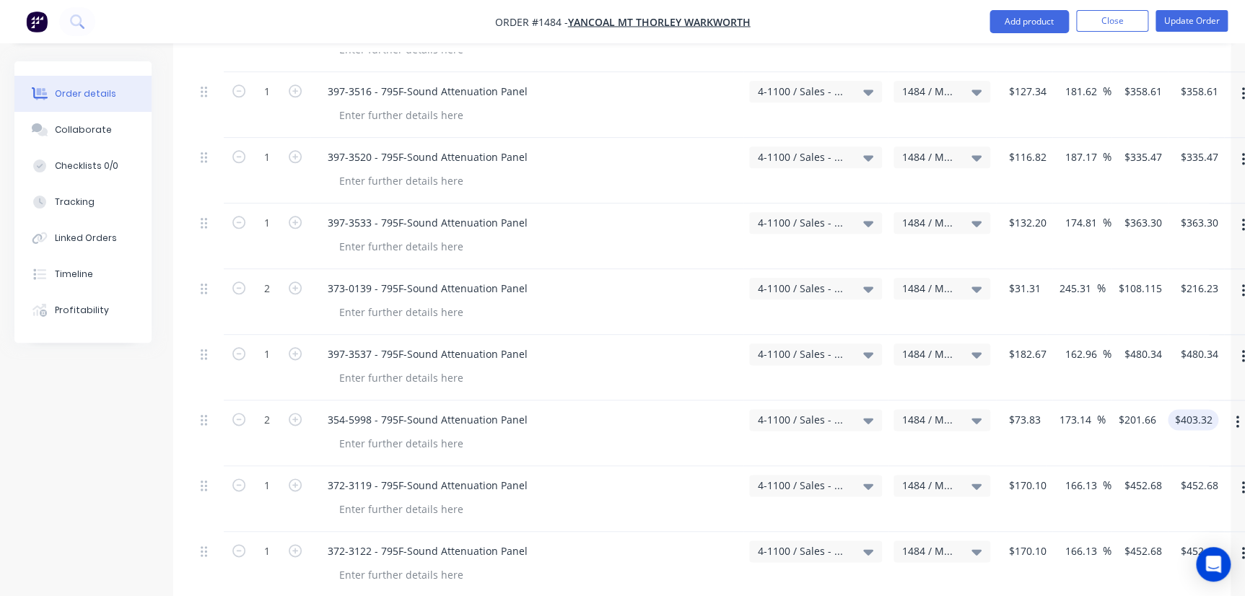
type input "403.32"
click at [1208, 409] on input "403.32" at bounding box center [1193, 419] width 39 height 21
type input "201.66"
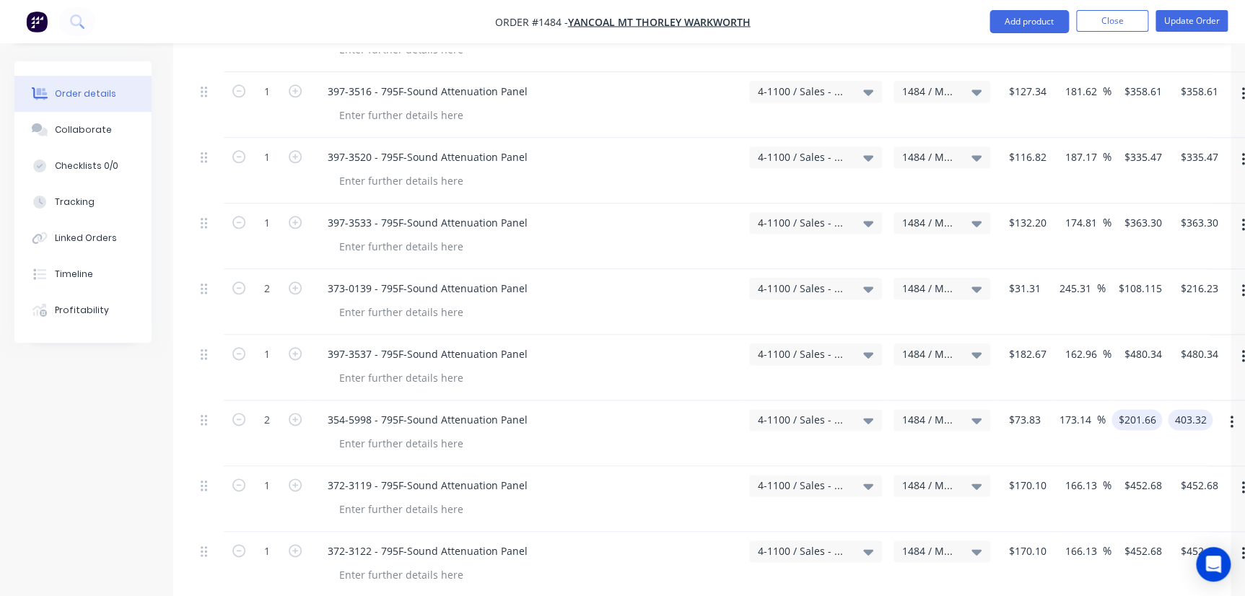
type input "$403.32"
click at [1141, 409] on input "201.66" at bounding box center [1139, 419] width 45 height 21
type input "$201.66"
click at [1192, 409] on input "403.32" at bounding box center [1190, 419] width 45 height 21
click at [1203, 409] on input "403.32" at bounding box center [1193, 419] width 39 height 21
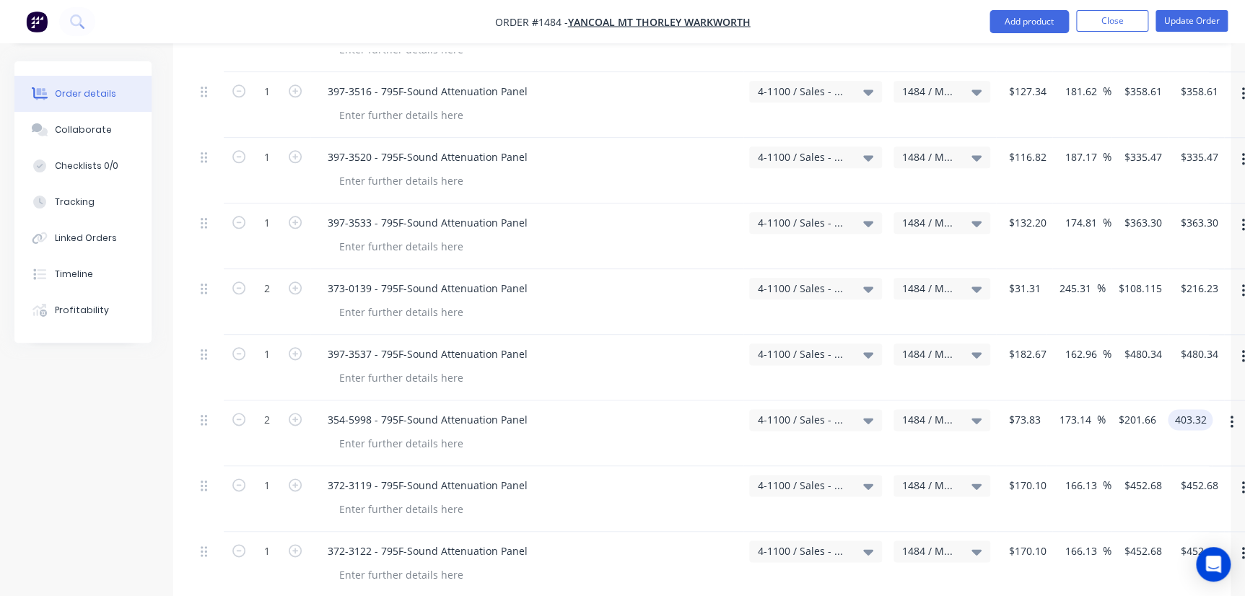
click at [1205, 409] on input "403.32" at bounding box center [1193, 419] width 39 height 21
type input "403.31"
type input "173.13"
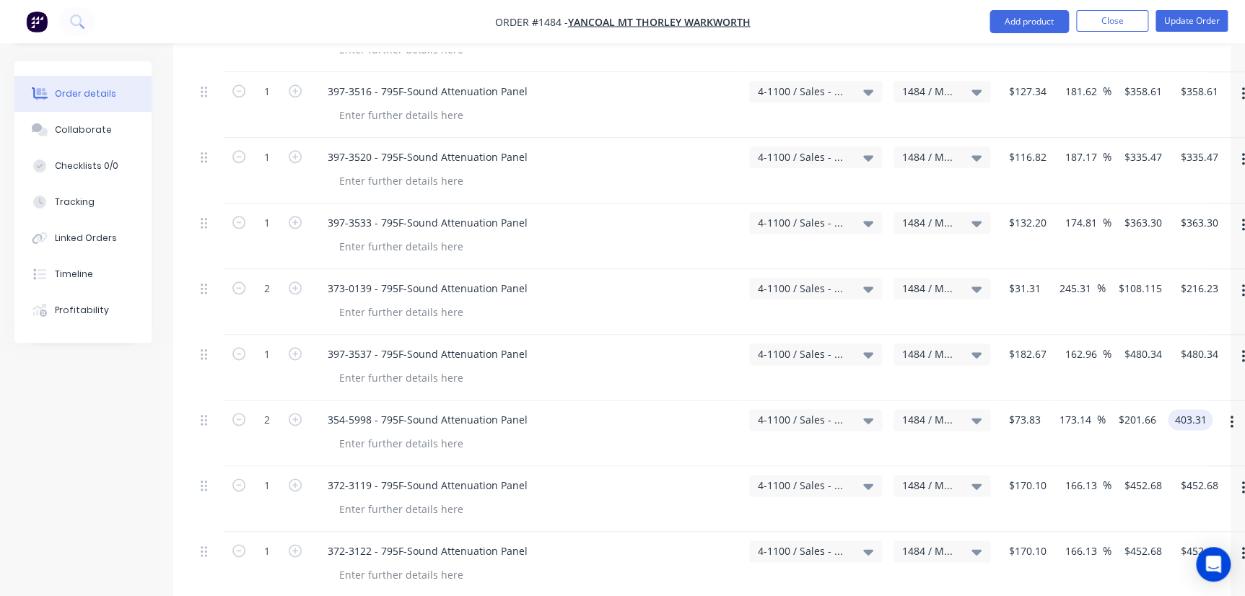
type input "$201.655"
type input "$403.31"
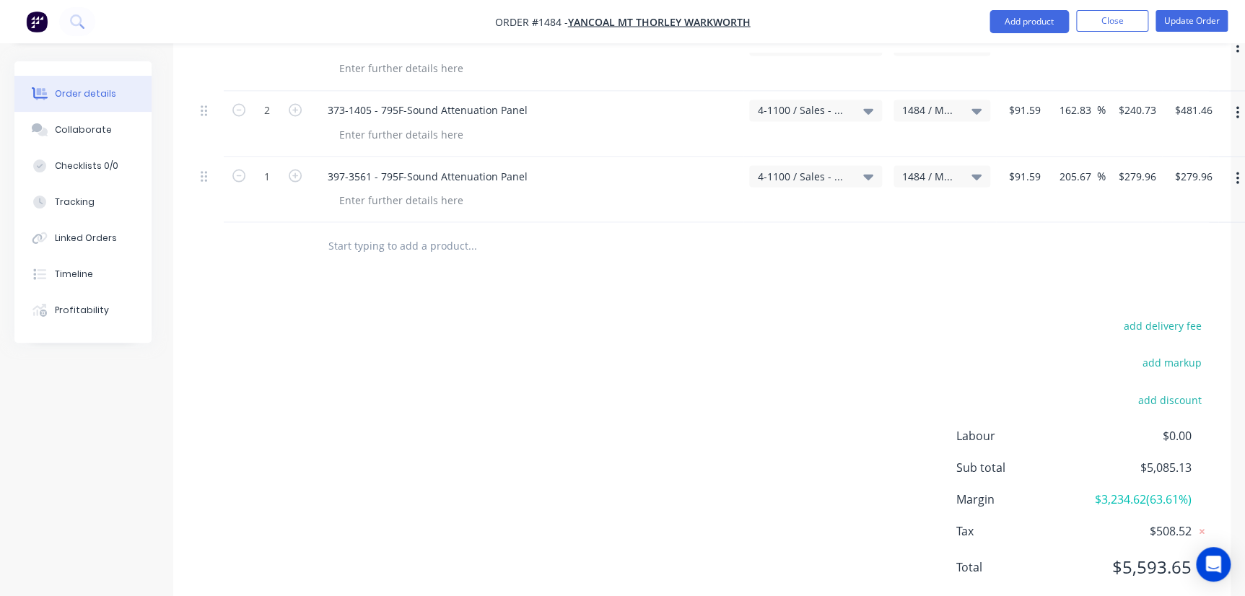
scroll to position [1263, 0]
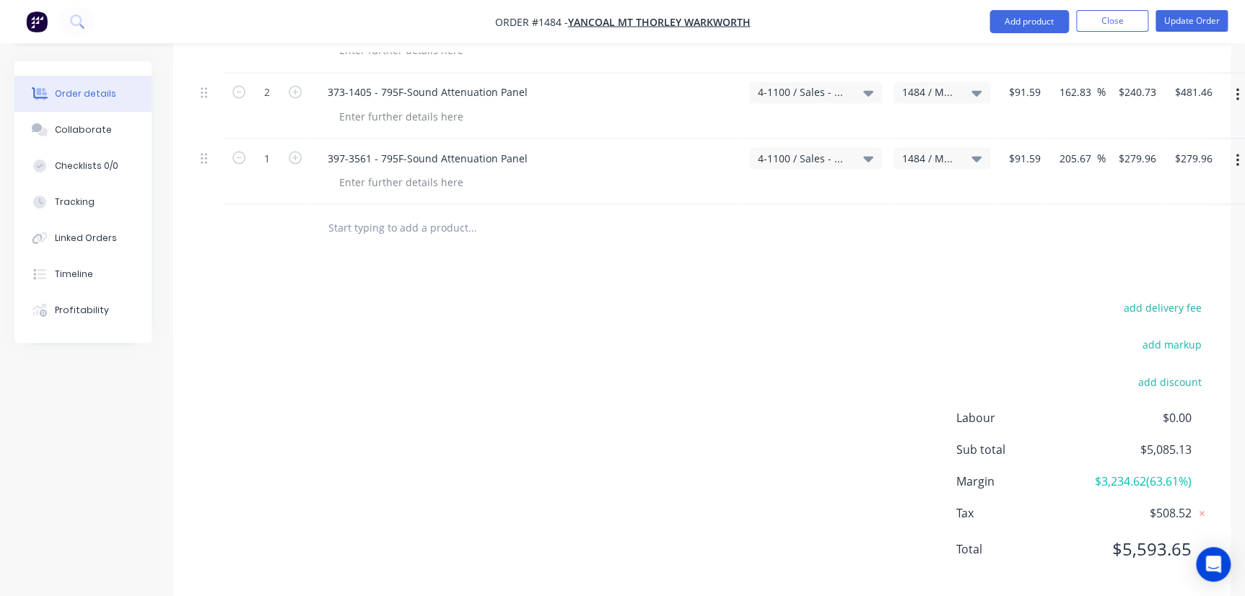
click at [832, 463] on div "add delivery fee add markup add discount Labour $0.00 Sub total $5,085.13 Margi…" at bounding box center [702, 436] width 1014 height 279
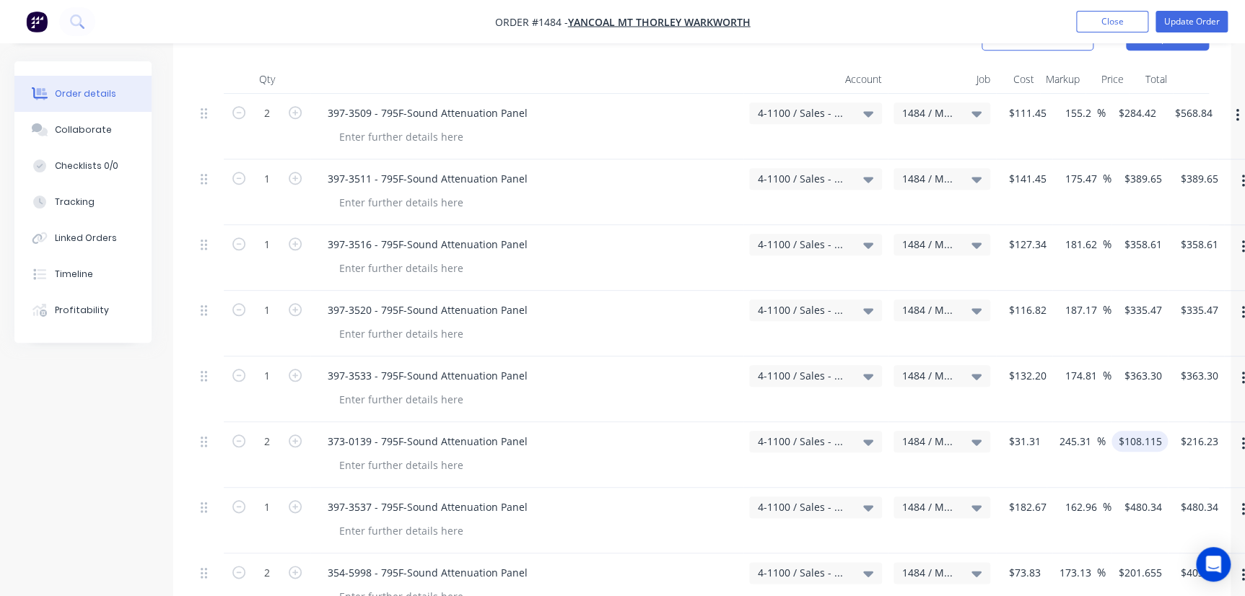
scroll to position [525, 0]
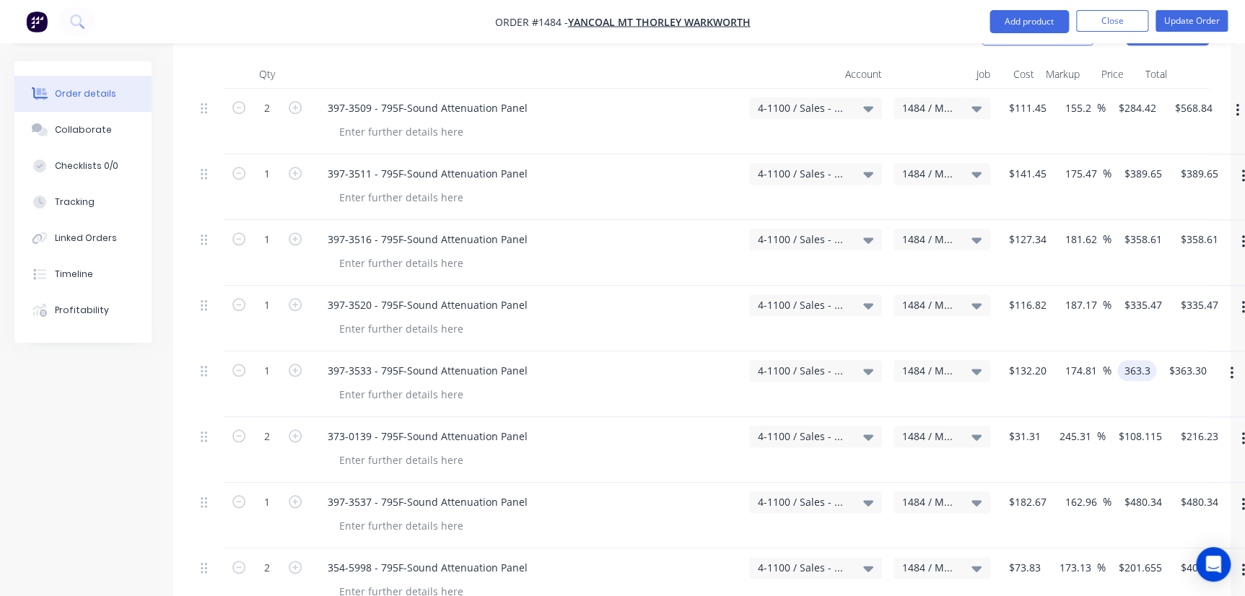
click at [1141, 360] on input "363.3" at bounding box center [1139, 370] width 33 height 21
click at [1142, 360] on input "363.3" at bounding box center [1139, 370] width 33 height 21
click at [1139, 360] on input "363.3" at bounding box center [1139, 370] width 33 height 21
click at [1159, 352] on div "1 397-3533 - 795F-Sound Attenuation Panel 4-1100 / Sales - Mobile Machines Soun…" at bounding box center [702, 385] width 1014 height 66
click at [1141, 360] on input "363.3" at bounding box center [1139, 370] width 33 height 21
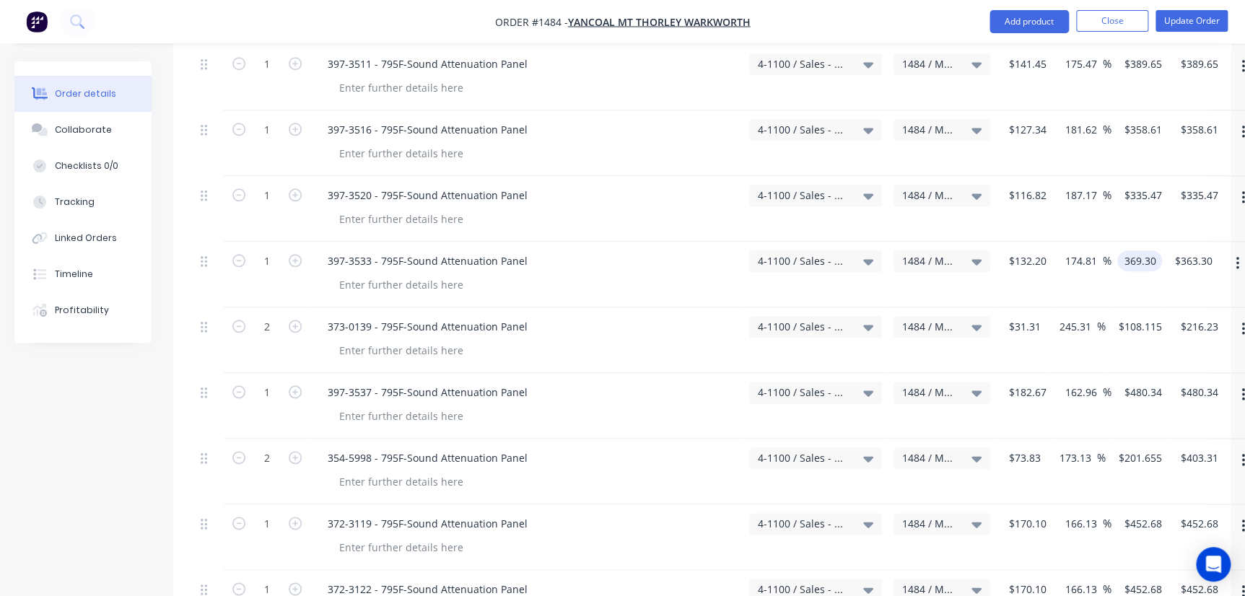
scroll to position [607, 0]
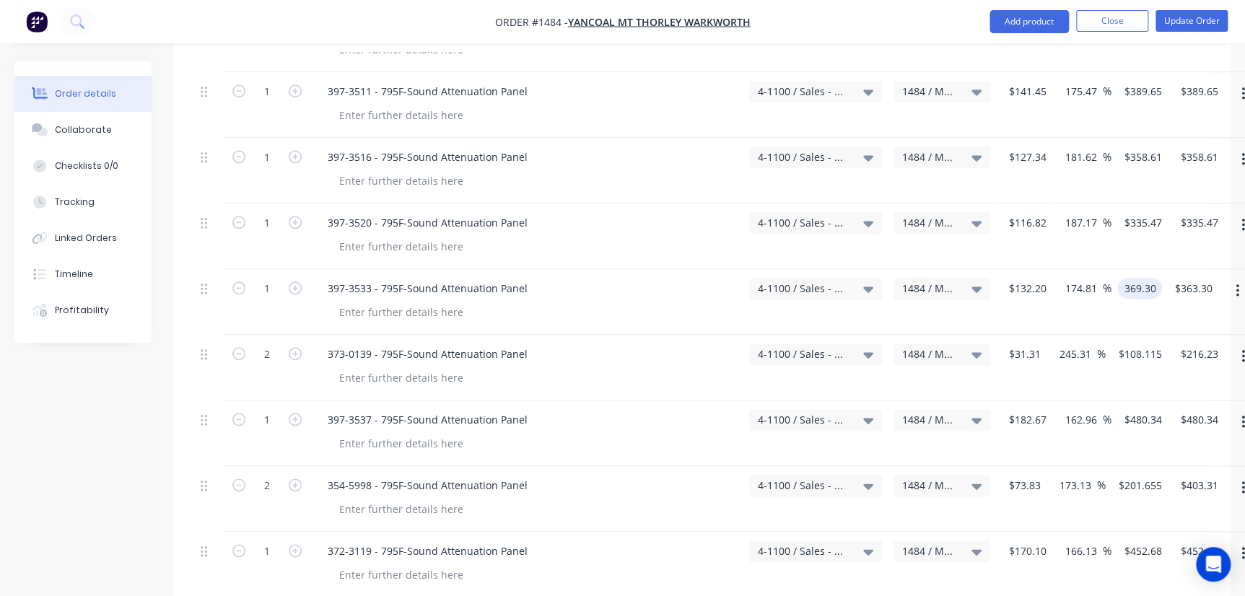
type input "369.30"
type input "179.35"
type input "$369.30"
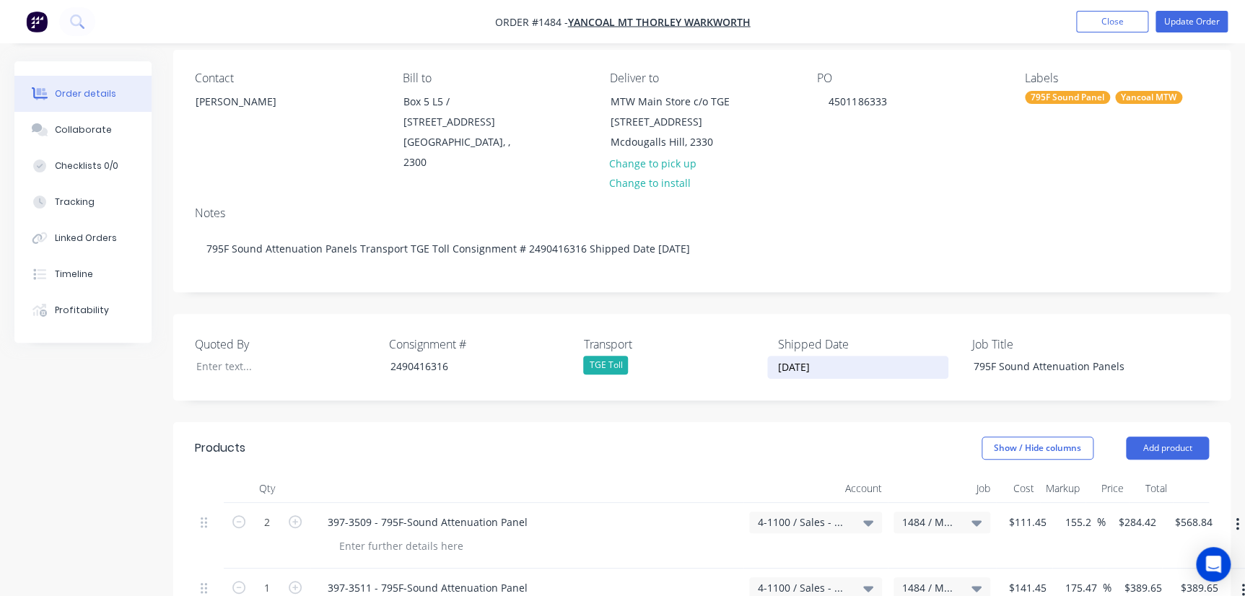
scroll to position [17, 0]
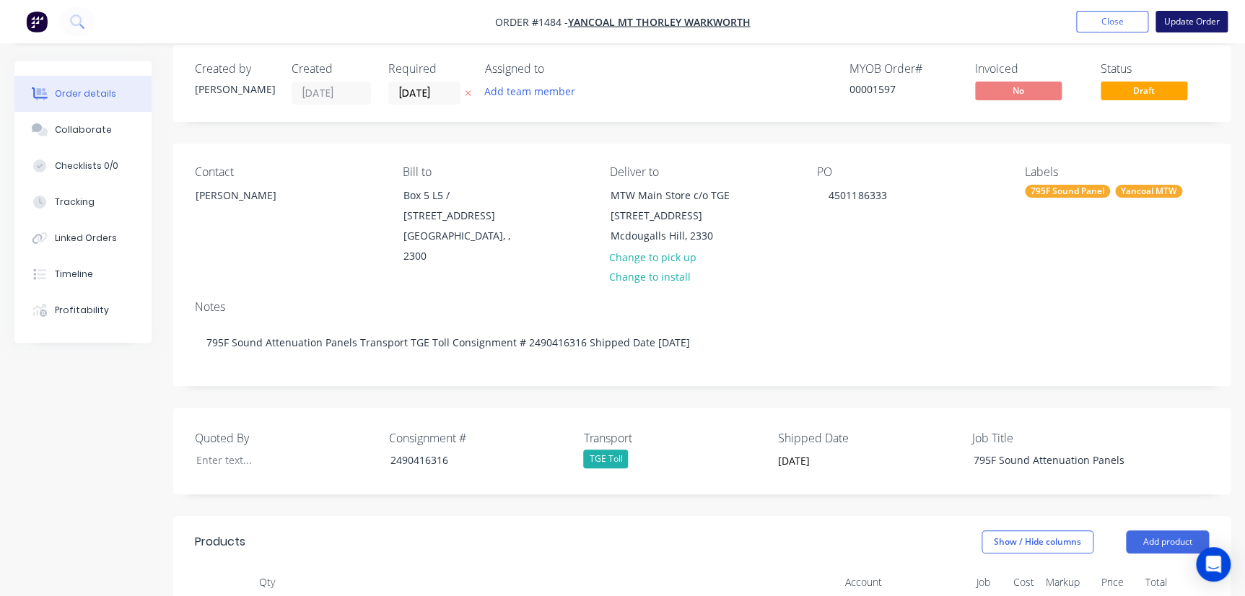
type input "$369.30"
click at [1195, 24] on button "Update Order" at bounding box center [1192, 22] width 72 height 22
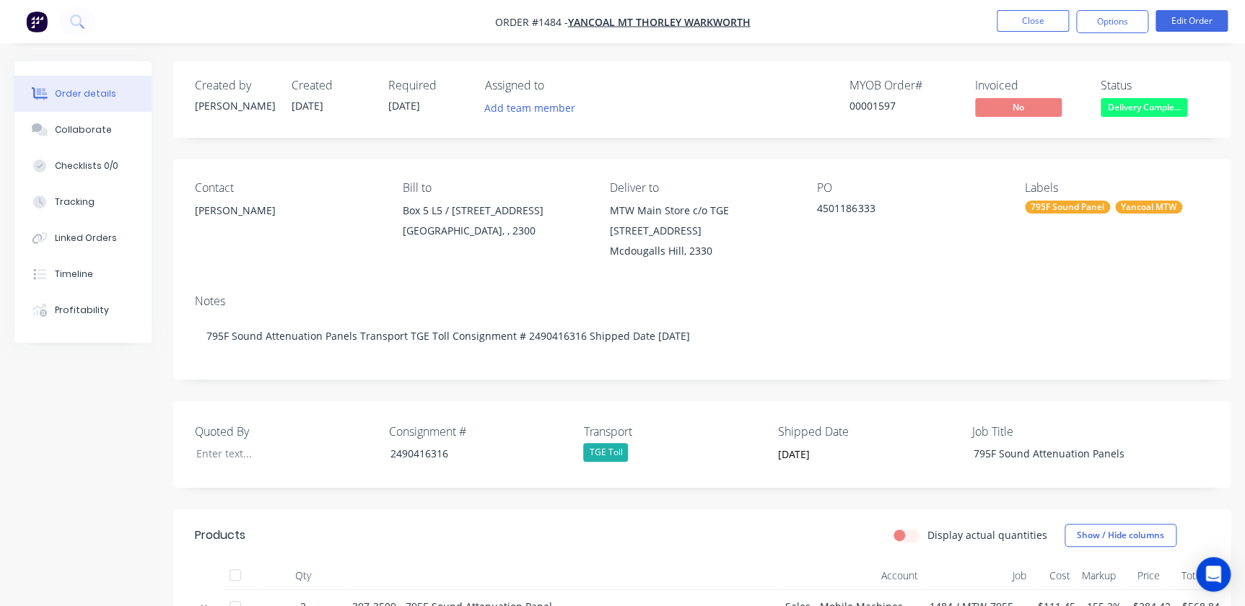
scroll to position [0, 0]
click at [1122, 20] on button "Options" at bounding box center [1112, 21] width 72 height 23
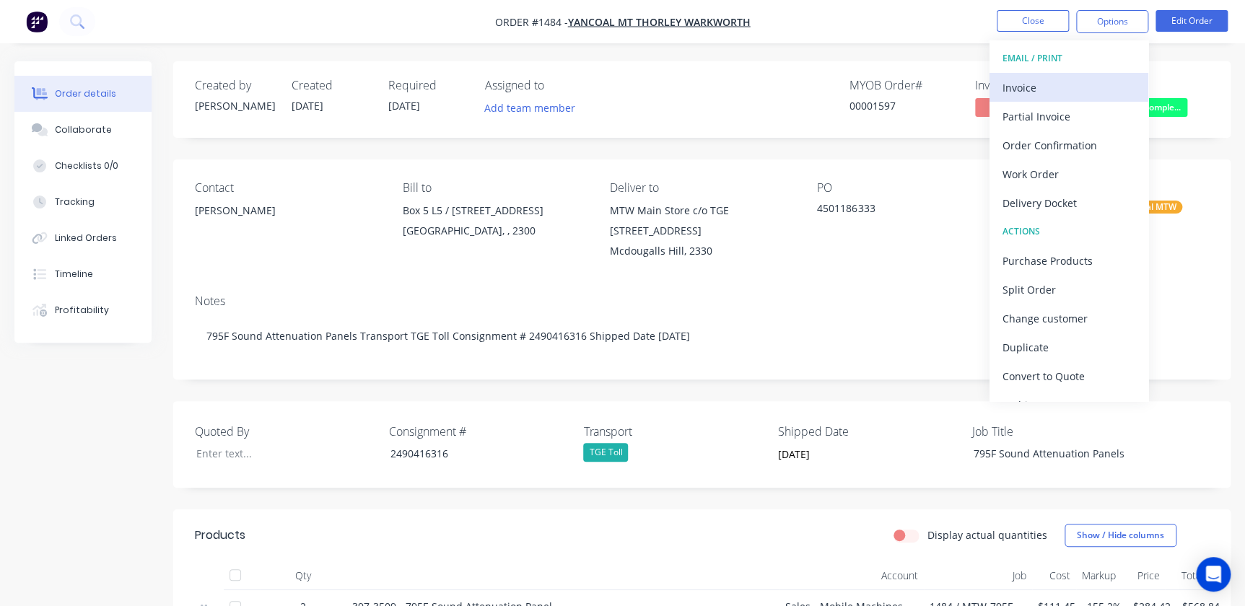
click at [1058, 89] on div "Invoice" at bounding box center [1069, 87] width 133 height 21
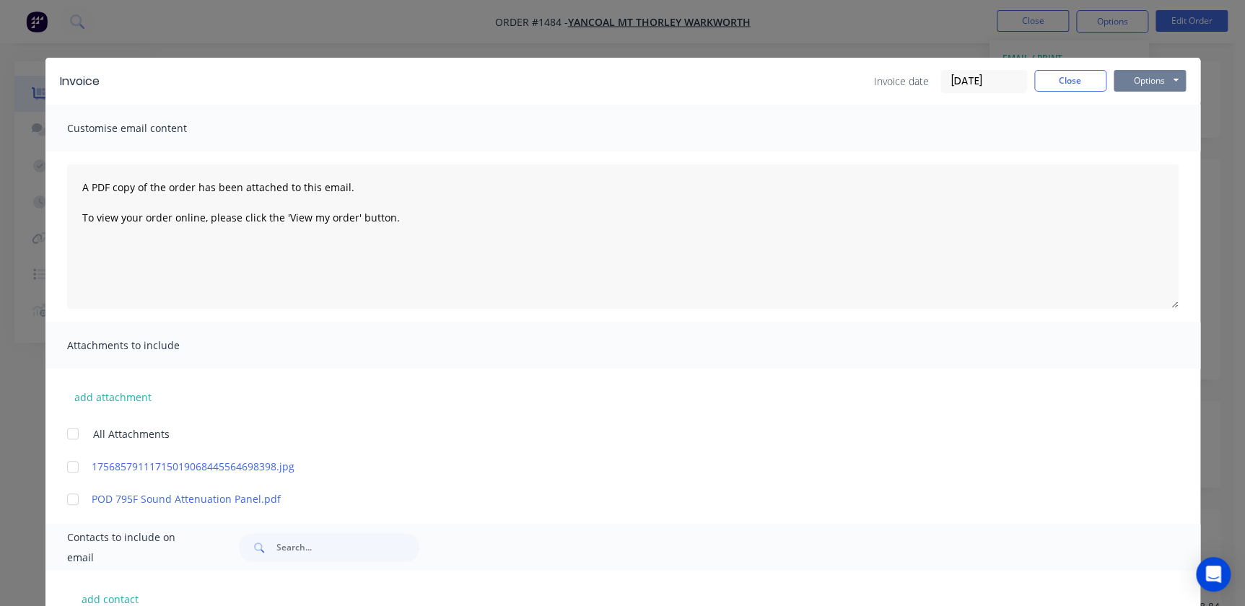
click at [1169, 82] on button "Options" at bounding box center [1150, 81] width 72 height 22
click at [1147, 134] on button "Print" at bounding box center [1160, 130] width 92 height 24
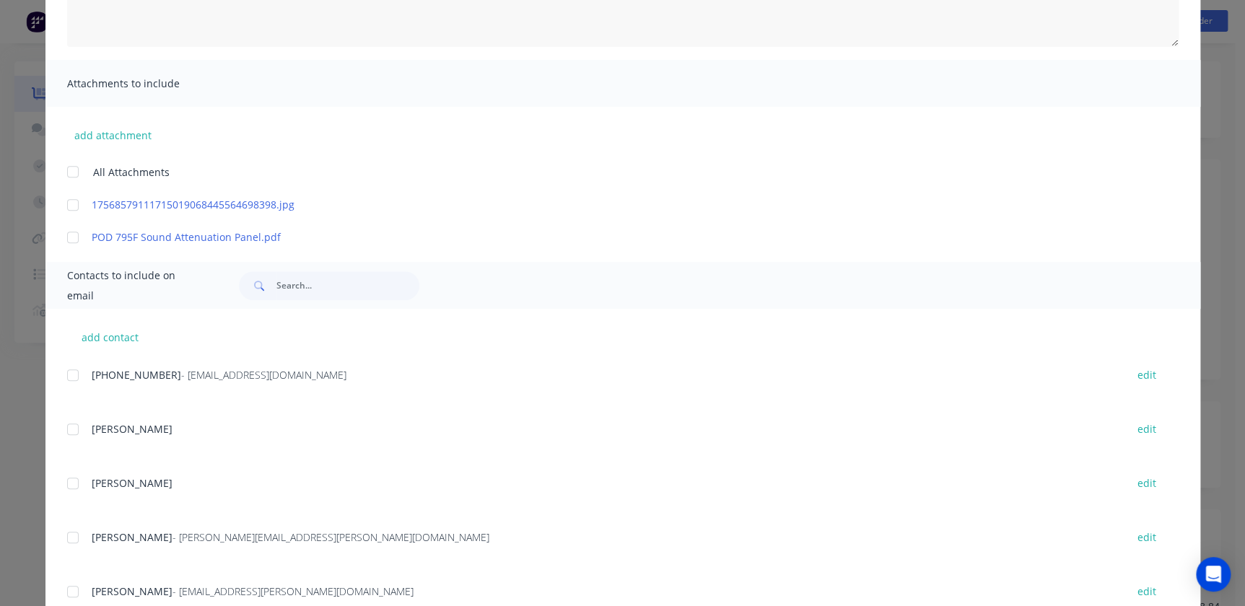
scroll to position [366, 0]
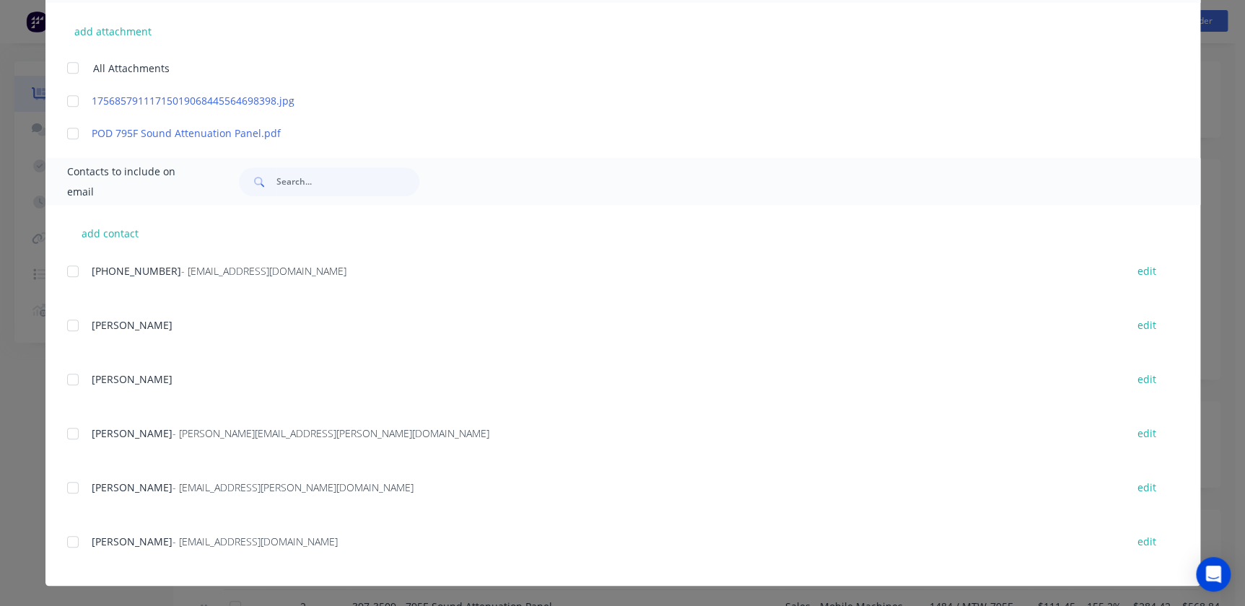
click at [77, 267] on div at bounding box center [72, 271] width 29 height 29
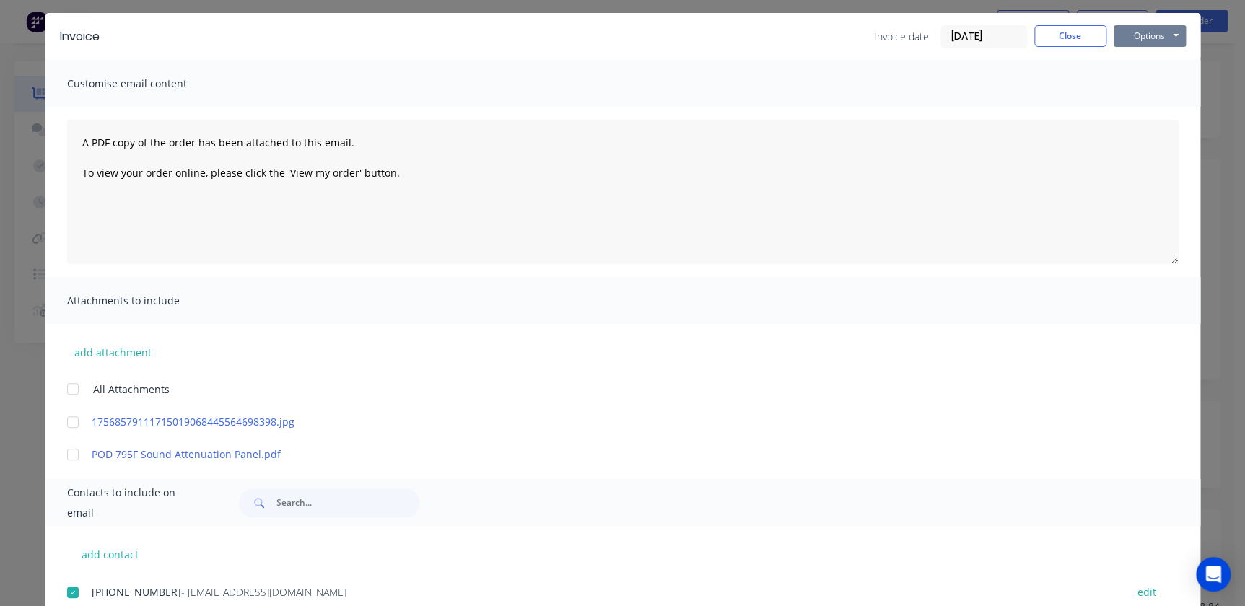
scroll to position [0, 0]
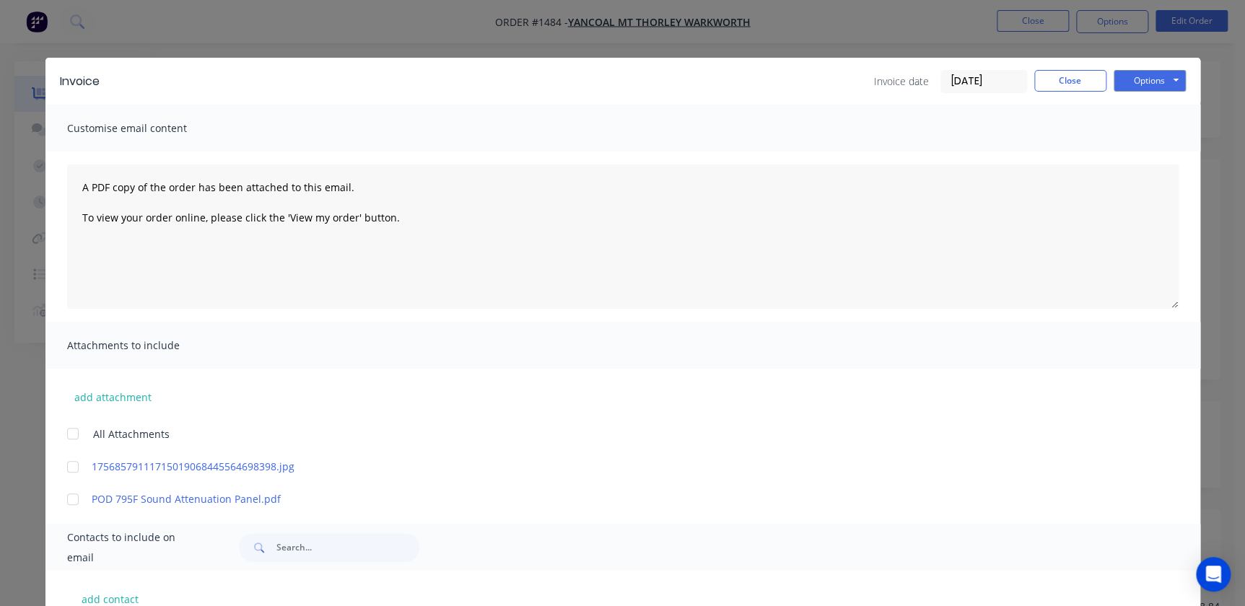
click at [1144, 69] on div "Invoice Invoice date 04/09/25 Close Options Preview Print Email" at bounding box center [622, 81] width 1155 height 47
click at [1142, 82] on button "Options" at bounding box center [1150, 81] width 72 height 22
click at [1140, 156] on button "Email" at bounding box center [1160, 154] width 92 height 24
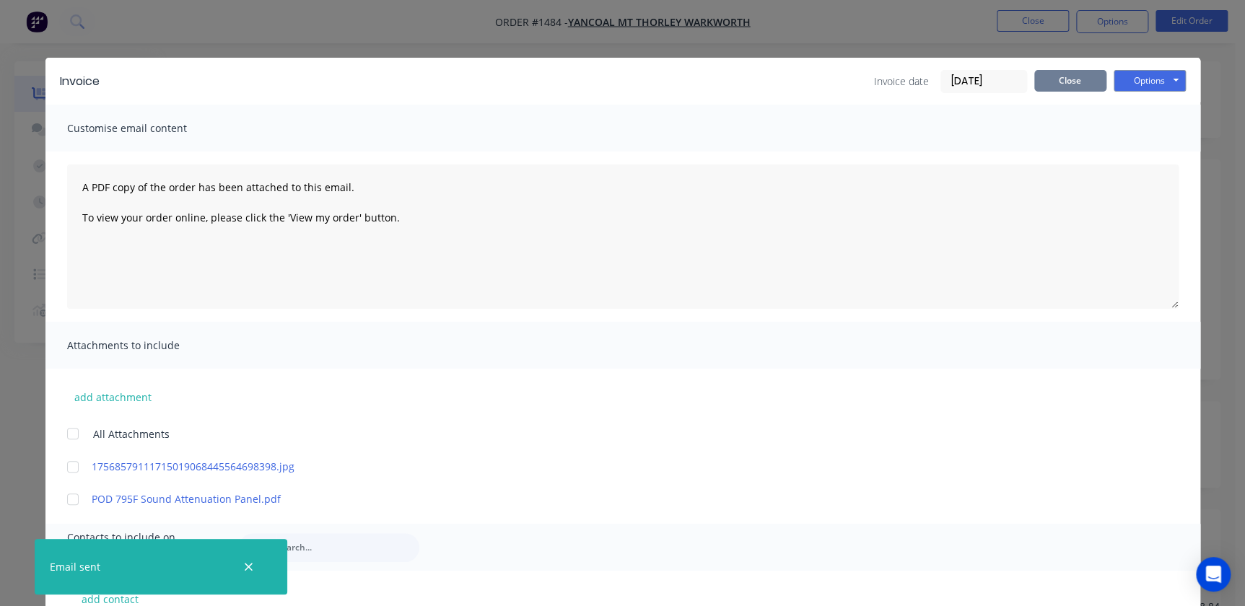
click at [1086, 82] on button "Close" at bounding box center [1070, 81] width 72 height 22
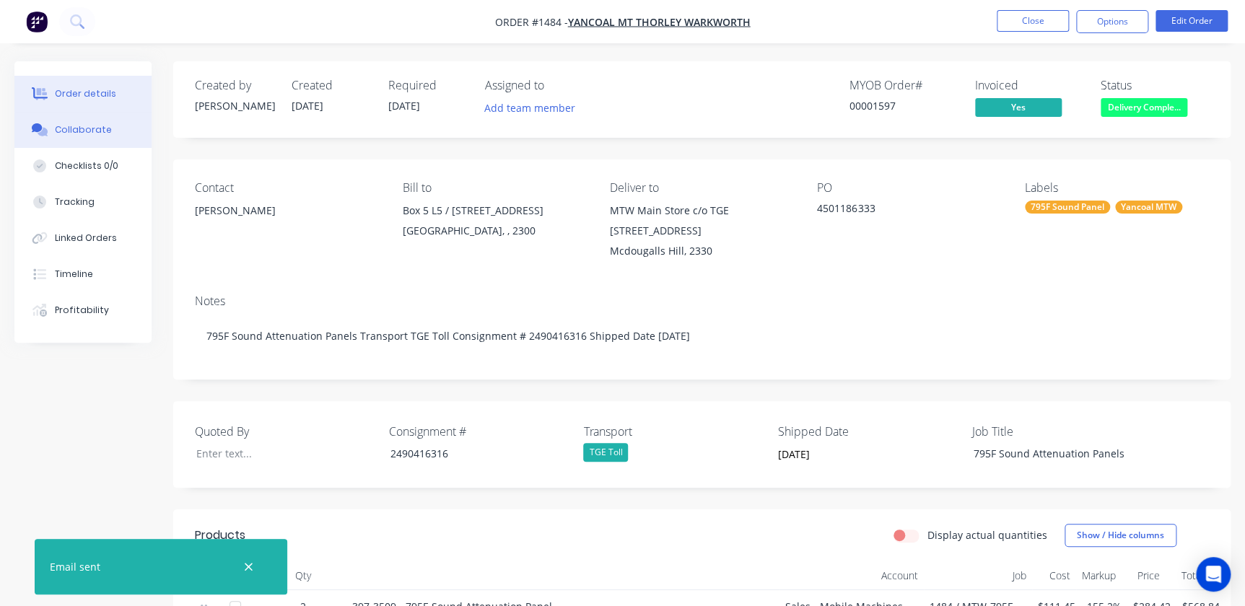
click at [87, 134] on div "Collaborate" at bounding box center [83, 129] width 57 height 13
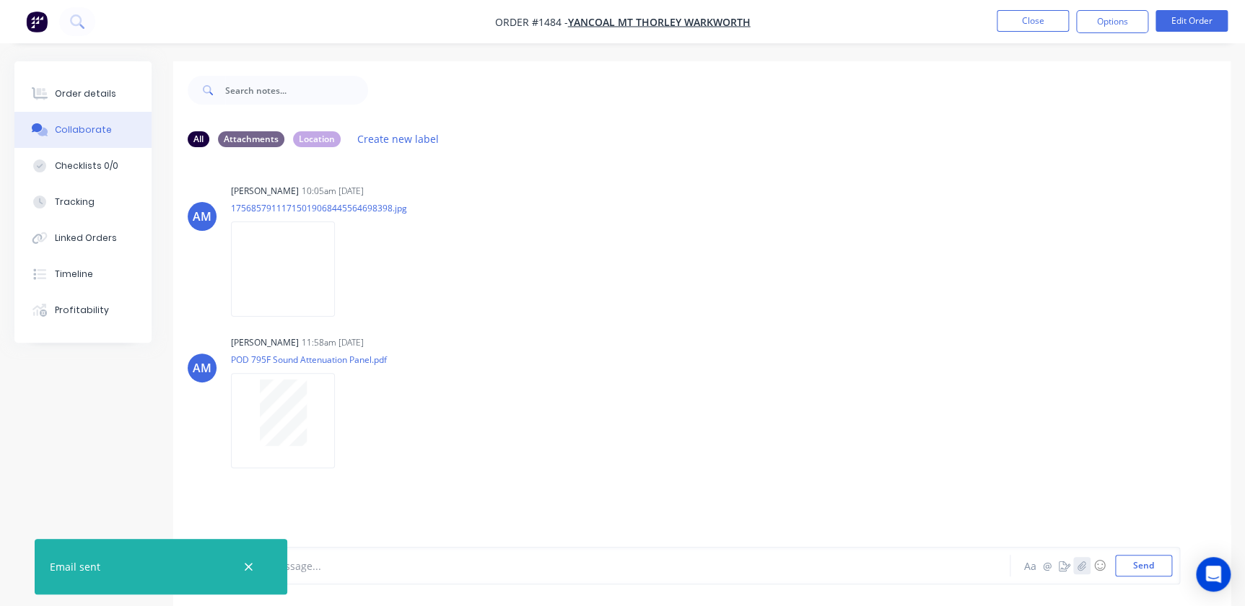
click at [1082, 570] on icon "button" at bounding box center [1082, 565] width 8 height 9
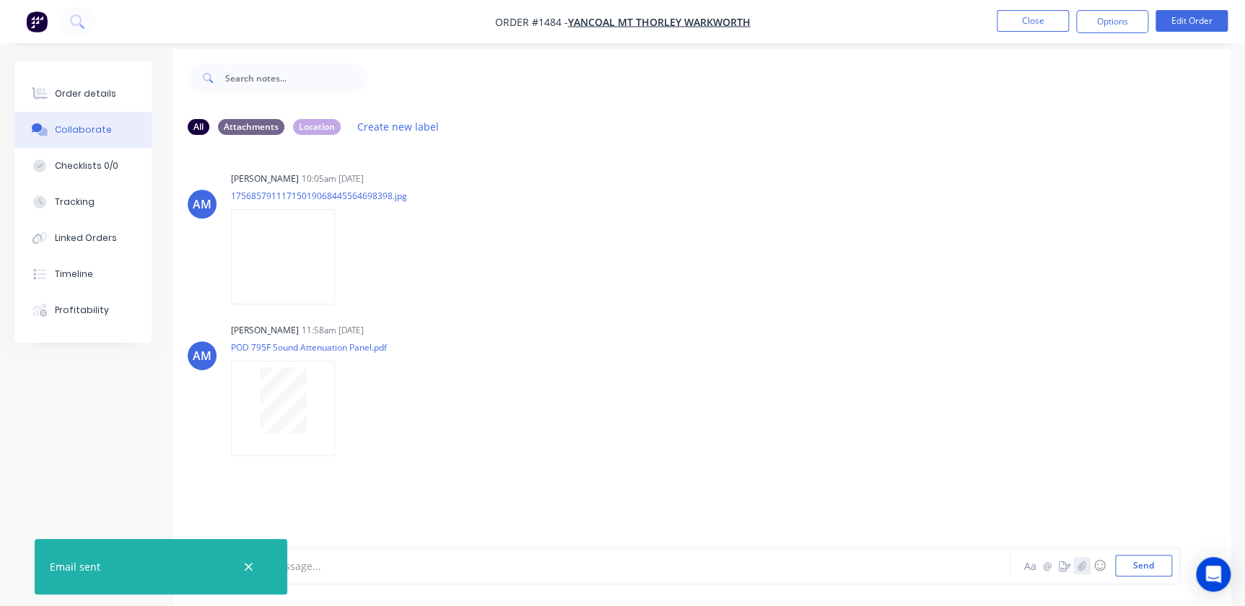
scroll to position [22, 0]
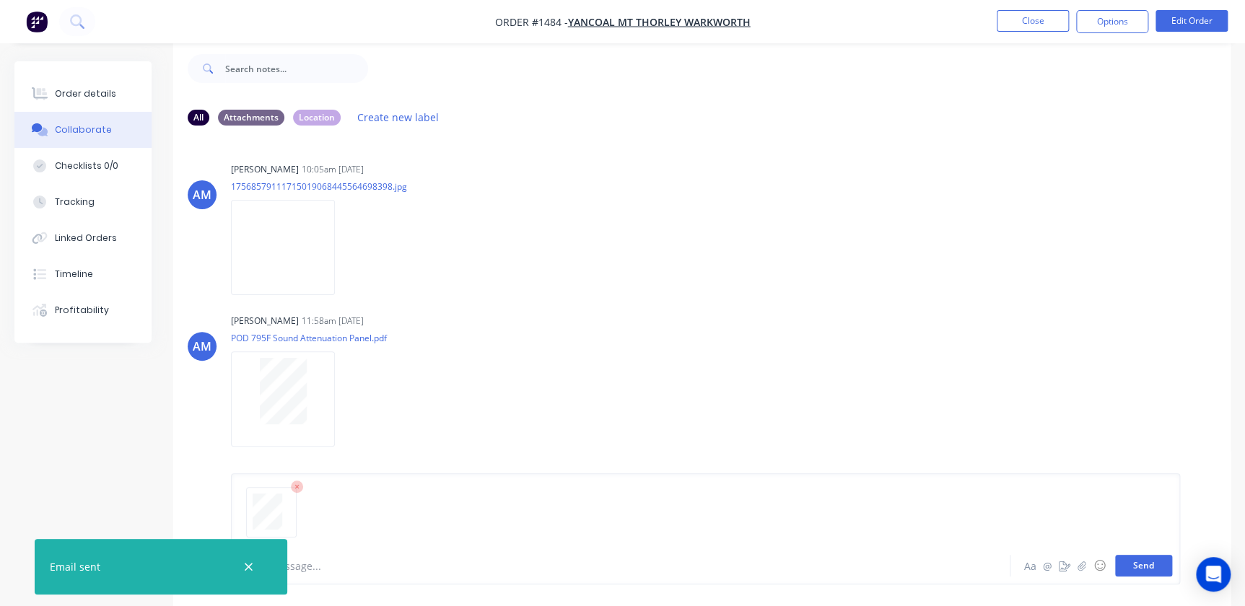
click at [1151, 570] on button "Send" at bounding box center [1143, 566] width 57 height 22
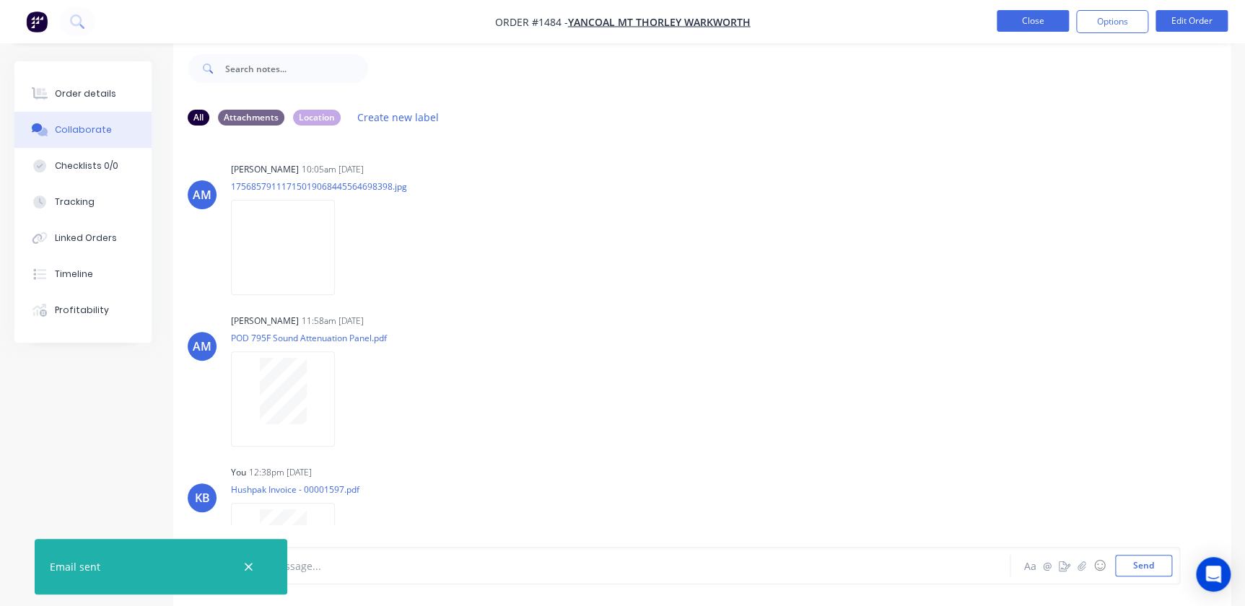
click at [1049, 12] on button "Close" at bounding box center [1033, 21] width 72 height 22
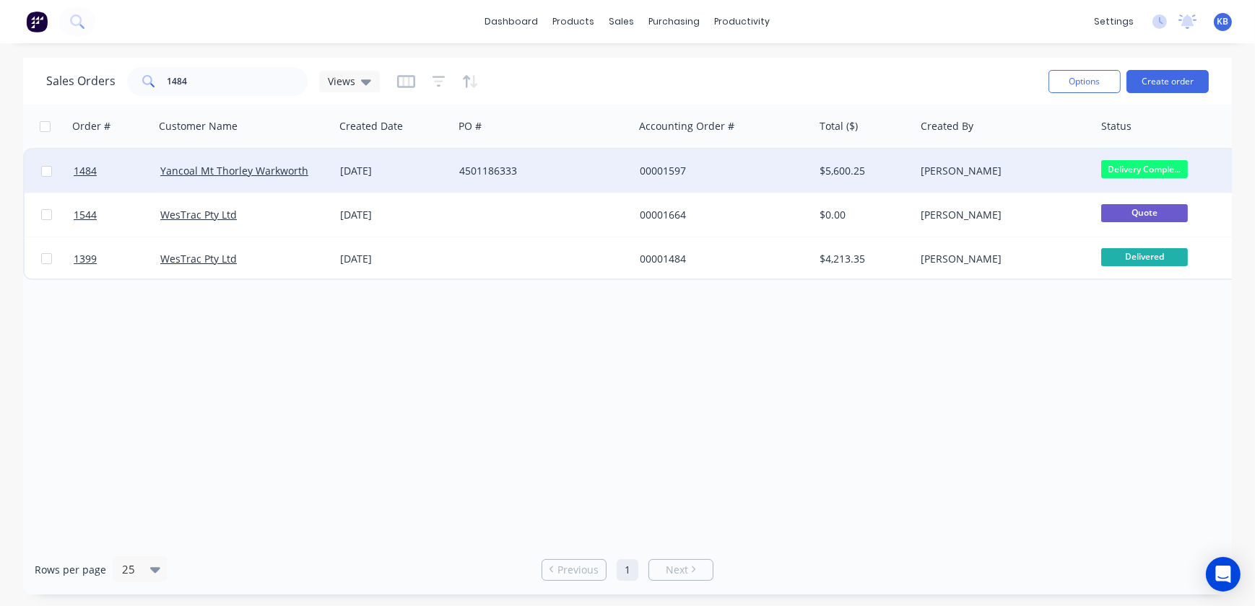
click at [1099, 173] on div "Delivery Comple..." at bounding box center [1167, 170] width 144 height 43
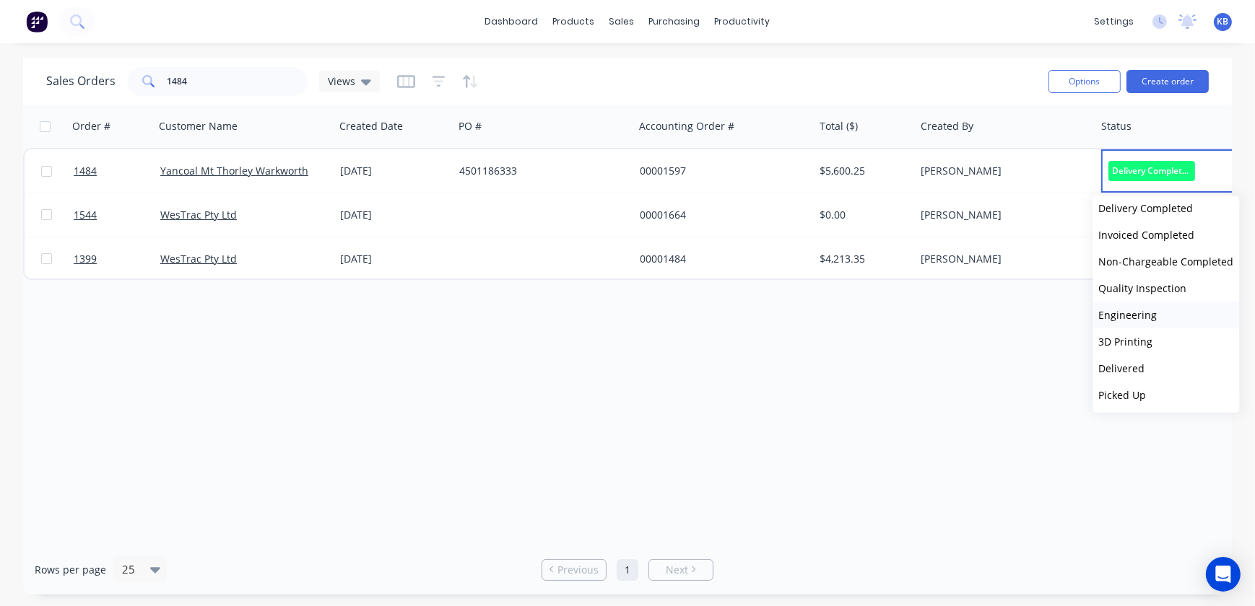
scroll to position [383, 0]
click at [1146, 232] on span "Invoiced Completed" at bounding box center [1147, 234] width 96 height 14
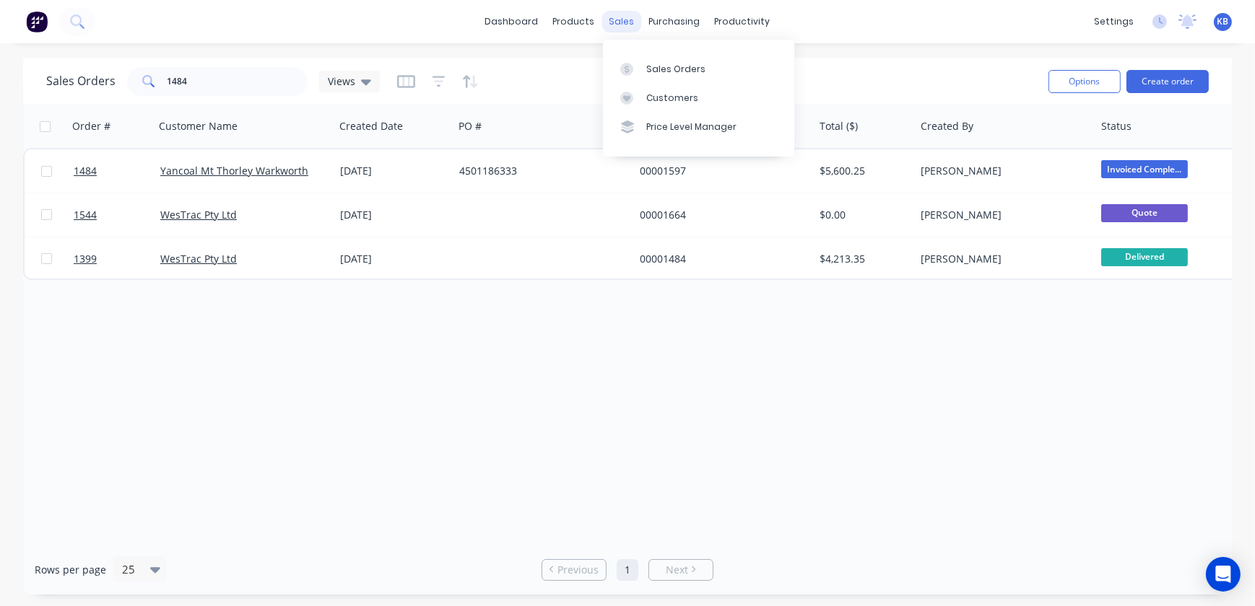
click at [612, 23] on div "sales" at bounding box center [622, 22] width 40 height 22
click at [660, 72] on div "Sales Orders" at bounding box center [675, 69] width 59 height 13
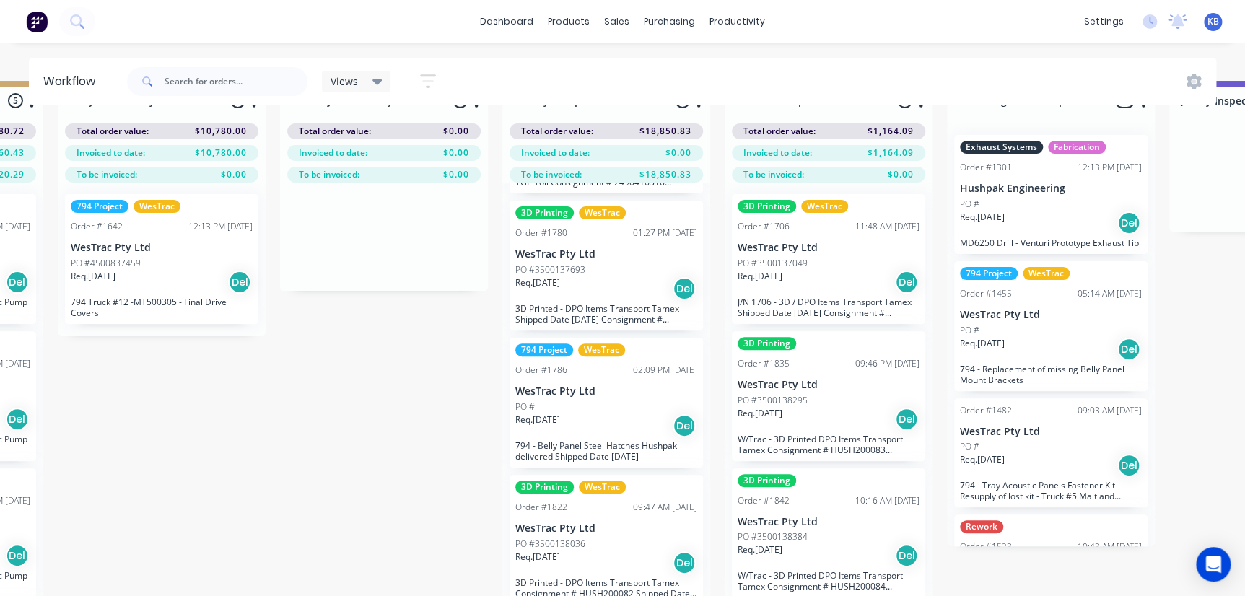
scroll to position [60, 2641]
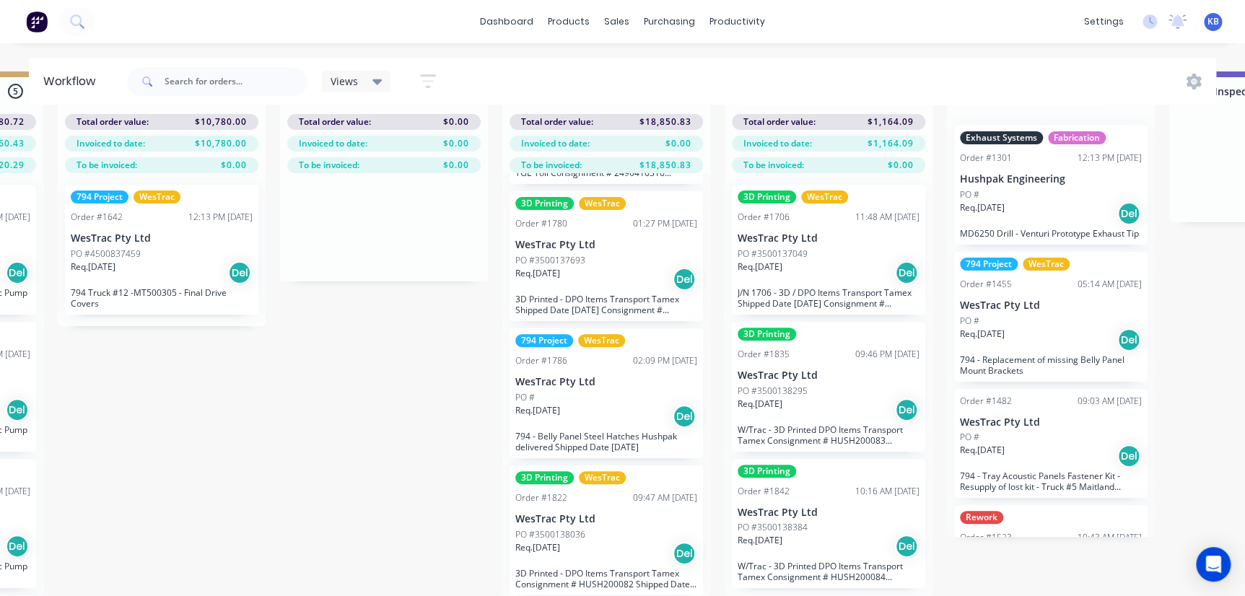
click at [565, 241] on div "3D Printing WesTrac Order #1780 01:27 PM [DATE] WesTrac Pty Ltd PO #3500137693 …" at bounding box center [606, 256] width 193 height 130
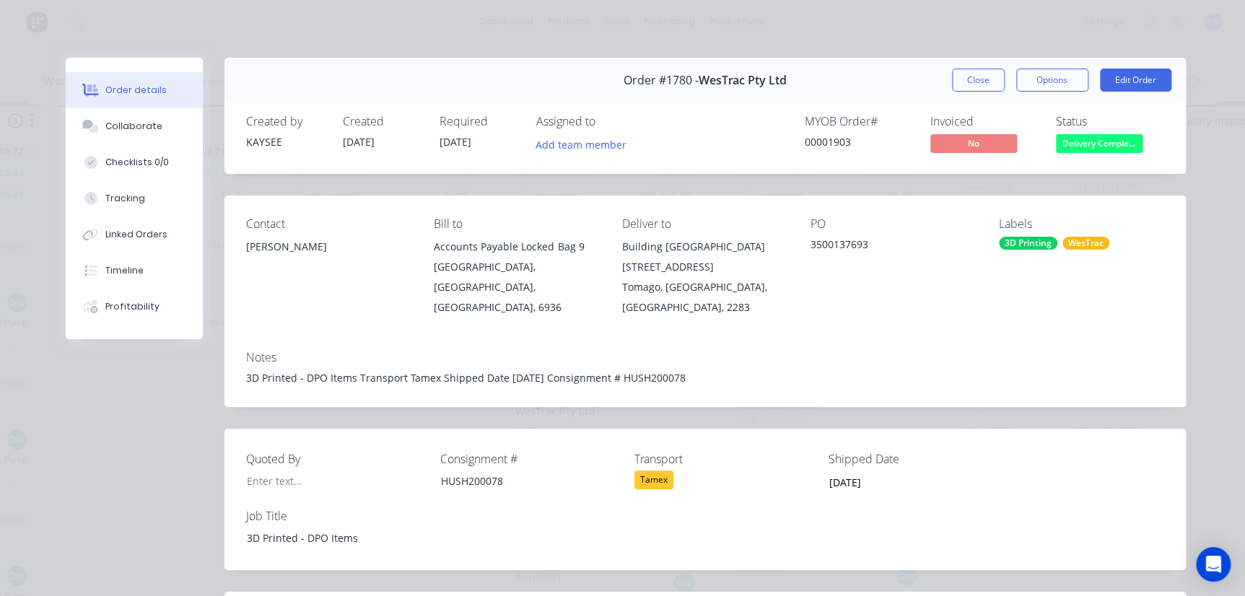
scroll to position [0, 2641]
click at [959, 83] on button "Close" at bounding box center [978, 80] width 53 height 23
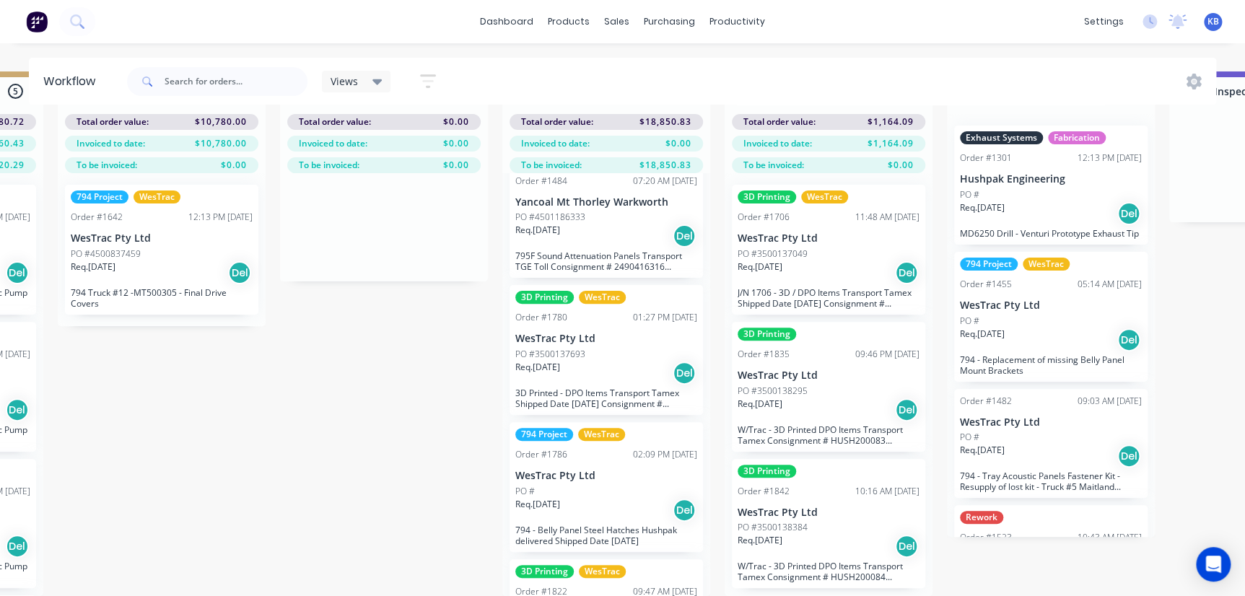
scroll to position [393, 0]
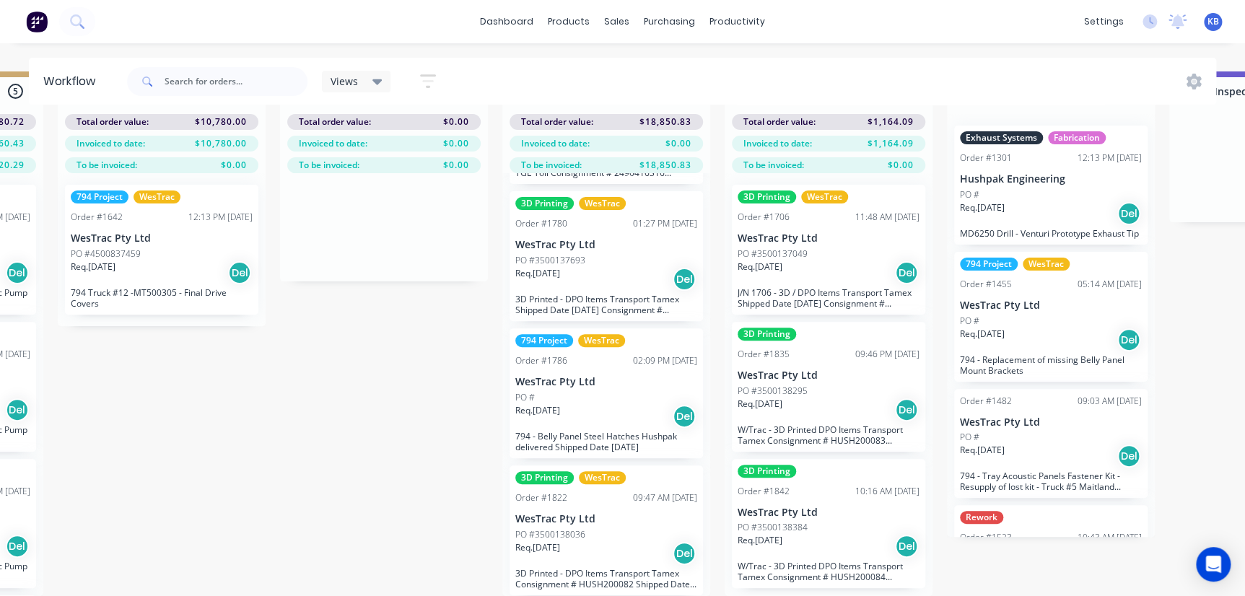
click at [585, 546] on div "Req. [DATE] Del" at bounding box center [606, 553] width 182 height 25
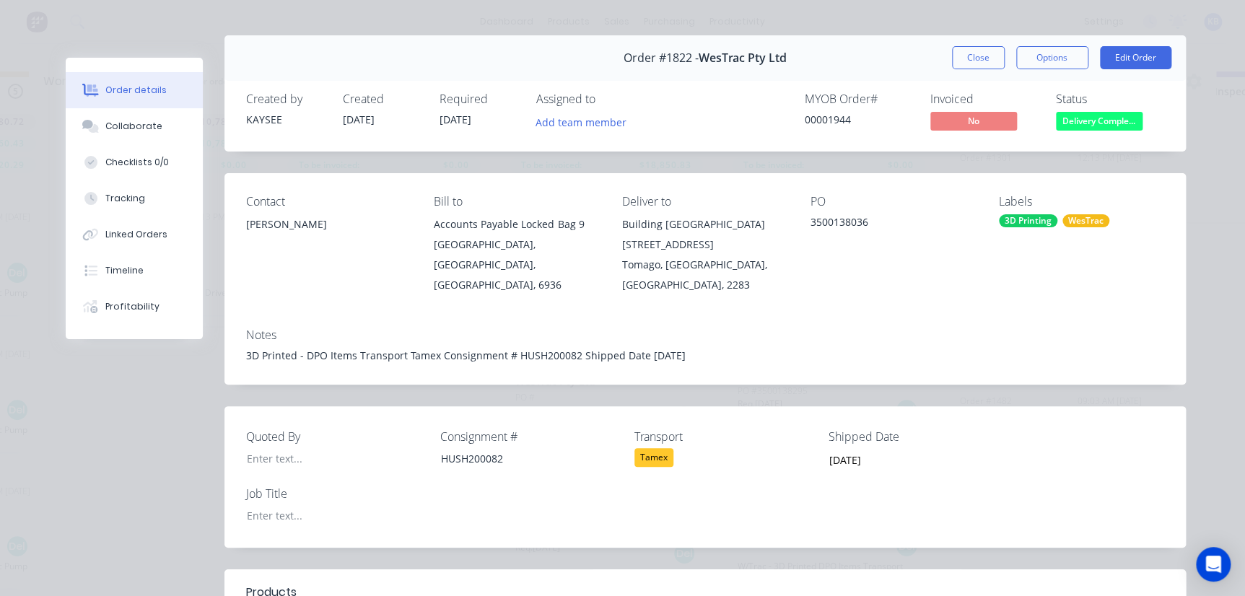
scroll to position [0, 0]
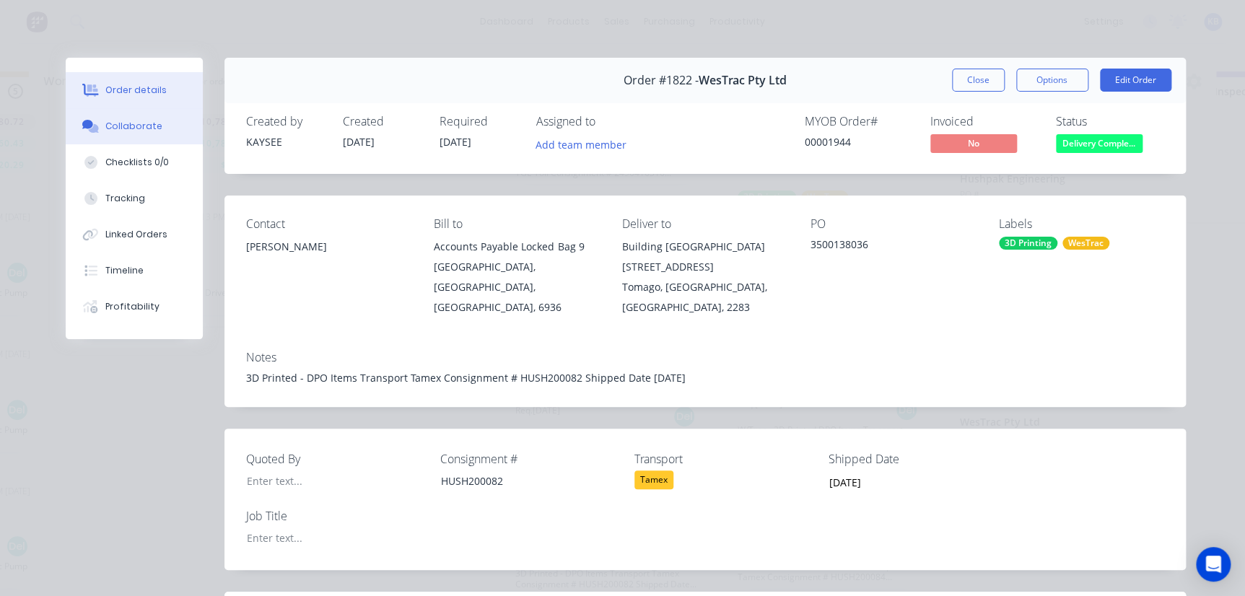
click at [127, 130] on div "Collaborate" at bounding box center [133, 126] width 57 height 13
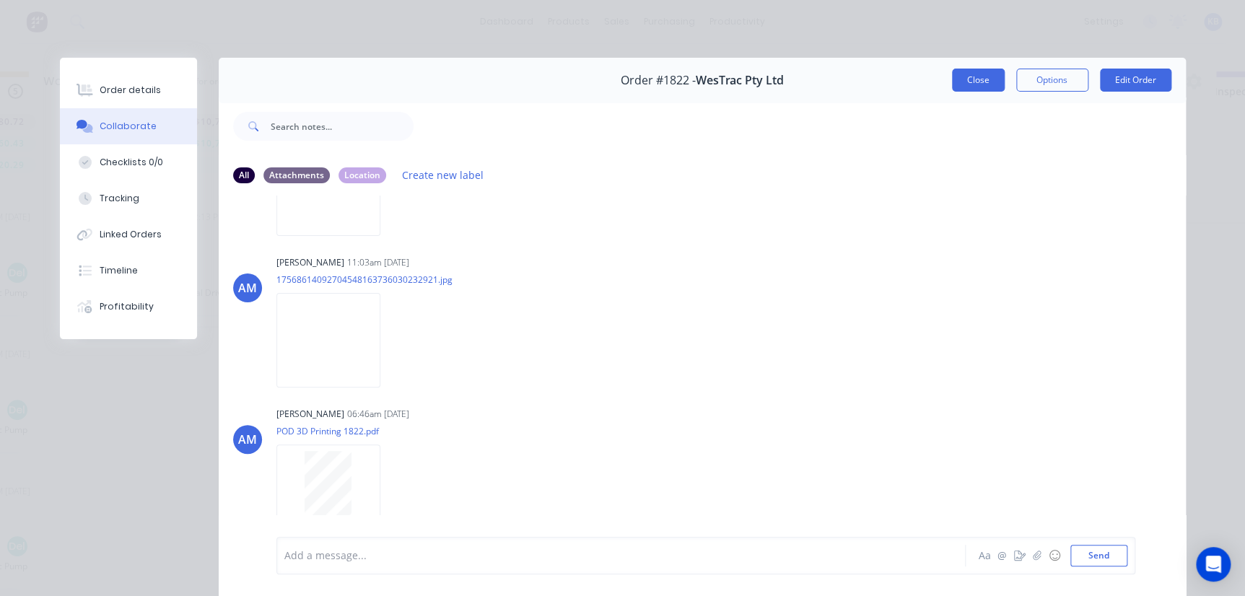
click at [964, 76] on button "Close" at bounding box center [978, 80] width 53 height 23
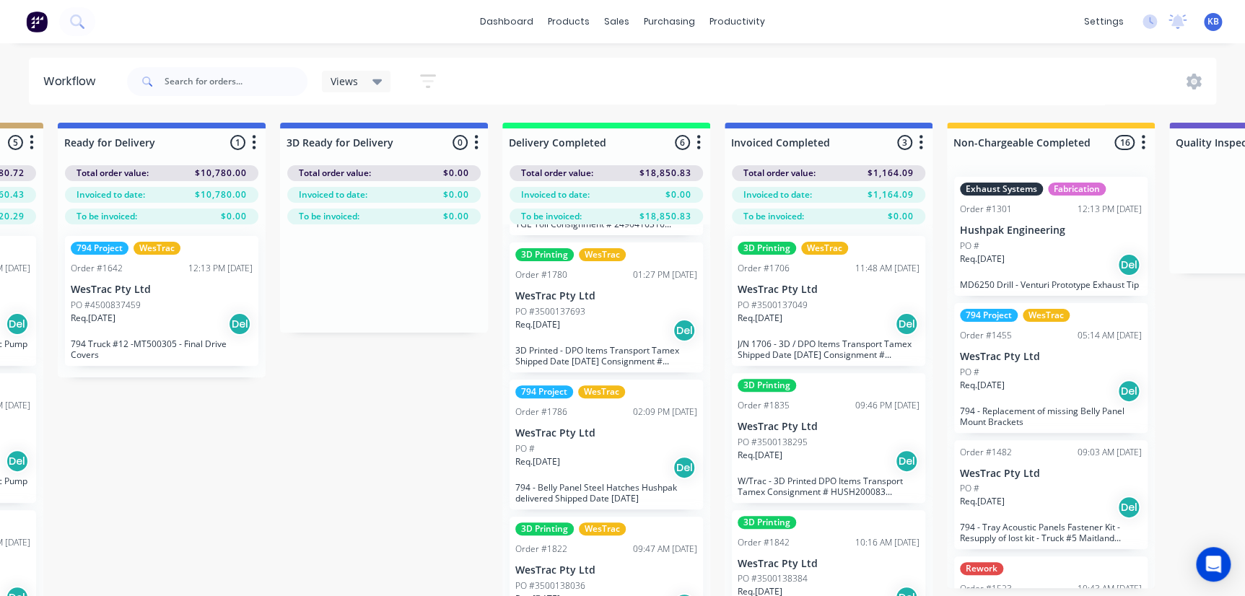
scroll to position [60, 2641]
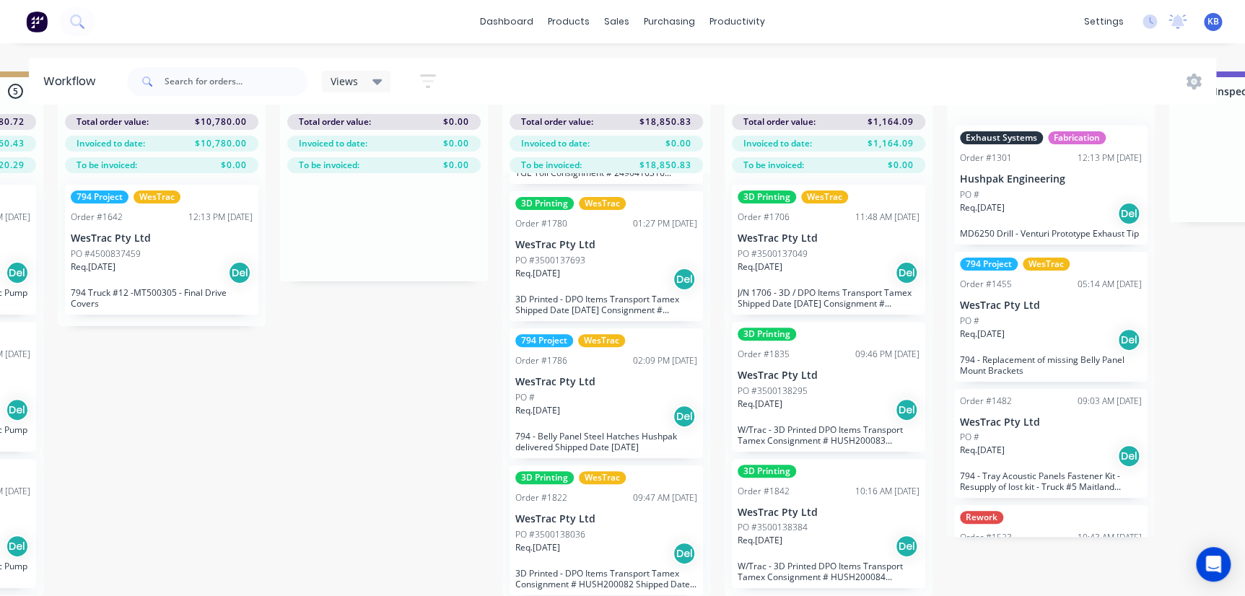
click at [796, 536] on div "Req. [DATE] Del" at bounding box center [829, 546] width 182 height 25
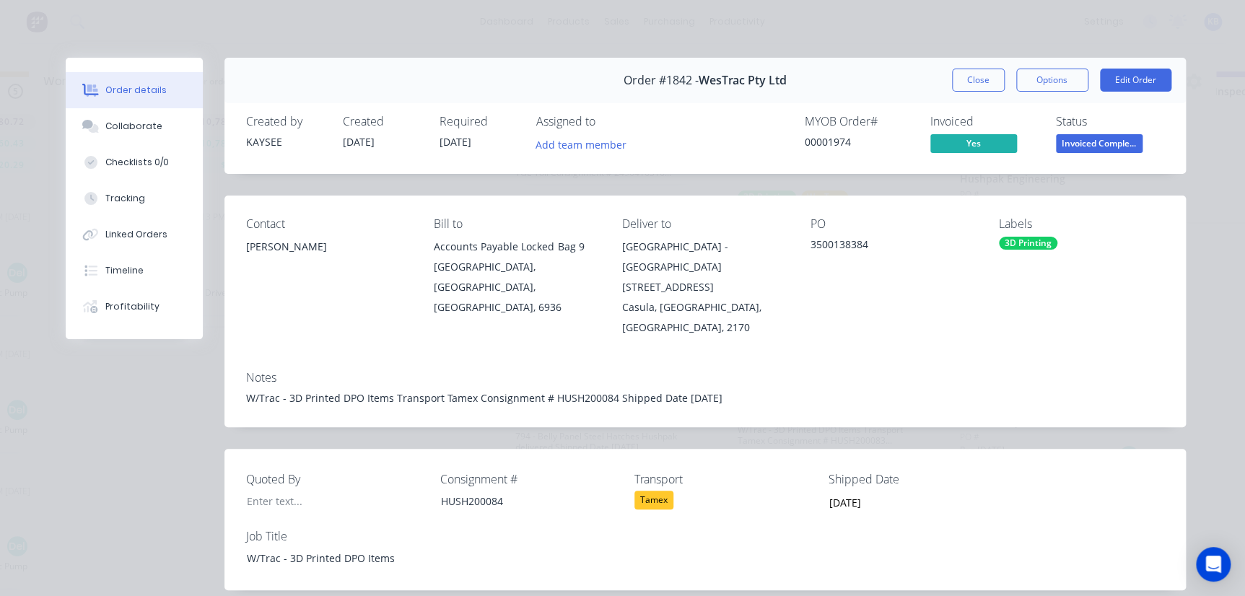
scroll to position [0, 2641]
click at [982, 82] on button "Close" at bounding box center [978, 80] width 53 height 23
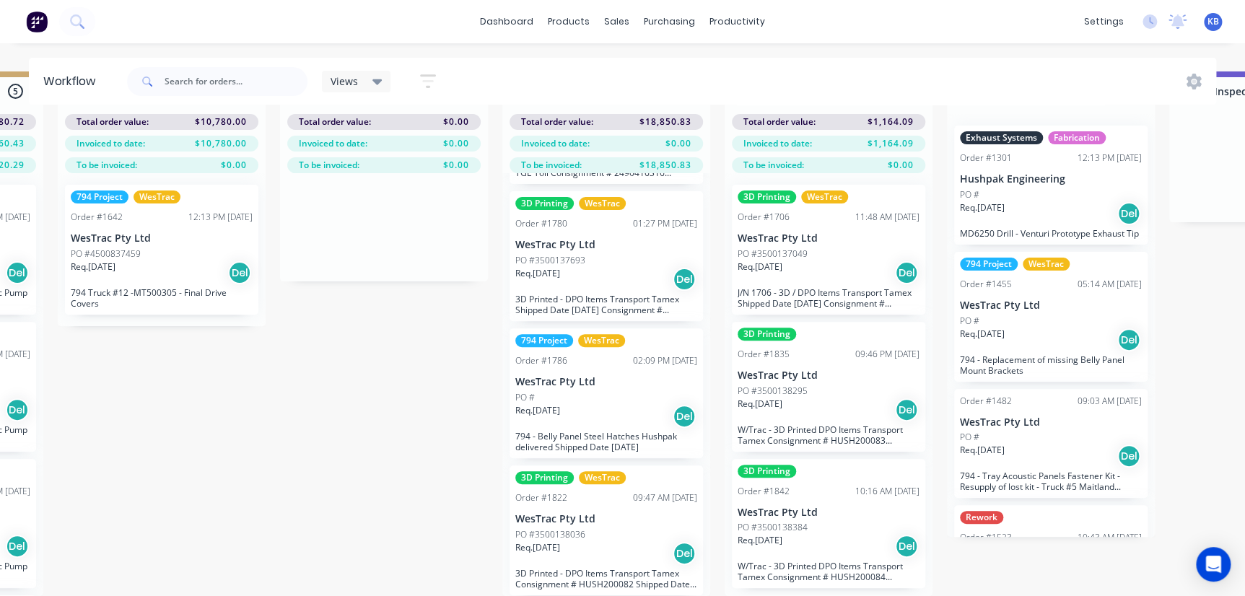
scroll to position [60, 2641]
click at [588, 582] on div "3D Printing WesTrac Order #1822 09:47 AM [DATE] WesTrac Pty Ltd PO #3500138036 …" at bounding box center [606, 531] width 193 height 130
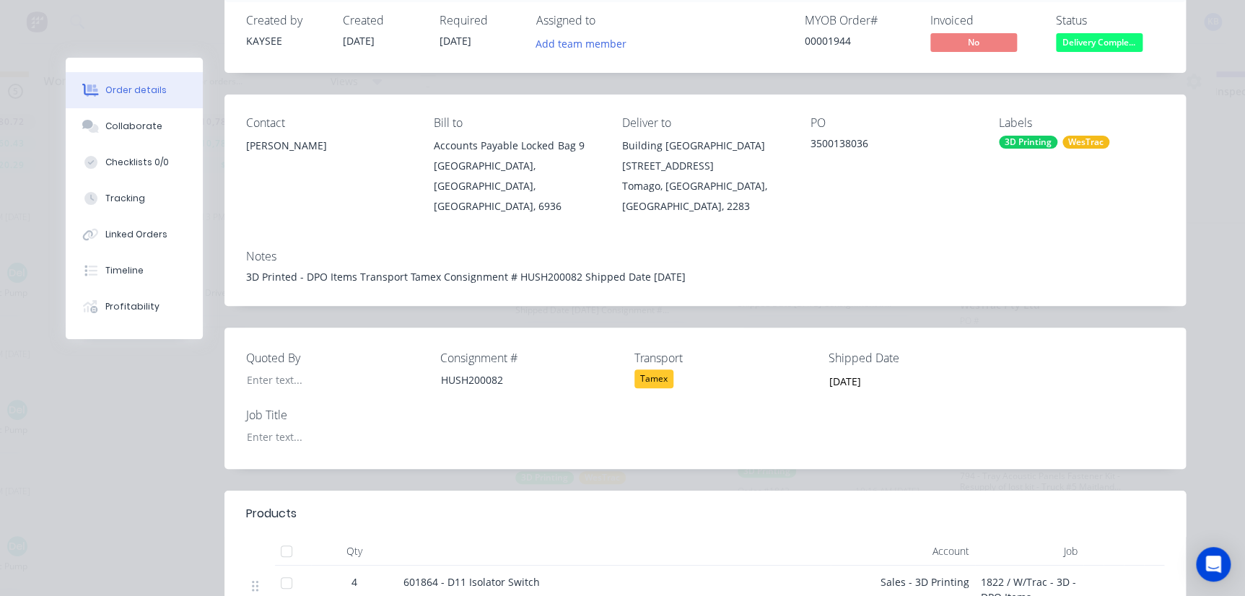
scroll to position [0, 0]
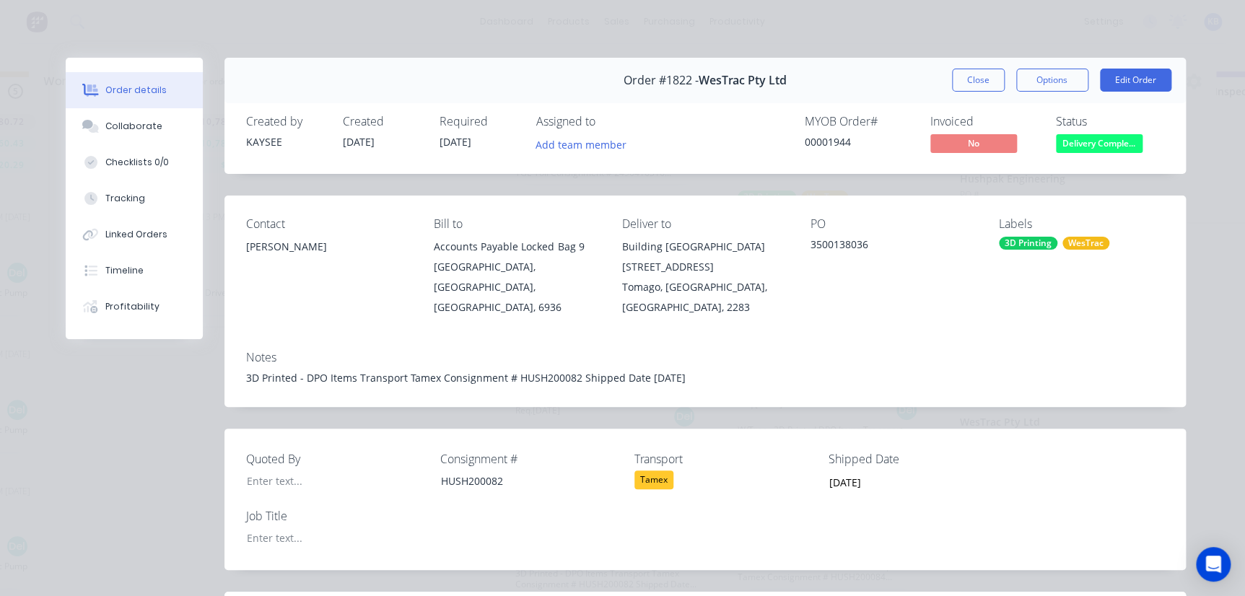
click at [984, 73] on button "Close" at bounding box center [978, 80] width 53 height 23
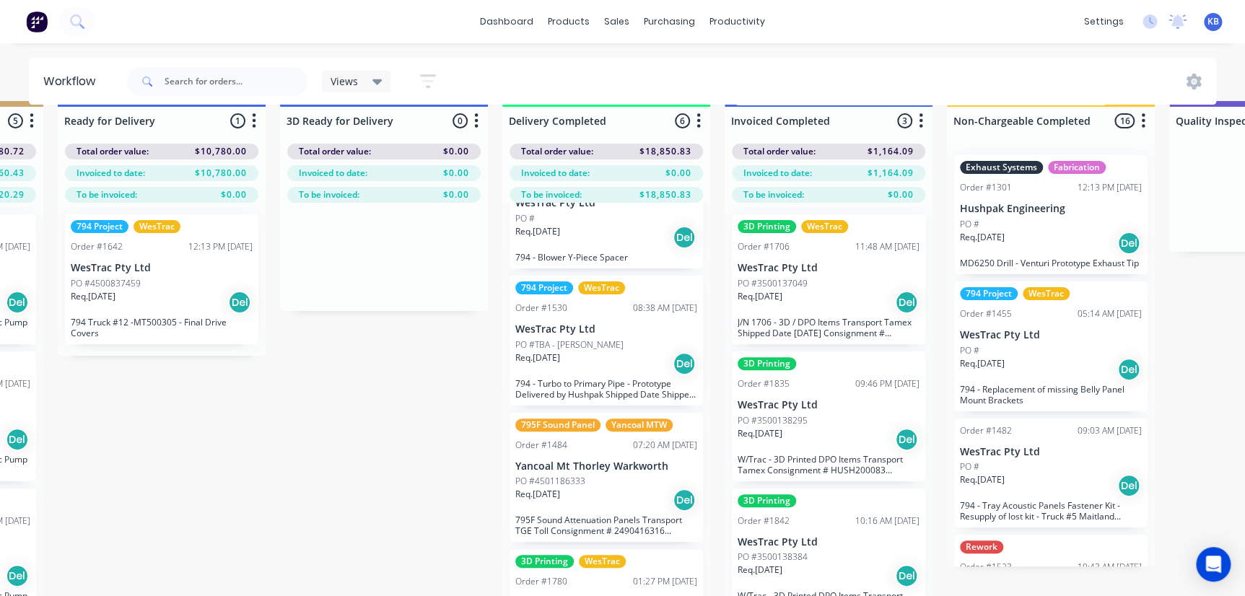
scroll to position [0, 2641]
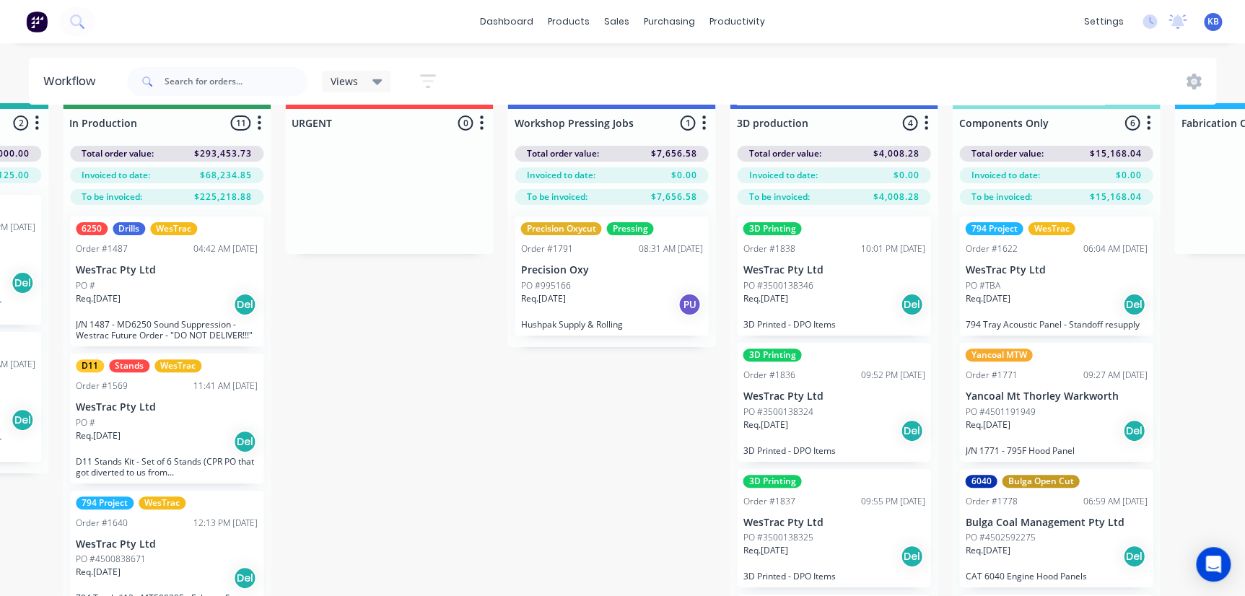
scroll to position [0, 858]
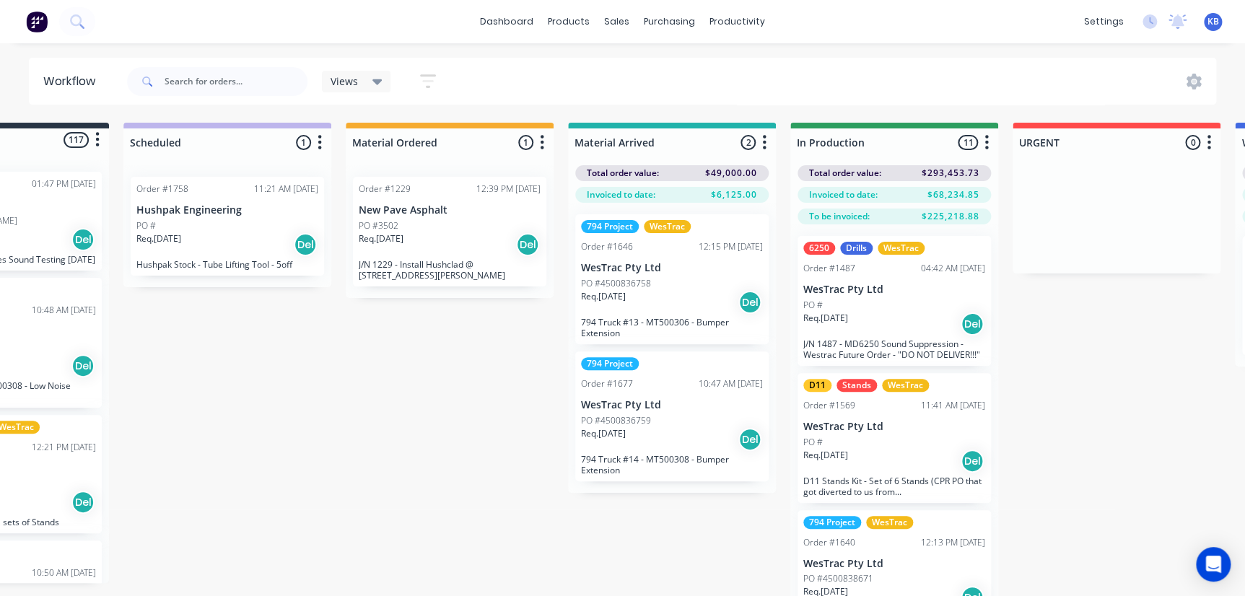
scroll to position [0, 0]
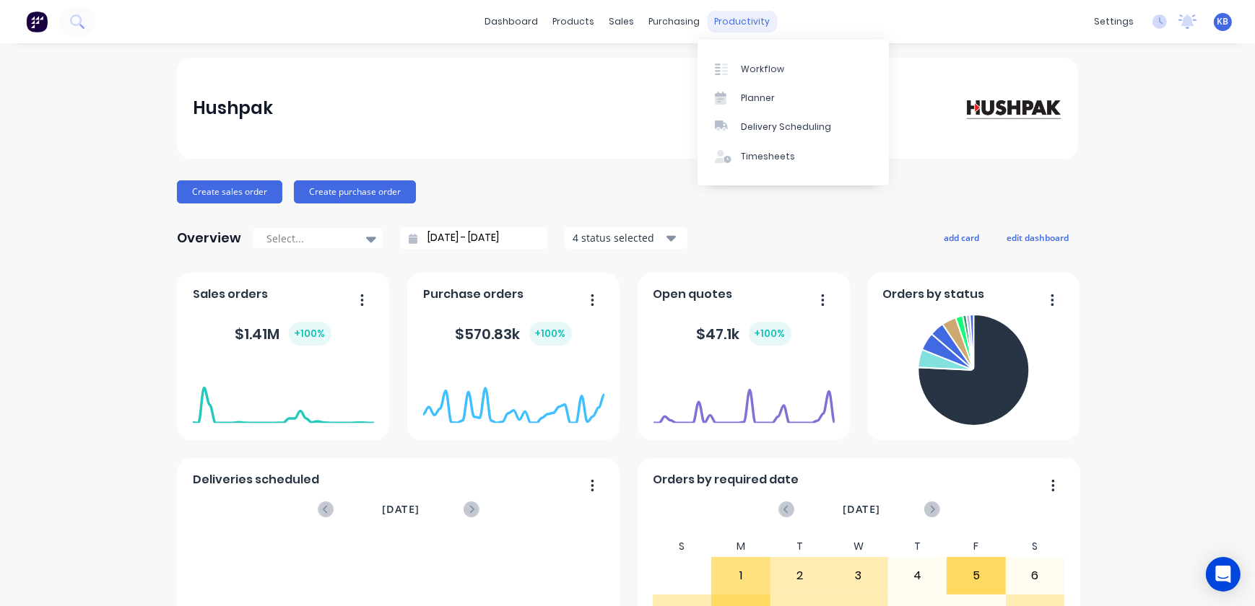
click at [710, 27] on div "productivity" at bounding box center [742, 22] width 70 height 22
click at [754, 52] on div "Workflow Planner Delivery Scheduling Timesheets" at bounding box center [792, 113] width 191 height 146
click at [759, 63] on div "Workflow" at bounding box center [762, 69] width 43 height 13
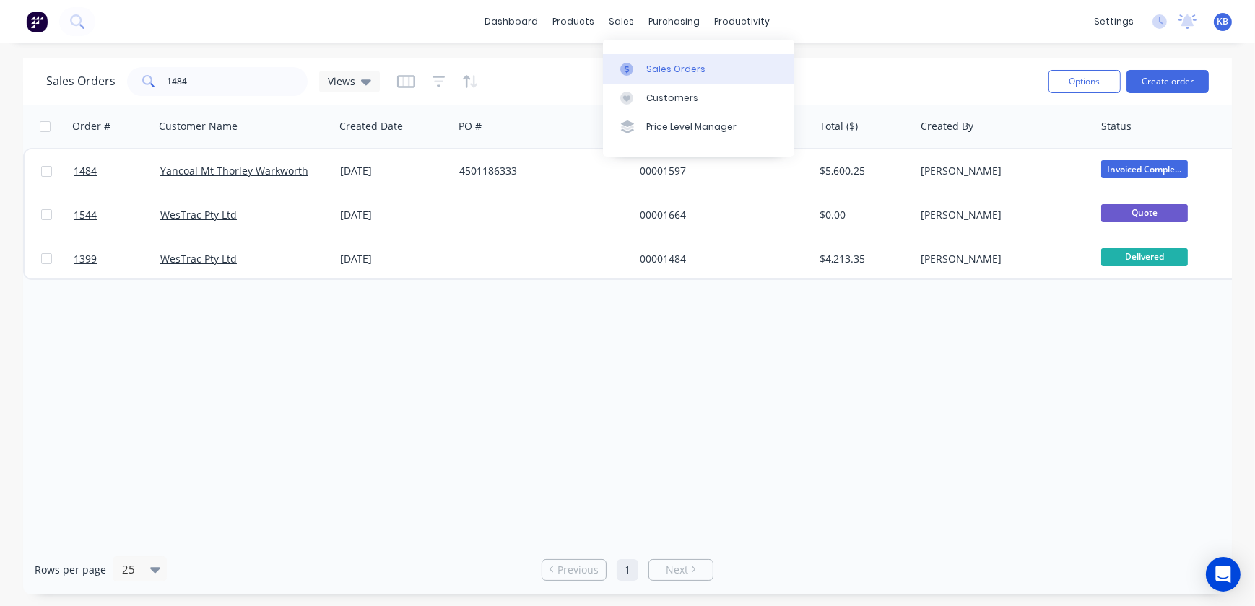
click at [656, 76] on link "Sales Orders" at bounding box center [698, 68] width 191 height 29
drag, startPoint x: 234, startPoint y: 76, endPoint x: 3, endPoint y: 69, distance: 231.1
click at [3, 69] on div "Sales Orders 1484 Views Options Create order Order # Customer Name Created Date…" at bounding box center [627, 326] width 1255 height 537
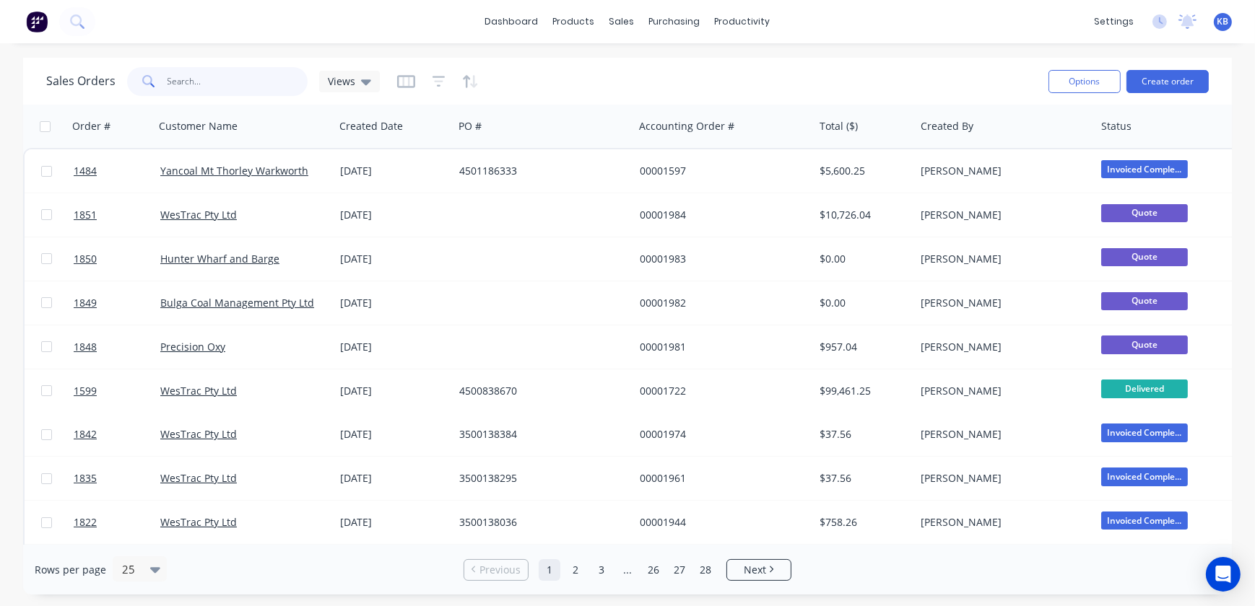
click at [201, 79] on input "text" at bounding box center [237, 81] width 141 height 29
click at [256, 94] on input "text" at bounding box center [237, 81] width 141 height 29
click at [215, 90] on input "text" at bounding box center [237, 81] width 141 height 29
click at [1176, 73] on button "Create order" at bounding box center [1167, 81] width 82 height 23
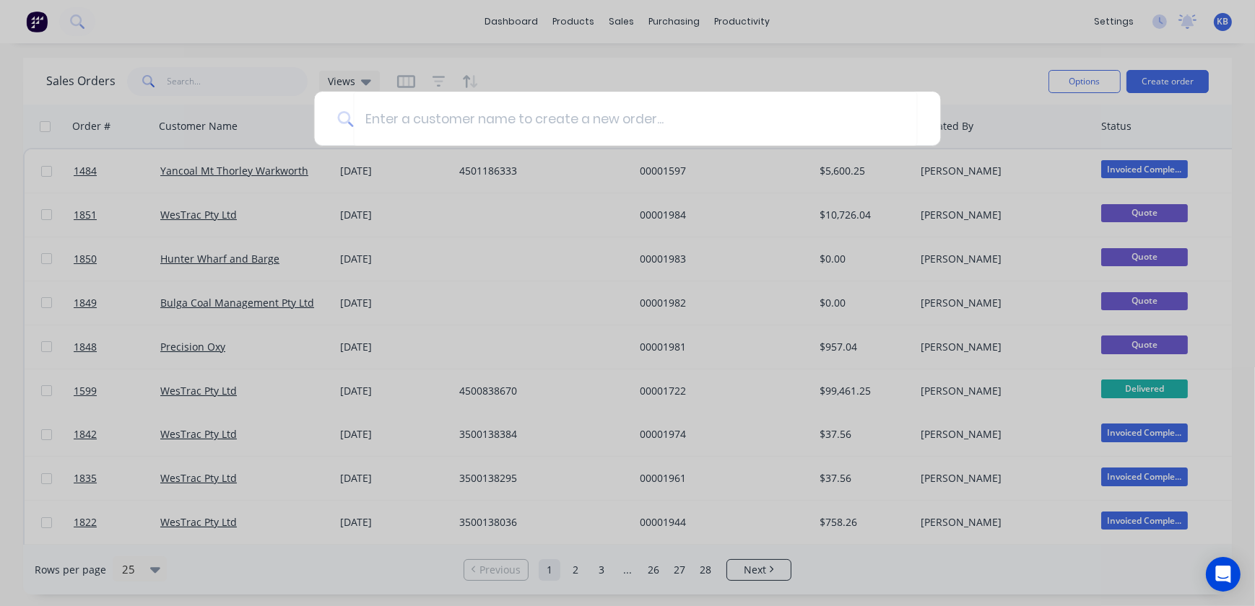
click at [841, 40] on div at bounding box center [627, 303] width 1255 height 606
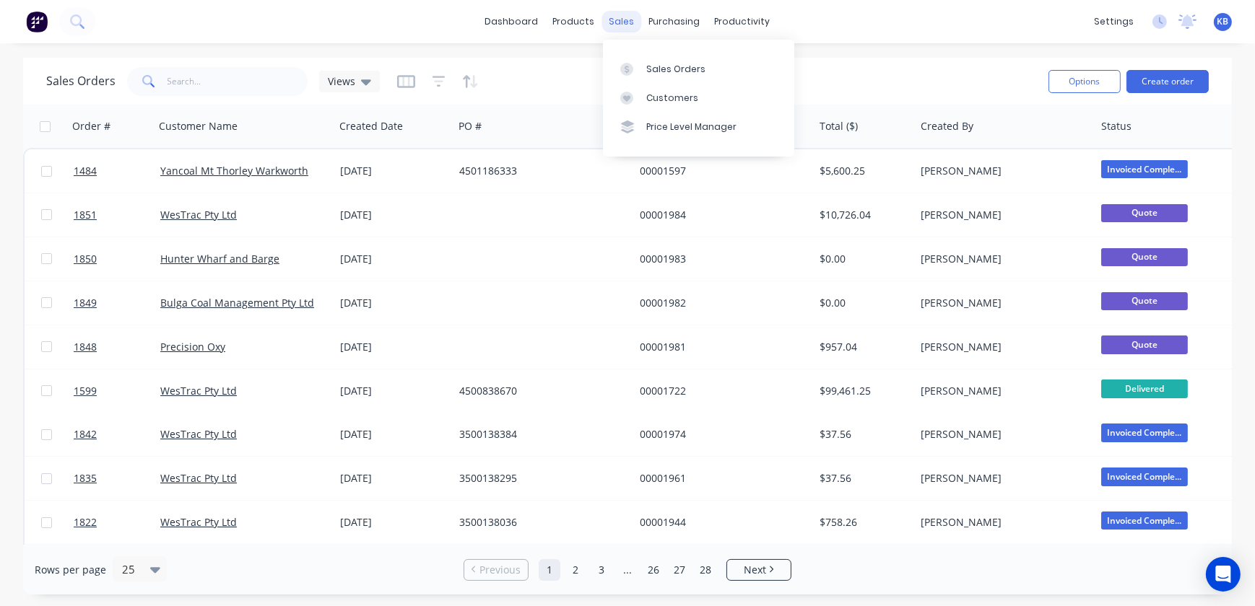
click at [627, 25] on div "sales" at bounding box center [622, 22] width 40 height 22
click at [666, 63] on div "Sales Orders" at bounding box center [675, 69] width 59 height 13
click at [645, 80] on link "Sales Orders" at bounding box center [698, 68] width 191 height 29
click at [671, 70] on div "Sales Orders" at bounding box center [675, 69] width 59 height 13
click at [1151, 85] on button "Create order" at bounding box center [1167, 81] width 82 height 23
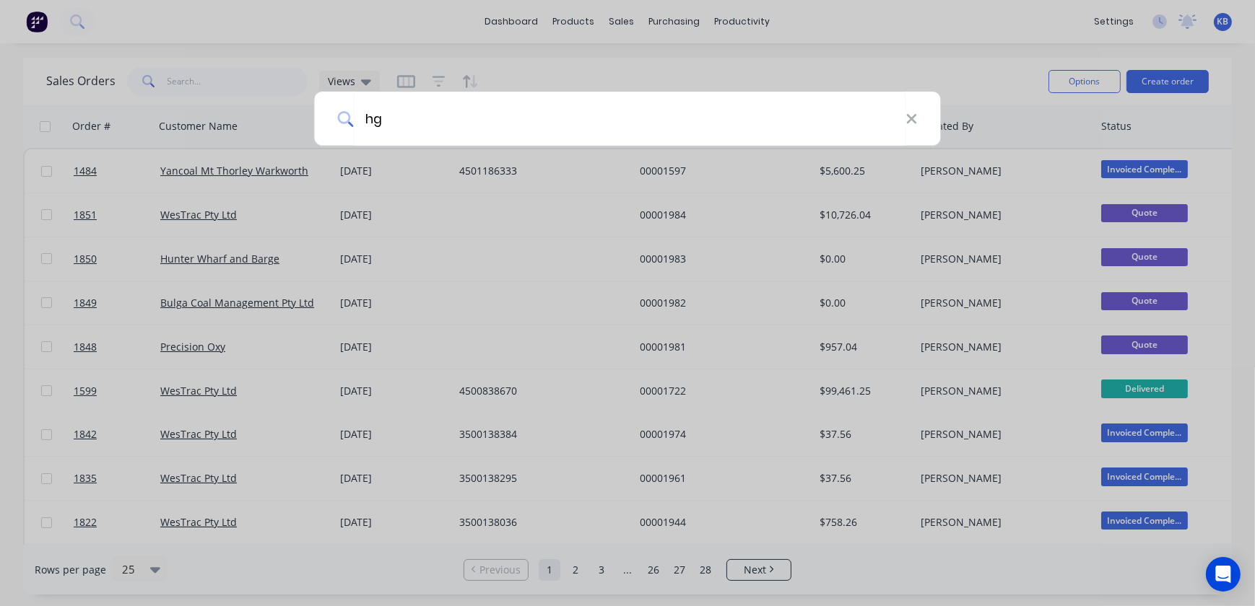
type input "h"
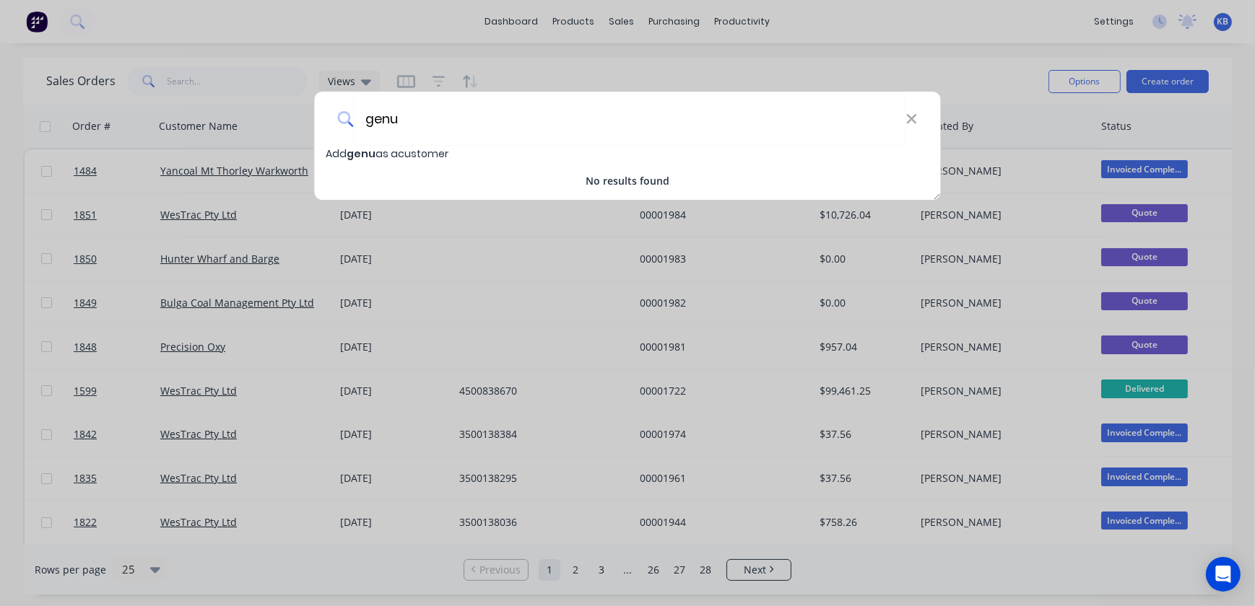
type input "genu"
drag, startPoint x: 455, startPoint y: 126, endPoint x: 318, endPoint y: 120, distance: 137.3
click at [321, 120] on div "genu" at bounding box center [628, 119] width 626 height 54
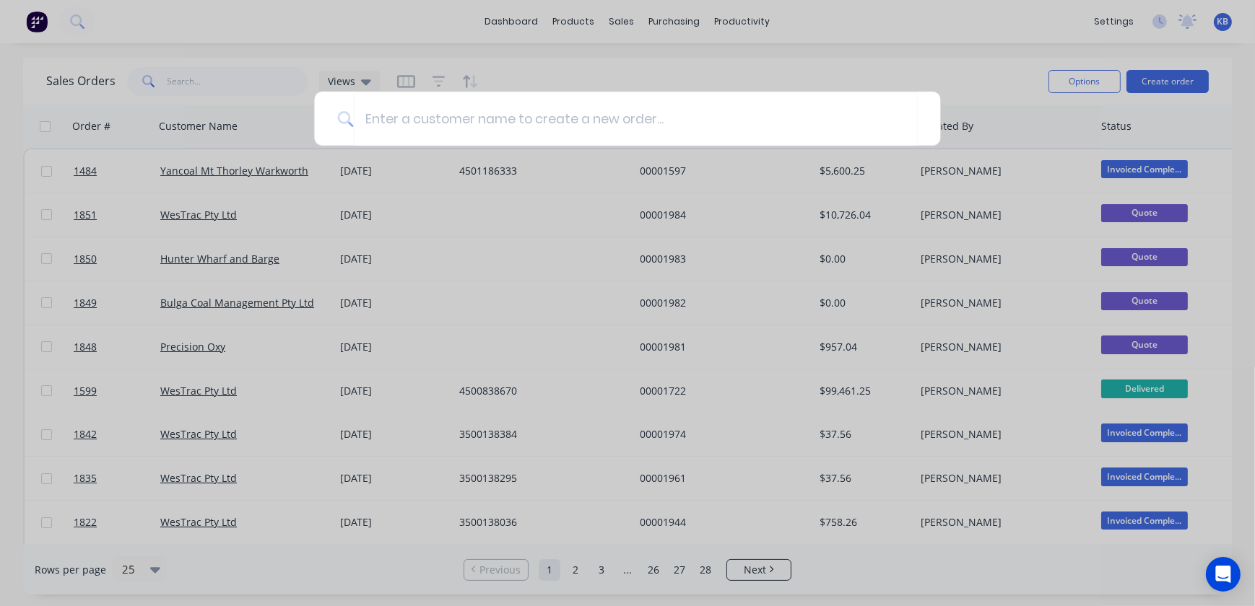
click at [570, 25] on div at bounding box center [627, 303] width 1255 height 606
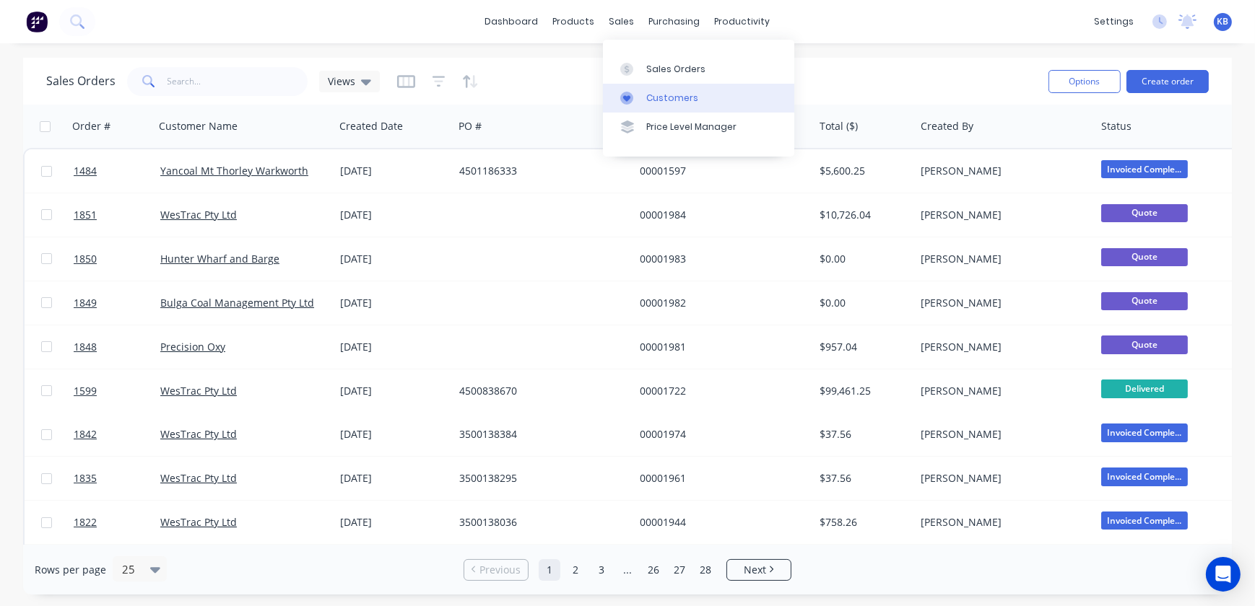
click at [654, 96] on div "Customers" at bounding box center [672, 98] width 52 height 13
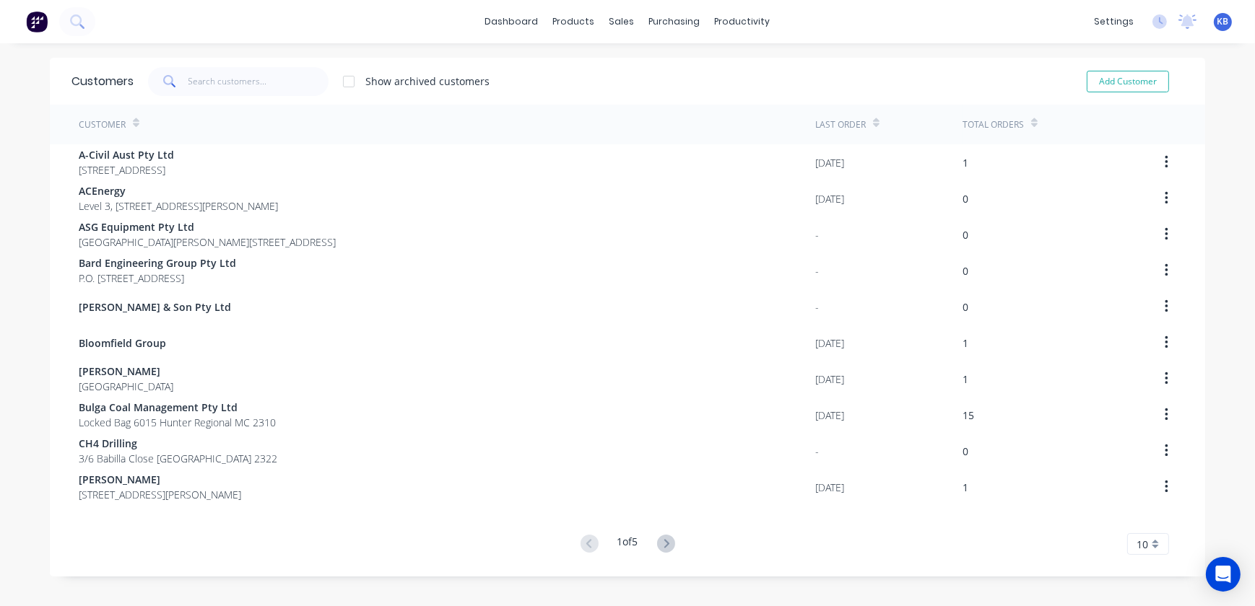
click at [1098, 93] on div "Add Customer" at bounding box center [1117, 81] width 131 height 29
click at [1103, 87] on button "Add Customer" at bounding box center [1127, 82] width 82 height 22
select select "AU"
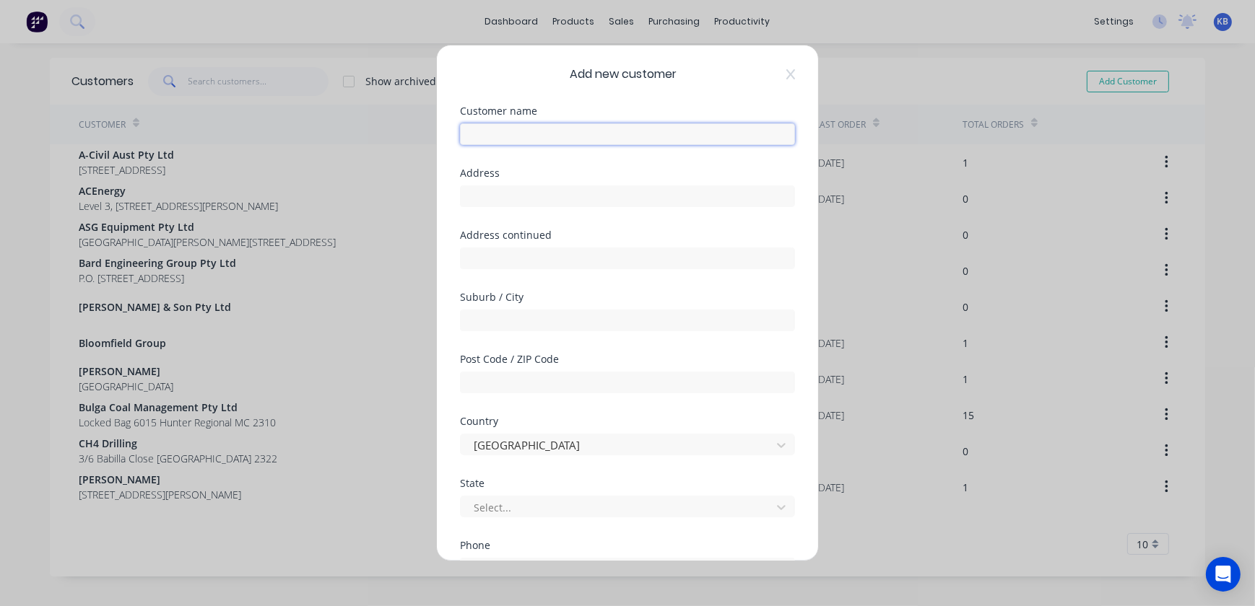
click at [575, 127] on input "text" at bounding box center [627, 134] width 335 height 22
type input "Genus Industrial Services"
click at [551, 182] on div at bounding box center [627, 194] width 335 height 25
click at [550, 188] on input "text" at bounding box center [627, 197] width 335 height 22
type input "Level 1, 63"
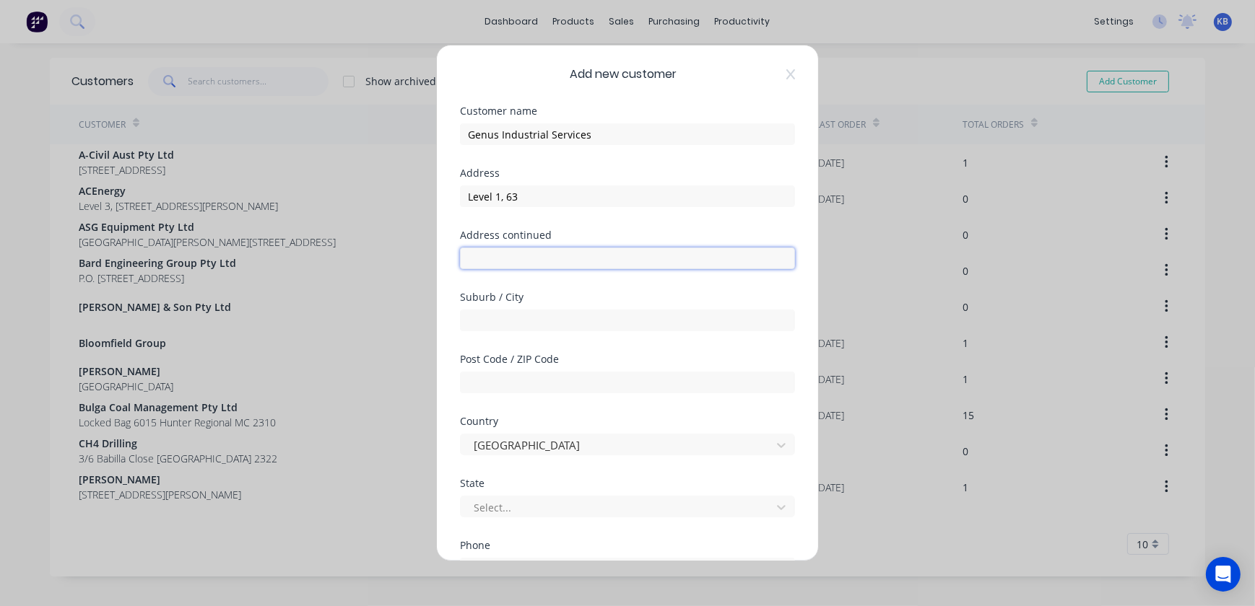
click at [545, 249] on input "text" at bounding box center [627, 259] width 335 height 22
type input "[PERSON_NAME]"
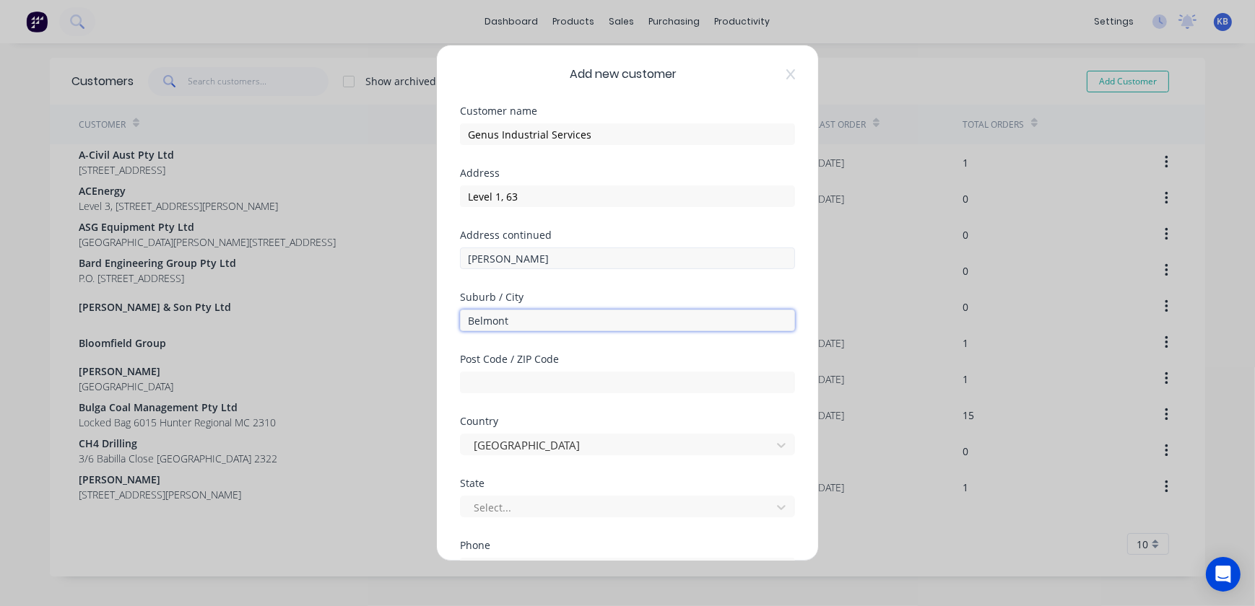
type input "Belmont"
click at [484, 383] on input "text" at bounding box center [627, 383] width 335 height 22
type input "6104"
click at [509, 448] on div at bounding box center [618, 446] width 292 height 18
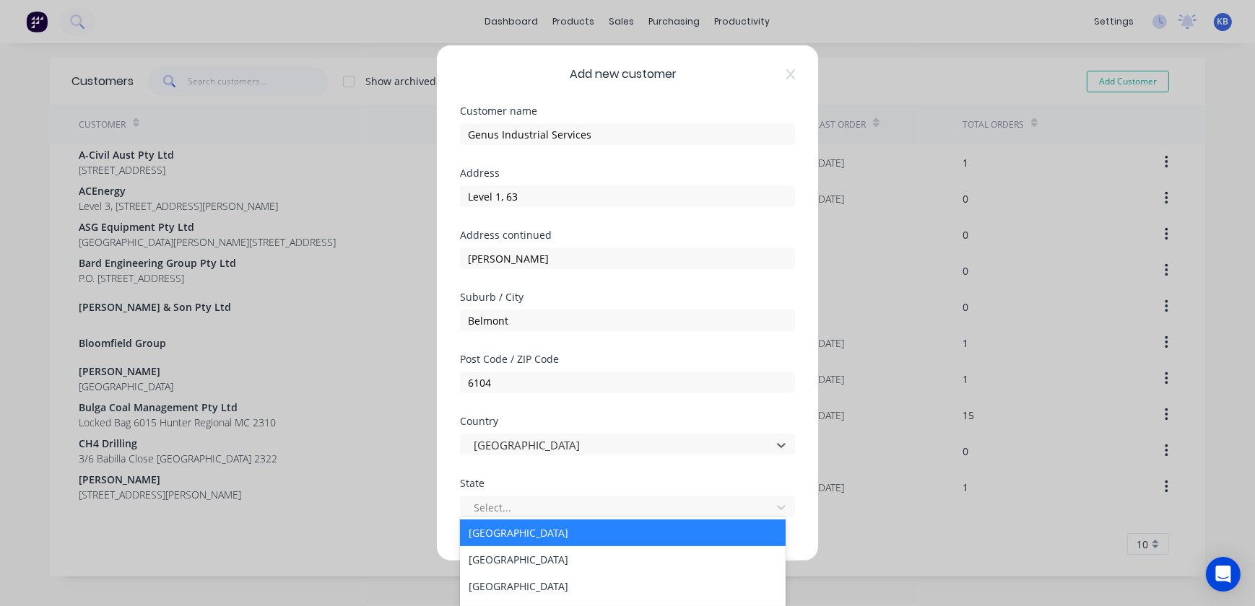
click at [531, 456] on div "Country 250 results available. Use Up and Down to choose options, press Enter t…" at bounding box center [627, 448] width 335 height 62
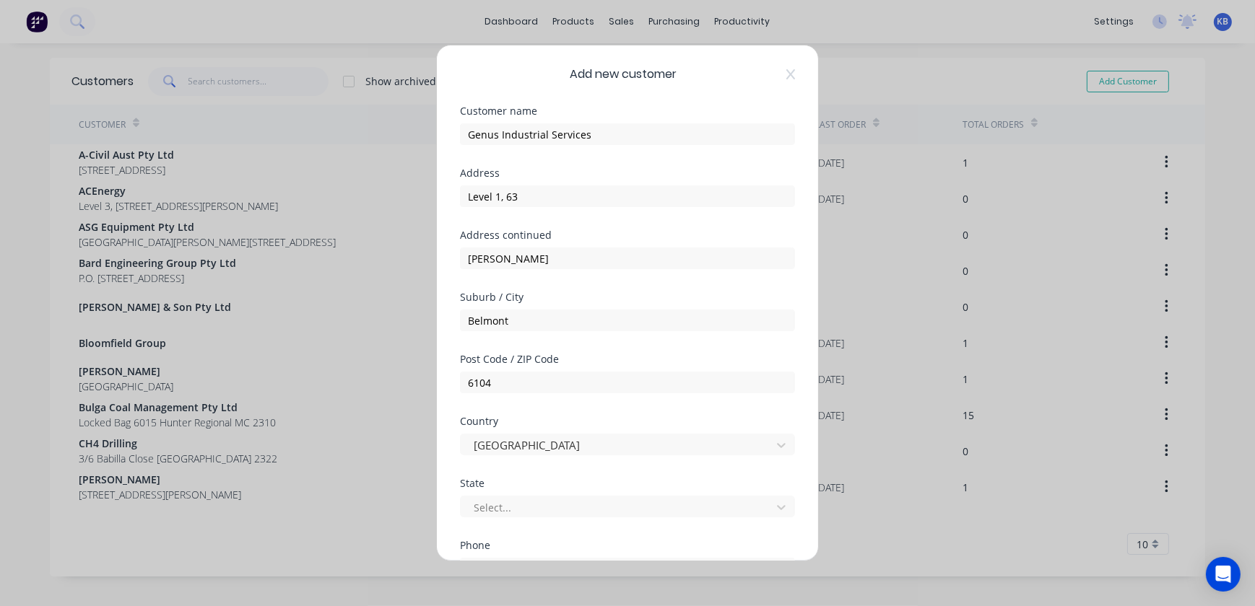
click at [505, 494] on div "Select..." at bounding box center [627, 504] width 335 height 25
click at [502, 502] on div at bounding box center [618, 508] width 292 height 18
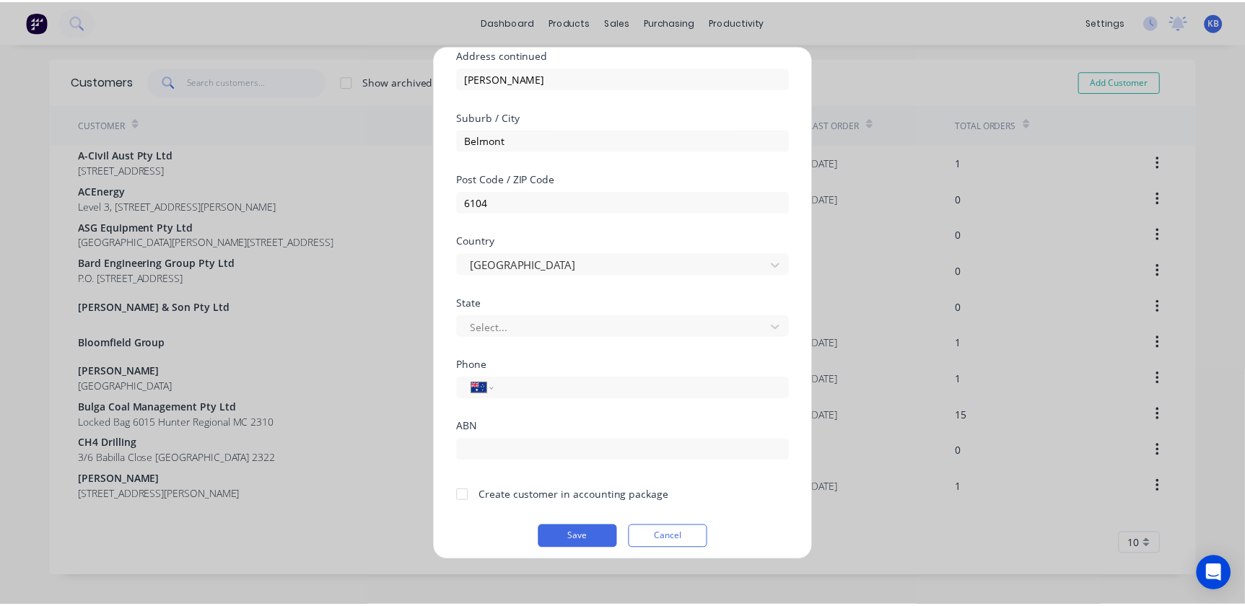
scroll to position [188, 0]
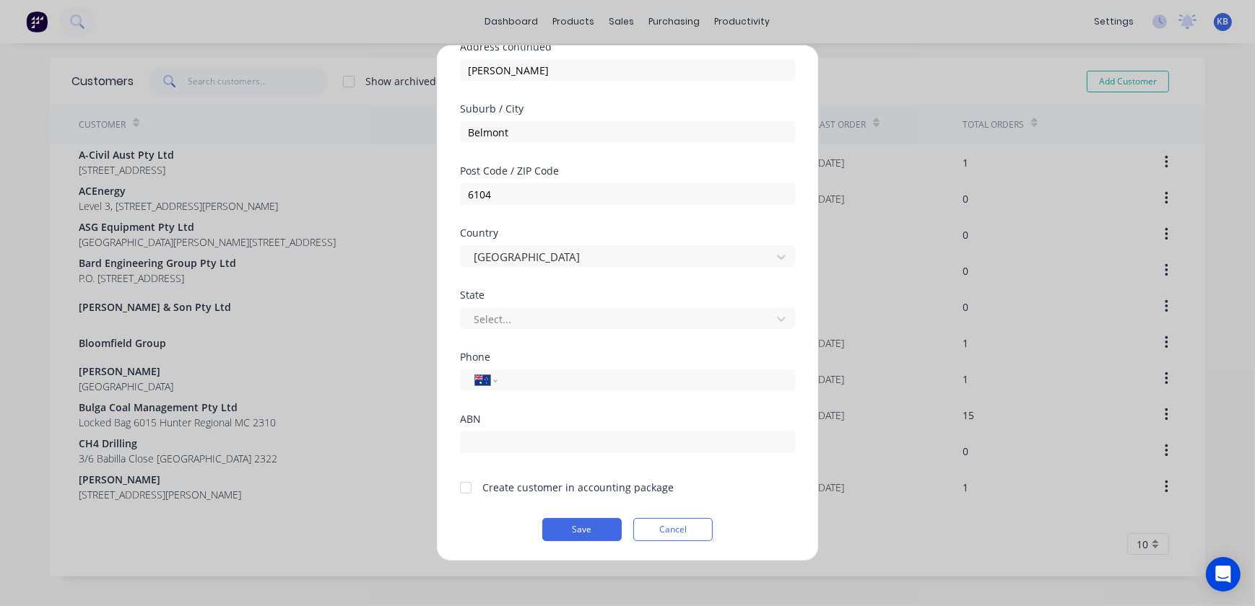
click at [572, 295] on div "State" at bounding box center [627, 295] width 335 height 10
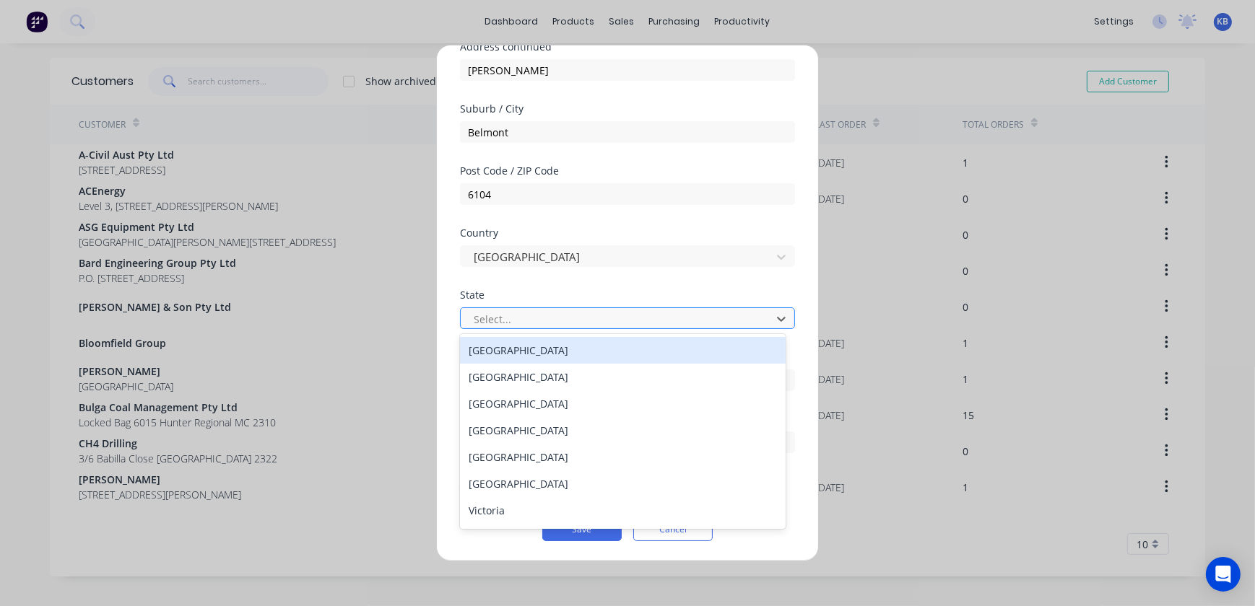
click at [562, 312] on div at bounding box center [618, 319] width 292 height 18
type input "w"
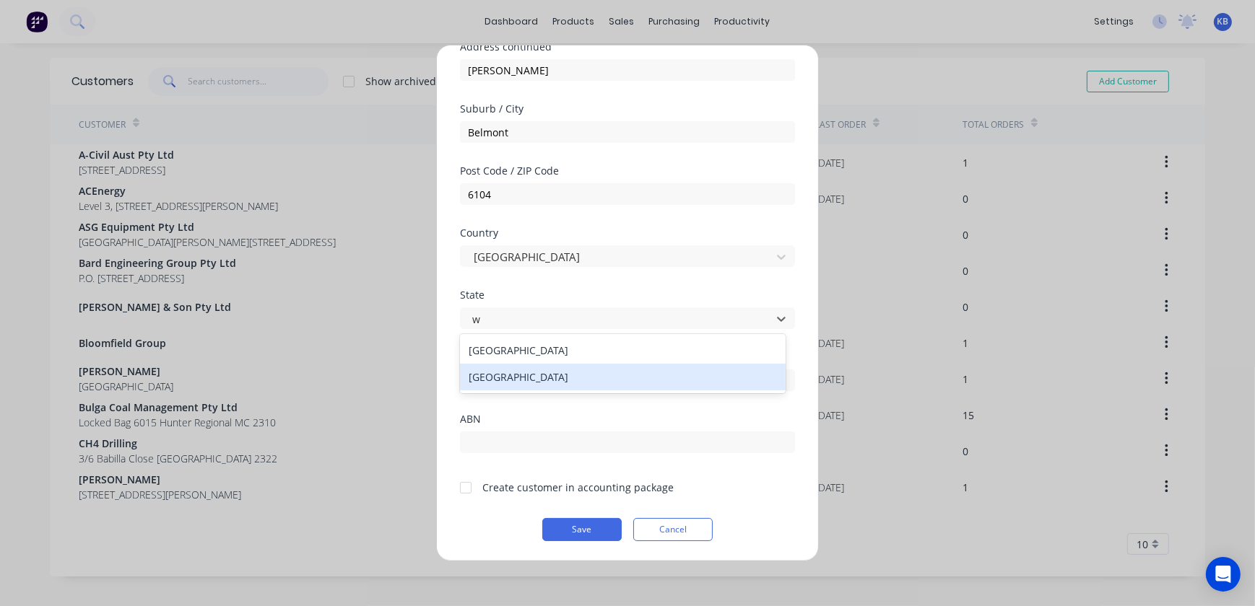
click at [553, 378] on div "[GEOGRAPHIC_DATA]" at bounding box center [623, 377] width 326 height 27
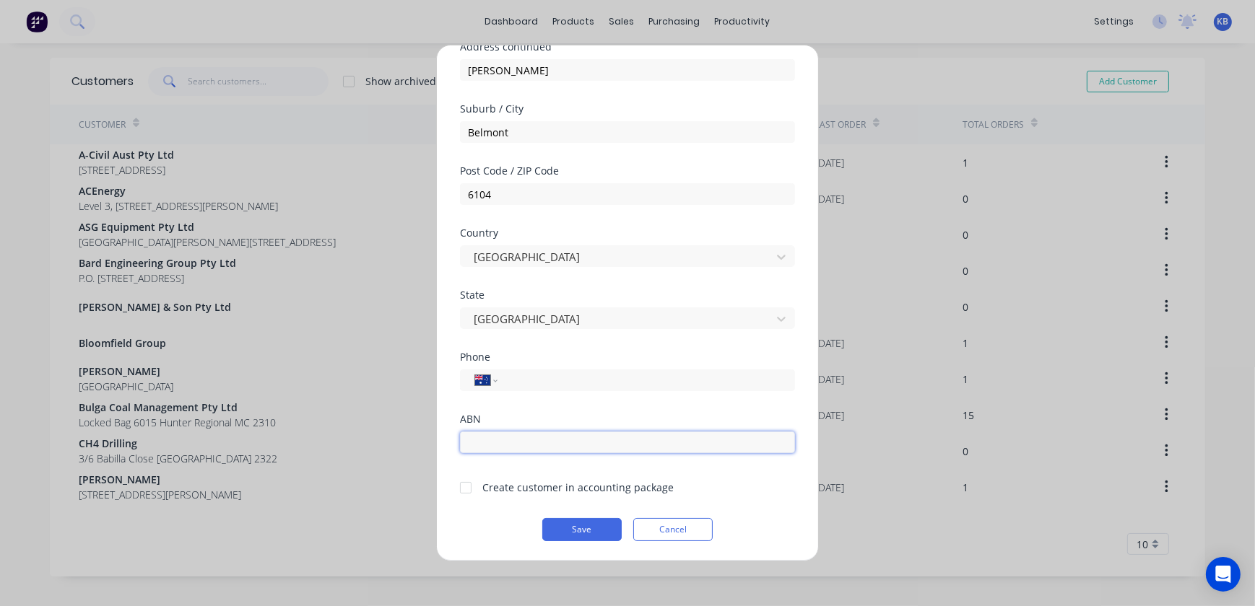
click at [491, 444] on input "text" at bounding box center [627, 443] width 335 height 22
click at [460, 484] on div at bounding box center [465, 488] width 29 height 29
click at [556, 528] on button "Save" at bounding box center [581, 529] width 79 height 23
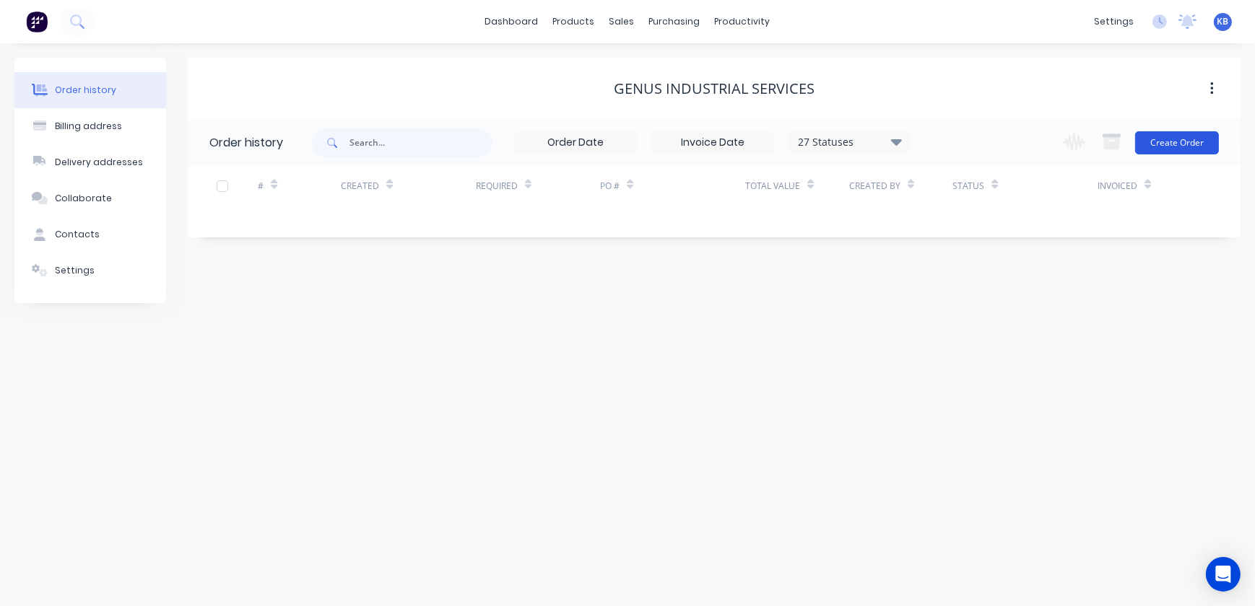
click at [1183, 141] on button "Create Order" at bounding box center [1177, 142] width 84 height 23
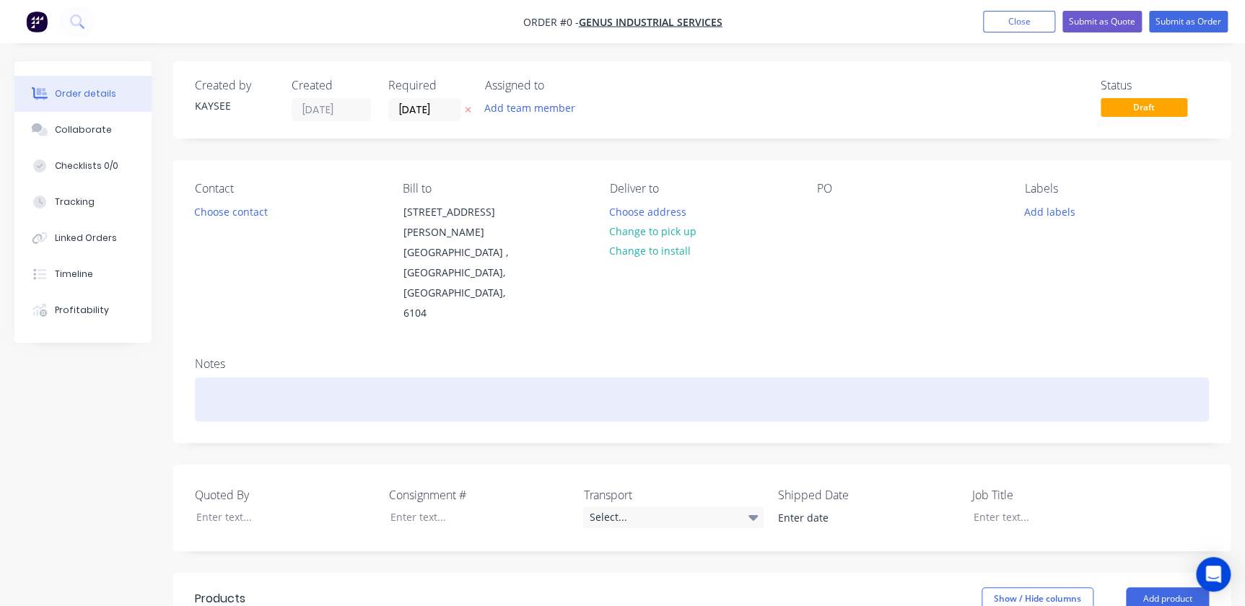
click at [246, 378] on div at bounding box center [702, 400] width 1014 height 44
click at [395, 378] on div "Quote -" at bounding box center [702, 400] width 1014 height 44
drag, startPoint x: 466, startPoint y: 341, endPoint x: 115, endPoint y: 344, distance: 350.1
click at [121, 344] on div "Created by KAYSEE Created [DATE] Required [DATE] Assigned to Add team member St…" at bounding box center [622, 551] width 1216 height 980
copy div "Quote - T9409 - Equis - Lower Wonga [PERSON_NAME] Noise Wall"
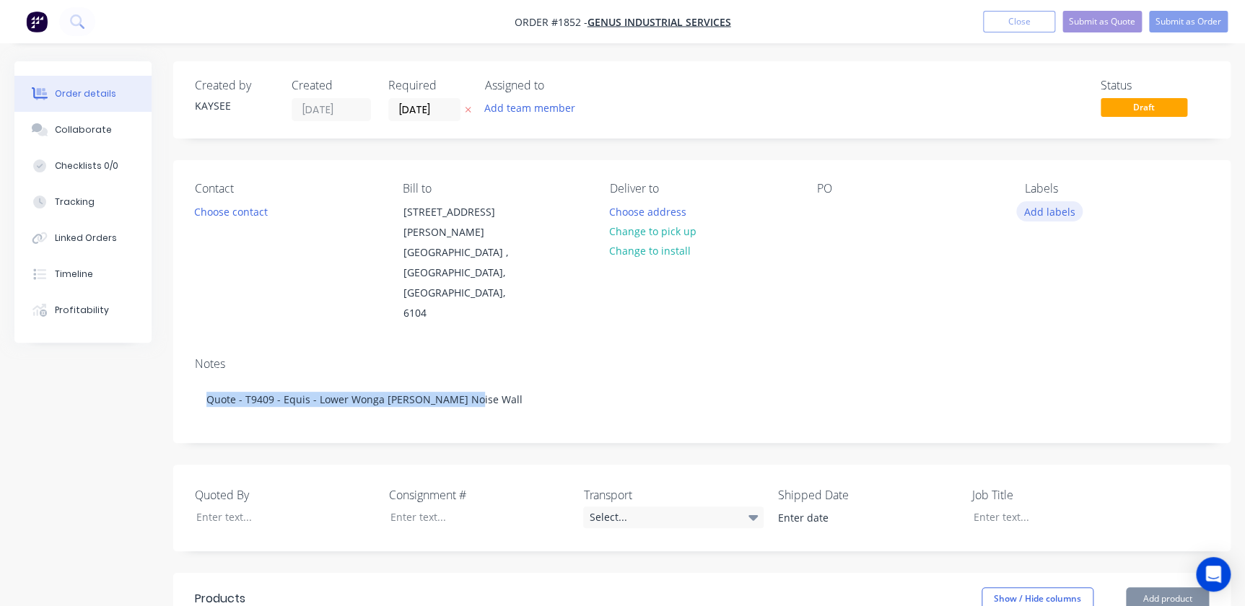
click at [1047, 212] on button "Add labels" at bounding box center [1049, 210] width 66 height 19
click at [225, 205] on button "Choose contact" at bounding box center [231, 210] width 89 height 19
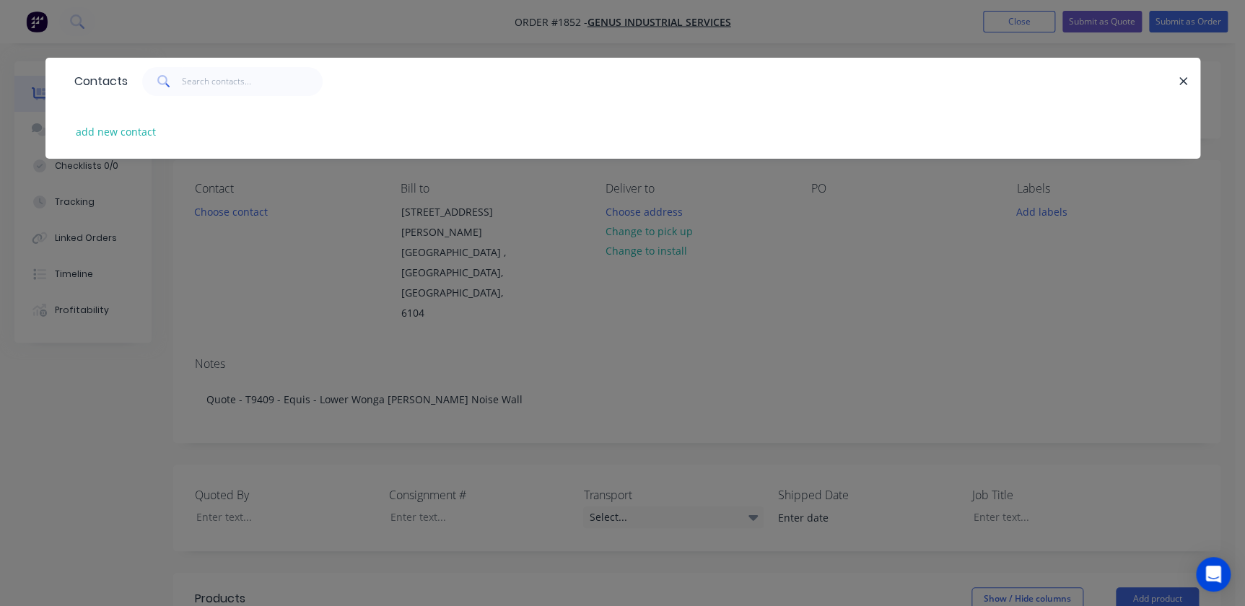
click at [570, 318] on div "Contacts add new contact" at bounding box center [622, 303] width 1245 height 606
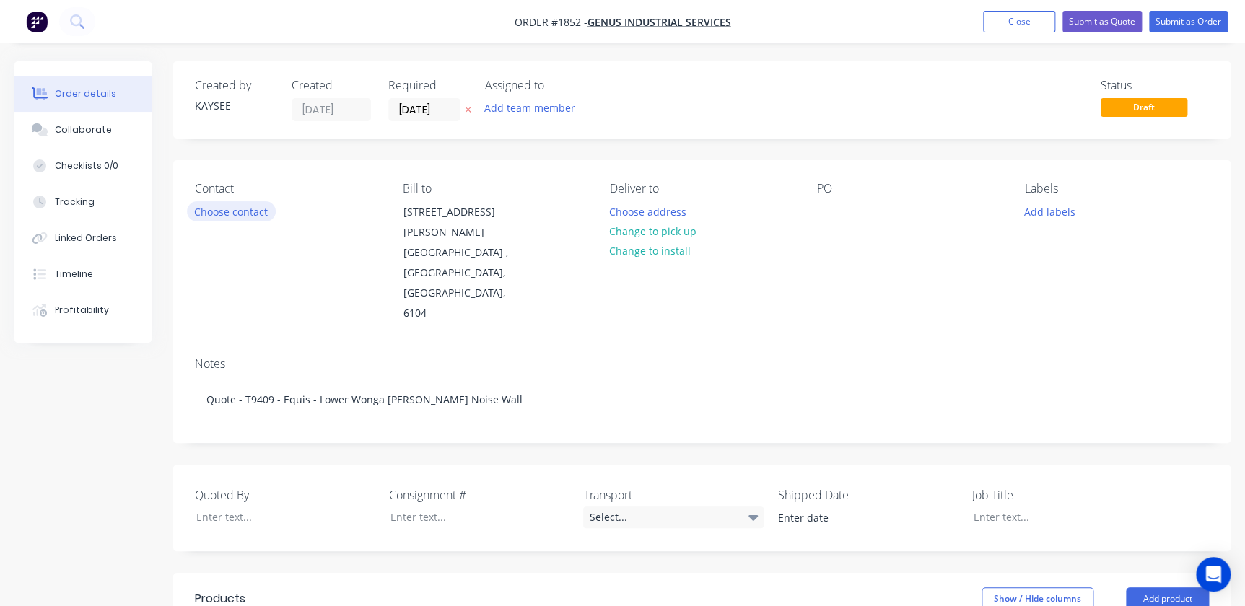
click at [218, 218] on button "Choose contact" at bounding box center [231, 210] width 89 height 19
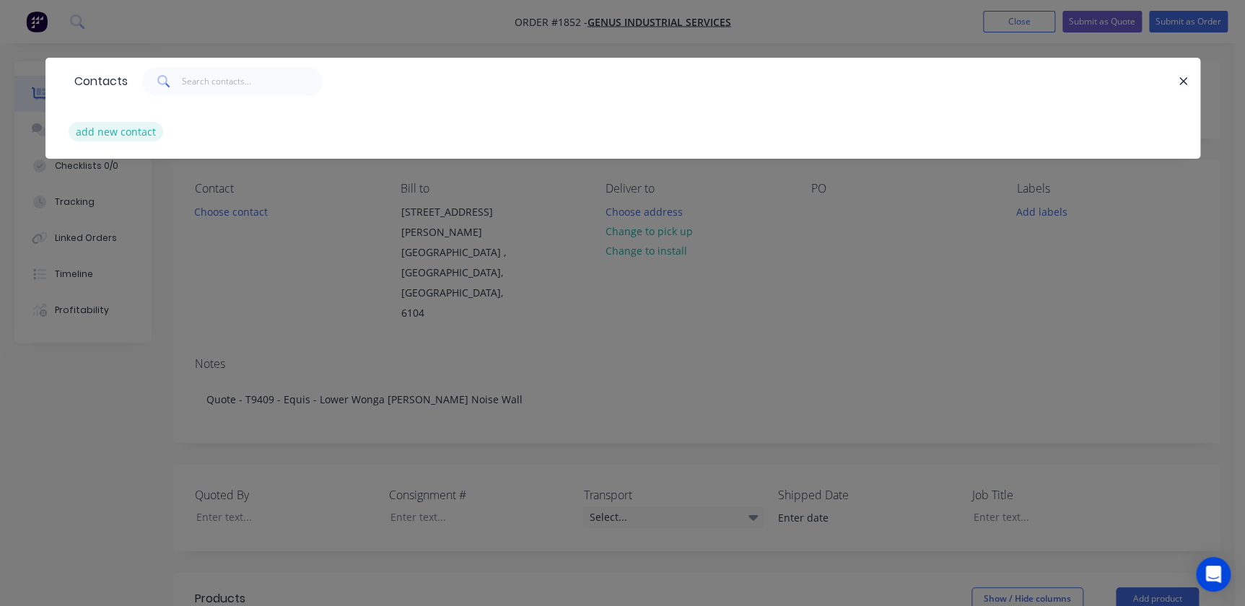
click at [112, 132] on button "add new contact" at bounding box center [116, 131] width 95 height 19
select select "AU"
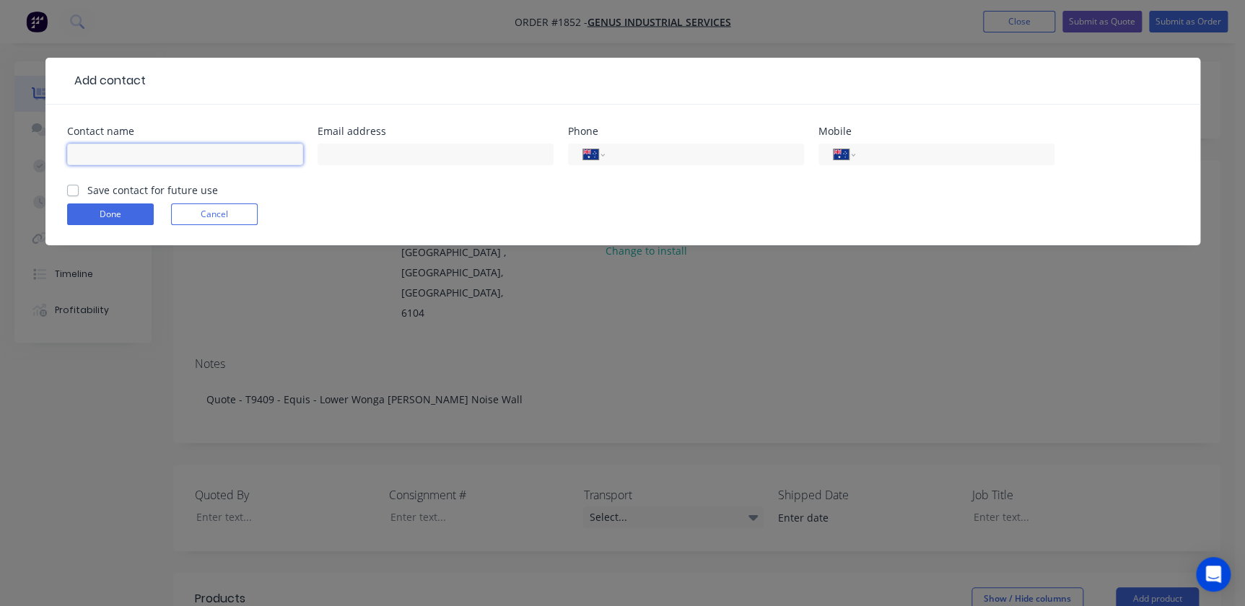
click at [108, 151] on input "text" at bounding box center [185, 155] width 236 height 22
type input "[PERSON_NAME]"
click at [368, 149] on input "text" at bounding box center [436, 155] width 236 height 22
paste input "[PERSON_NAME][EMAIL_ADDRESS][PERSON_NAME][DOMAIN_NAME]>"
type input "[PERSON_NAME][EMAIL_ADDRESS][PERSON_NAME][DOMAIN_NAME]"
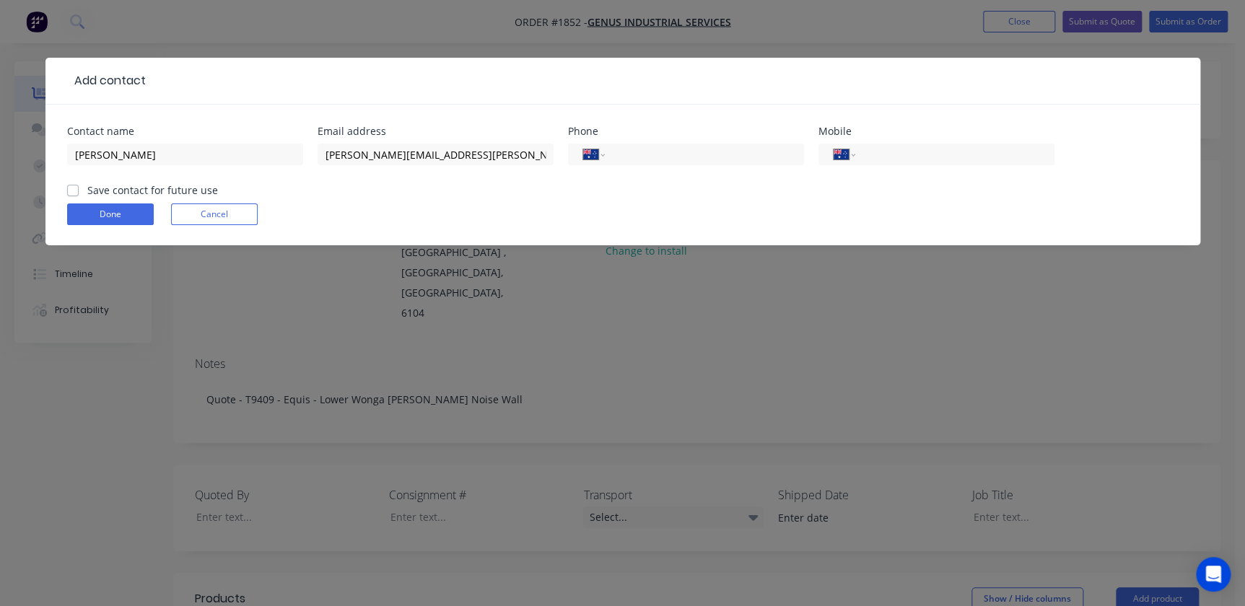
click at [87, 185] on label "Save contact for future use" at bounding box center [152, 190] width 131 height 15
click at [67, 185] on input "Save contact for future use" at bounding box center [73, 190] width 12 height 14
checkbox input "true"
click at [86, 204] on button "Done" at bounding box center [110, 215] width 87 height 22
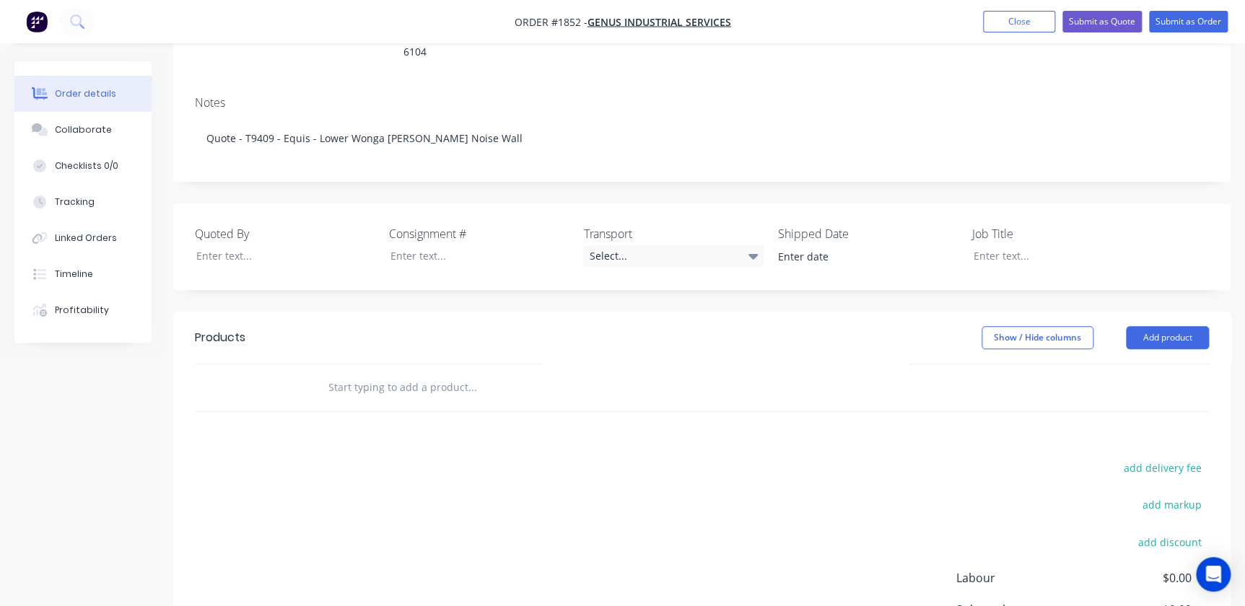
scroll to position [262, 0]
click at [404, 372] on input "text" at bounding box center [472, 386] width 289 height 29
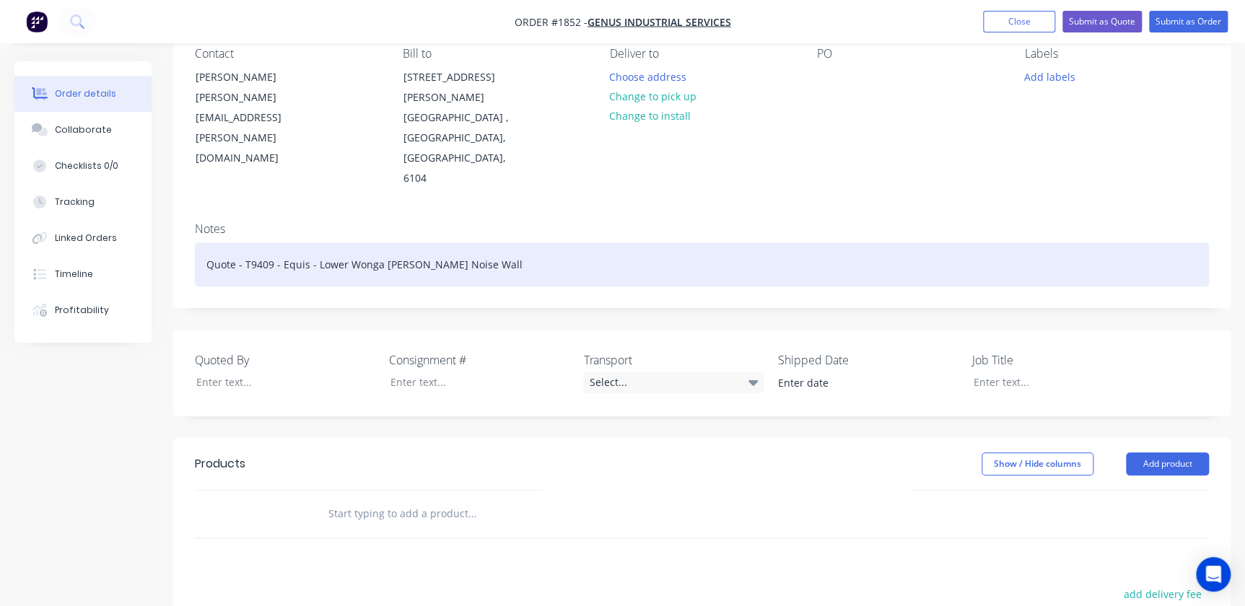
scroll to position [131, 0]
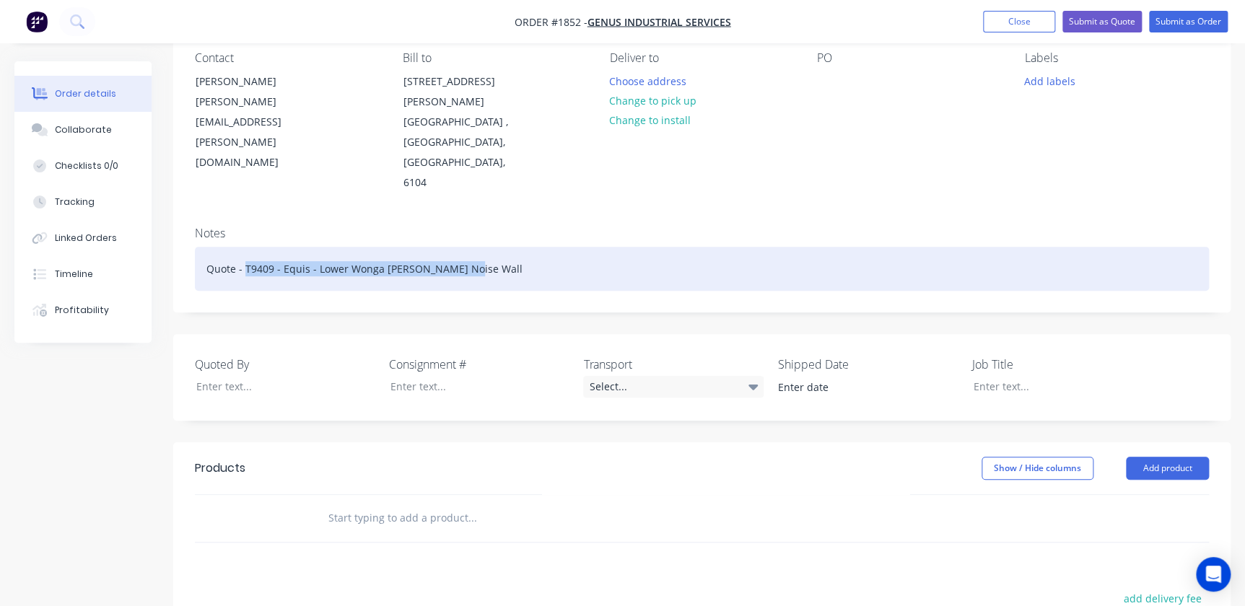
drag, startPoint x: 463, startPoint y: 206, endPoint x: 246, endPoint y: 216, distance: 216.8
click at [246, 247] on div "Quote - T9409 - Equis - Lower Wonga [PERSON_NAME] Noise Wall" at bounding box center [702, 269] width 1014 height 44
copy div "T9409 - Equis - Lower Wonga [PERSON_NAME] Noise Wall"
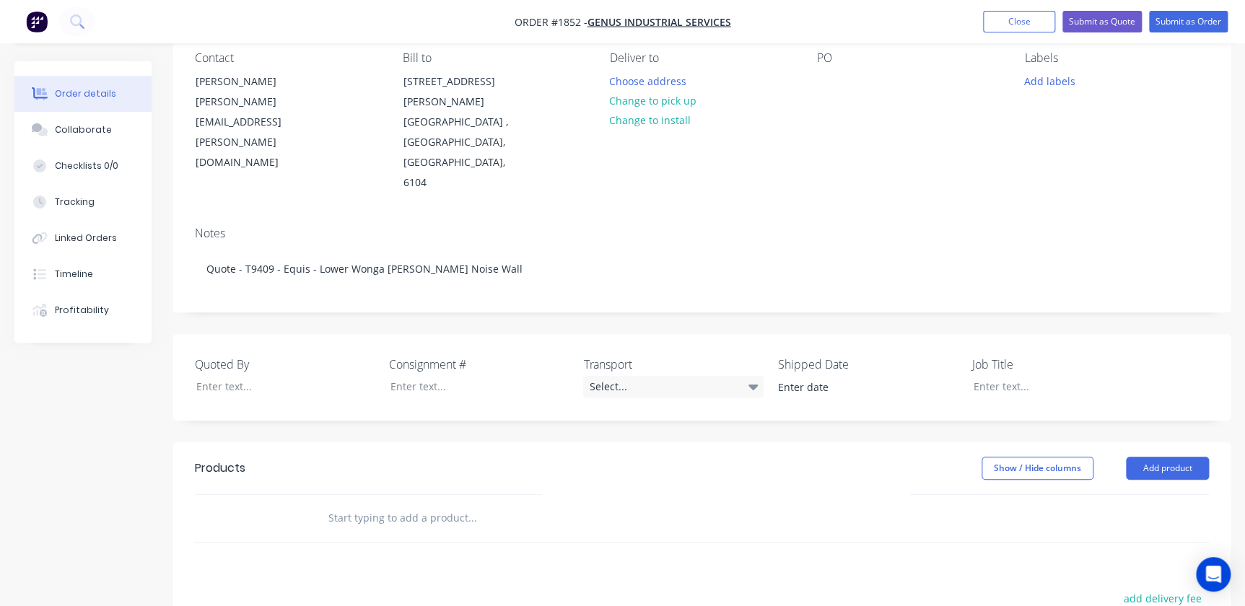
click at [444, 504] on input "text" at bounding box center [472, 518] width 289 height 29
paste input "T9409 - Equis - Lower Wonga [PERSON_NAME] Noise Wall"
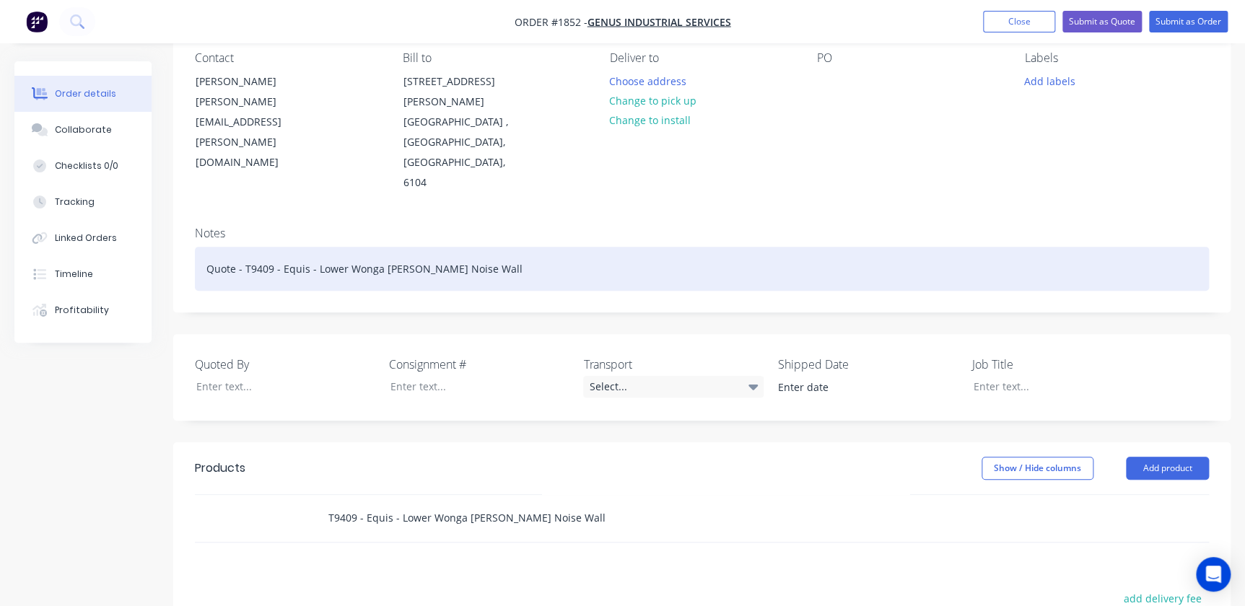
type input "T9409 - Equis - Lower Wonga [PERSON_NAME] Noise Wall"
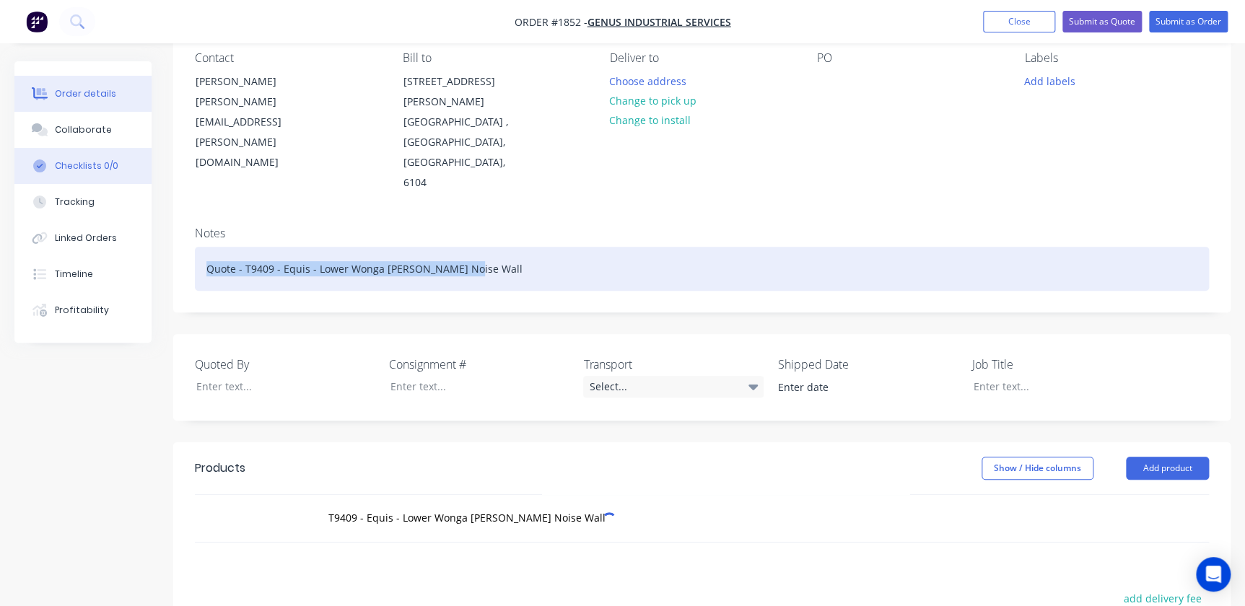
drag, startPoint x: 480, startPoint y: 217, endPoint x: 90, endPoint y: 180, distance: 392.2
click at [90, 180] on div "Order details Collaborate Checklists 0/0 Tracking Linked Orders Timeline Profit…" at bounding box center [622, 421] width 1245 height 980
copy div "Quote - T9409 - Equis - Lower Wonga [PERSON_NAME] Noise Wall"
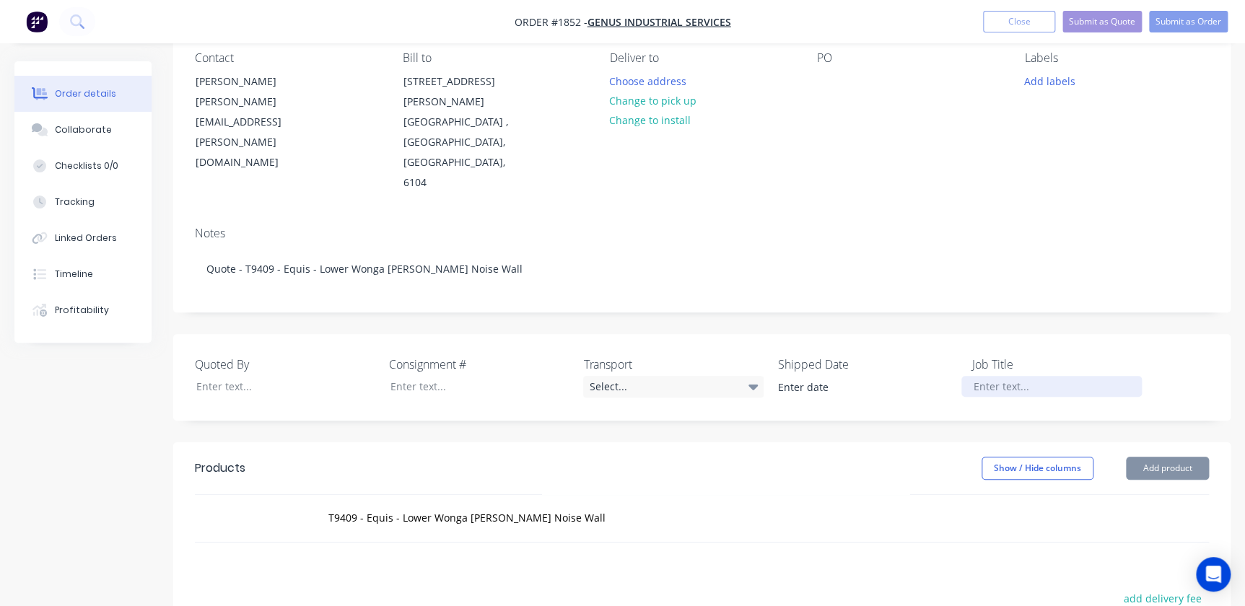
click at [1068, 376] on div at bounding box center [1052, 386] width 180 height 21
paste div
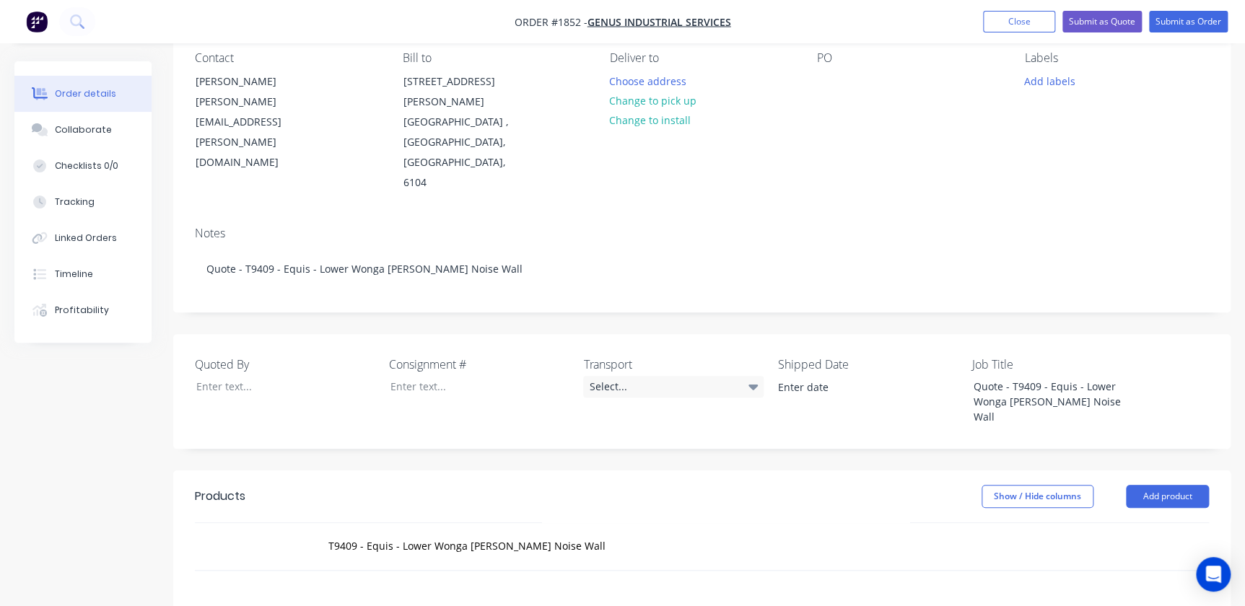
click at [573, 471] on header "Products Show / Hide columns Add product" at bounding box center [702, 497] width 1058 height 52
click at [567, 532] on input "T9409 - Equis - Lower Wonga [PERSON_NAME] Noise Wall" at bounding box center [472, 546] width 289 height 29
click at [583, 578] on button "Add T9409 - Equis - Lower Wonga [PERSON_NAME] Noise Wall to order" at bounding box center [549, 607] width 433 height 59
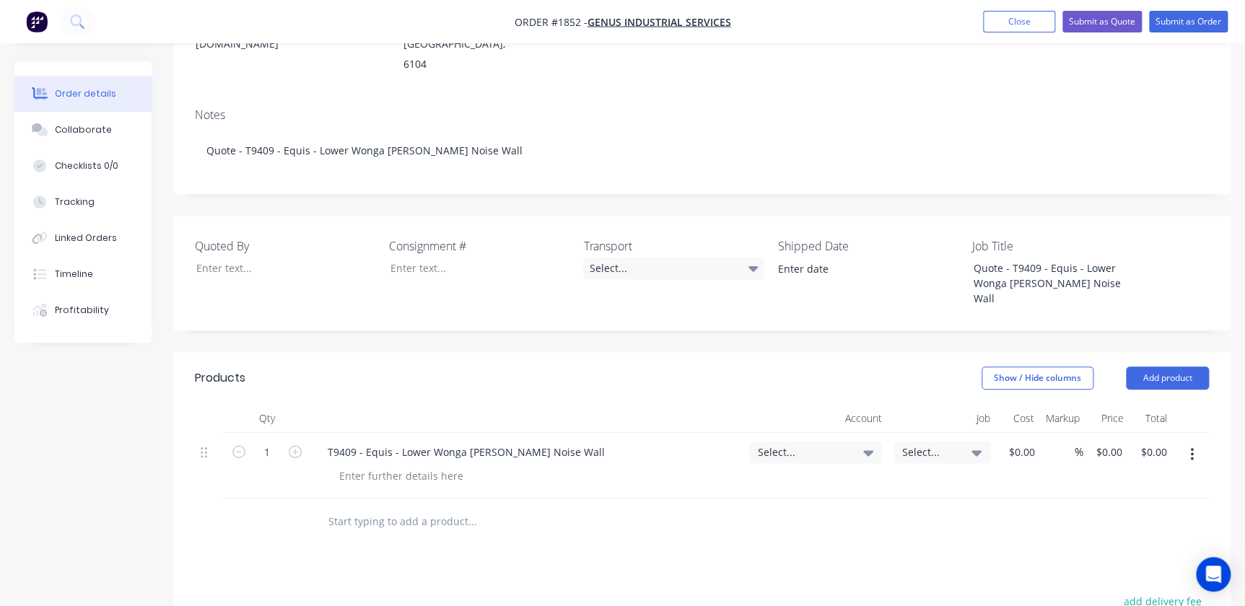
scroll to position [87, 0]
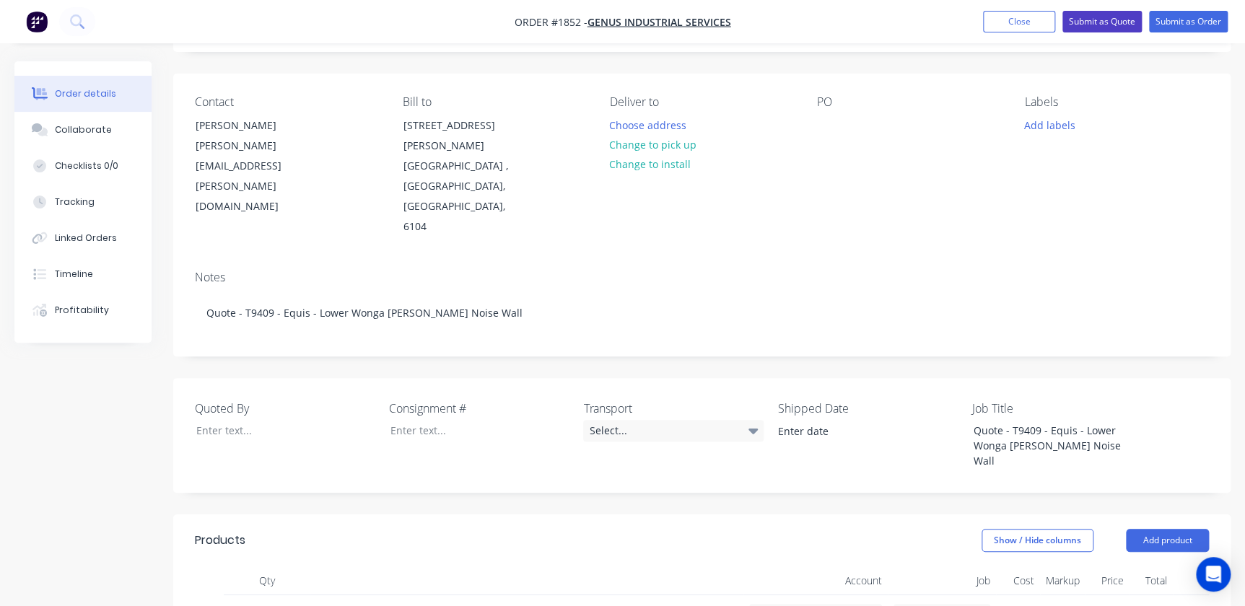
click at [1109, 14] on button "Submit as Quote" at bounding box center [1102, 22] width 79 height 22
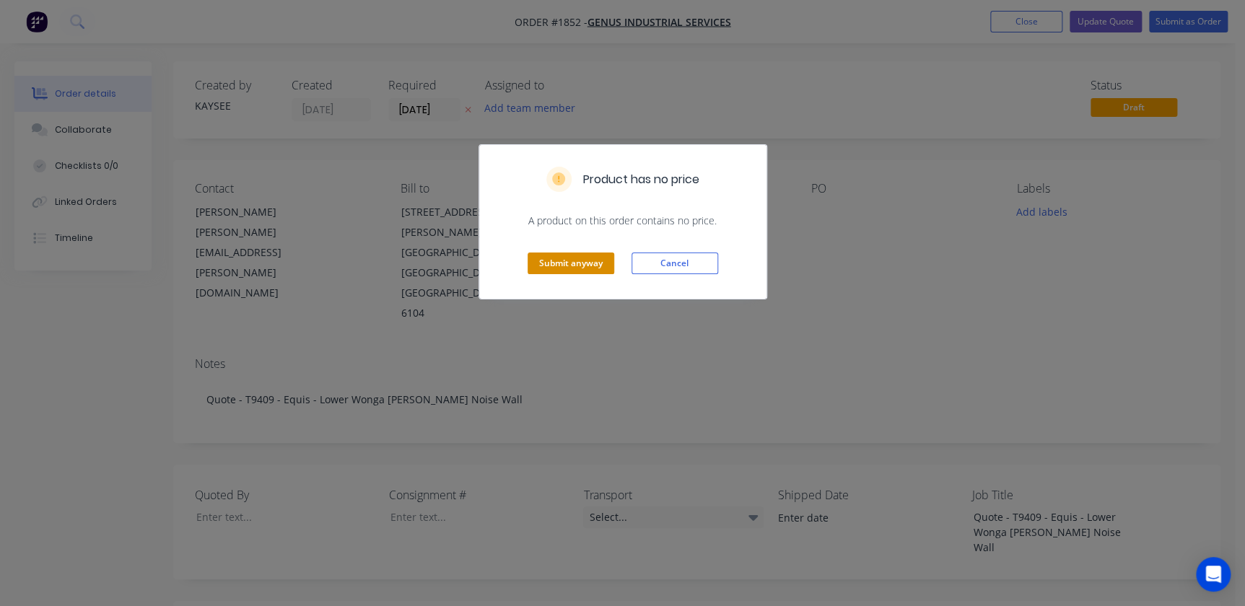
click at [543, 262] on button "Submit anyway" at bounding box center [571, 264] width 87 height 22
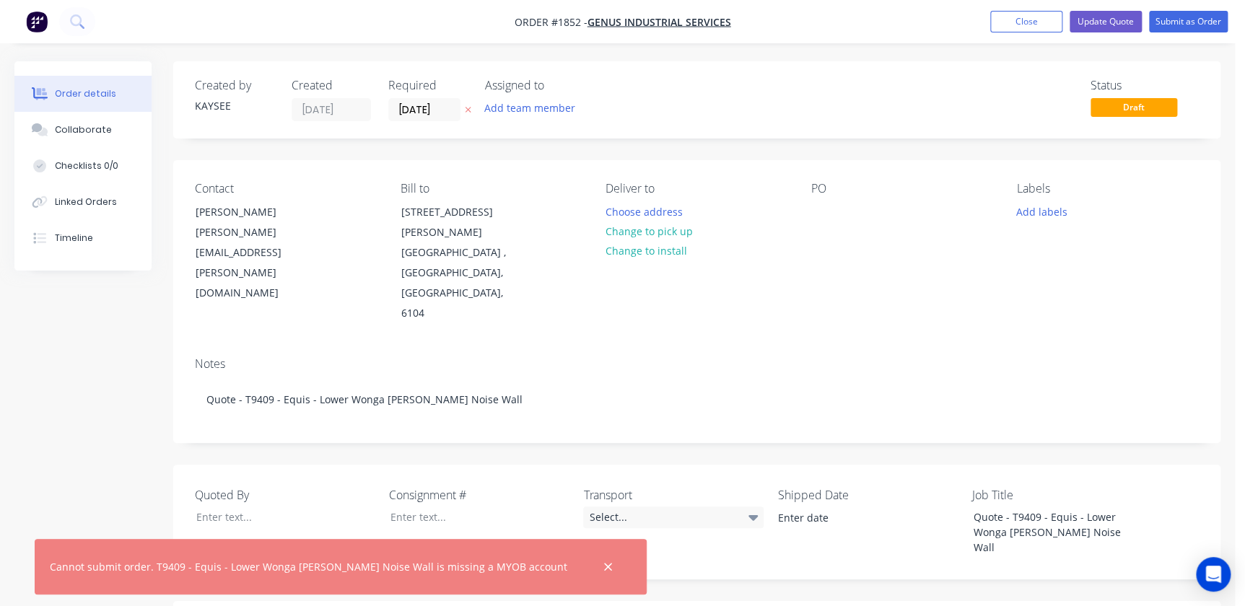
scroll to position [196, 0]
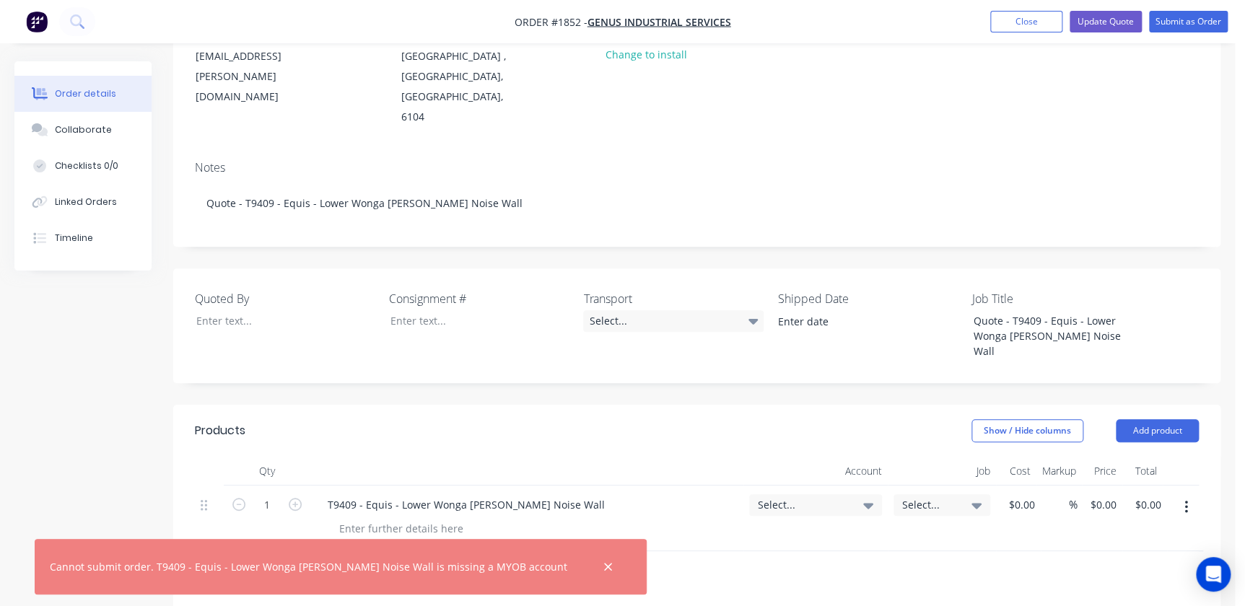
click at [841, 497] on span "Select..." at bounding box center [803, 504] width 91 height 15
click at [792, 534] on input at bounding box center [792, 548] width 148 height 29
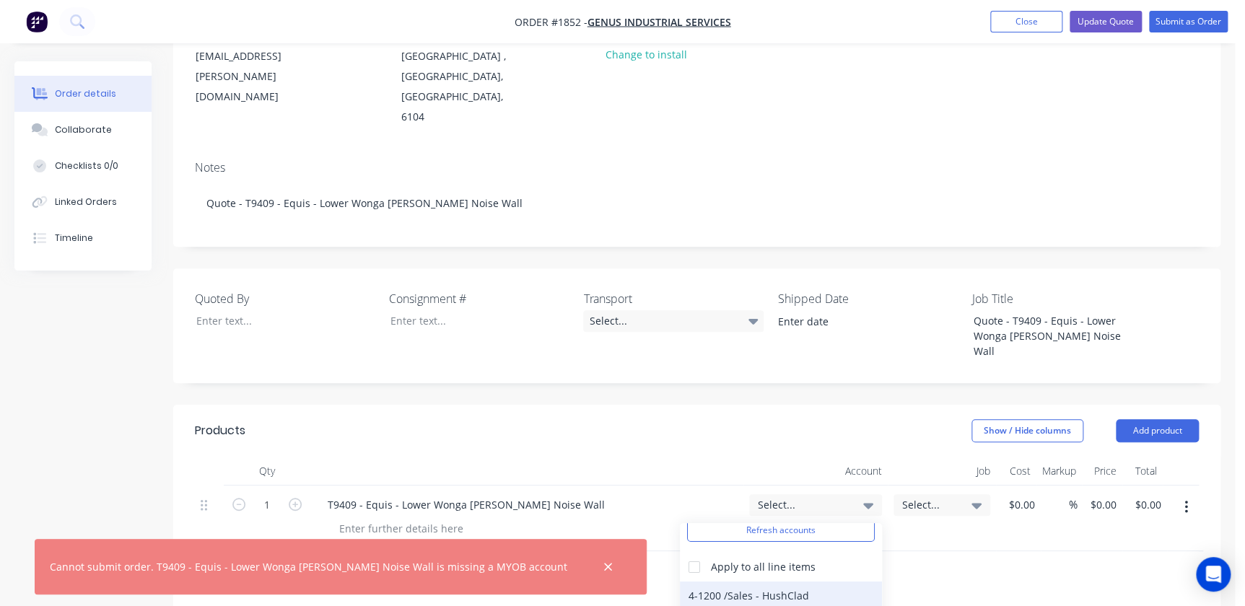
type input "hush"
click at [714, 582] on div "4-1200 / Sales - HushClad" at bounding box center [781, 596] width 202 height 29
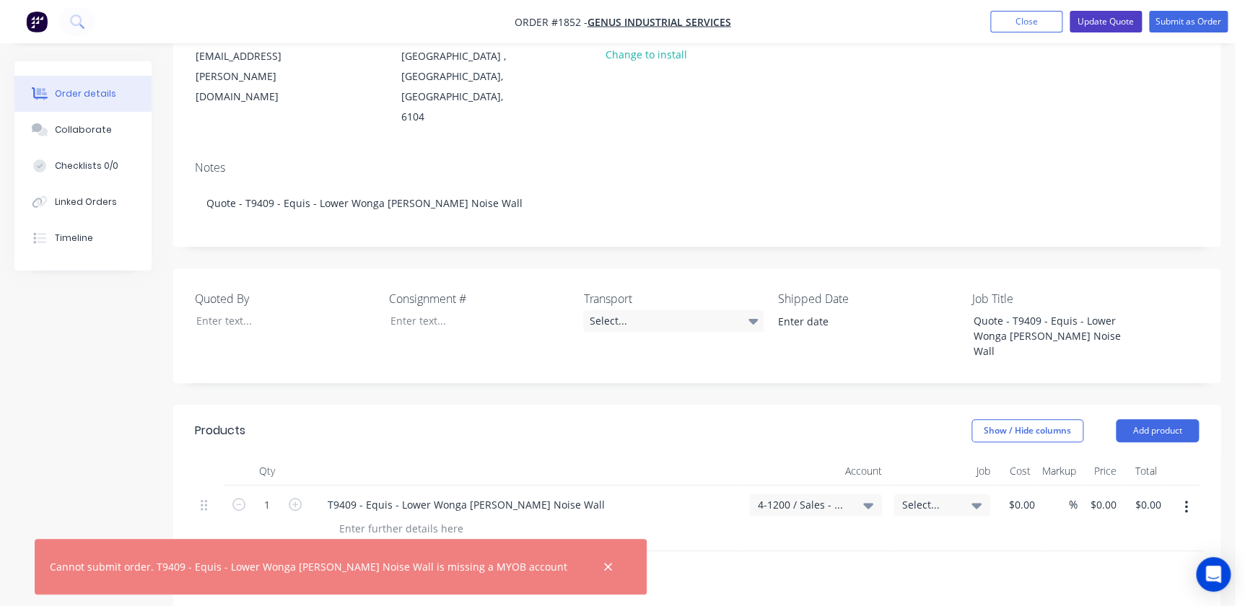
click at [1107, 21] on button "Update Quote" at bounding box center [1106, 22] width 72 height 22
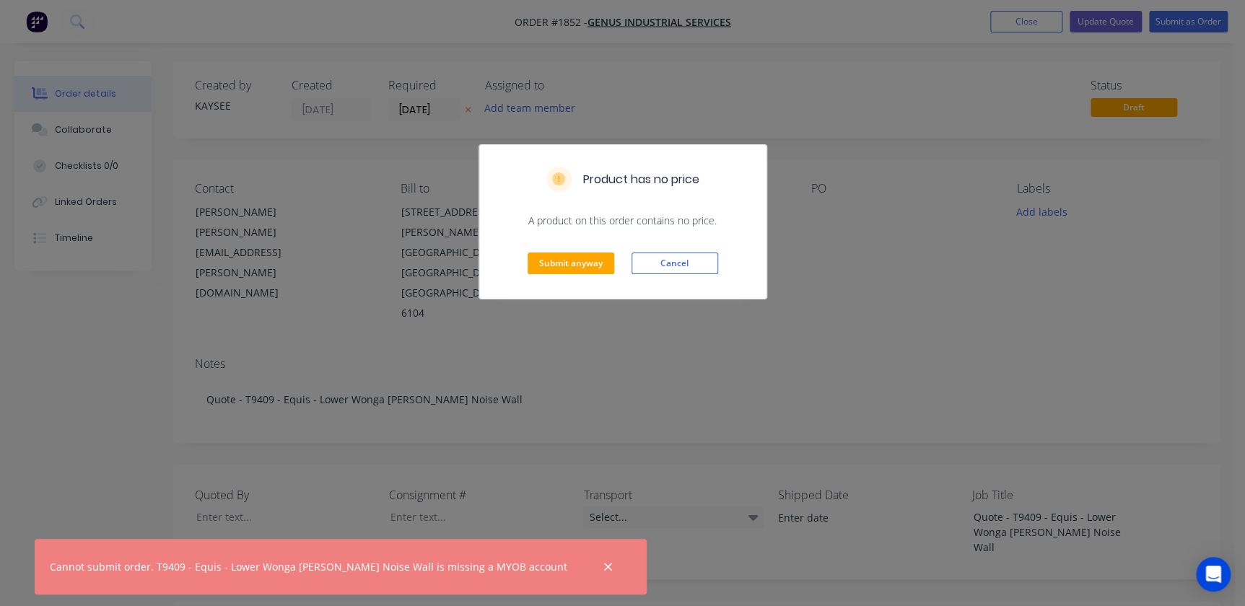
click at [564, 248] on div "Submit anyway Cancel" at bounding box center [622, 263] width 287 height 71
click at [561, 260] on button "Submit anyway" at bounding box center [571, 264] width 87 height 22
